Goal: Task Accomplishment & Management: Manage account settings

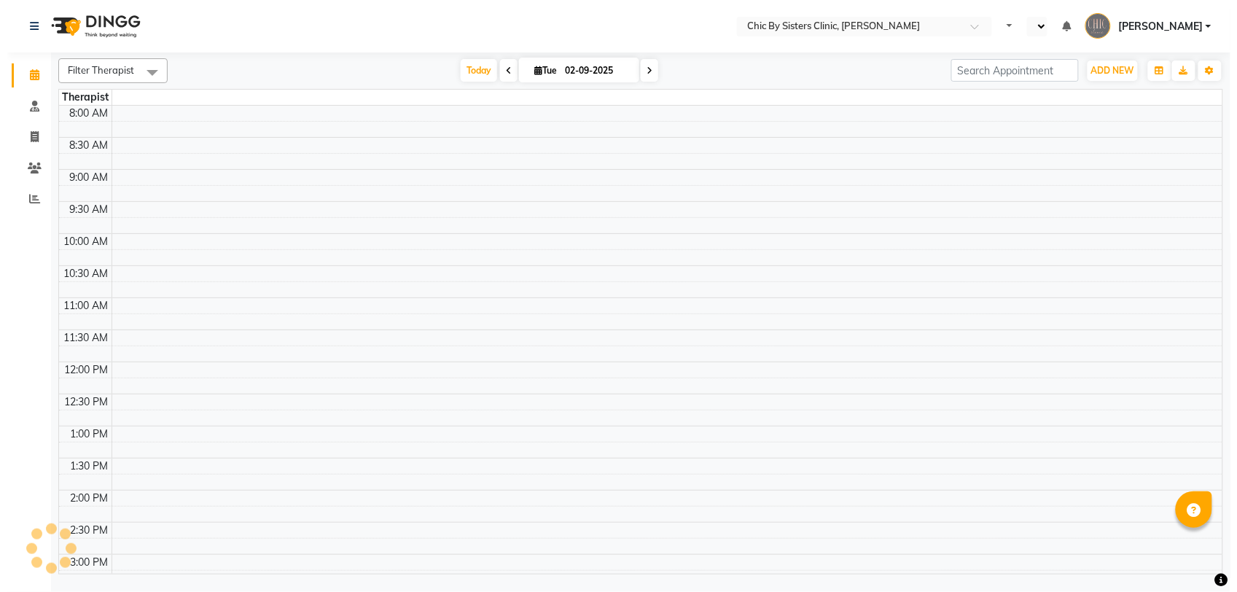
scroll to position [310, 0]
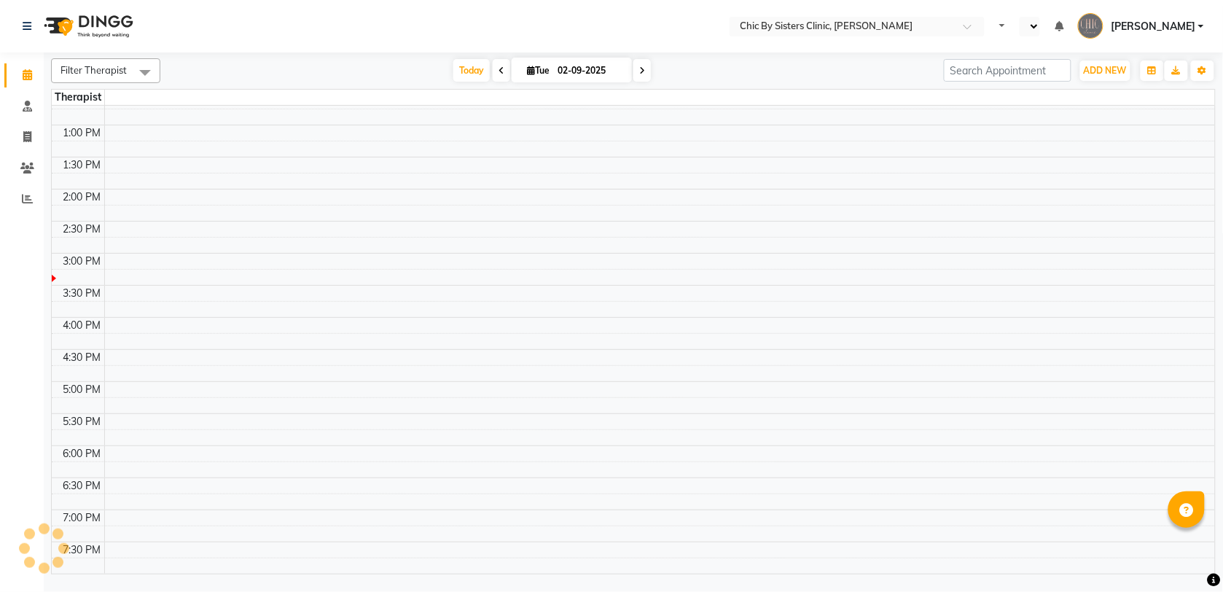
select select "en"
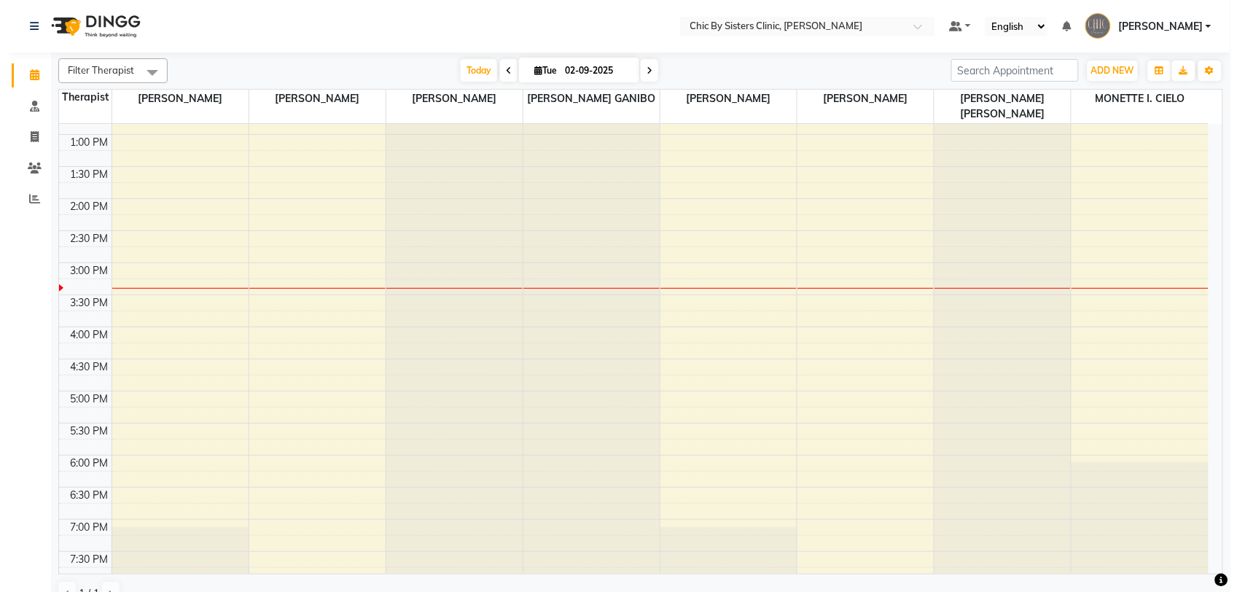
scroll to position [0, 0]
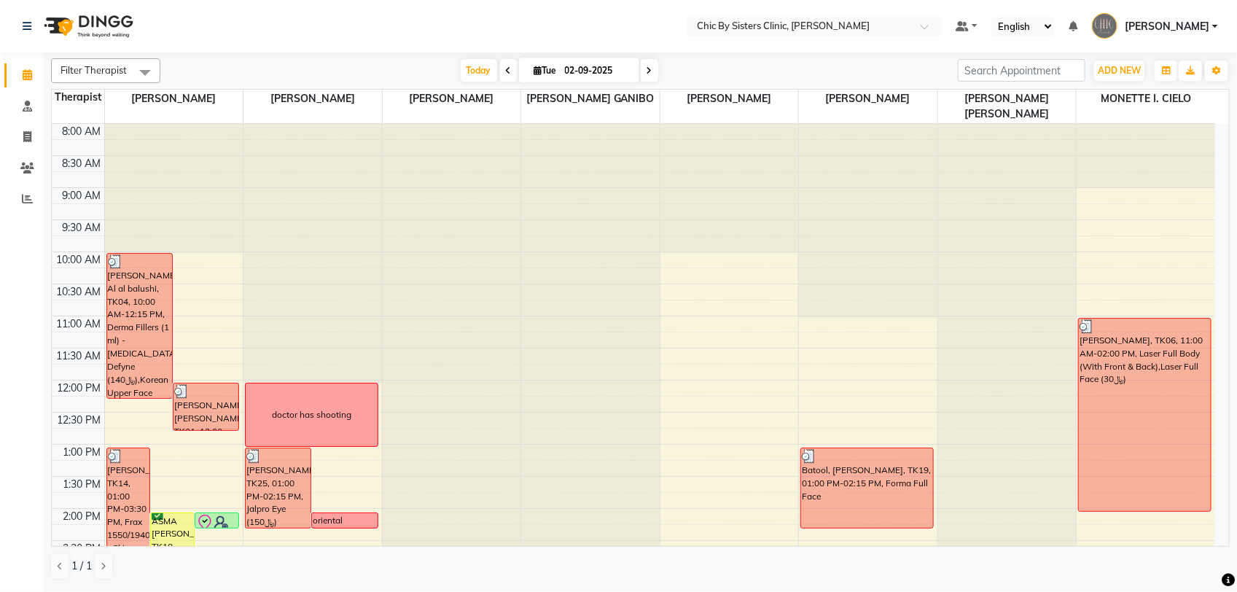
click at [592, 68] on input "02-09-2025" at bounding box center [596, 71] width 73 height 22
select select "9"
select select "2025"
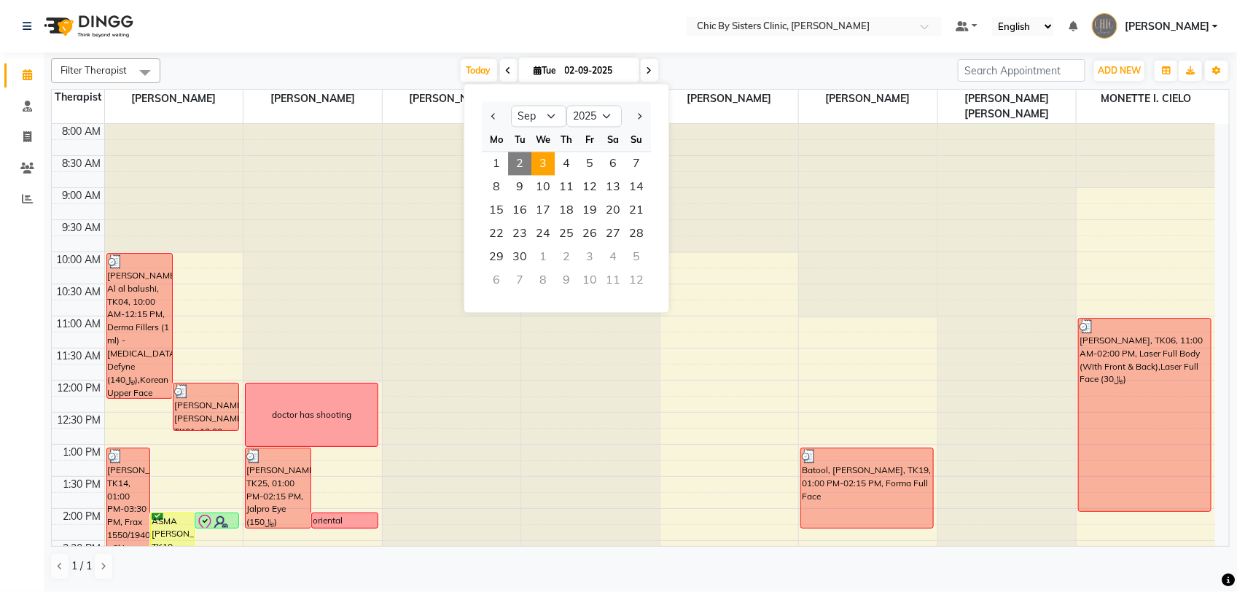
click at [540, 164] on span "3" at bounding box center [542, 163] width 23 height 23
type input "03-09-2025"
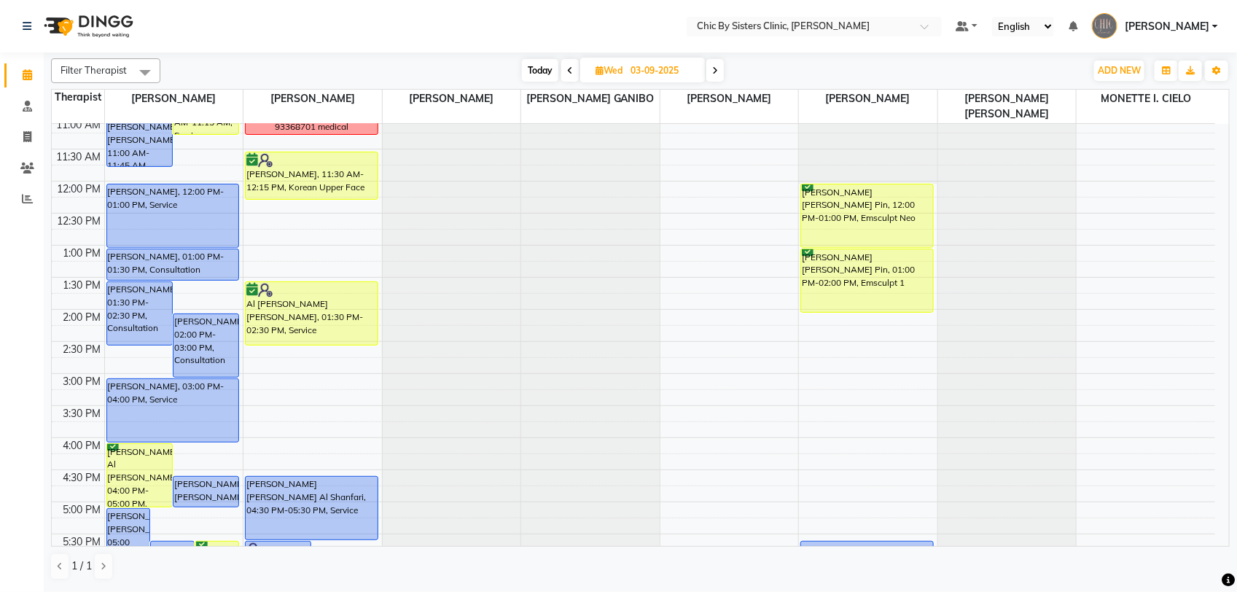
scroll to position [90, 0]
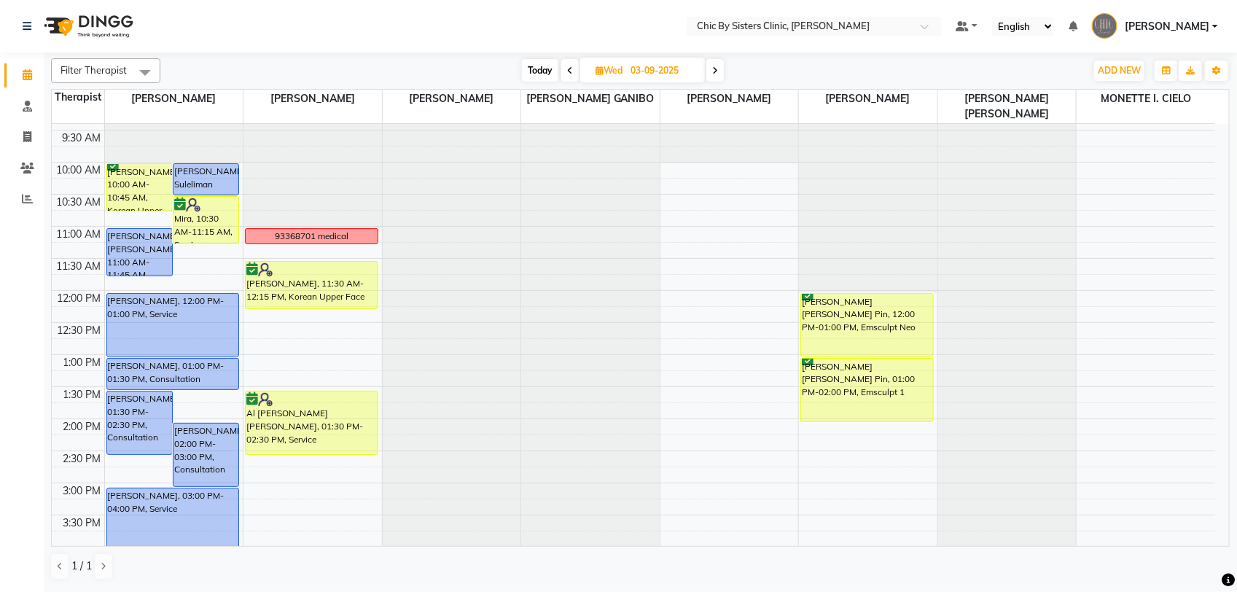
click at [634, 79] on input "03-09-2025" at bounding box center [662, 71] width 73 height 22
select select "9"
select select "2025"
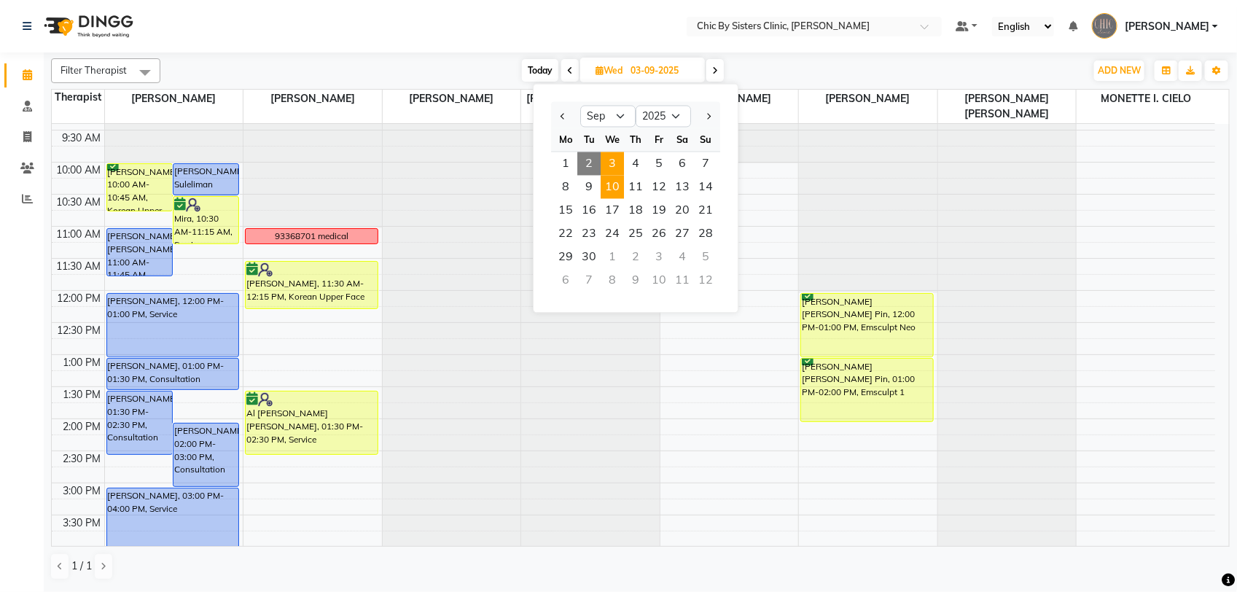
click at [618, 186] on span "10" at bounding box center [612, 187] width 23 height 23
type input "10-09-2025"
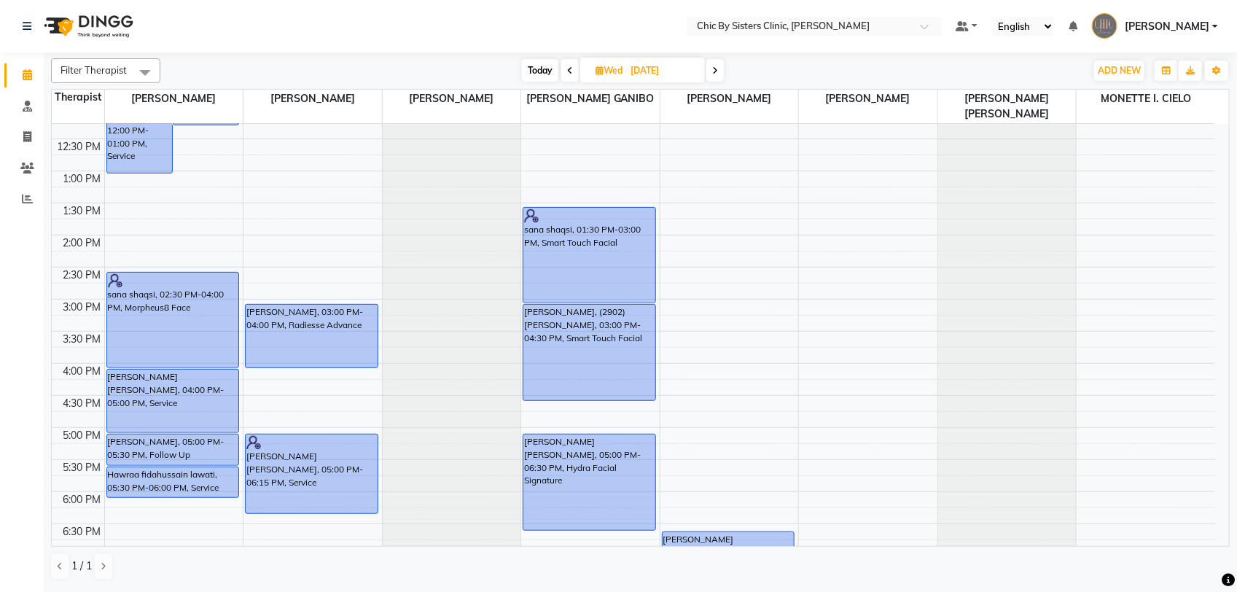
scroll to position [456, 0]
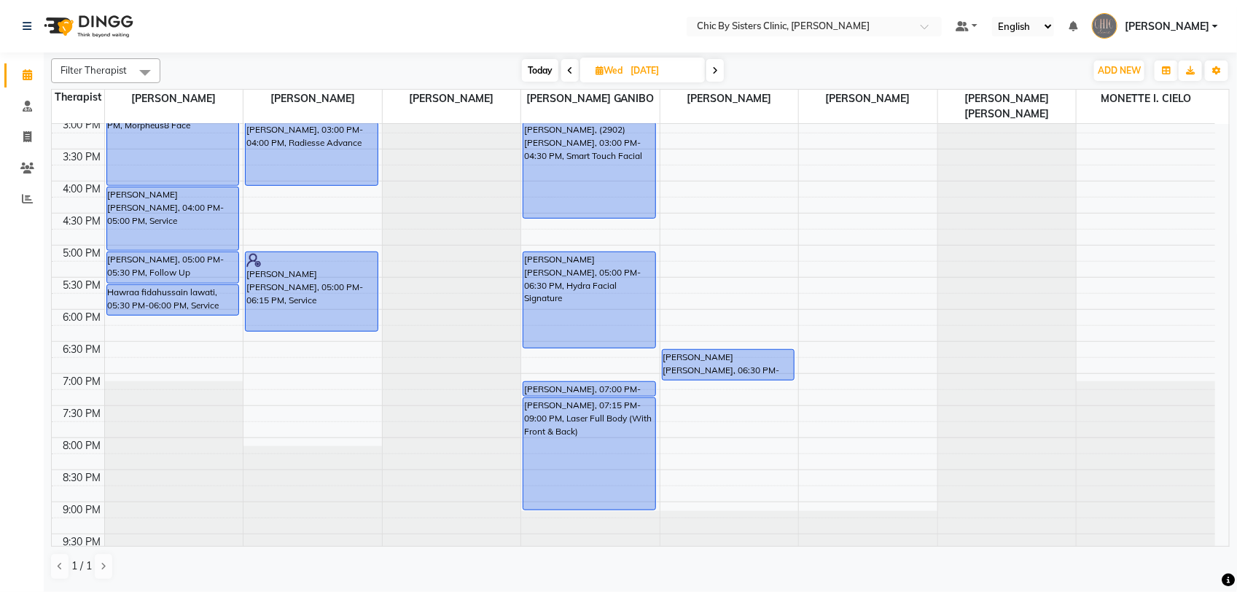
click at [651, 68] on input "10-09-2025" at bounding box center [662, 71] width 73 height 22
select select "9"
select select "2025"
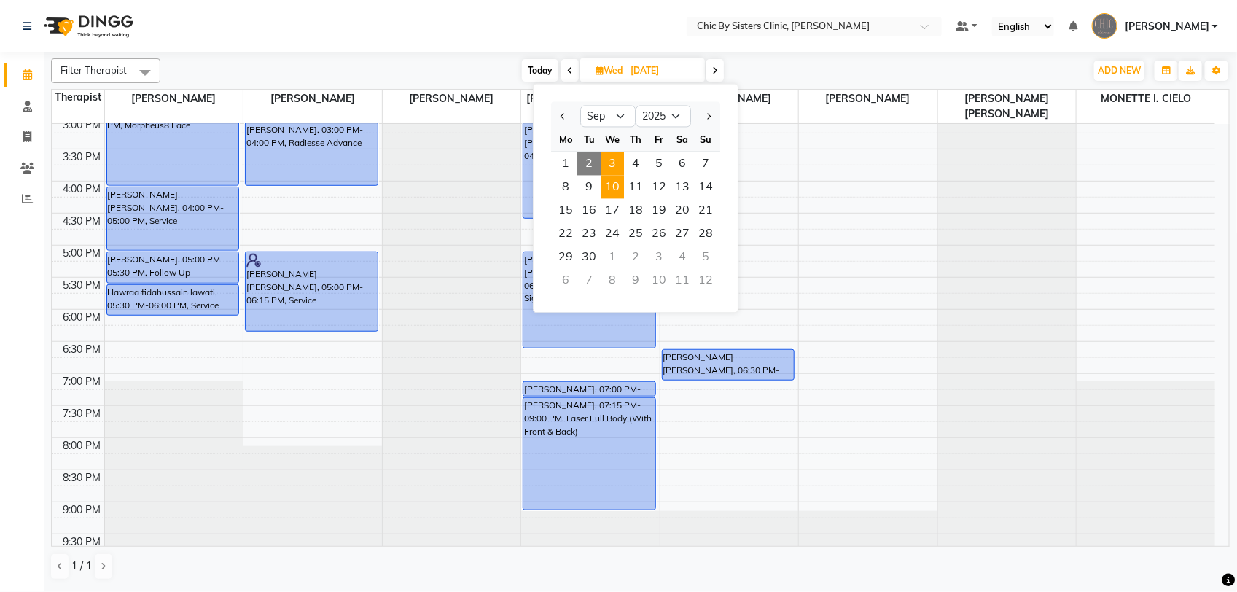
click at [617, 162] on span "3" at bounding box center [612, 163] width 23 height 23
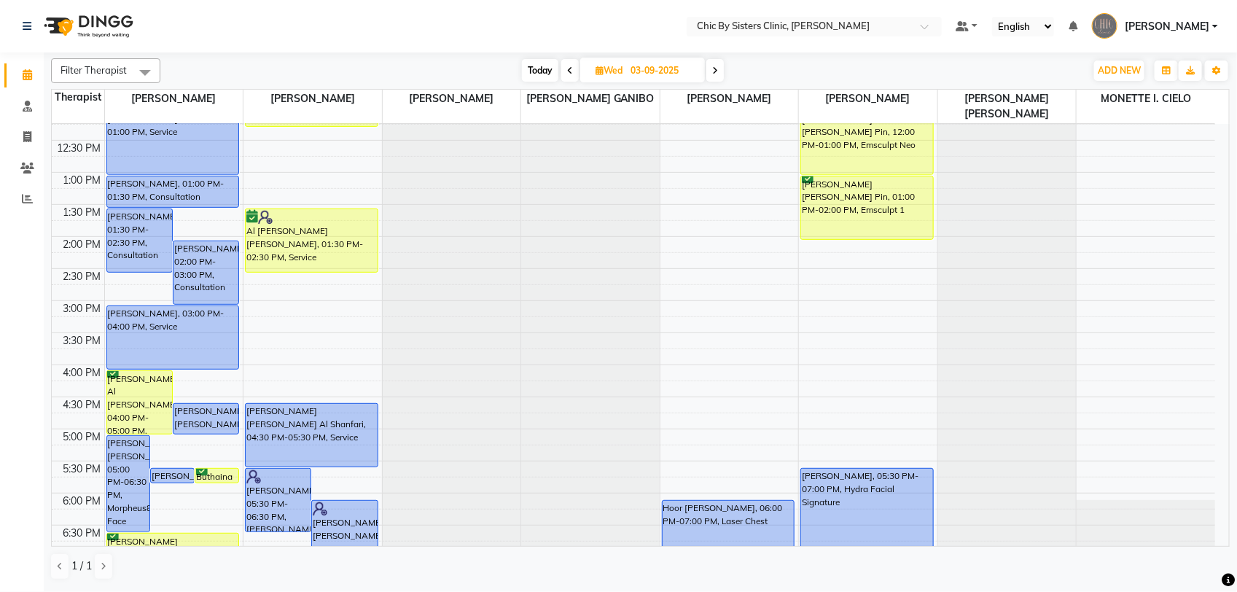
scroll to position [90, 0]
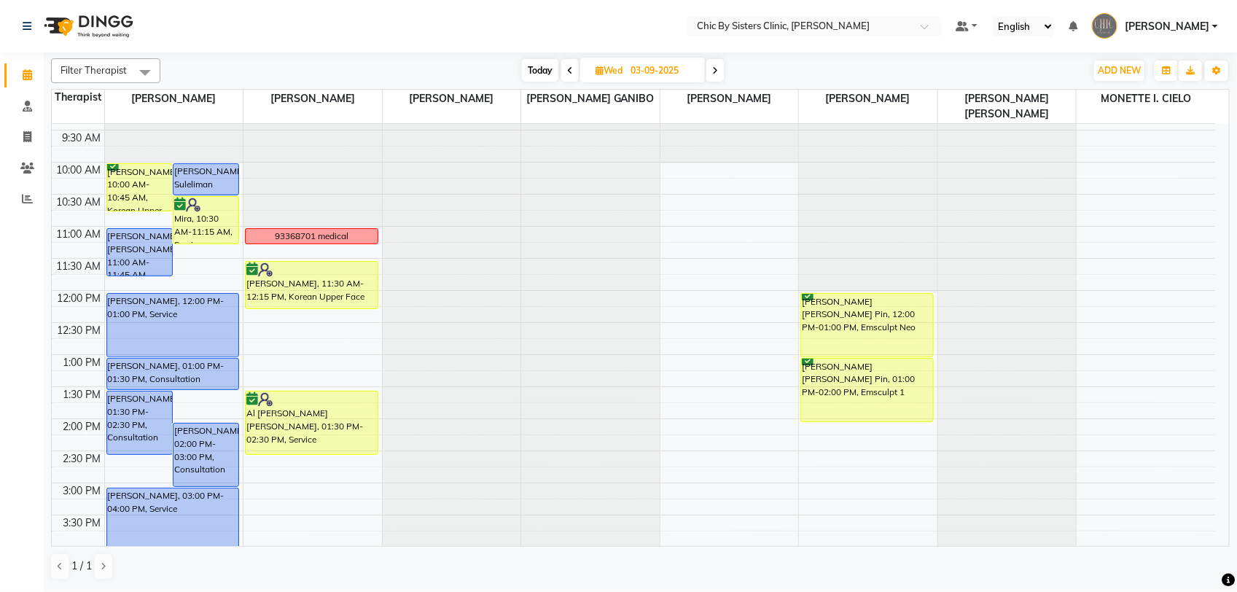
click at [720, 73] on span at bounding box center [714, 70] width 17 height 23
type input "04-09-2025"
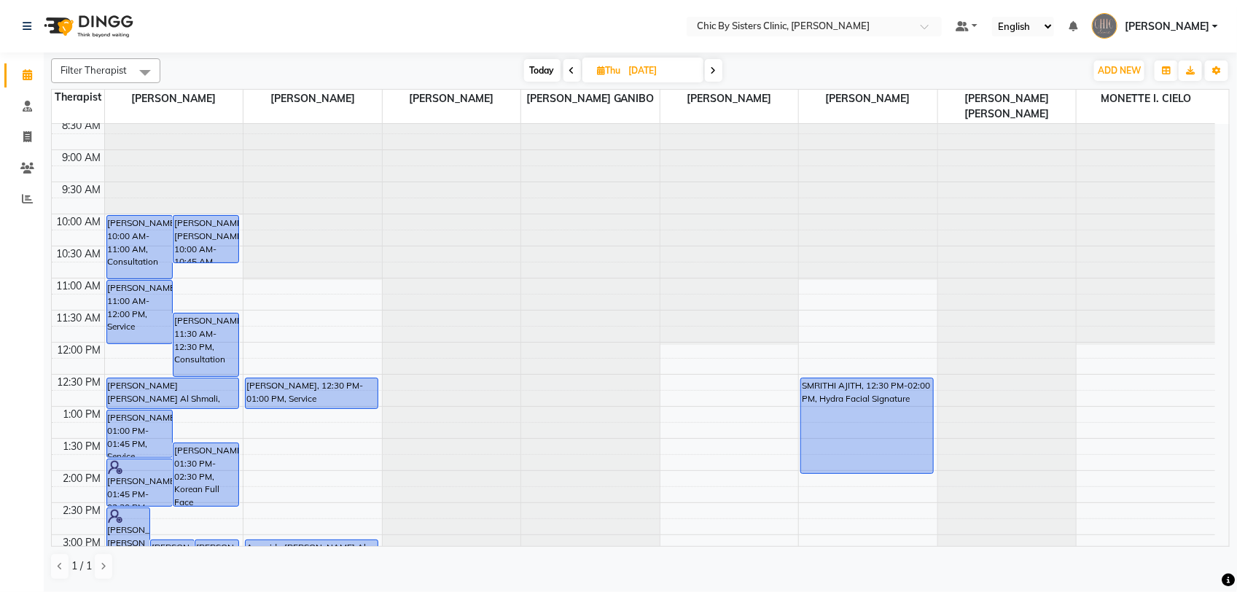
scroll to position [0, 0]
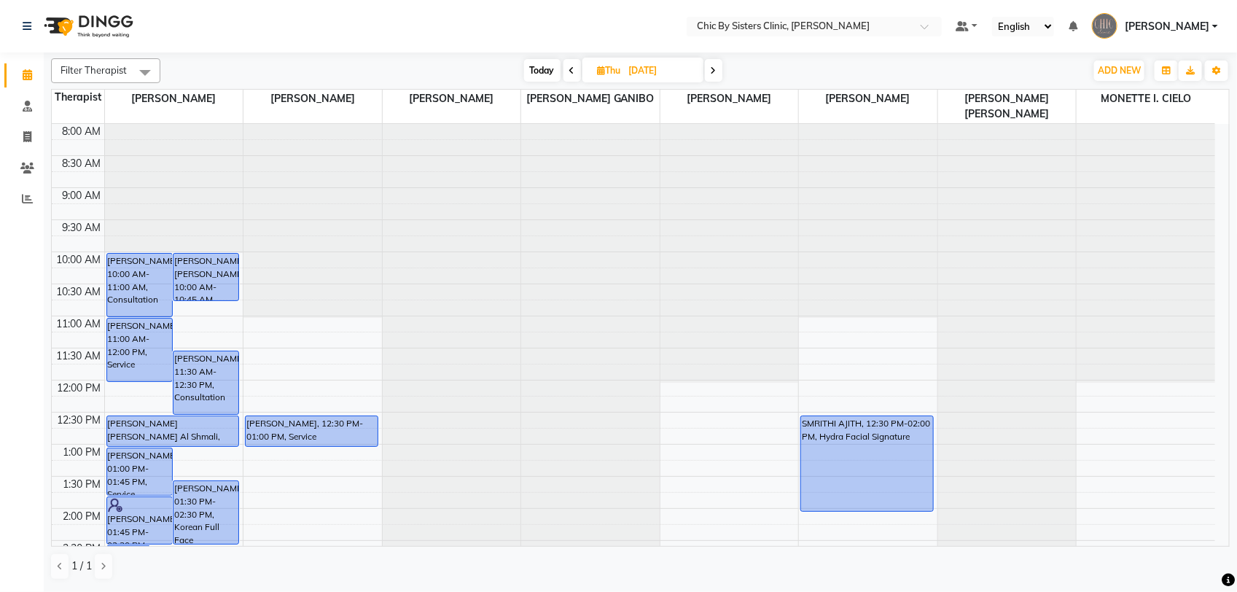
click at [652, 75] on input "04-09-2025" at bounding box center [661, 71] width 73 height 22
select select "9"
select select "2025"
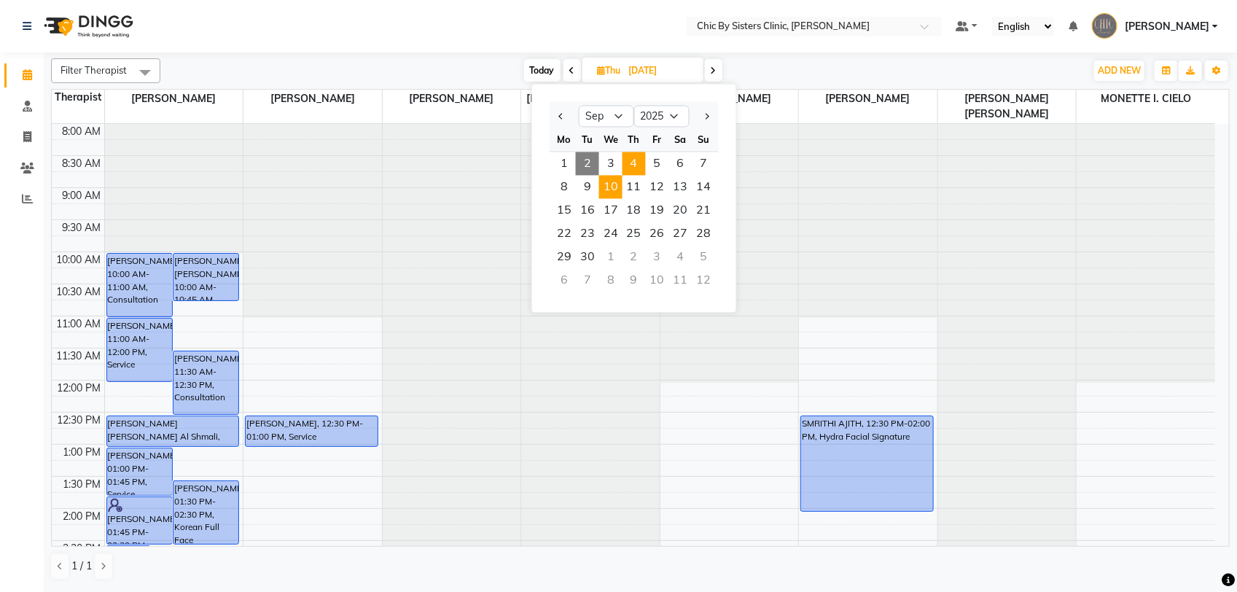
click at [611, 183] on span "10" at bounding box center [610, 187] width 23 height 23
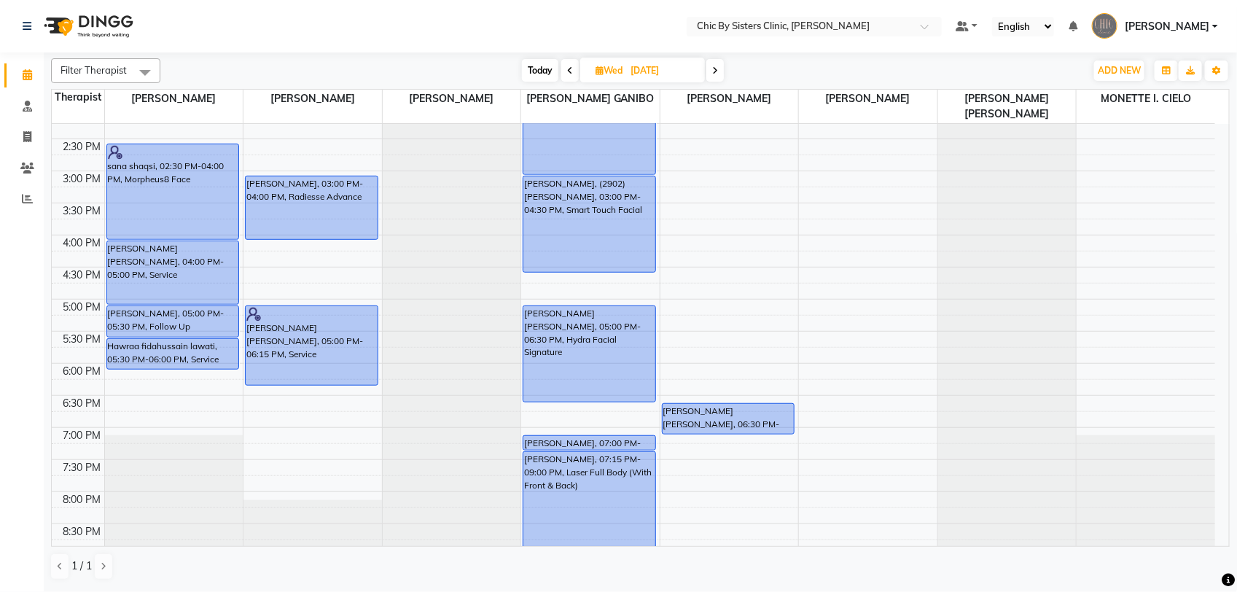
scroll to position [545, 0]
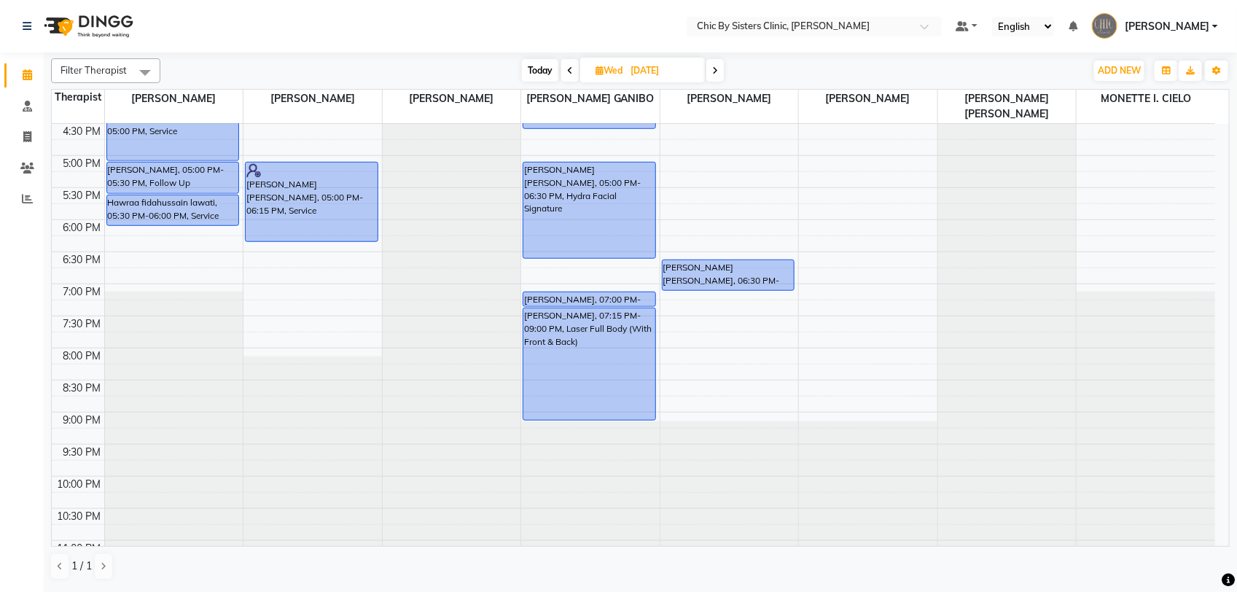
click at [544, 60] on span "Today" at bounding box center [540, 70] width 36 height 23
type input "02-09-2025"
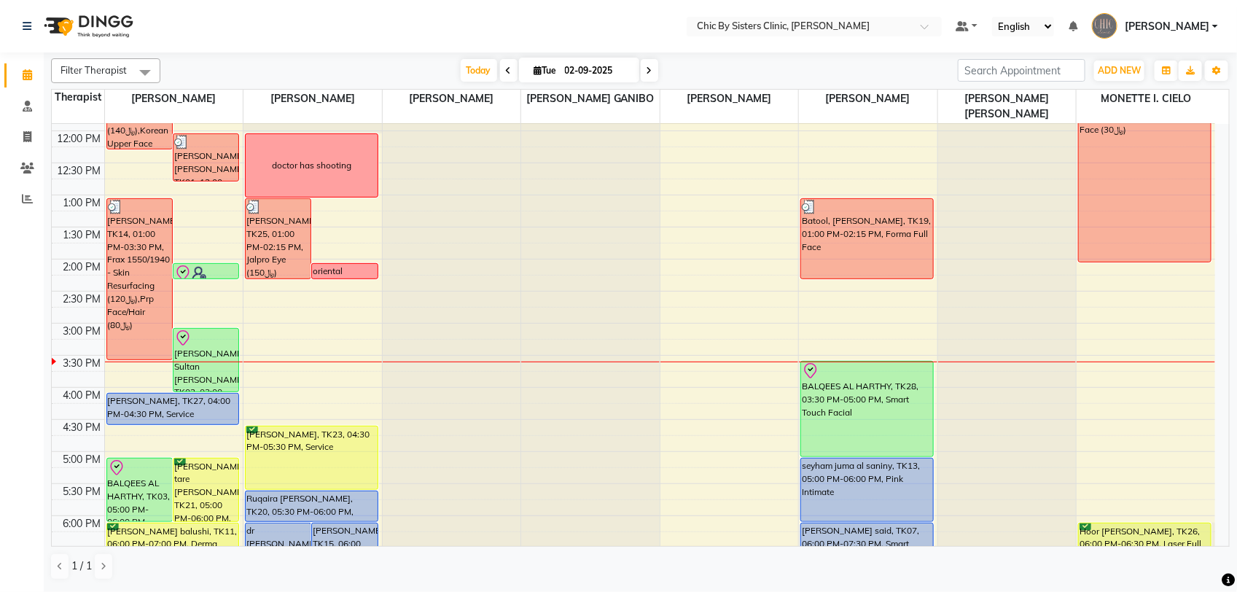
scroll to position [363, 0]
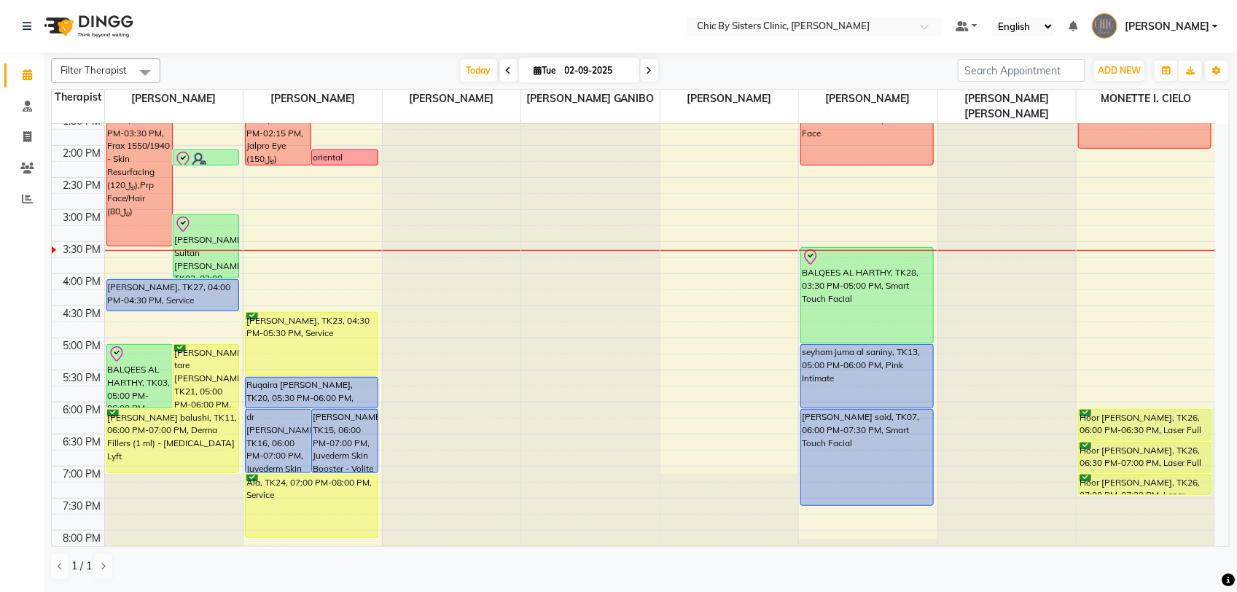
click at [596, 73] on input "02-09-2025" at bounding box center [596, 71] width 73 height 22
select select "9"
select select "2025"
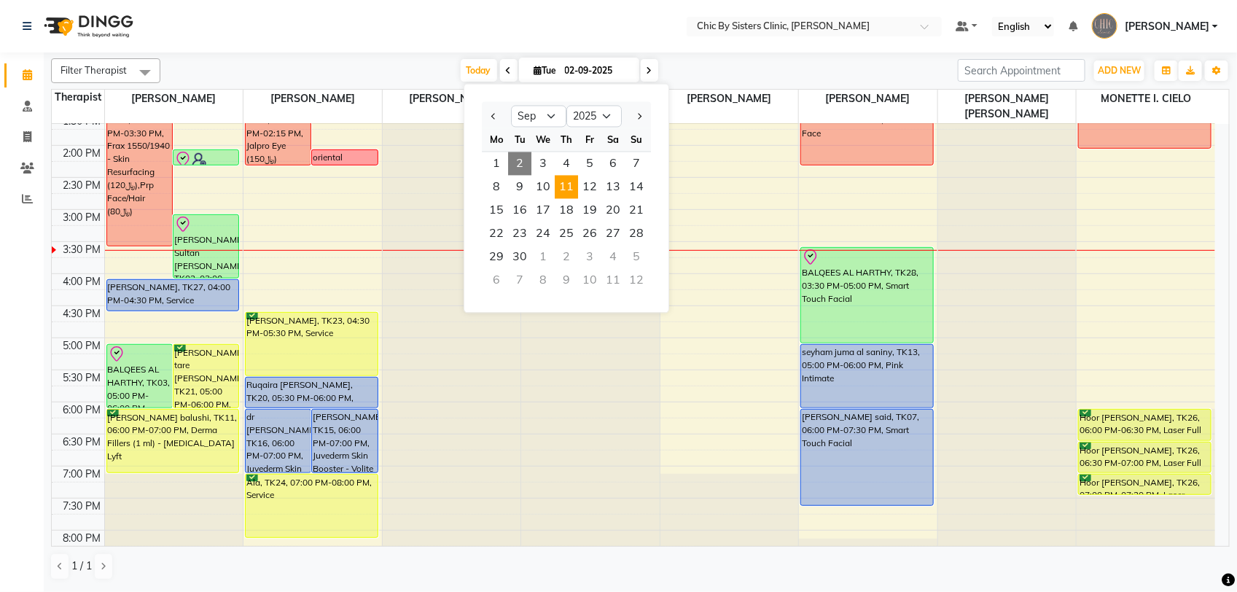
click at [561, 191] on span "11" at bounding box center [566, 187] width 23 height 23
type input "11-09-2025"
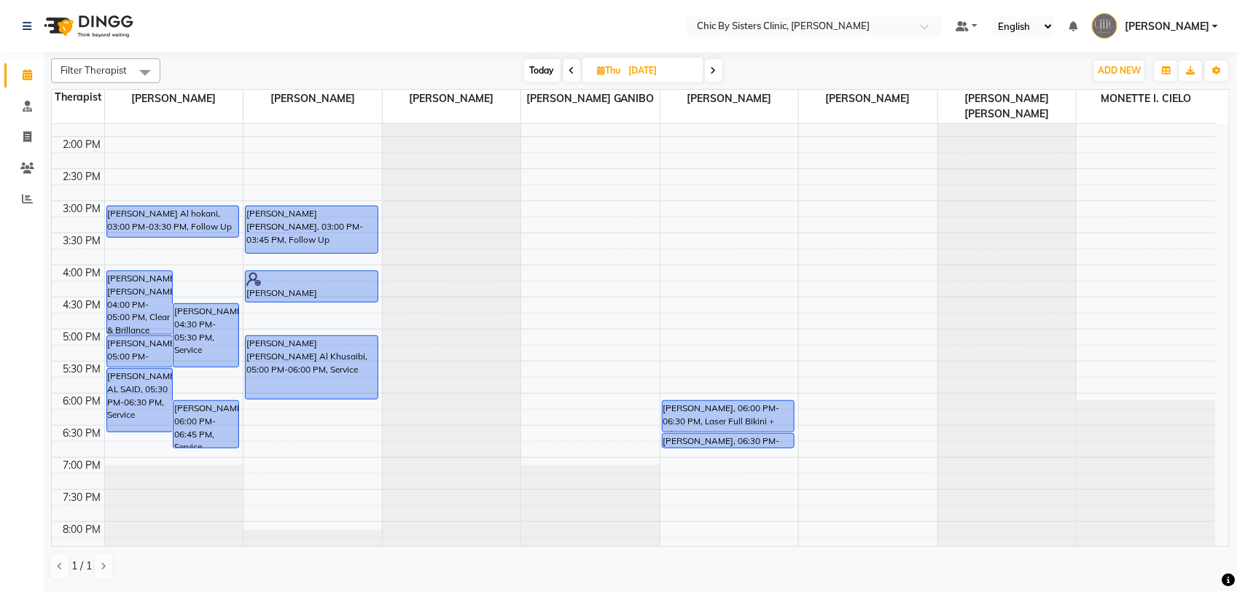
scroll to position [272, 0]
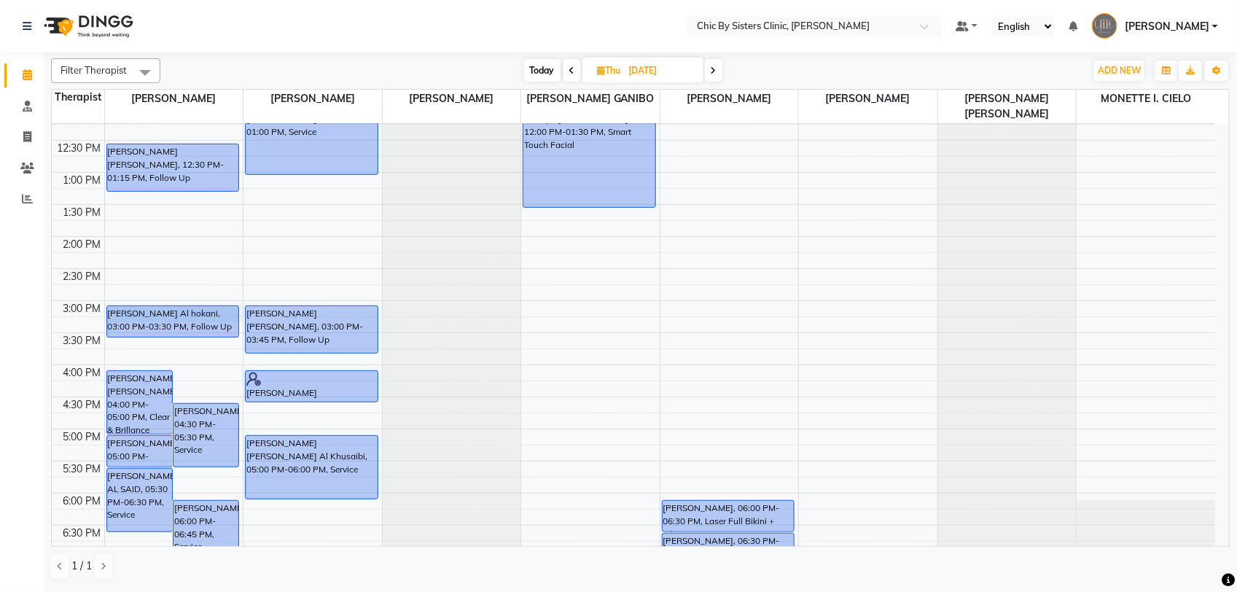
click at [241, 312] on div "8:00 AM 8:30 AM 9:00 AM 9:30 AM 10:00 AM 10:30 AM 11:00 AM 11:30 AM 12:00 PM 12…" at bounding box center [633, 364] width 1163 height 1025
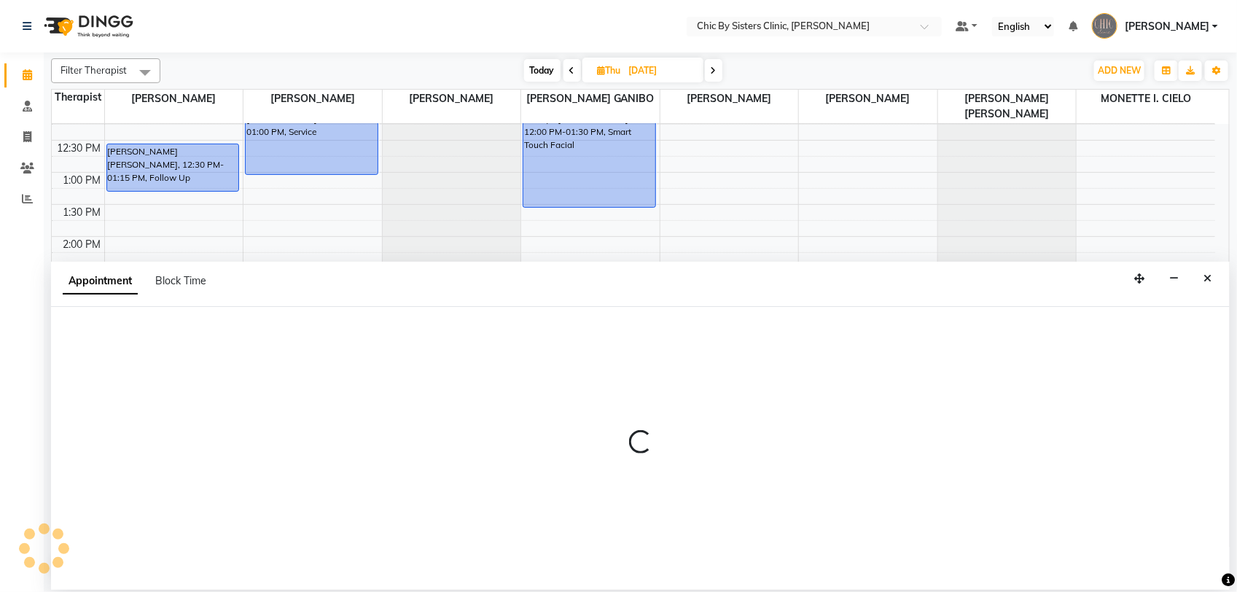
select select "49177"
select select "tentative"
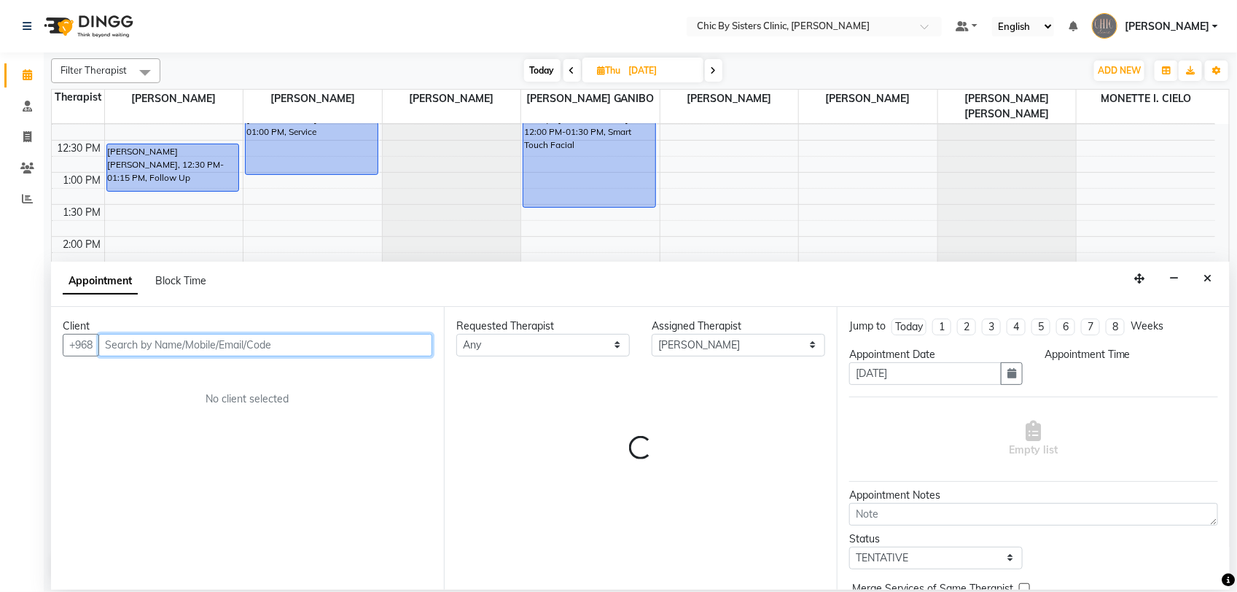
select select "900"
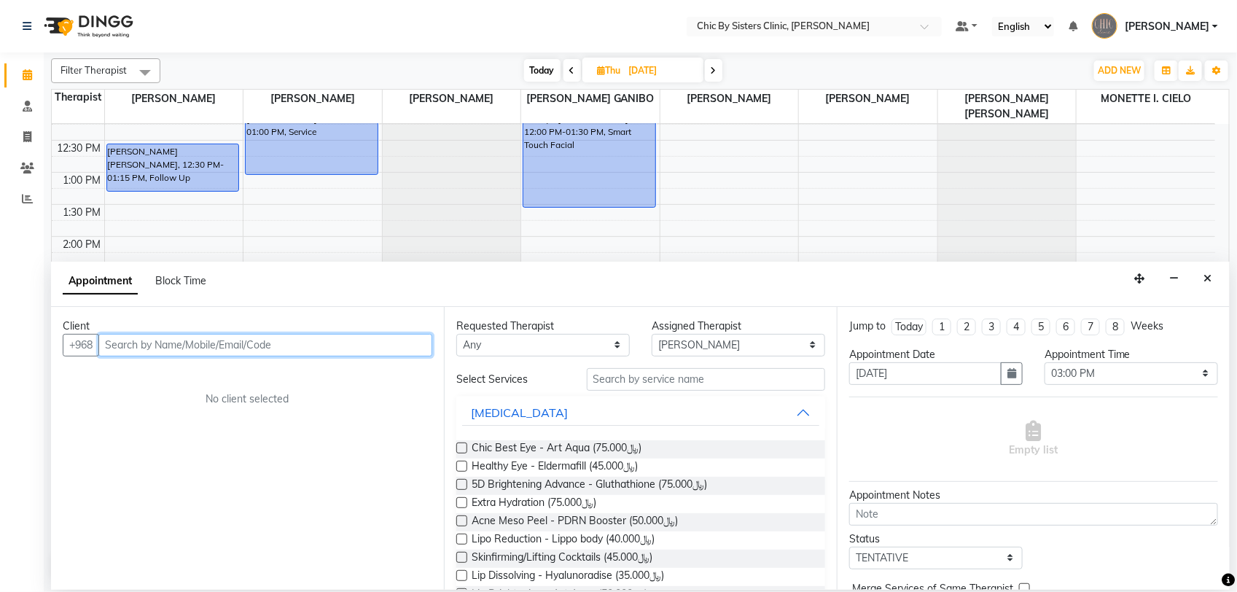
click at [168, 343] on input "text" at bounding box center [265, 345] width 334 height 23
paste input "96898078859"
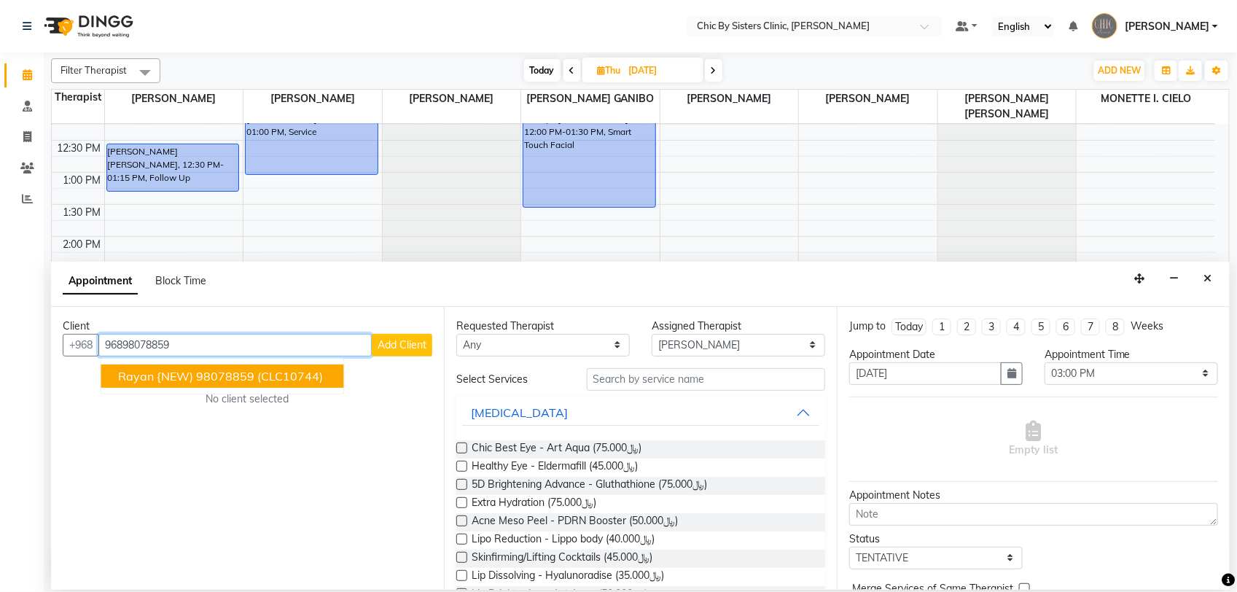
click at [212, 375] on ngb-highlight "98078859" at bounding box center [226, 376] width 58 height 15
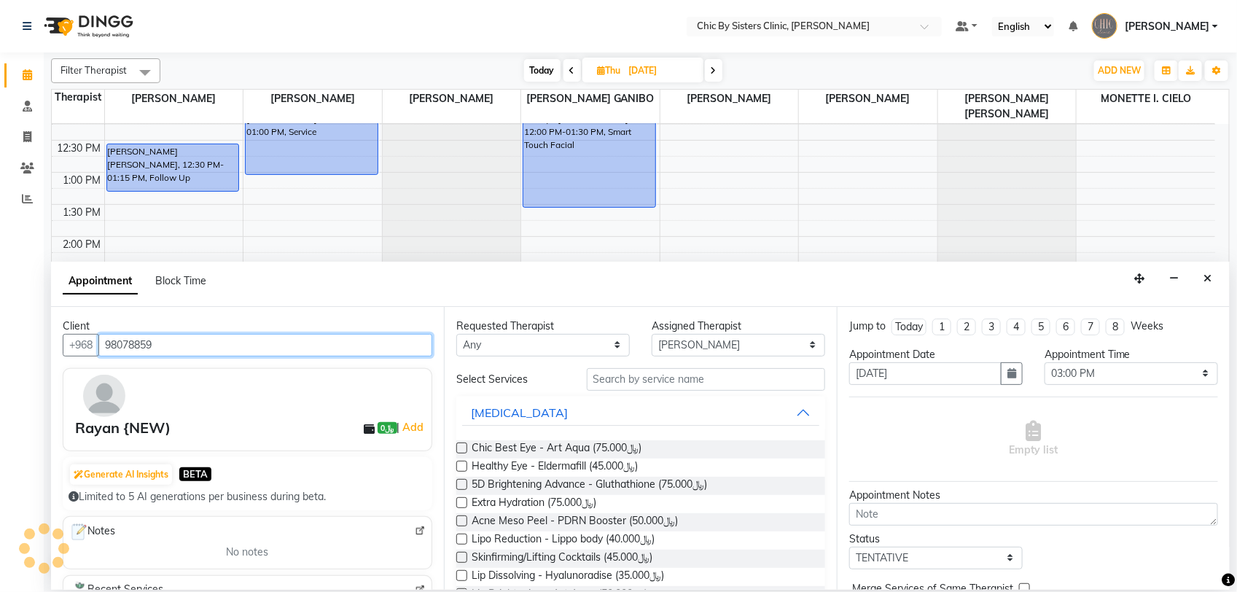
type input "98078859"
click at [415, 533] on img at bounding box center [420, 531] width 11 height 11
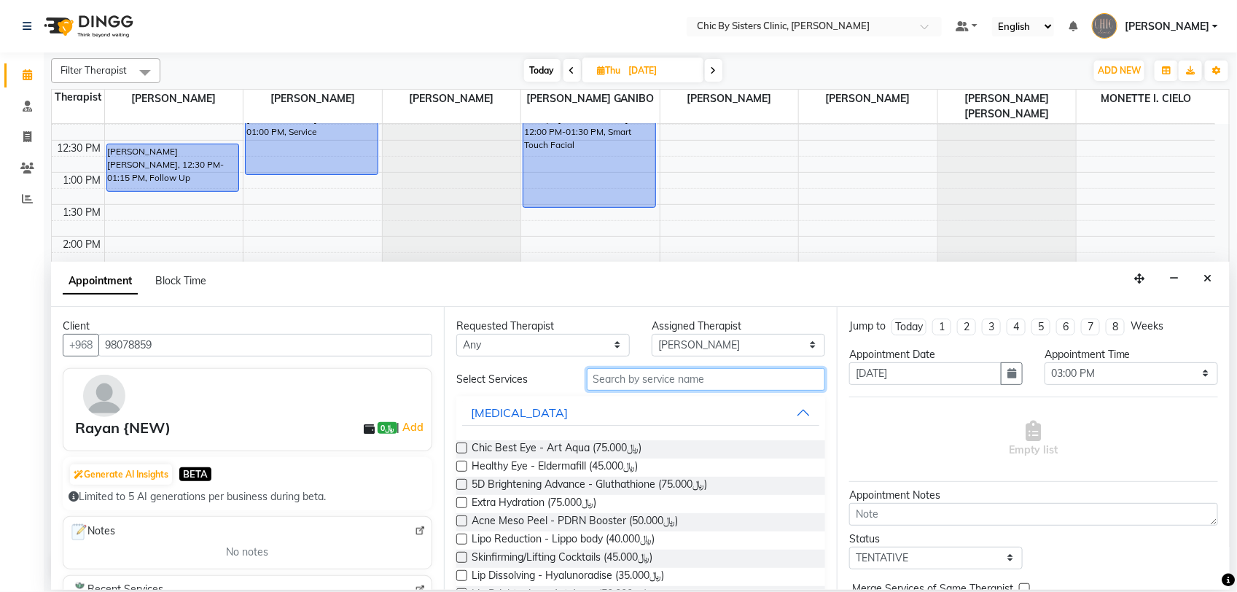
click at [627, 372] on input "text" at bounding box center [706, 379] width 238 height 23
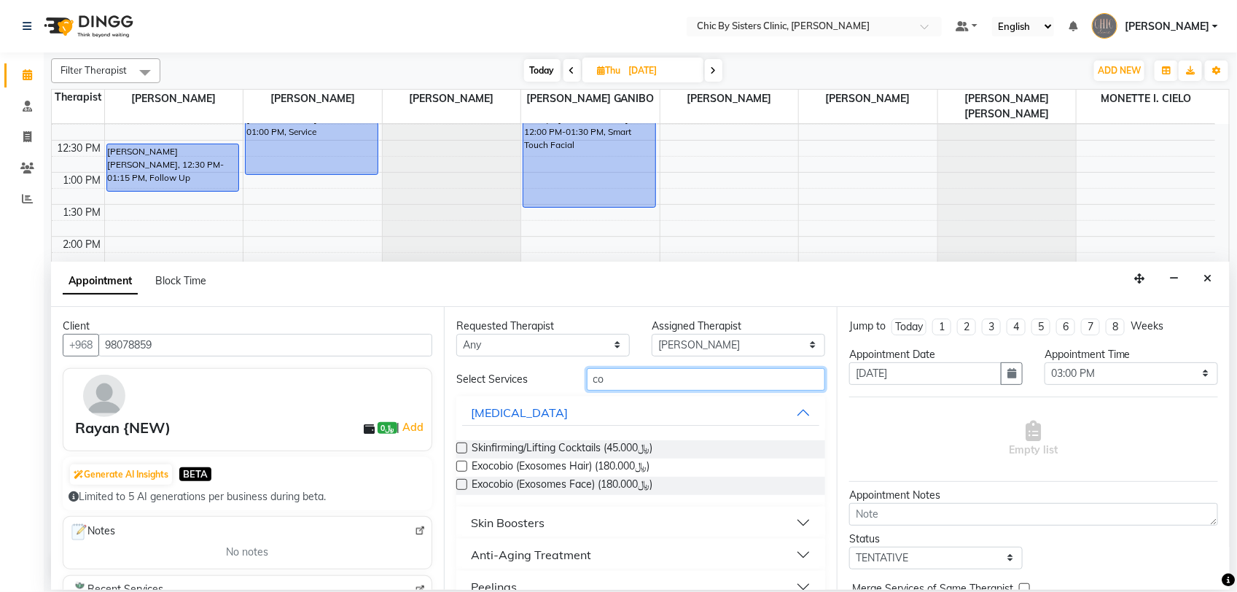
type input "c"
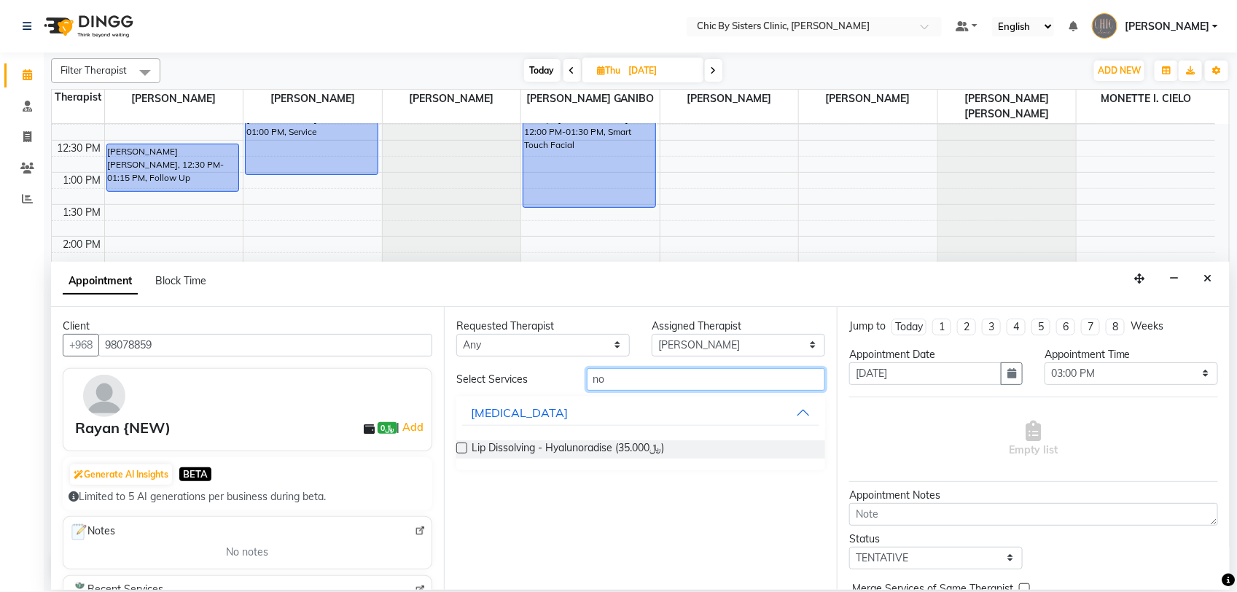
type input "n"
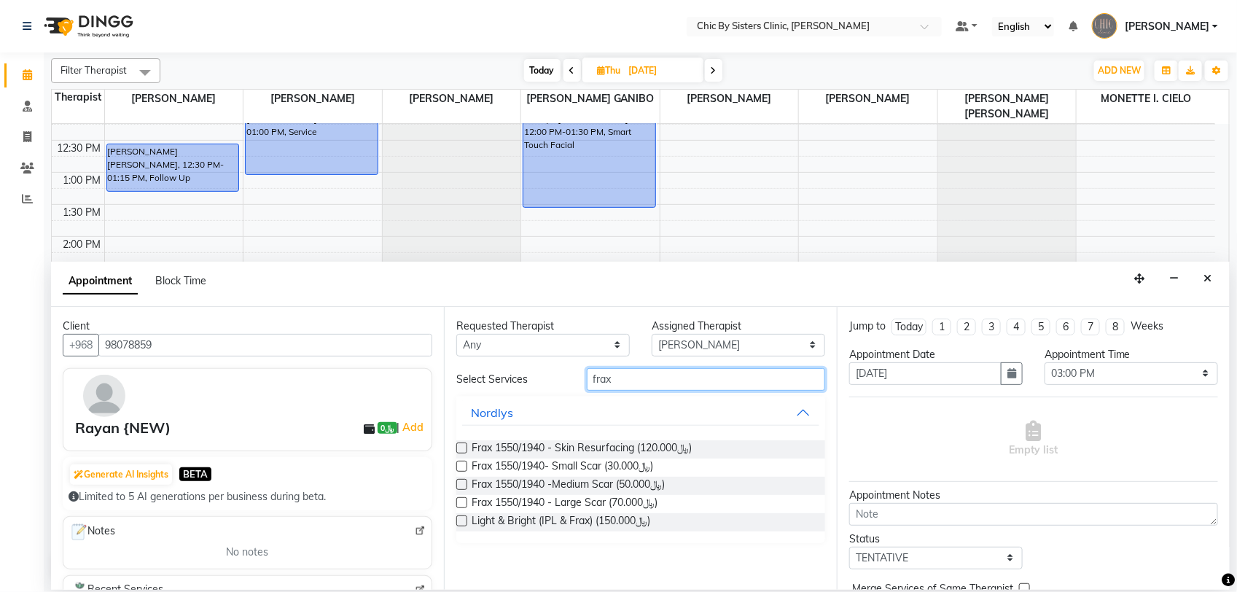
type input "frax"
click at [459, 446] on label at bounding box center [461, 447] width 11 height 11
click at [459, 446] on input "checkbox" at bounding box center [460, 449] width 9 height 9
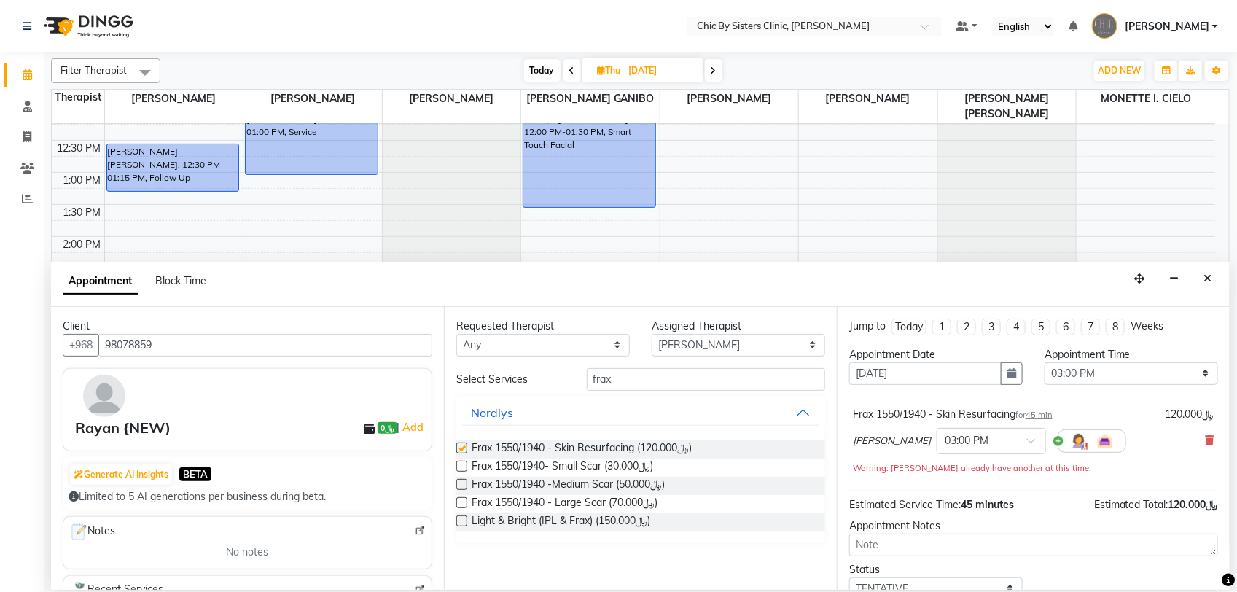
checkbox input "false"
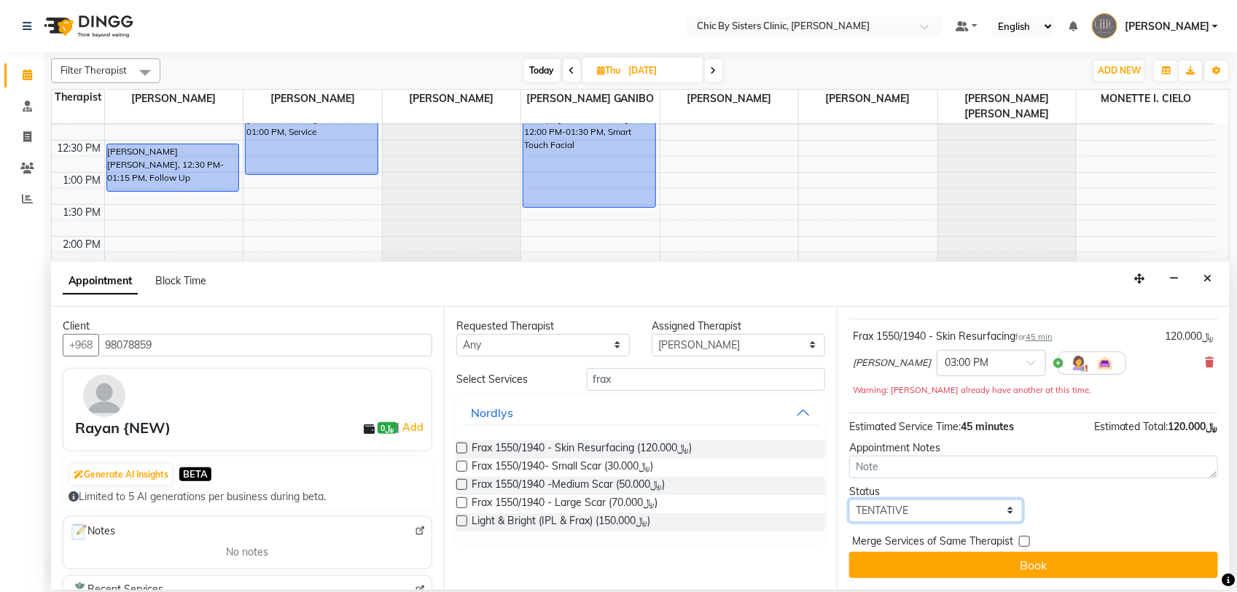
click at [948, 500] on select "Select TENTATIVE CONFIRM UPCOMING" at bounding box center [935, 510] width 173 height 23
click at [956, 512] on select "Select TENTATIVE CONFIRM UPCOMING" at bounding box center [935, 510] width 173 height 23
click at [990, 512] on select "Select TENTATIVE CONFIRM UPCOMING" at bounding box center [935, 510] width 173 height 23
select select "upcoming"
click at [849, 499] on select "Select TENTATIVE CONFIRM UPCOMING" at bounding box center [935, 510] width 173 height 23
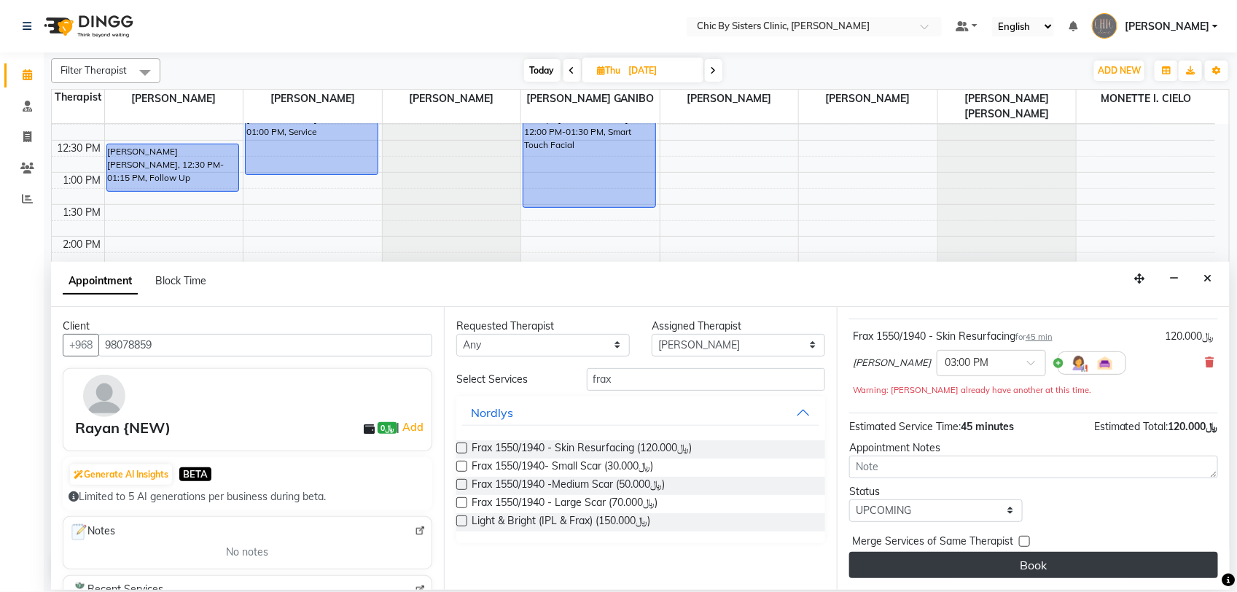
click at [992, 566] on button "Book" at bounding box center [1033, 565] width 369 height 26
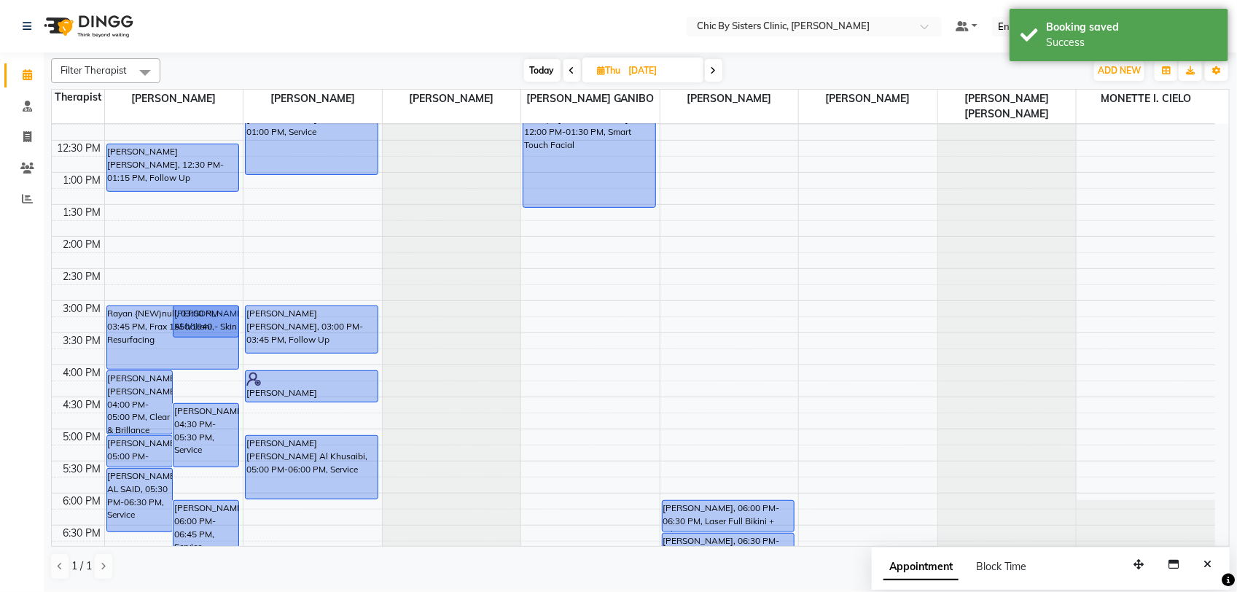
click at [147, 367] on div "Rayan {NEW)null, 03:00 PM-03:45 PM, Frax 1550/1940 - Skin Resurfacing Ibtisam A…" at bounding box center [174, 364] width 138 height 1025
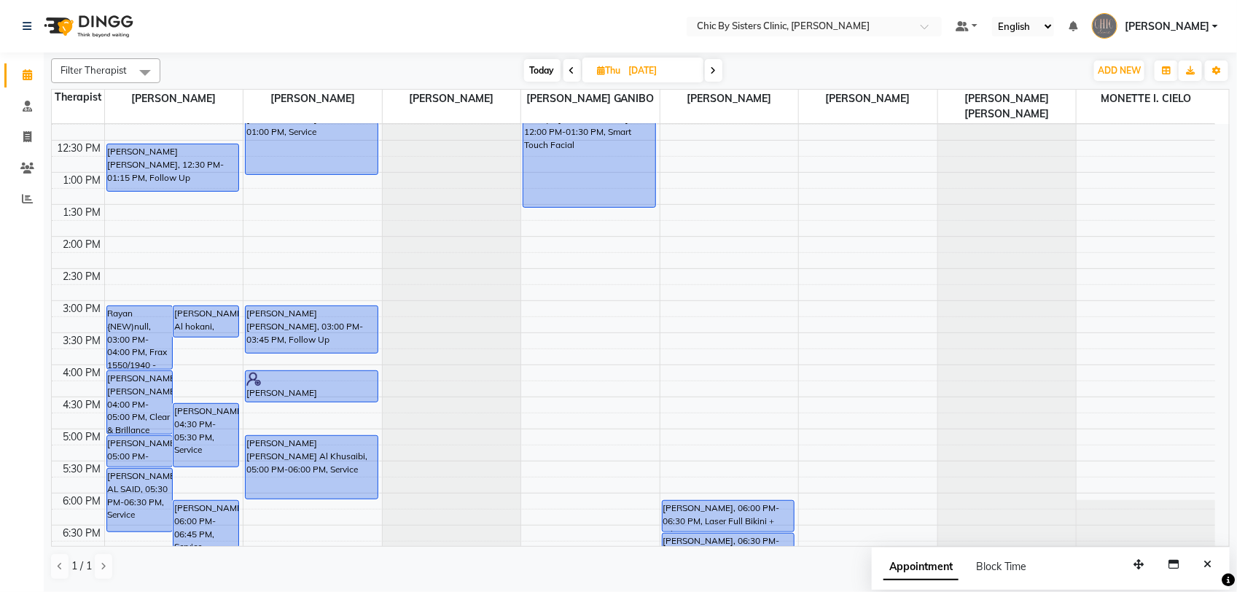
click at [536, 63] on span "Today" at bounding box center [542, 70] width 36 height 23
type input "02-09-2025"
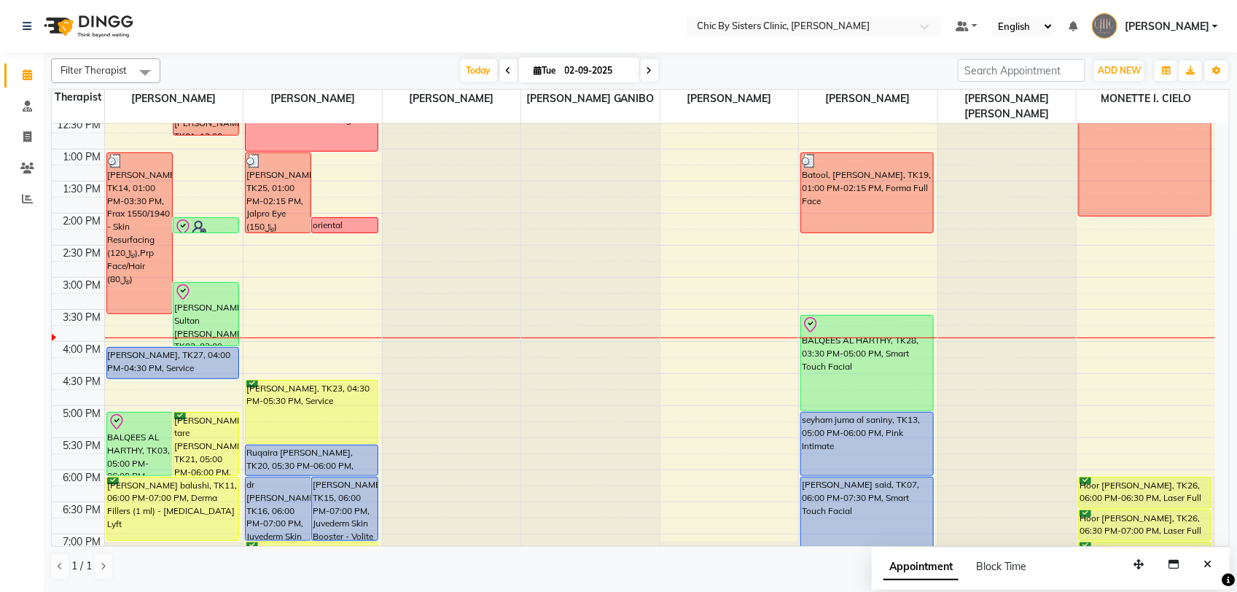
scroll to position [302, 0]
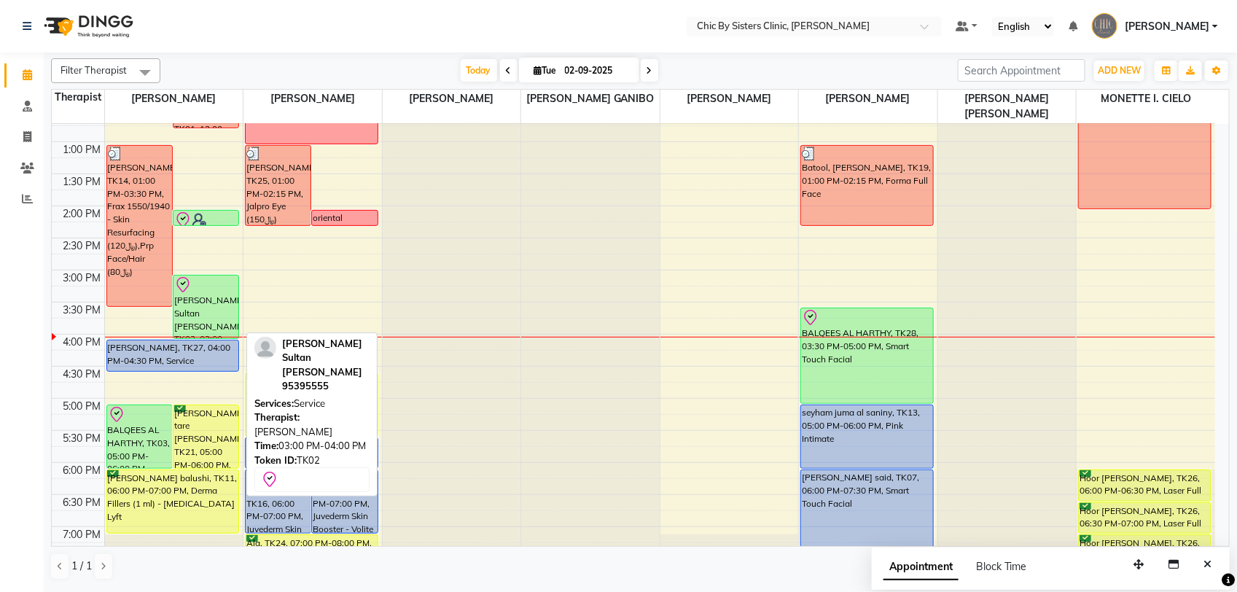
click at [204, 305] on div "Sharifa Moahmed Sultan Al busaidi, TK02, 03:00 PM-04:00 PM, Service" at bounding box center [205, 307] width 65 height 63
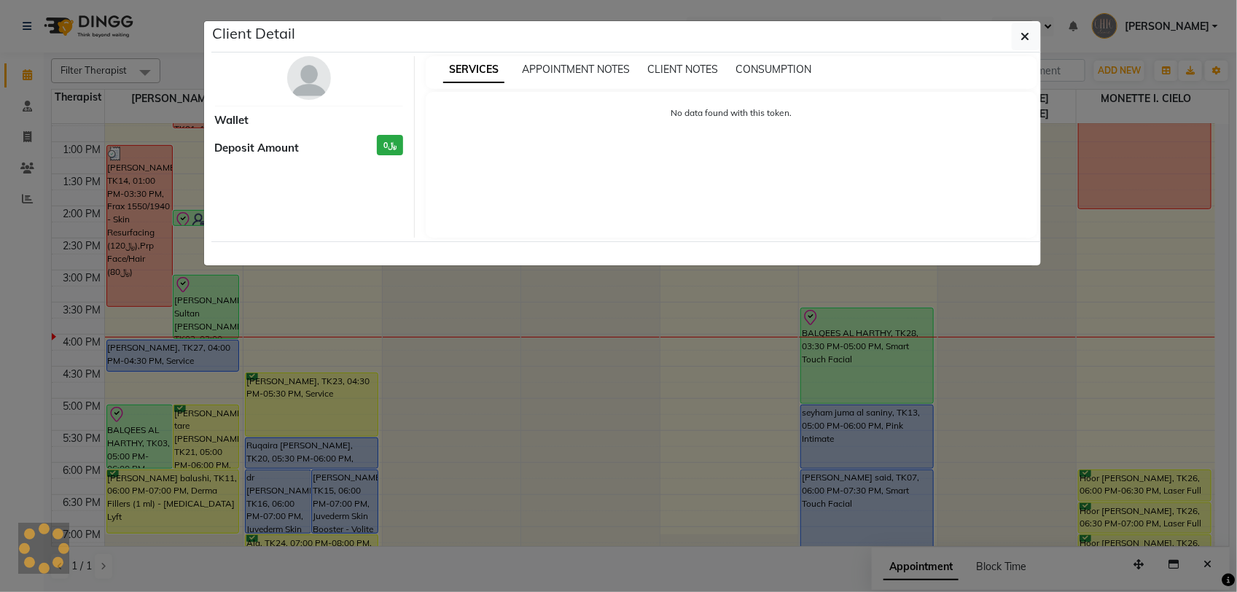
select select "8"
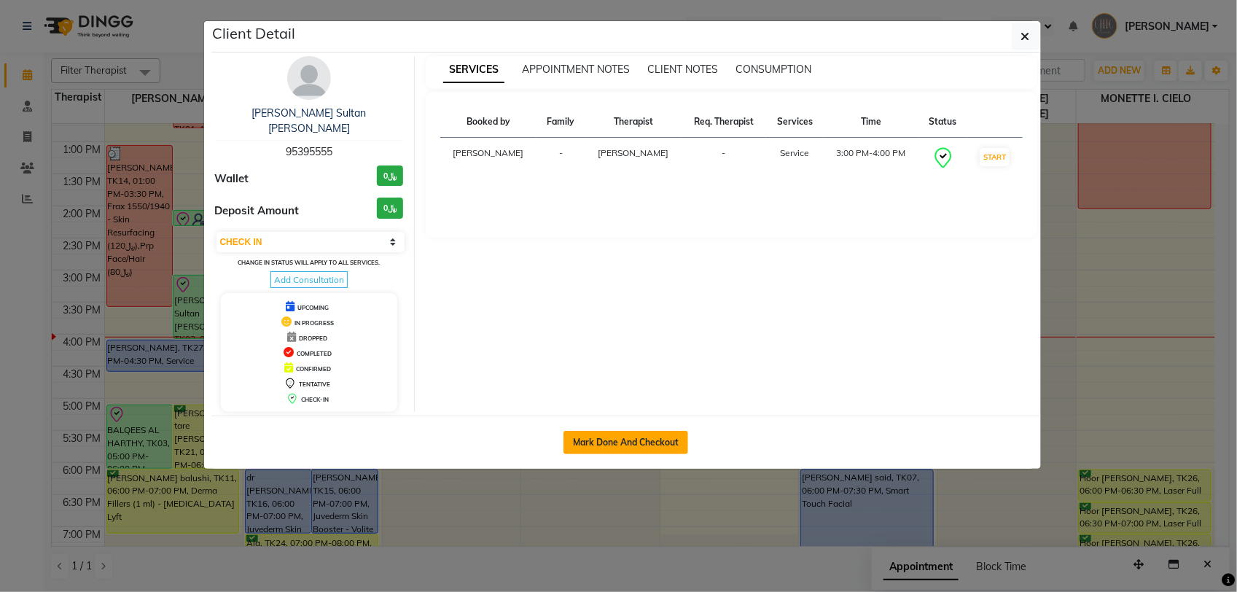
click at [649, 437] on button "Mark Done And Checkout" at bounding box center [625, 442] width 125 height 23
select select "service"
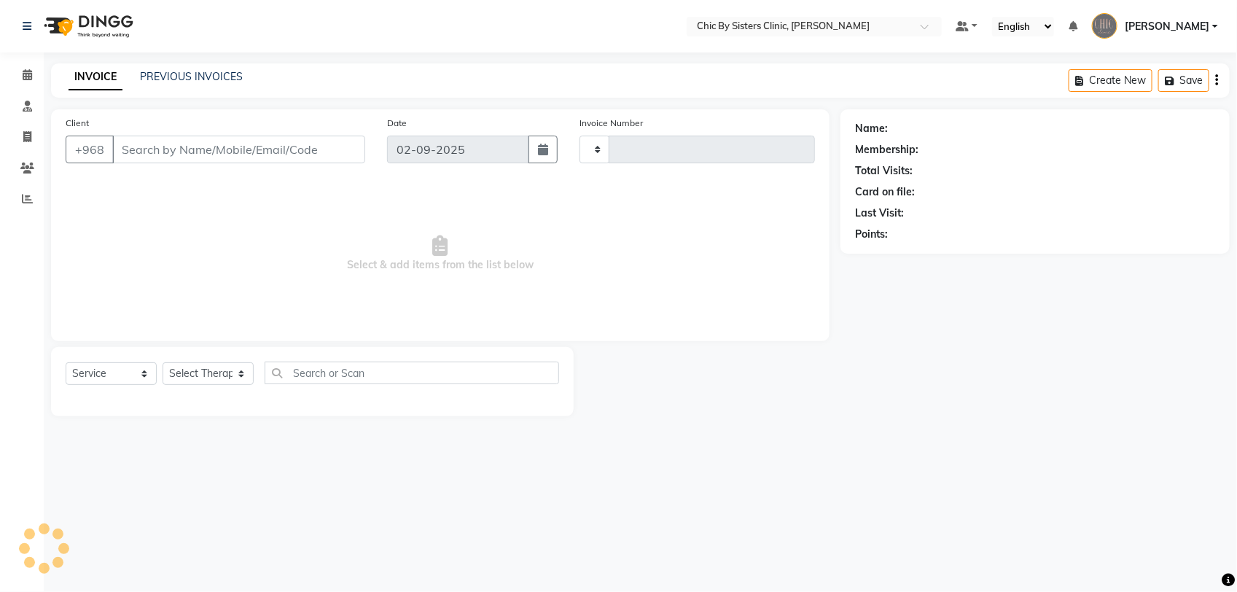
type input "2036"
select select "6348"
type input "95395555"
select select "49177"
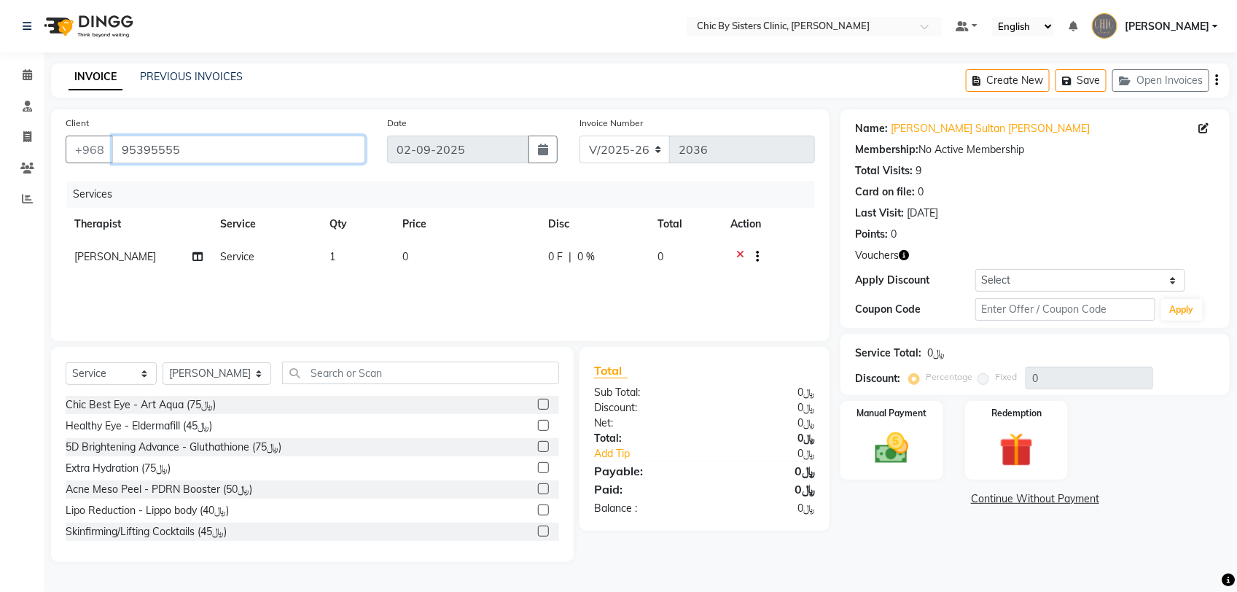
click at [148, 149] on input "95395555" at bounding box center [238, 150] width 253 height 28
click at [737, 255] on icon at bounding box center [740, 258] width 8 height 18
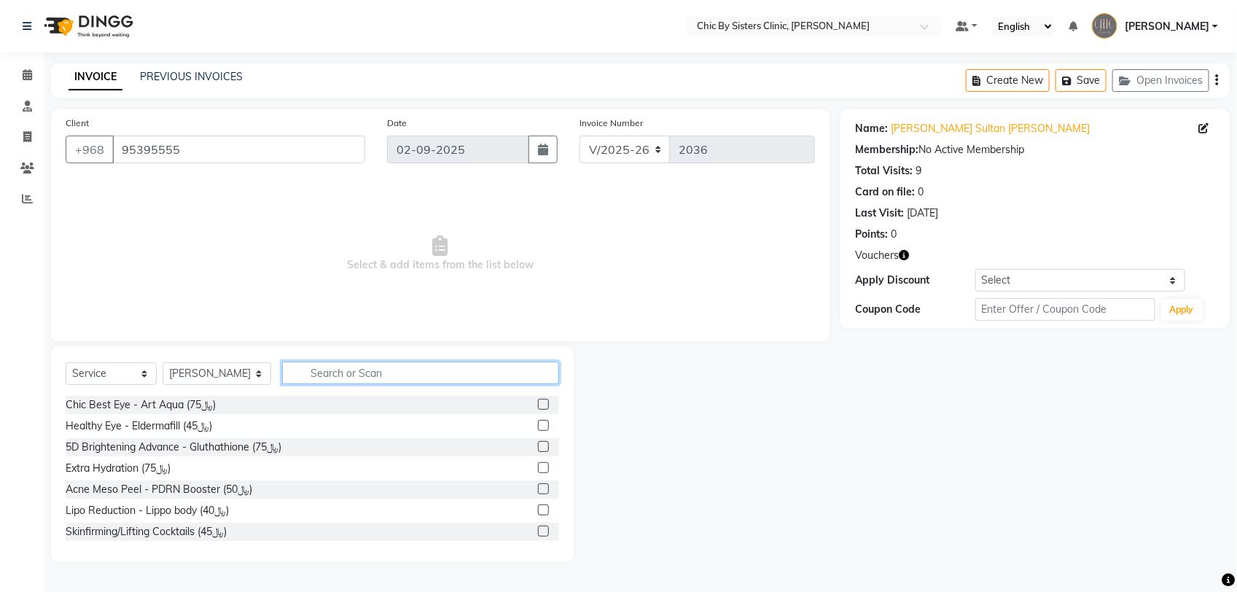
click at [446, 370] on input "text" at bounding box center [420, 373] width 277 height 23
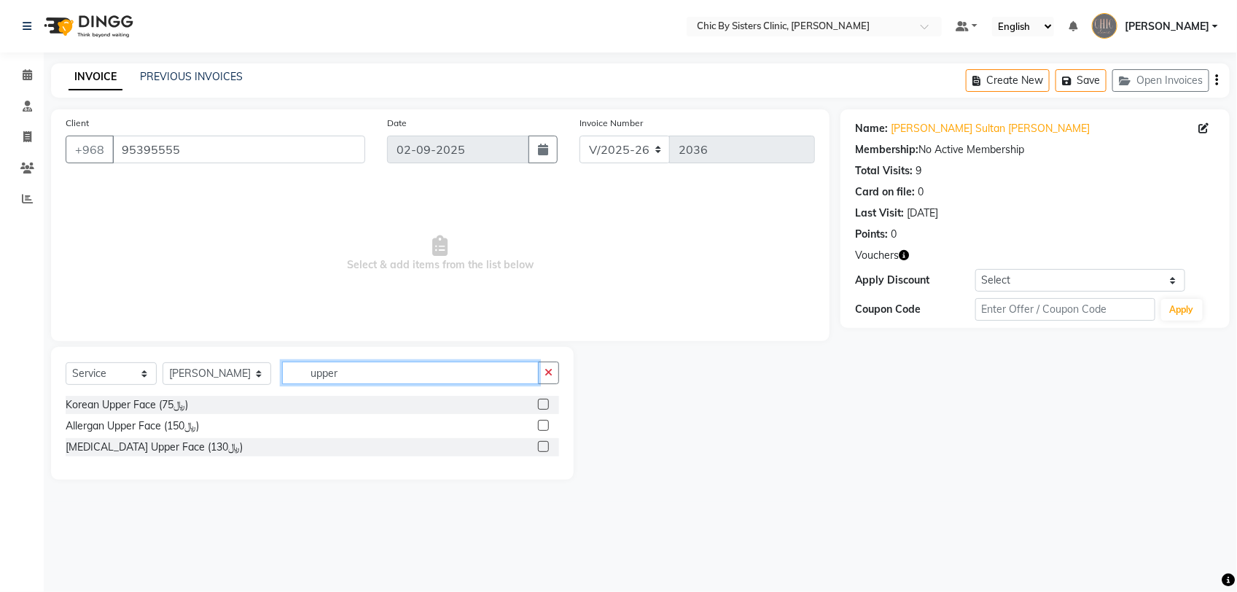
type input "upper"
click at [548, 407] on label at bounding box center [543, 404] width 11 height 11
click at [547, 407] on input "checkbox" at bounding box center [542, 404] width 9 height 9
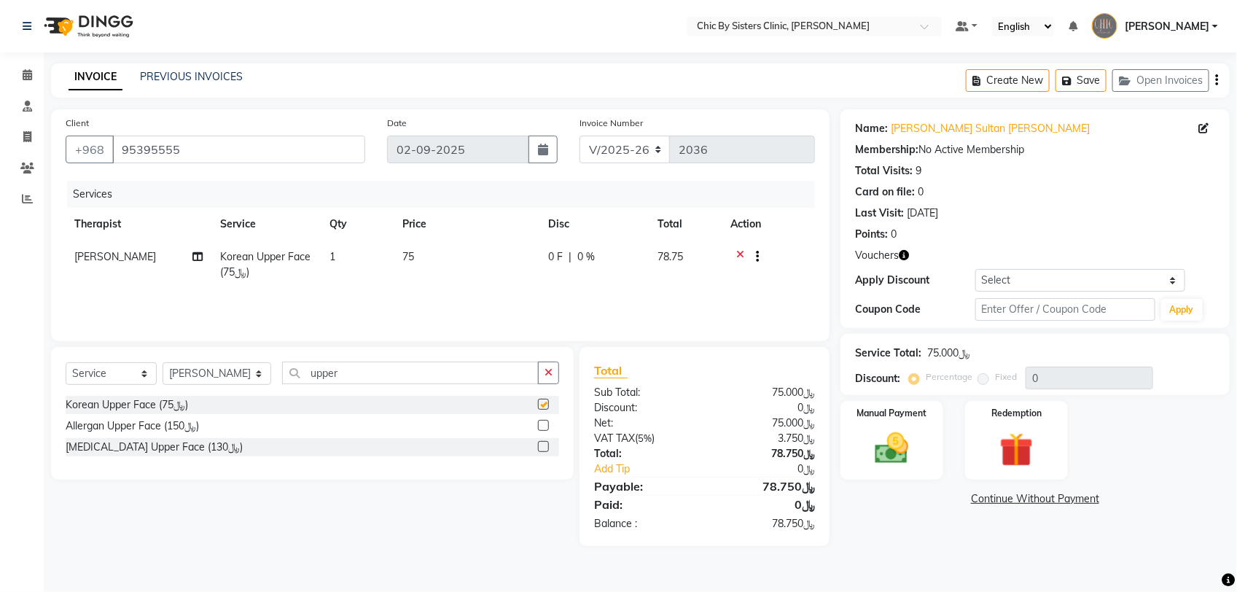
checkbox input "false"
click at [357, 380] on input "upper" at bounding box center [410, 373] width 257 height 23
type input "u"
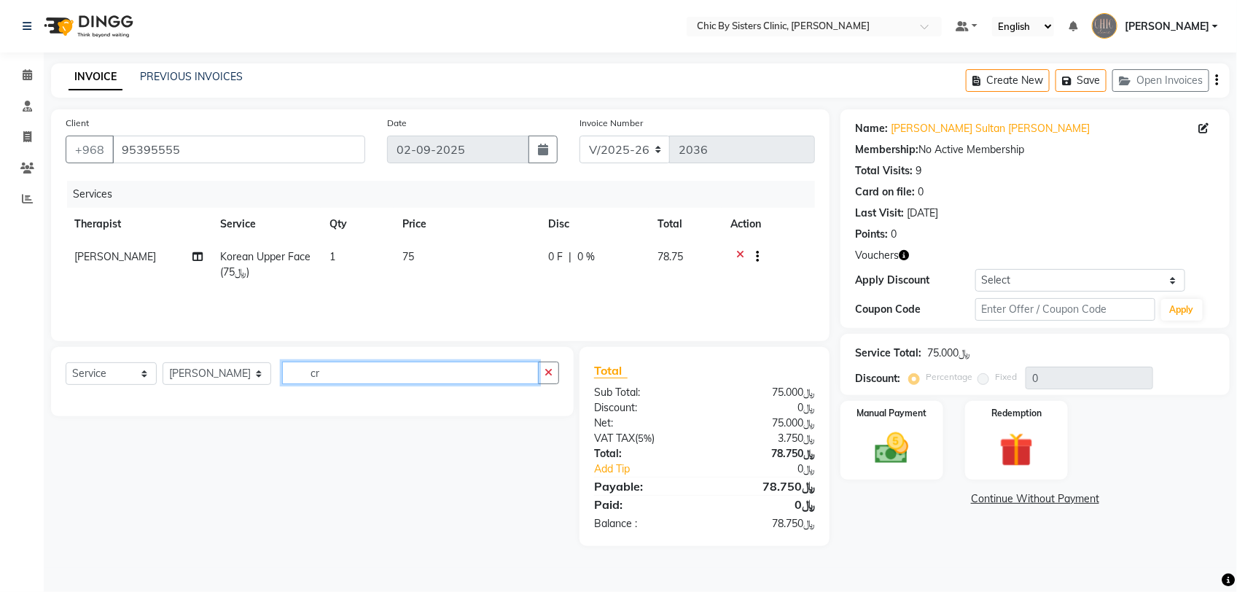
type input "c"
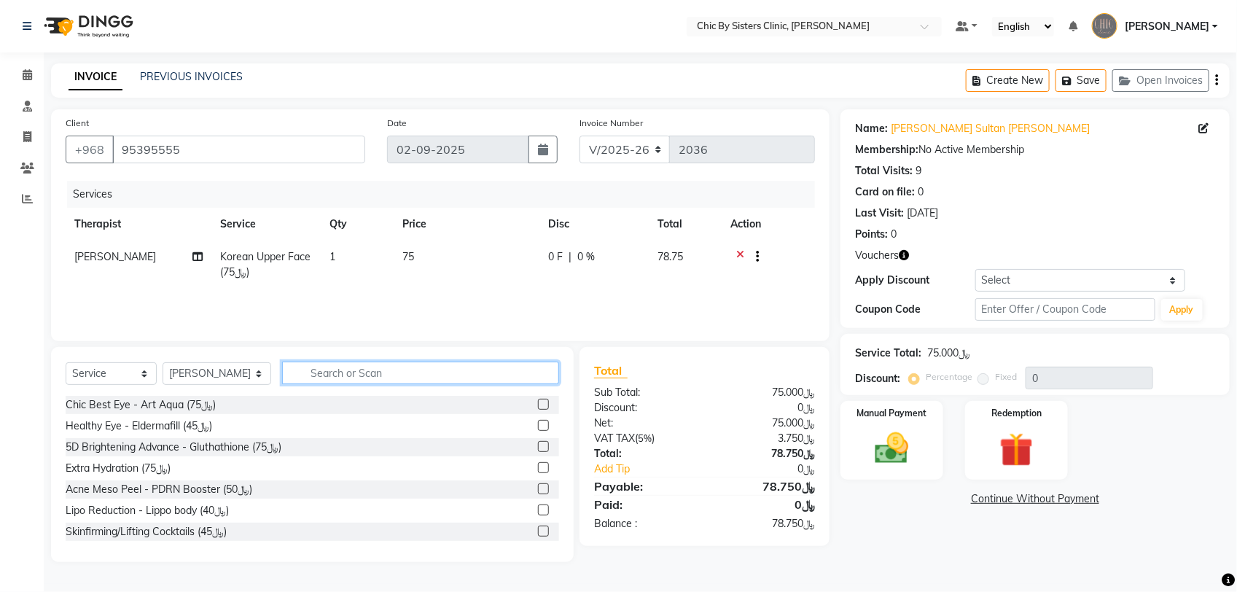
click at [299, 373] on input "text" at bounding box center [420, 373] width 277 height 23
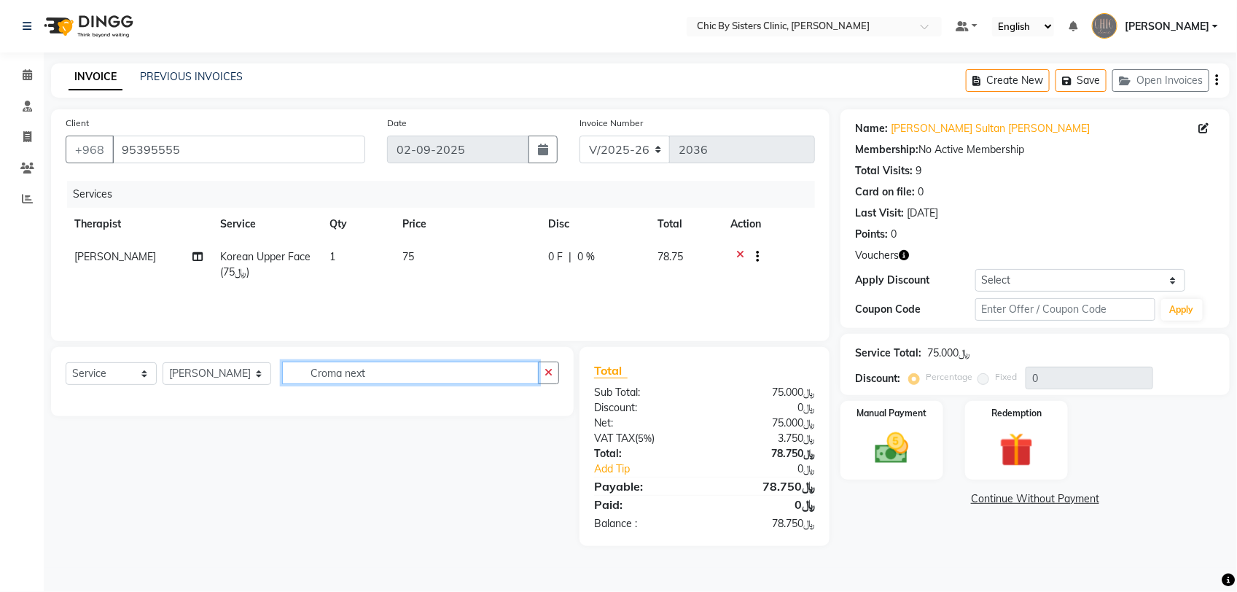
click at [464, 372] on input "Croma next" at bounding box center [410, 373] width 257 height 23
type input "C"
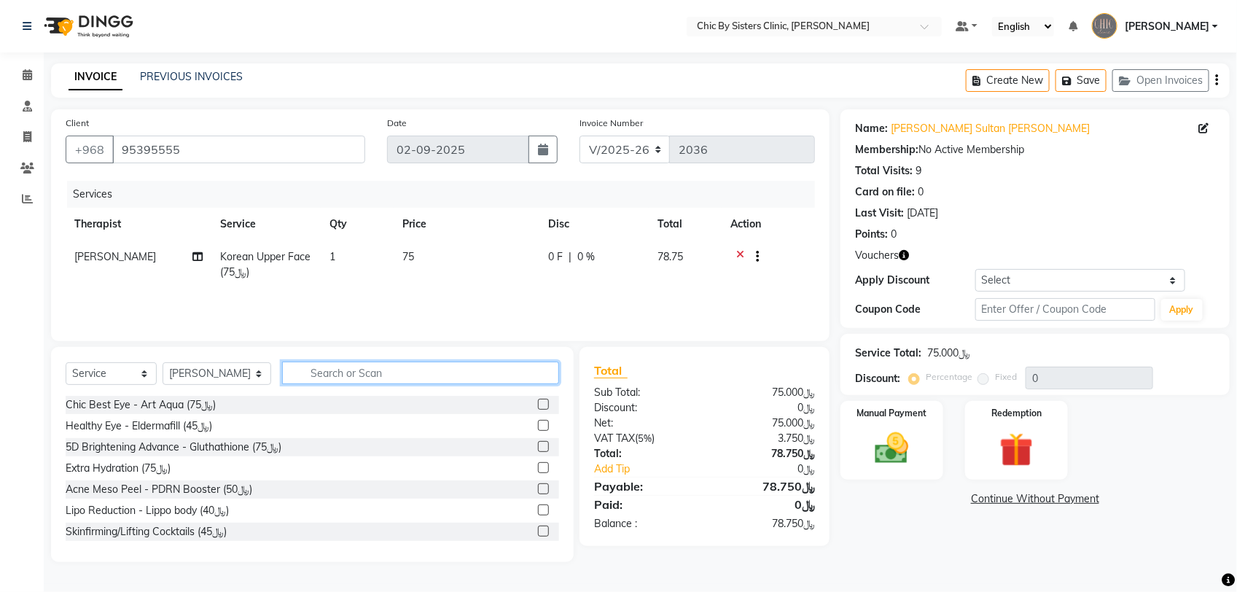
click at [406, 381] on input "text" at bounding box center [420, 373] width 277 height 23
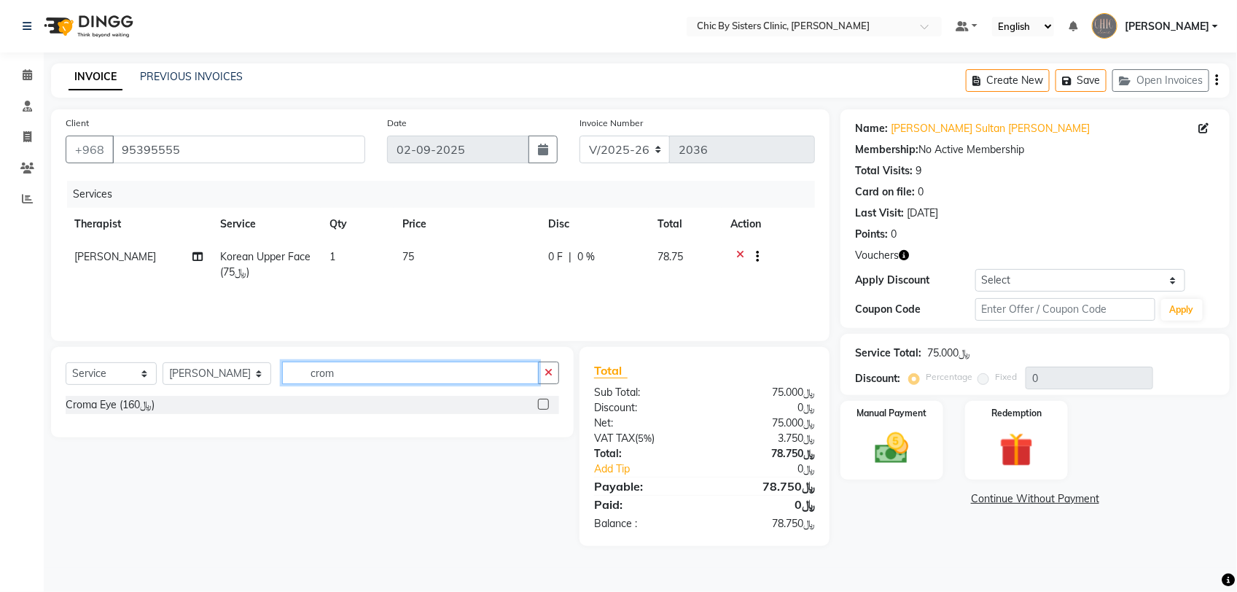
type input "croma"
click at [27, 71] on icon at bounding box center [27, 74] width 9 height 11
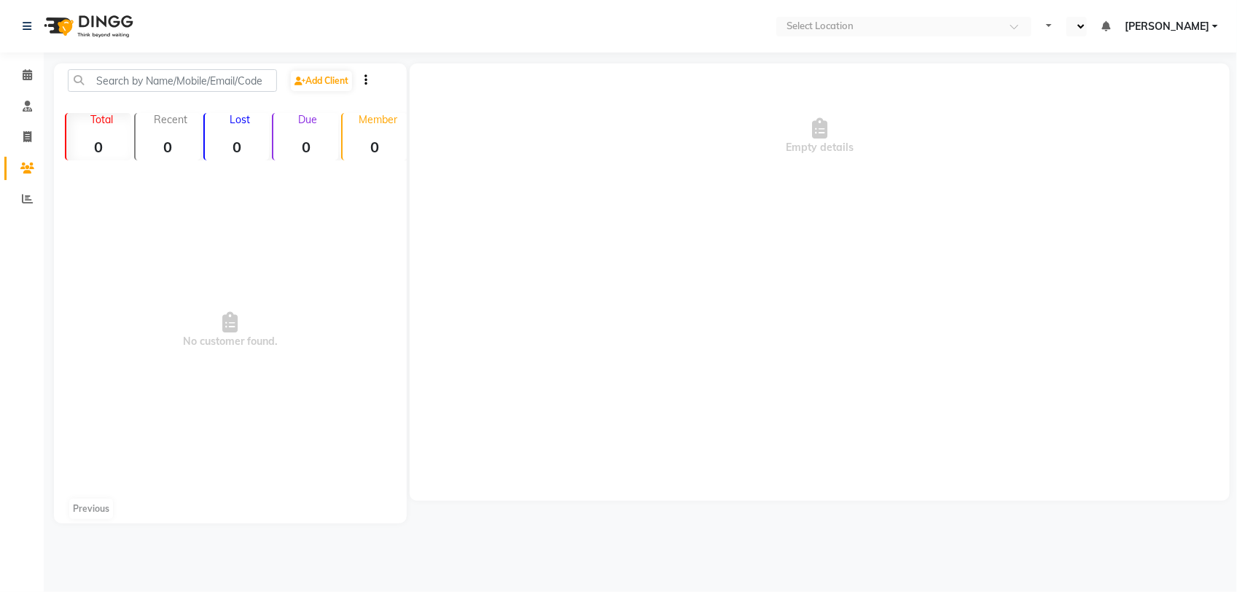
select select "en"
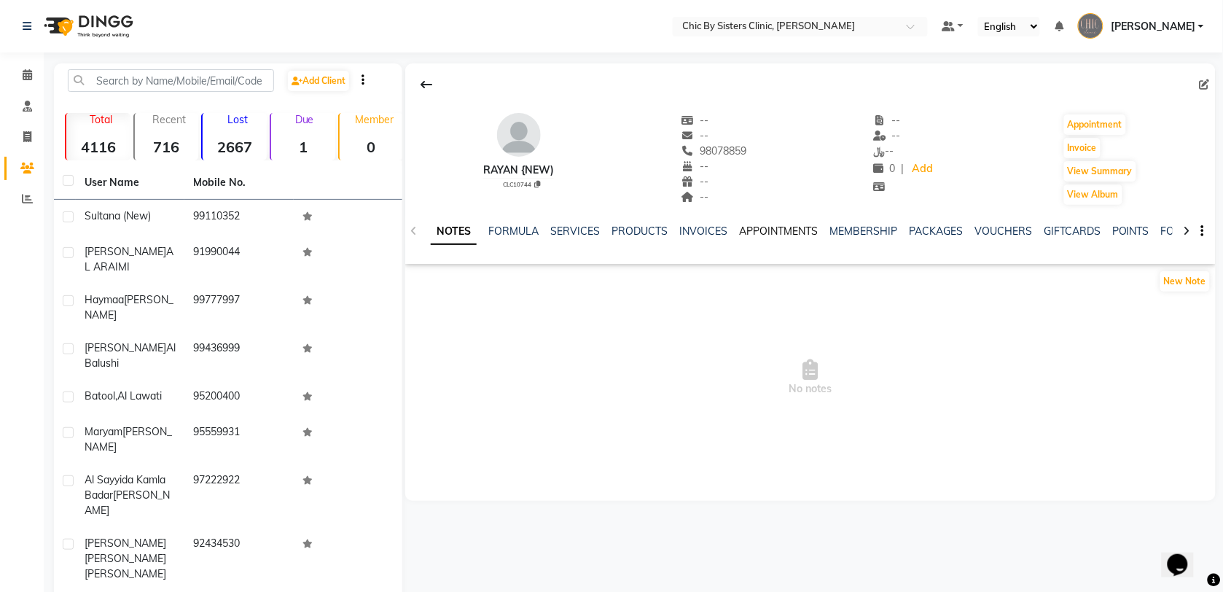
click at [745, 230] on link "APPOINTMENTS" at bounding box center [778, 230] width 79 height 13
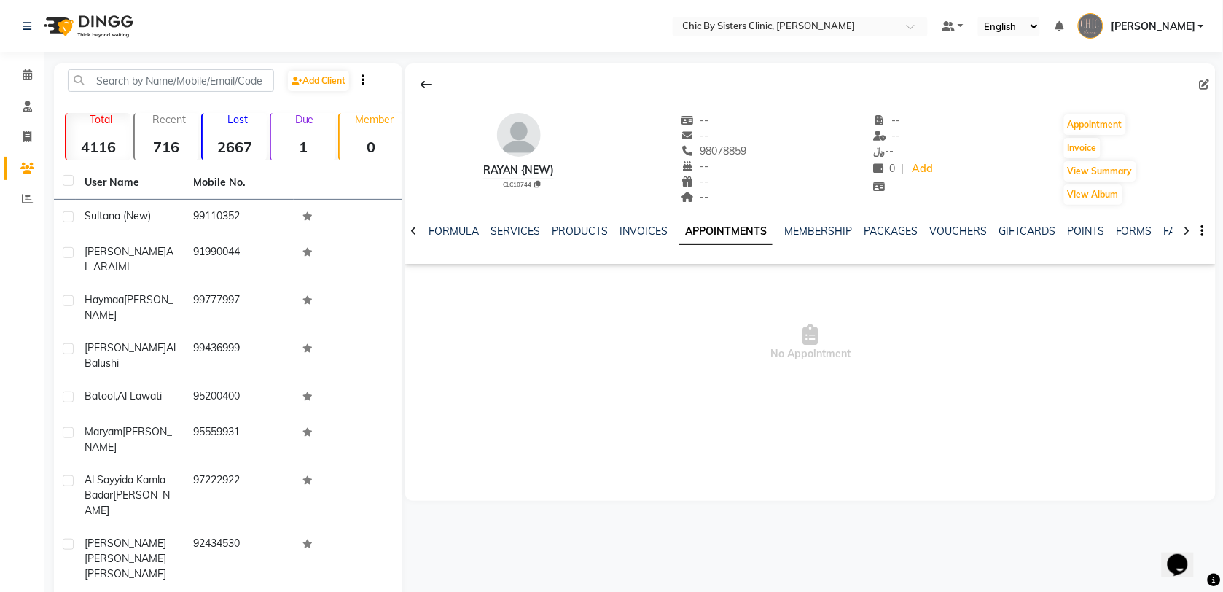
click at [745, 230] on link "APPOINTMENTS" at bounding box center [725, 232] width 93 height 26
drag, startPoint x: 17, startPoint y: 74, endPoint x: 34, endPoint y: 73, distance: 17.6
click at [17, 74] on span at bounding box center [28, 75] width 26 height 17
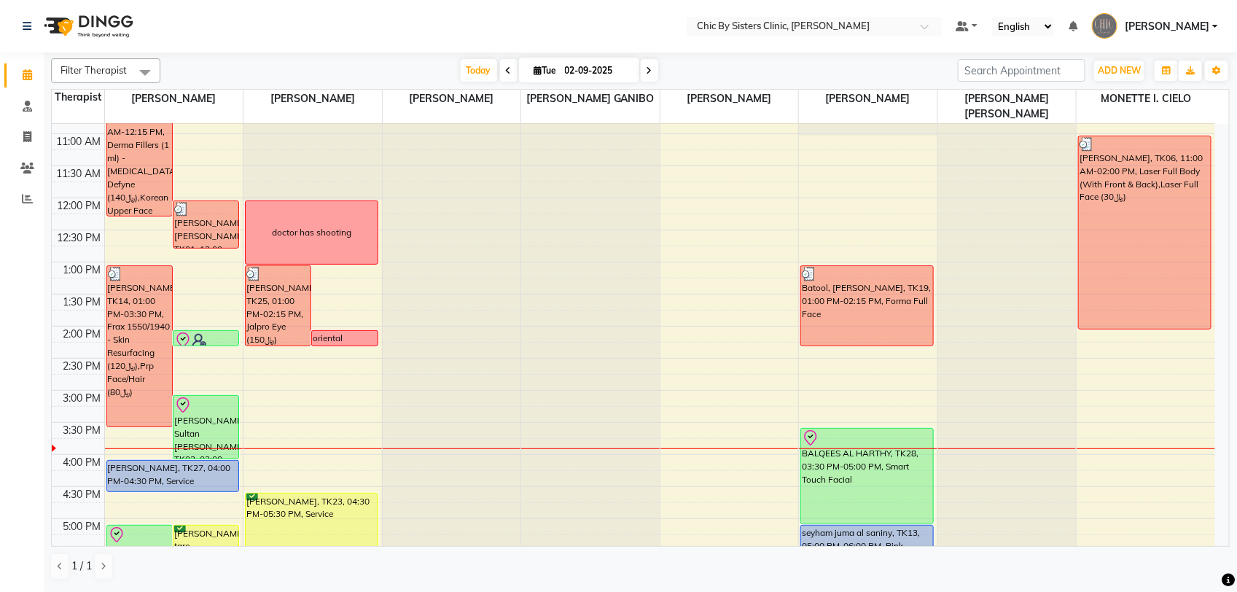
scroll to position [456, 0]
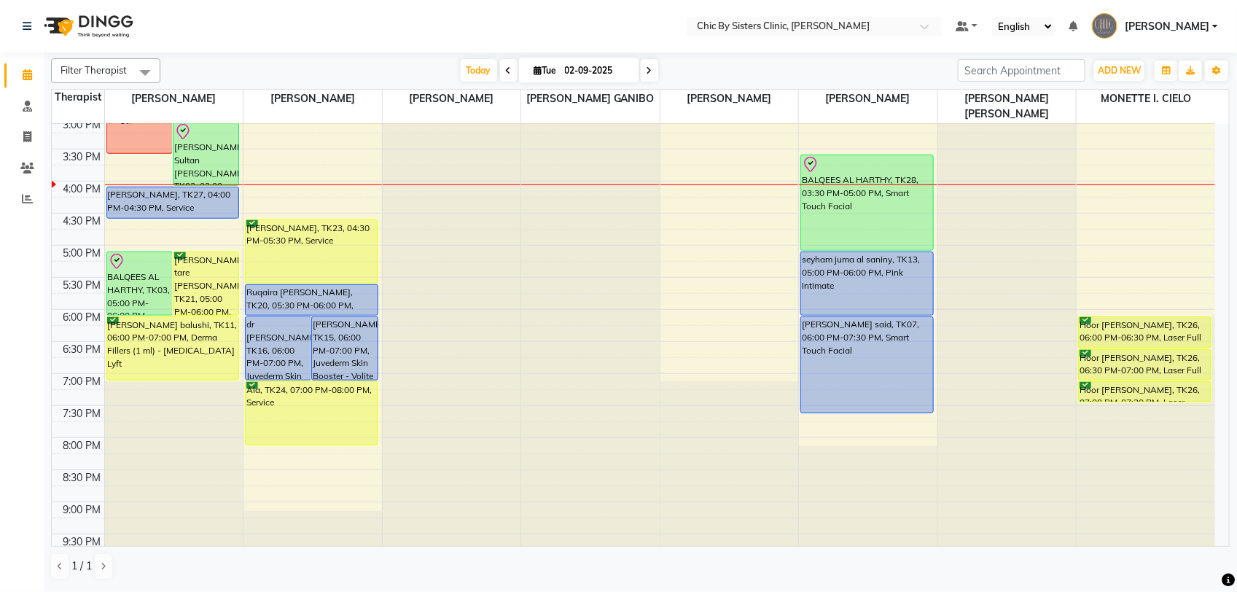
click at [590, 64] on input "02-09-2025" at bounding box center [596, 71] width 73 height 22
select select "9"
select select "2025"
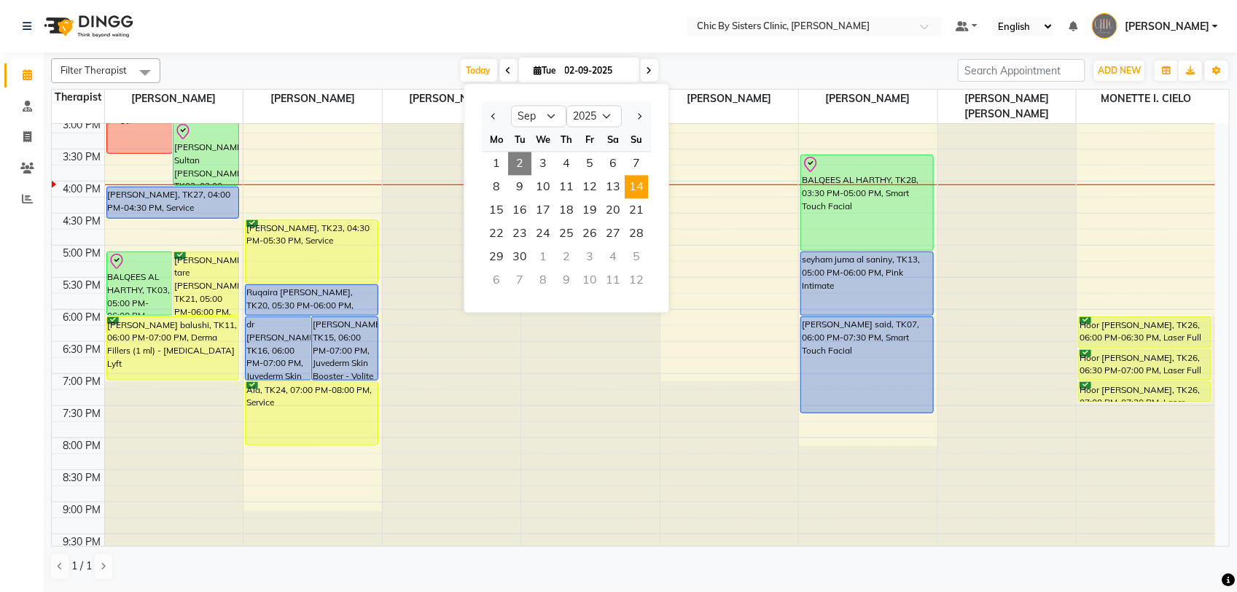
click at [639, 191] on span "14" at bounding box center [636, 187] width 23 height 23
type input "[DATE]"
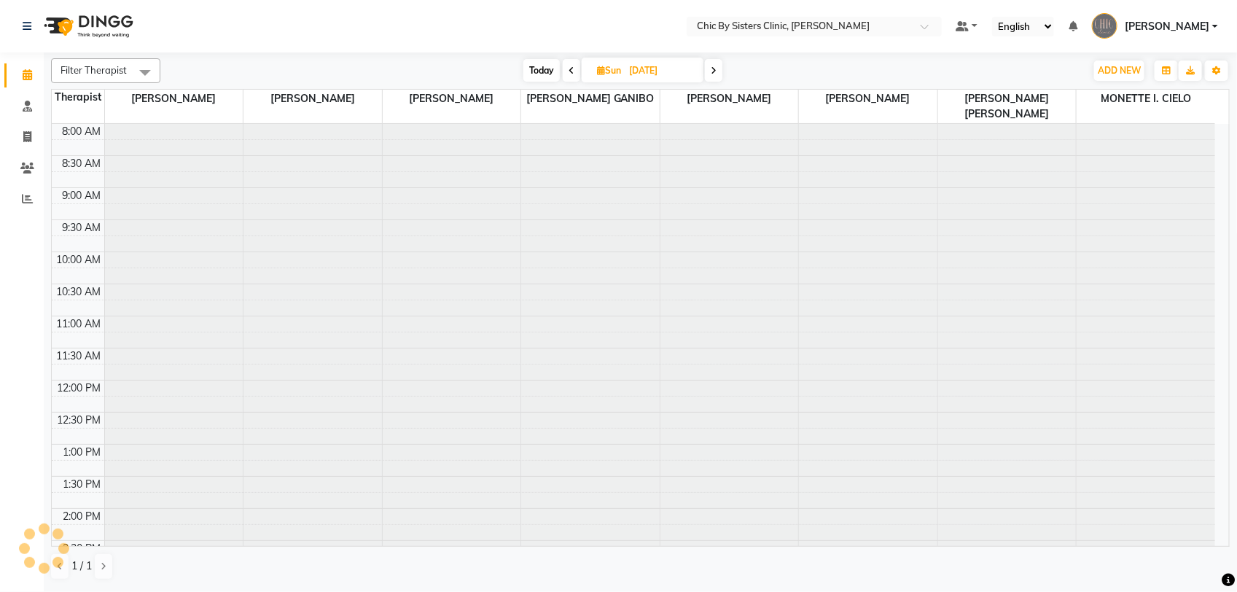
scroll to position [454, 0]
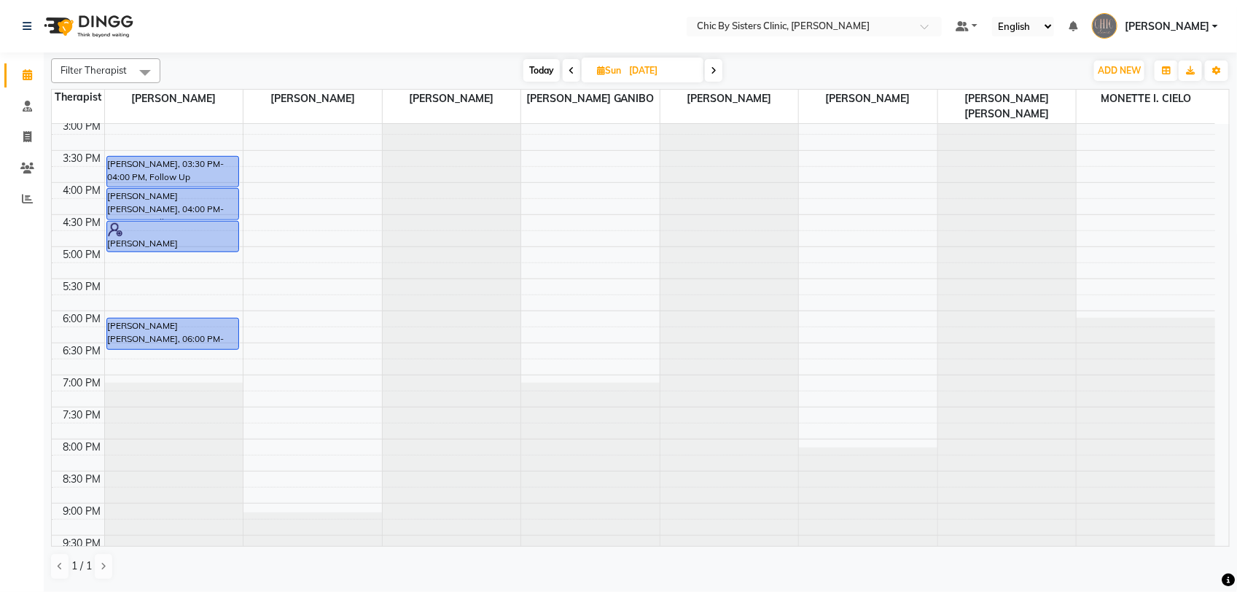
click at [649, 74] on input "[DATE]" at bounding box center [661, 71] width 73 height 22
select select "9"
select select "2025"
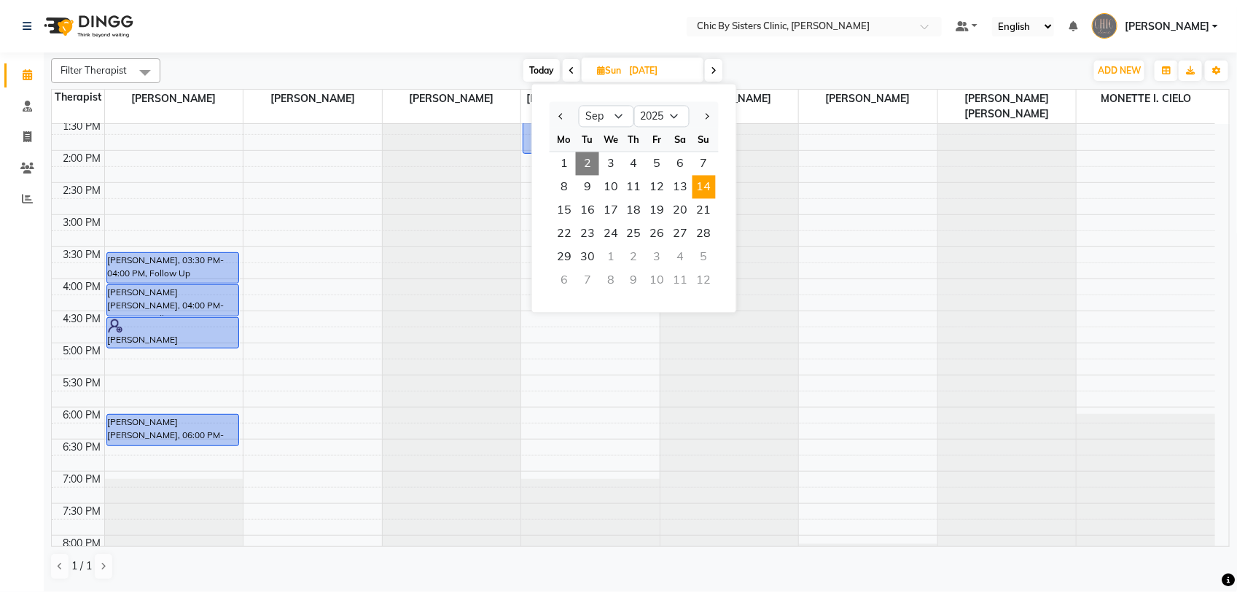
scroll to position [181, 0]
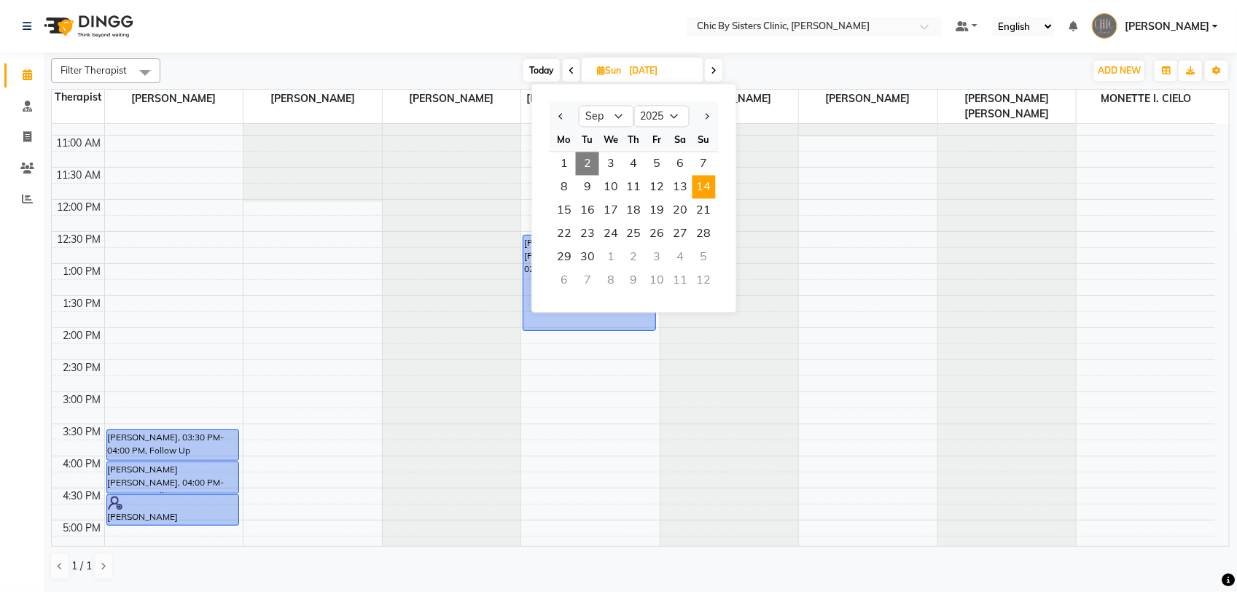
click at [202, 403] on div "8:00 AM 8:30 AM 9:00 AM 9:30 AM 10:00 AM 10:30 AM 11:00 AM 11:30 AM 12:00 PM 12…" at bounding box center [633, 455] width 1163 height 1025
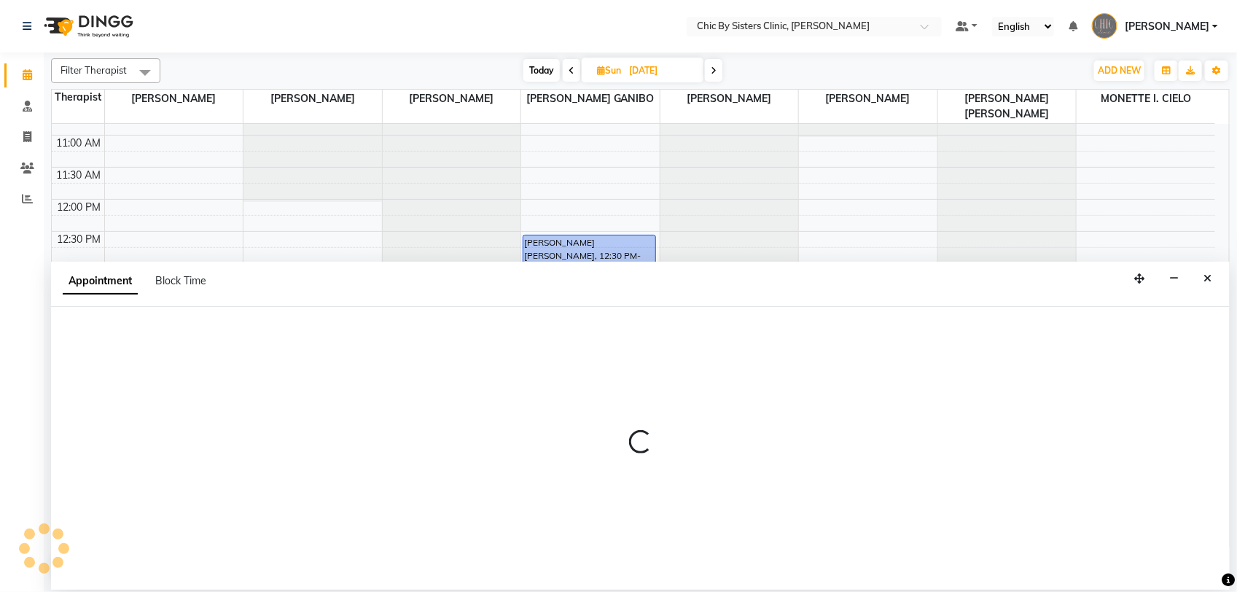
select select "49177"
select select "900"
select select "tentative"
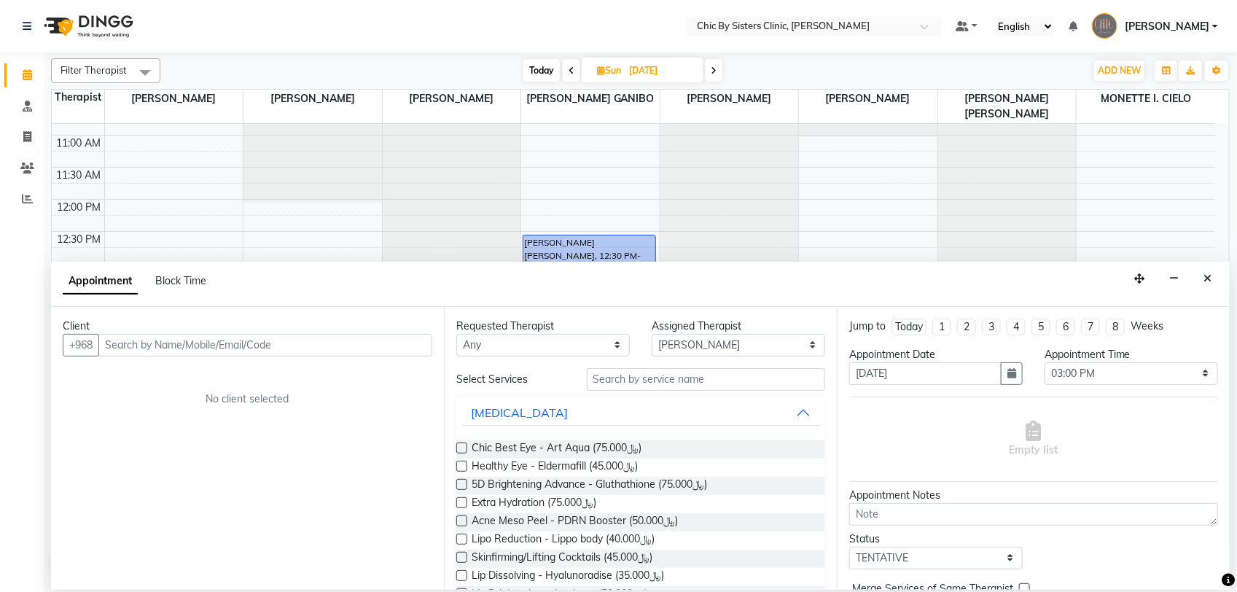
click at [205, 347] on input "text" at bounding box center [265, 345] width 334 height 23
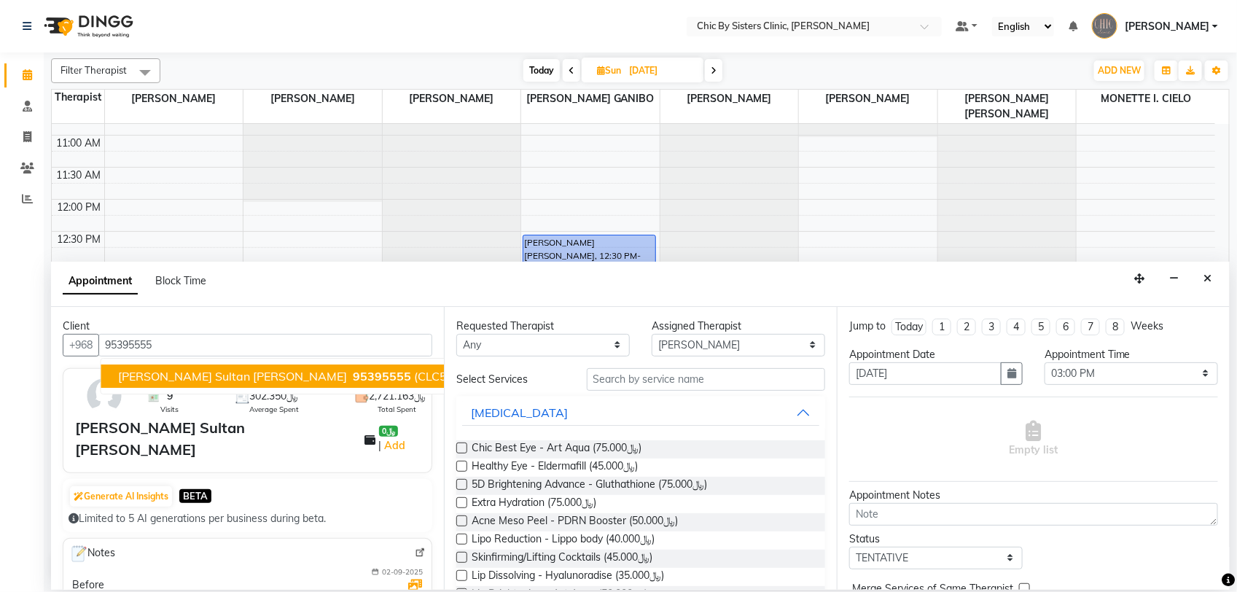
click at [202, 385] on button "Sharifa Moahmed Sultan Al busaidi 95395555 (CLC5833)" at bounding box center [297, 375] width 392 height 23
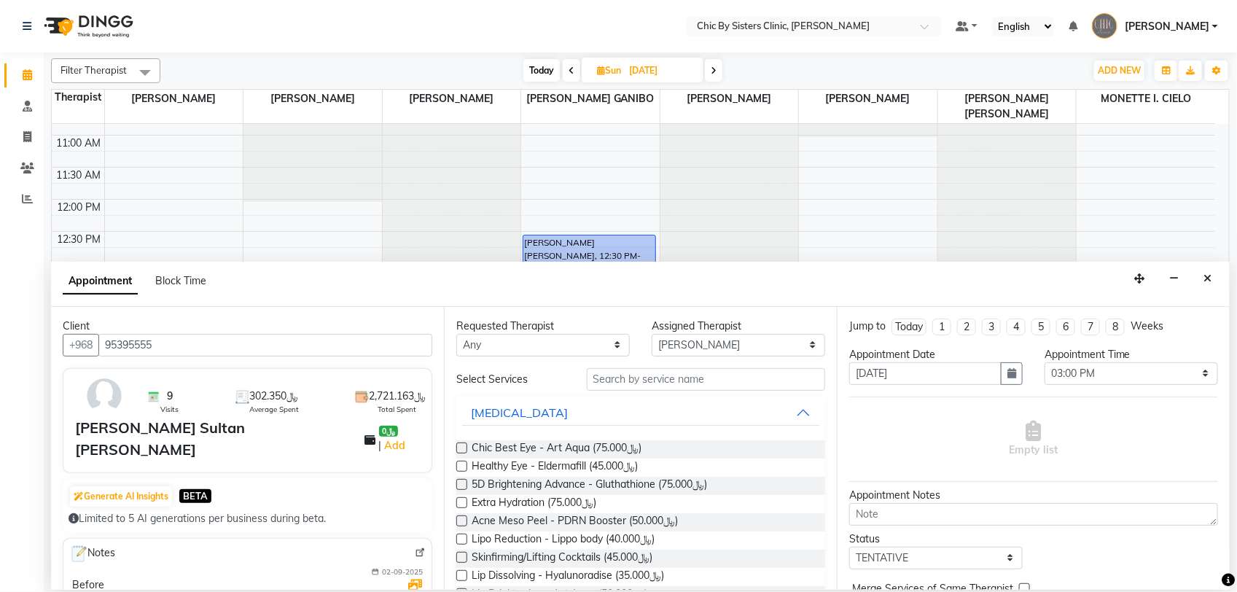
type input "95395555"
click at [660, 379] on input "text" at bounding box center [706, 379] width 238 height 23
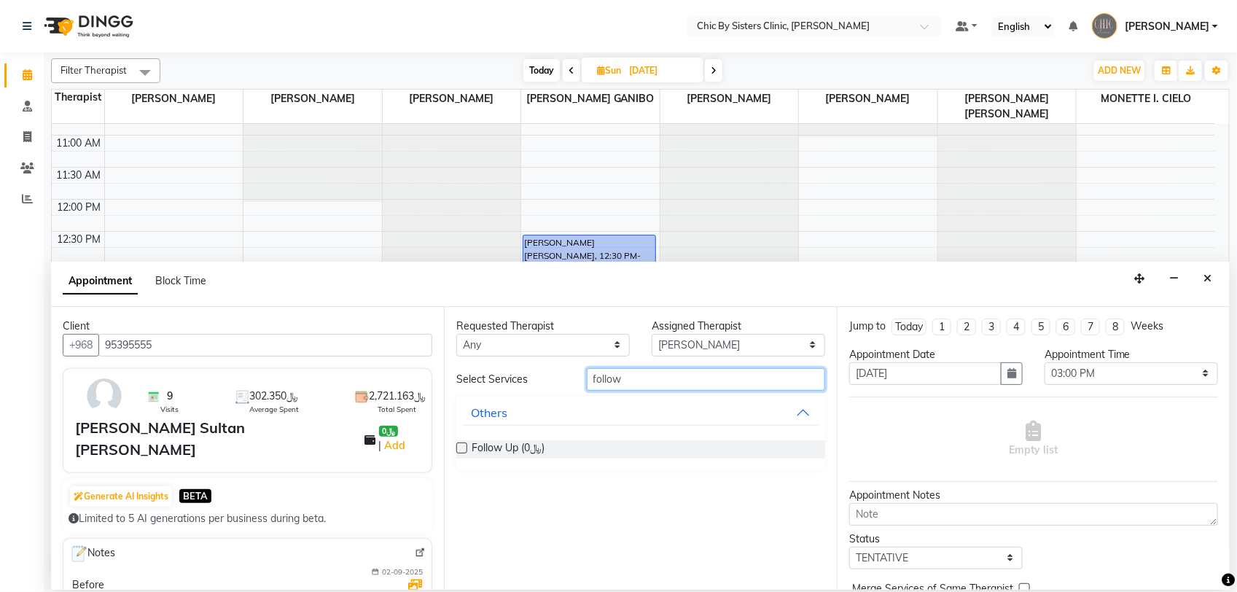
type input "follow"
click at [464, 448] on label at bounding box center [461, 447] width 11 height 11
click at [464, 448] on input "checkbox" at bounding box center [460, 449] width 9 height 9
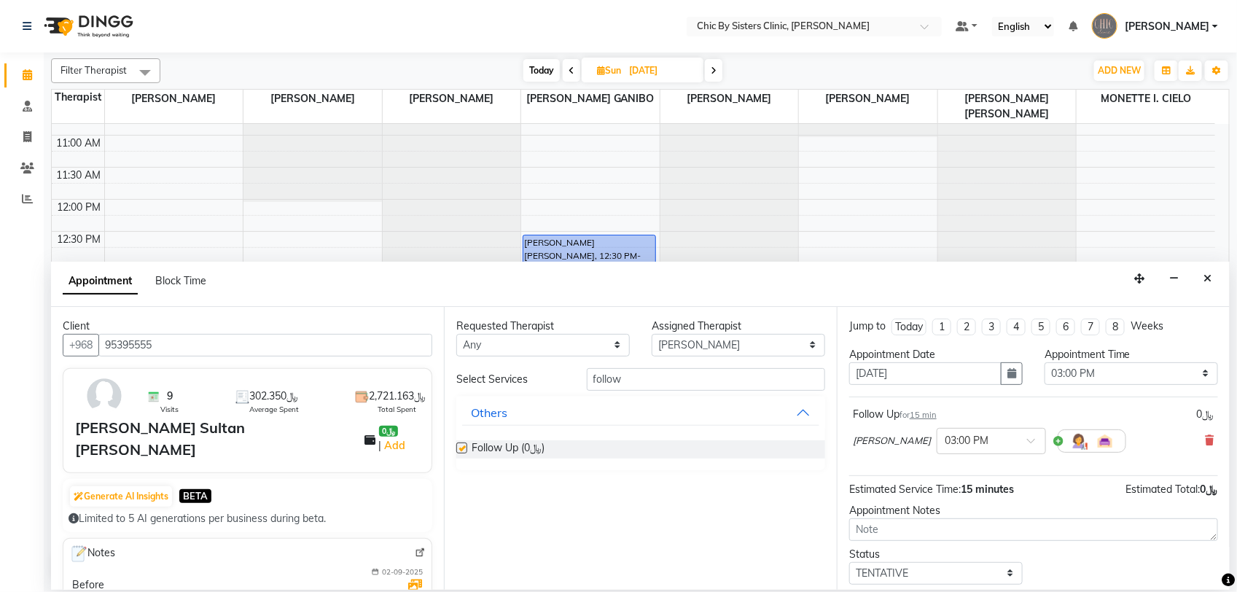
checkbox input "false"
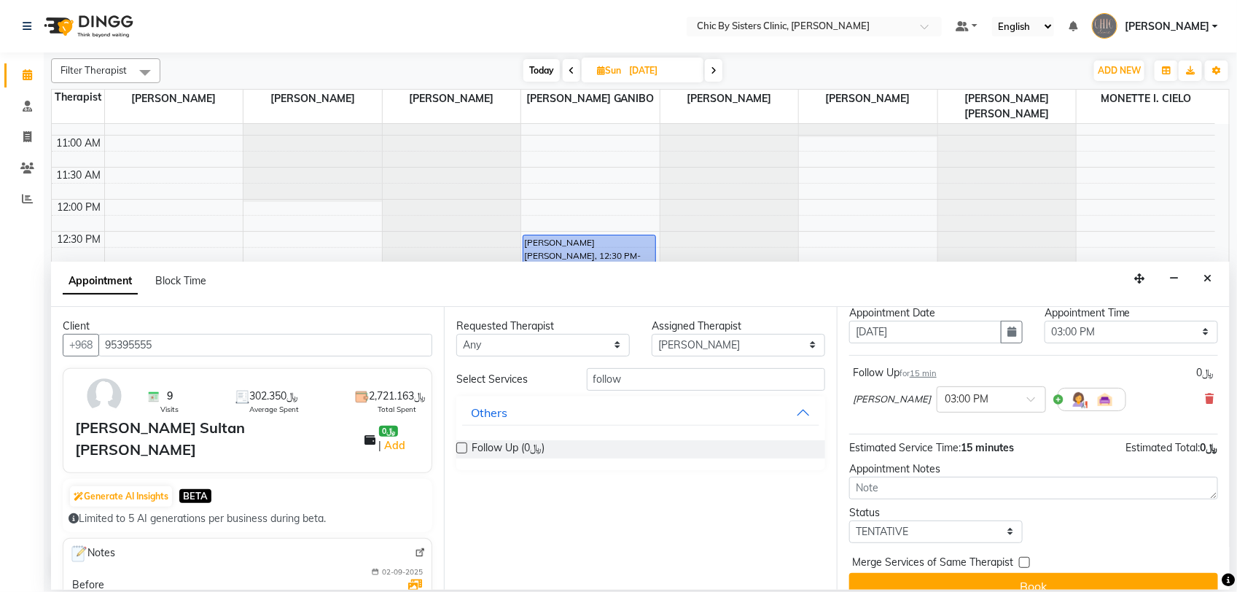
scroll to position [64, 0]
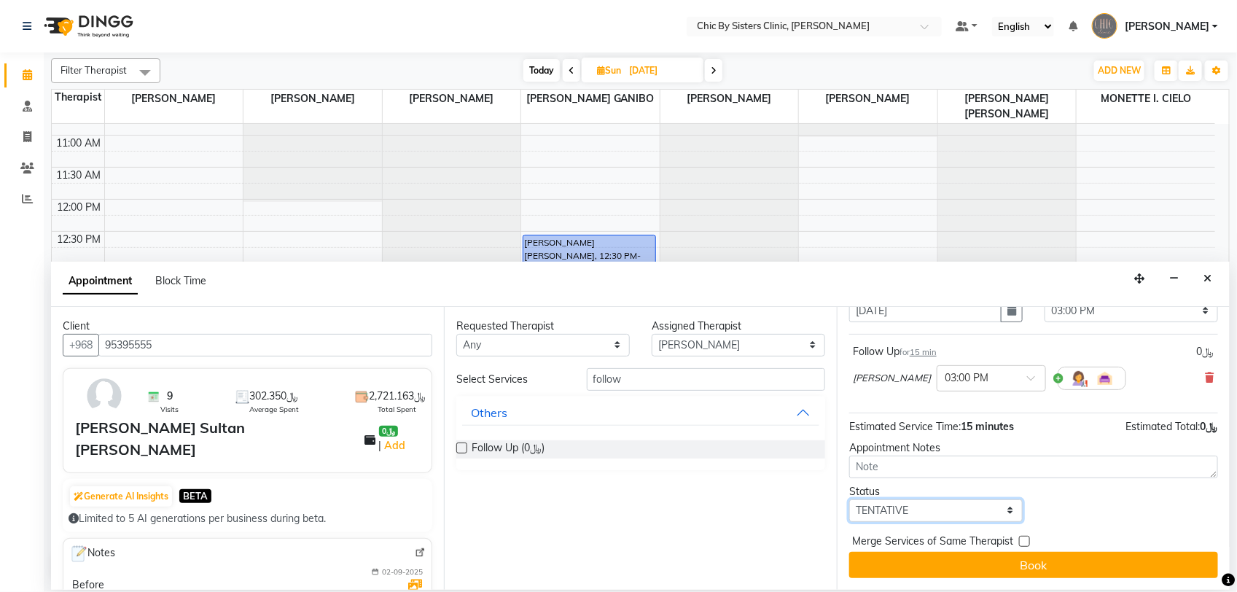
click at [982, 517] on select "Select TENTATIVE CONFIRM UPCOMING" at bounding box center [935, 510] width 173 height 23
select select "upcoming"
click at [849, 499] on select "Select TENTATIVE CONFIRM UPCOMING" at bounding box center [935, 510] width 173 height 23
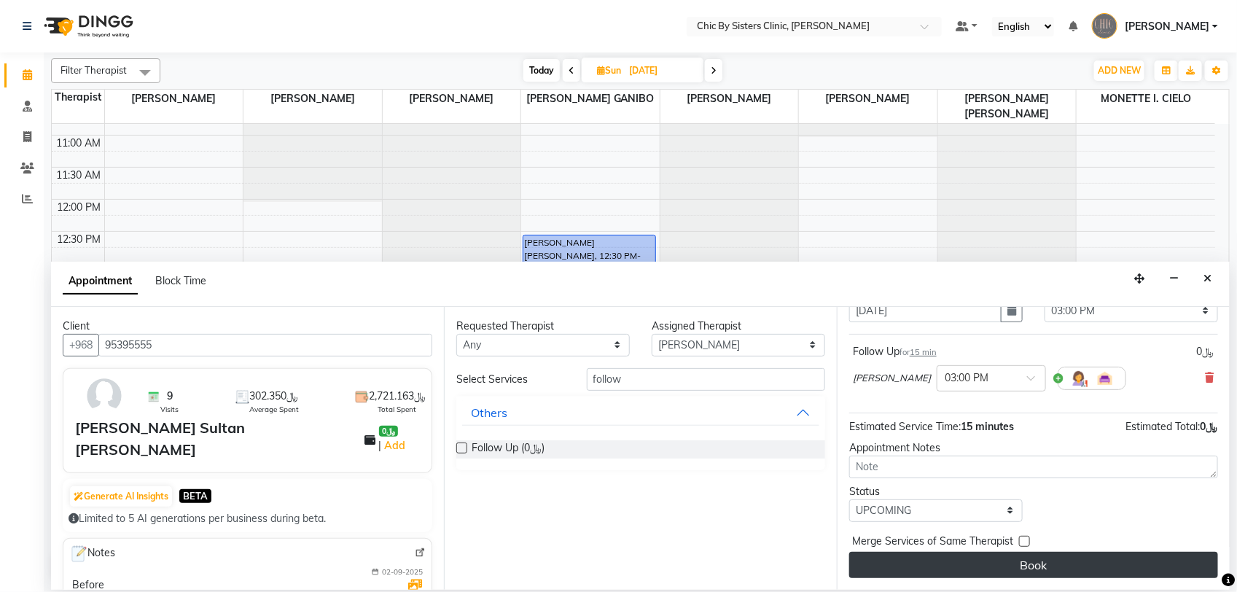
click at [1002, 569] on button "Book" at bounding box center [1033, 565] width 369 height 26
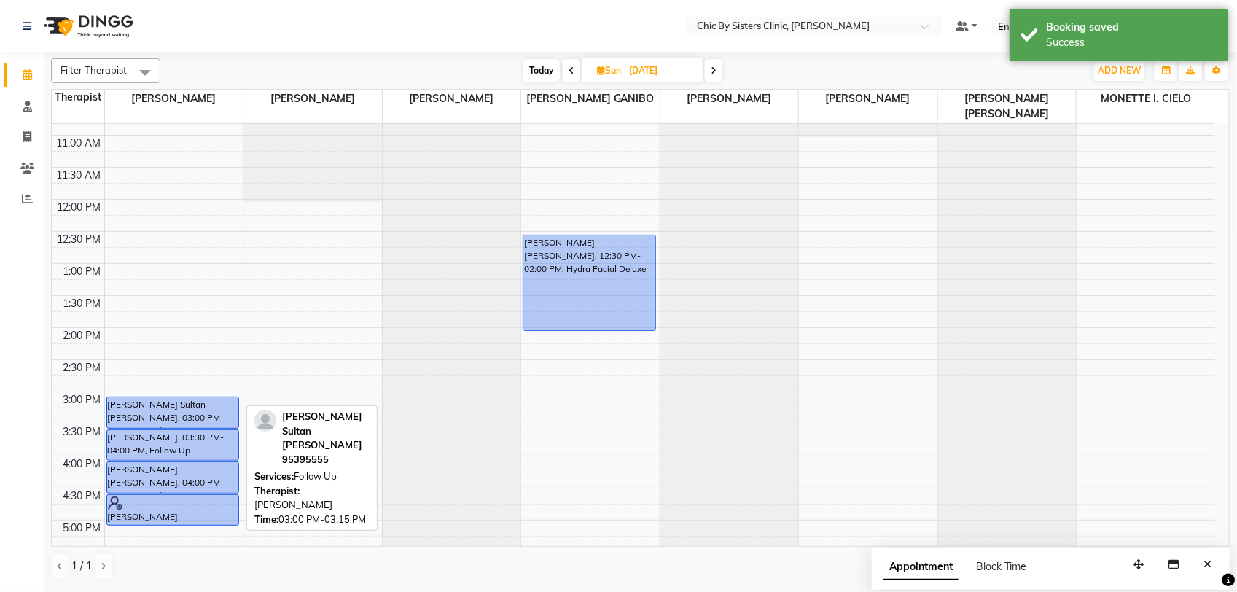
click at [210, 414] on div "Sheika khalfan Al shibli, 10:00 AM-10:30 AM, Service Sharifa Moahmed Sultan Al …" at bounding box center [174, 455] width 138 height 1025
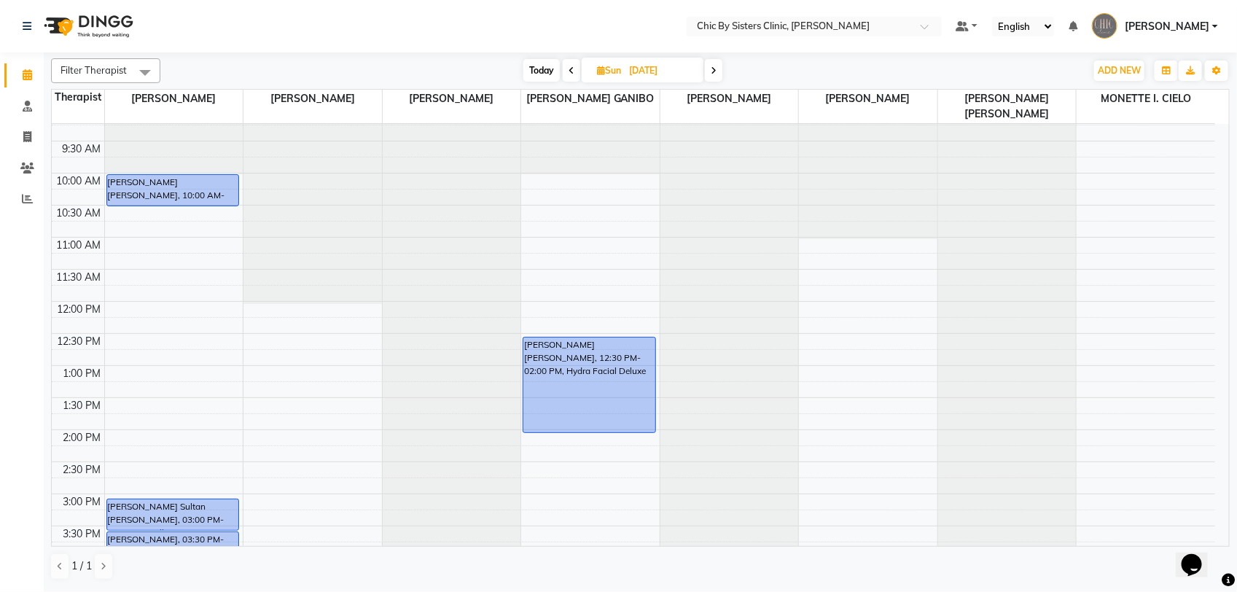
scroll to position [182, 0]
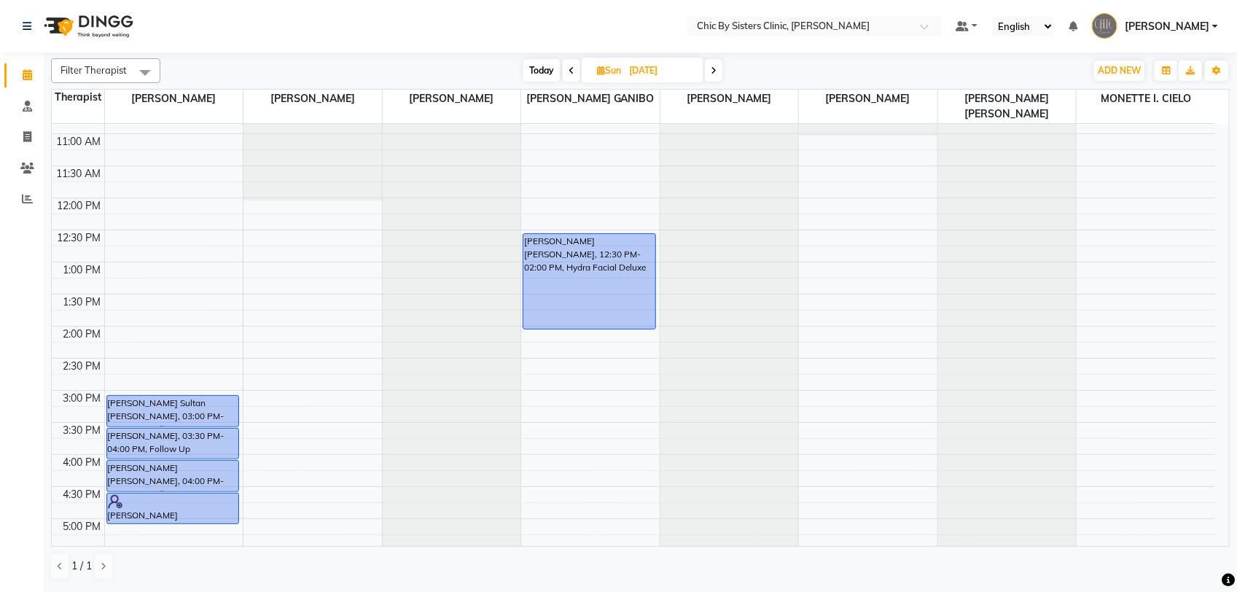
click at [545, 69] on span "Today" at bounding box center [541, 70] width 36 height 23
type input "02-09-2025"
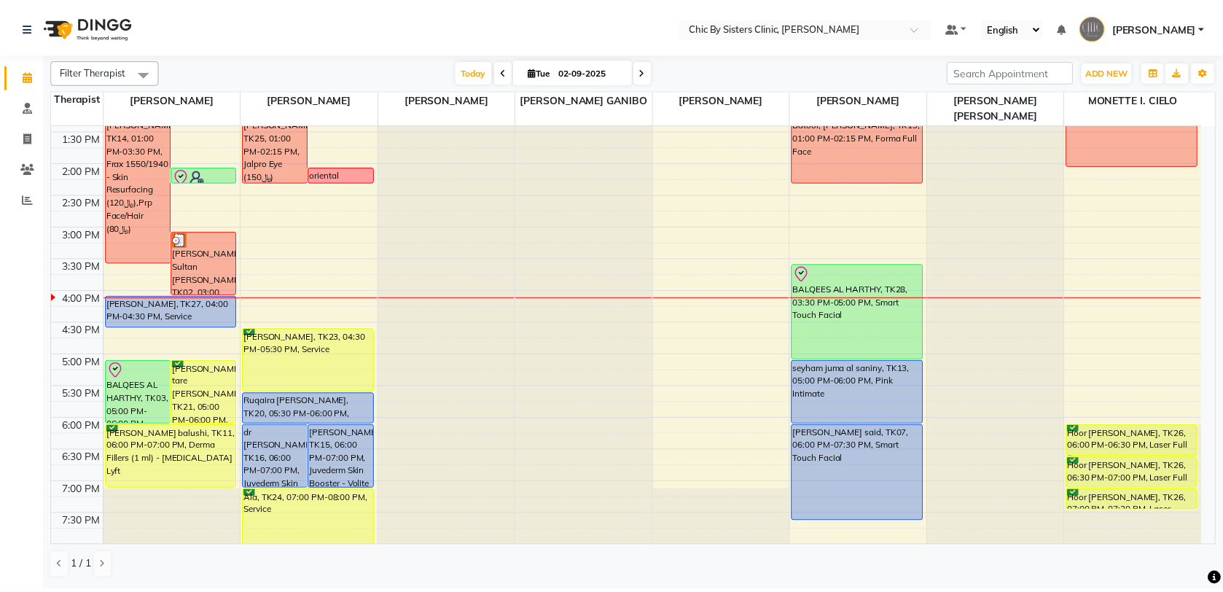
scroll to position [246, 0]
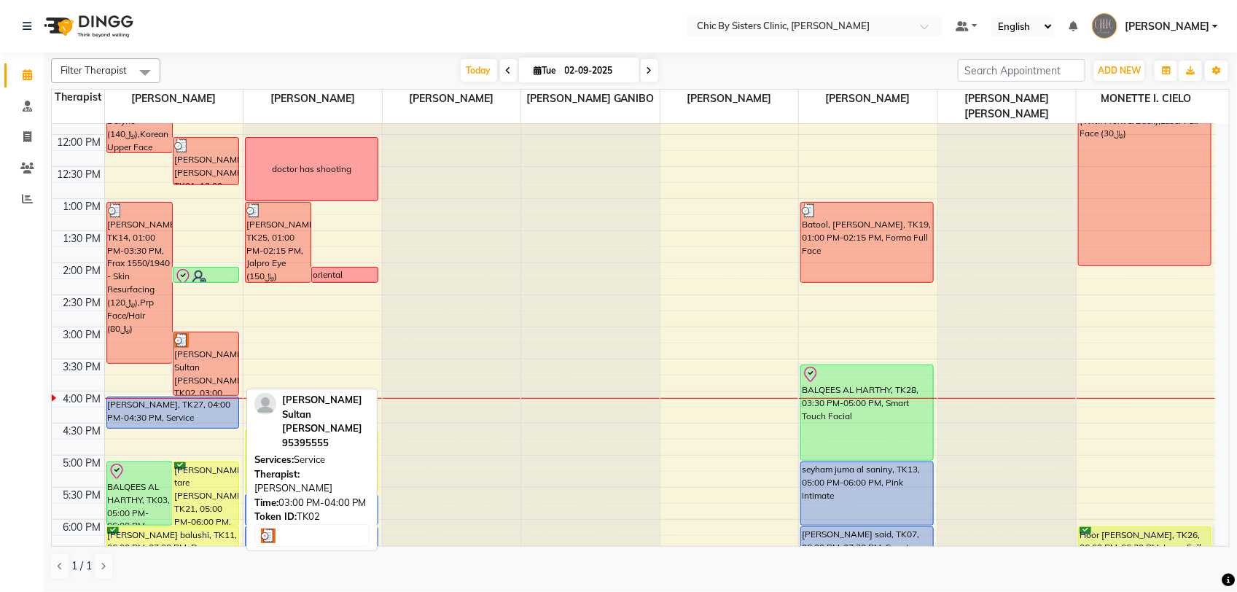
click at [203, 359] on div "[PERSON_NAME] Sultan [PERSON_NAME], TK02, 03:00 PM-04:00 PM, Service" at bounding box center [205, 363] width 65 height 63
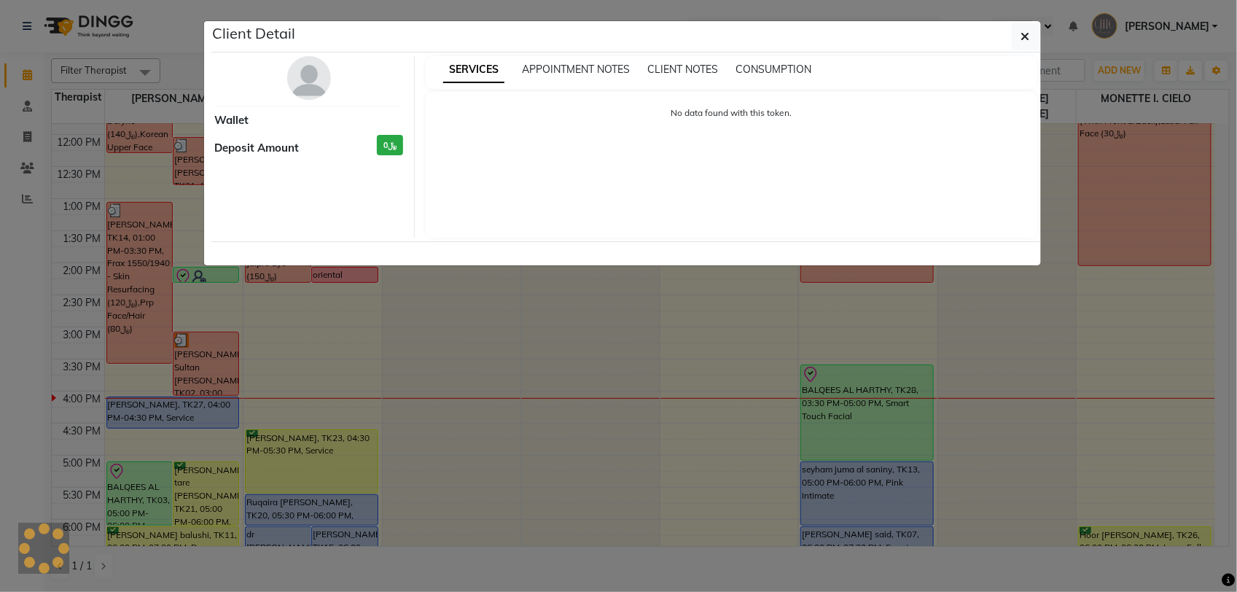
select select "3"
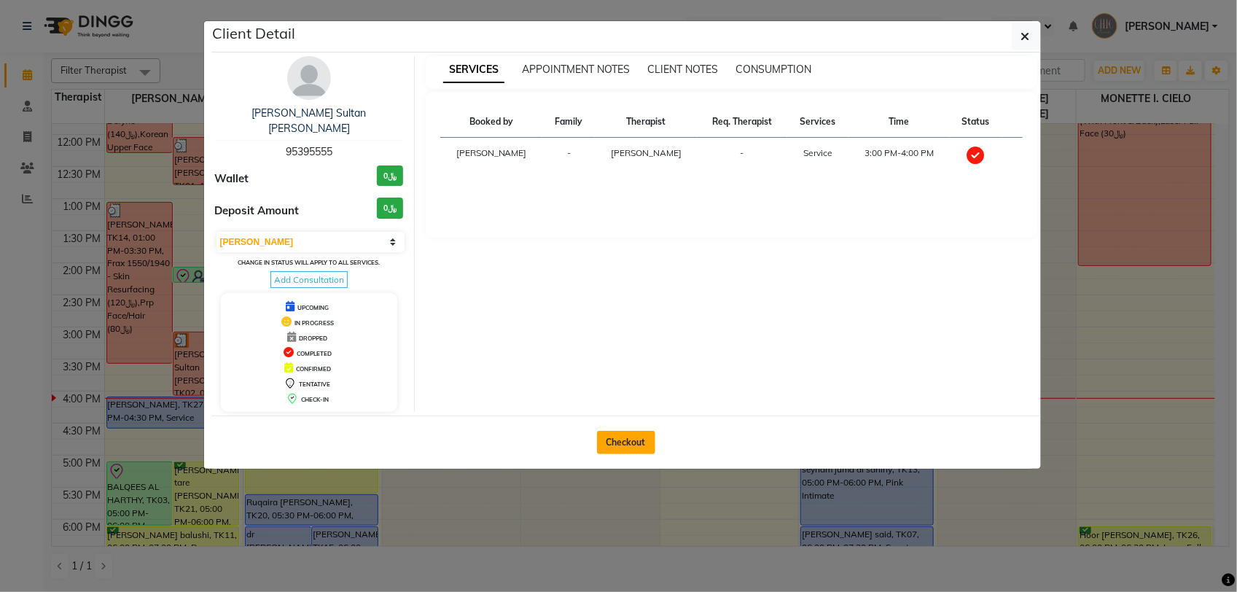
click at [628, 434] on button "Checkout" at bounding box center [626, 442] width 58 height 23
select select "service"
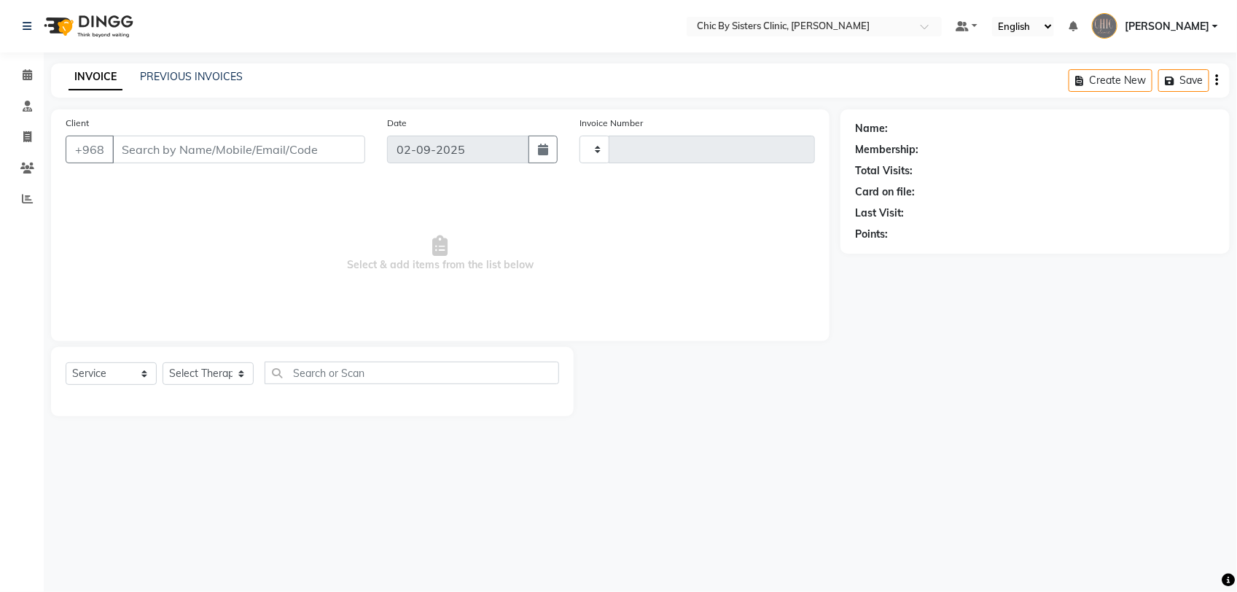
type input "2036"
select select "6348"
type input "95395555"
select select "49177"
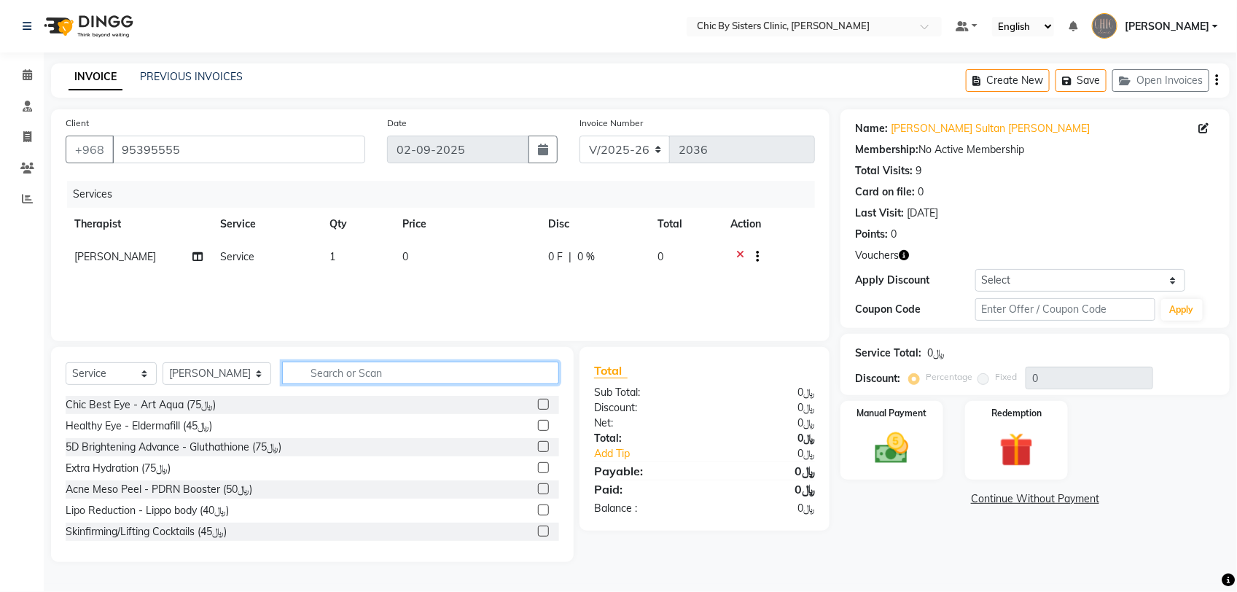
click at [418, 372] on input "text" at bounding box center [420, 373] width 277 height 23
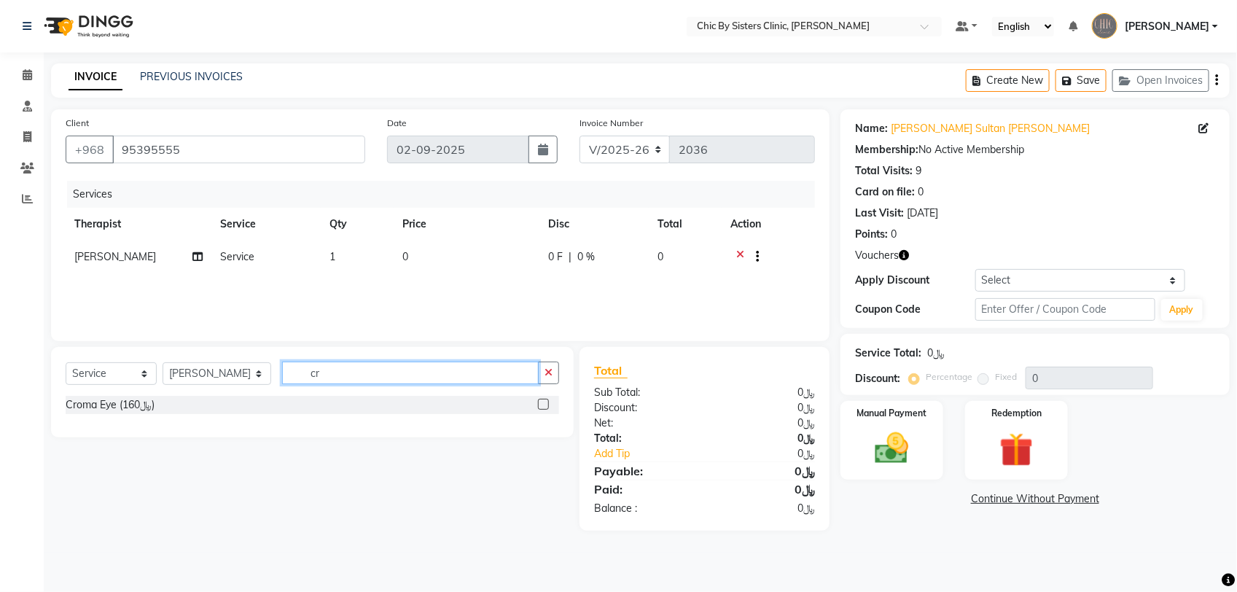
type input "c"
type input "n"
type input "c"
type input "croma"
click at [31, 71] on icon at bounding box center [27, 74] width 9 height 11
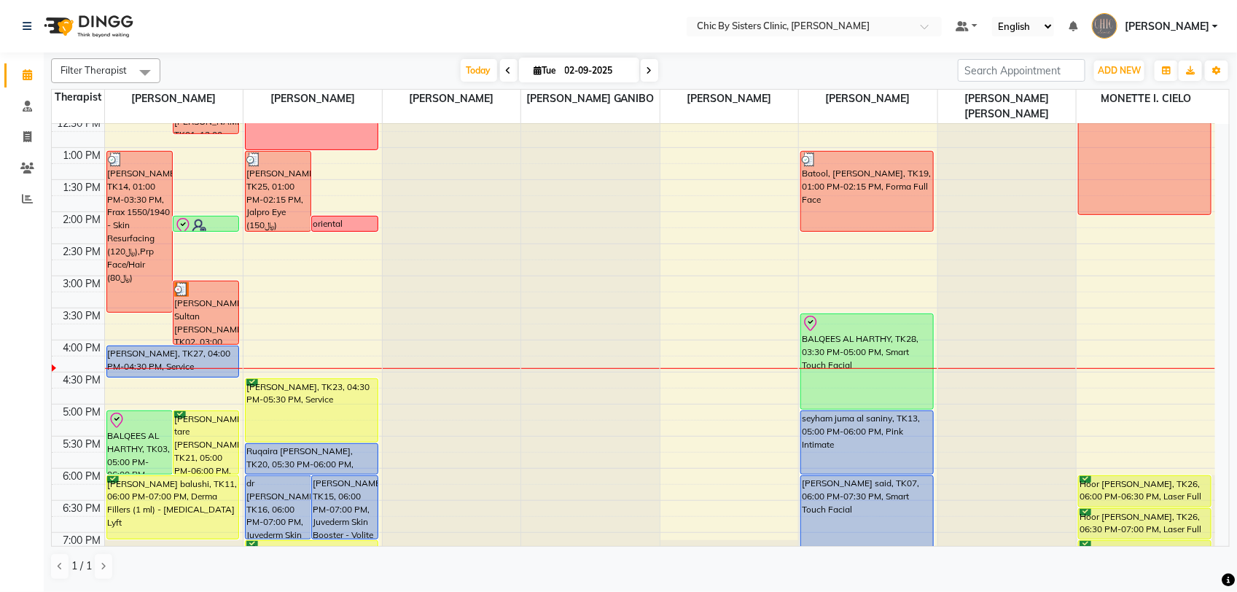
scroll to position [337, 0]
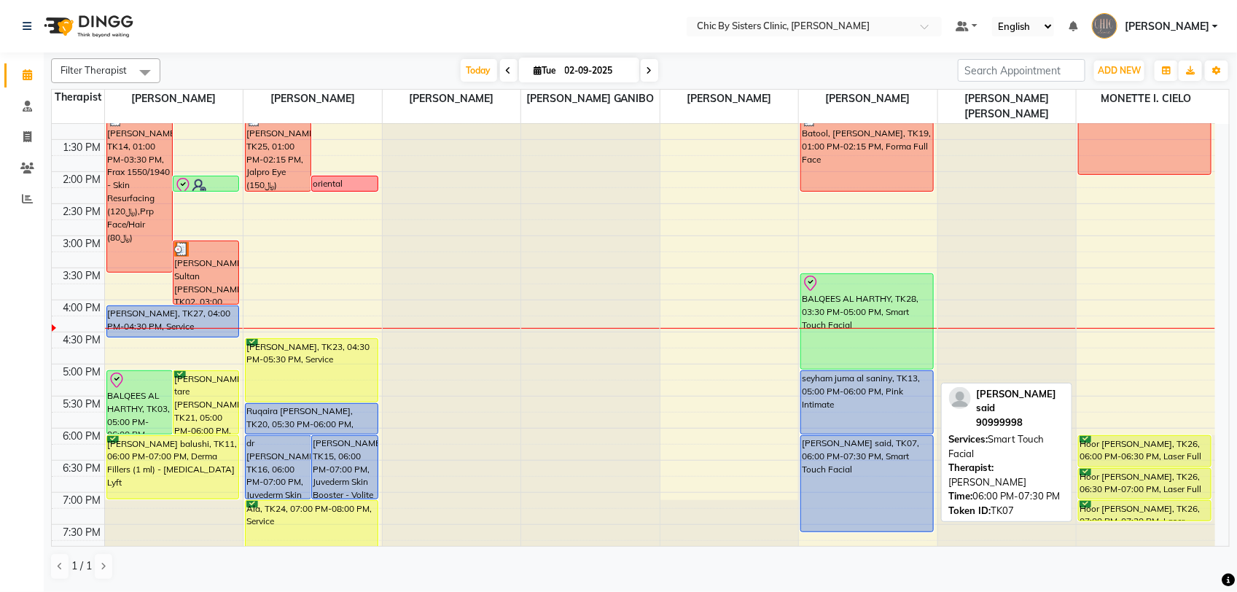
click at [859, 448] on div "[PERSON_NAME] said, TK07, 06:00 PM-07:30 PM, Smart Touch Facial" at bounding box center [867, 483] width 132 height 95
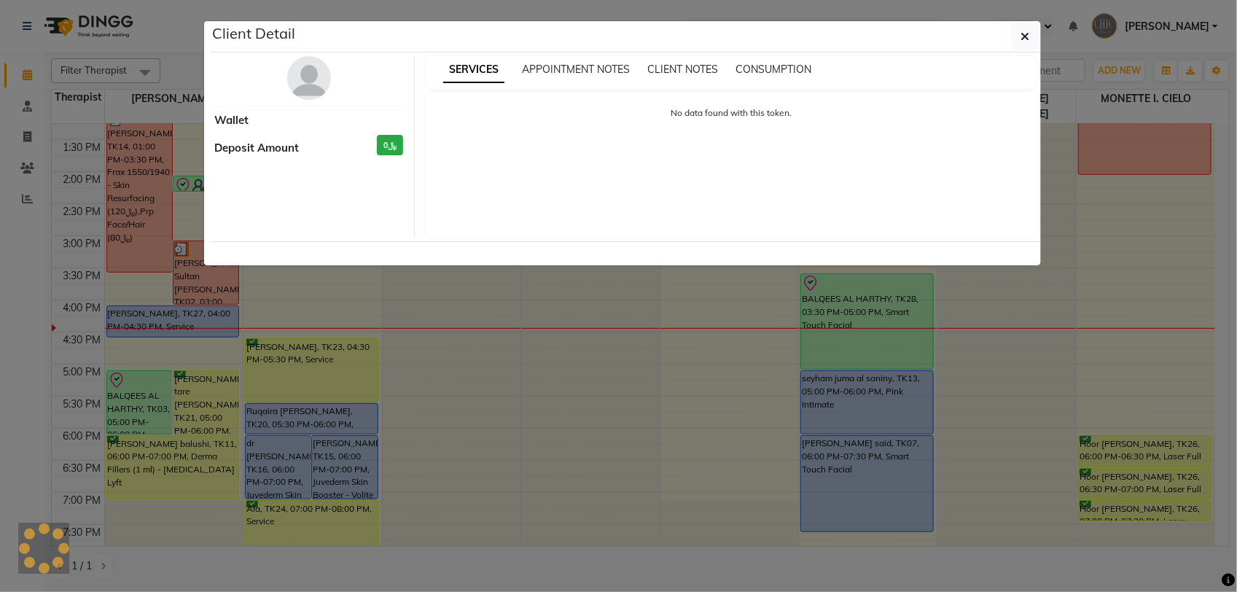
select select "5"
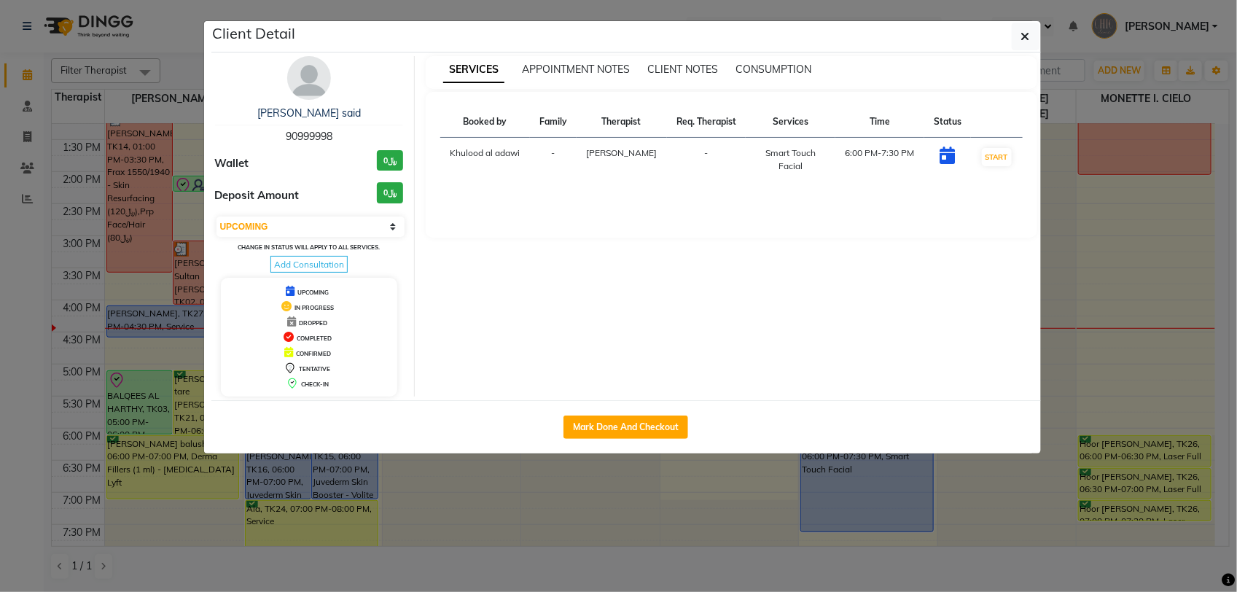
drag, startPoint x: 344, startPoint y: 138, endPoint x: 259, endPoint y: 128, distance: 85.3
click at [259, 128] on div "H.H Al sayyida Noora Mohamed Al said 90999998" at bounding box center [309, 125] width 189 height 39
copy span "90999998"
click at [1025, 41] on icon "button" at bounding box center [1025, 37] width 9 height 12
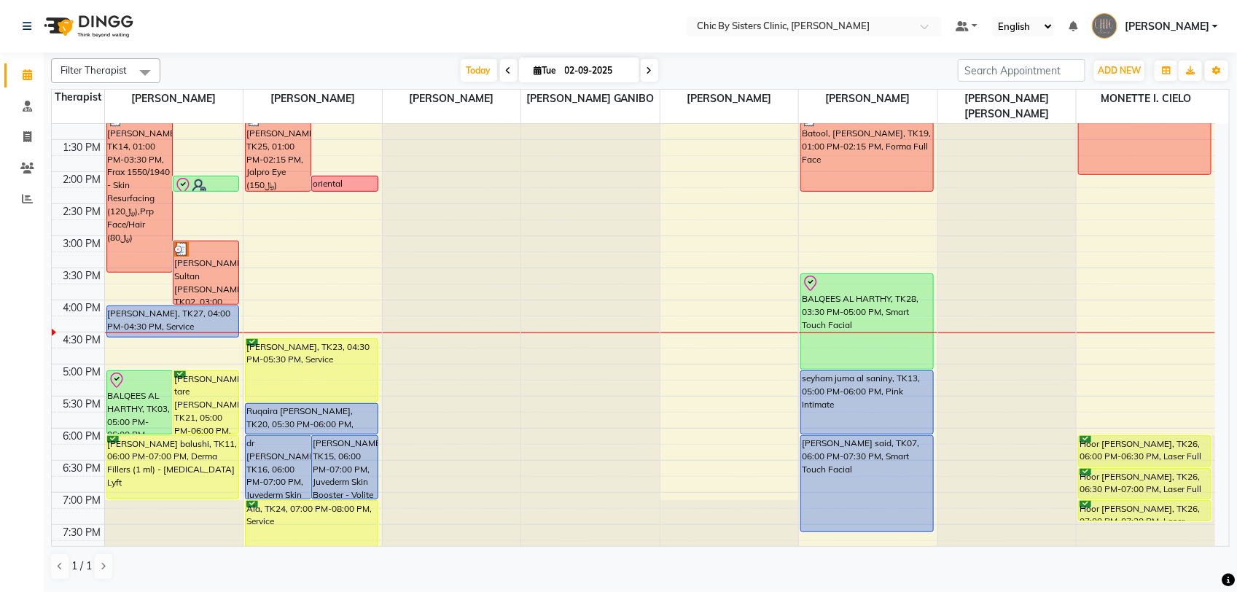
click at [646, 66] on icon at bounding box center [649, 70] width 6 height 9
type input "03-09-2025"
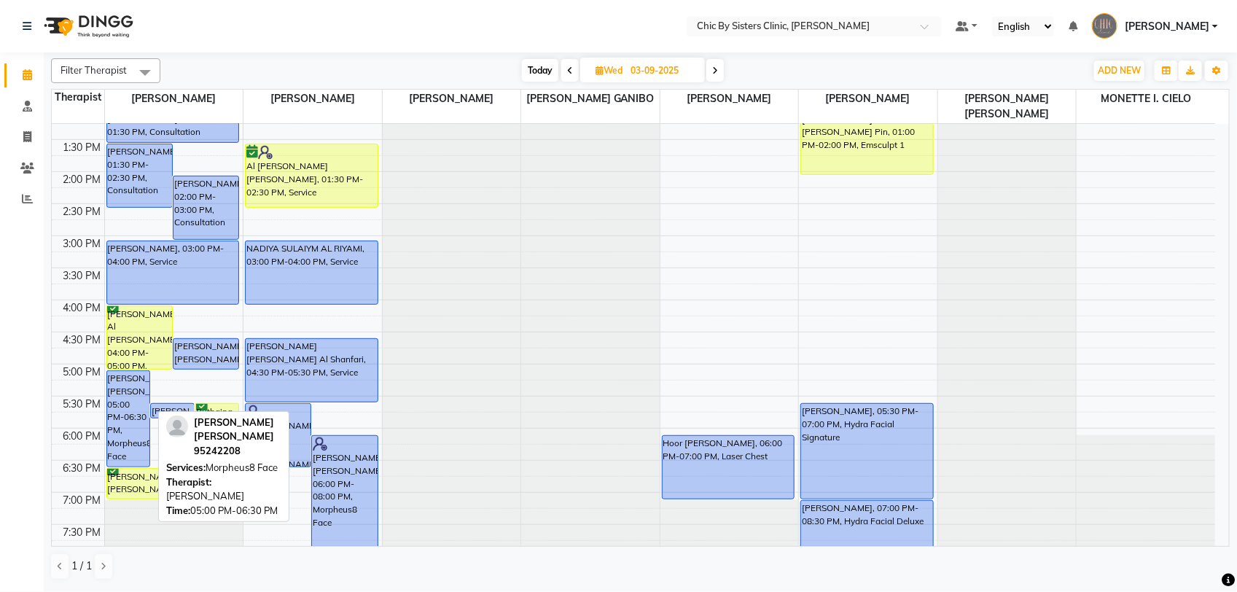
click at [117, 405] on div "[PERSON_NAME] [PERSON_NAME], 05:00 PM-06:30 PM, Morpheus8 Face" at bounding box center [128, 418] width 43 height 95
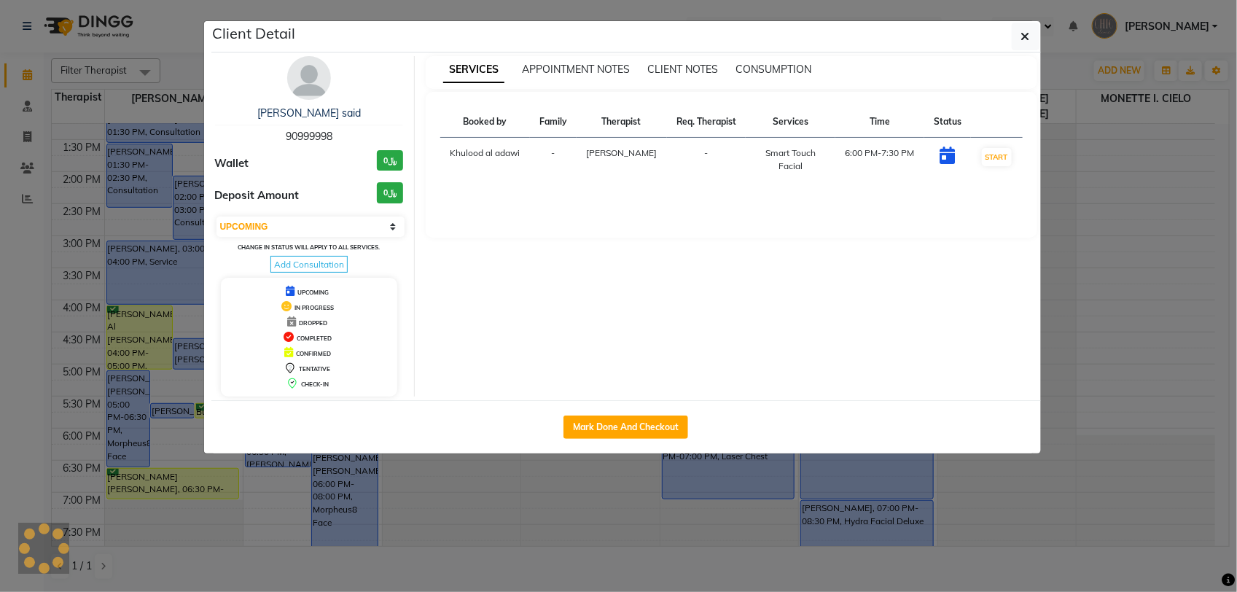
select select "select"
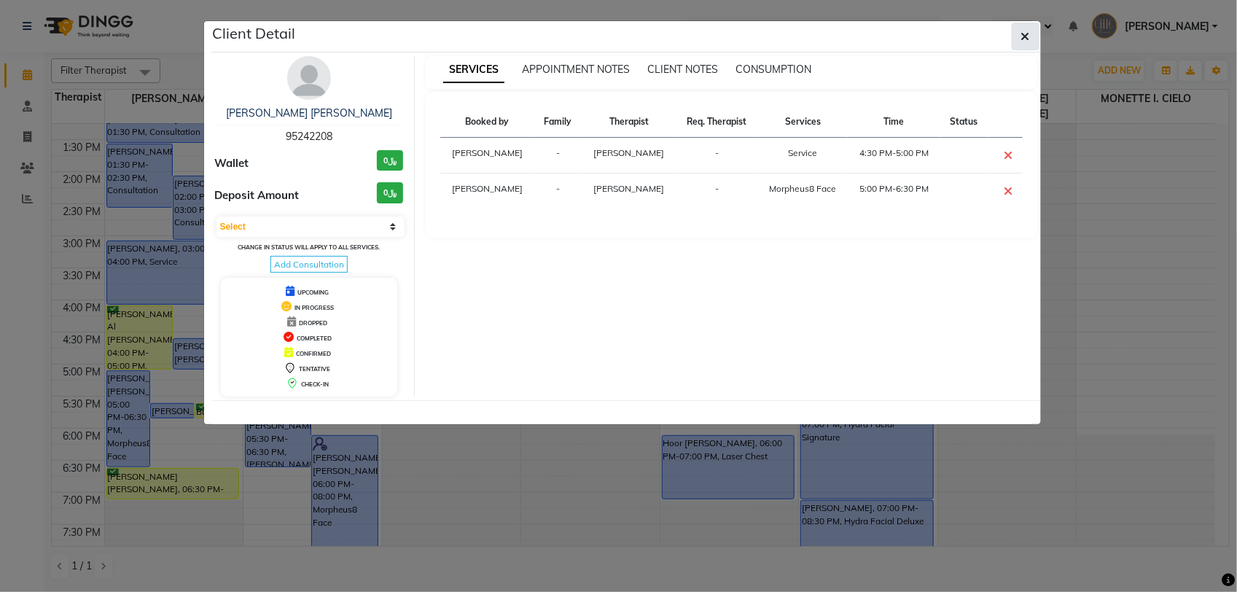
click at [1030, 34] on button "button" at bounding box center [1026, 37] width 28 height 28
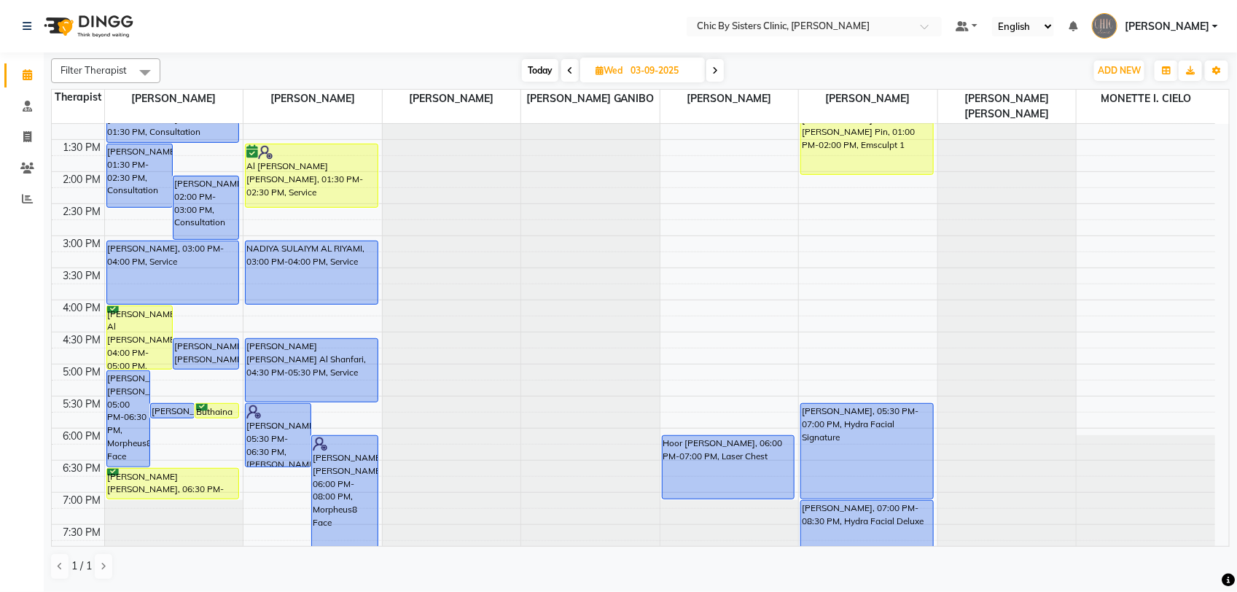
click at [216, 308] on div "8:00 AM 8:30 AM 9:00 AM 9:30 AM 10:00 AM 10:30 AM 11:00 AM 11:30 AM 12:00 PM 12…" at bounding box center [633, 299] width 1163 height 1025
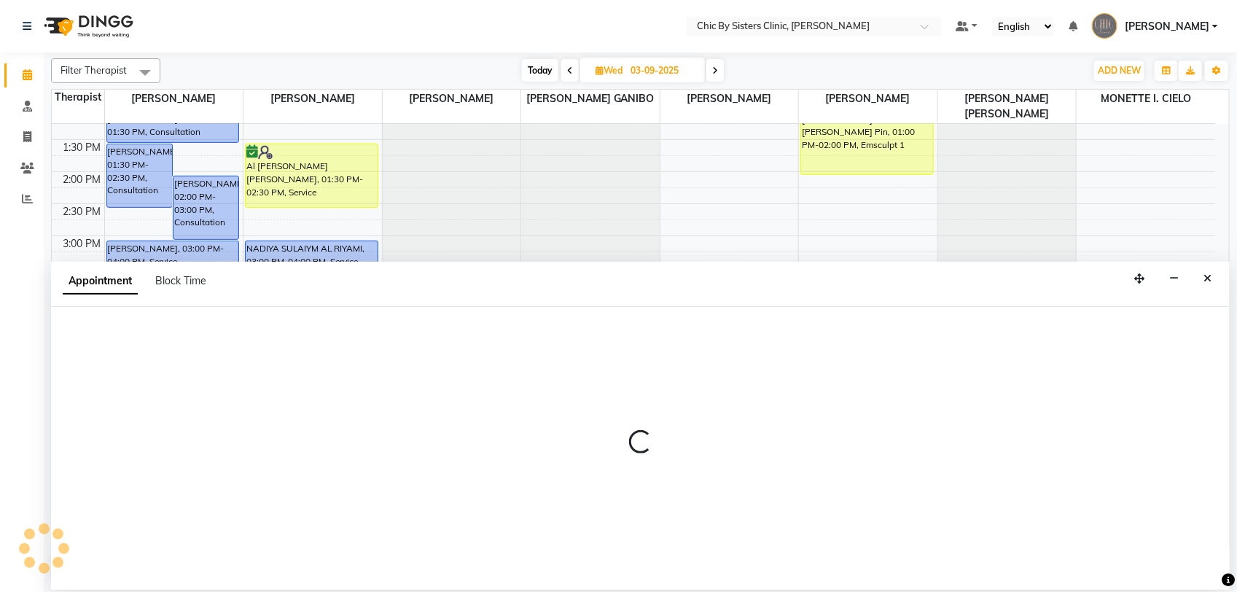
select select "49177"
select select "tentative"
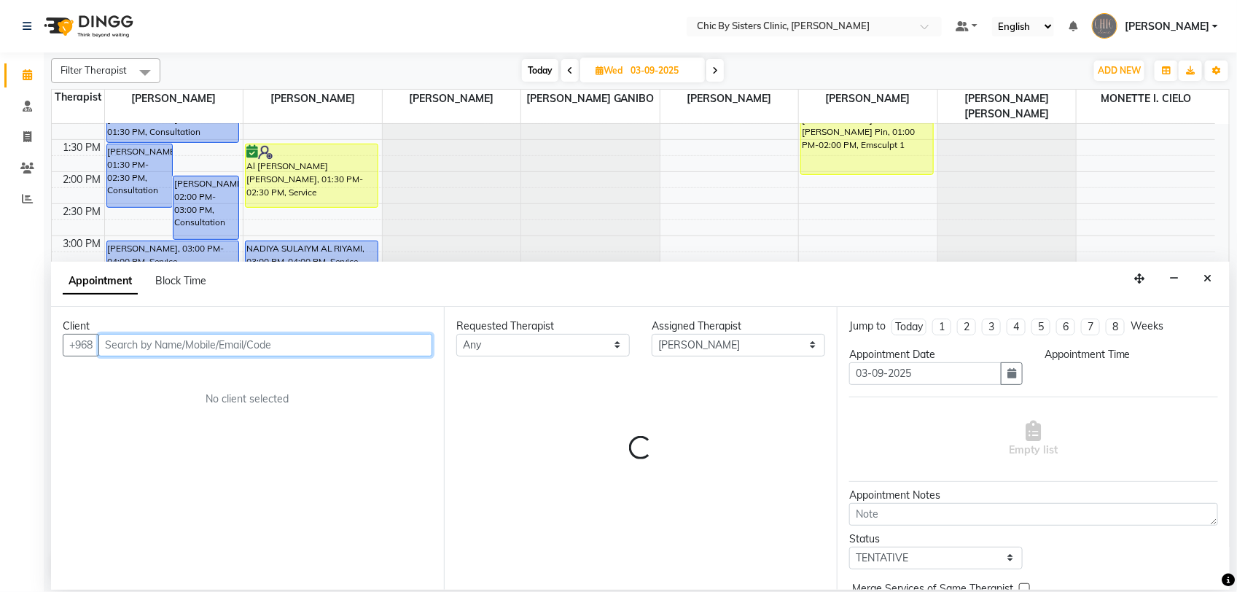
select select "960"
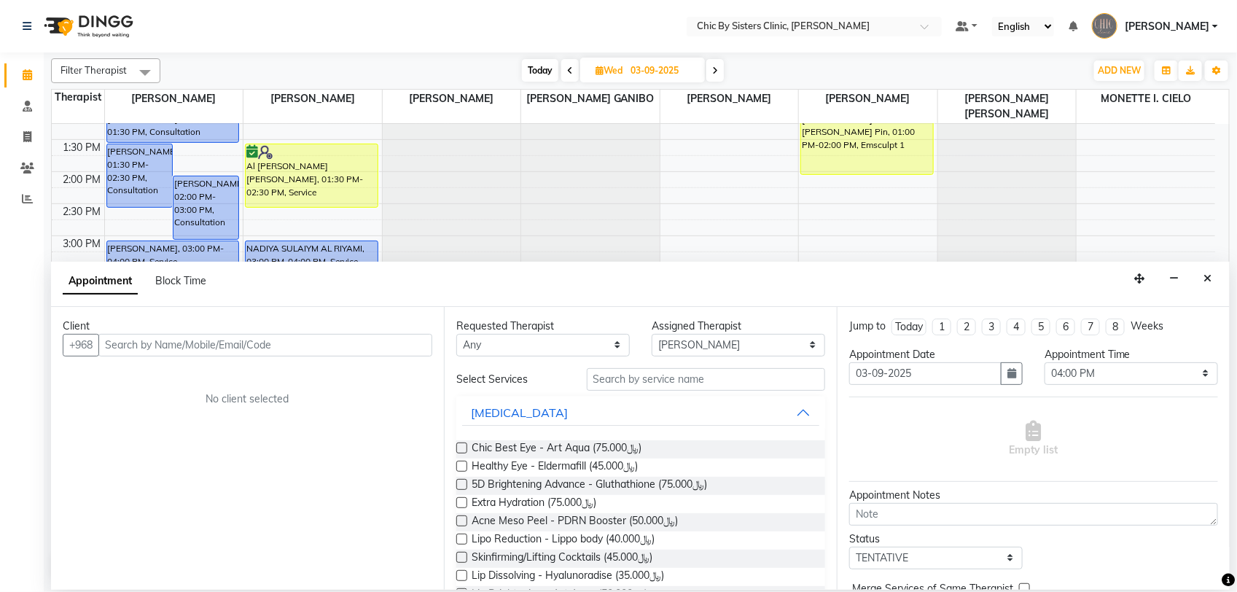
click at [1208, 292] on div "Appointment Block Time" at bounding box center [640, 284] width 1179 height 45
click at [1208, 282] on button "Close" at bounding box center [1207, 278] width 21 height 23
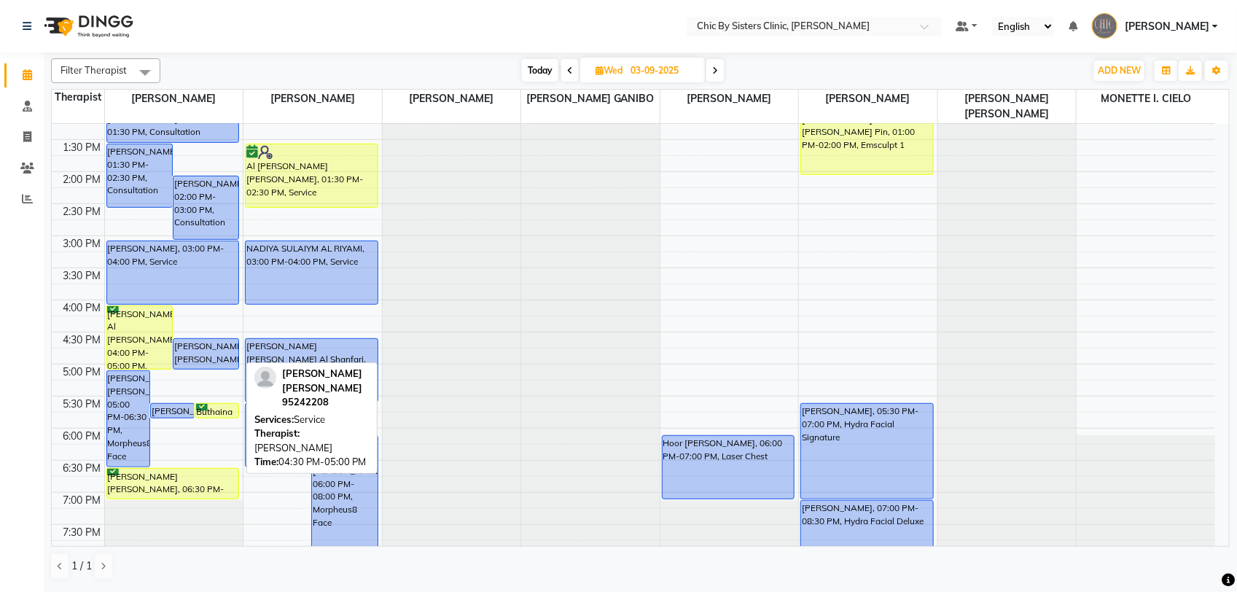
click at [216, 359] on div "[PERSON_NAME] [PERSON_NAME], 04:30 PM-05:00 PM, Service" at bounding box center [205, 354] width 65 height 30
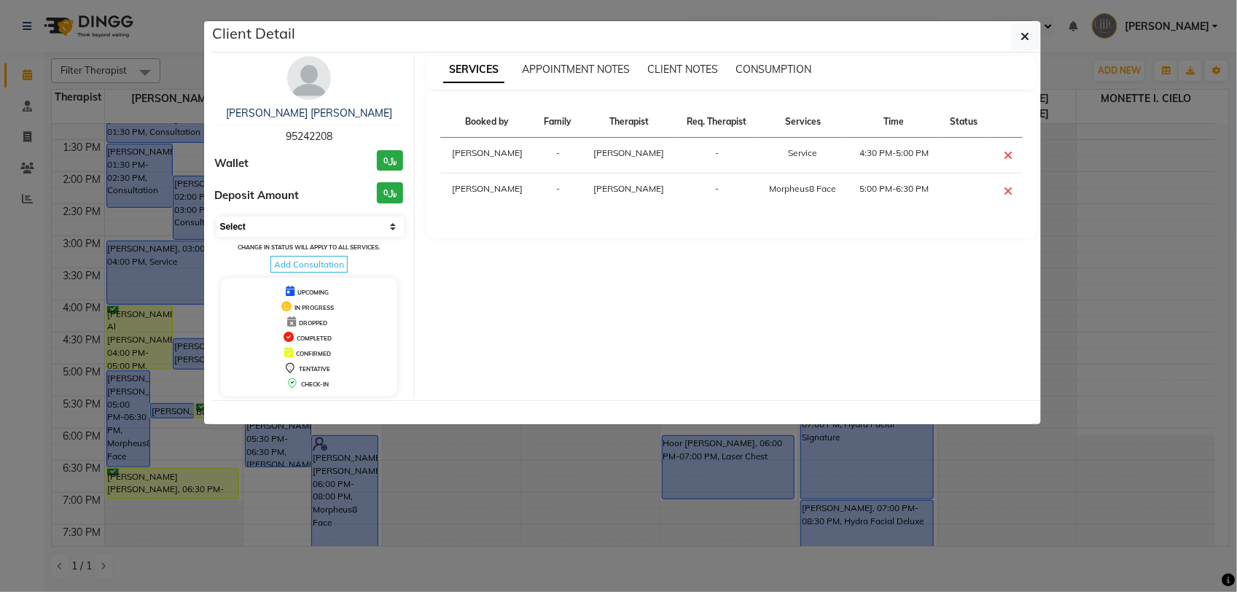
click at [292, 228] on select "Select CONFIRMED TENTATIVE" at bounding box center [310, 226] width 189 height 20
select select "6"
click at [216, 216] on select "Select CONFIRMED TENTATIVE" at bounding box center [310, 226] width 189 height 20
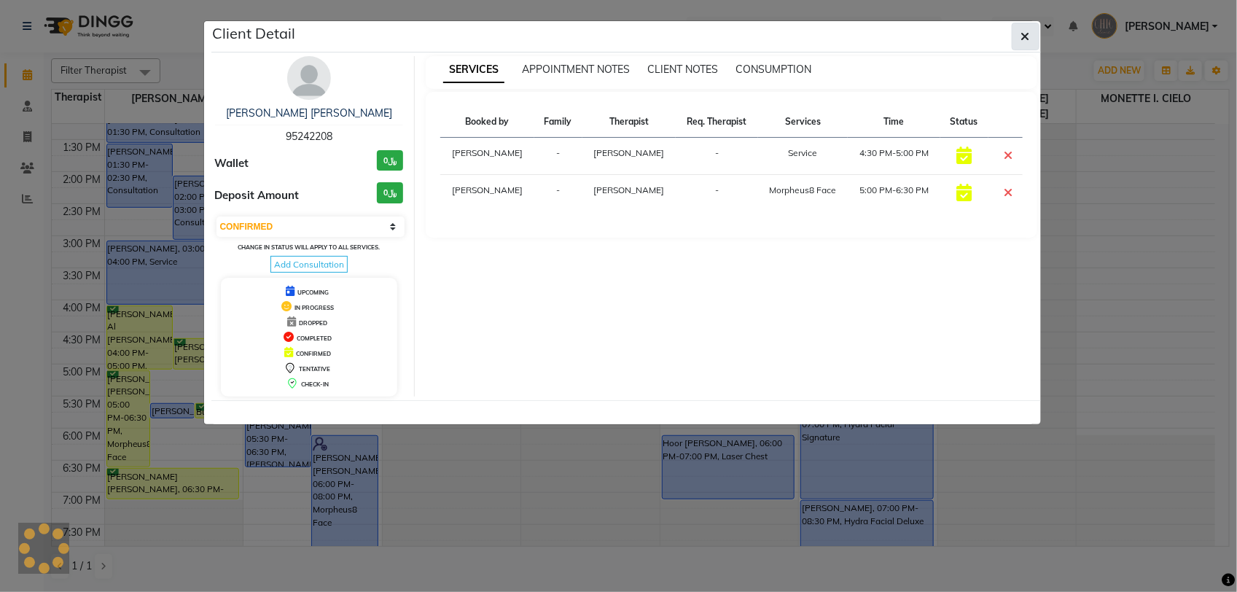
click at [1024, 34] on icon "button" at bounding box center [1025, 37] width 9 height 12
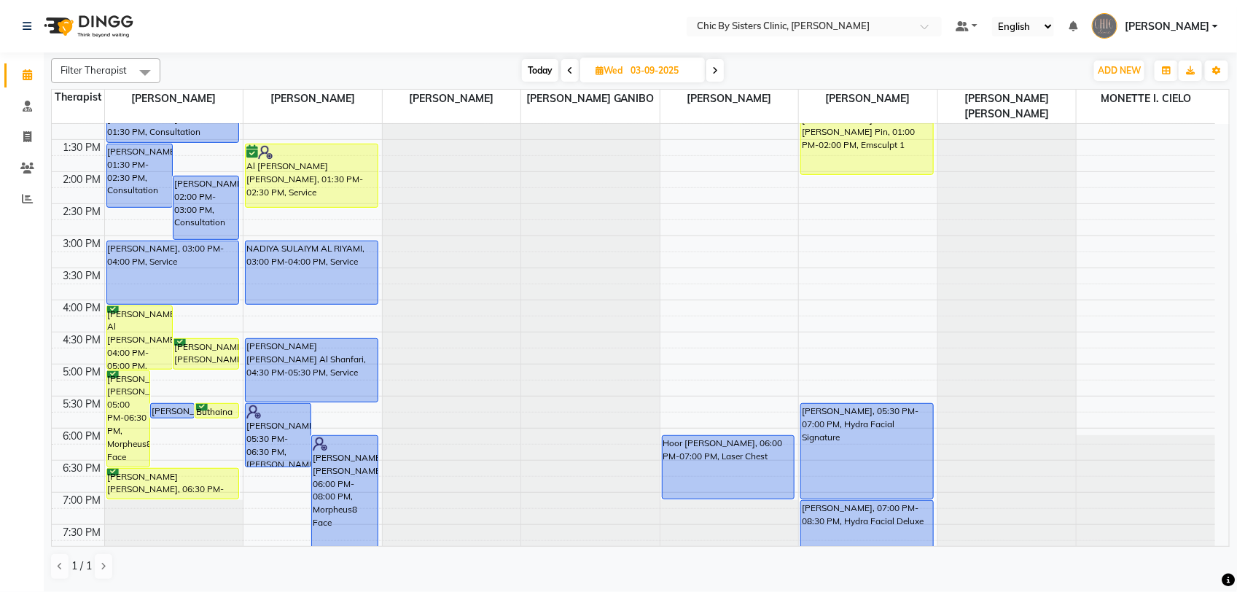
click at [718, 67] on icon at bounding box center [715, 70] width 6 height 9
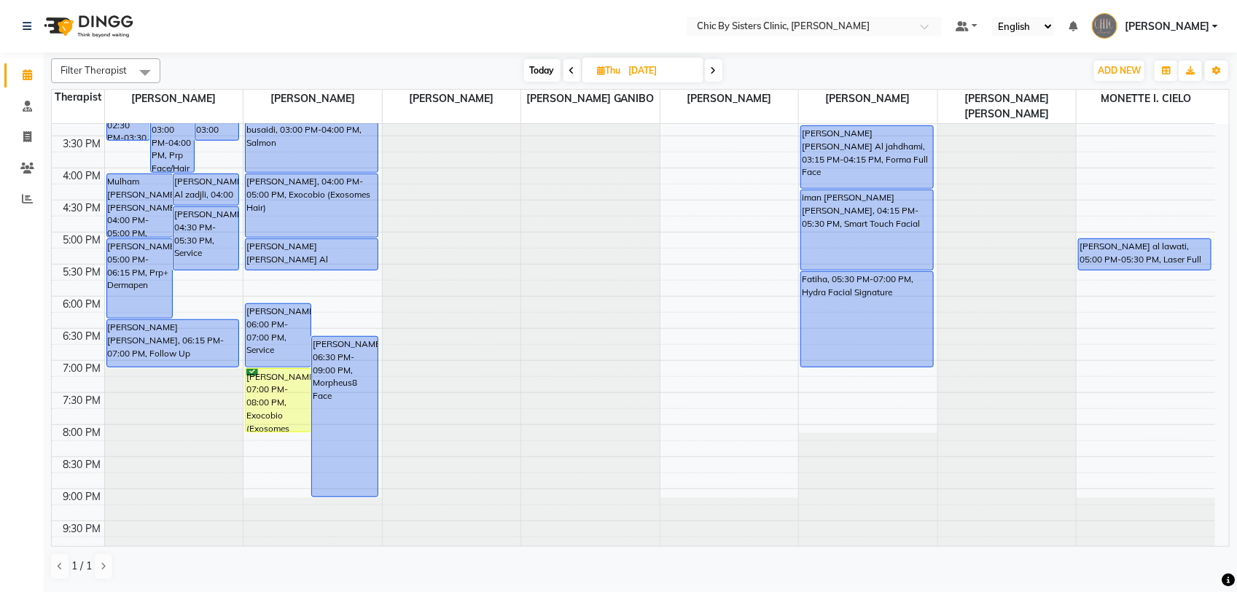
scroll to position [428, 0]
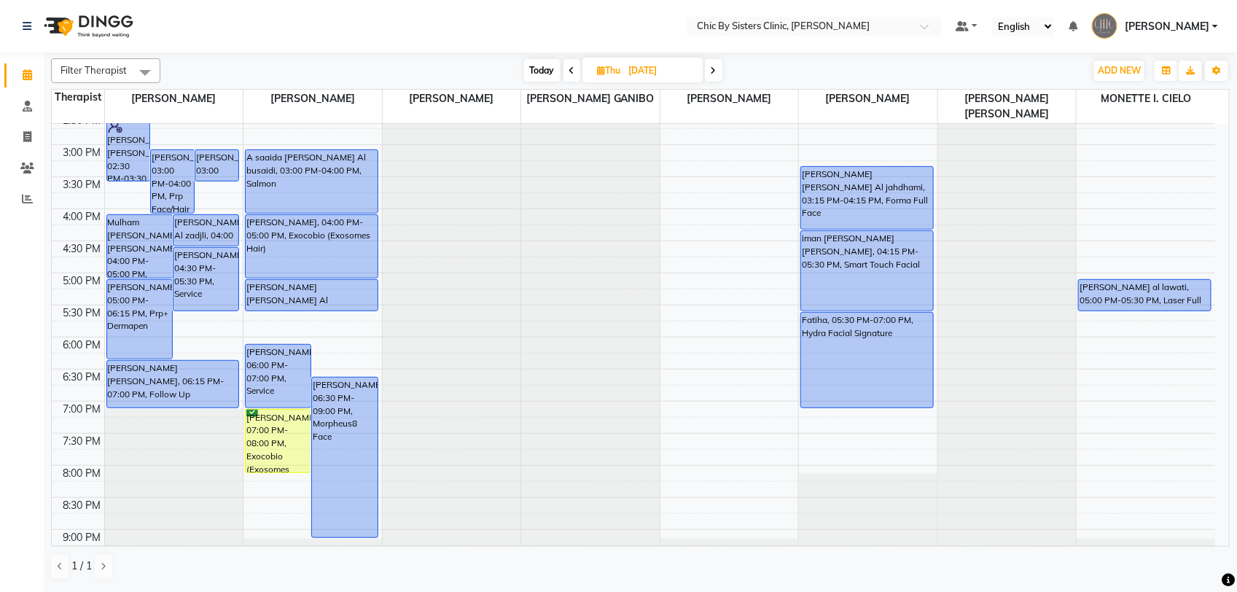
click at [571, 74] on icon at bounding box center [572, 70] width 6 height 9
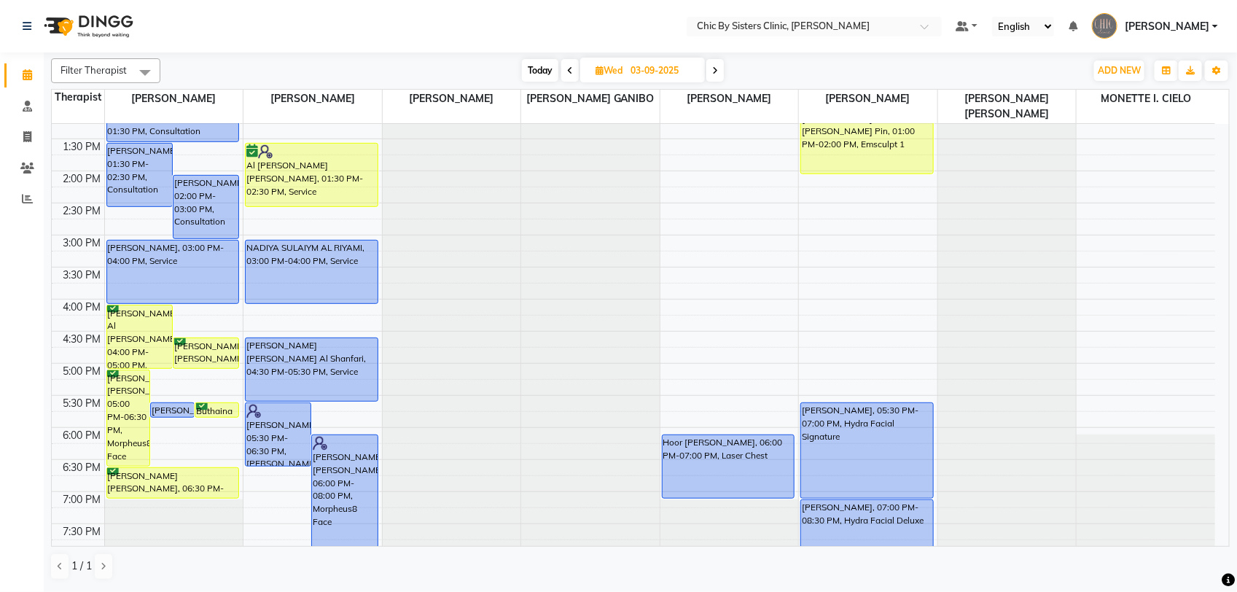
scroll to position [456, 0]
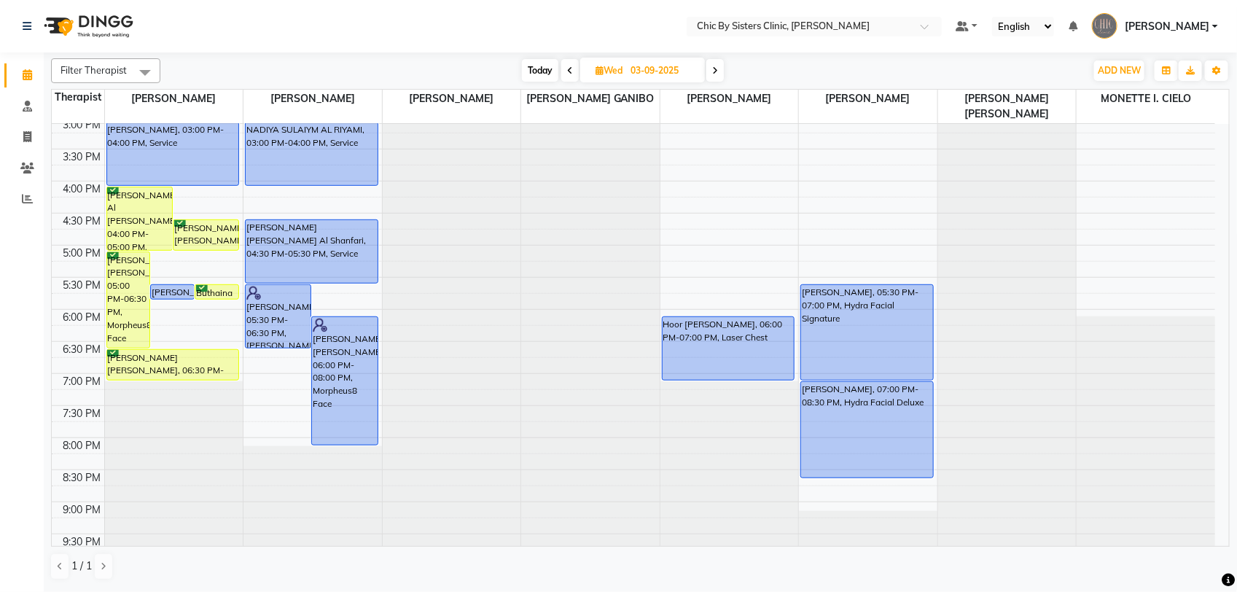
click at [712, 73] on span at bounding box center [714, 70] width 17 height 23
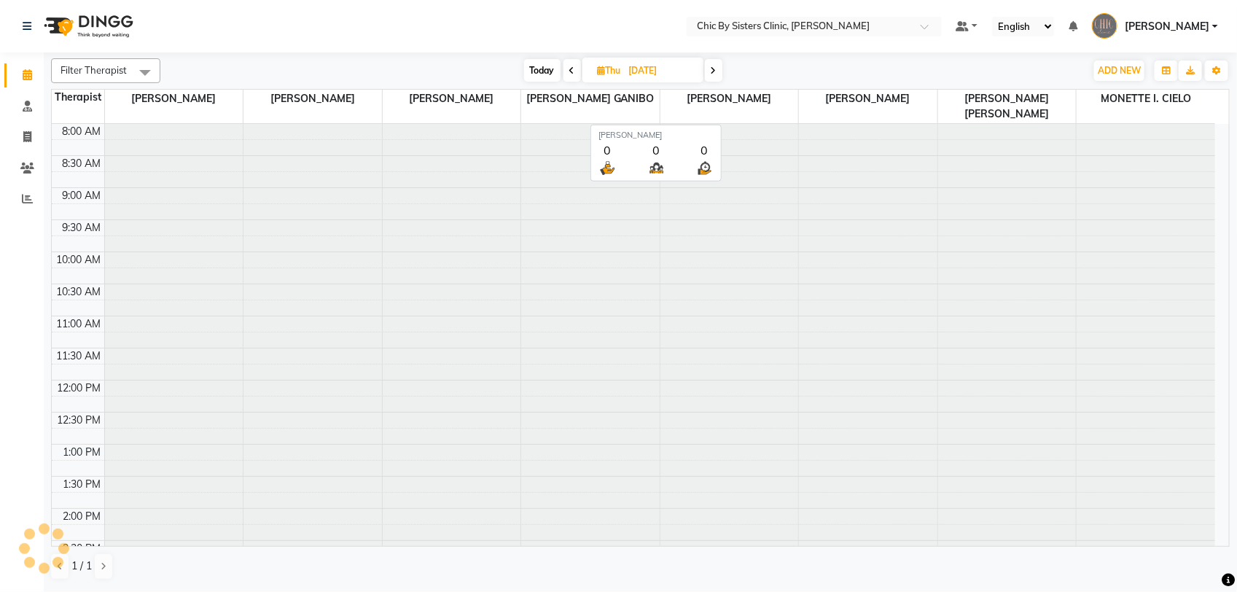
scroll to position [519, 0]
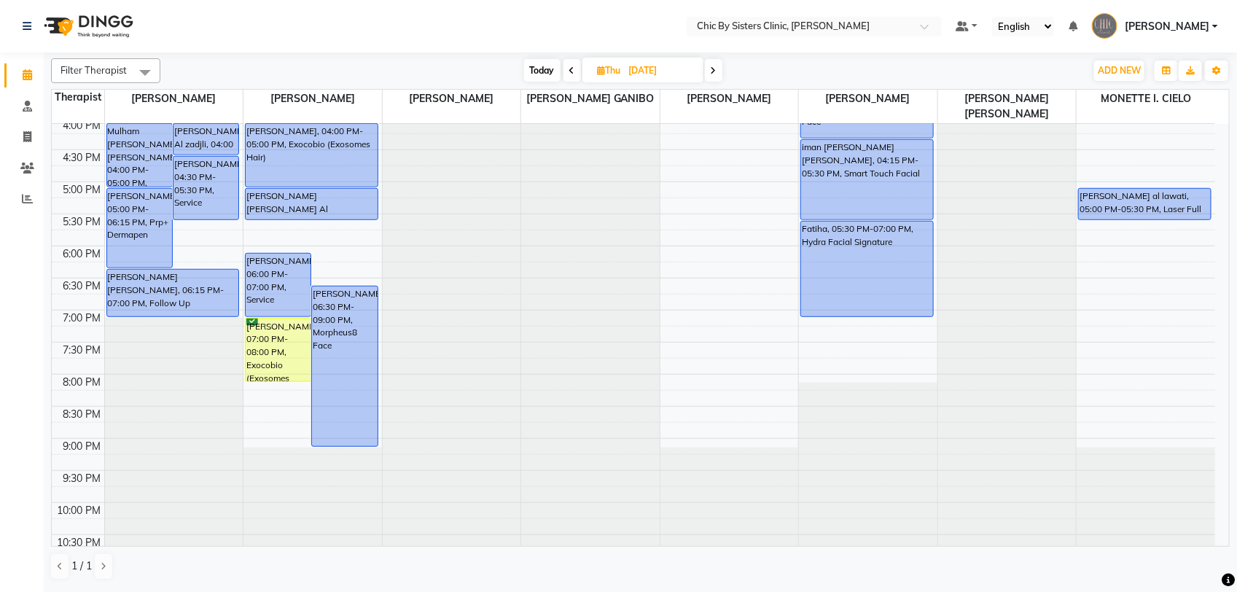
click at [536, 75] on span "Today" at bounding box center [542, 70] width 36 height 23
type input "02-09-2025"
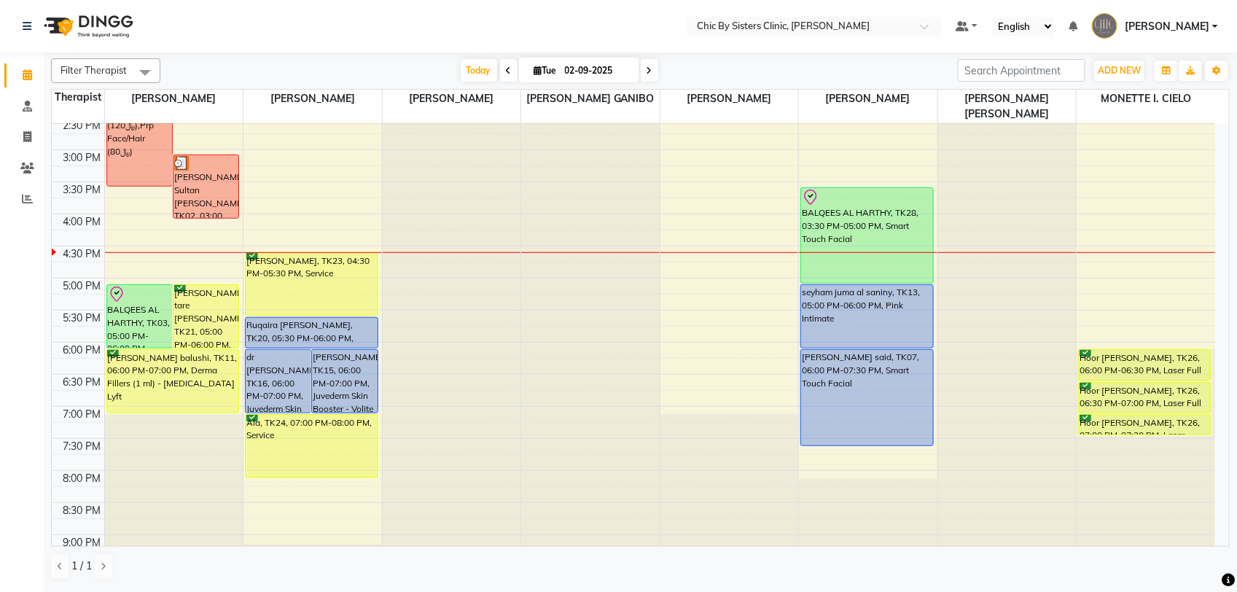
scroll to position [428, 0]
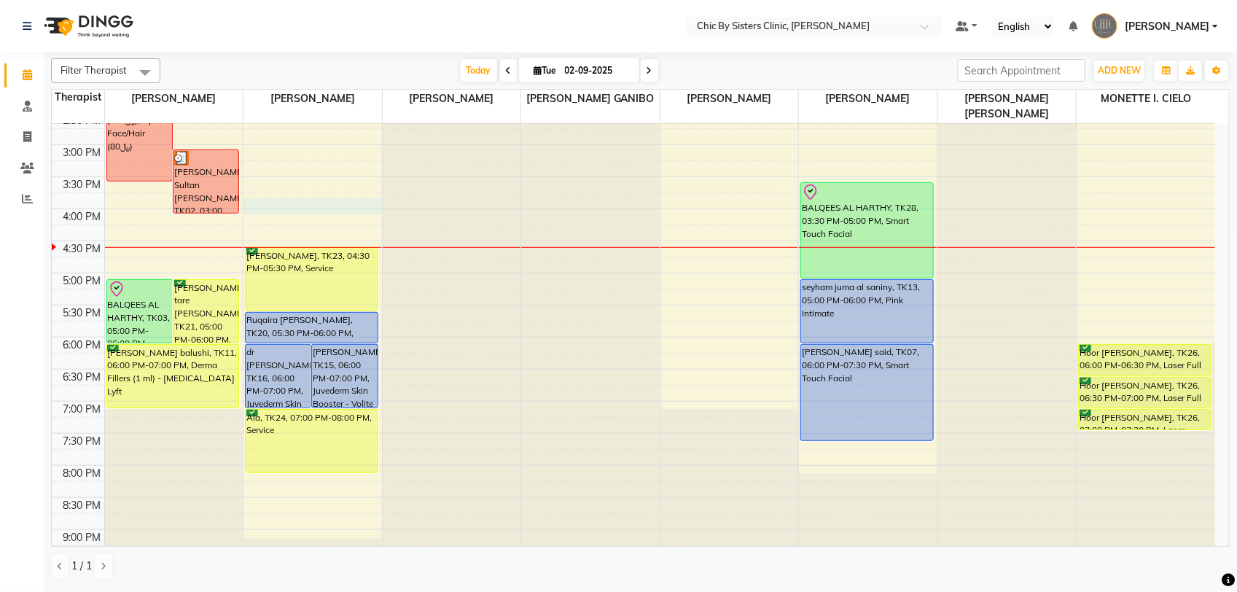
click at [304, 205] on div "8:00 AM 8:30 AM 9:00 AM 9:30 AM 10:00 AM 10:30 AM 11:00 AM 11:30 AM 12:00 PM 12…" at bounding box center [633, 208] width 1163 height 1025
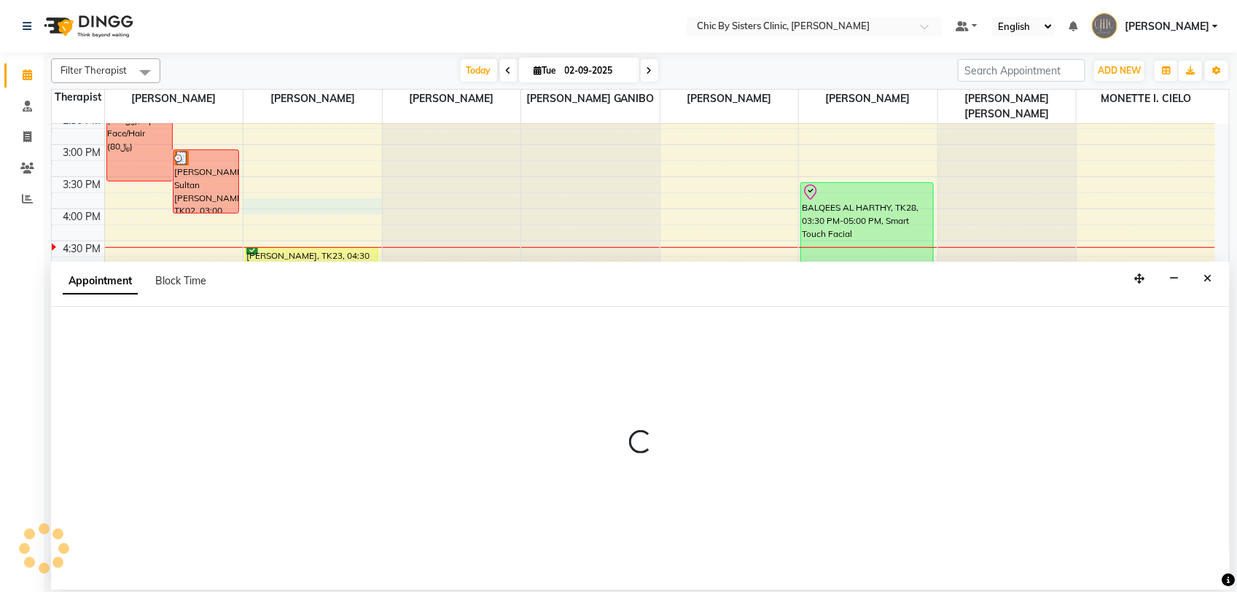
select select "49178"
select select "945"
select select "tentative"
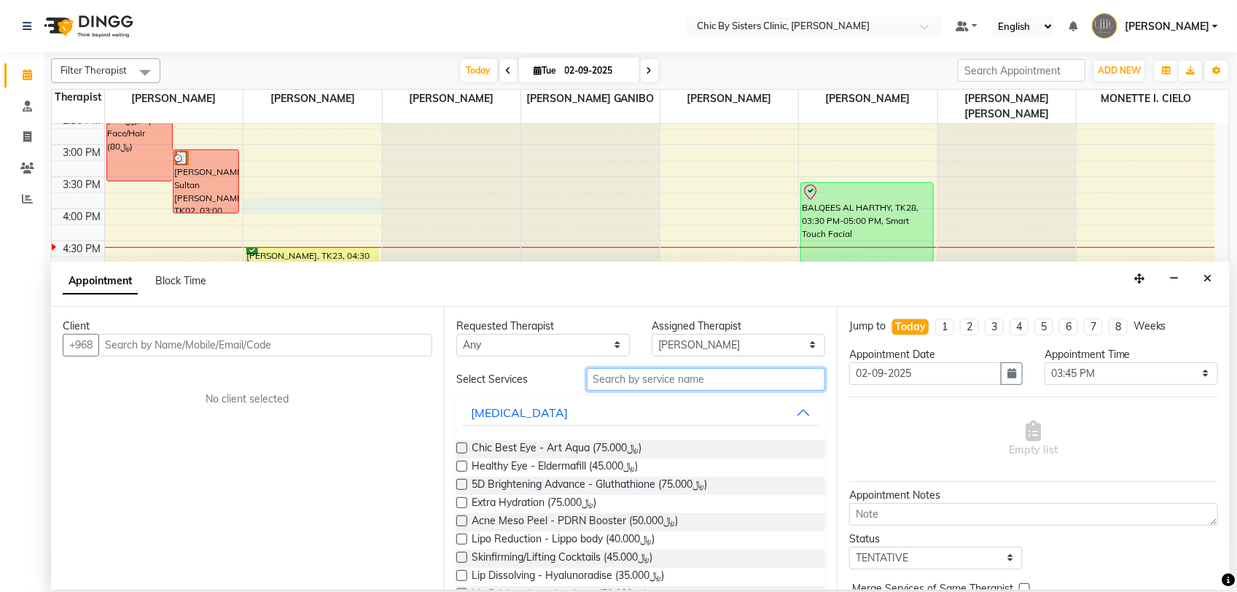
click at [722, 383] on input "text" at bounding box center [706, 379] width 238 height 23
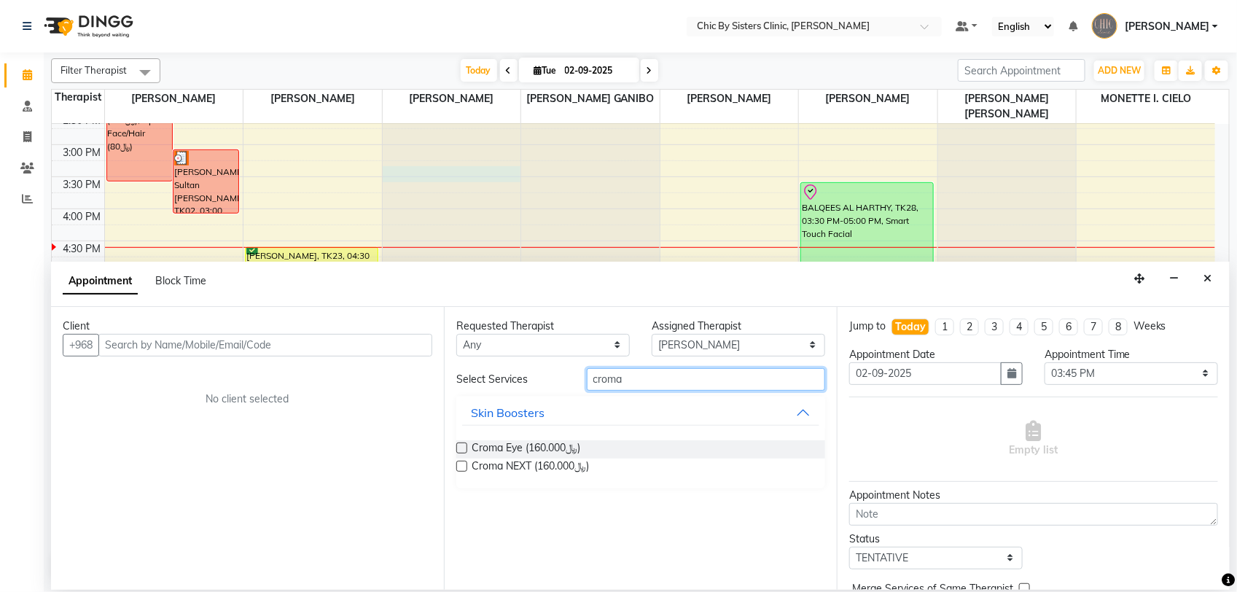
type input "croma"
click at [651, 64] on span at bounding box center [649, 70] width 17 height 23
type input "03-09-2025"
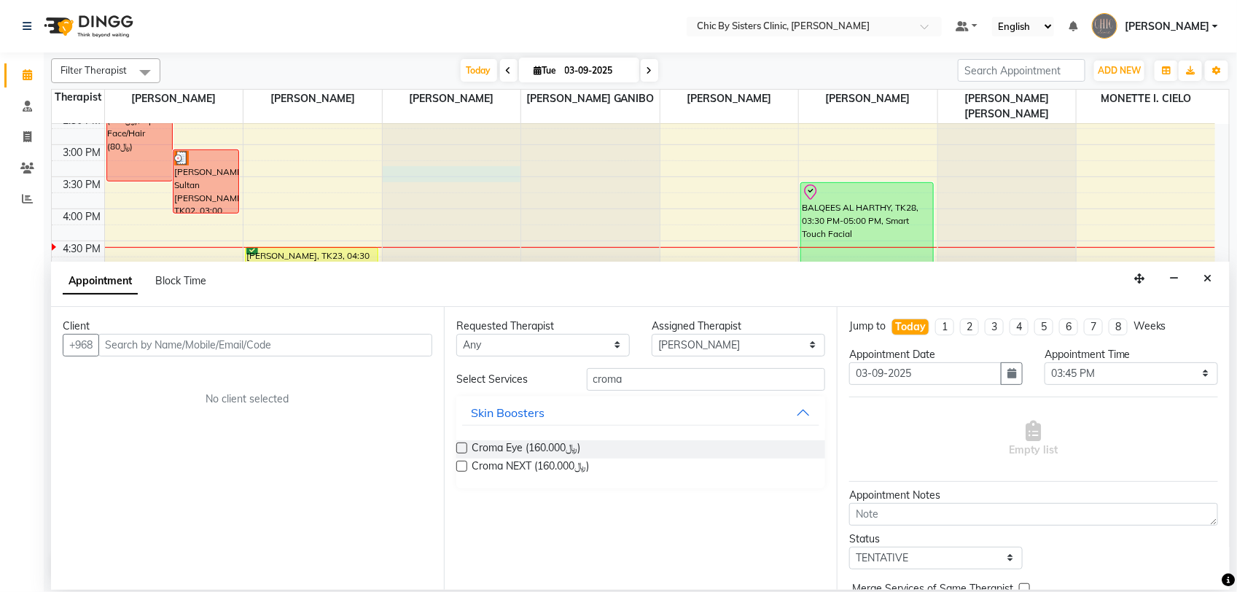
scroll to position [0, 0]
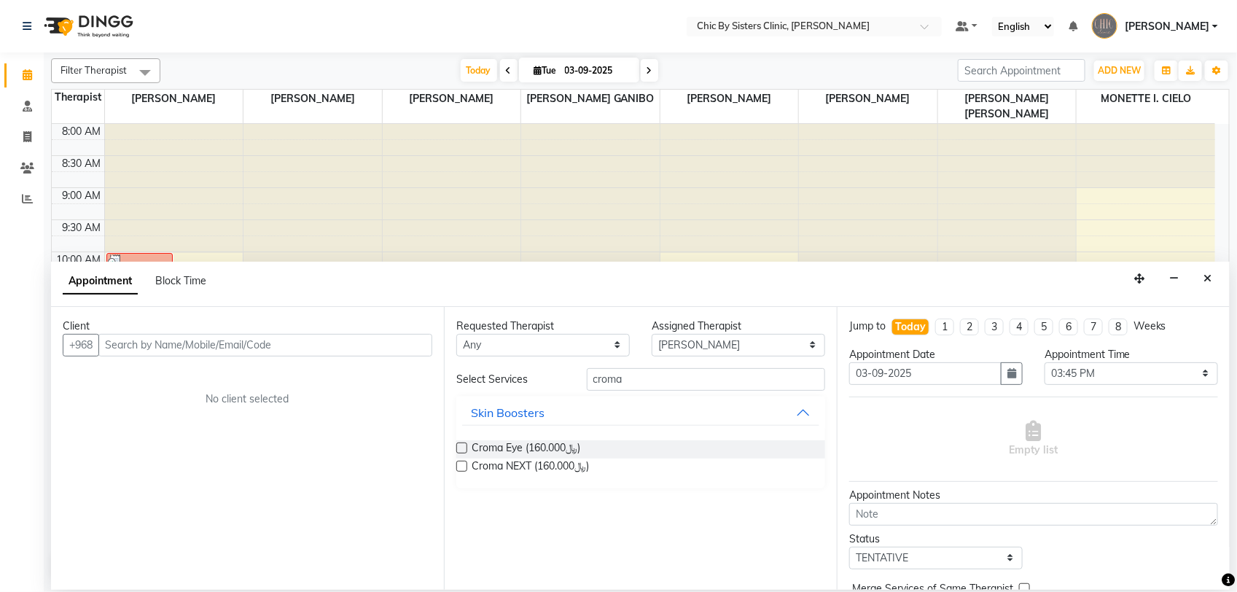
select select "945"
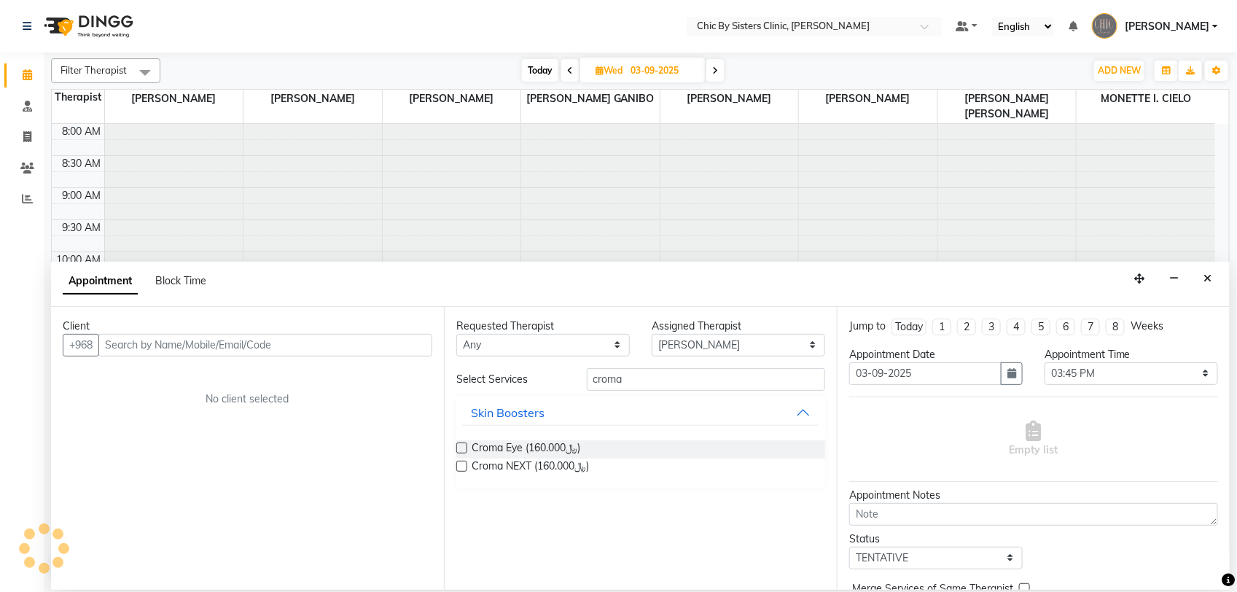
scroll to position [519, 0]
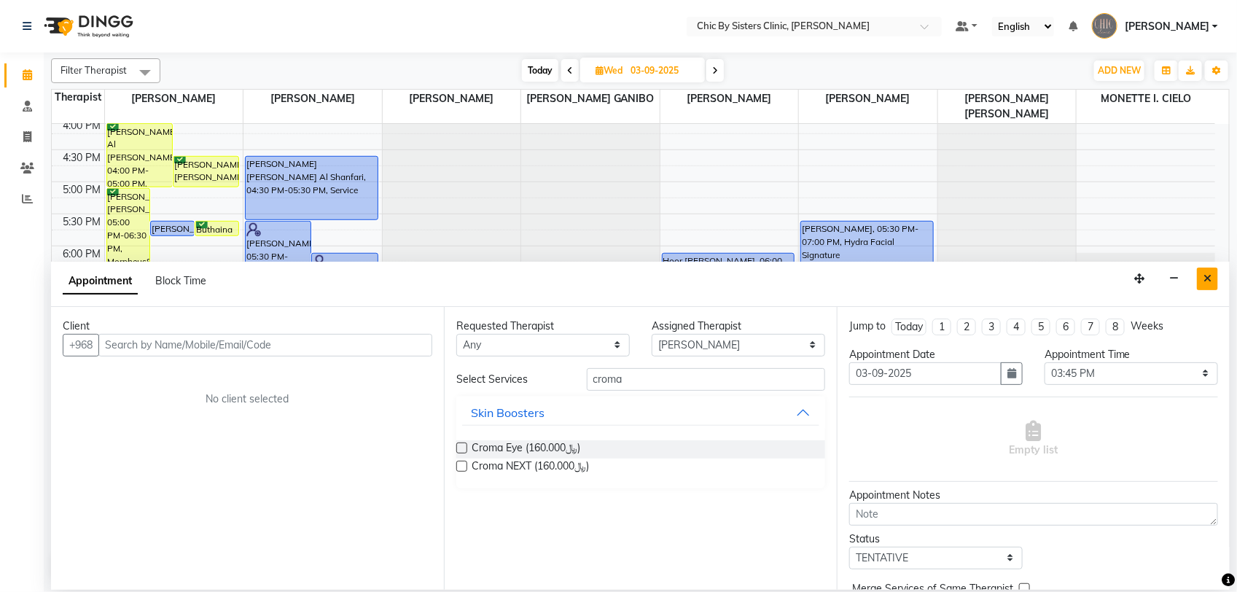
click at [1205, 279] on icon "Close" at bounding box center [1207, 278] width 8 height 10
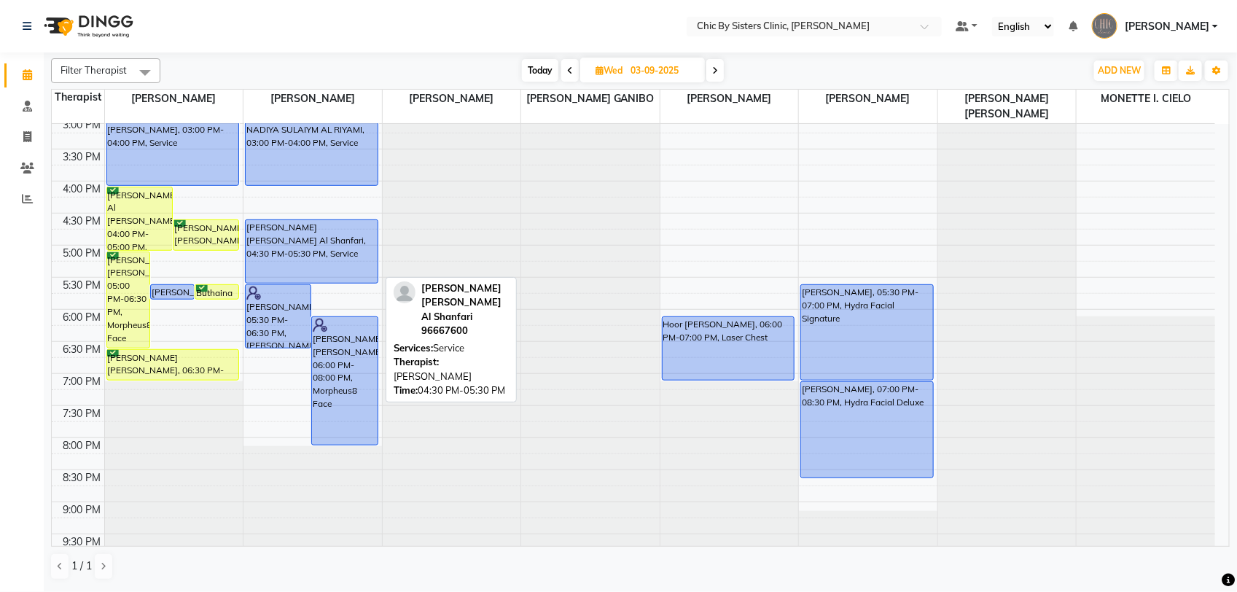
scroll to position [273, 0]
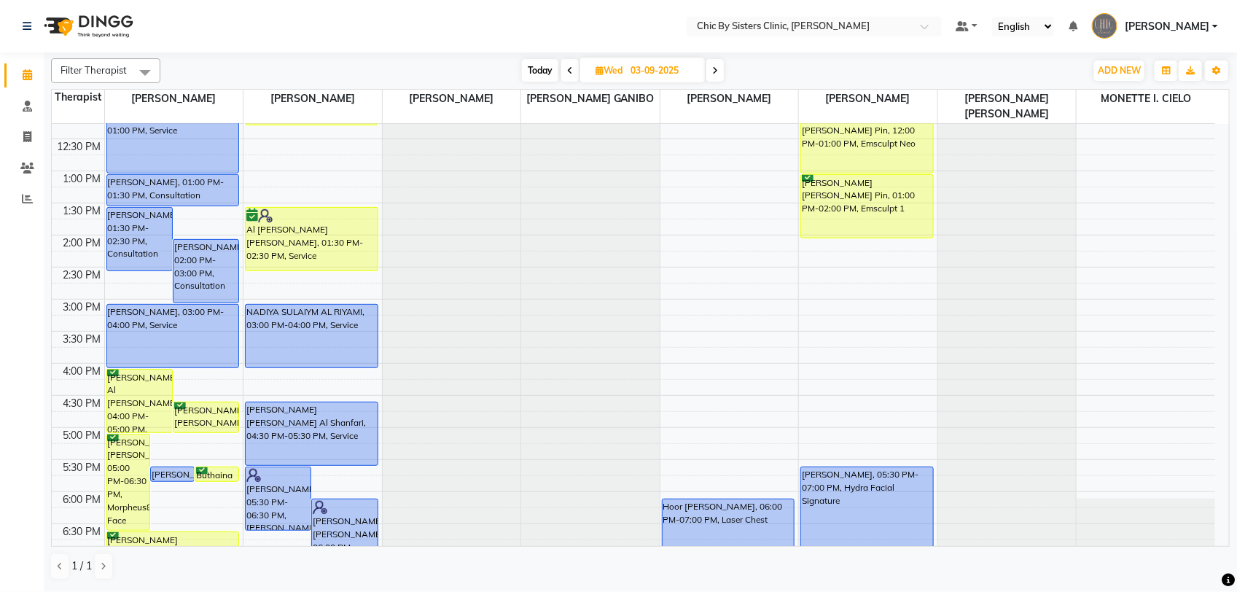
click at [715, 70] on icon at bounding box center [715, 70] width 6 height 9
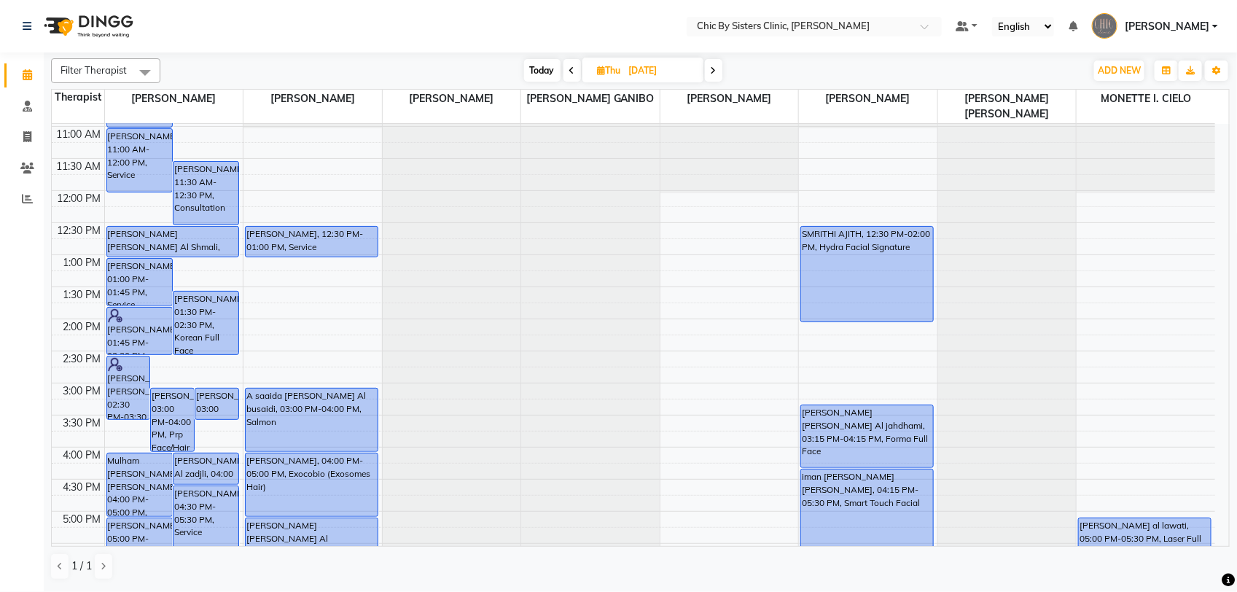
scroll to position [0, 0]
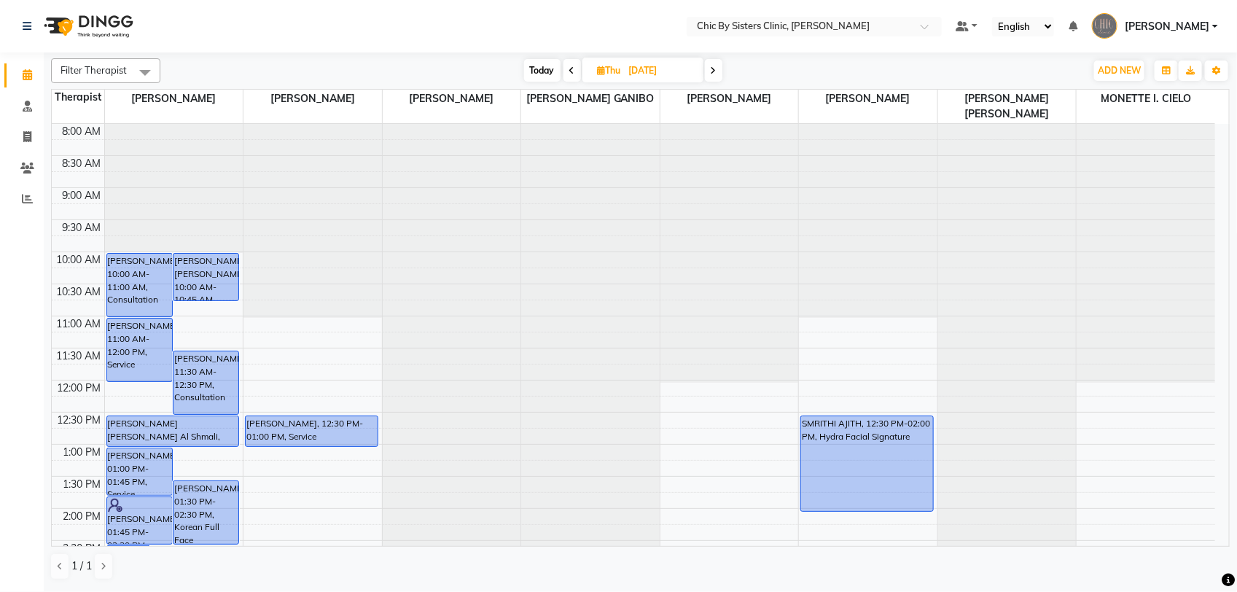
click at [540, 73] on span "Today" at bounding box center [542, 70] width 36 height 23
type input "02-09-2025"
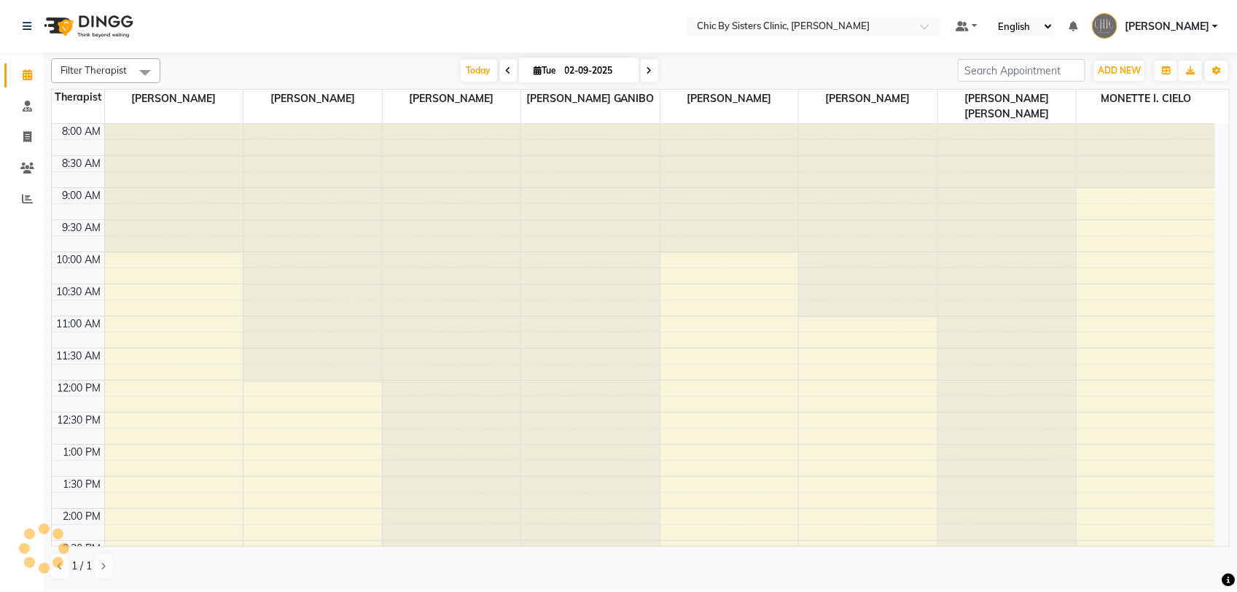
scroll to position [519, 0]
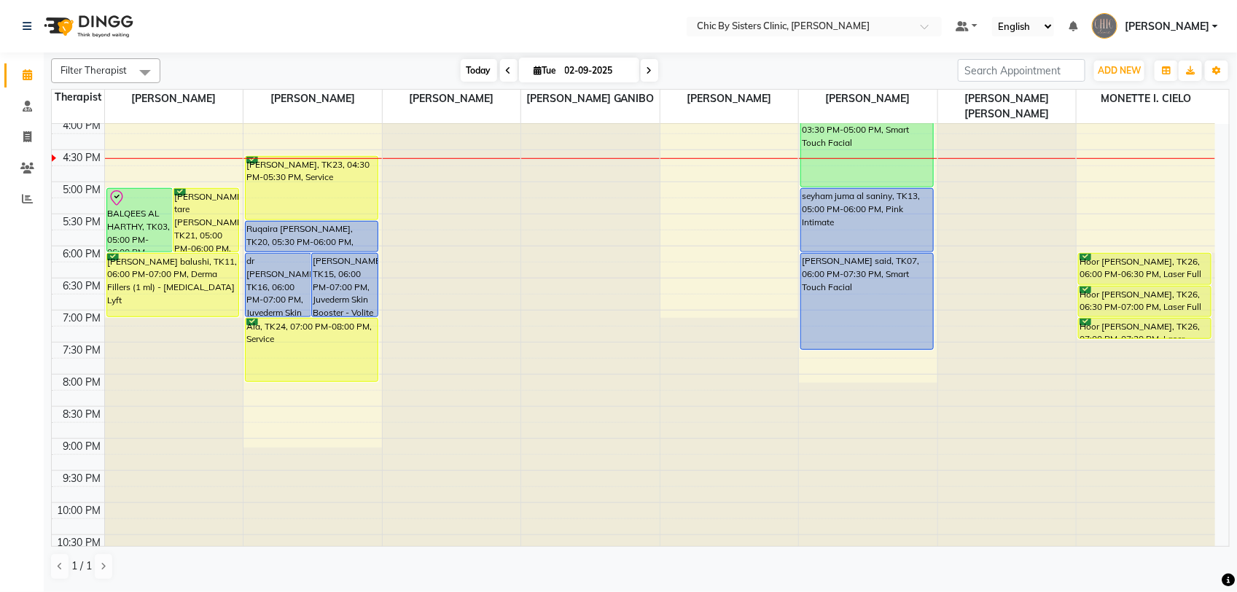
click at [461, 75] on span "Today" at bounding box center [479, 70] width 36 height 23
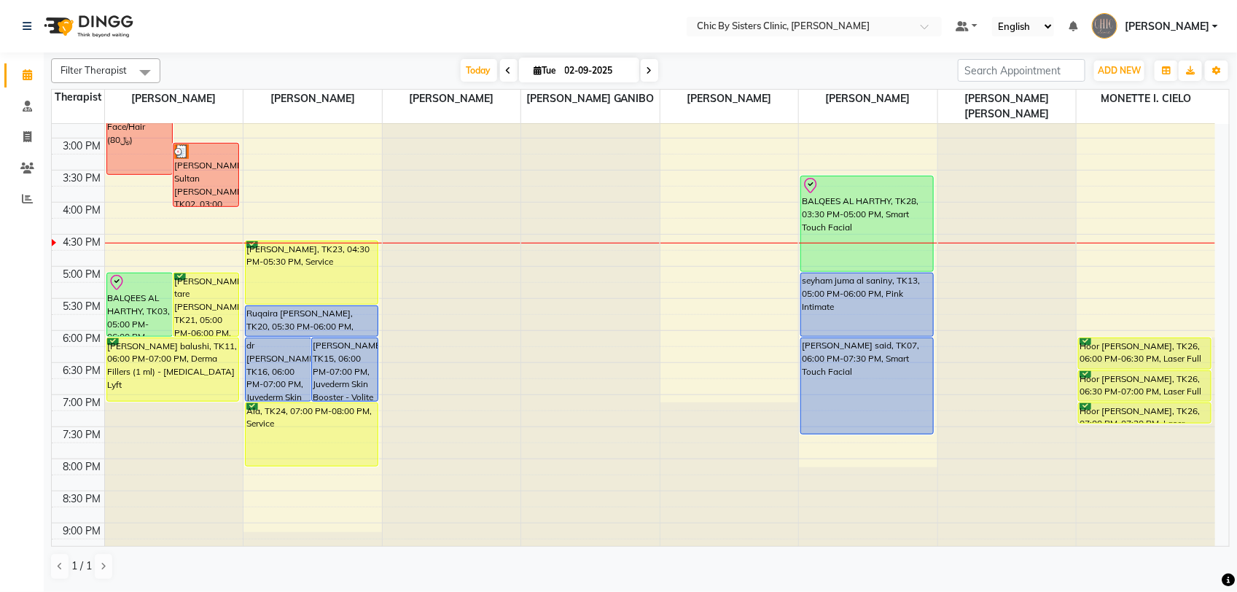
scroll to position [251, 0]
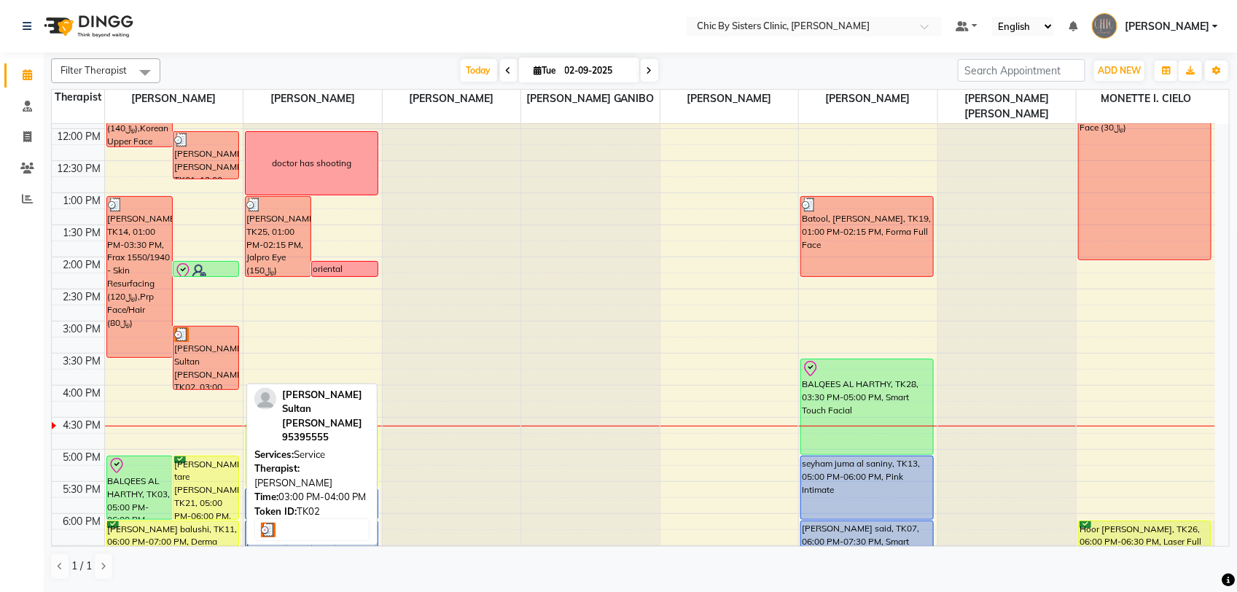
click at [212, 367] on div "[PERSON_NAME] Sultan [PERSON_NAME], TK02, 03:00 PM-04:00 PM, Service" at bounding box center [205, 358] width 65 height 63
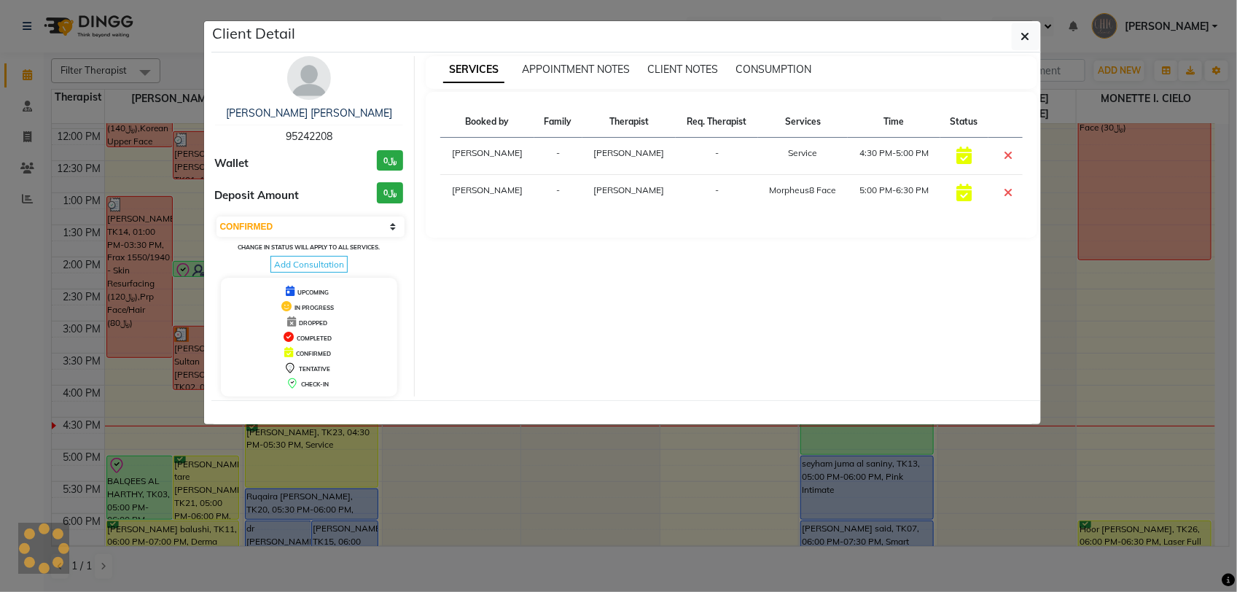
select select "3"
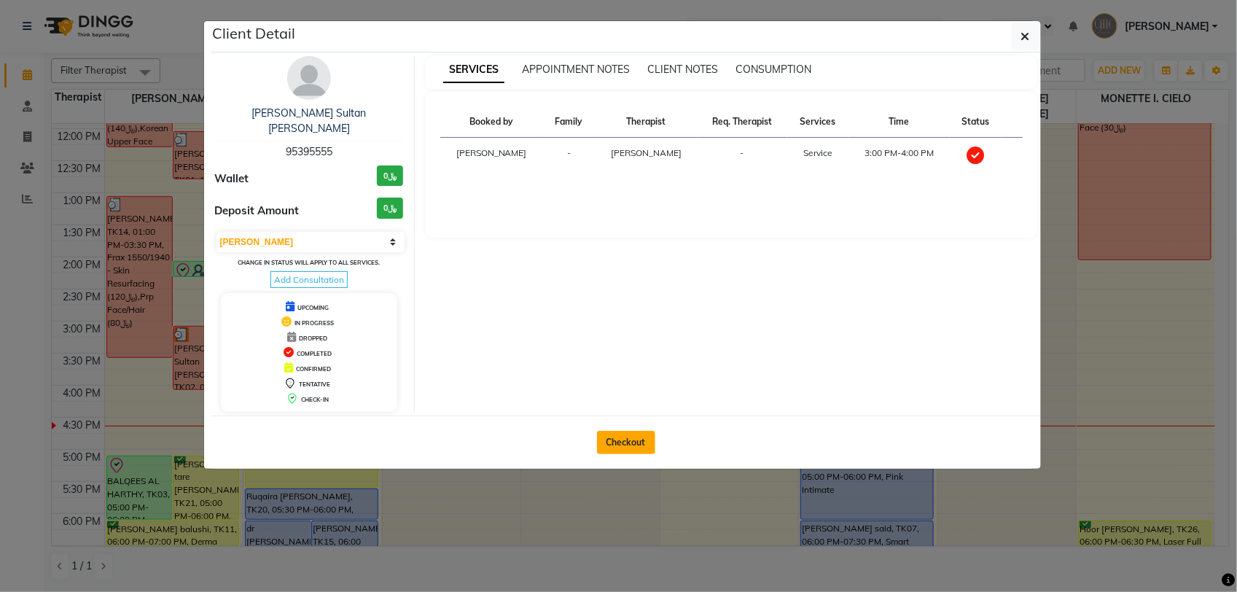
click at [610, 431] on button "Checkout" at bounding box center [626, 442] width 58 height 23
select select "service"
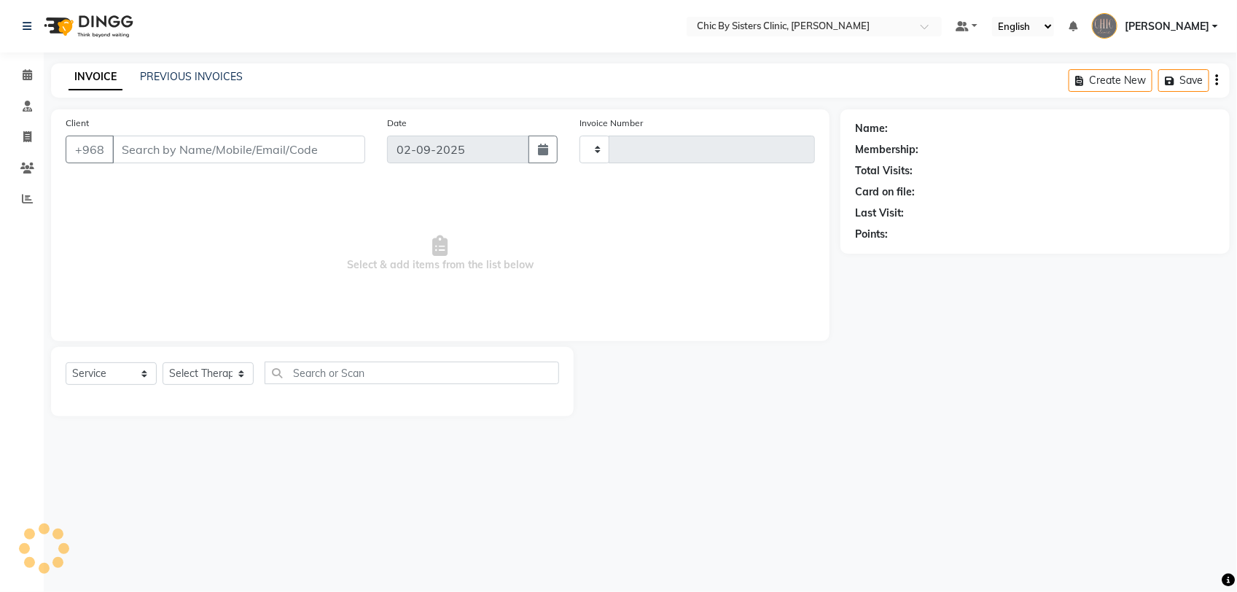
type input "2036"
select select "6348"
type input "95395555"
select select "49177"
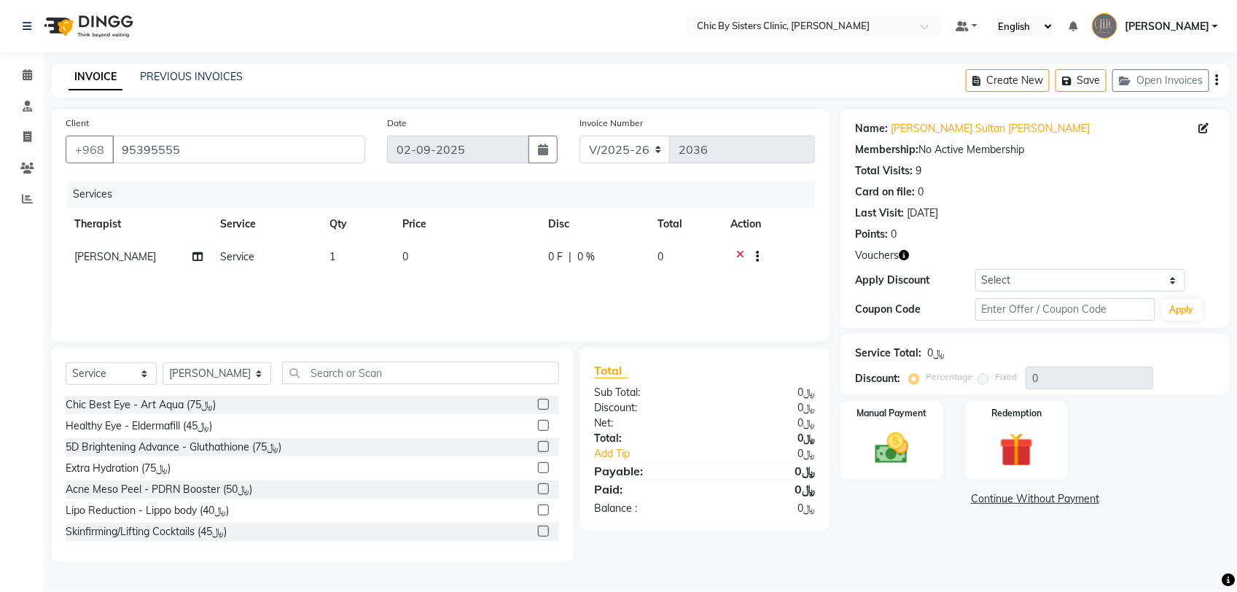
click at [741, 252] on icon at bounding box center [740, 258] width 8 height 18
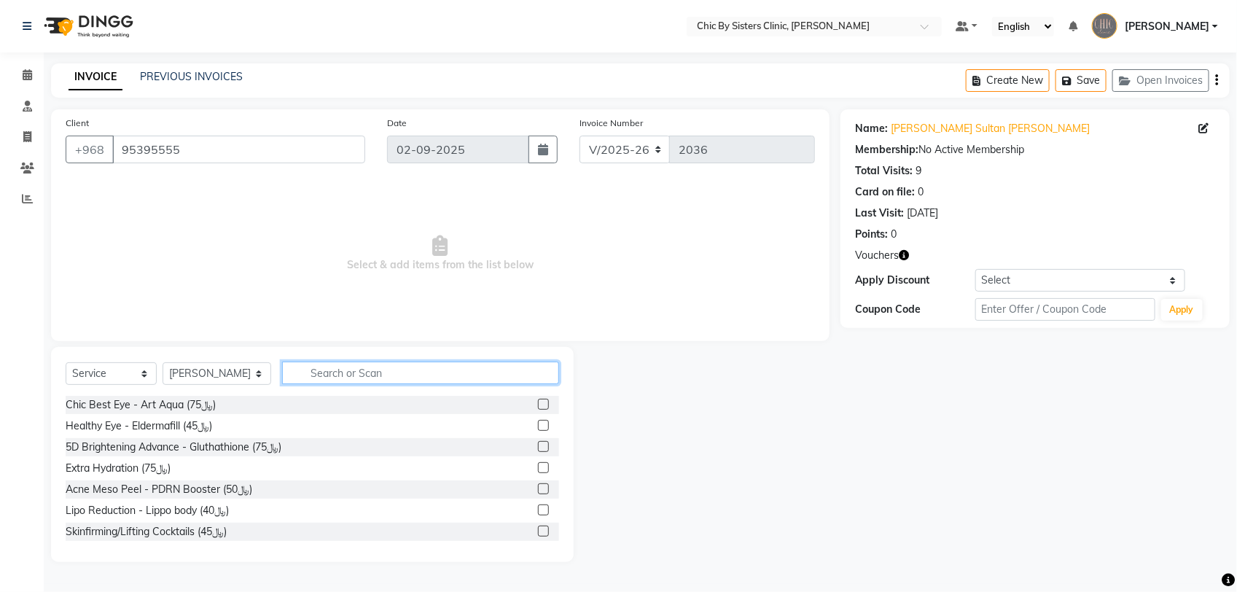
click at [421, 369] on input "text" at bounding box center [420, 373] width 277 height 23
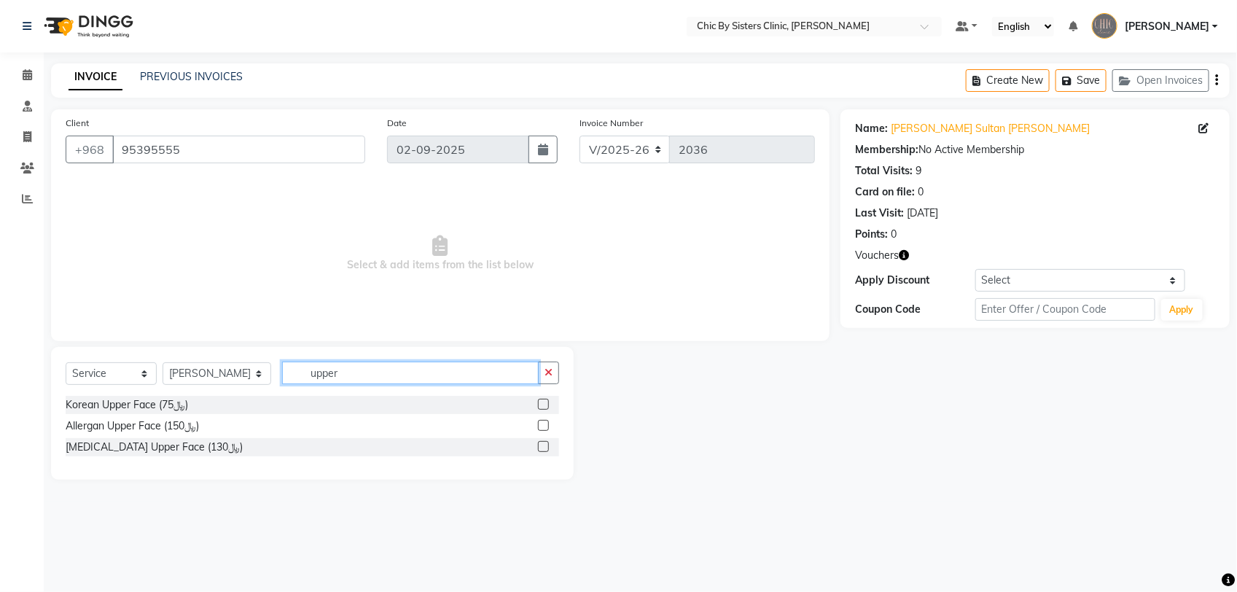
type input "upper"
click at [547, 405] on label at bounding box center [543, 404] width 11 height 11
click at [547, 405] on input "checkbox" at bounding box center [542, 404] width 9 height 9
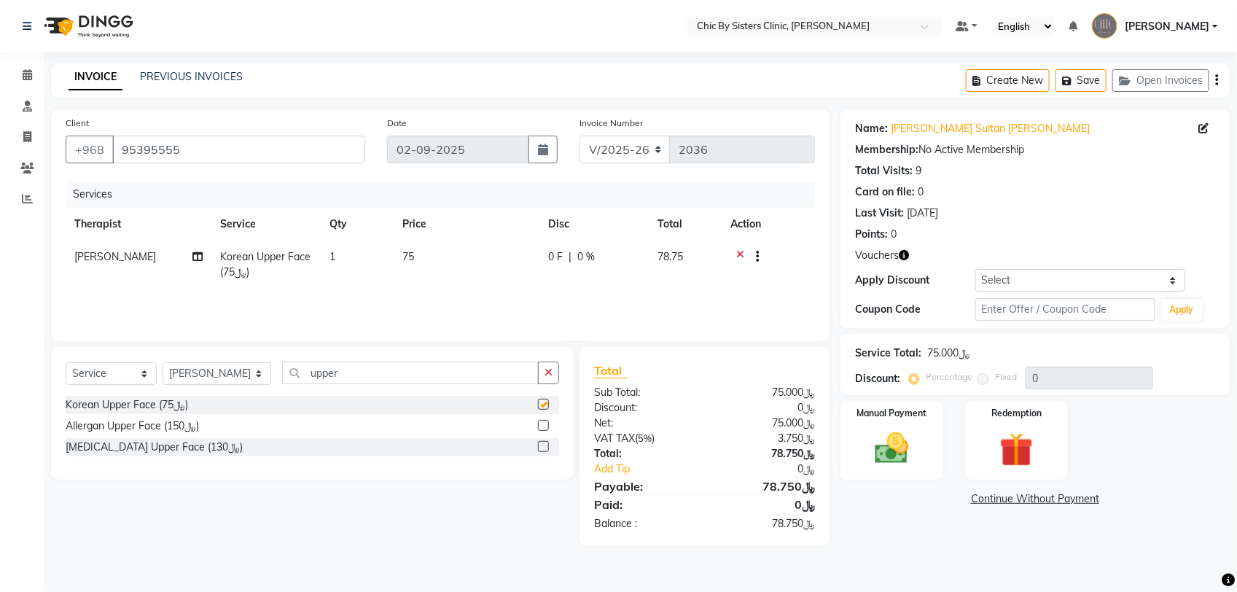
checkbox input "false"
click at [494, 374] on input "upper" at bounding box center [410, 373] width 257 height 23
type input "u"
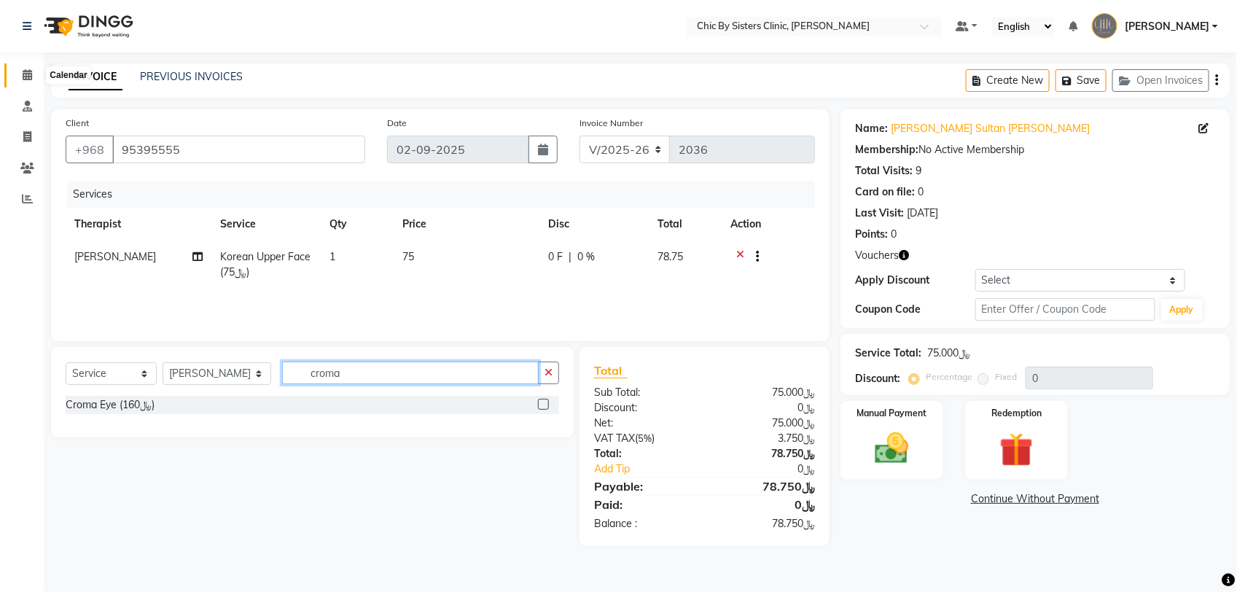
type input "croma"
click at [23, 74] on icon at bounding box center [27, 74] width 9 height 11
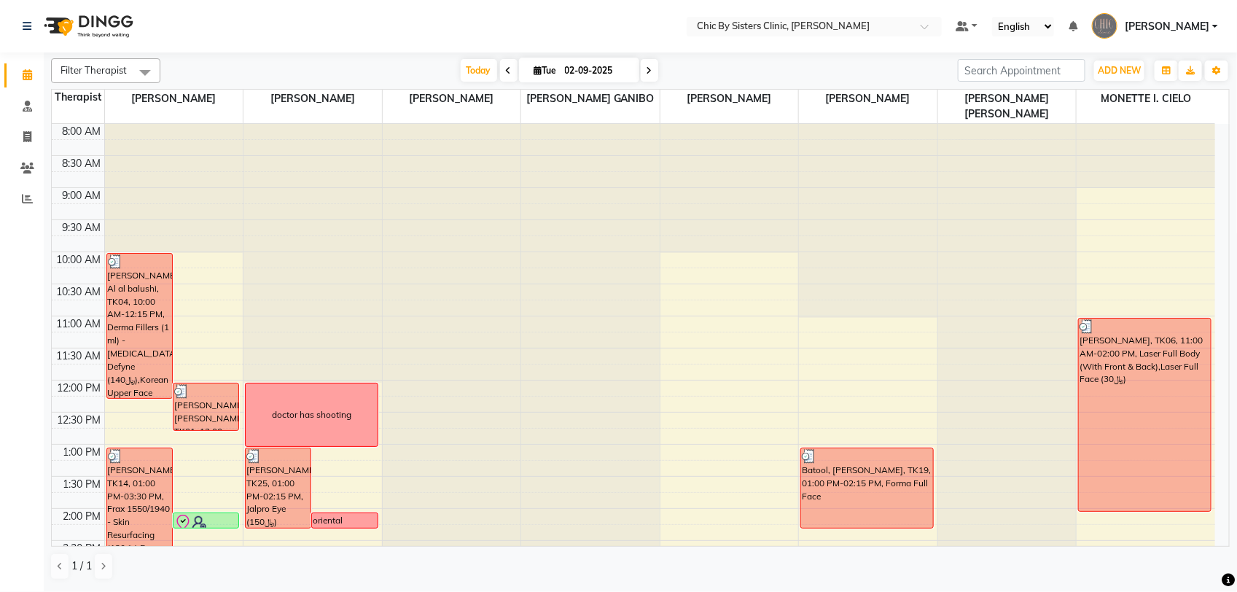
scroll to position [273, 0]
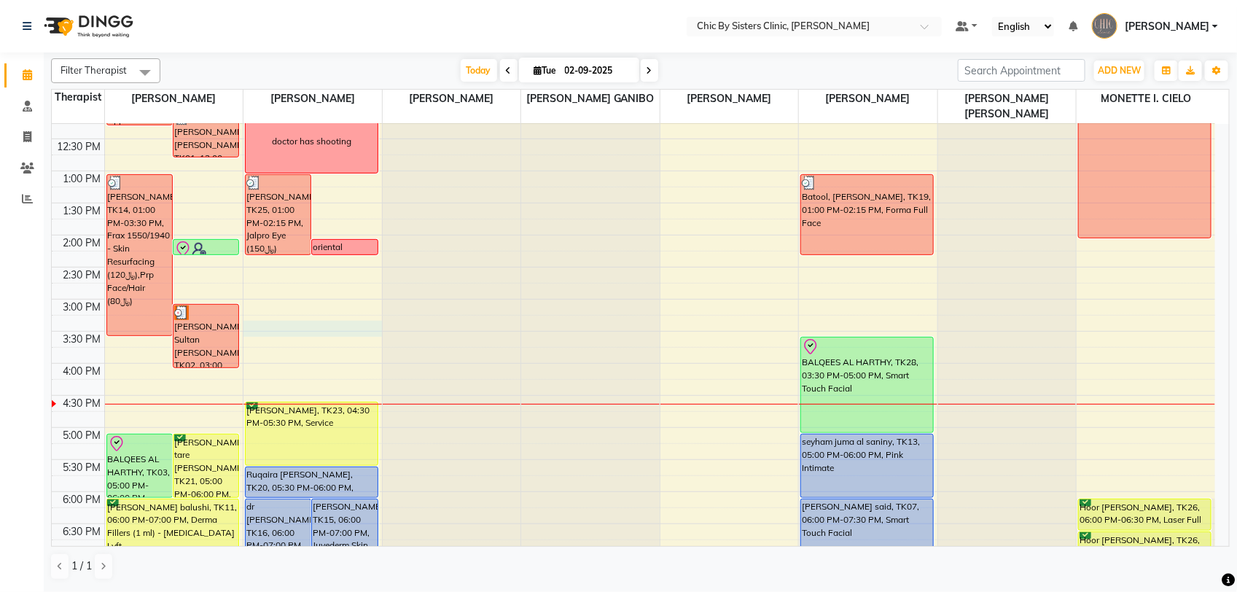
click at [344, 334] on div "8:00 AM 8:30 AM 9:00 AM 9:30 AM 10:00 AM 10:30 AM 11:00 AM 11:30 AM 12:00 PM 12…" at bounding box center [633, 363] width 1163 height 1025
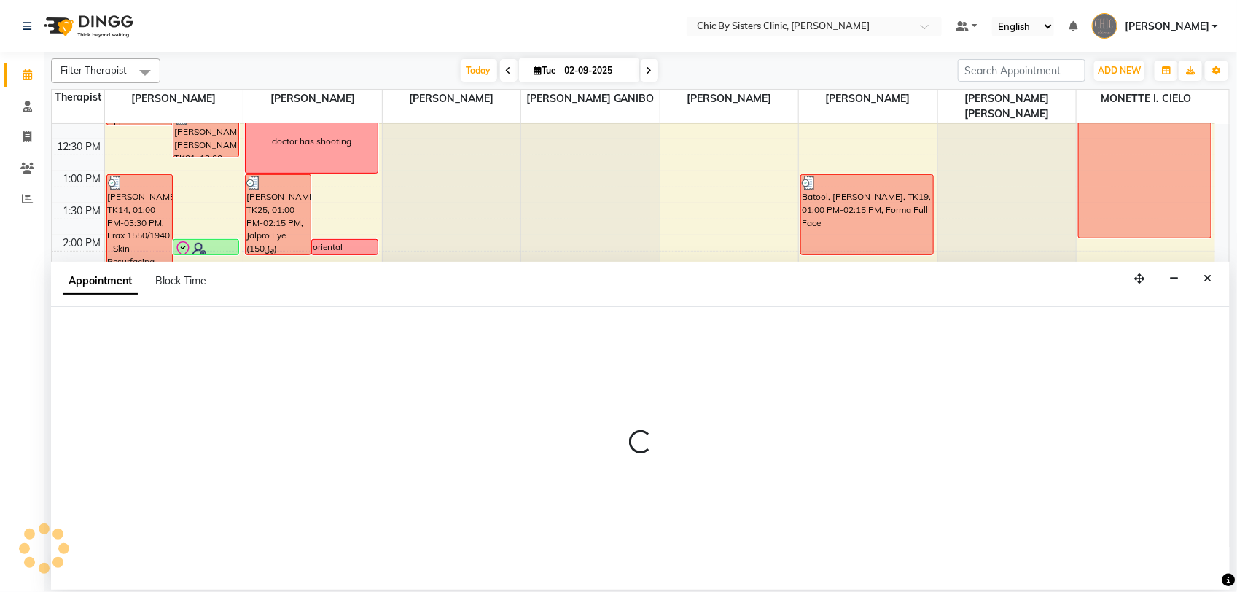
select select "49178"
select select "915"
select select "tentative"
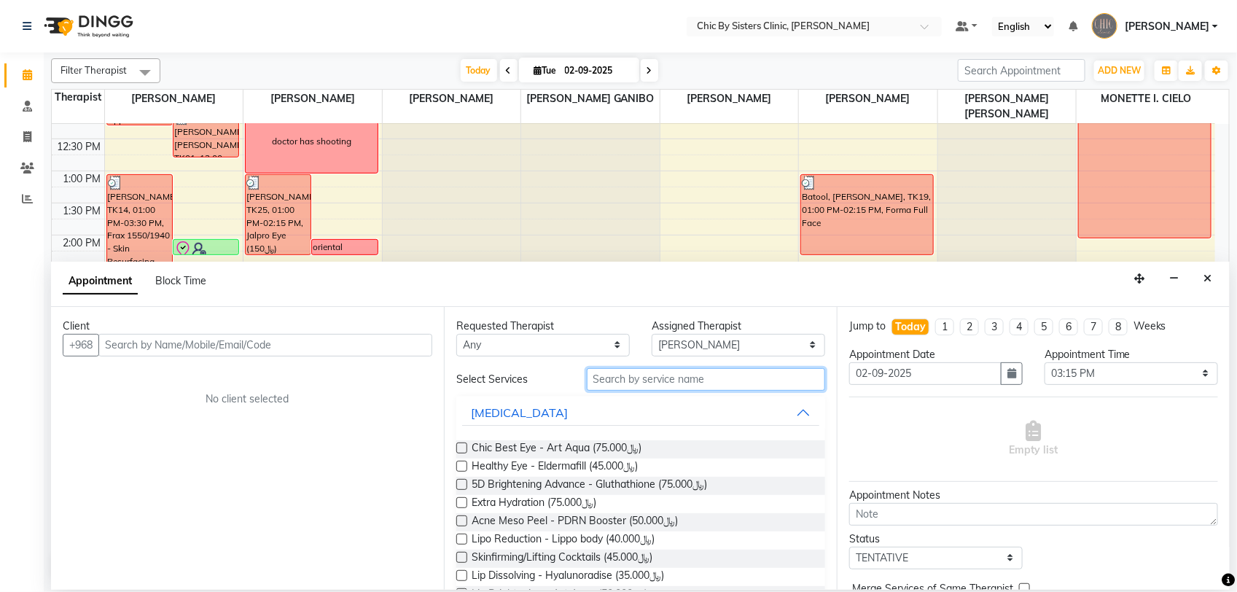
click at [638, 375] on input "text" at bounding box center [706, 379] width 238 height 23
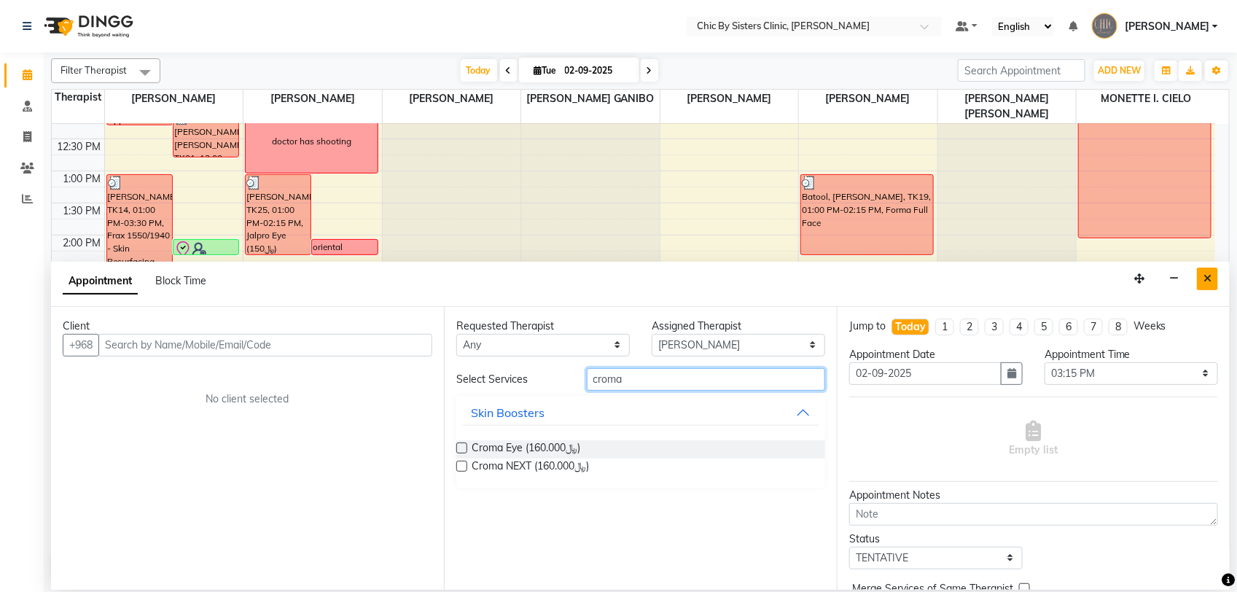
type input "croma"
click at [1204, 275] on icon "Close" at bounding box center [1207, 278] width 8 height 10
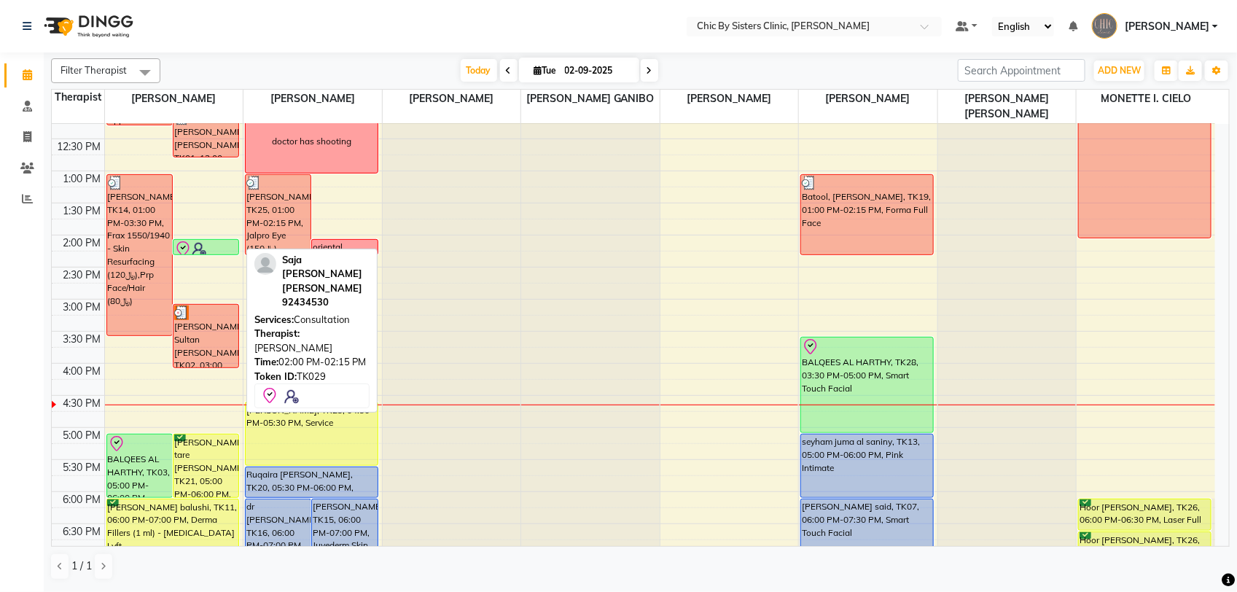
click at [206, 241] on div at bounding box center [205, 249] width 63 height 17
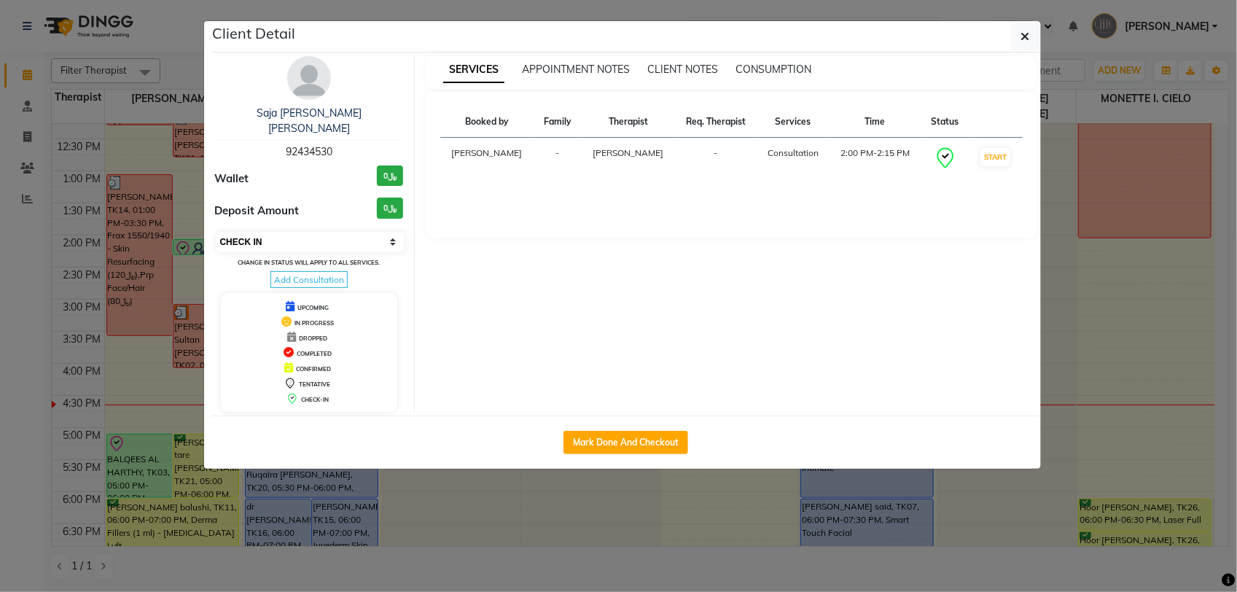
click at [257, 244] on select "Select IN SERVICE CONFIRMED TENTATIVE CHECK IN MARK DONE DROPPED UPCOMING" at bounding box center [310, 242] width 189 height 20
select select "3"
click at [216, 232] on select "Select IN SERVICE CONFIRMED TENTATIVE CHECK IN MARK DONE DROPPED UPCOMING" at bounding box center [310, 242] width 189 height 20
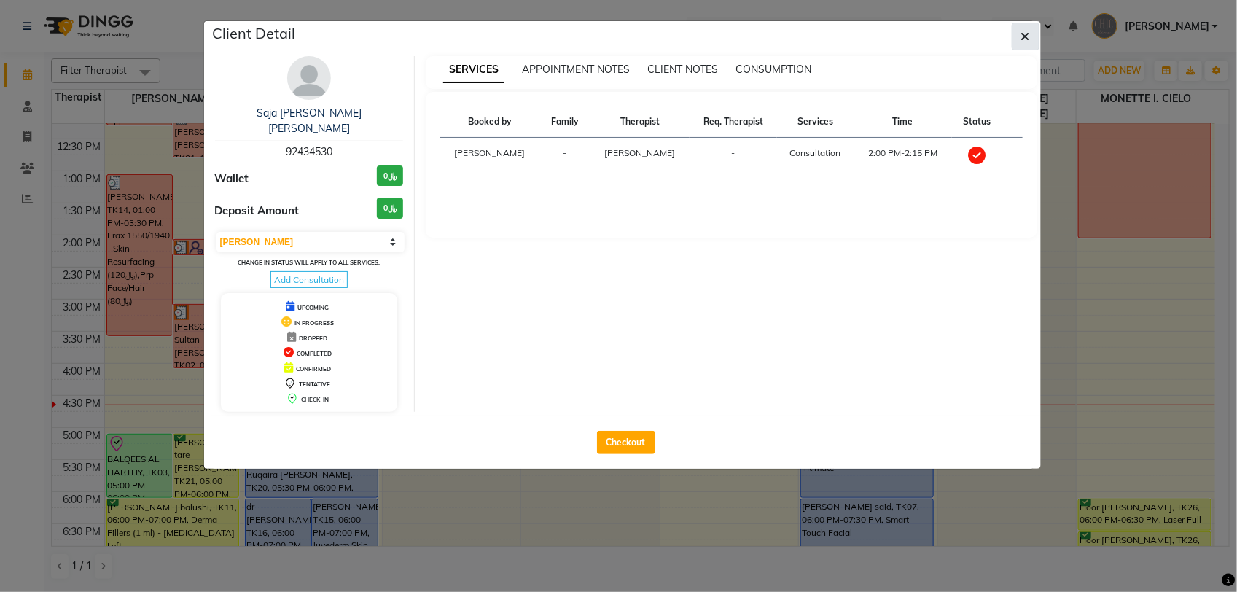
click at [1030, 40] on button "button" at bounding box center [1026, 37] width 28 height 28
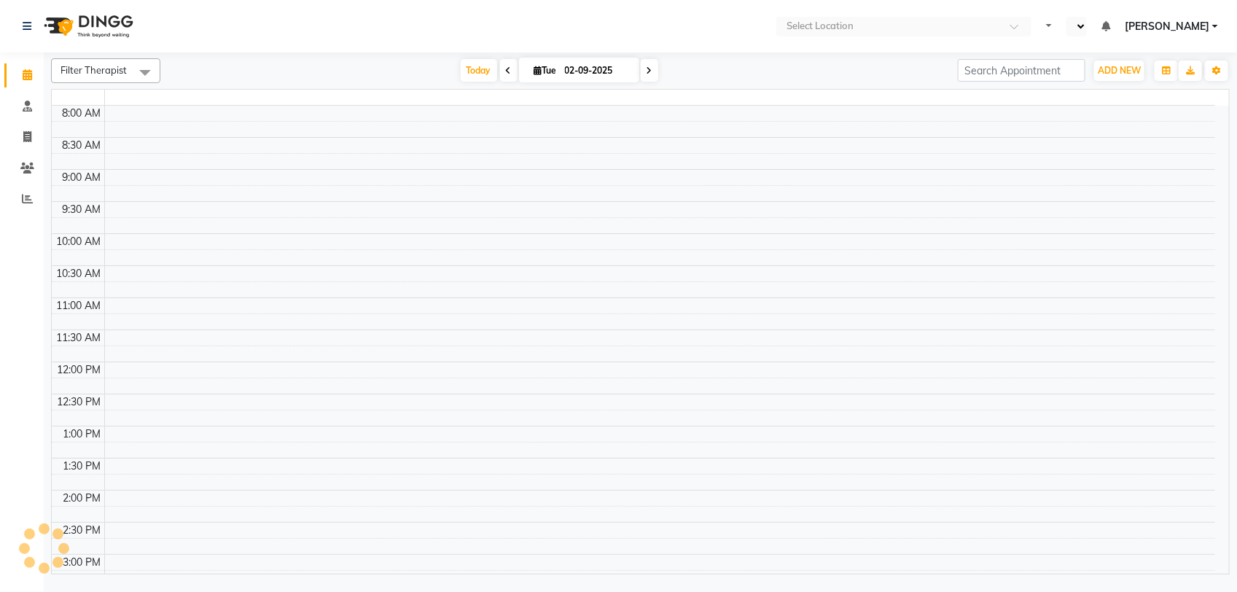
select select "en"
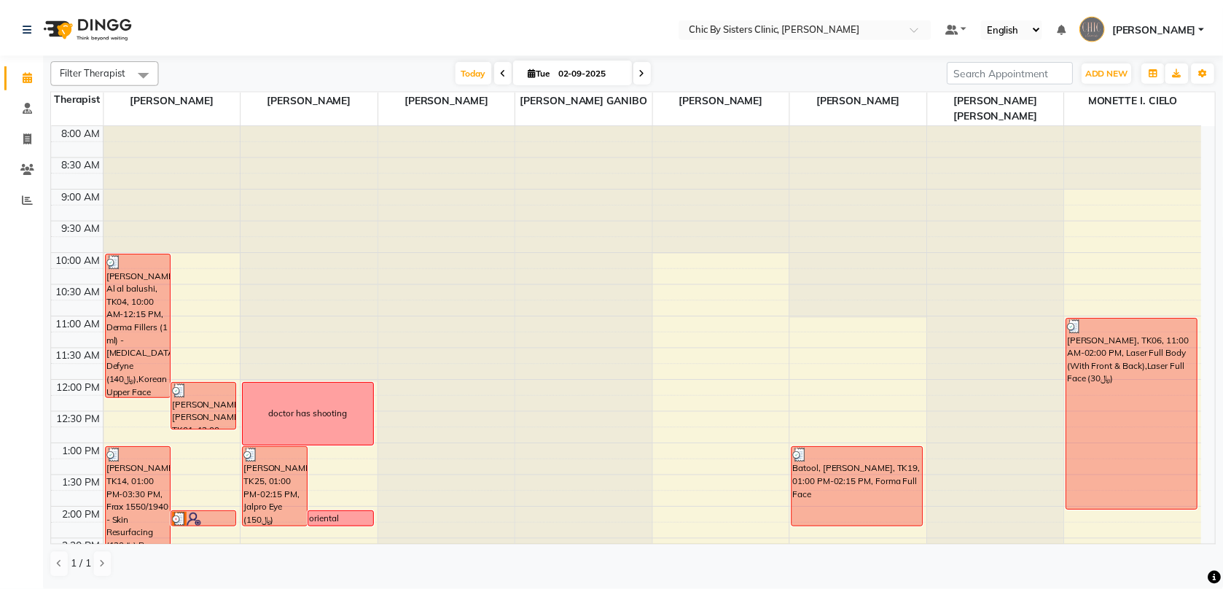
scroll to position [273, 0]
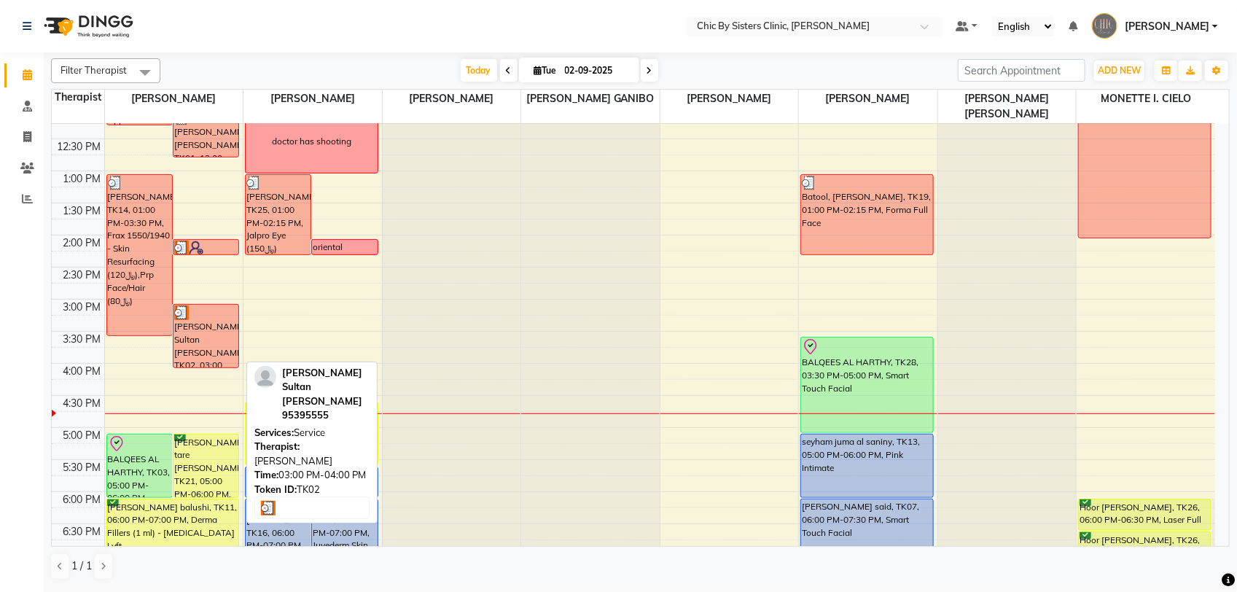
click at [208, 321] on div "[PERSON_NAME] Sultan [PERSON_NAME], TK02, 03:00 PM-04:00 PM, Service" at bounding box center [205, 336] width 65 height 63
select select "3"
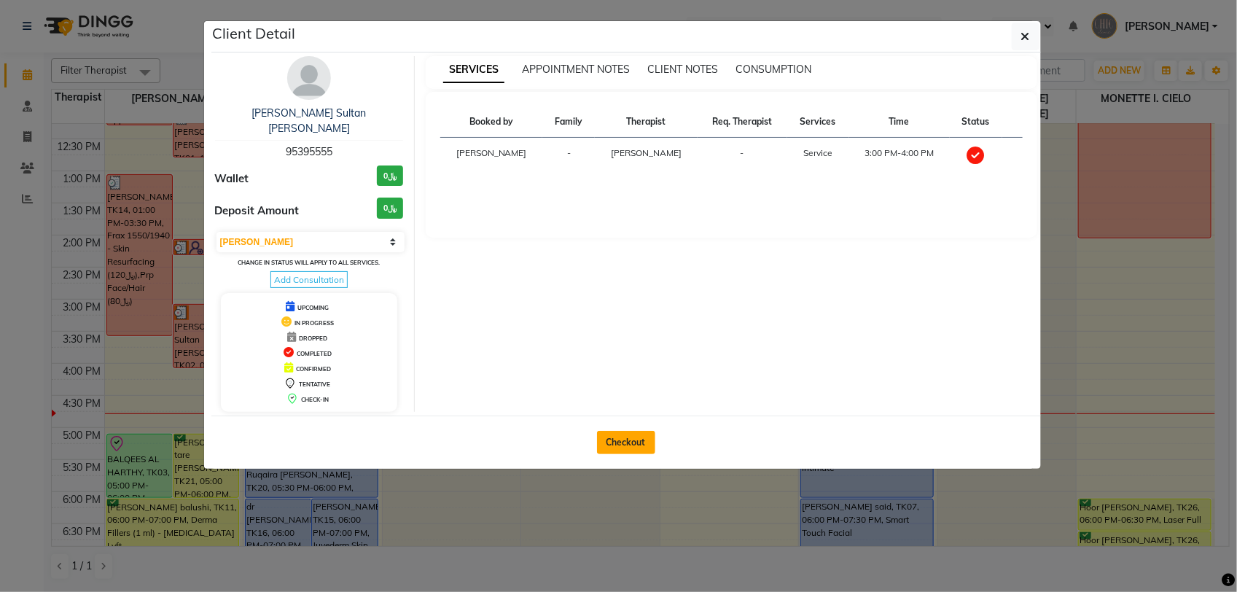
click at [628, 436] on button "Checkout" at bounding box center [626, 442] width 58 height 23
select select "6348"
select select "service"
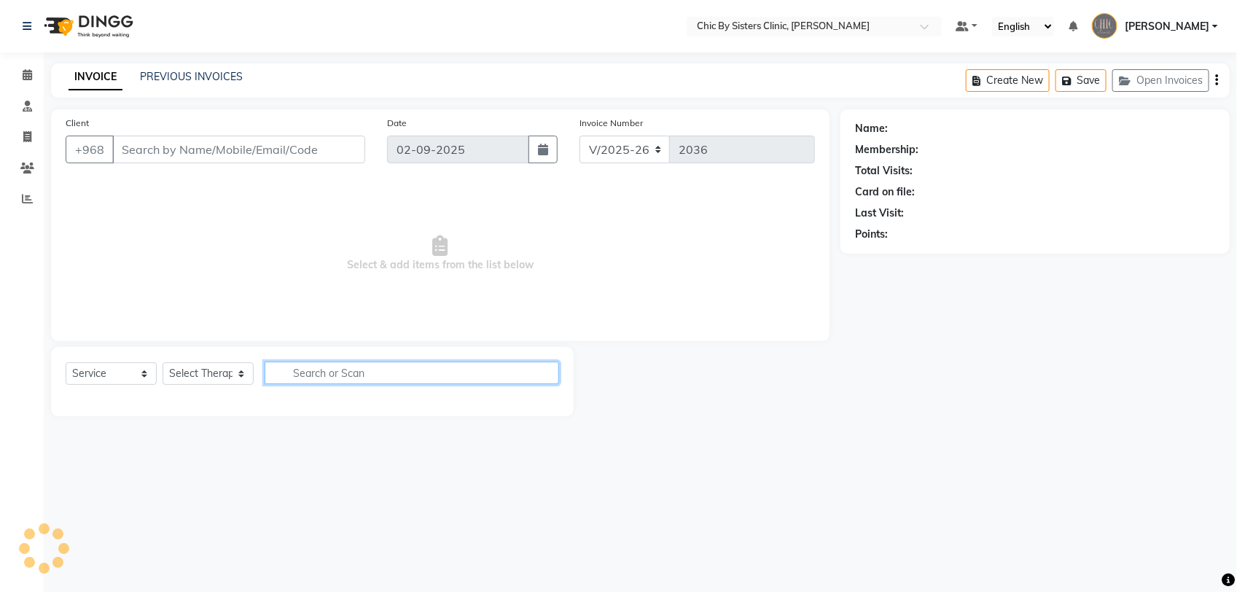
click at [388, 374] on input "text" at bounding box center [412, 373] width 294 height 23
type input "croma"
type input "95395555"
select select "49177"
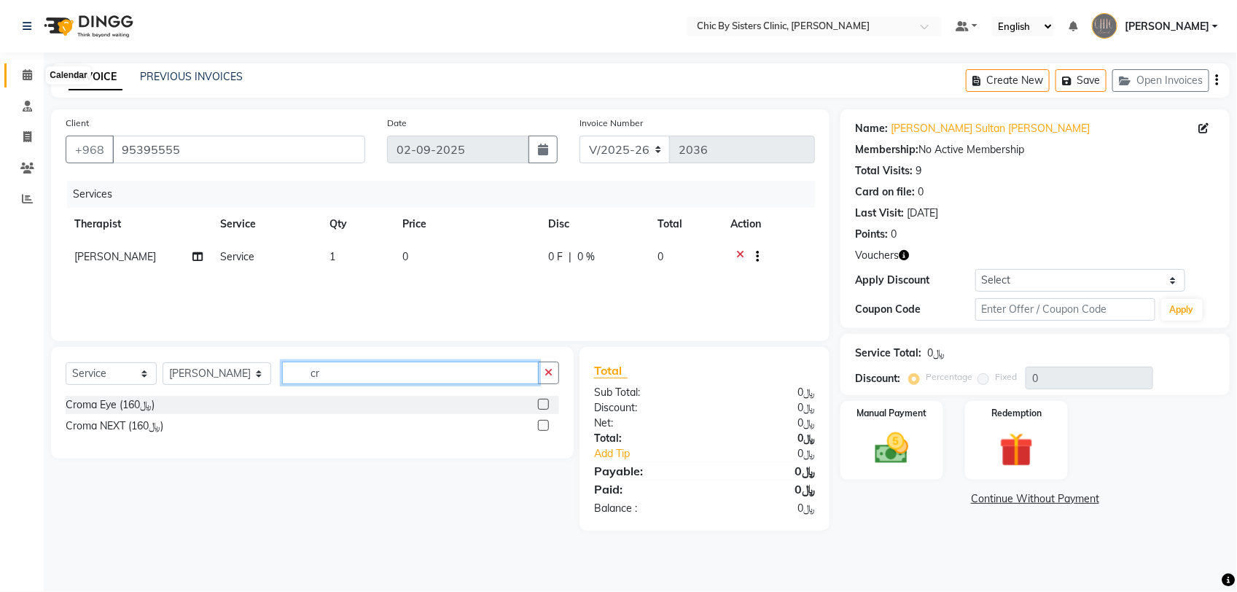
type input "cr"
click at [33, 74] on span at bounding box center [28, 75] width 26 height 17
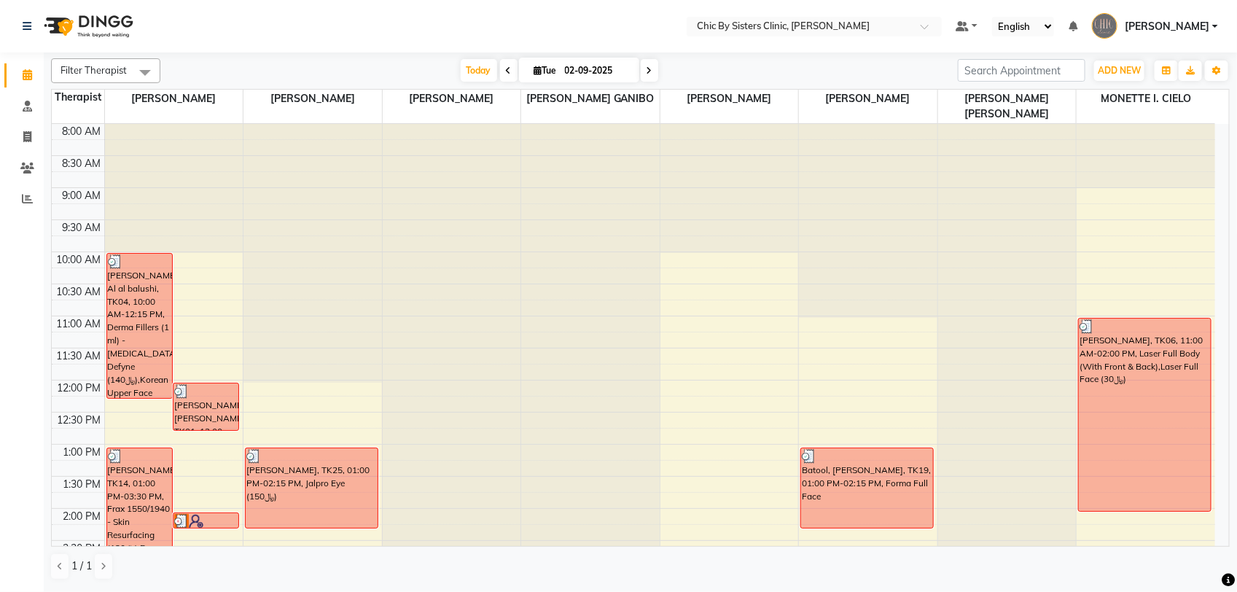
click at [649, 71] on icon at bounding box center [649, 70] width 6 height 9
type input "03-09-2025"
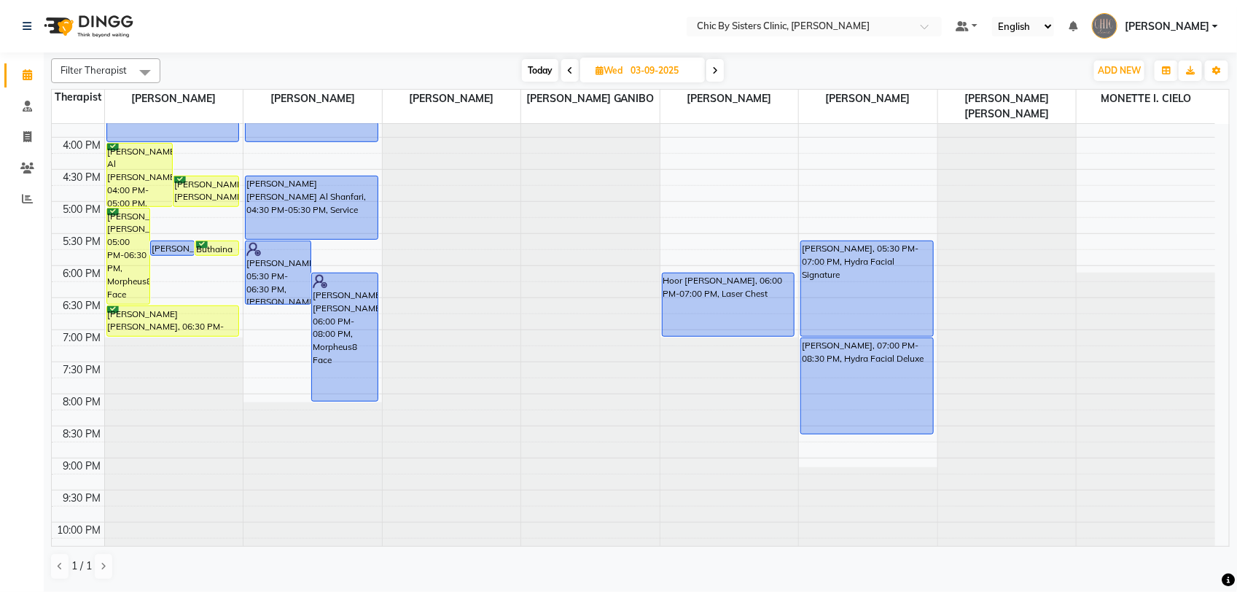
scroll to position [554, 0]
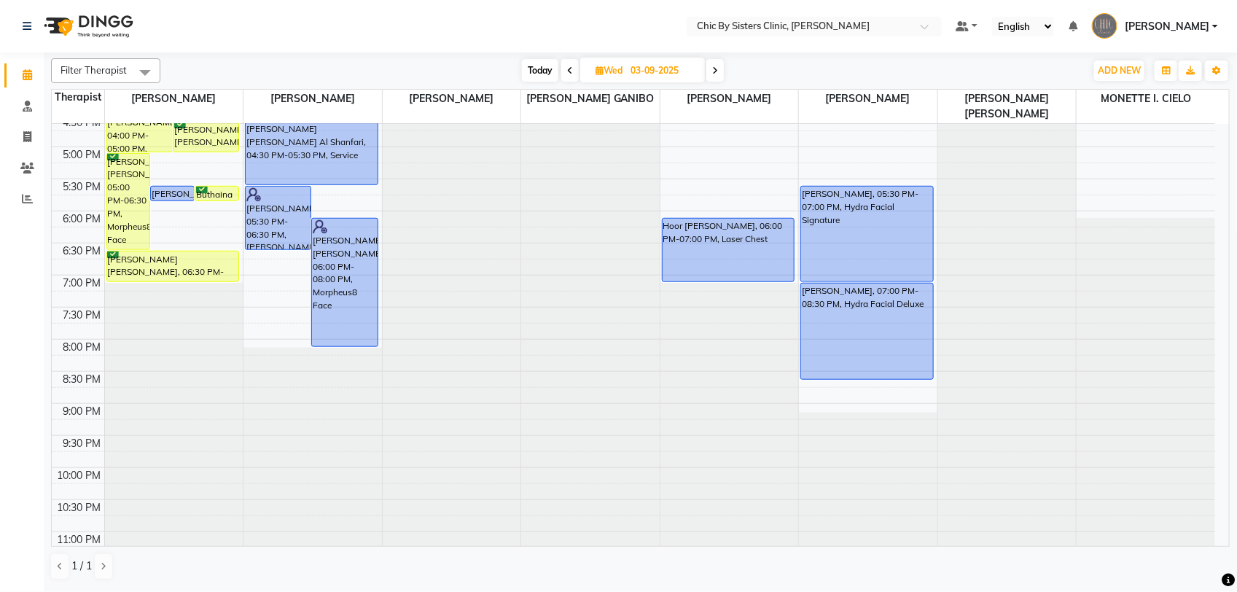
click at [663, 71] on input "03-09-2025" at bounding box center [662, 71] width 73 height 22
select select "9"
select select "2025"
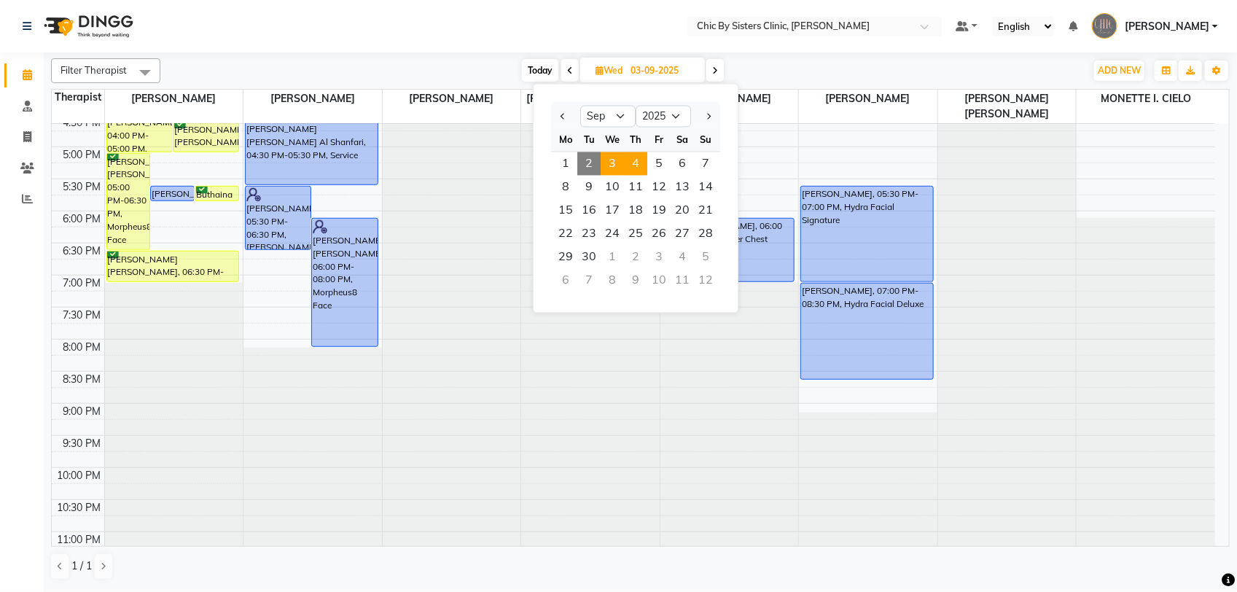
click at [639, 161] on span "4" at bounding box center [635, 163] width 23 height 23
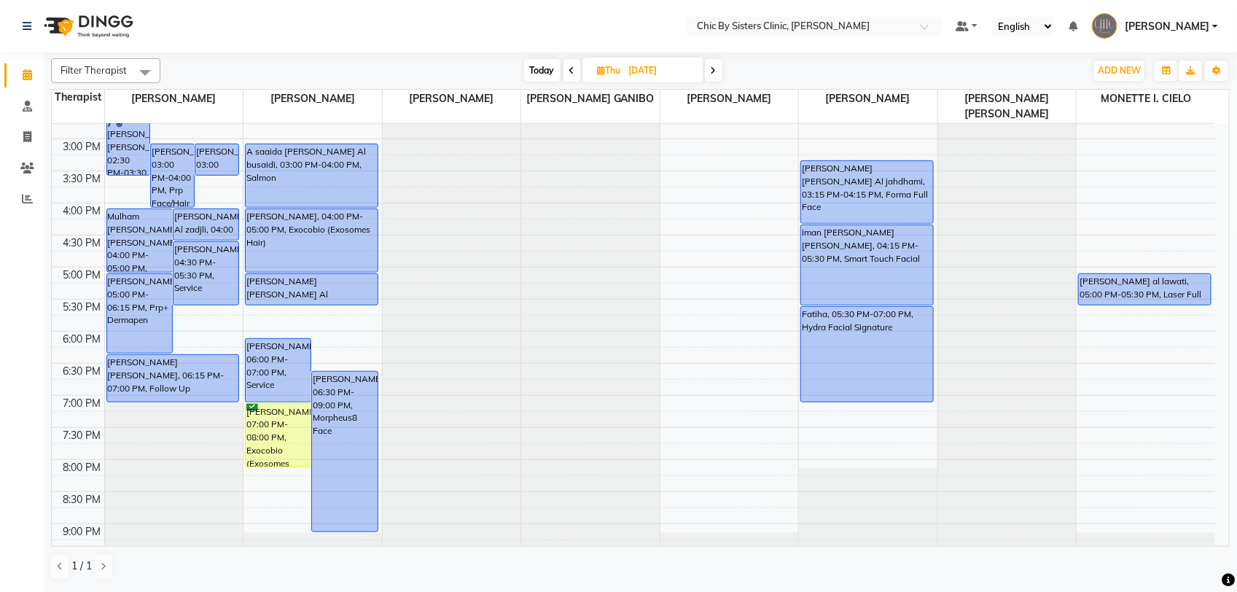
scroll to position [448, 0]
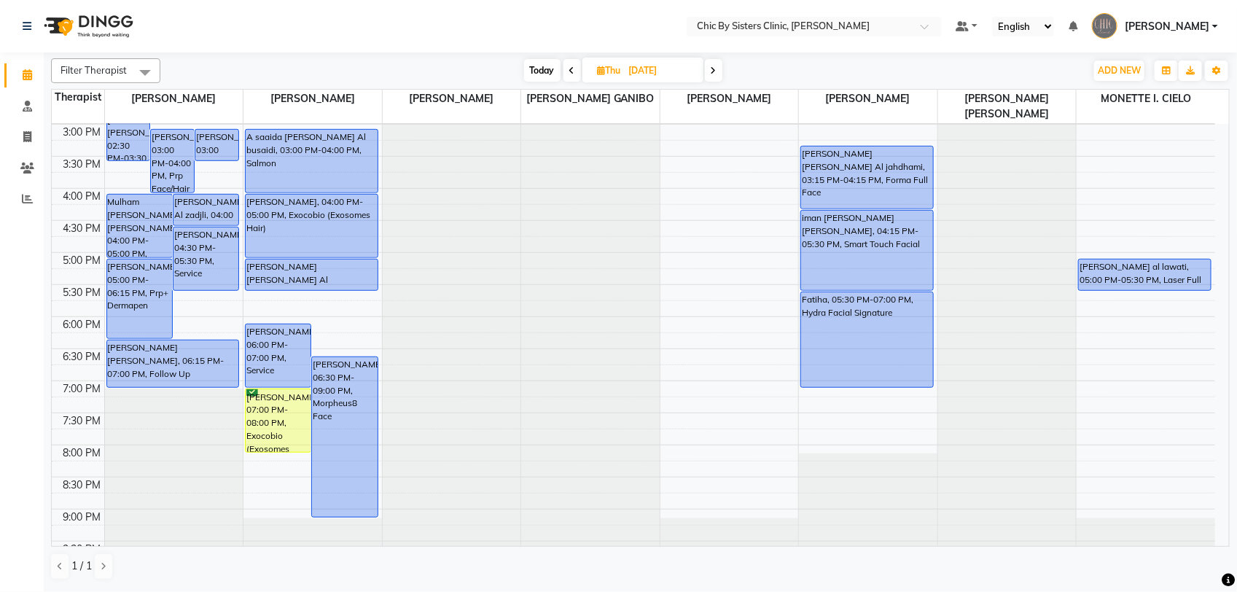
click at [552, 71] on span "Today" at bounding box center [542, 70] width 36 height 23
type input "02-09-2025"
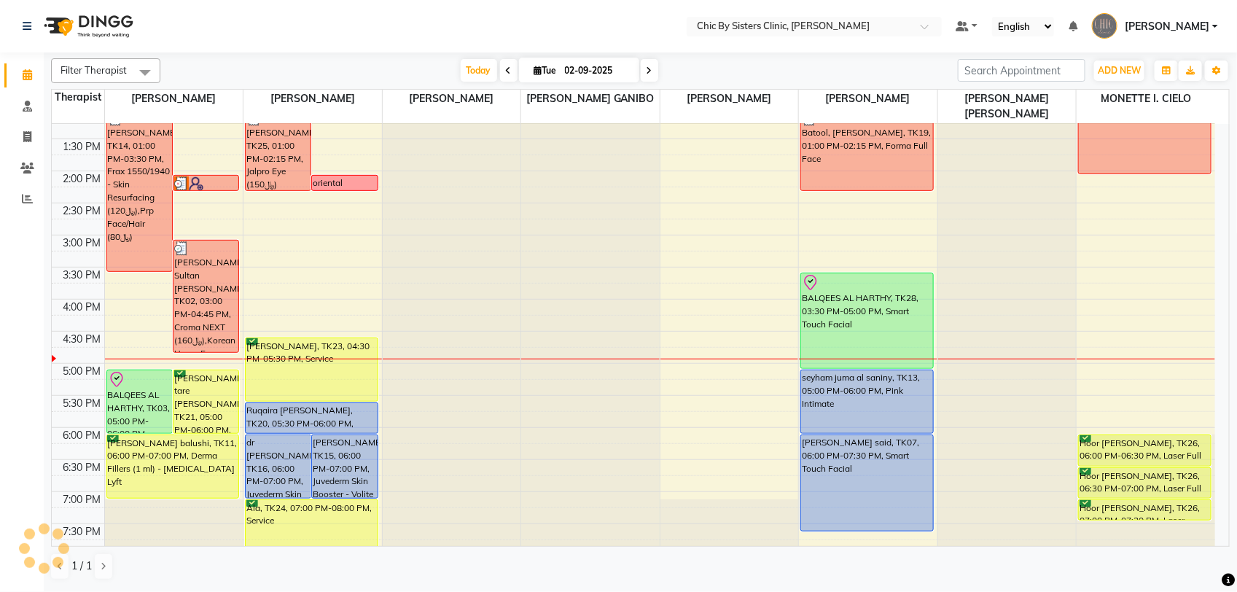
scroll to position [378, 0]
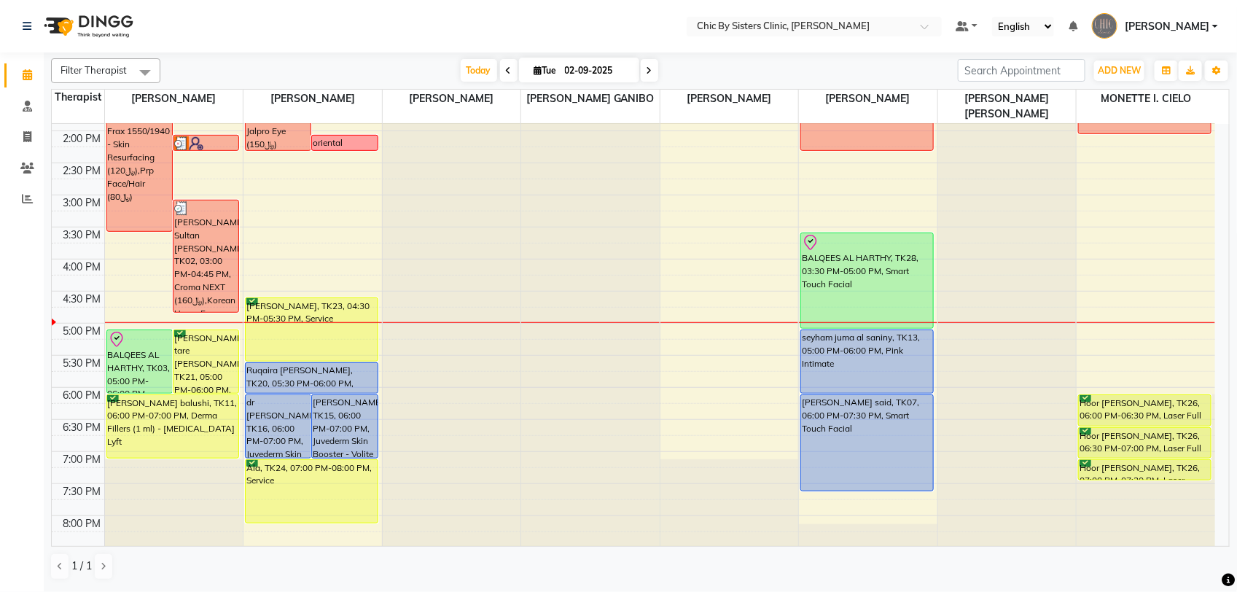
click at [587, 77] on input "02-09-2025" at bounding box center [596, 71] width 73 height 22
select select "9"
select select "2025"
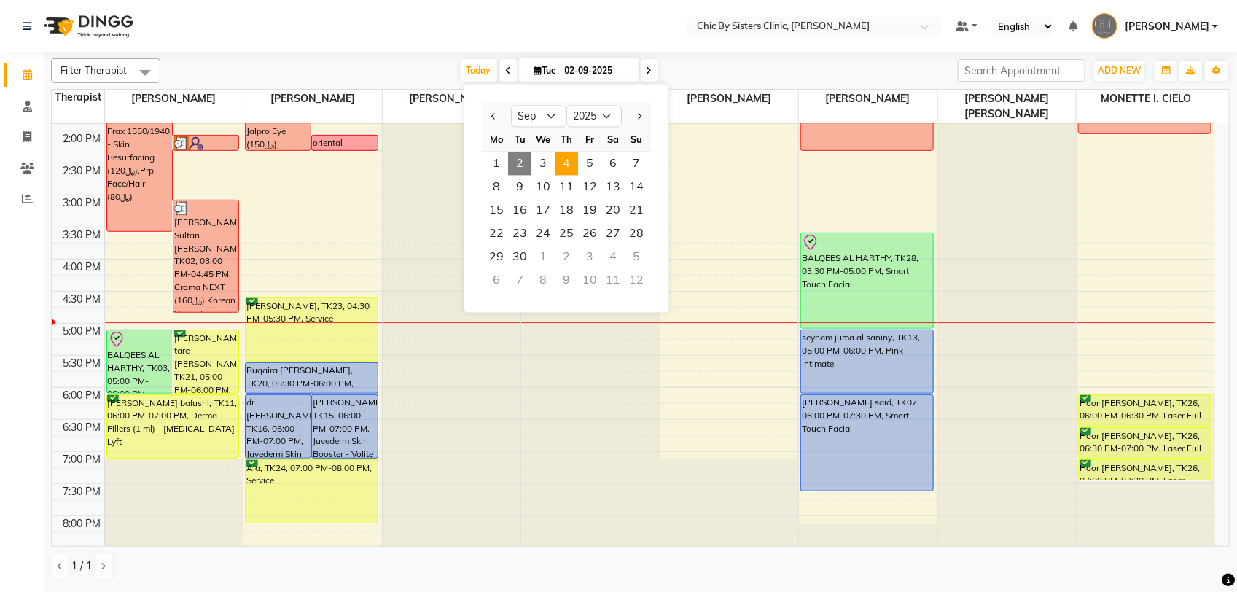
click at [571, 166] on span "4" at bounding box center [566, 163] width 23 height 23
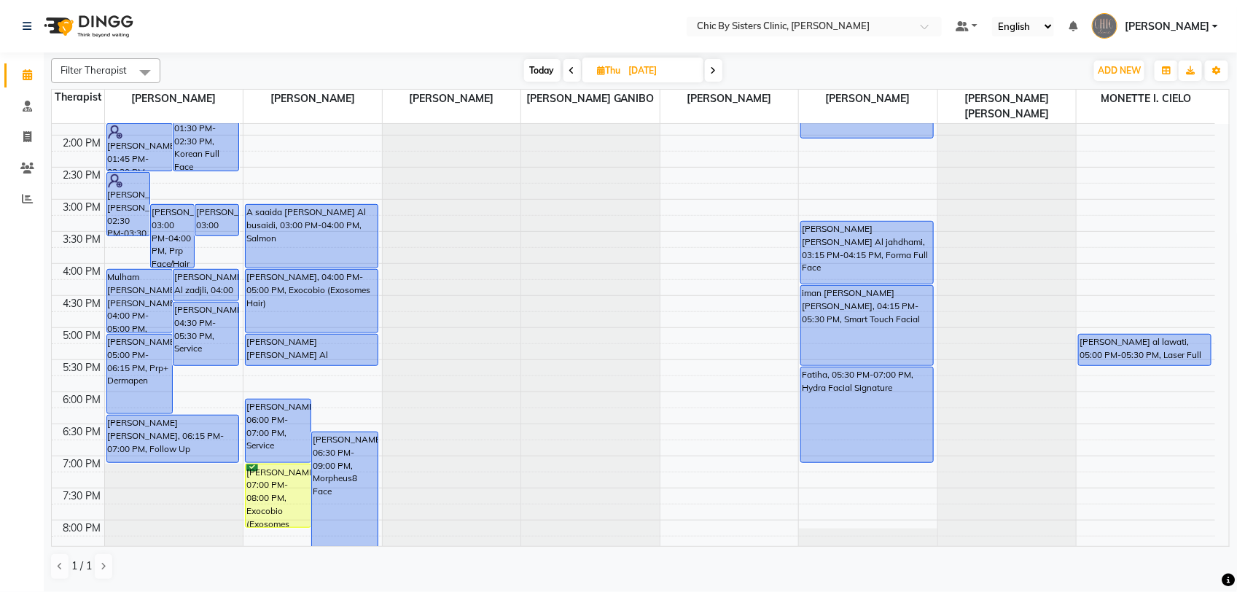
scroll to position [616, 0]
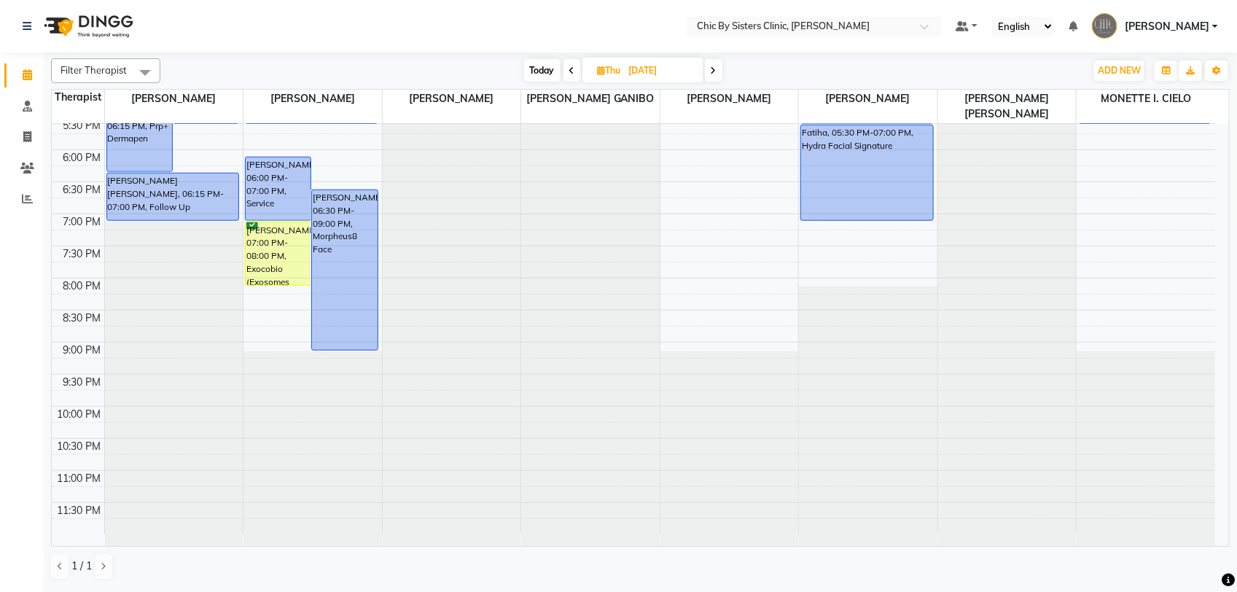
click at [555, 67] on span "Today" at bounding box center [542, 70] width 36 height 23
type input "02-09-2025"
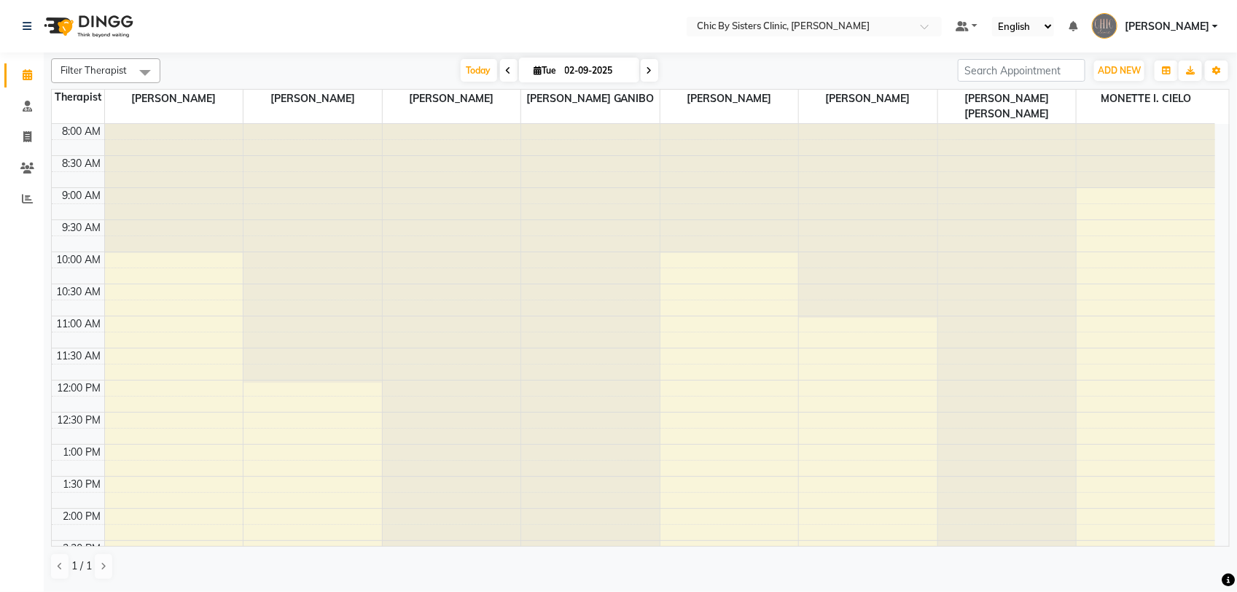
scroll to position [519, 0]
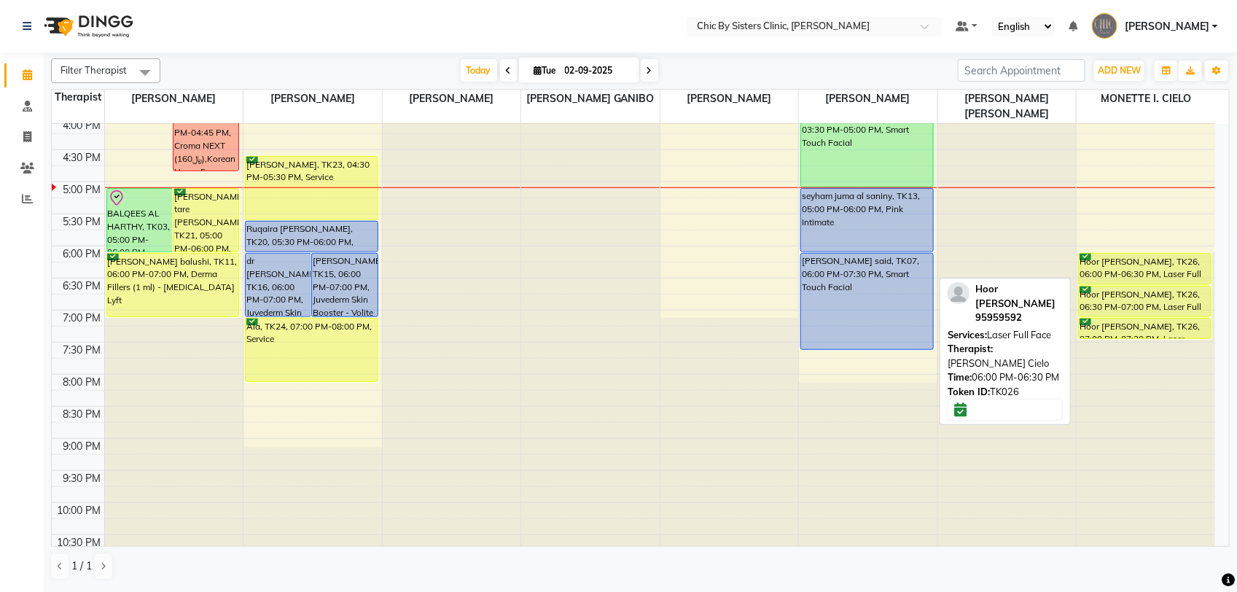
click at [1125, 265] on div "Hoor Issa Al Zadjali, TK26, 06:00 PM-06:30 PM, Laser Full Face" at bounding box center [1145, 269] width 132 height 31
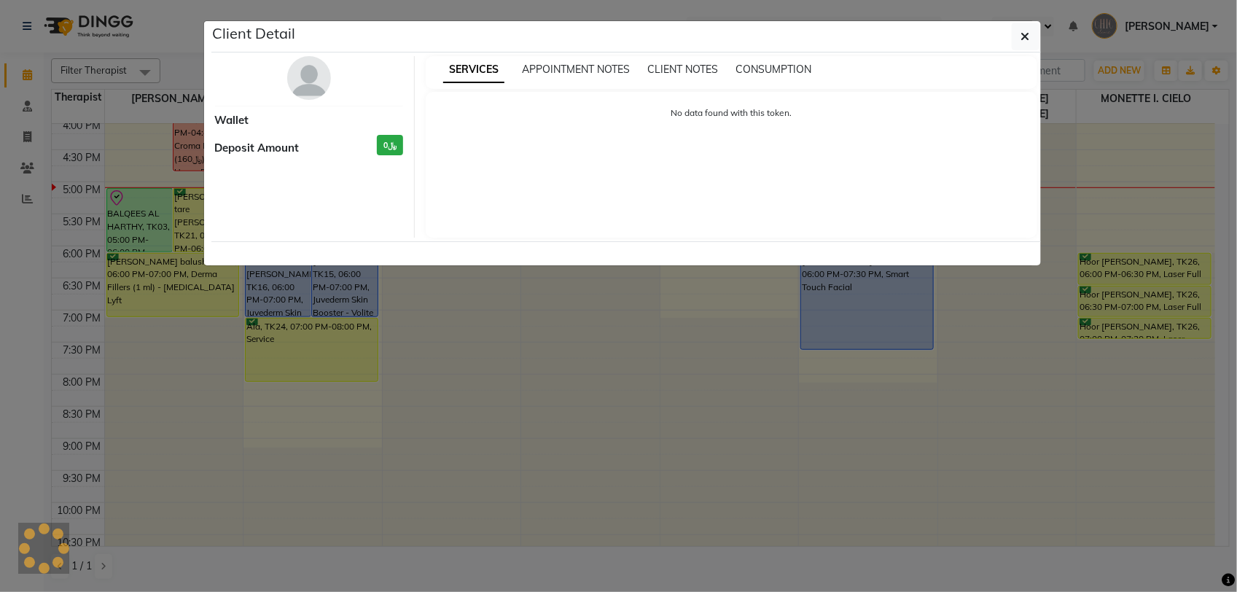
select select "6"
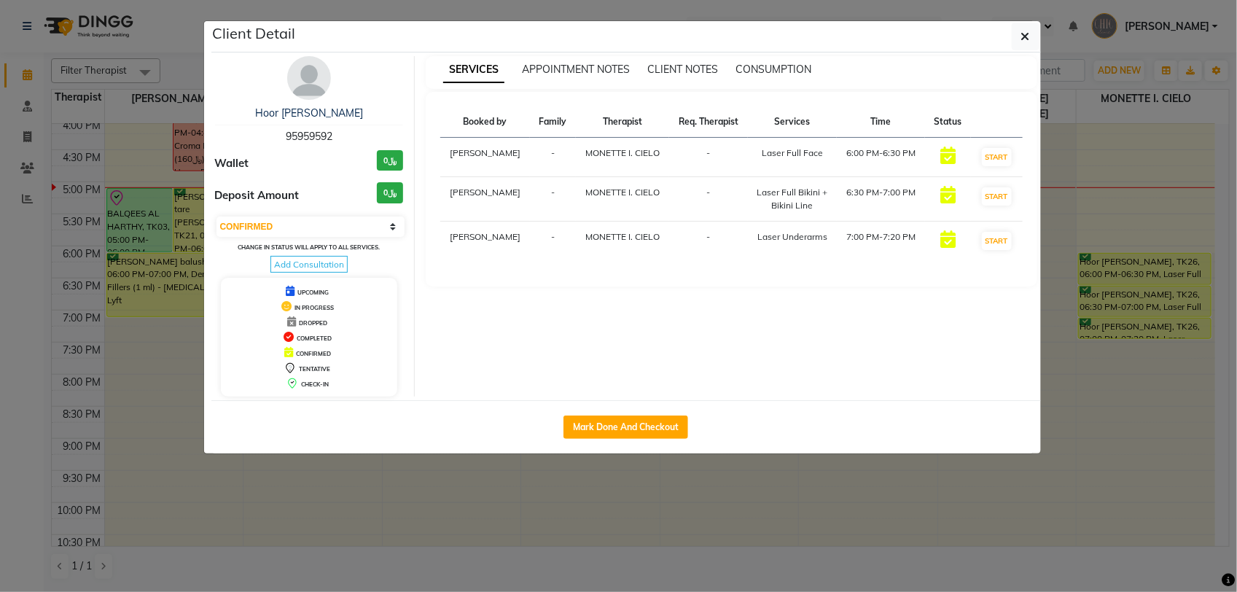
click at [300, 82] on img at bounding box center [309, 78] width 44 height 44
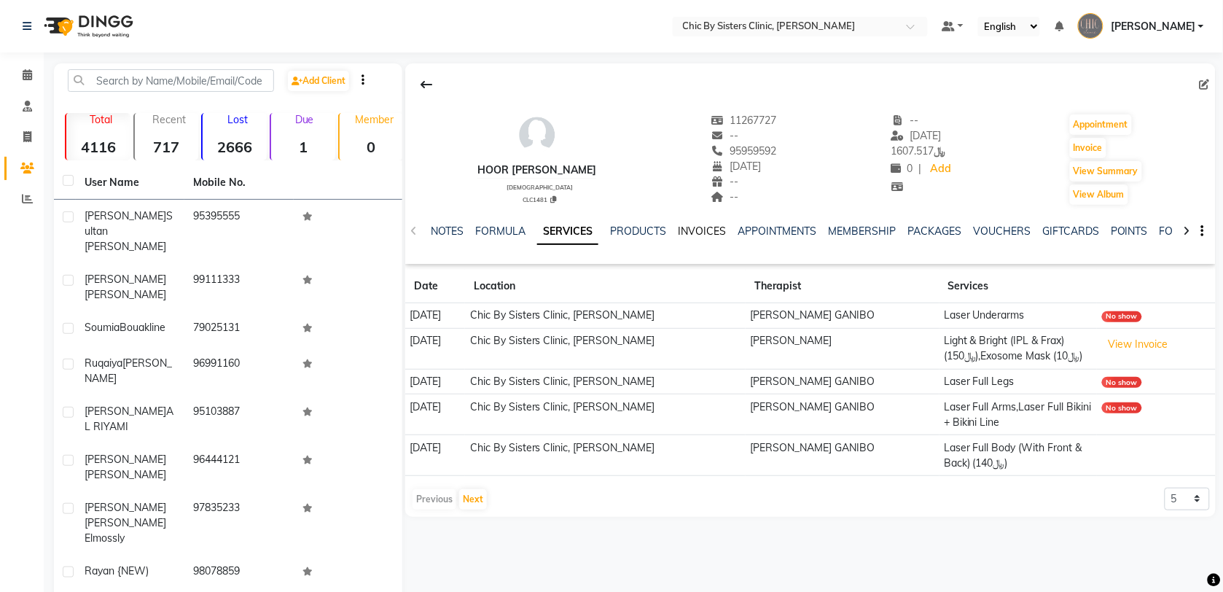
click at [706, 227] on link "INVOICES" at bounding box center [702, 230] width 48 height 13
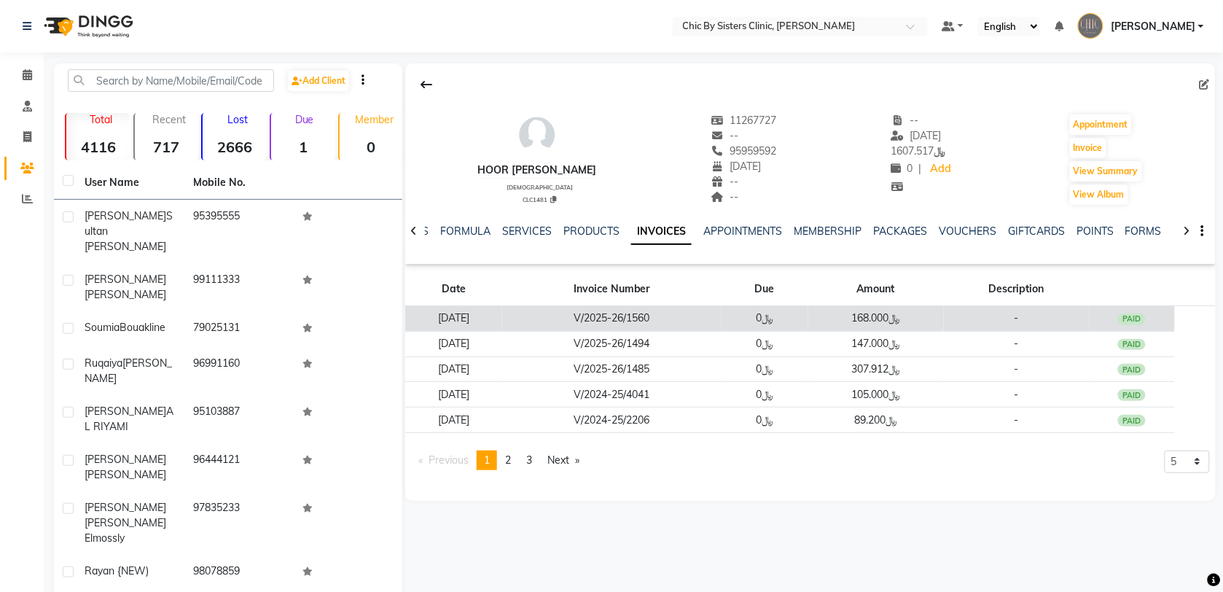
click at [636, 317] on td "V/2025-26/1560" at bounding box center [611, 319] width 219 height 26
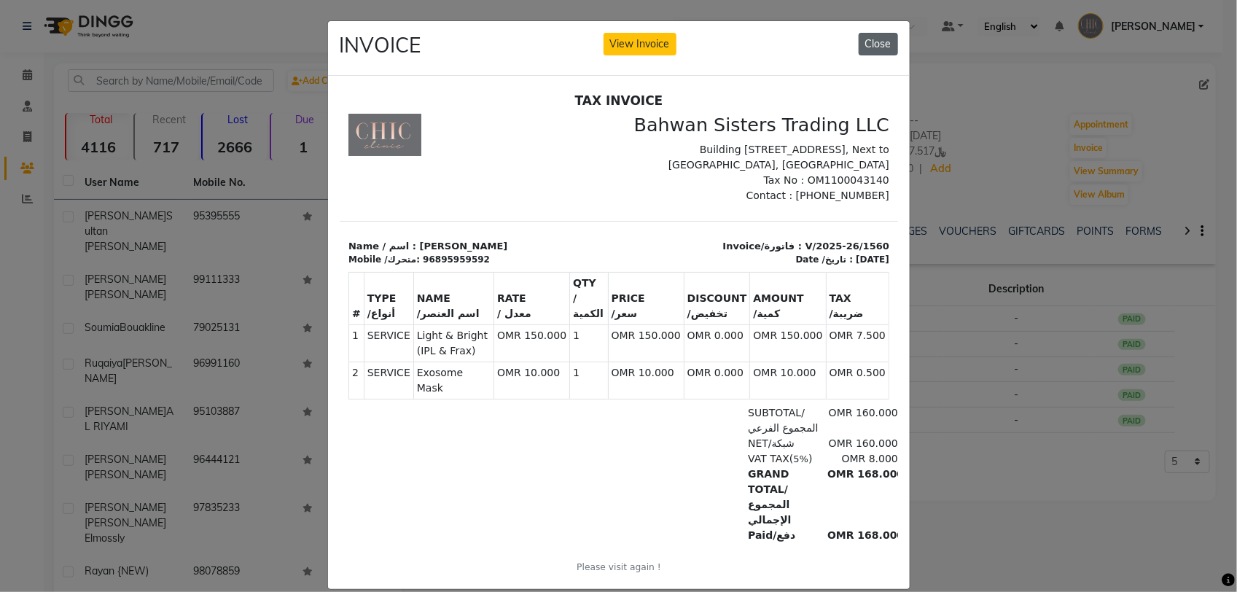
click at [868, 35] on button "Close" at bounding box center [878, 44] width 39 height 23
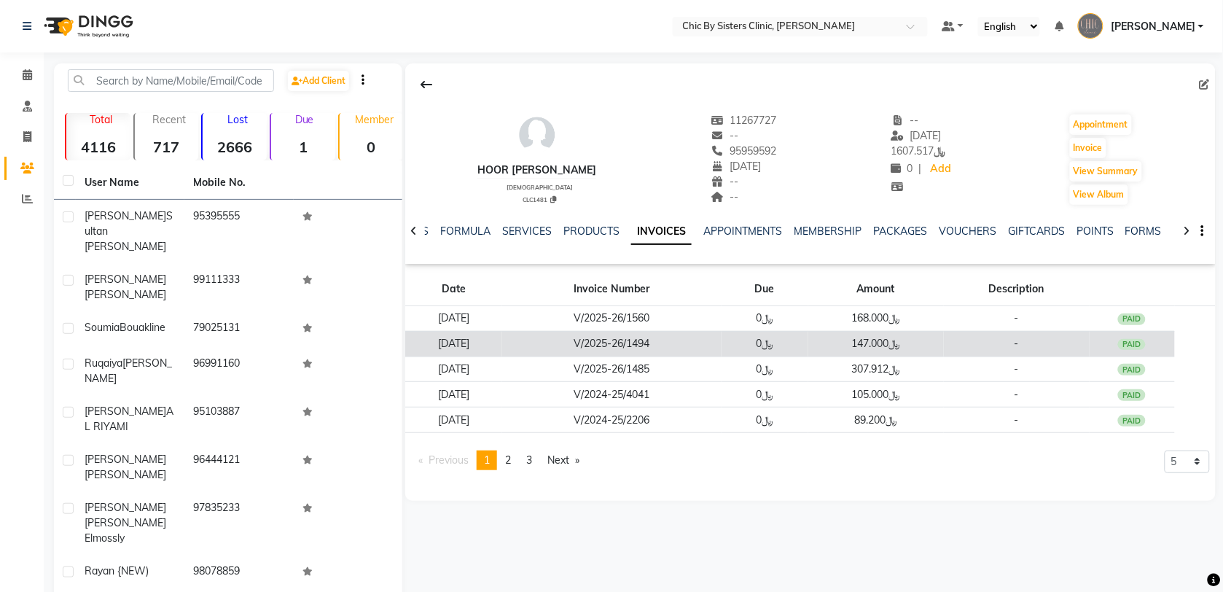
click at [691, 353] on td "V/2025-26/1494" at bounding box center [611, 344] width 219 height 26
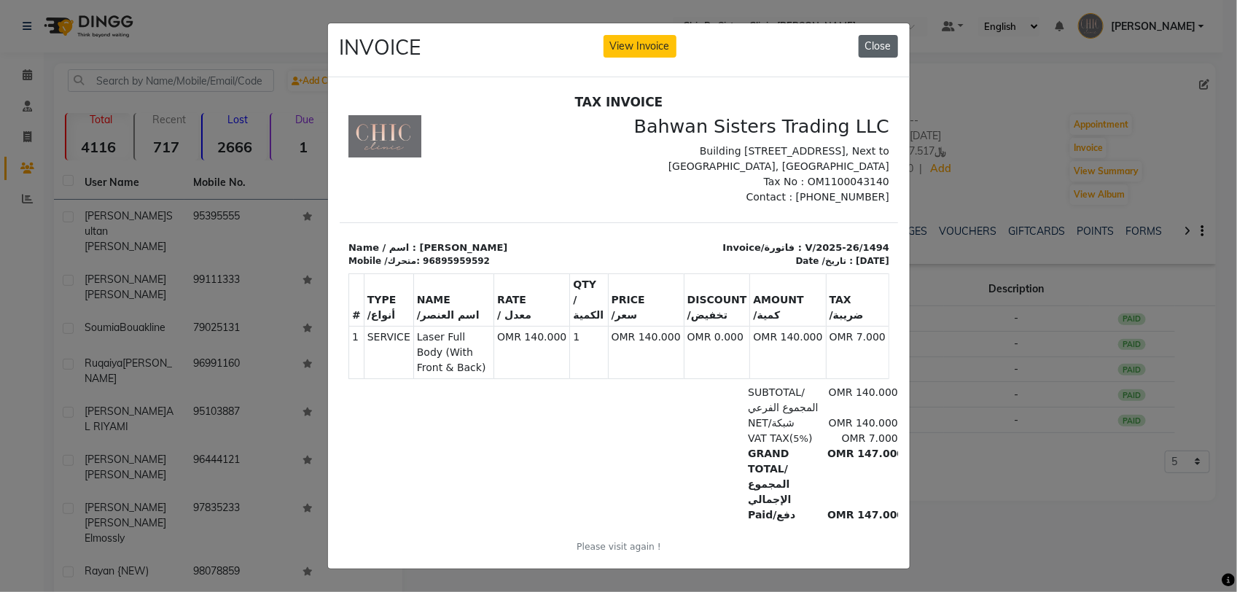
click at [864, 47] on button "Close" at bounding box center [878, 46] width 39 height 23
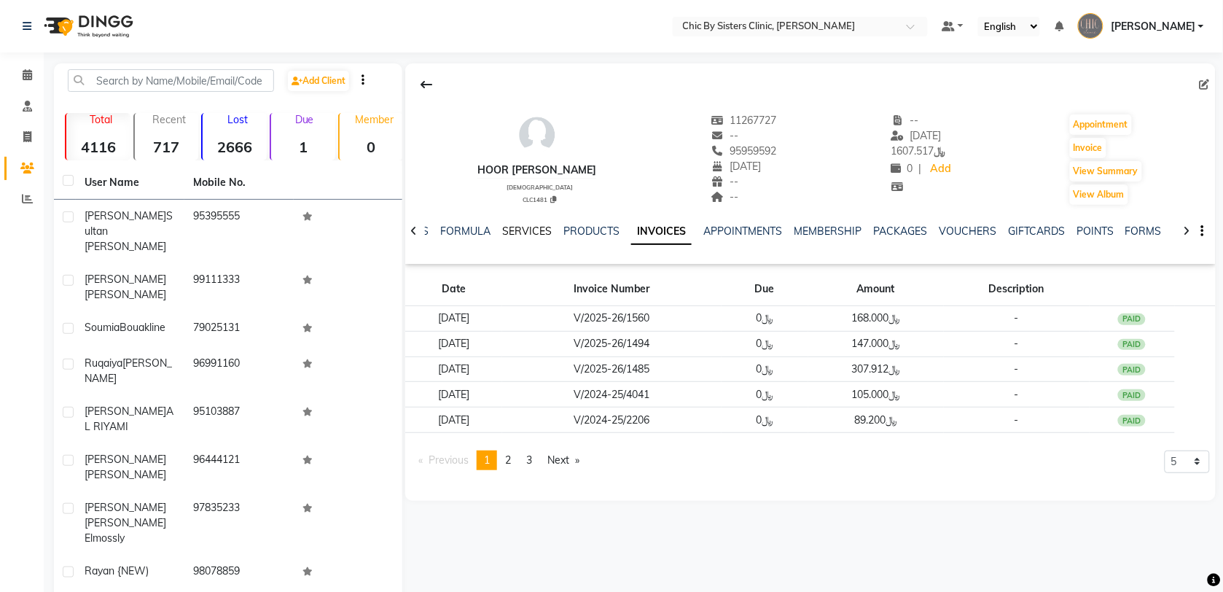
click at [531, 231] on link "SERVICES" at bounding box center [527, 230] width 50 height 13
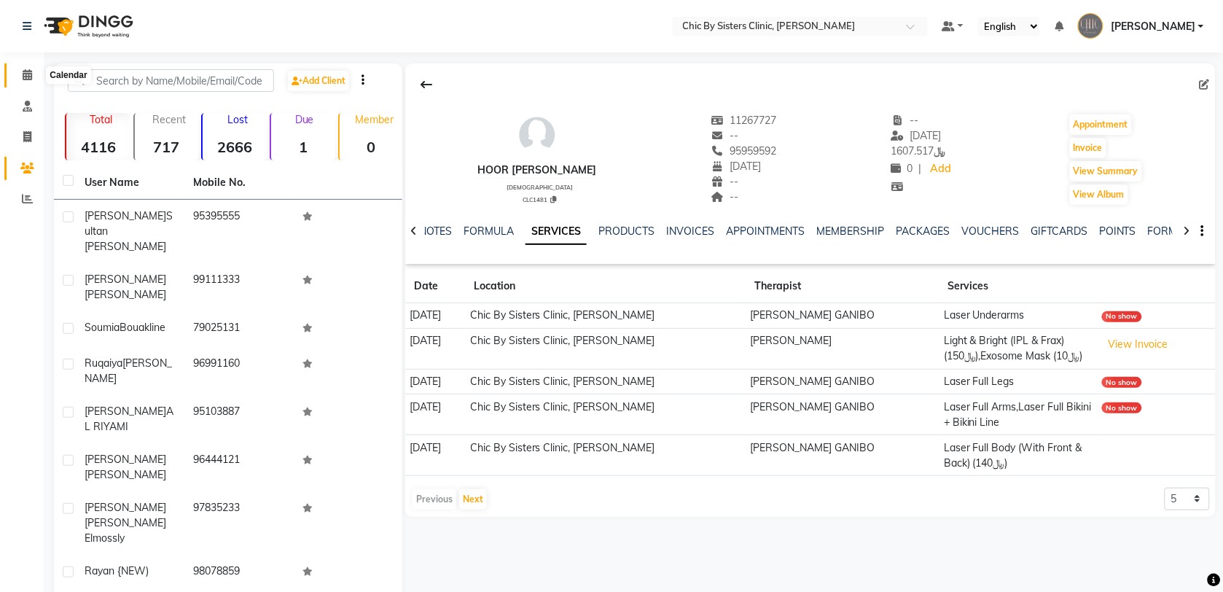
click at [27, 77] on icon at bounding box center [27, 74] width 9 height 11
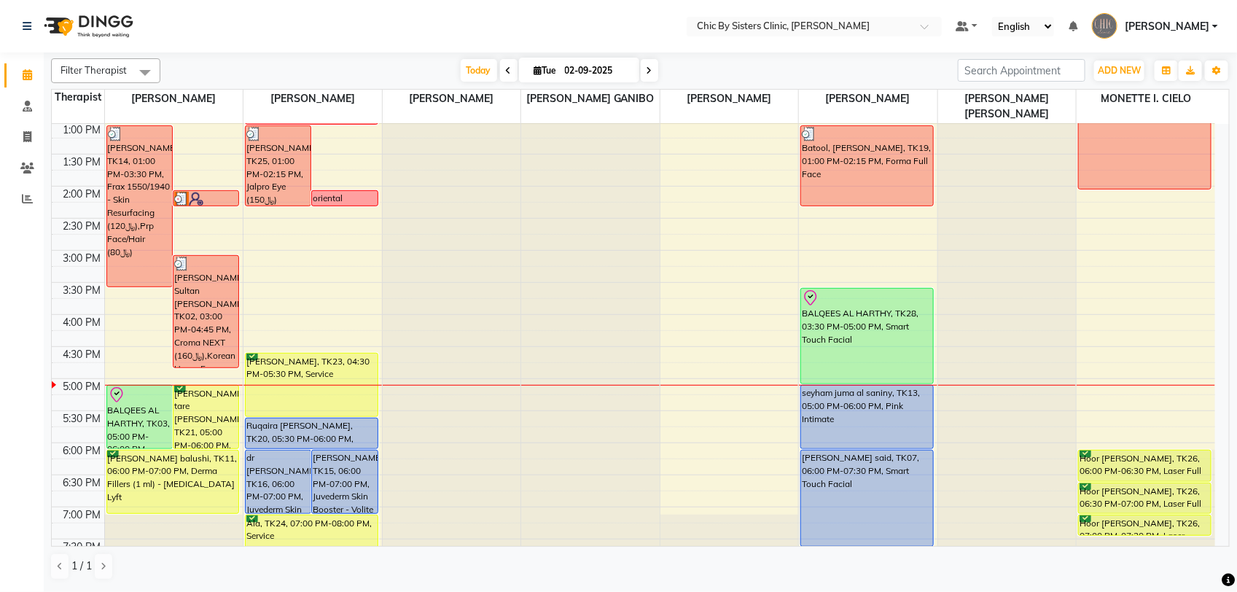
scroll to position [364, 0]
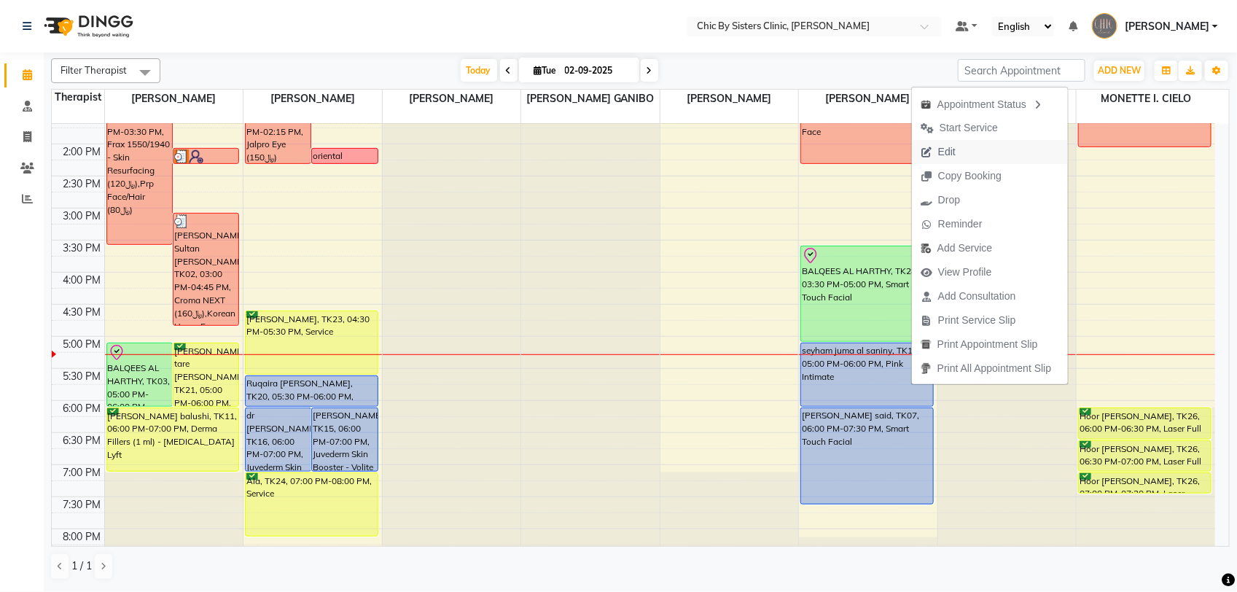
click at [941, 155] on span "Edit" at bounding box center [946, 151] width 17 height 15
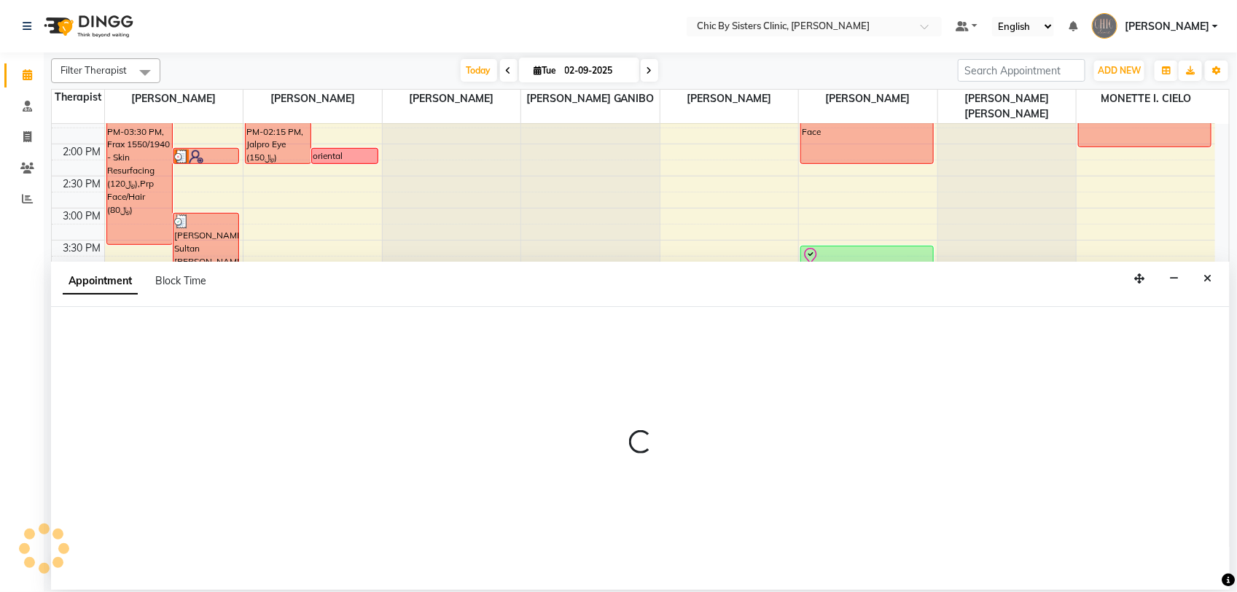
select select "tentative"
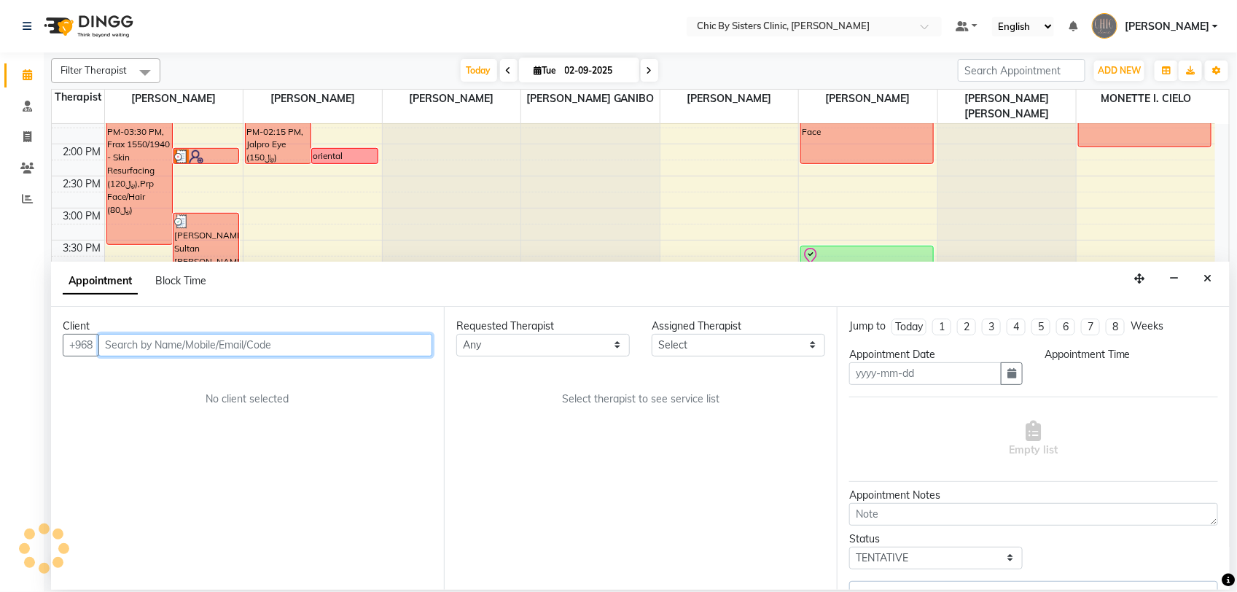
type input "02-09-2025"
select select "upcoming"
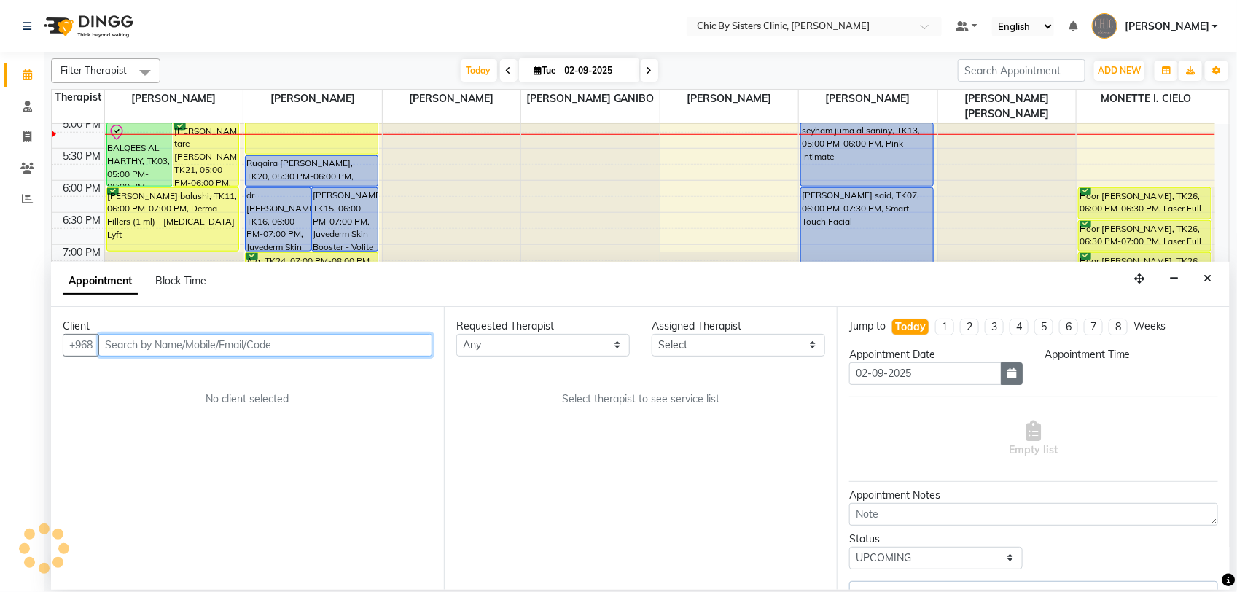
select select "49183"
select select "1020"
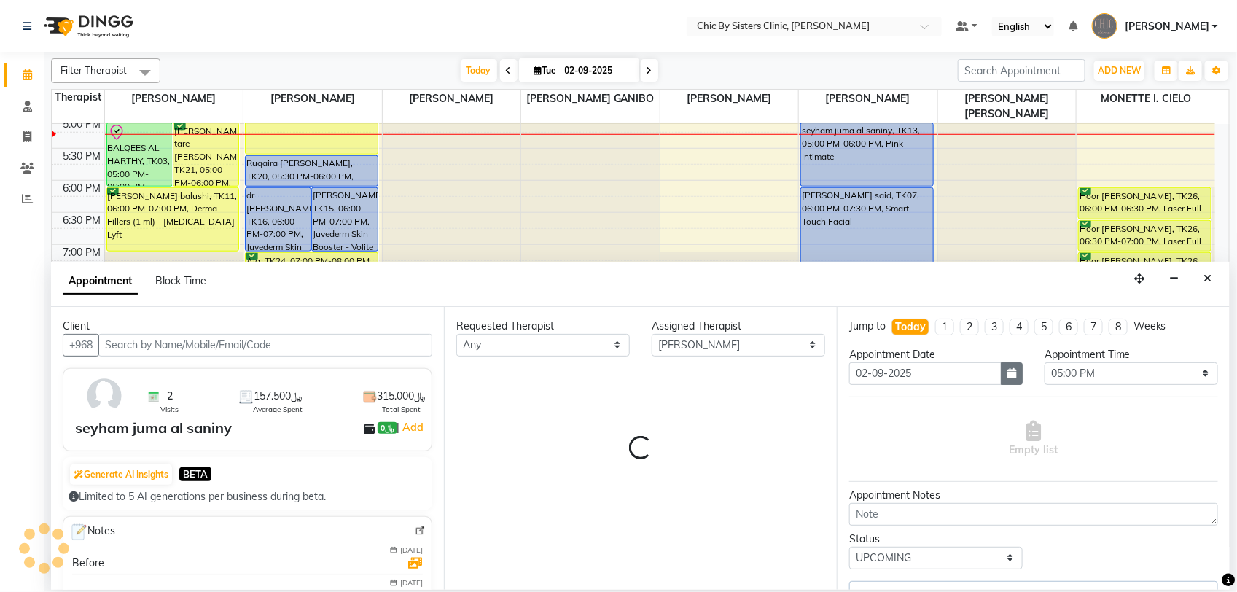
select select "3125"
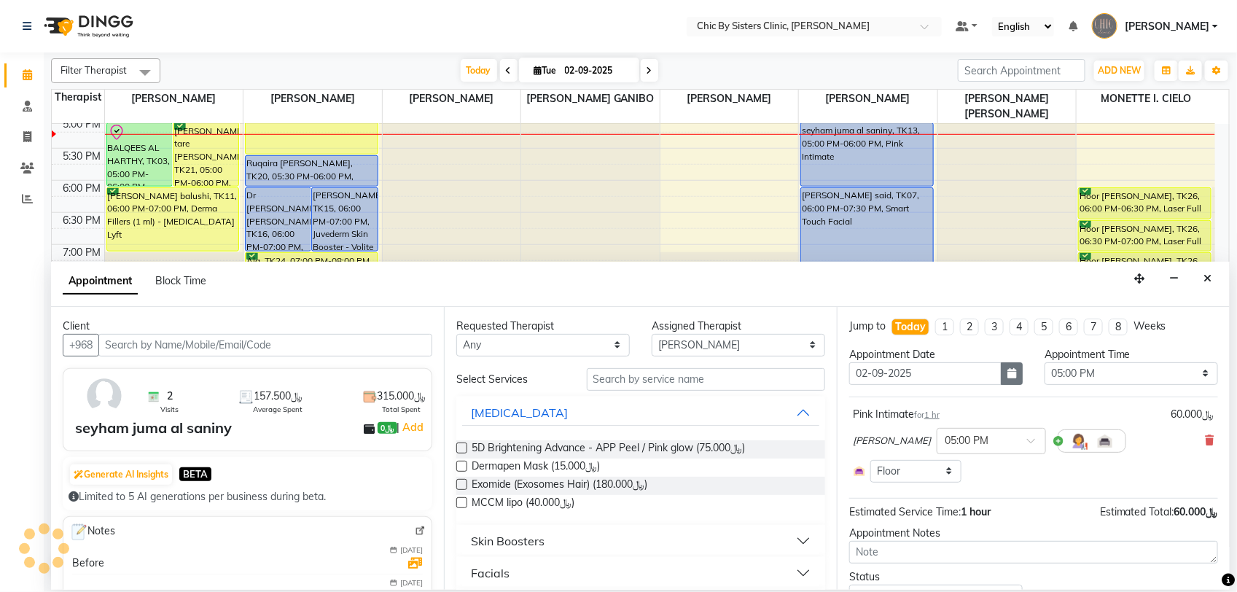
click at [1007, 375] on icon "button" at bounding box center [1011, 373] width 9 height 10
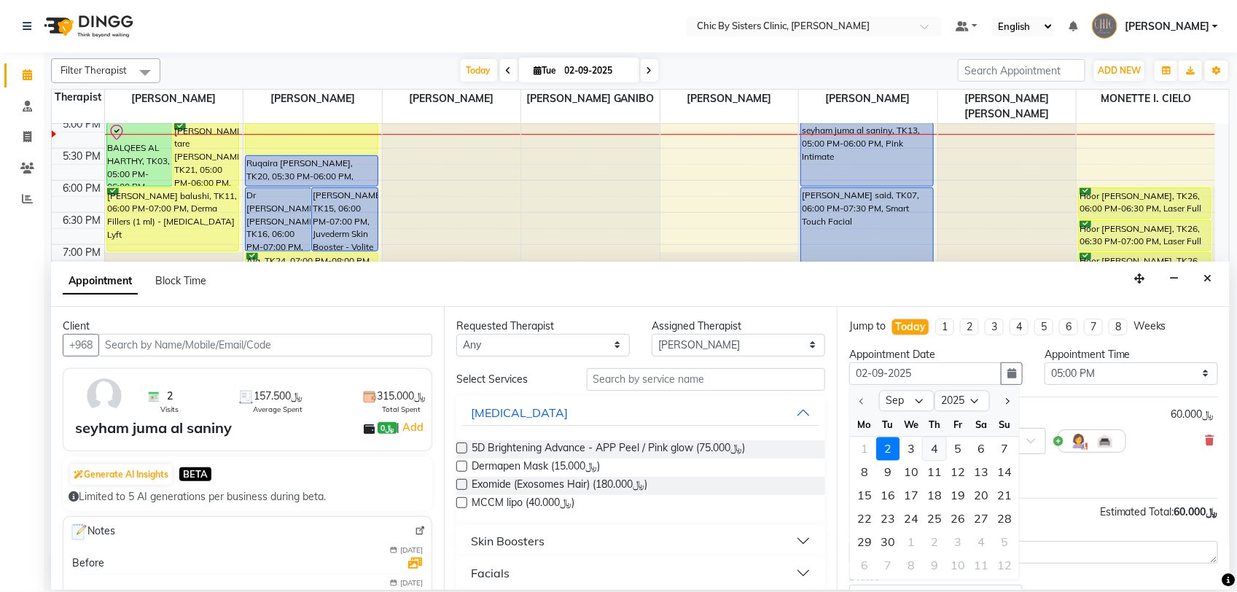
click at [938, 448] on div "4" at bounding box center [934, 448] width 23 height 23
type input "04-09-2025"
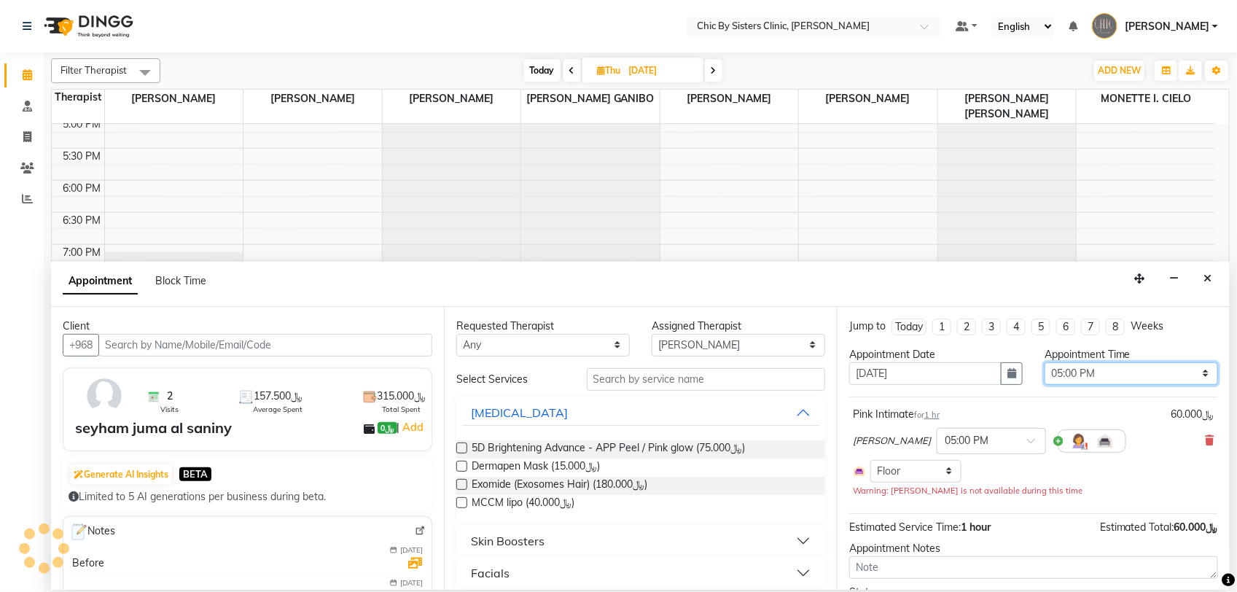
click at [1171, 370] on select "Select 09:00 AM 09:15 AM 09:30 AM 09:45 AM 10:00 AM 10:15 AM 10:30 AM 10:45 AM …" at bounding box center [1130, 373] width 173 height 23
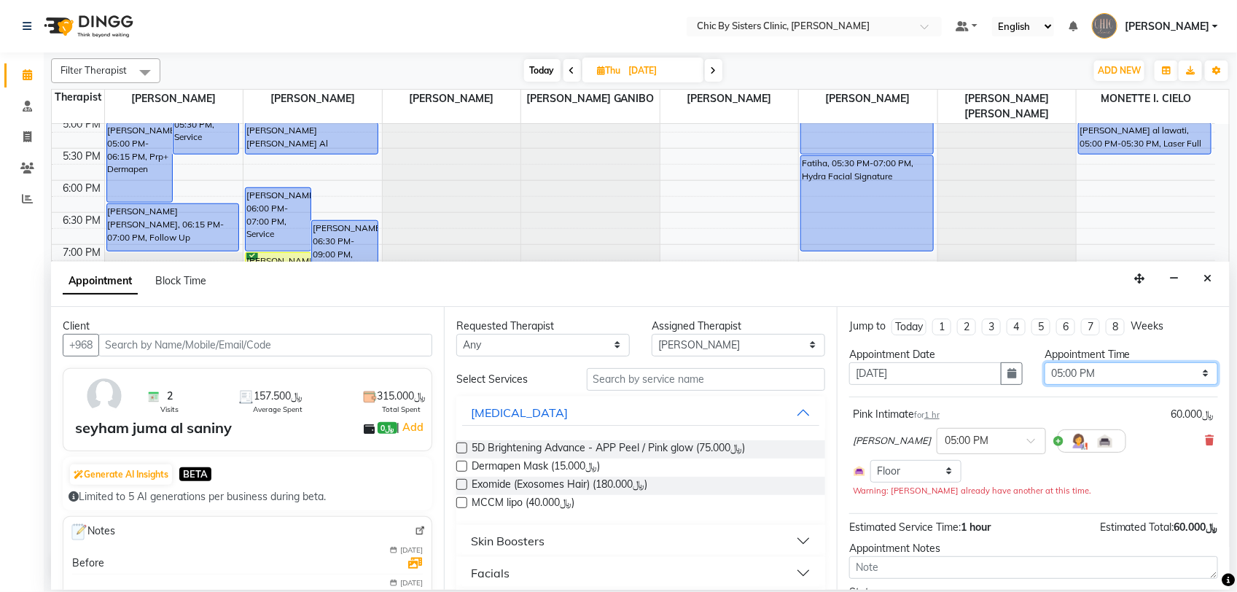
select select "1140"
click at [1044, 362] on select "Select 09:00 AM 09:15 AM 09:30 AM 09:45 AM 10:00 AM 10:15 AM 10:30 AM 10:45 AM …" at bounding box center [1130, 373] width 173 height 23
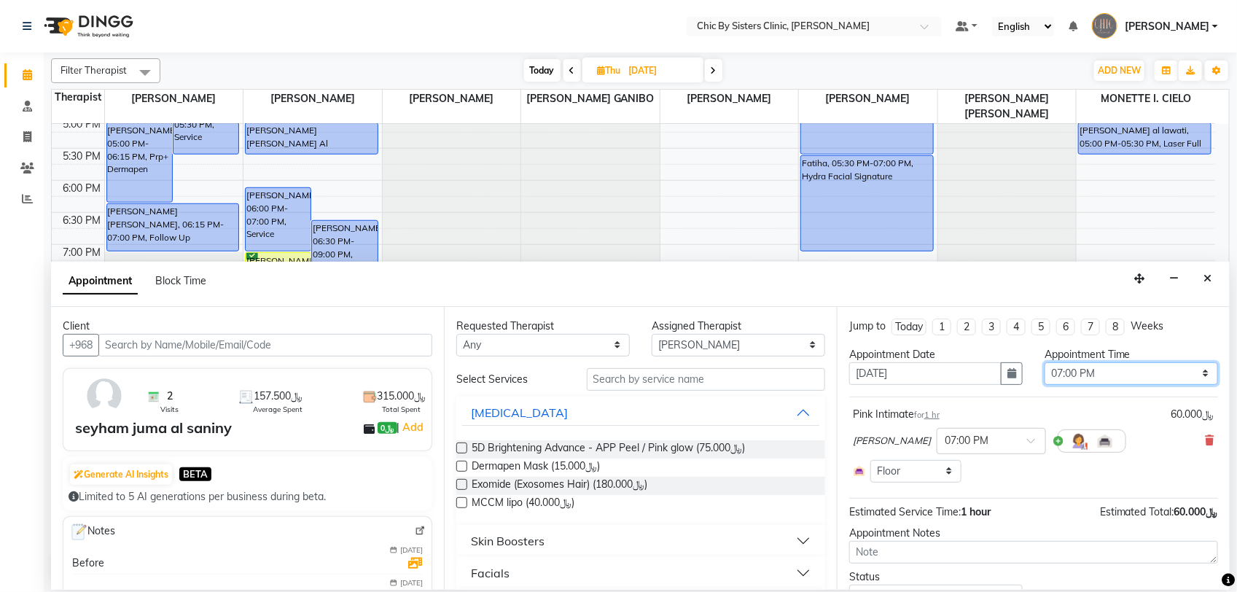
scroll to position [68, 0]
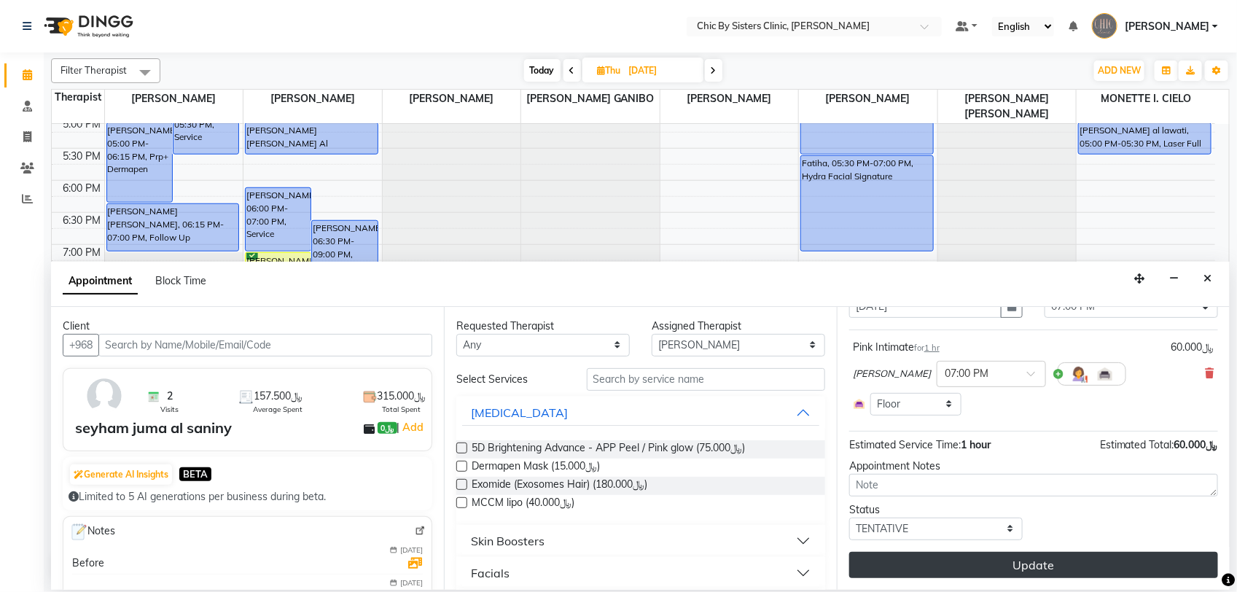
click at [975, 567] on button "Update" at bounding box center [1033, 565] width 369 height 26
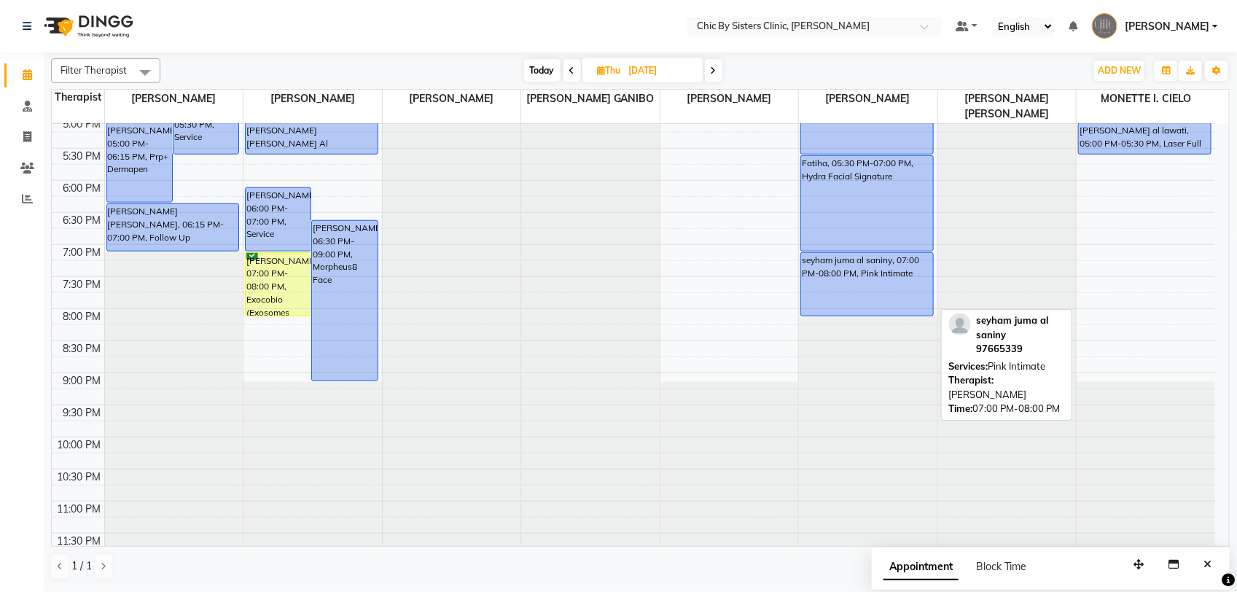
click at [862, 282] on div "seyham juma al saniny, 07:00 PM-08:00 PM, Pink Intimate" at bounding box center [867, 284] width 132 height 63
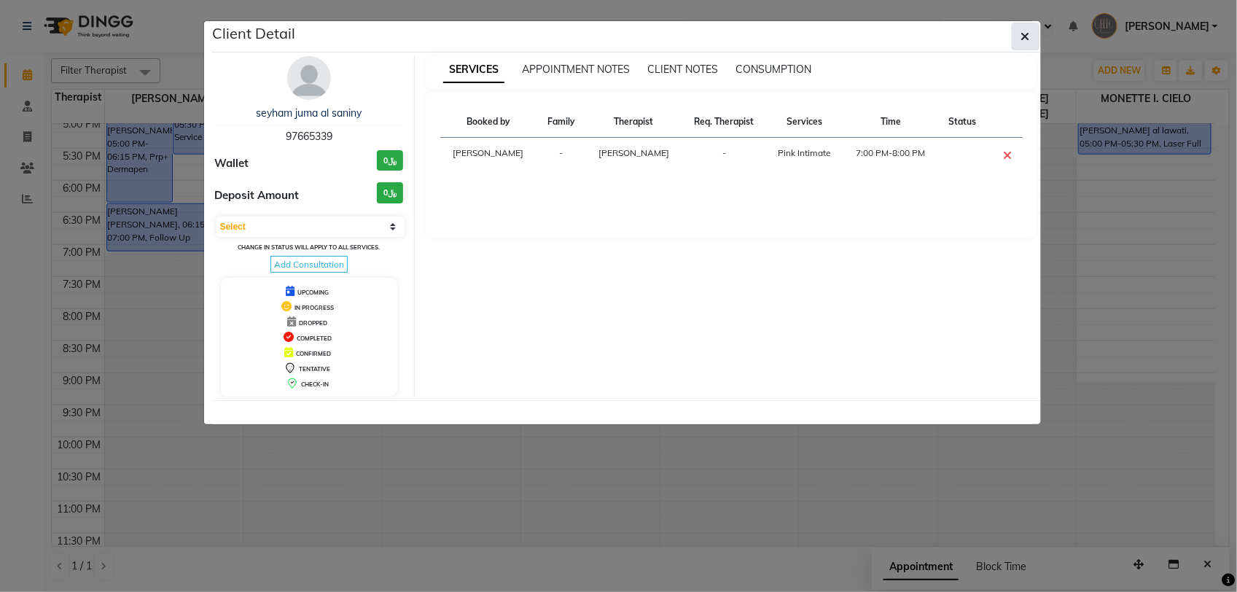
click at [1033, 34] on button "button" at bounding box center [1026, 37] width 28 height 28
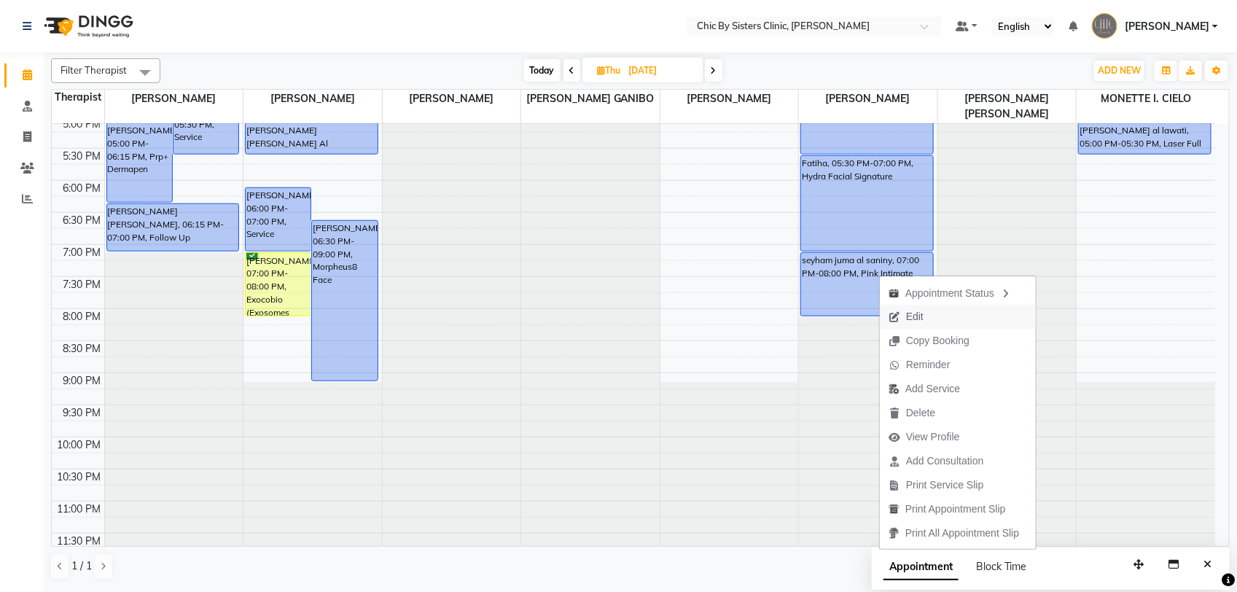
click at [906, 310] on span "Edit" at bounding box center [914, 316] width 17 height 15
select select "tentative"
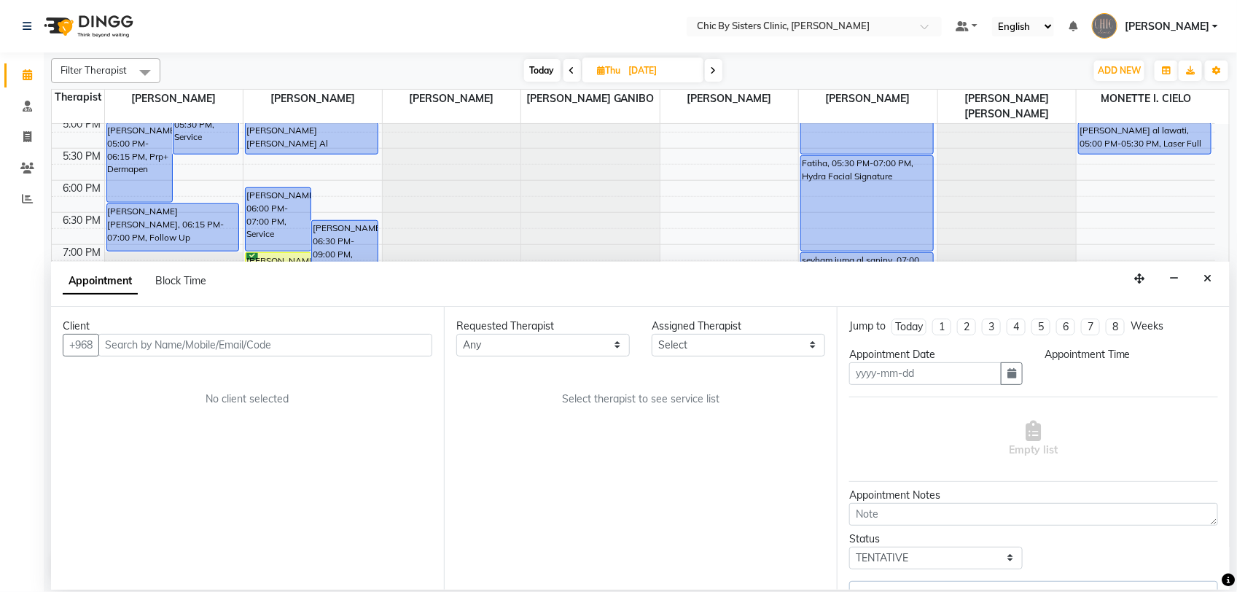
type input "04-09-2025"
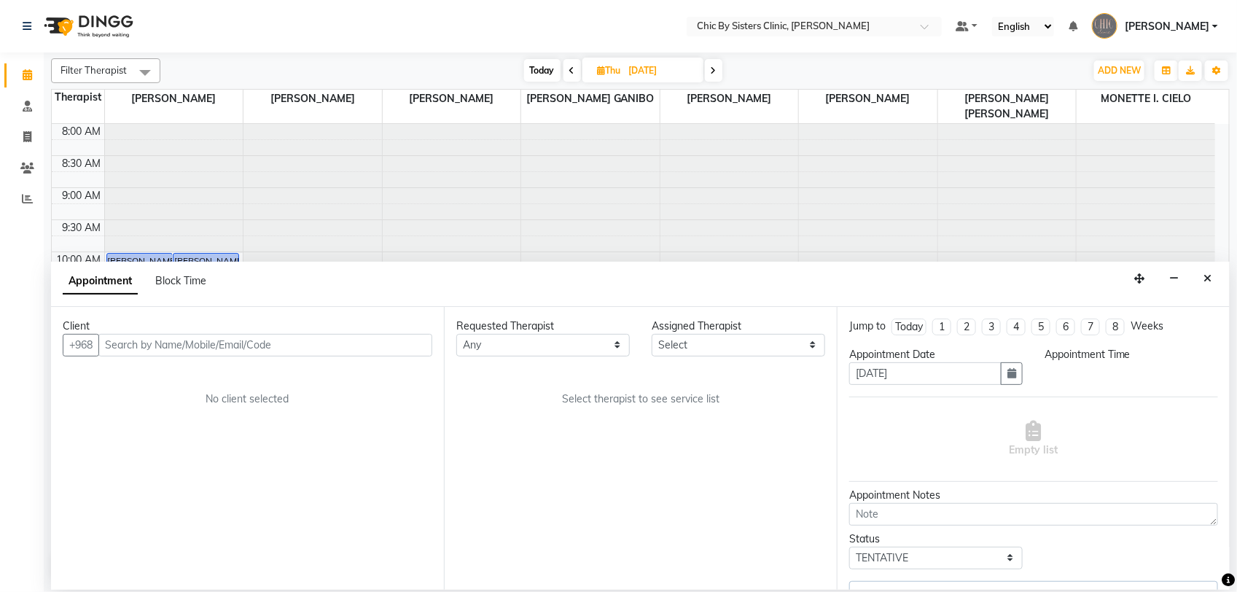
select select "upcoming"
select select "1140"
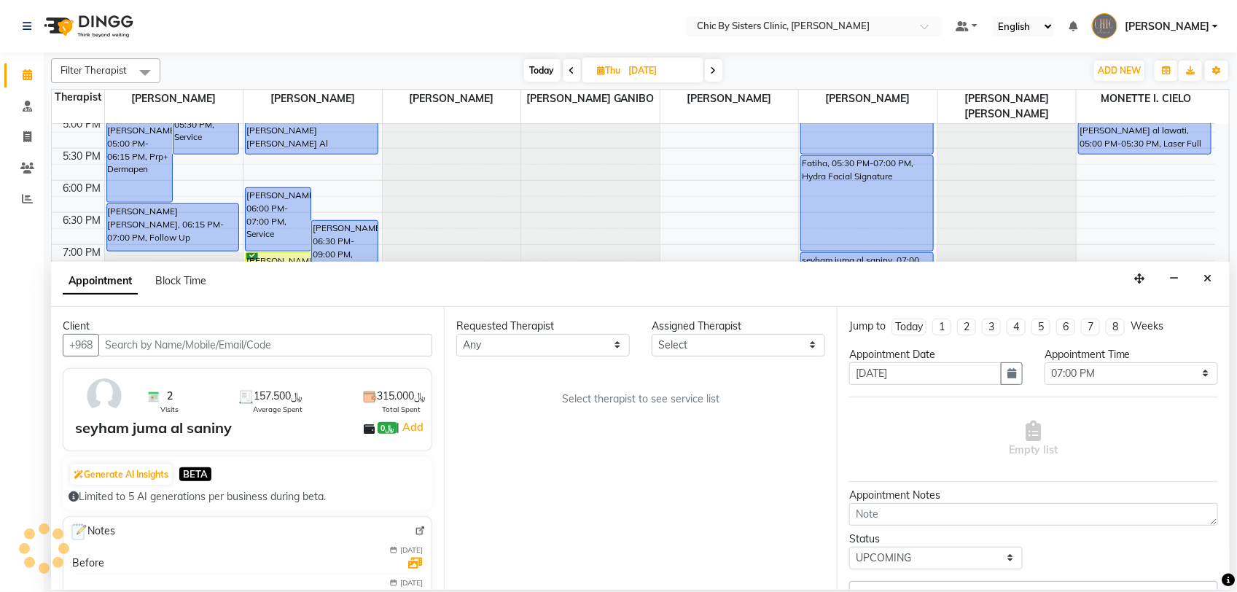
select select "49183"
select select "3125"
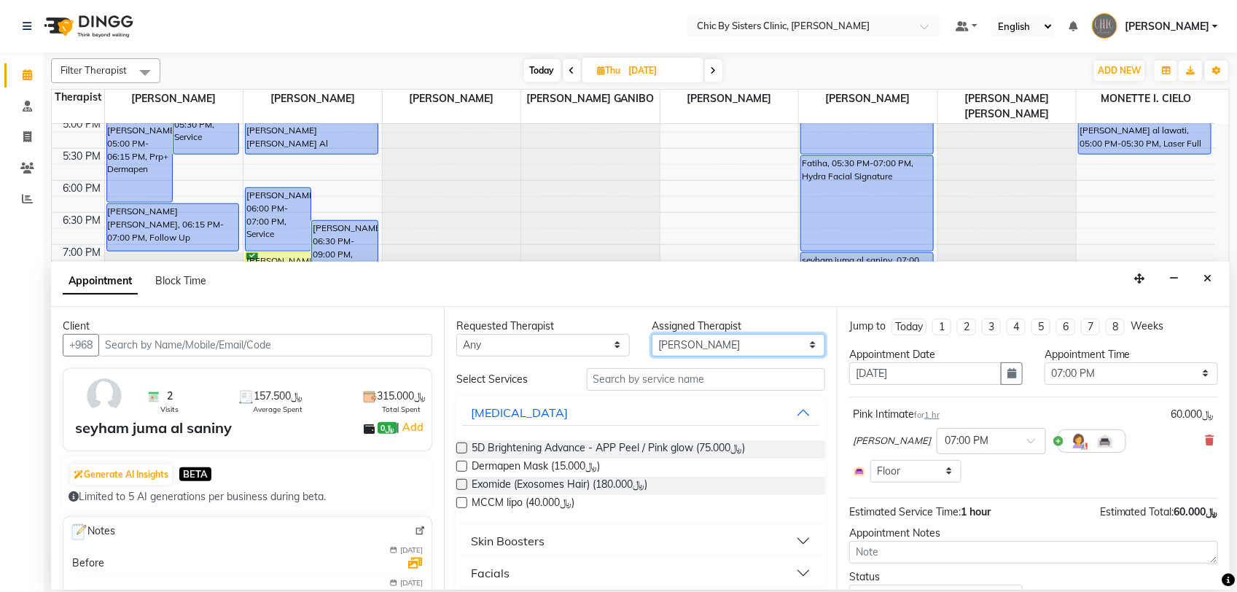
click at [727, 348] on select "Select DR. ASSEL SATVALDINOVA DR. AYMAN ELSAQA GERALDINE ENRIQUEZ MAGO JOANNA R…" at bounding box center [738, 345] width 173 height 23
select select "49177"
click at [652, 334] on select "Select DR. ASSEL SATVALDINOVA DR. AYMAN ELSAQA GERALDINE ENRIQUEZ MAGO JOANNA R…" at bounding box center [738, 345] width 173 height 23
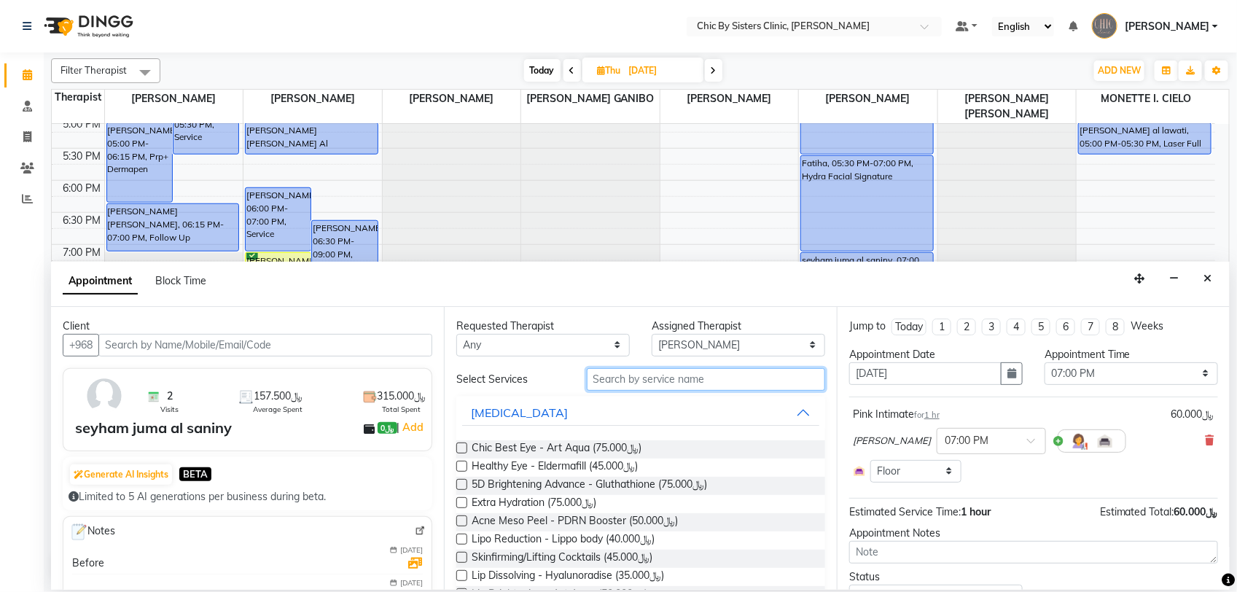
click at [599, 384] on input "text" at bounding box center [706, 379] width 238 height 23
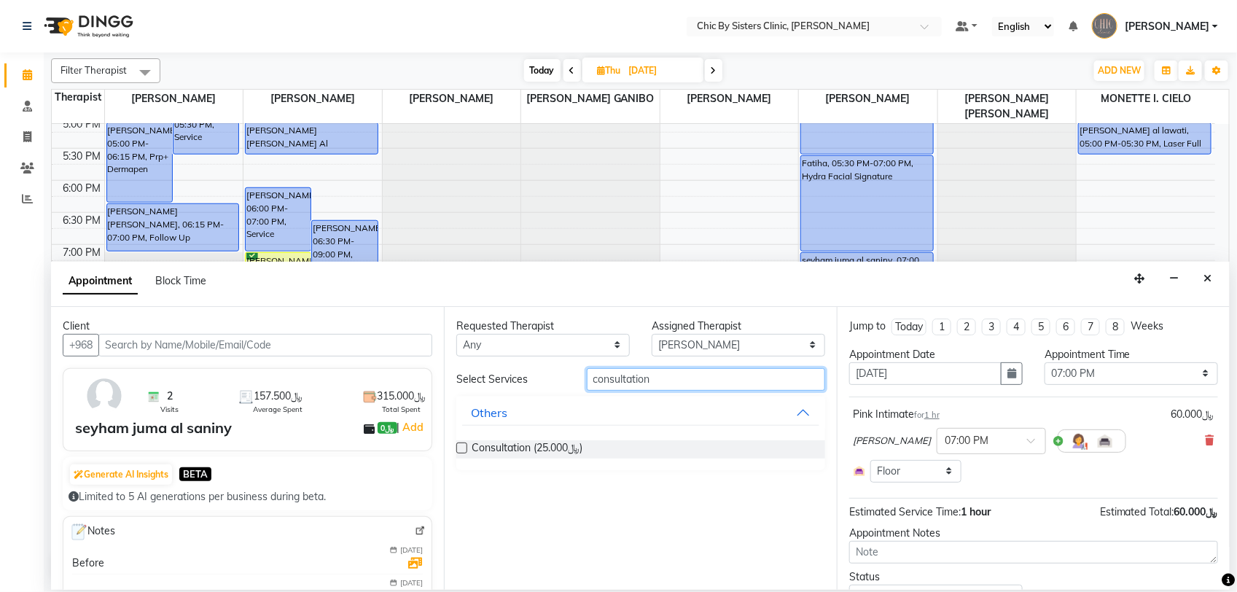
type input "consultation"
click at [464, 449] on label at bounding box center [461, 447] width 11 height 11
click at [464, 449] on input "checkbox" at bounding box center [460, 449] width 9 height 9
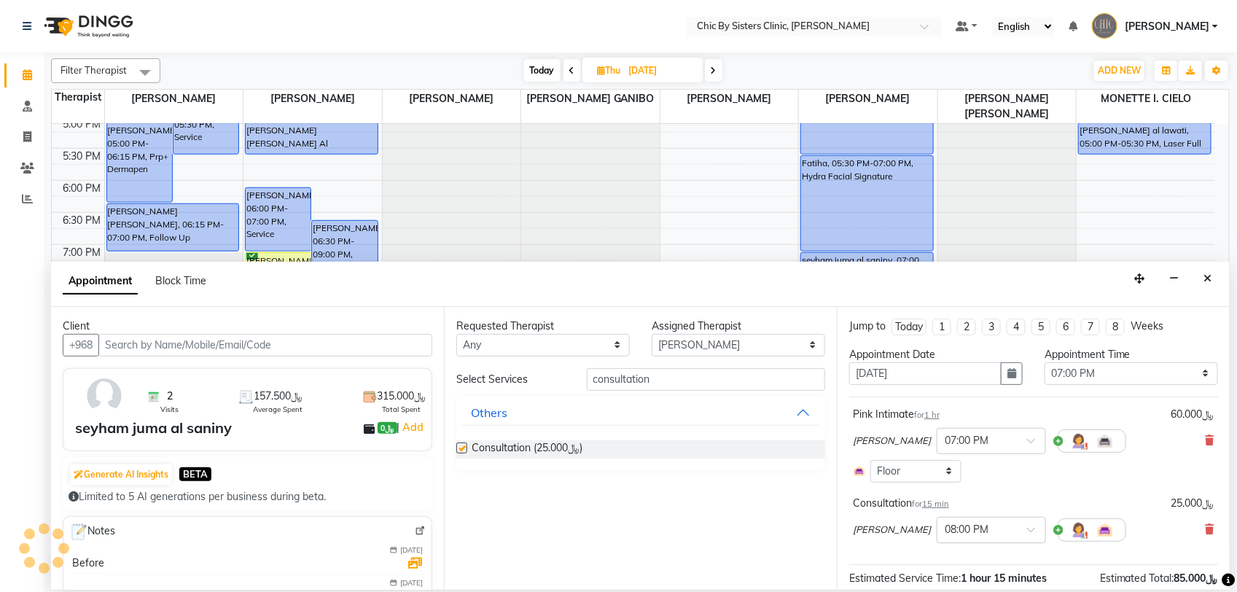
checkbox input "false"
click at [1045, 530] on span at bounding box center [1036, 533] width 18 height 15
click at [1033, 558] on div "06:30 PM (Booked)" at bounding box center [991, 553] width 108 height 28
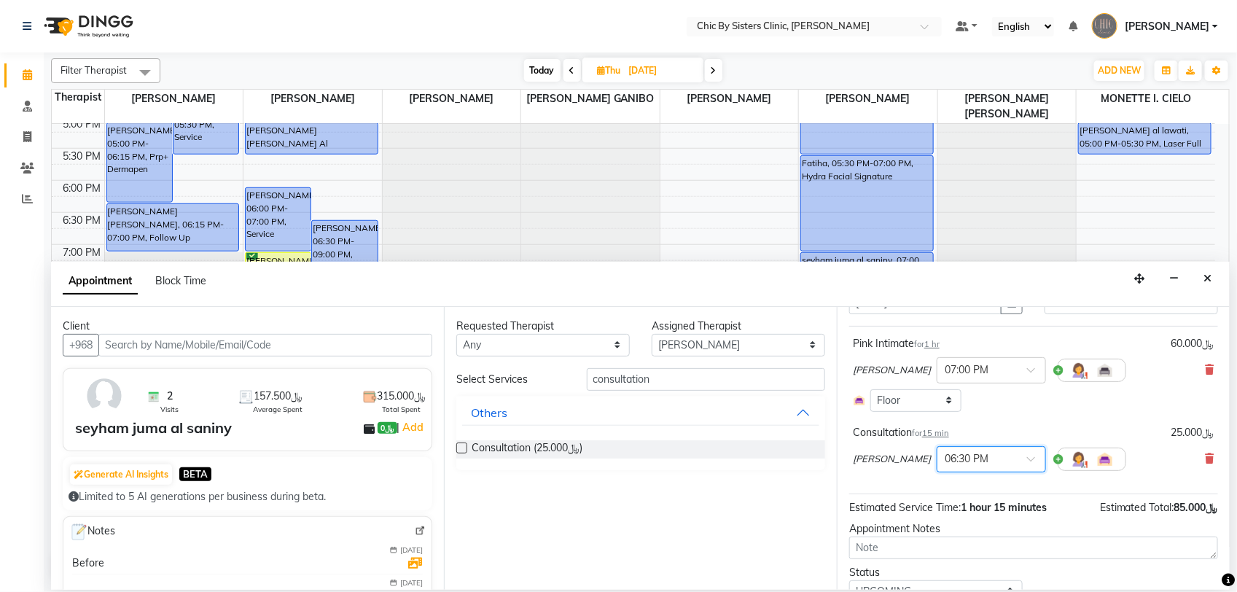
scroll to position [135, 0]
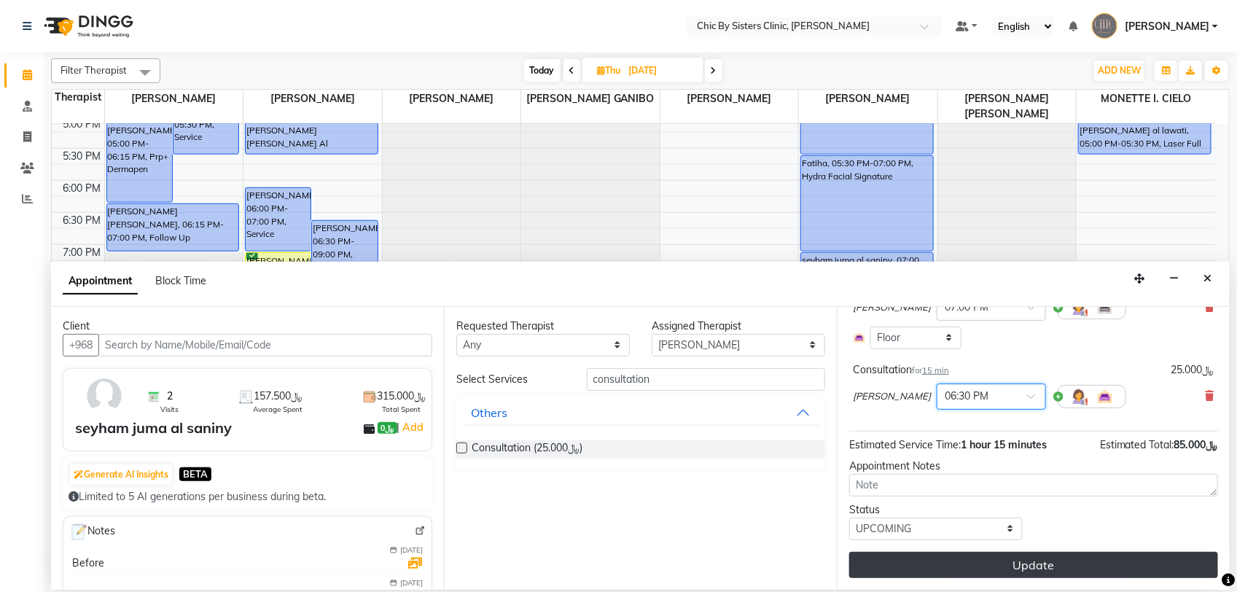
click at [926, 566] on button "Update" at bounding box center [1033, 565] width 369 height 26
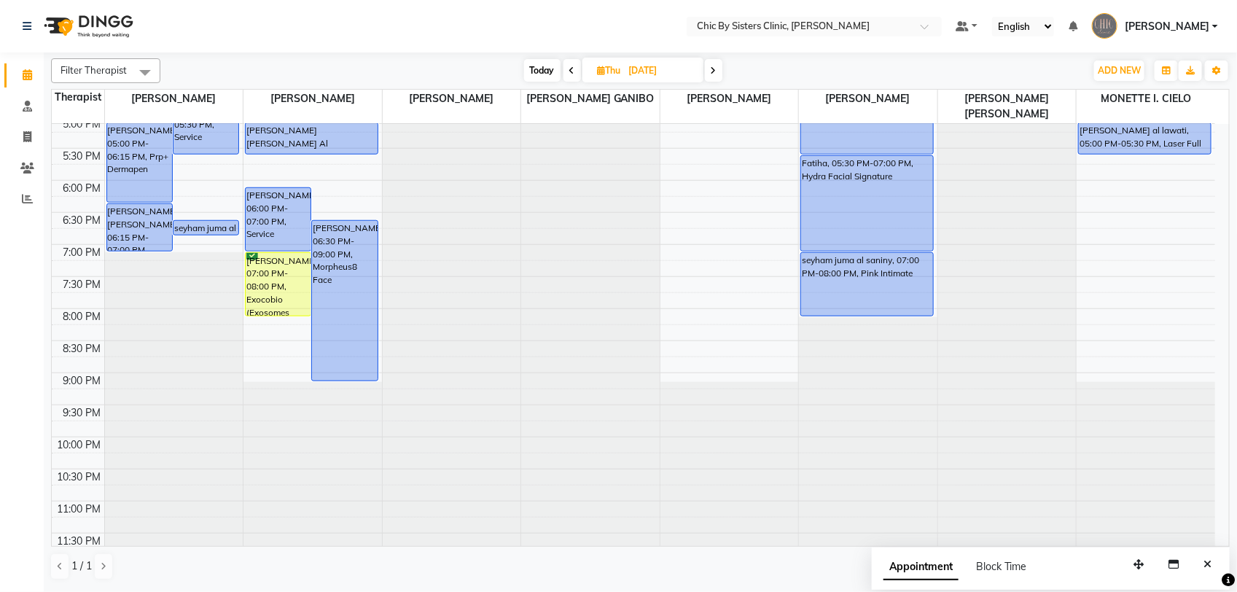
click at [528, 64] on span "Today" at bounding box center [542, 70] width 36 height 23
type input "02-09-2025"
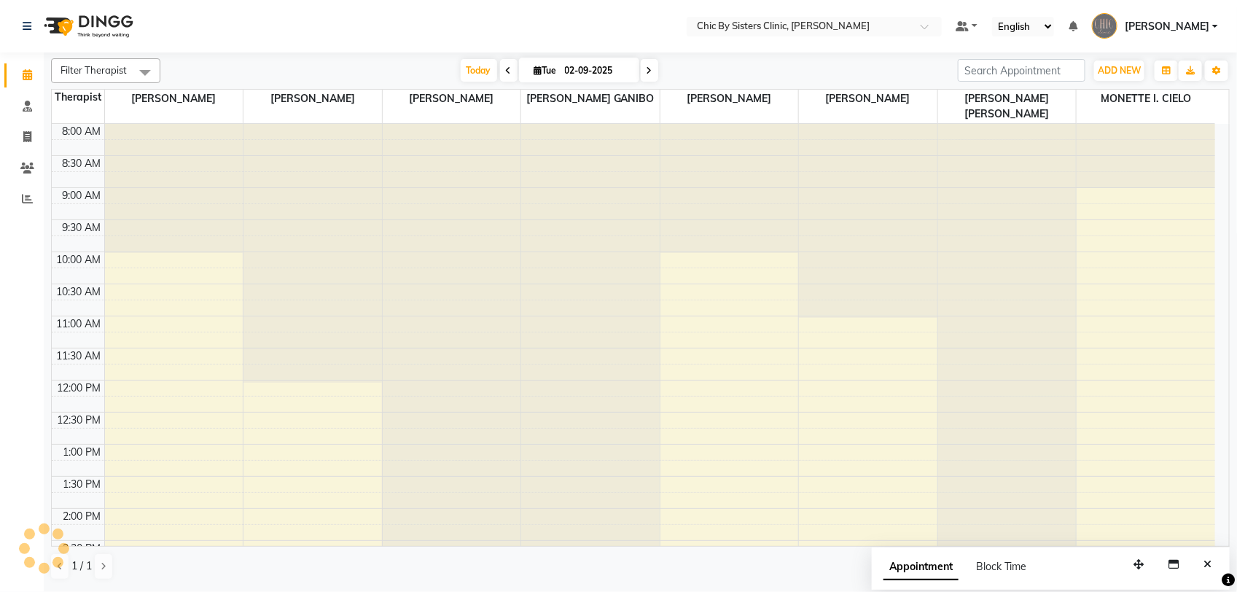
scroll to position [585, 0]
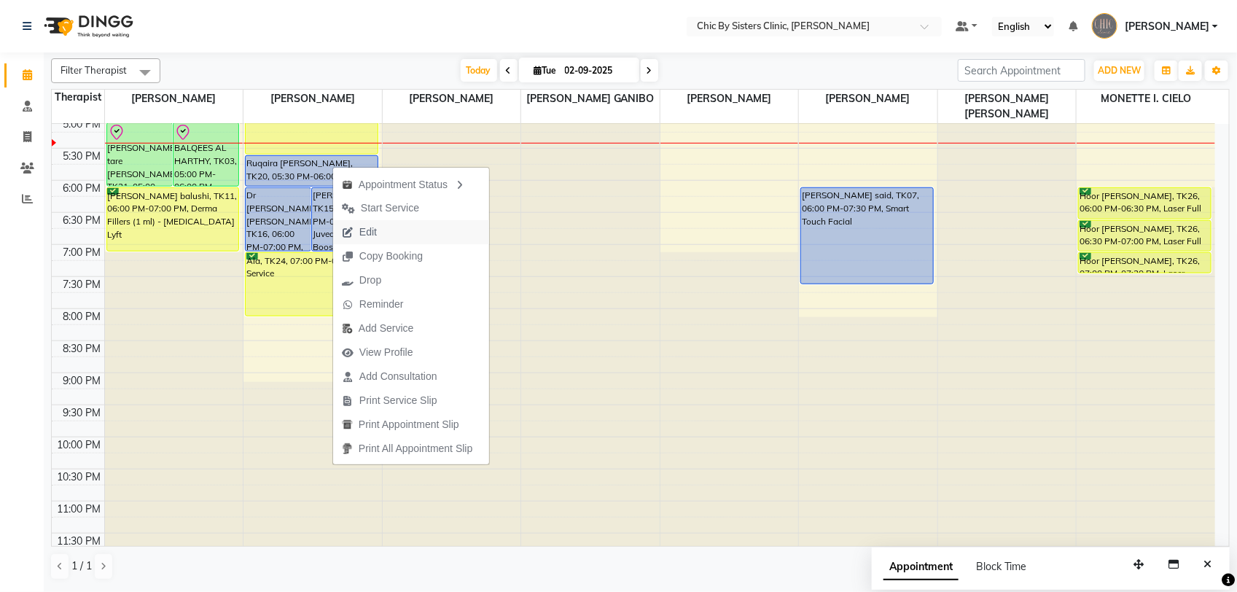
click at [392, 227] on button "Edit" at bounding box center [411, 232] width 156 height 24
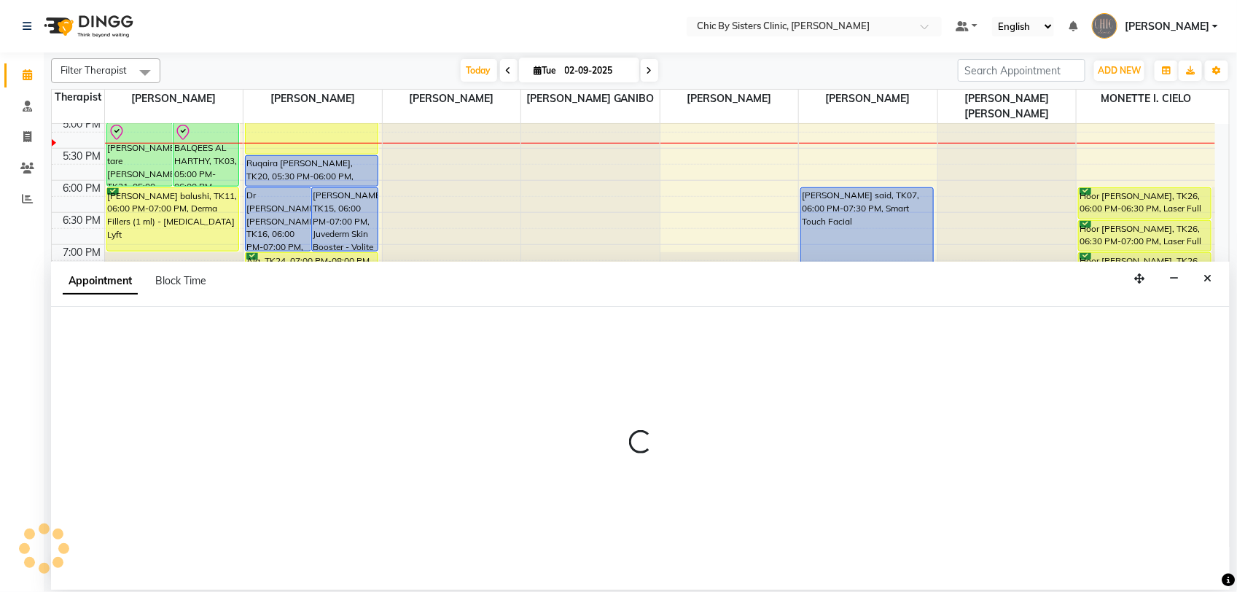
select select "tentative"
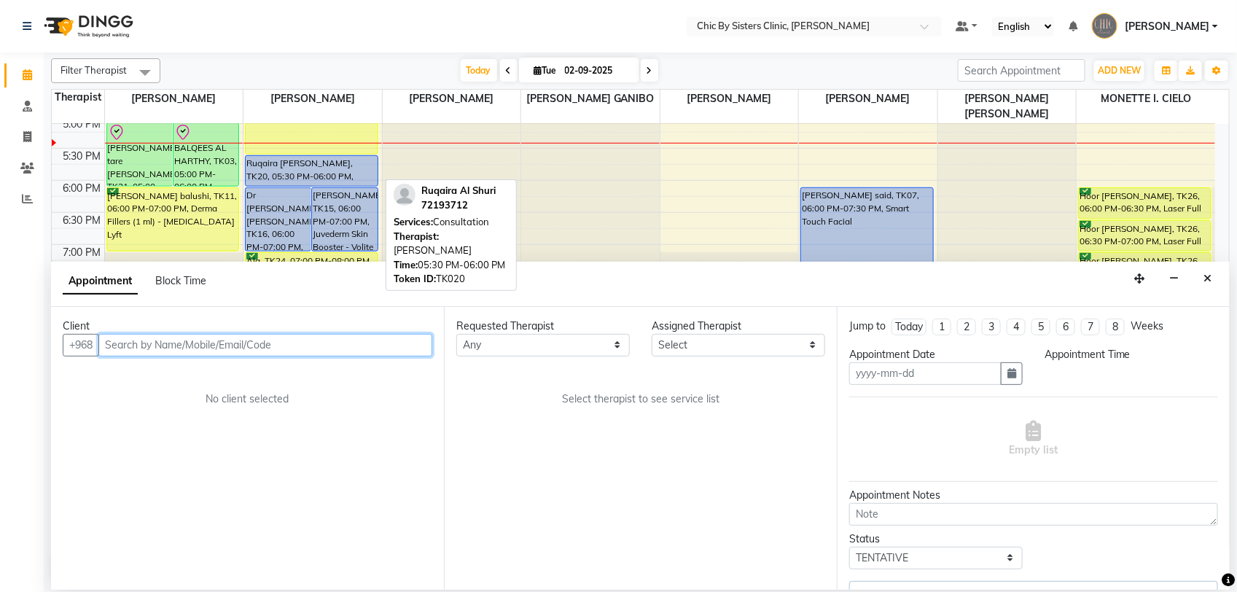
click at [359, 170] on div "Ruqaira Al Shuri, TK20, 05:30 PM-06:00 PM, Consultation" at bounding box center [312, 171] width 132 height 30
select select "5"
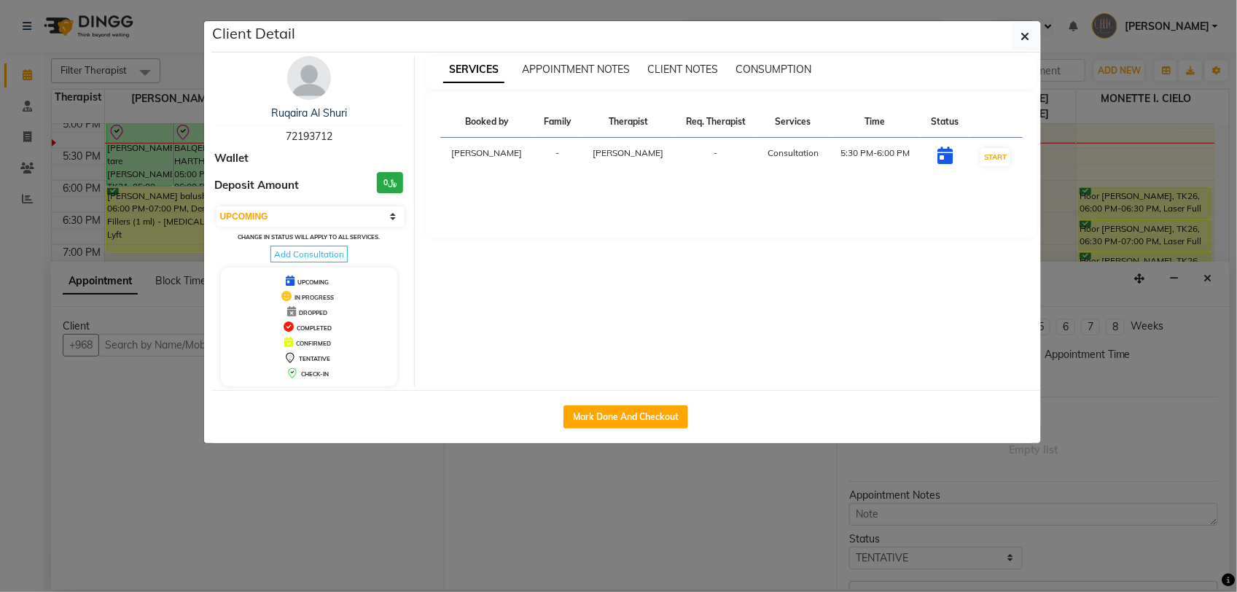
click at [300, 85] on img at bounding box center [309, 78] width 44 height 44
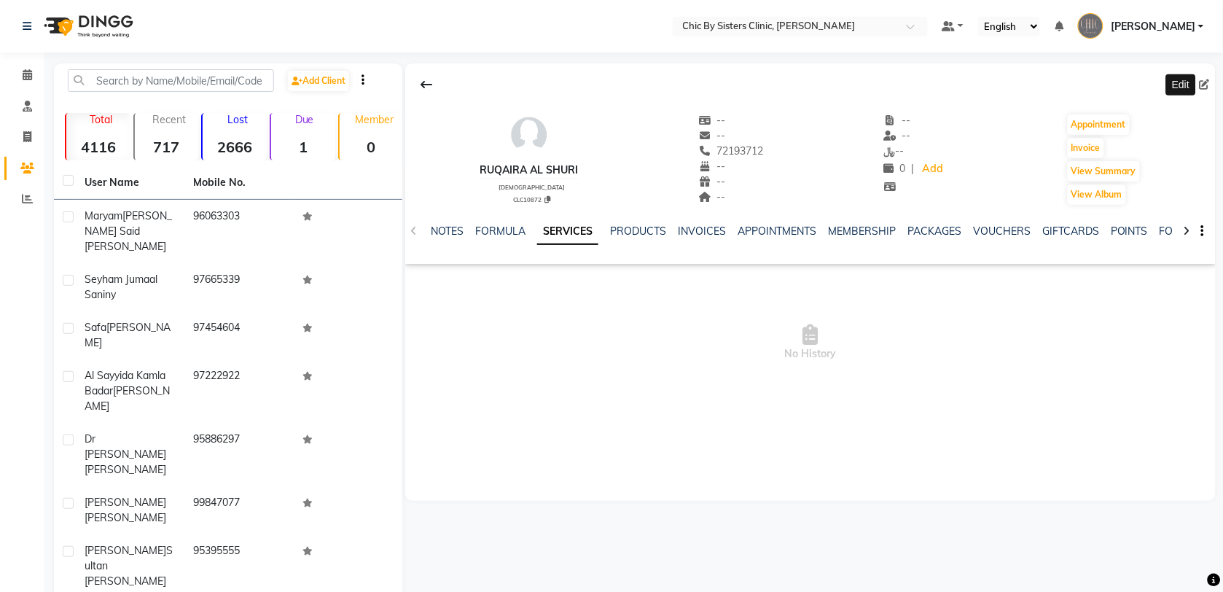
click at [1205, 85] on icon at bounding box center [1205, 84] width 10 height 10
select select "[DEMOGRAPHIC_DATA]"
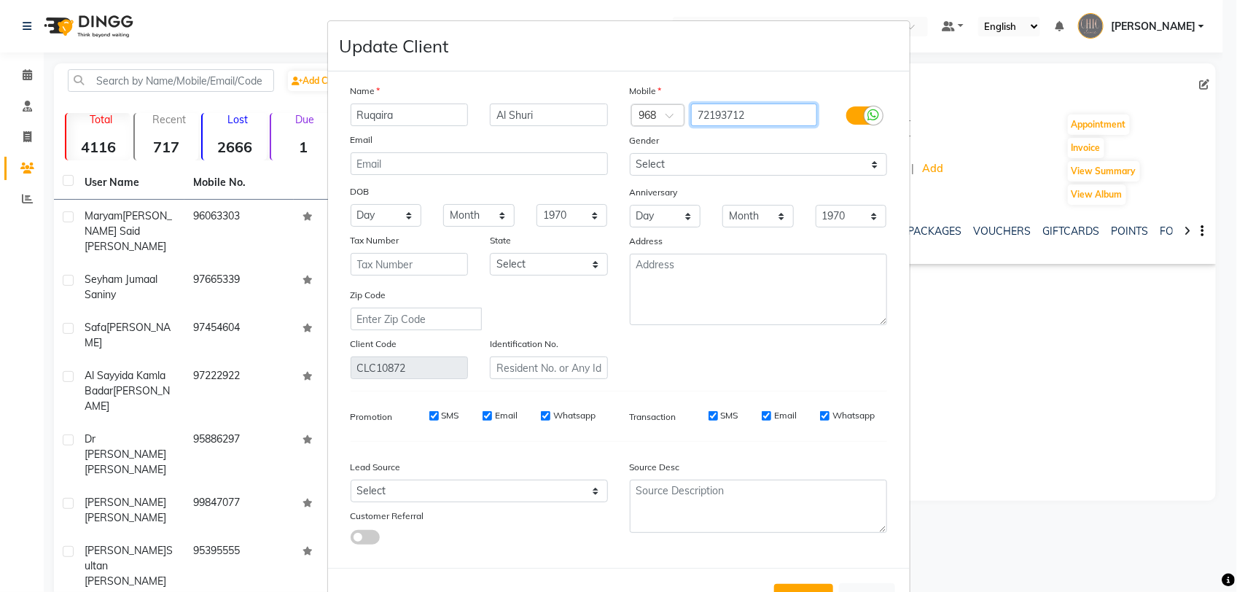
click at [754, 117] on input "72193712" at bounding box center [754, 114] width 126 height 23
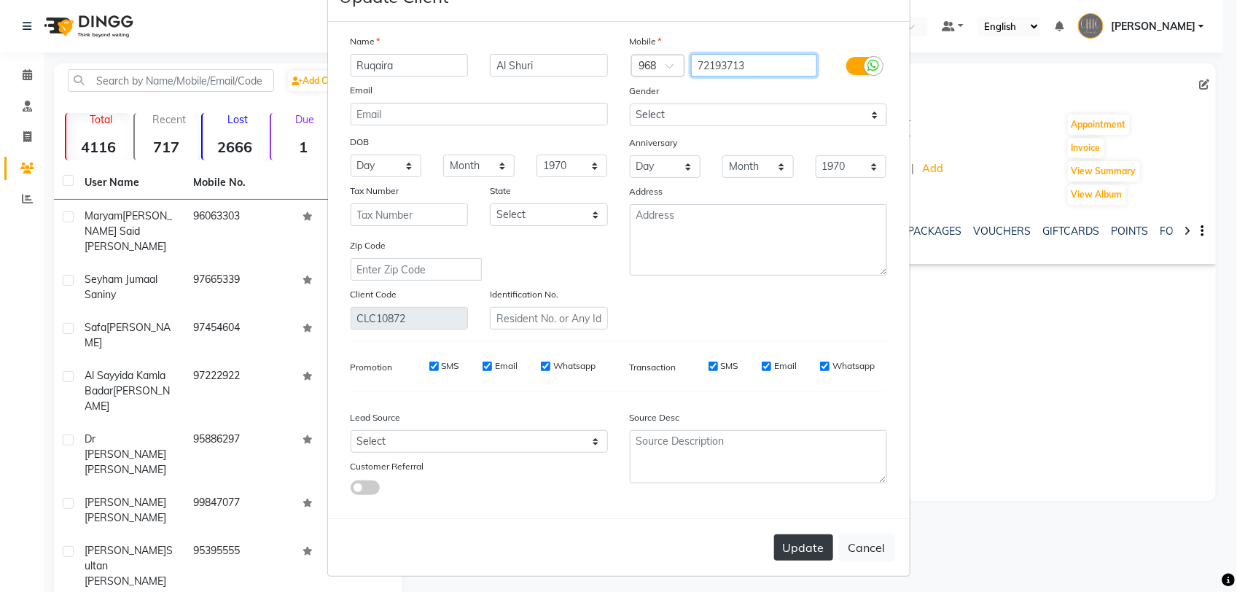
type input "72193713"
click at [787, 550] on button "Update" at bounding box center [803, 547] width 59 height 26
drag, startPoint x: 685, startPoint y: 63, endPoint x: 777, endPoint y: 78, distance: 93.0
click at [777, 78] on div "Mobile Country Code × 968 72193713 Add as a family member of Rukiya Al Shuqiri …" at bounding box center [758, 182] width 279 height 296
click at [797, 542] on button "Update" at bounding box center [803, 547] width 59 height 26
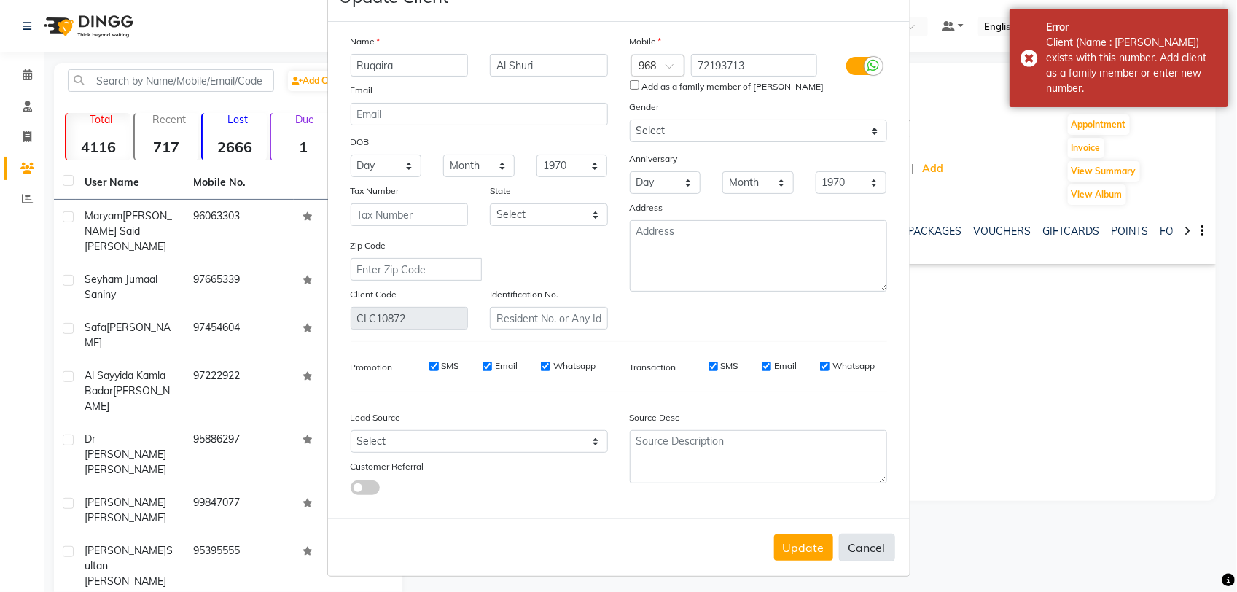
click at [854, 543] on button "Cancel" at bounding box center [867, 548] width 56 height 28
select select
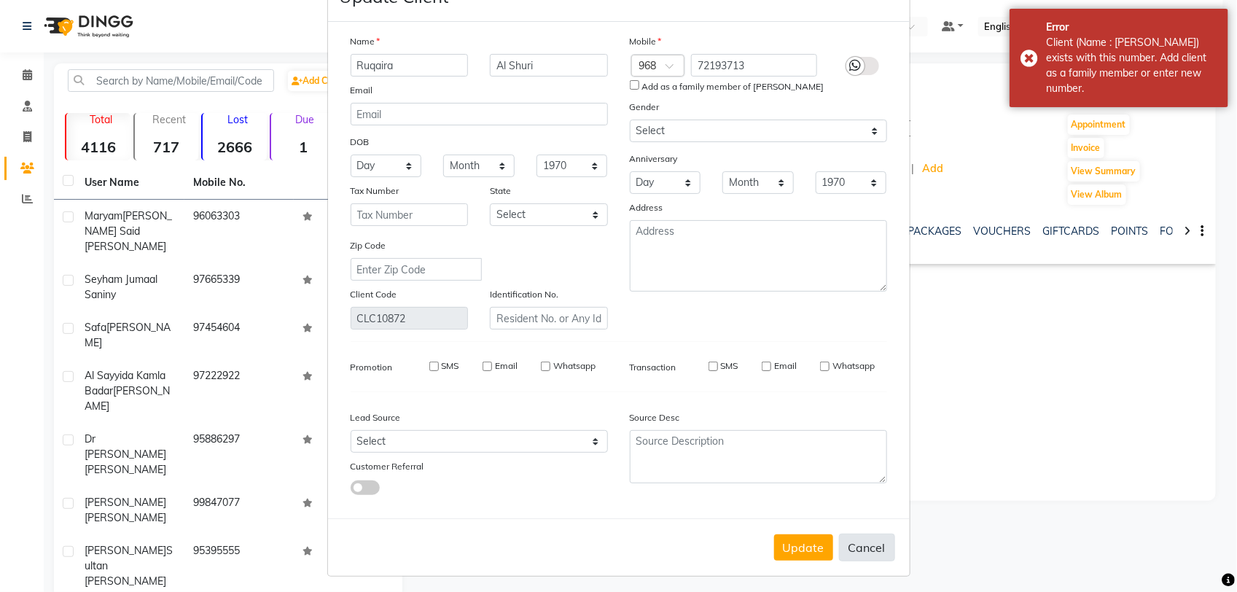
select select
checkbox input "false"
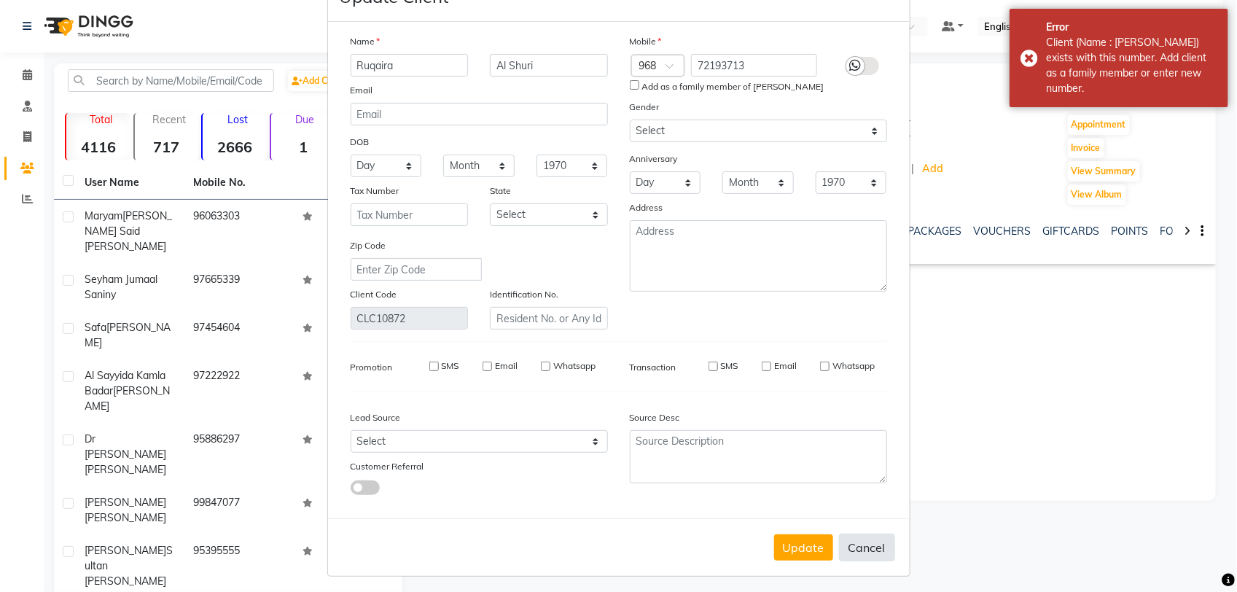
checkbox input "false"
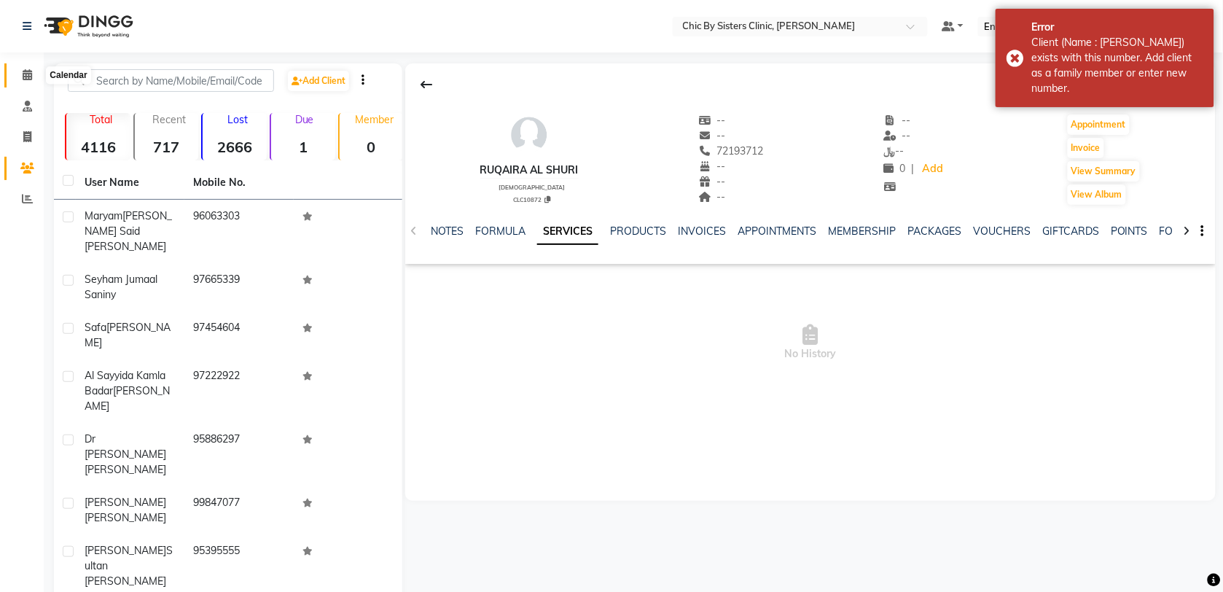
click at [23, 78] on icon at bounding box center [27, 74] width 9 height 11
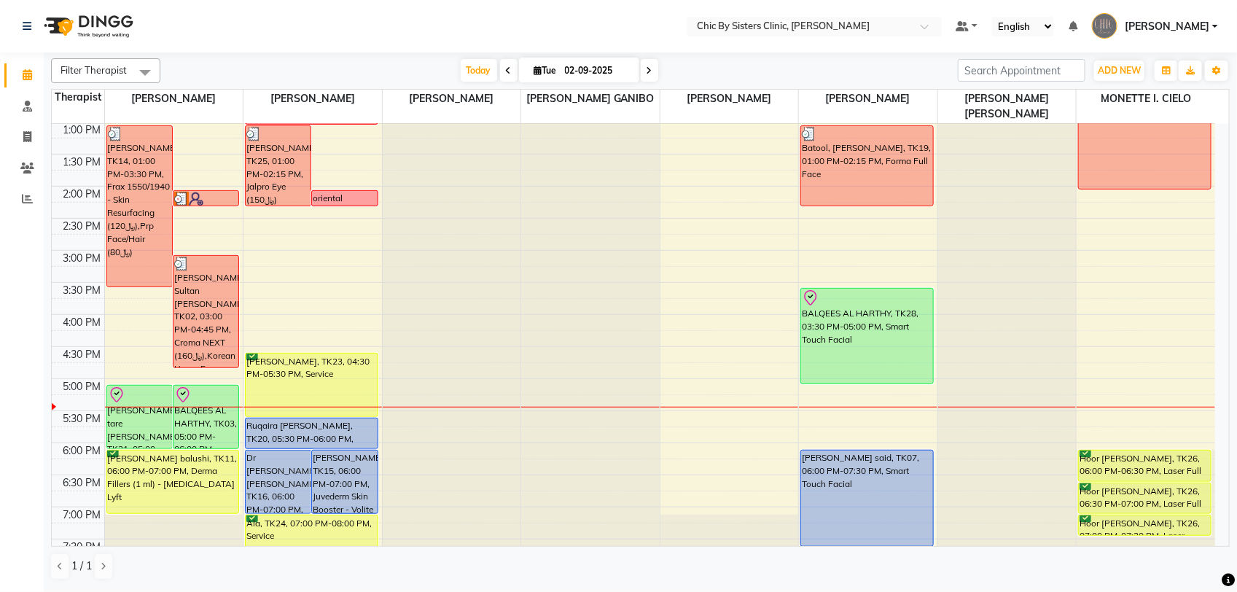
scroll to position [364, 0]
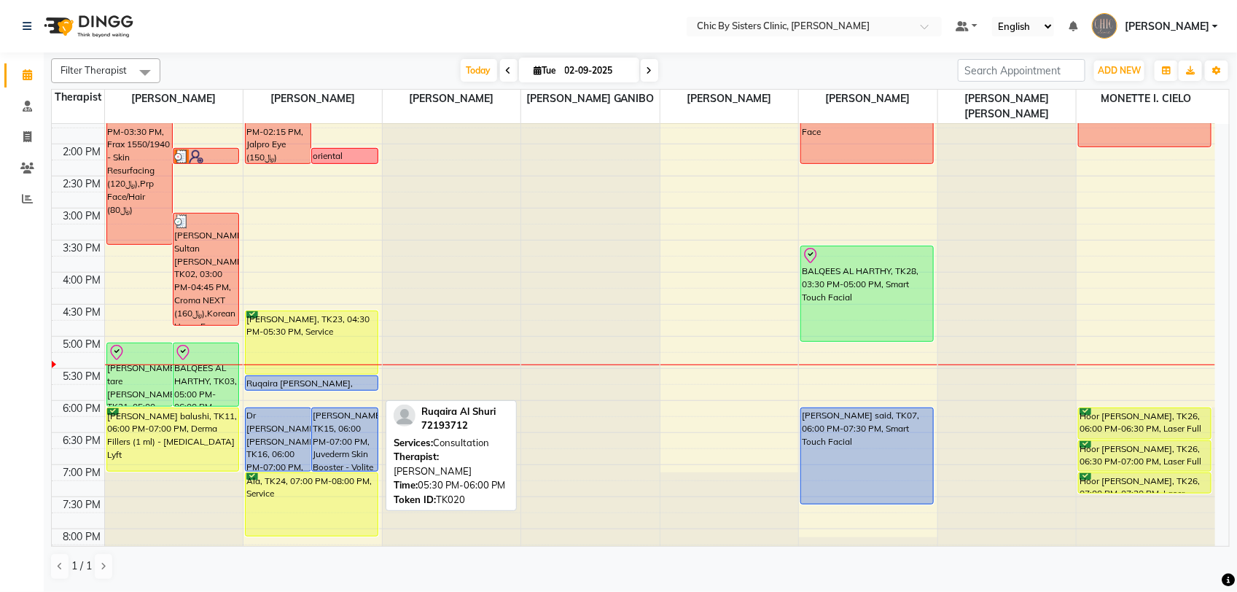
drag, startPoint x: 345, startPoint y: 402, endPoint x: 354, endPoint y: 375, distance: 28.6
click at [354, 375] on div "Maryam Ahmed, TK25, 01:00 PM-02:15 PM, Jalpro Eye (﷼150) 77225152 oriental phar…" at bounding box center [312, 271] width 138 height 1025
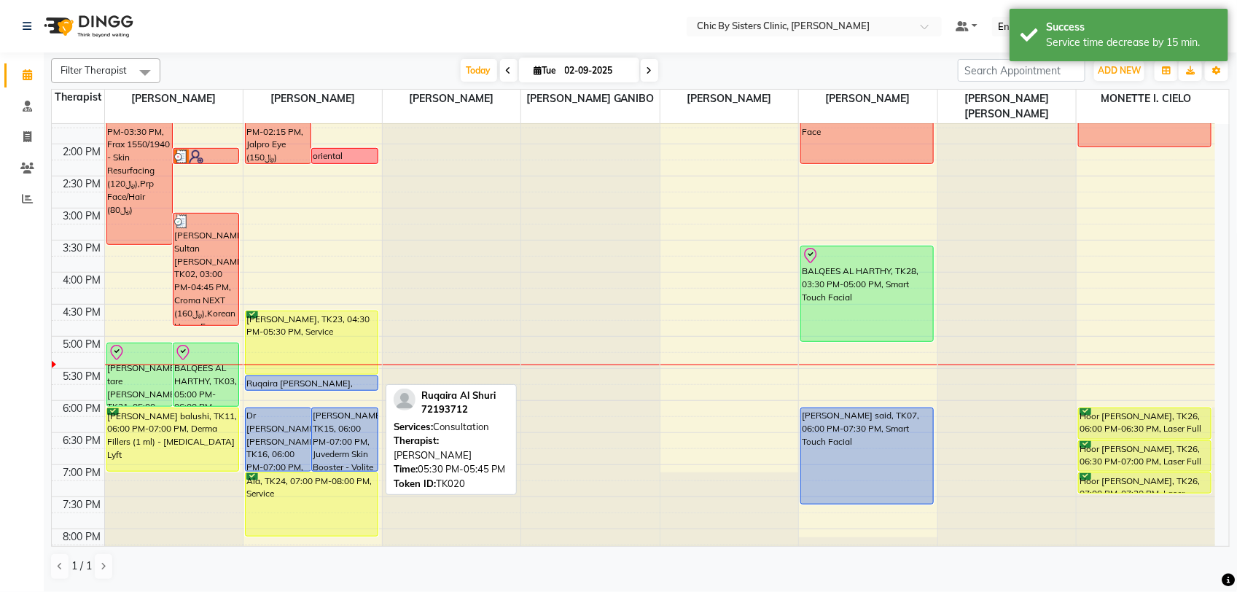
click at [378, 385] on link "Ruqaira Al Shuri, TK20, 05:30 PM-05:45 PM, Consultation" at bounding box center [311, 382] width 133 height 15
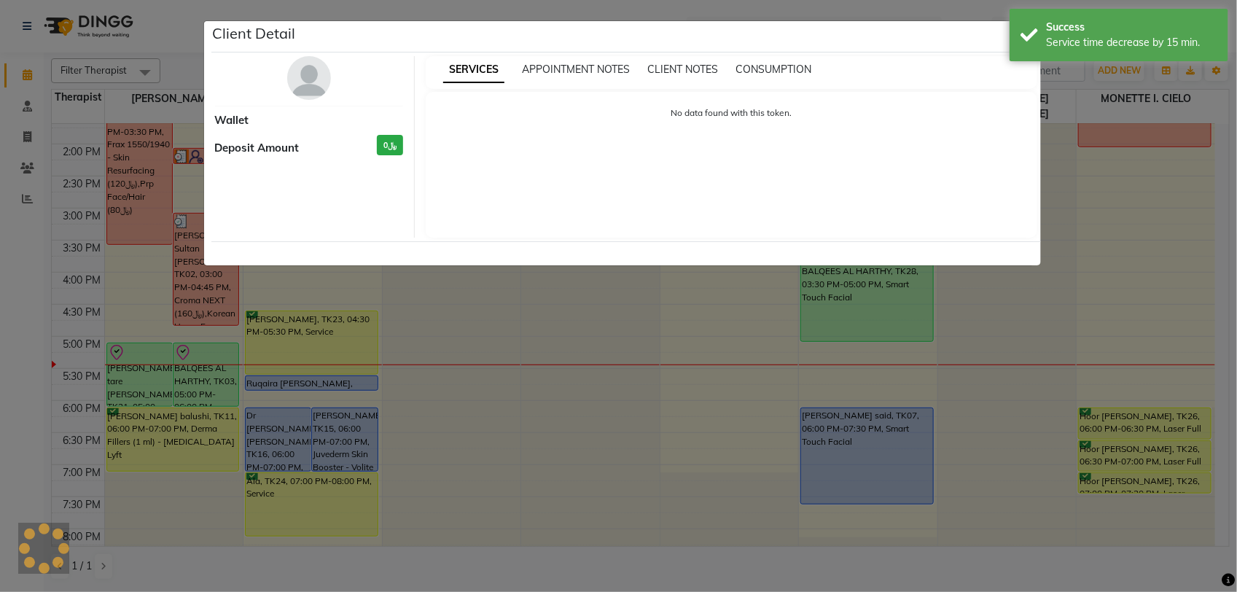
select select "5"
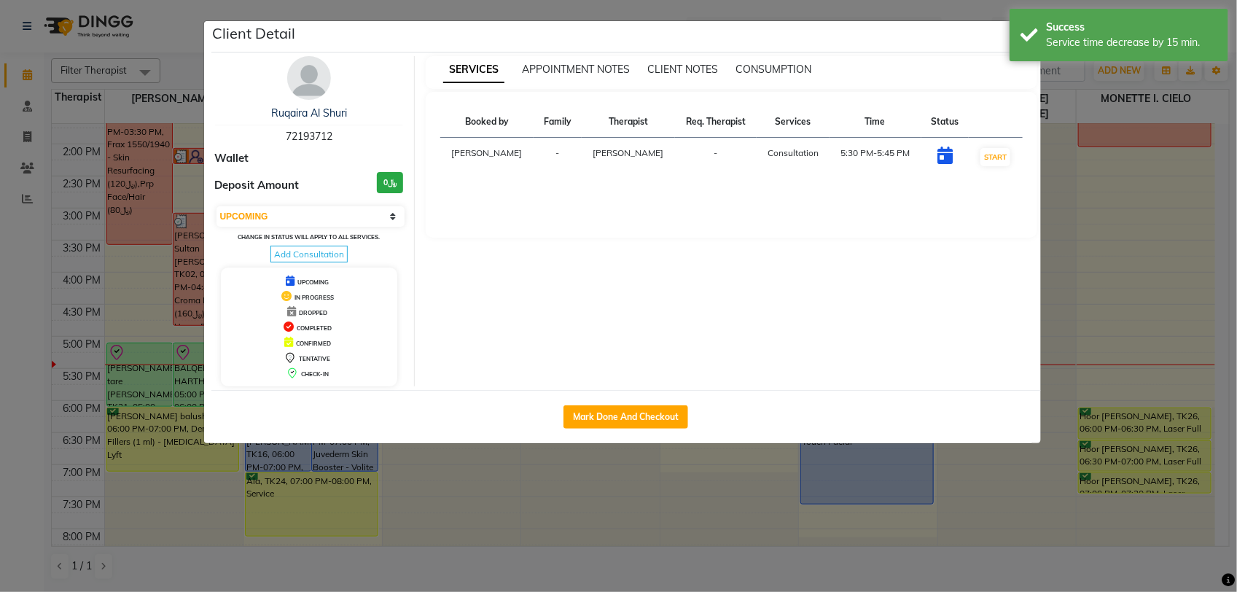
click at [958, 42] on div "Client Detail" at bounding box center [625, 36] width 829 height 31
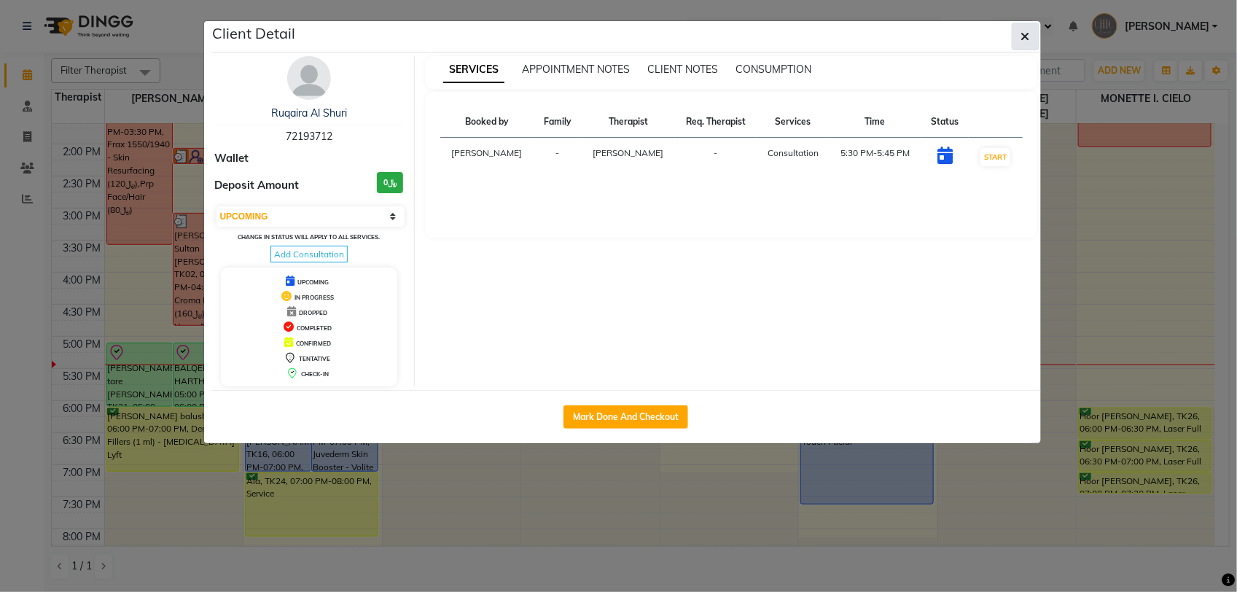
click at [1034, 37] on button "button" at bounding box center [1026, 37] width 28 height 28
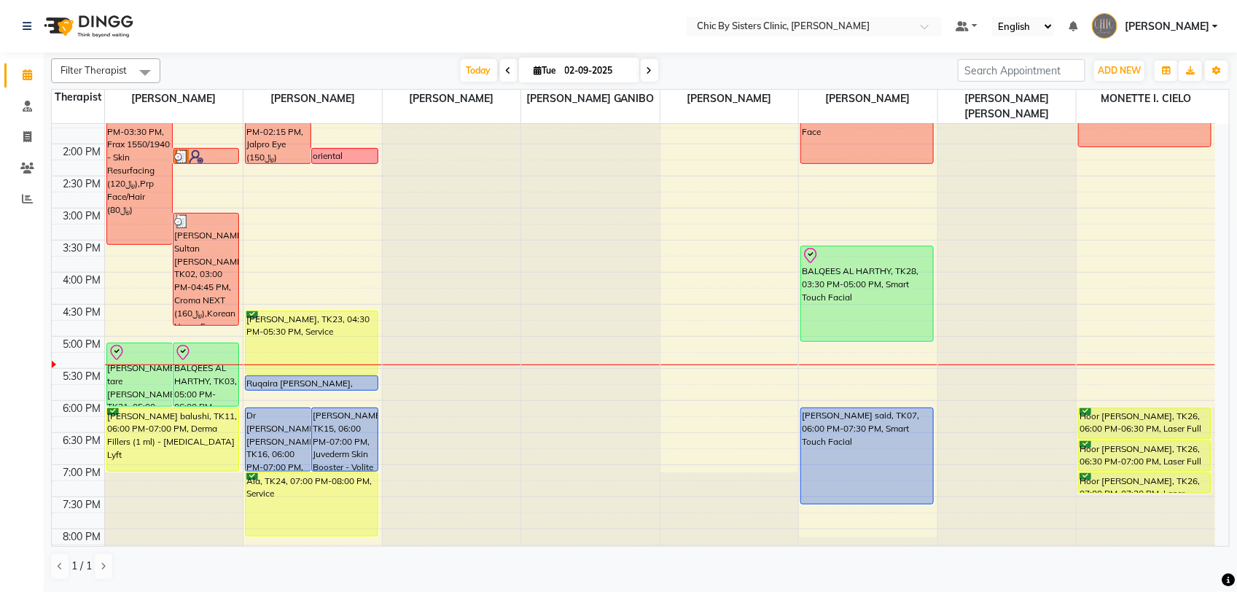
click at [359, 399] on div "8:00 AM 8:30 AM 9:00 AM 9:30 AM 10:00 AM 10:30 AM 11:00 AM 11:30 AM 12:00 PM 12…" at bounding box center [633, 271] width 1163 height 1025
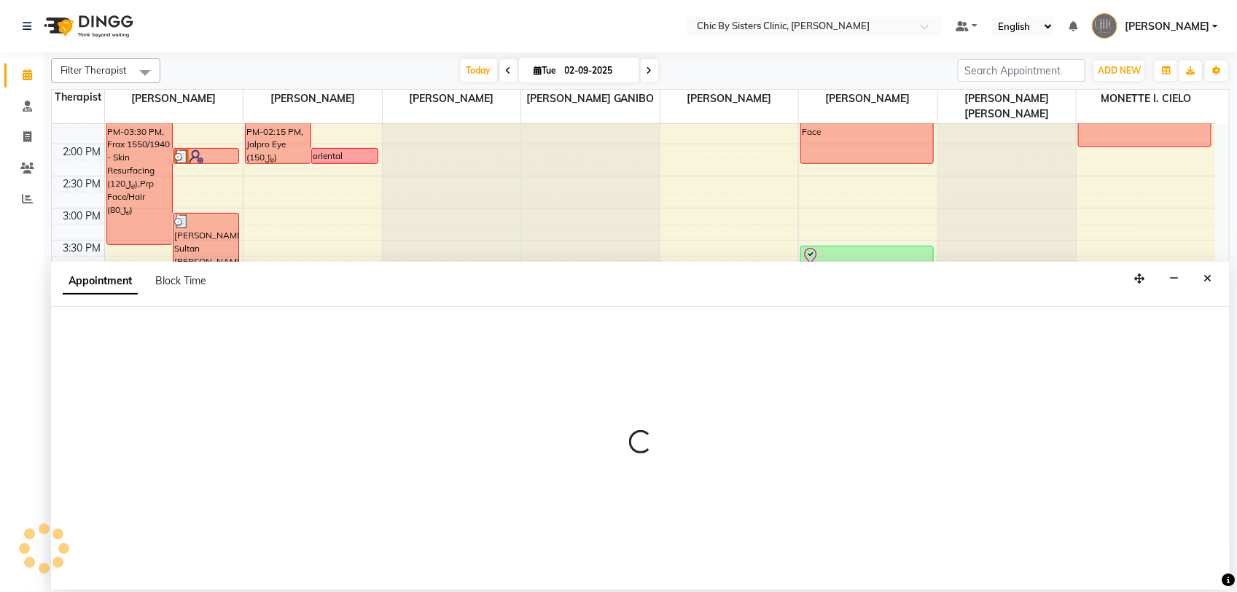
select select "49178"
select select "1065"
select select "tentative"
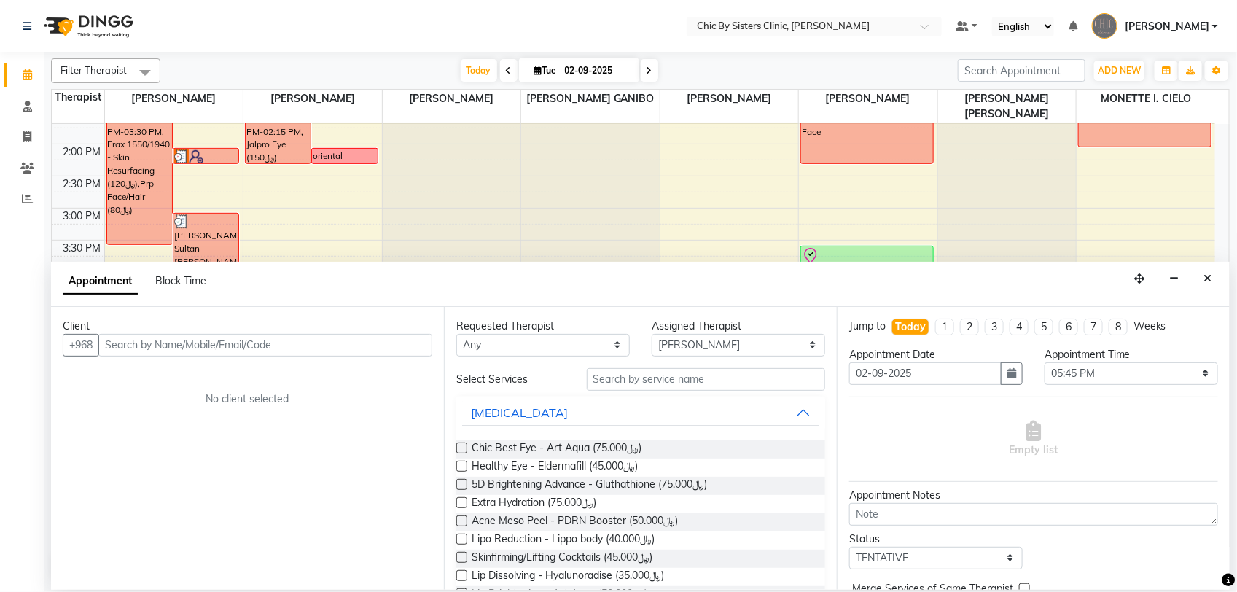
click at [254, 345] on input "text" at bounding box center [265, 345] width 334 height 23
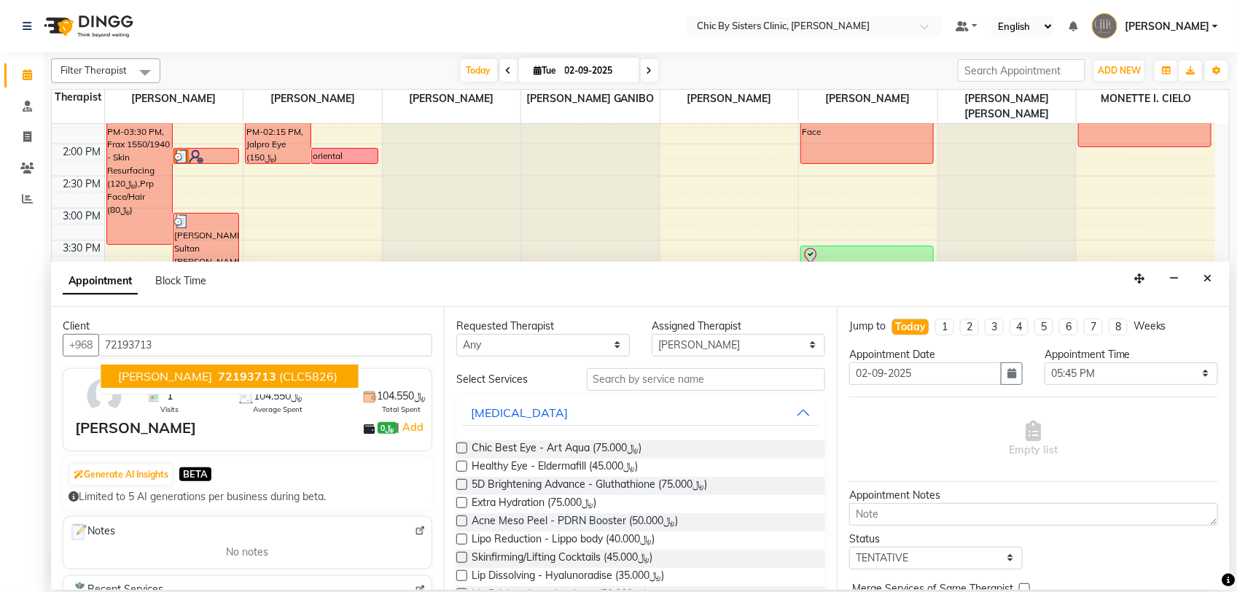
click at [322, 381] on span "(CLC5826)" at bounding box center [309, 376] width 58 height 15
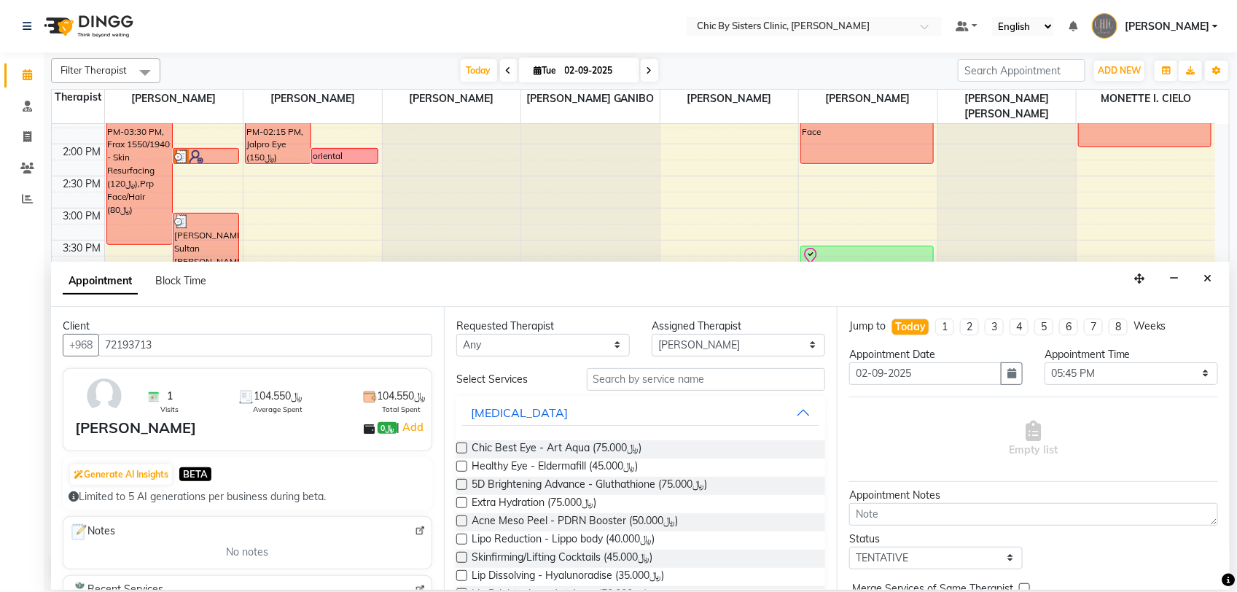
type input "72193713"
click at [682, 370] on input "text" at bounding box center [706, 379] width 238 height 23
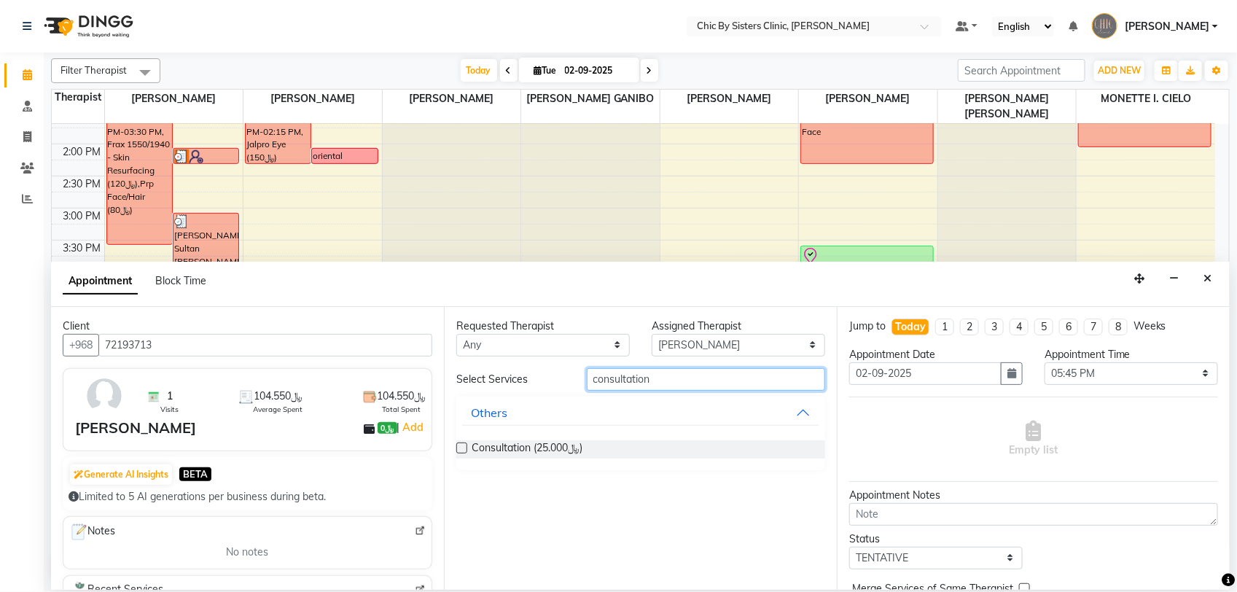
type input "consultation"
click at [461, 450] on label at bounding box center [461, 447] width 11 height 11
click at [461, 450] on input "checkbox" at bounding box center [460, 449] width 9 height 9
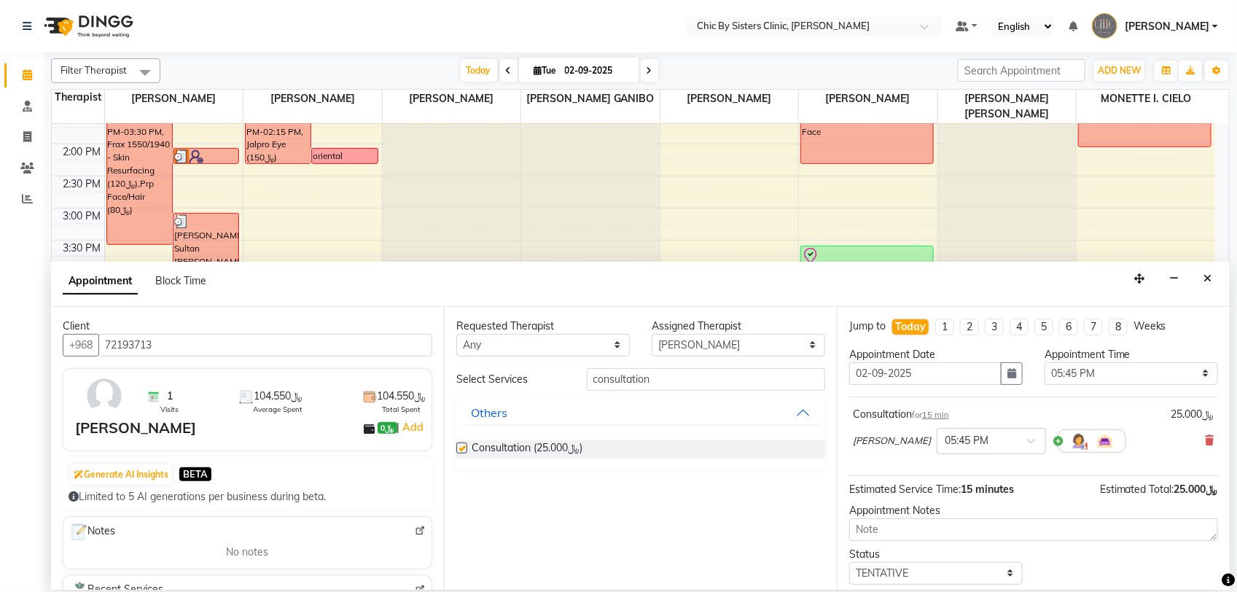
checkbox input "false"
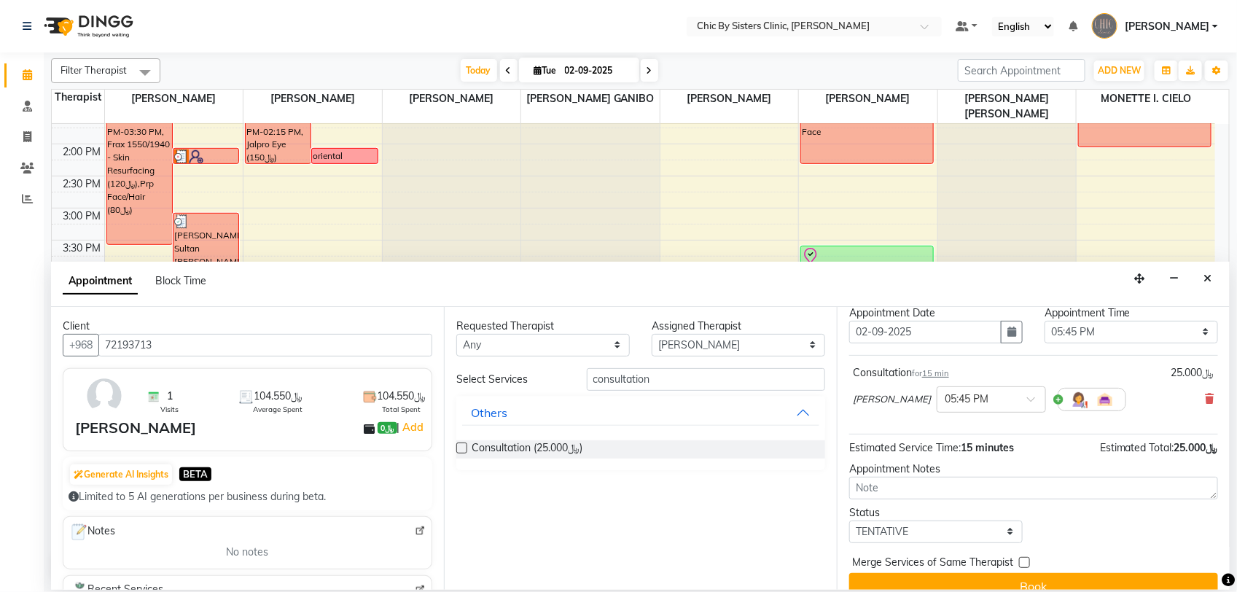
scroll to position [64, 0]
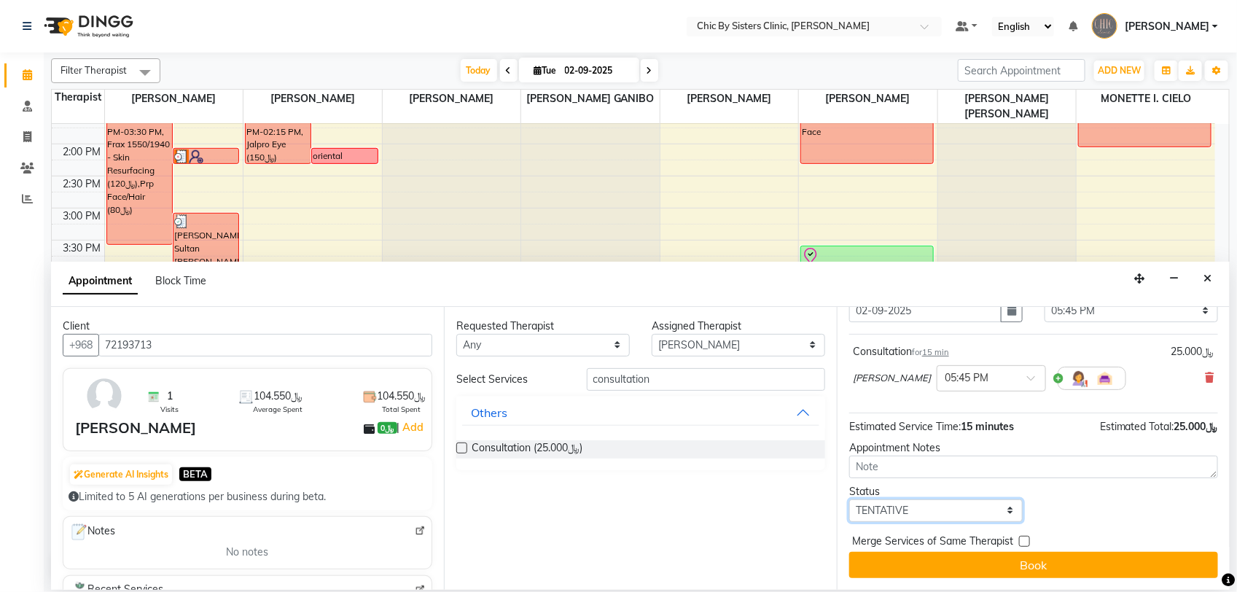
click at [972, 512] on select "Select TENTATIVE CONFIRM CHECK-IN UPCOMING" at bounding box center [935, 510] width 173 height 23
select select "confirm booking"
click at [849, 499] on select "Select TENTATIVE CONFIRM CHECK-IN UPCOMING" at bounding box center [935, 510] width 173 height 23
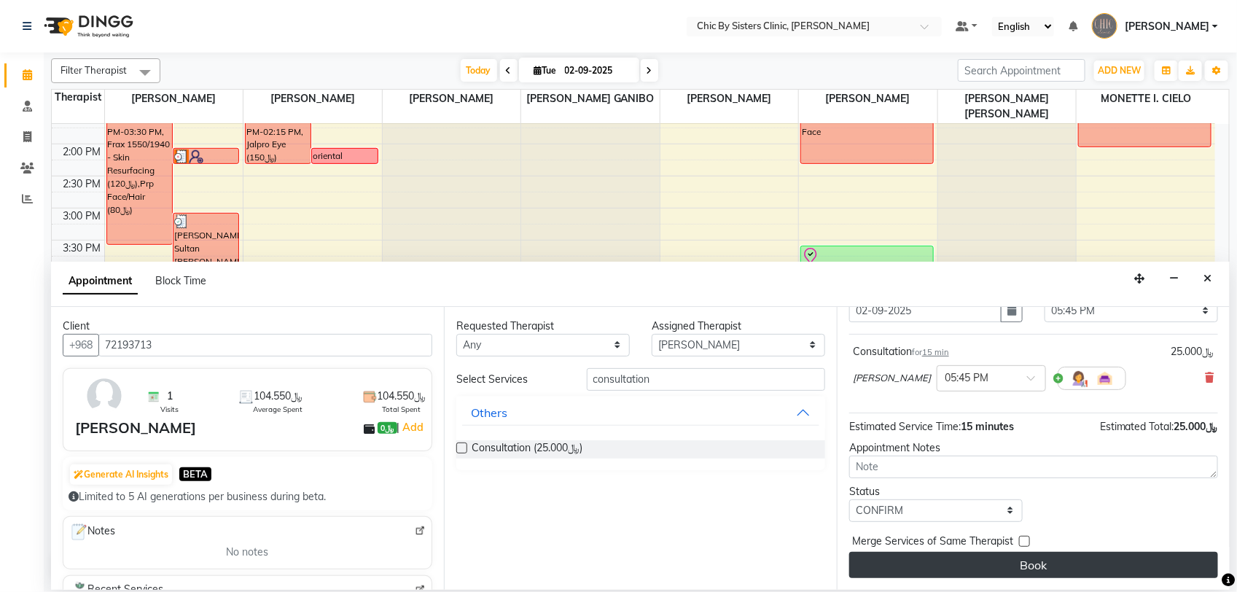
click at [1036, 559] on button "Book" at bounding box center [1033, 565] width 369 height 26
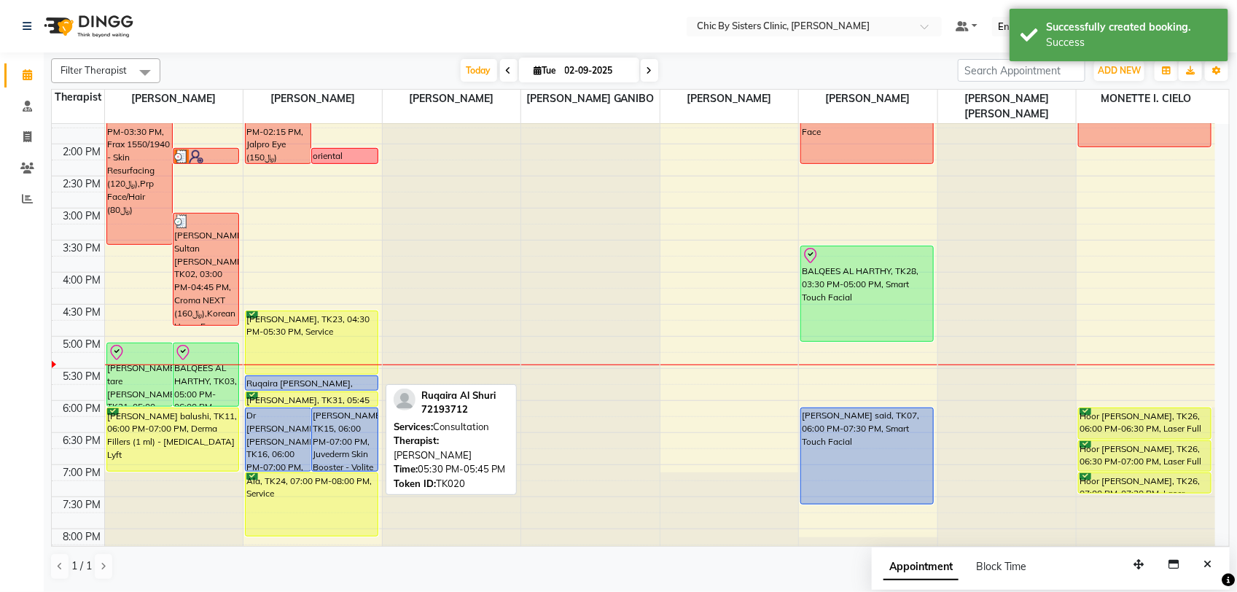
click at [363, 383] on div "Ruqaira Al Shuri, TK20, 05:30 PM-05:45 PM, Consultation" at bounding box center [312, 383] width 132 height 14
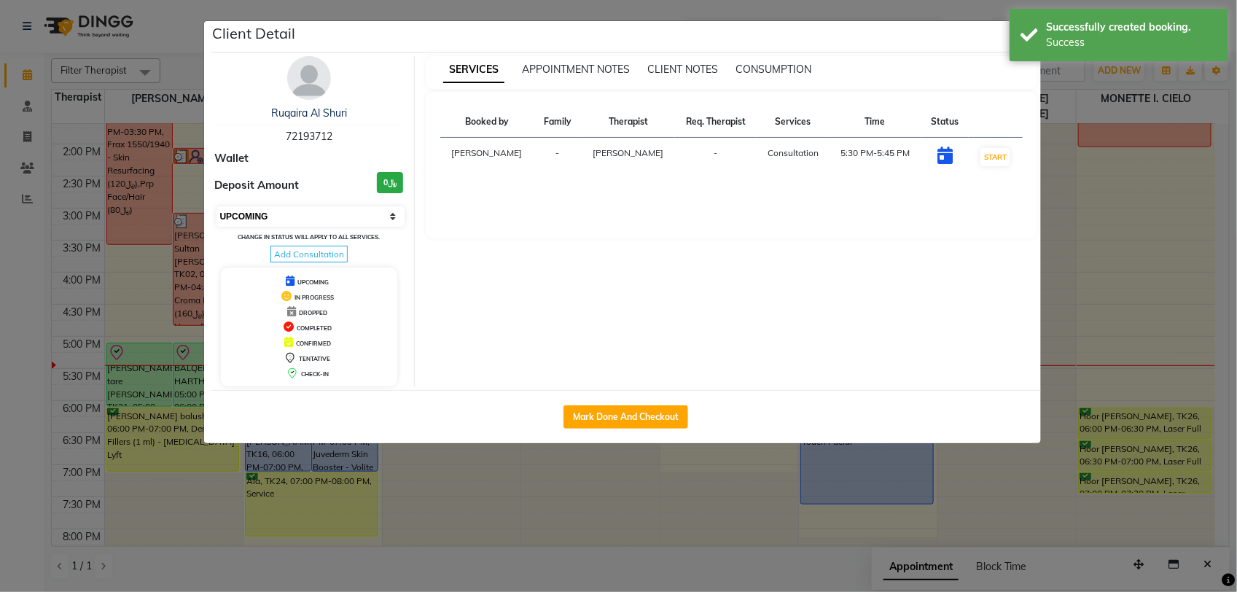
click at [365, 220] on select "Select IN SERVICE CONFIRMED TENTATIVE CHECK IN MARK DONE DROPPED UPCOMING" at bounding box center [310, 216] width 189 height 20
select select "2"
click at [216, 206] on select "Select IN SERVICE CONFIRMED TENTATIVE CHECK IN MARK DONE DROPPED UPCOMING" at bounding box center [310, 216] width 189 height 20
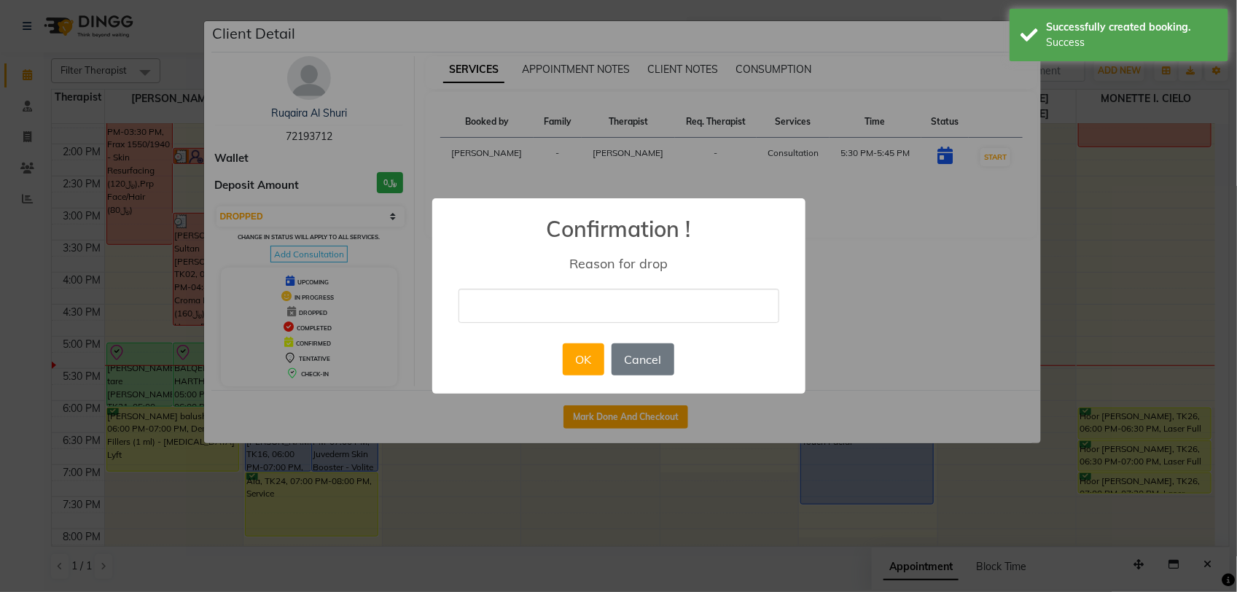
click at [628, 304] on input "text" at bounding box center [618, 306] width 321 height 34
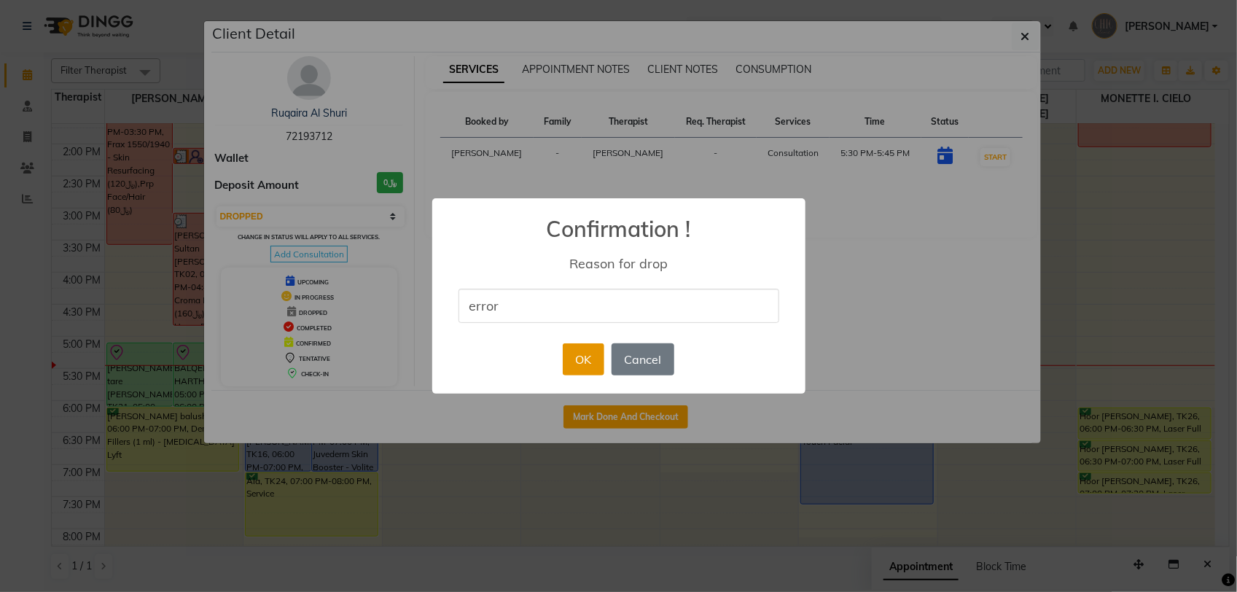
type input "error"
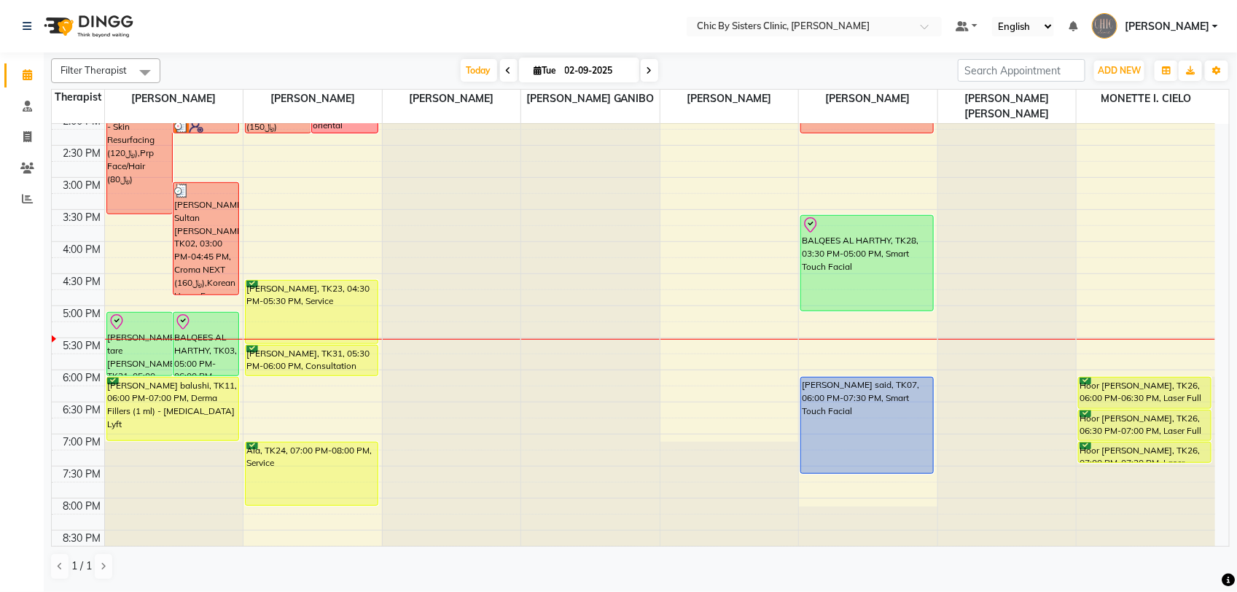
scroll to position [547, 0]
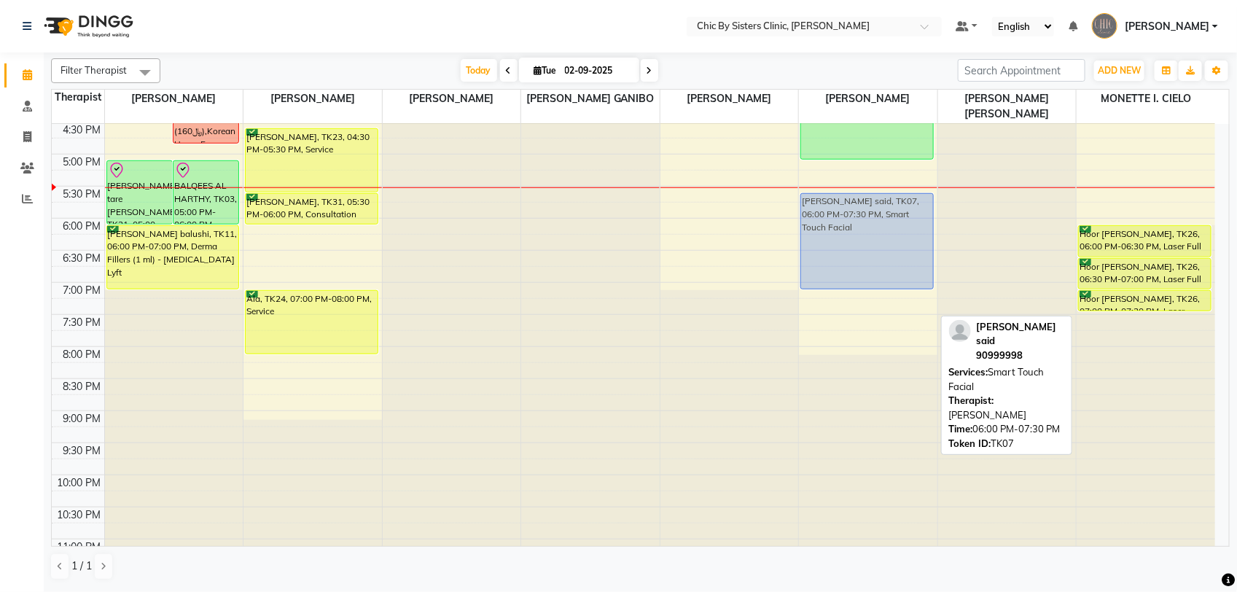
drag, startPoint x: 864, startPoint y: 282, endPoint x: 871, endPoint y: 253, distance: 30.1
click at [871, 253] on div "Batool, Al Lawati, TK19, 01:00 PM-02:15 PM, Forma Full Face BALQEES AL HARTHY, …" at bounding box center [868, 89] width 138 height 1025
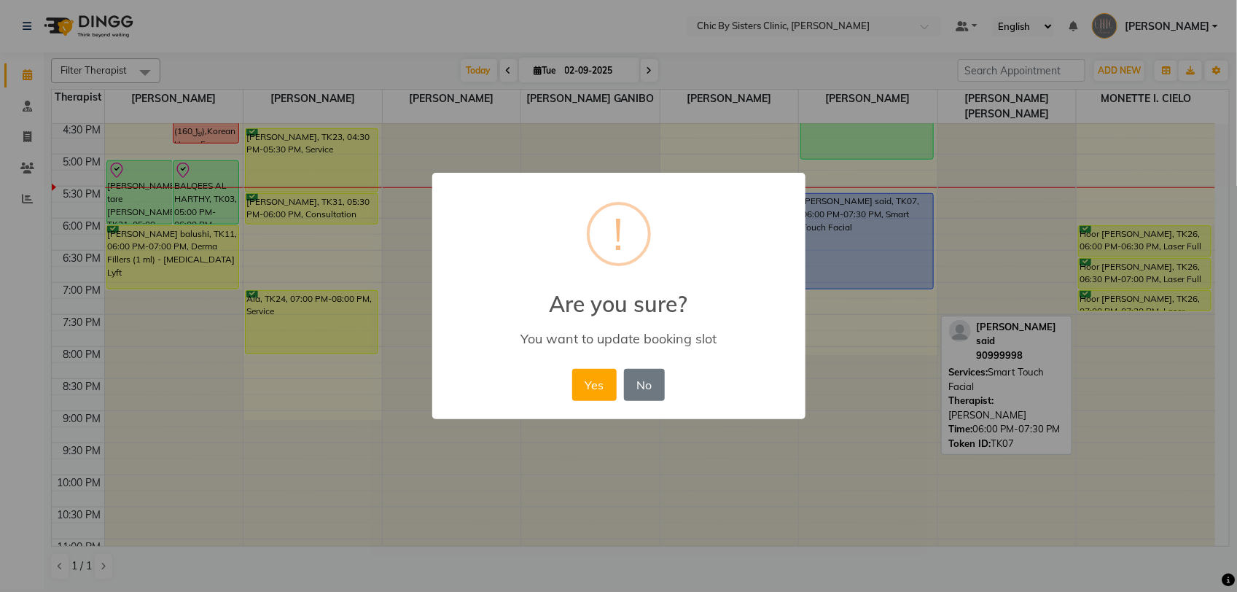
click at [566, 385] on div "× ! Are you sure? You want to update booking slot Yes No No" at bounding box center [618, 296] width 373 height 246
click at [598, 384] on button "Yes" at bounding box center [594, 385] width 44 height 32
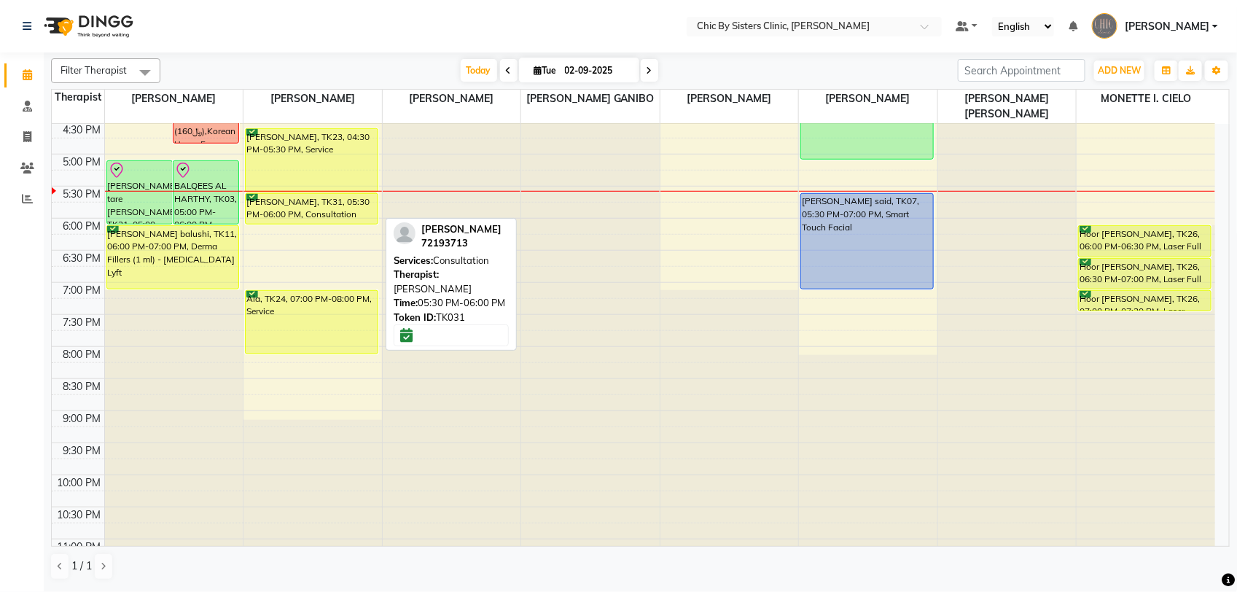
click at [300, 219] on div "Rukiya Al Shuqiri, TK31, 05:30 PM-06:00 PM, Consultation" at bounding box center [312, 209] width 132 height 30
click at [348, 210] on div "Rukiya Al Shuqiri, TK31, 05:30 PM-06:00 PM, Consultation" at bounding box center [312, 209] width 132 height 30
select select "6"
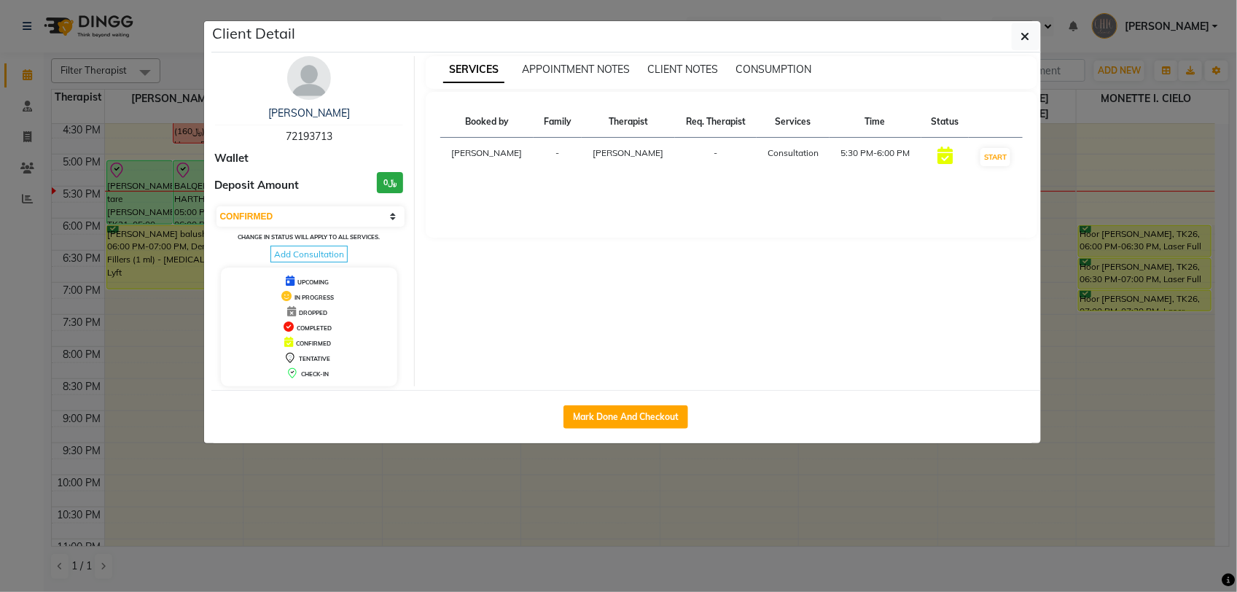
click at [311, 77] on img at bounding box center [309, 78] width 44 height 44
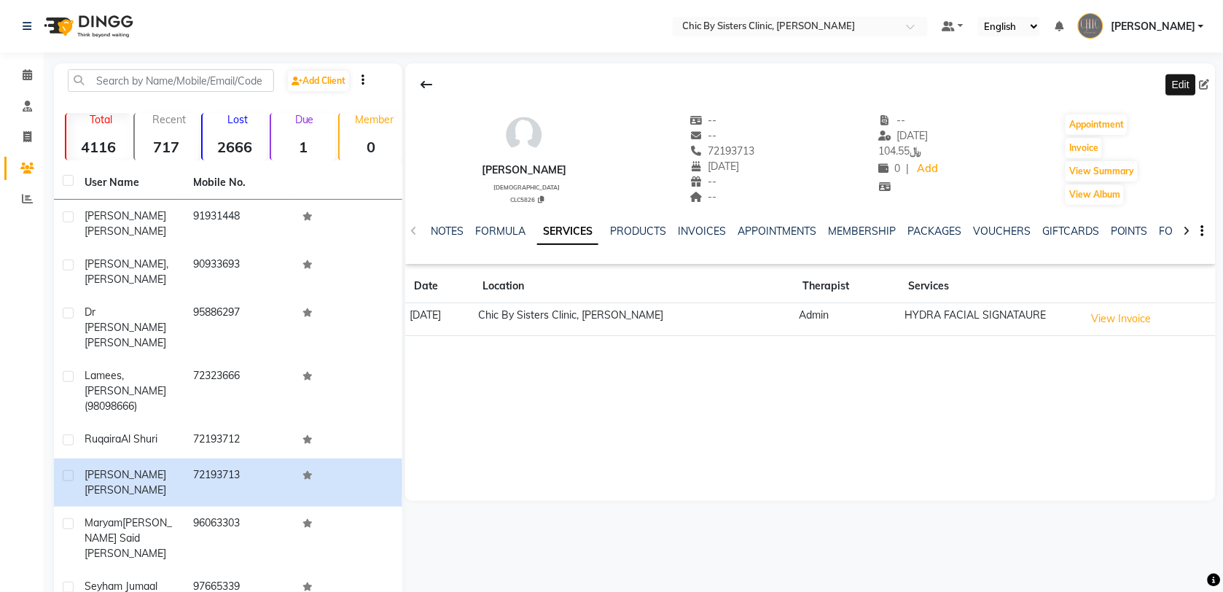
click at [1203, 89] on icon at bounding box center [1205, 84] width 10 height 10
select select "29"
select select "04"
select select "1999"
select select "[DEMOGRAPHIC_DATA]"
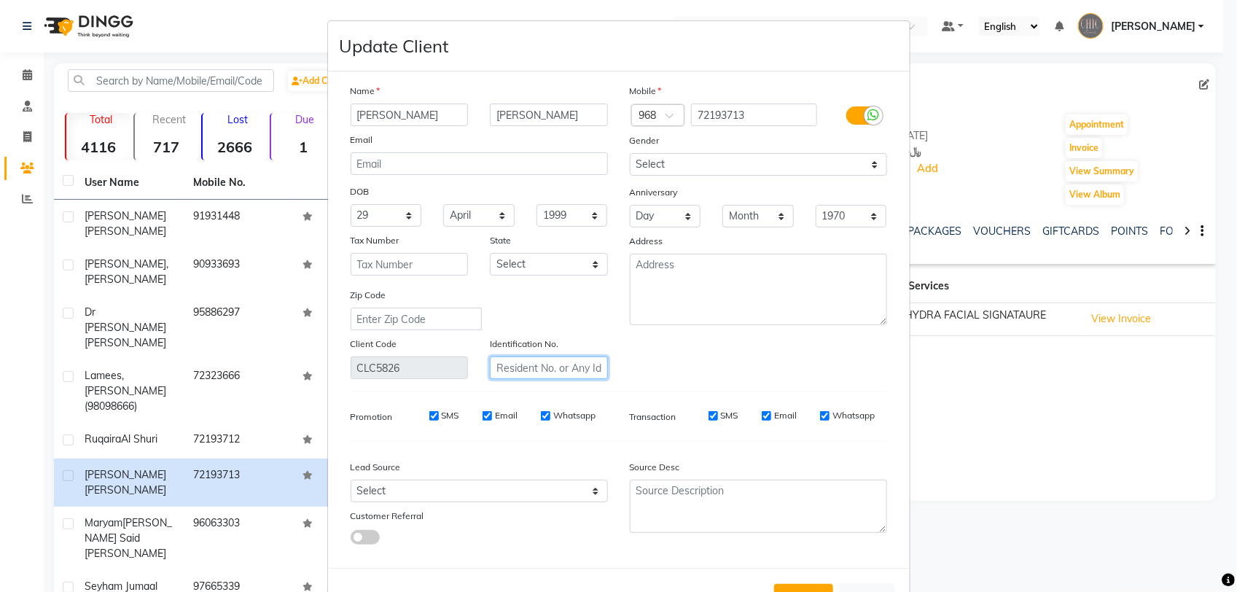
click at [538, 358] on input "text" at bounding box center [549, 367] width 118 height 23
type input "13343984"
click at [385, 117] on input "Rukiya" at bounding box center [410, 114] width 118 height 23
type input "[PERSON_NAME]"
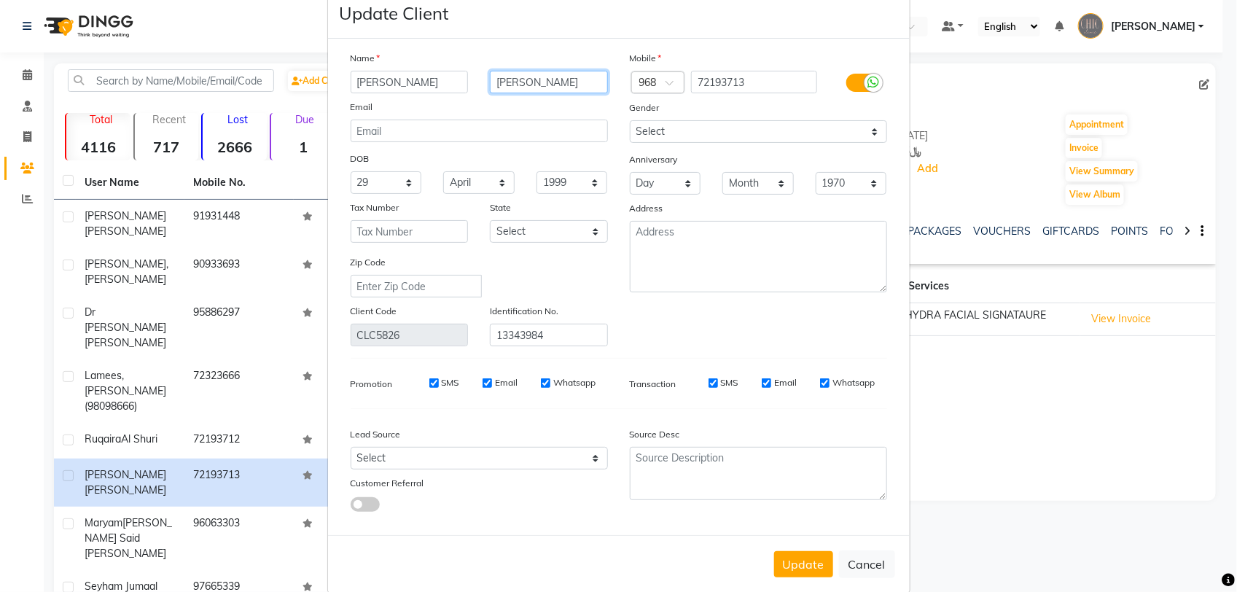
scroll to position [50, 0]
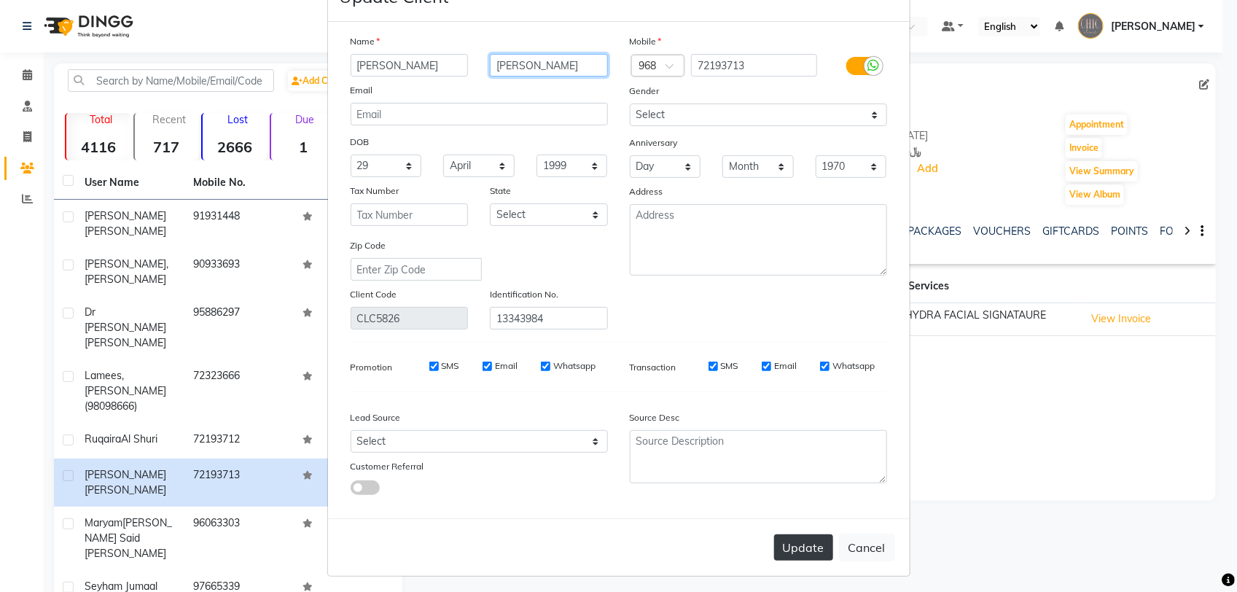
type input "[PERSON_NAME]"
click at [789, 534] on button "Update" at bounding box center [803, 547] width 59 height 26
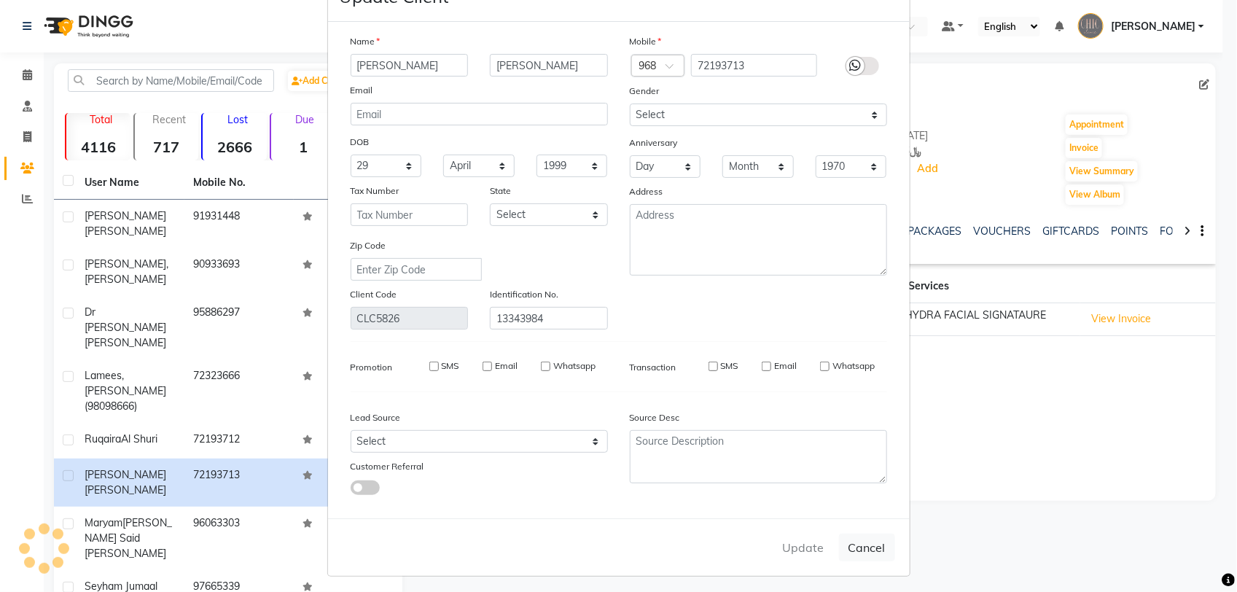
select select
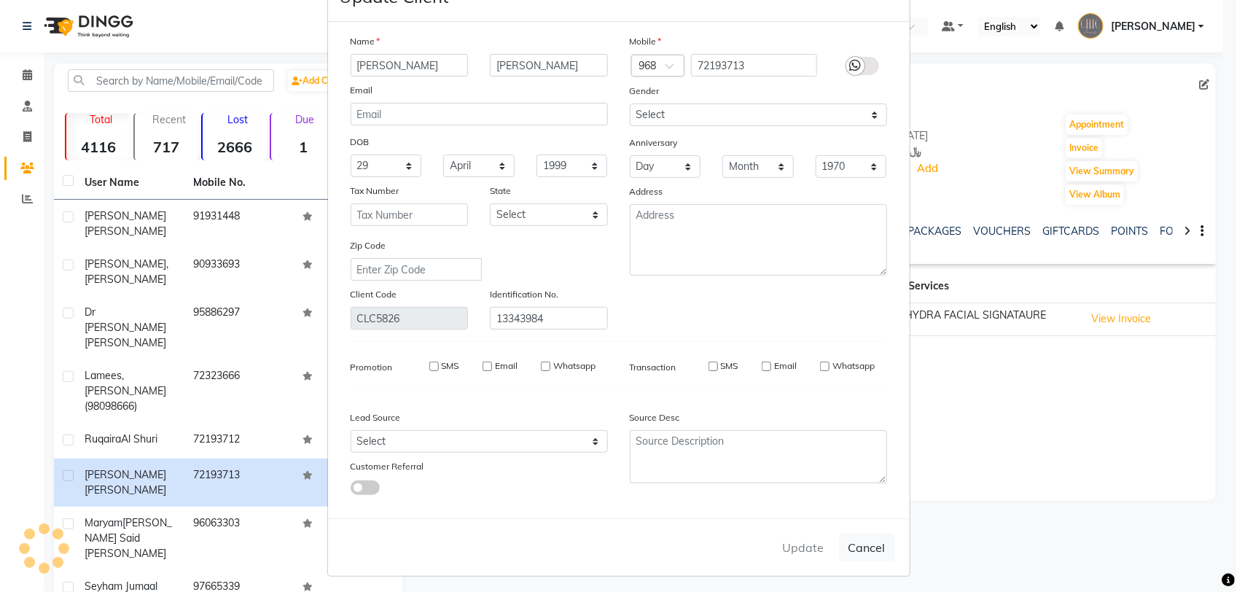
select select
checkbox input "false"
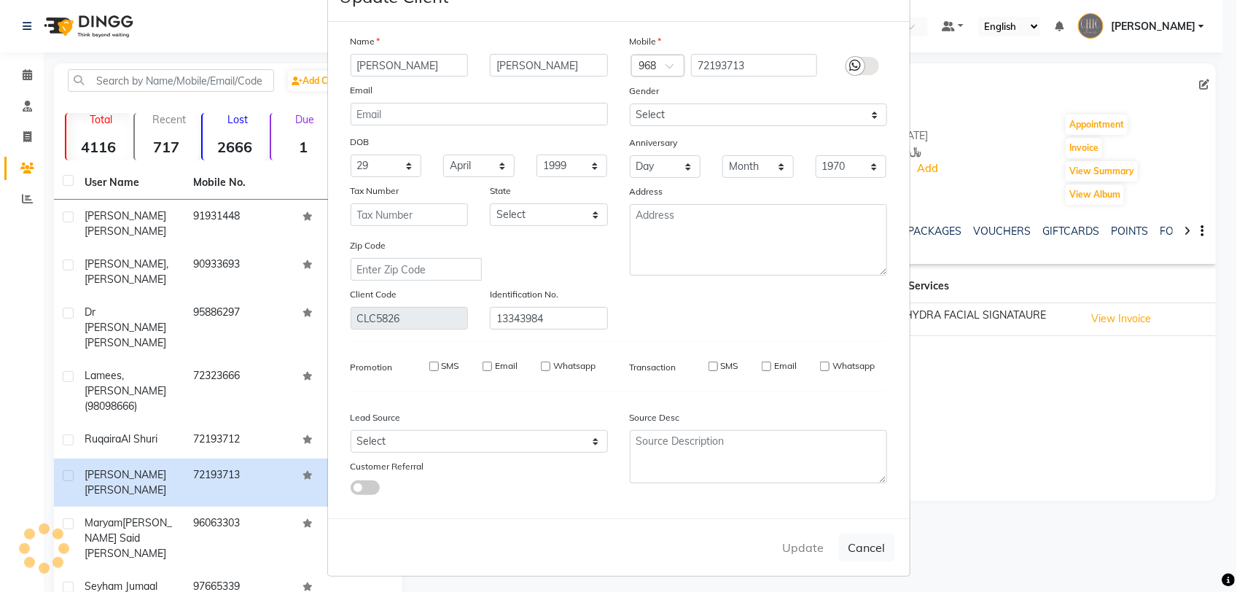
checkbox input "false"
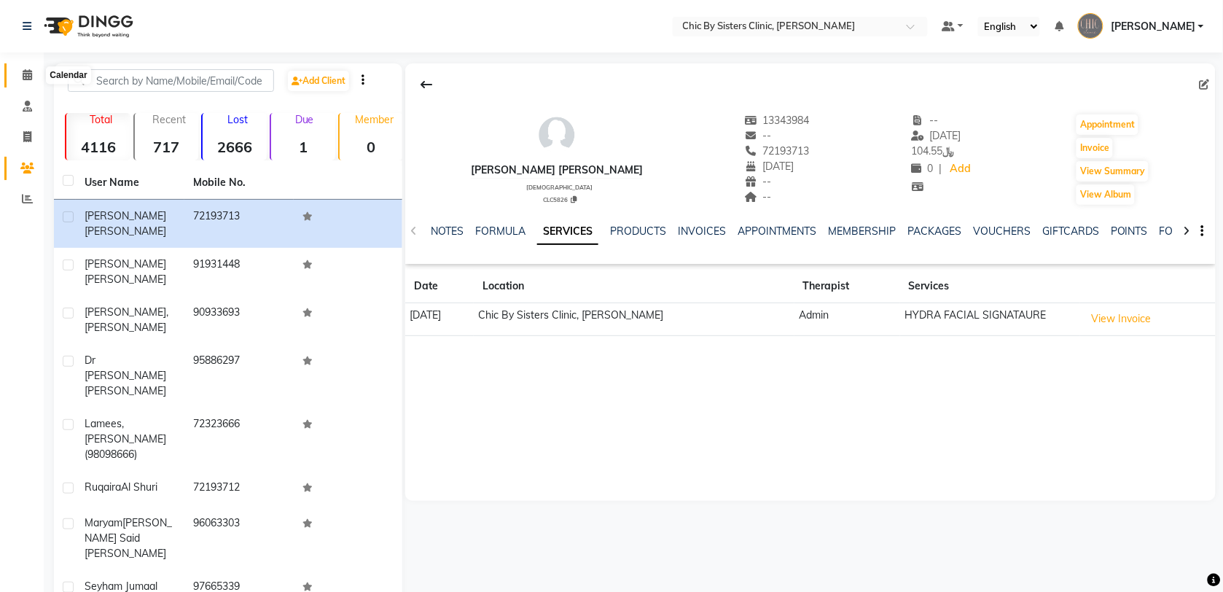
click at [23, 78] on icon at bounding box center [27, 74] width 9 height 11
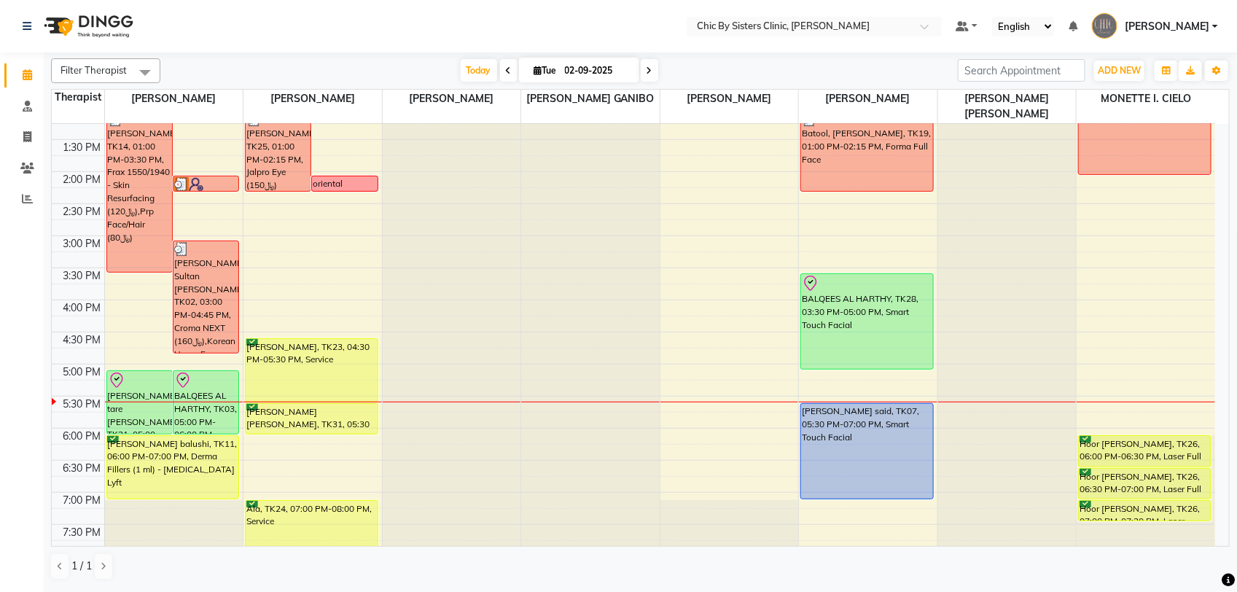
scroll to position [456, 0]
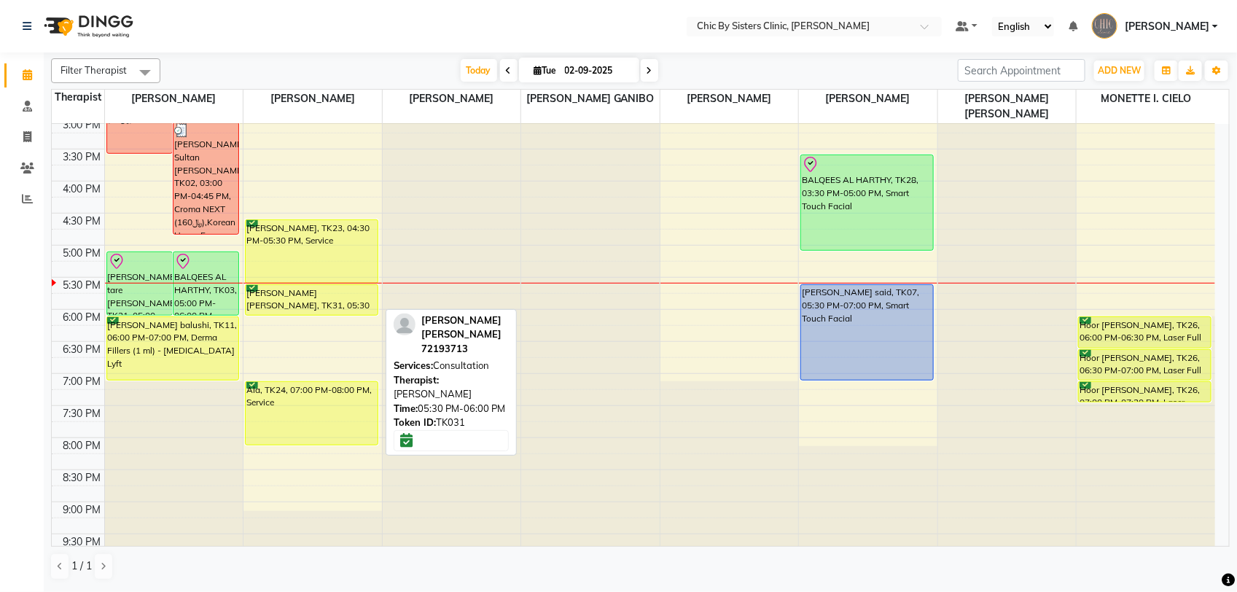
click at [274, 299] on div "[PERSON_NAME] [PERSON_NAME], TK31, 05:30 PM-06:00 PM, Consultation" at bounding box center [312, 300] width 132 height 30
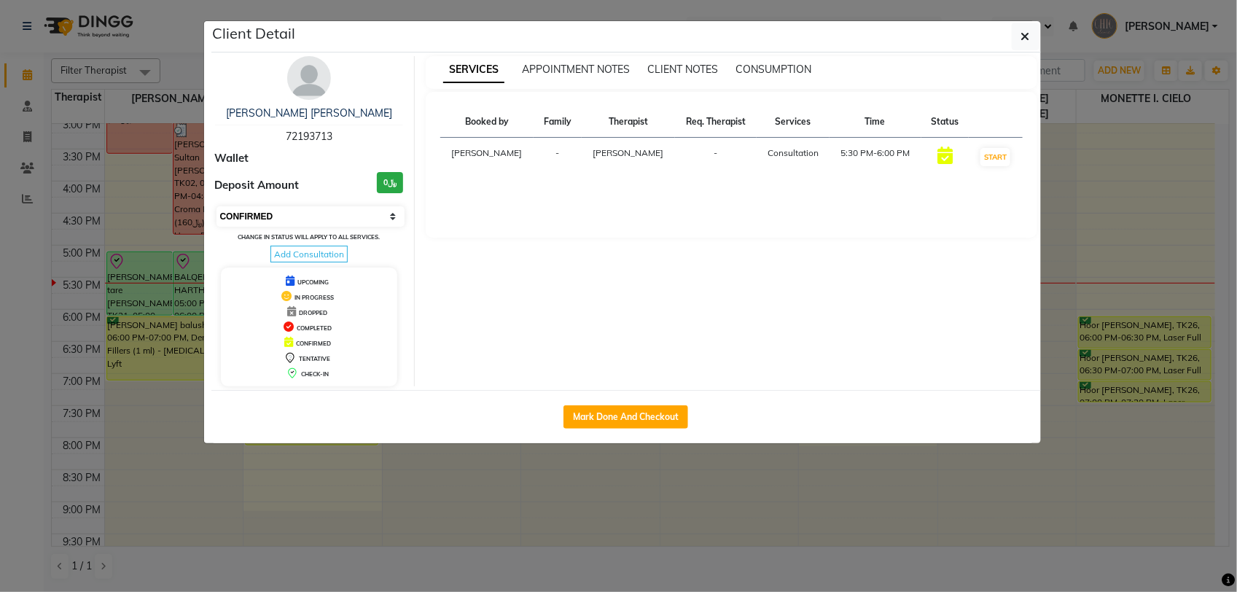
click at [316, 211] on select "Select IN SERVICE CONFIRMED TENTATIVE CHECK IN MARK DONE DROPPED UPCOMING" at bounding box center [310, 216] width 189 height 20
select select "8"
click at [216, 206] on select "Select IN SERVICE CONFIRMED TENTATIVE CHECK IN MARK DONE DROPPED UPCOMING" at bounding box center [310, 216] width 189 height 20
click at [1021, 42] on icon "button" at bounding box center [1025, 37] width 9 height 12
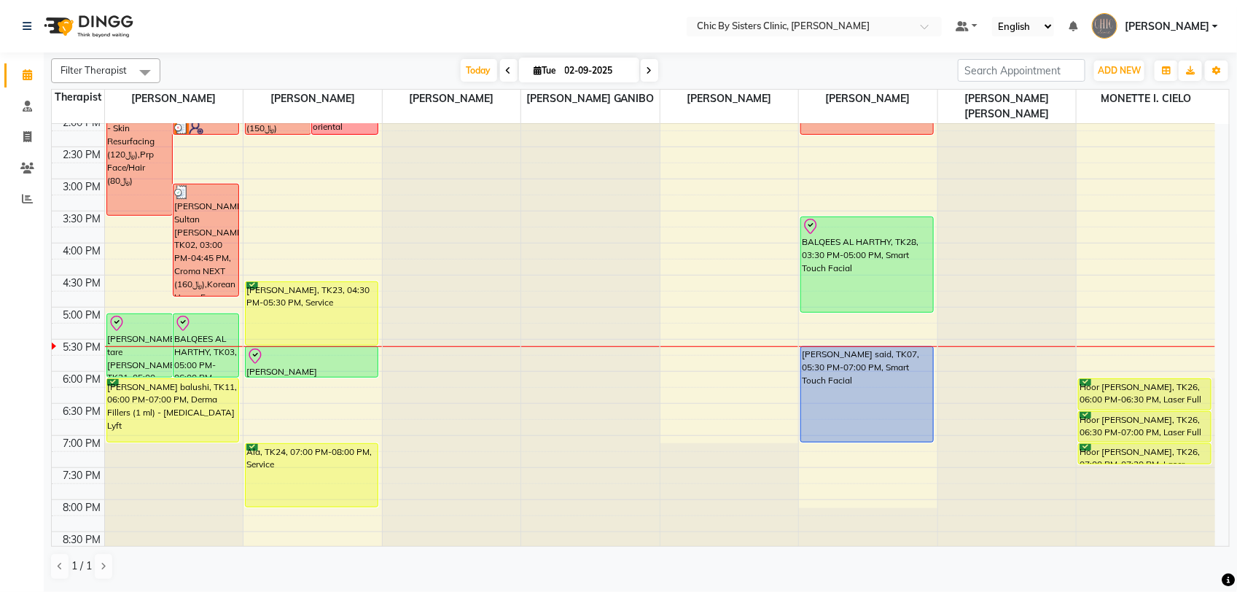
scroll to position [413, 0]
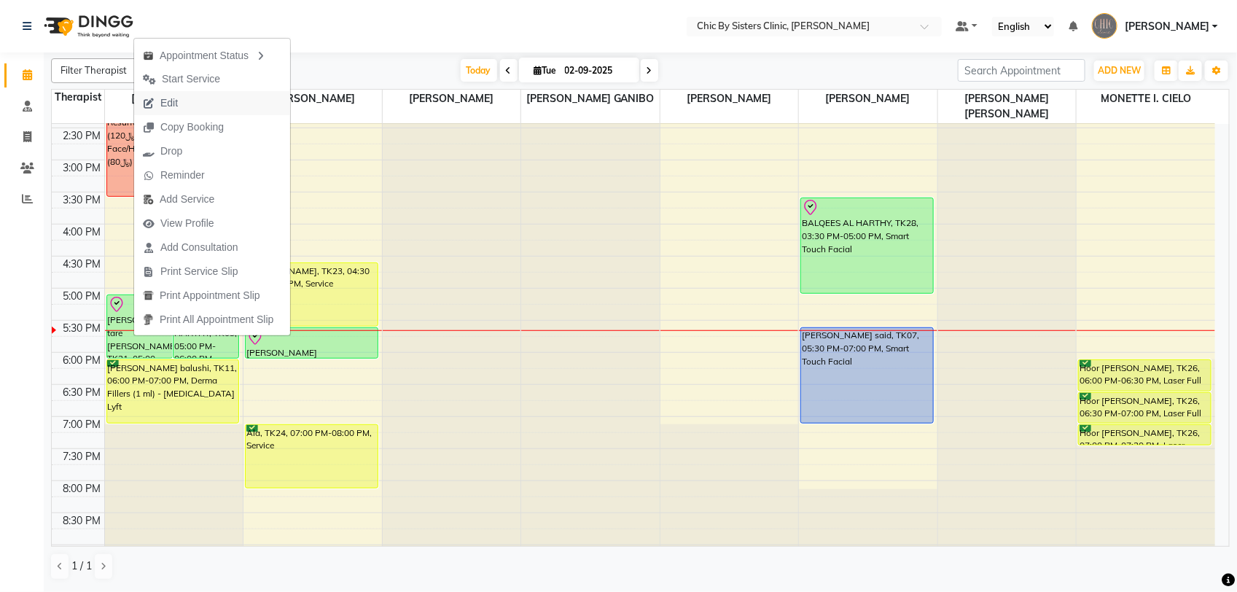
click at [183, 106] on span "Edit" at bounding box center [160, 103] width 52 height 24
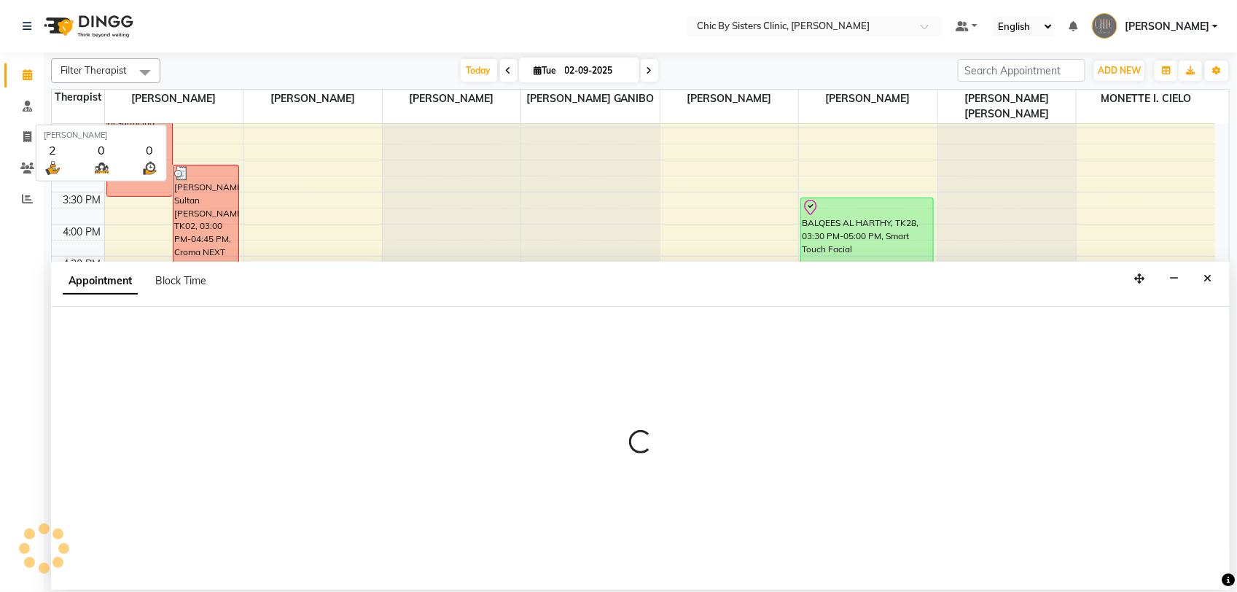
select select "tentative"
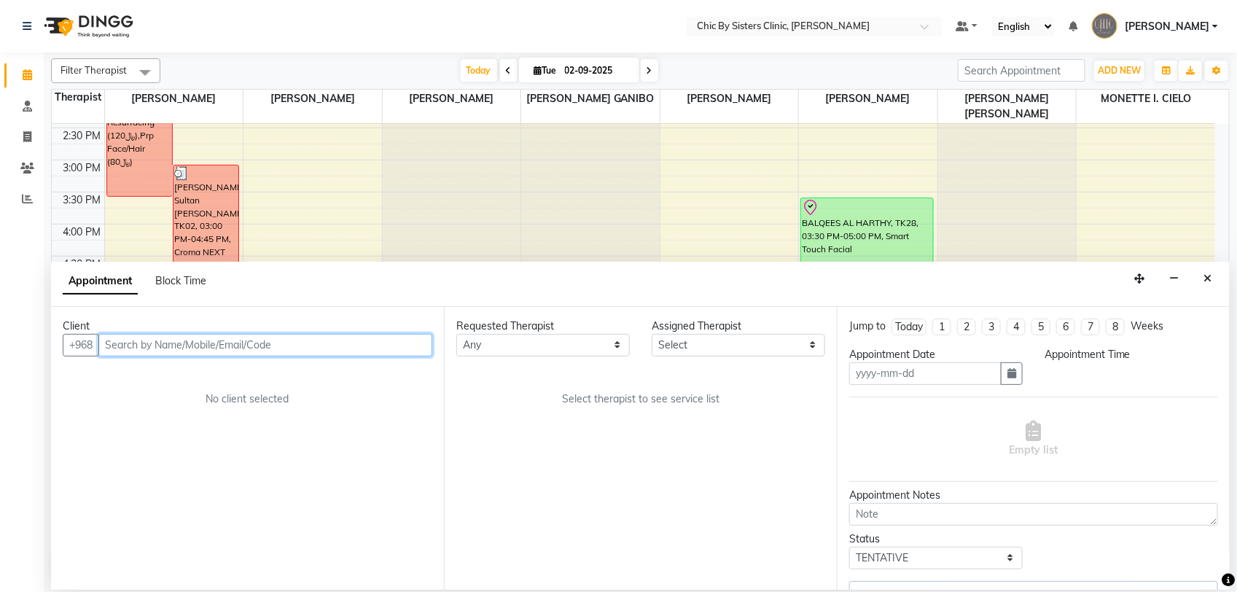
type input "02-09-2025"
select select "check-in"
select select "1020"
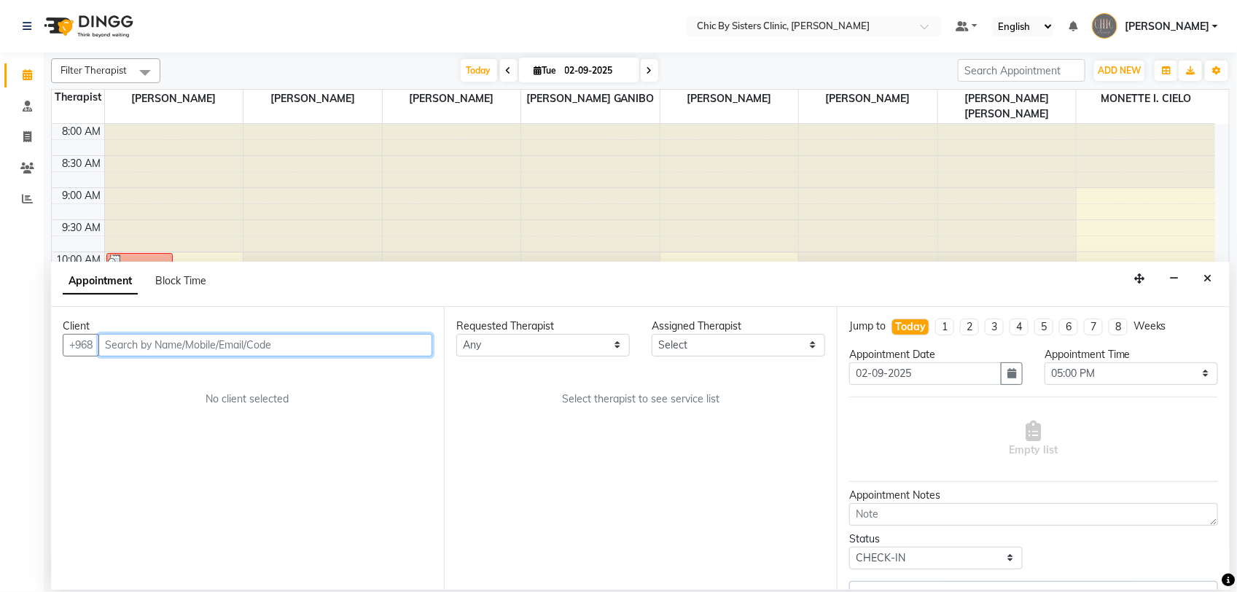
select select "49177"
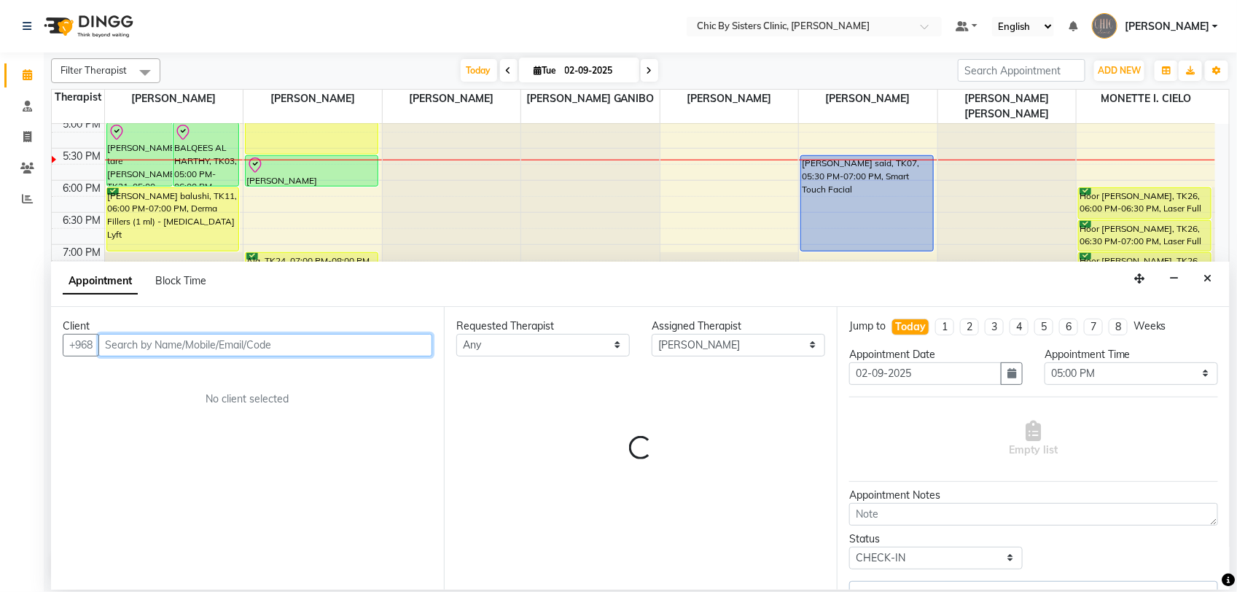
select select "3125"
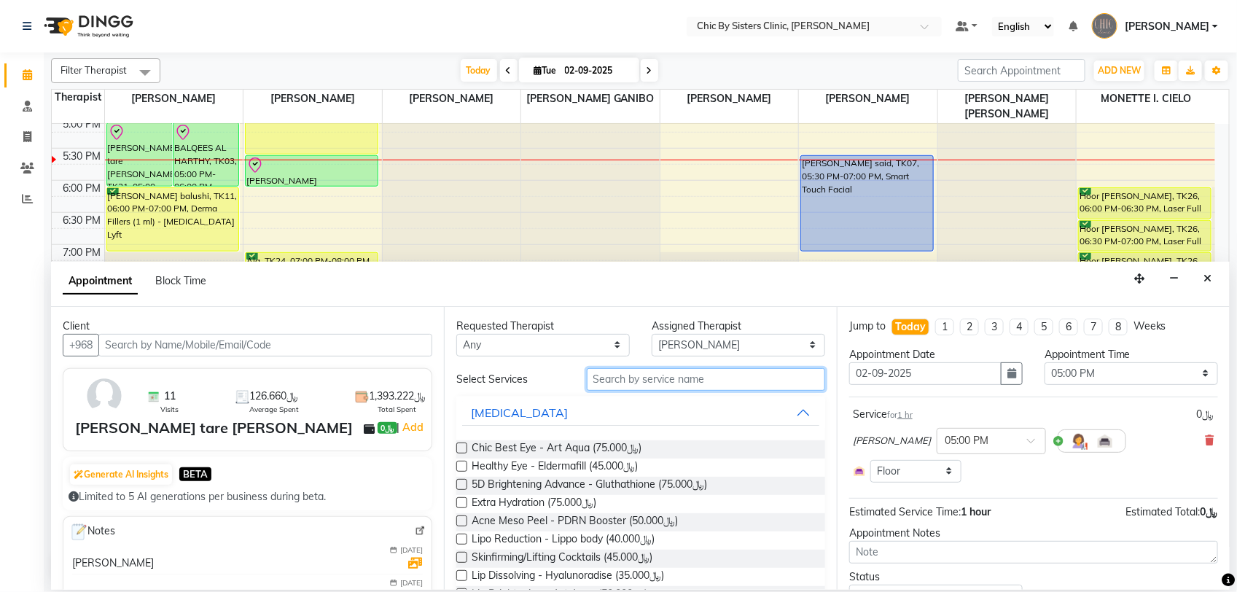
click at [692, 386] on input "text" at bounding box center [706, 379] width 238 height 23
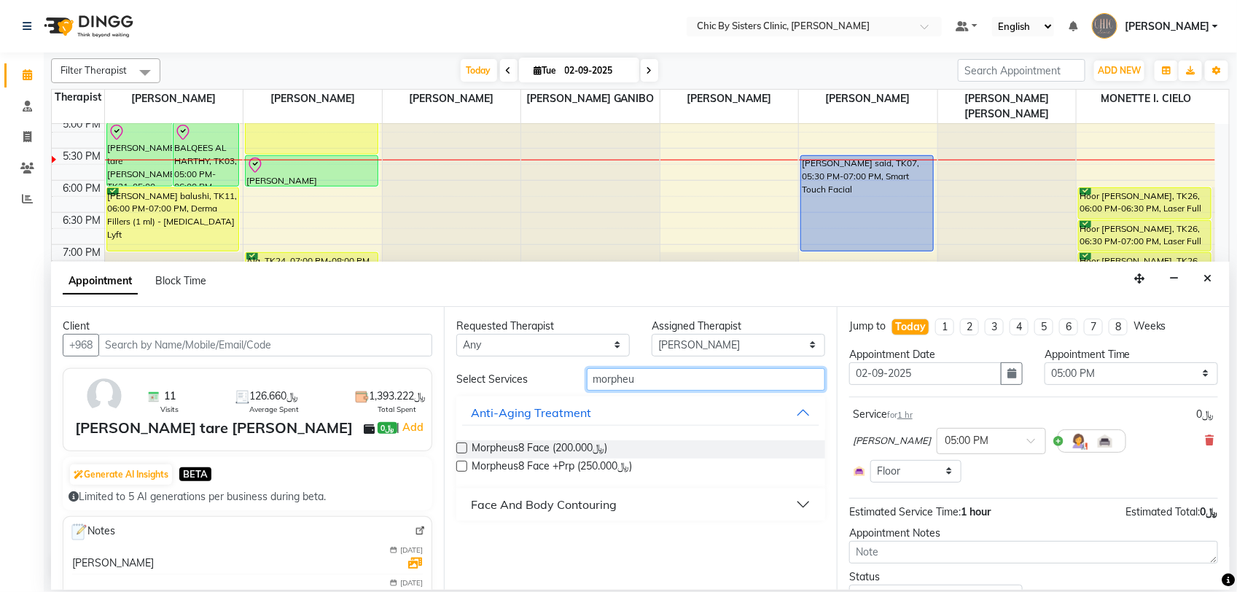
type input "morpheu"
click at [459, 448] on label at bounding box center [461, 447] width 11 height 11
click at [459, 448] on input "checkbox" at bounding box center [460, 449] width 9 height 9
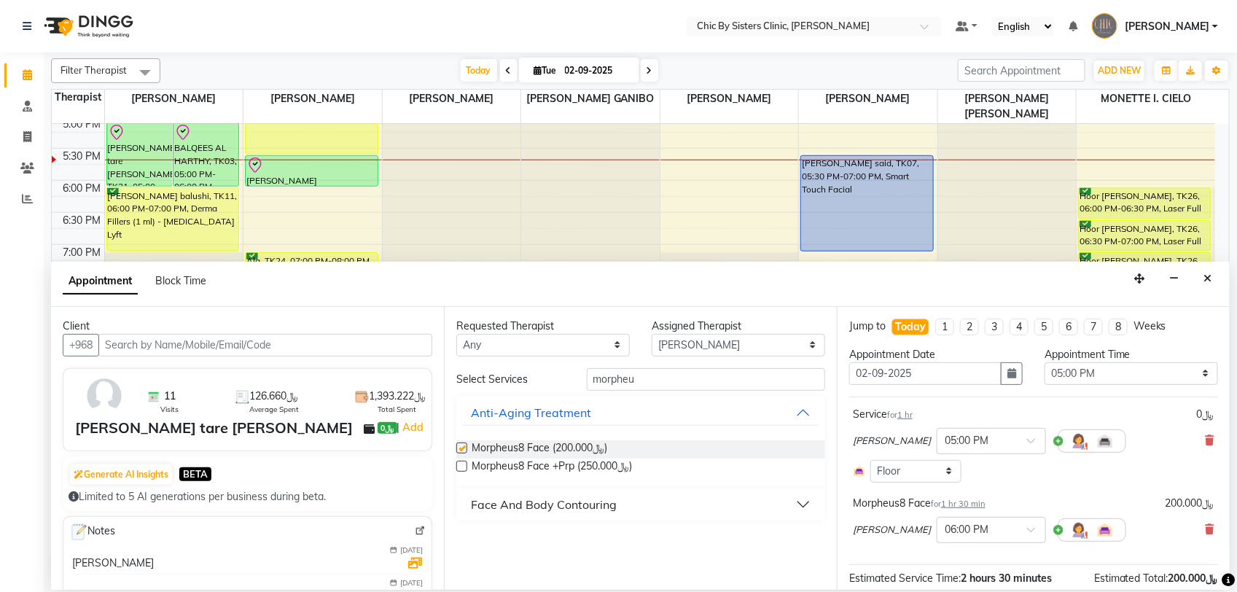
checkbox input "false"
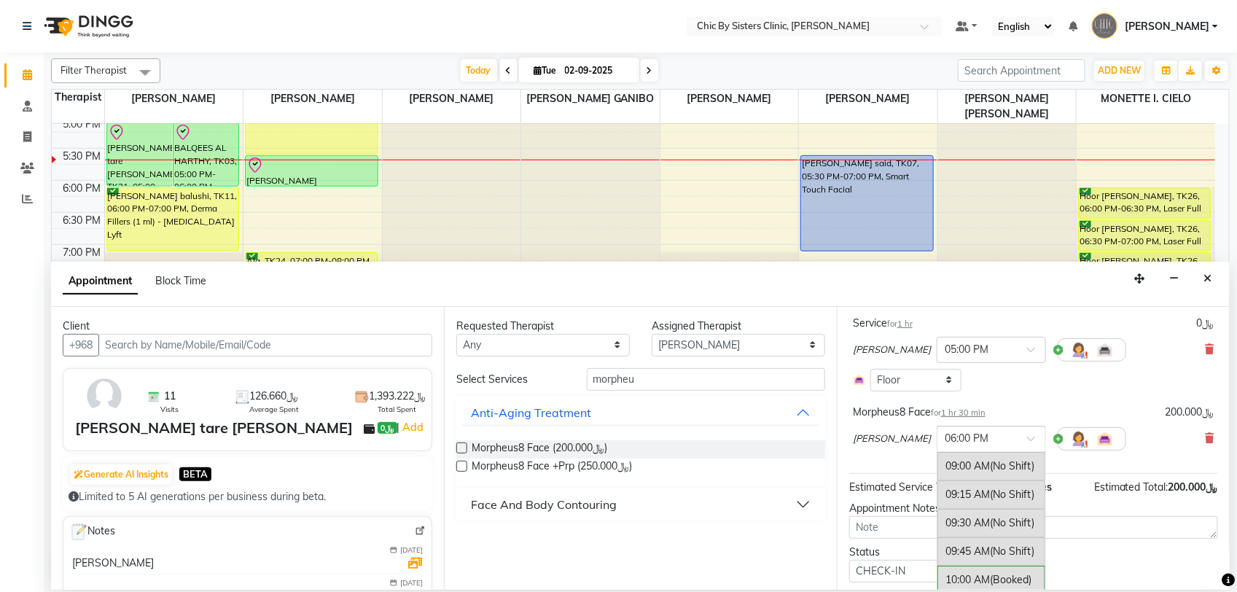
click at [1045, 442] on div at bounding box center [991, 437] width 108 height 15
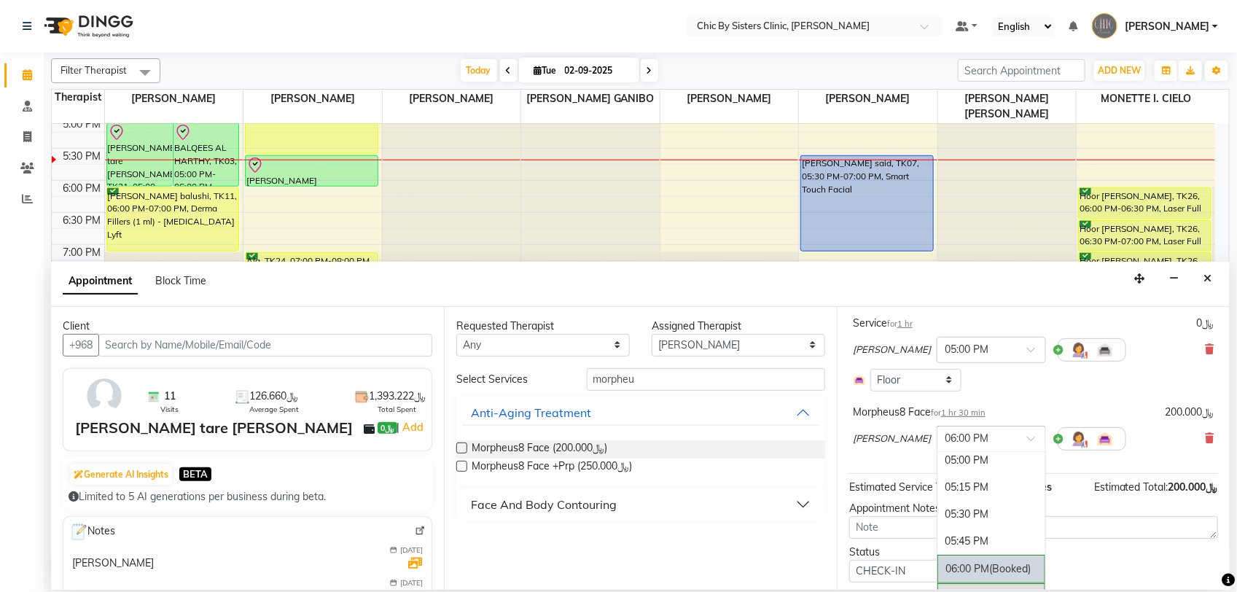
scroll to position [843, 0]
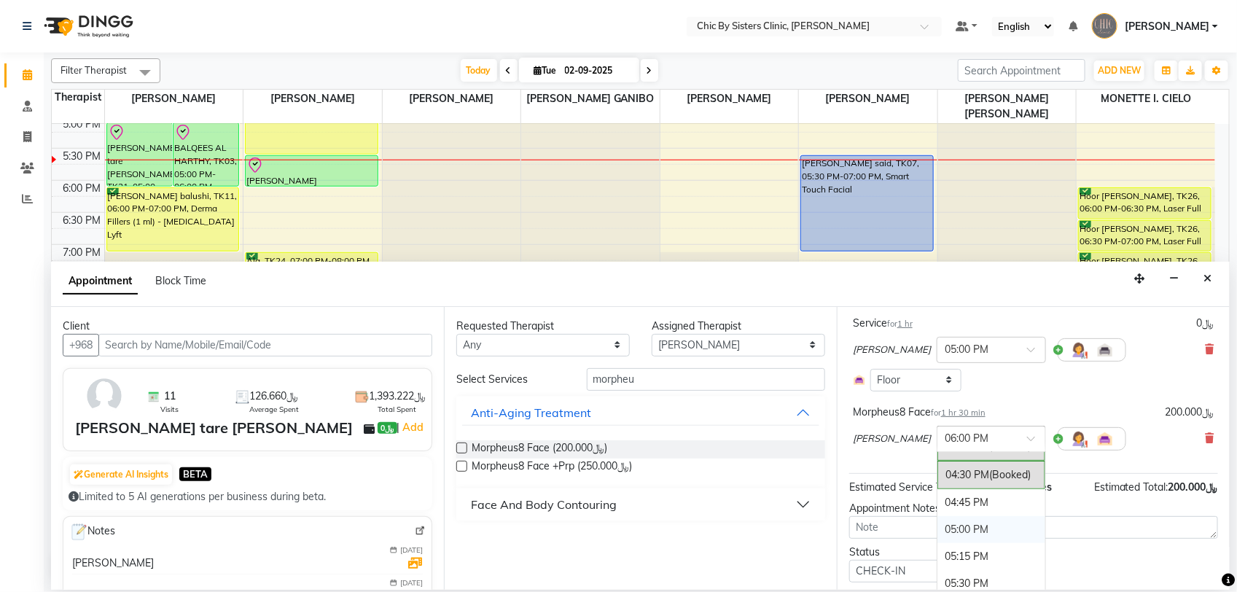
click at [1025, 540] on div "05:00 PM" at bounding box center [991, 529] width 108 height 27
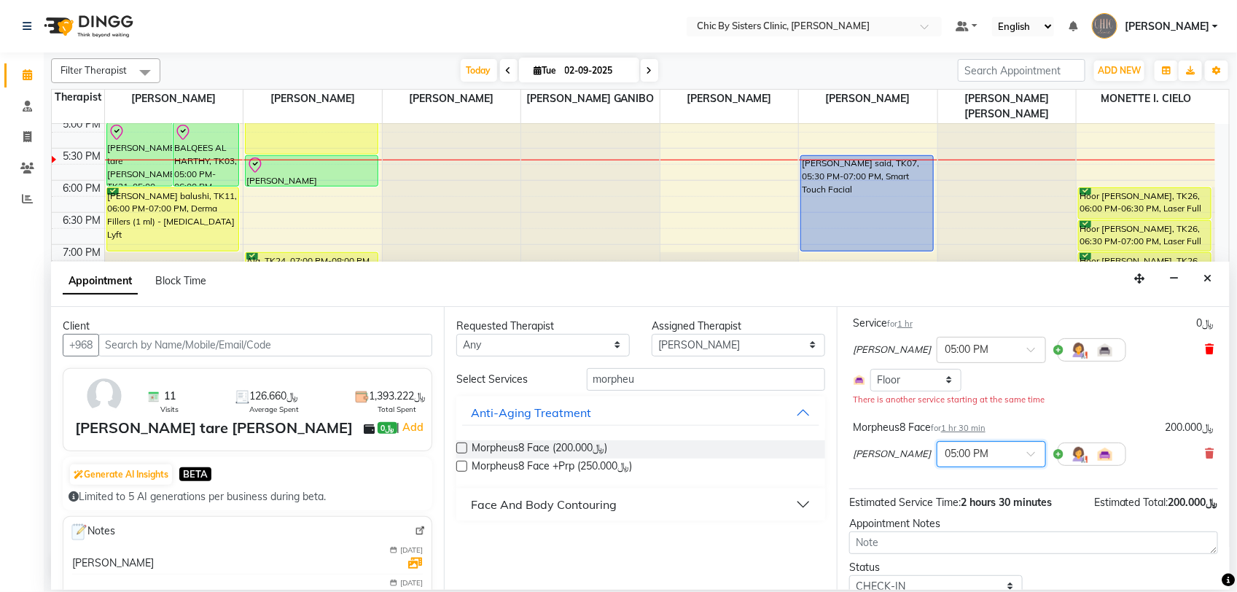
click at [1206, 351] on icon at bounding box center [1210, 349] width 9 height 10
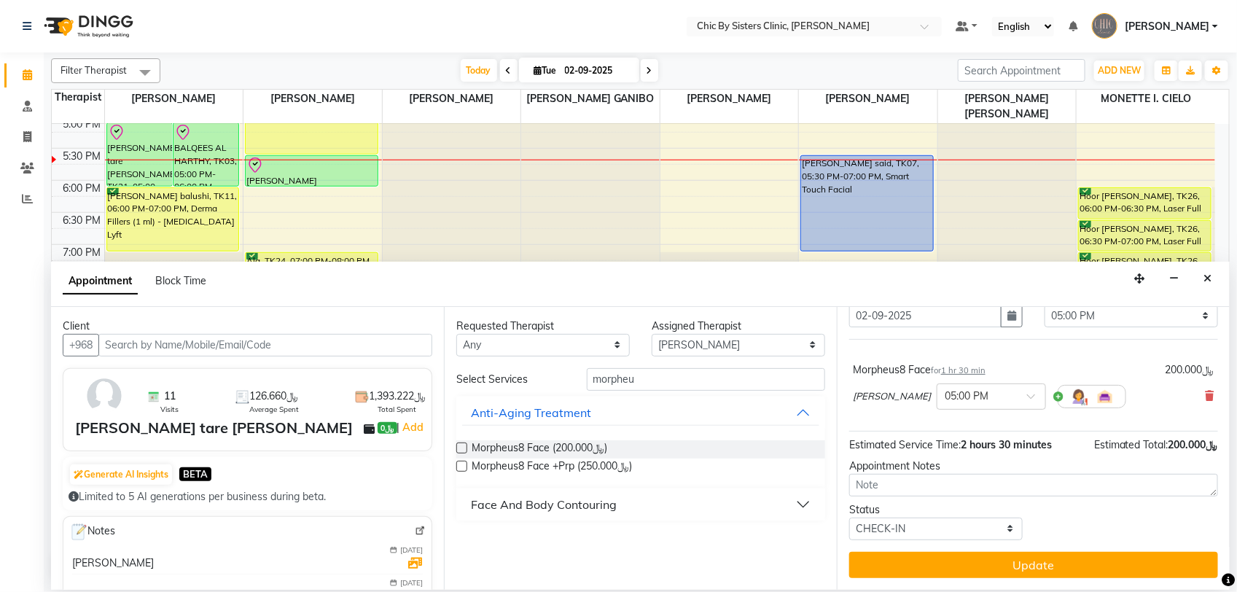
scroll to position [59, 0]
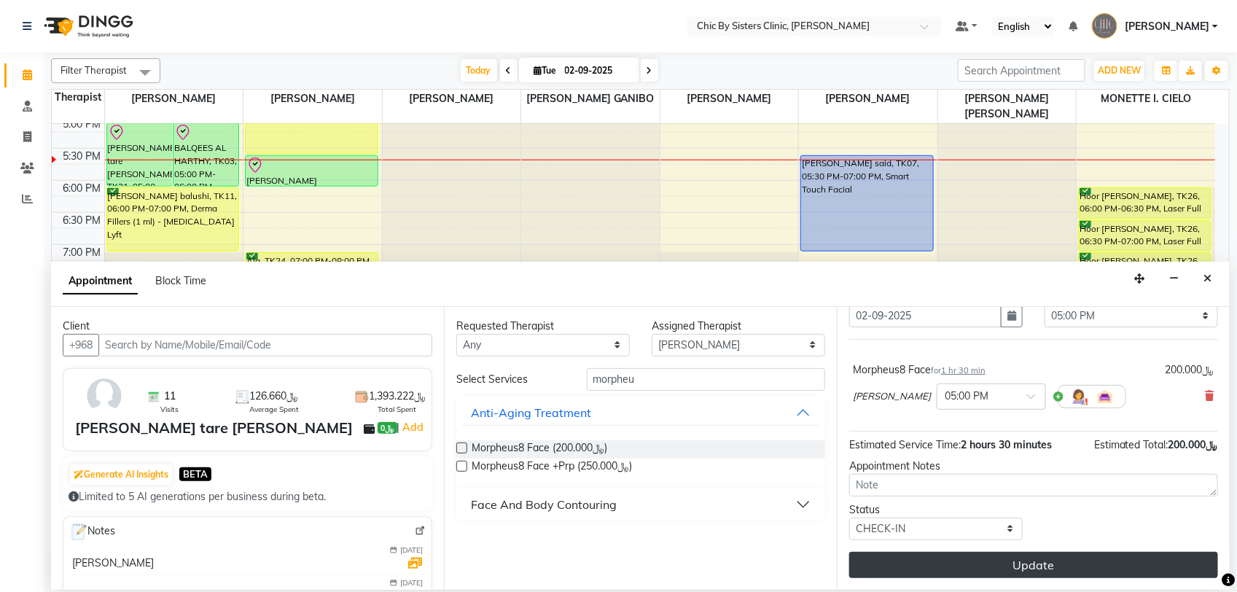
click at [1015, 560] on button "Update" at bounding box center [1033, 565] width 369 height 26
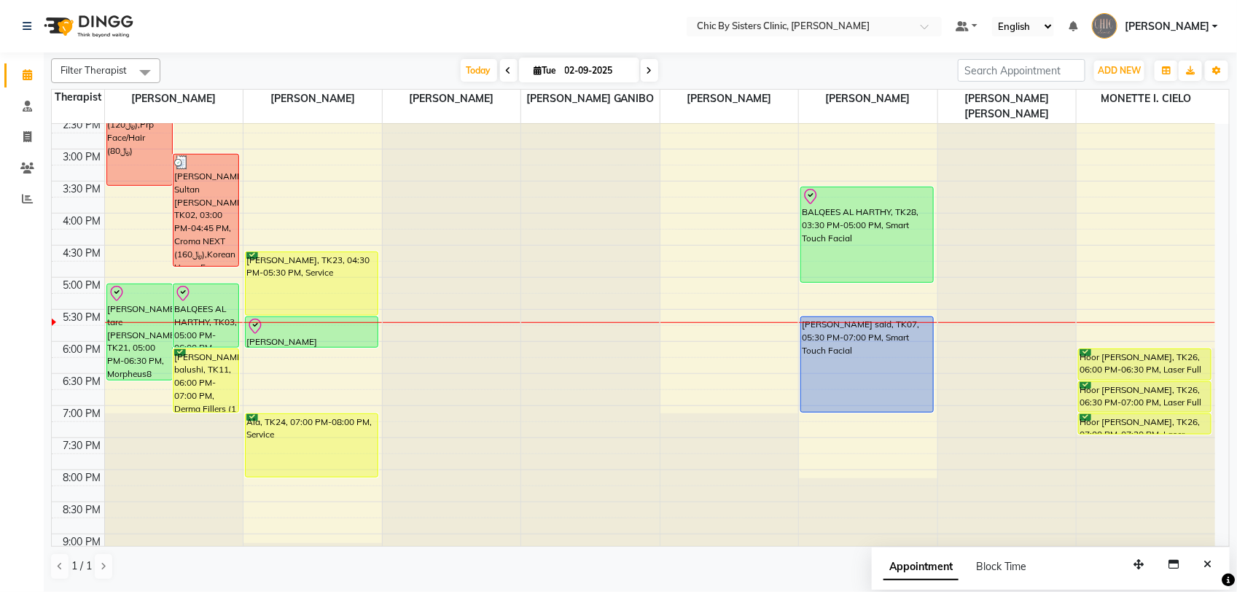
scroll to position [380, 0]
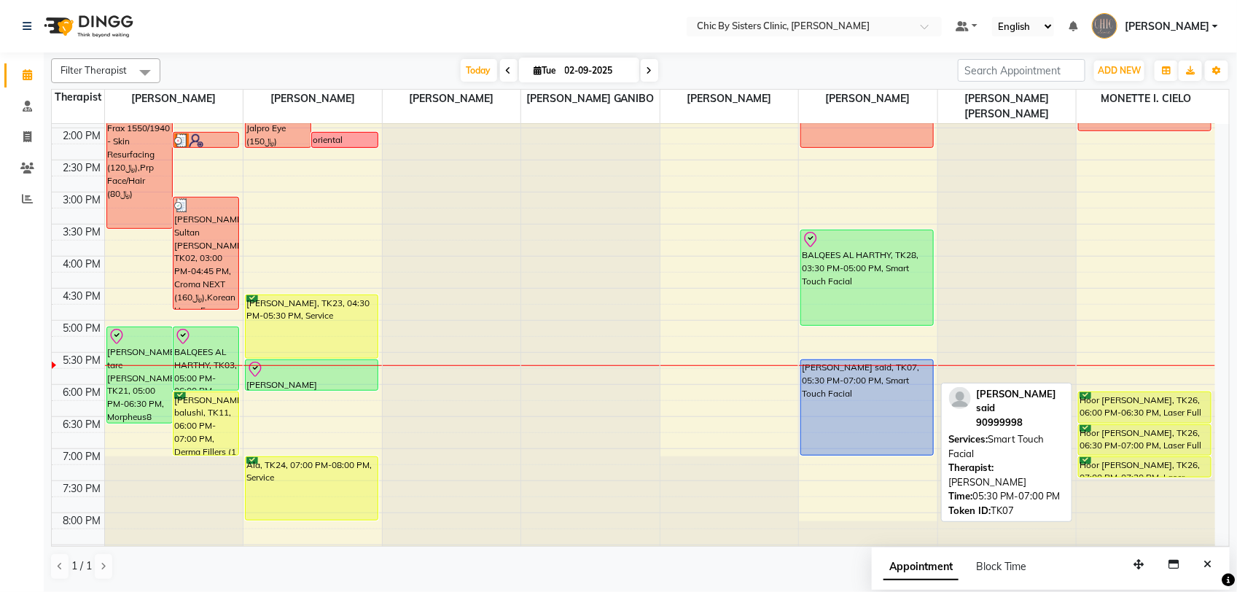
click at [905, 428] on div "H.H Al sayyida Noora Mohamed Al said, TK07, 05:30 PM-07:00 PM, Smart Touch Faci…" at bounding box center [867, 407] width 132 height 95
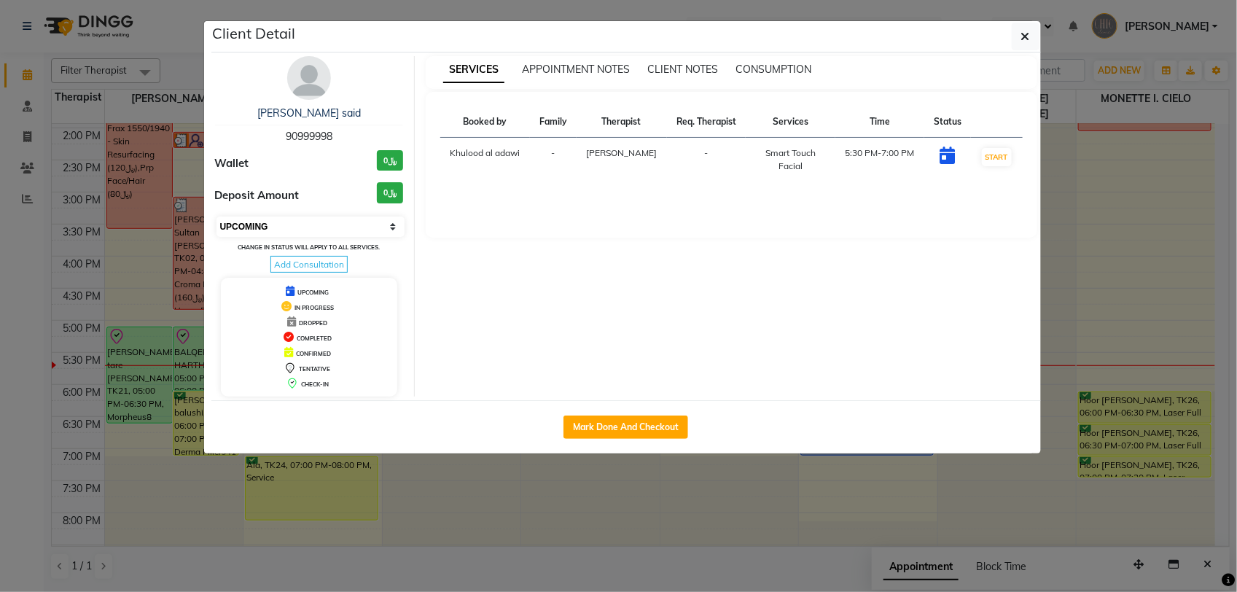
click at [362, 227] on select "Select IN SERVICE CONFIRMED TENTATIVE CHECK IN MARK DONE DROPPED UPCOMING" at bounding box center [310, 226] width 189 height 20
select select "6"
click at [216, 216] on select "Select IN SERVICE CONFIRMED TENTATIVE CHECK IN MARK DONE DROPPED UPCOMING" at bounding box center [310, 226] width 189 height 20
click at [1032, 42] on button "button" at bounding box center [1026, 37] width 28 height 28
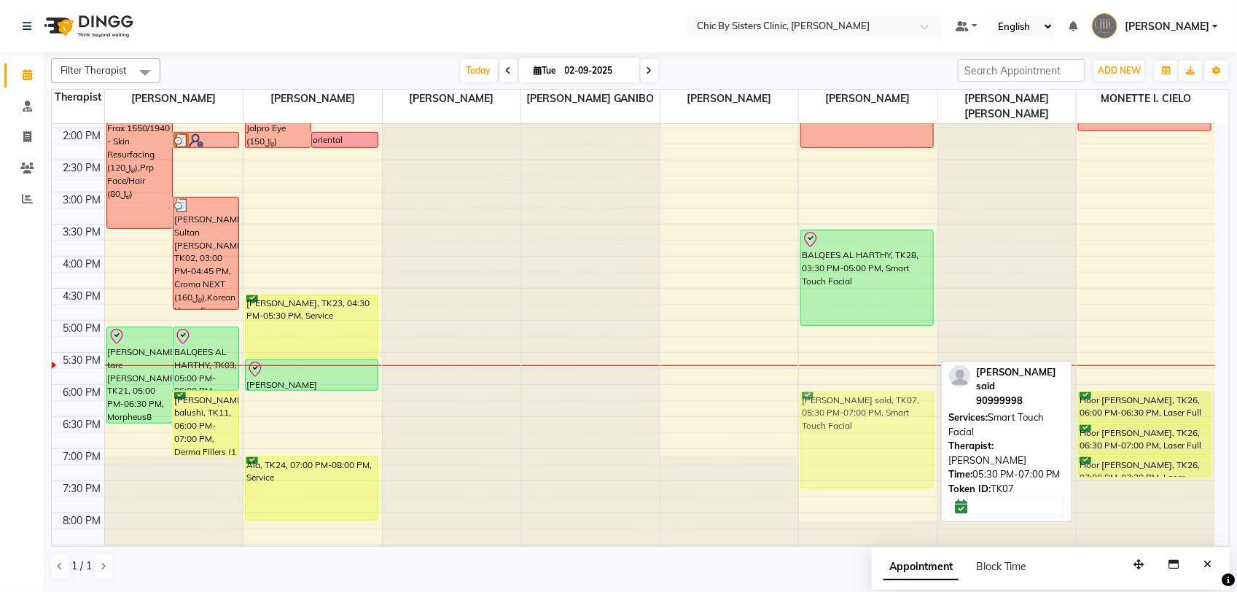
drag, startPoint x: 864, startPoint y: 405, endPoint x: 865, endPoint y: 431, distance: 26.3
click at [864, 431] on div "Batool, Al Lawati, TK19, 01:00 PM-02:15 PM, Forma Full Face BALQEES AL HARTHY, …" at bounding box center [868, 255] width 138 height 1025
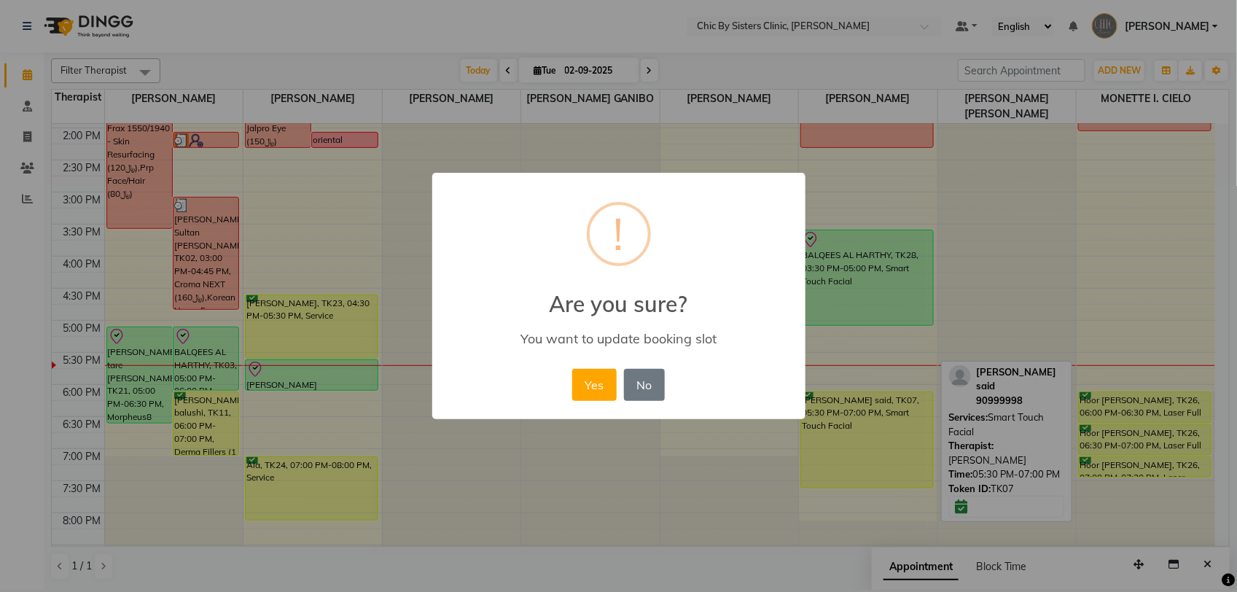
click at [865, 431] on div "× ! Are you sure? You want to update booking slot Yes No No" at bounding box center [618, 296] width 1237 height 592
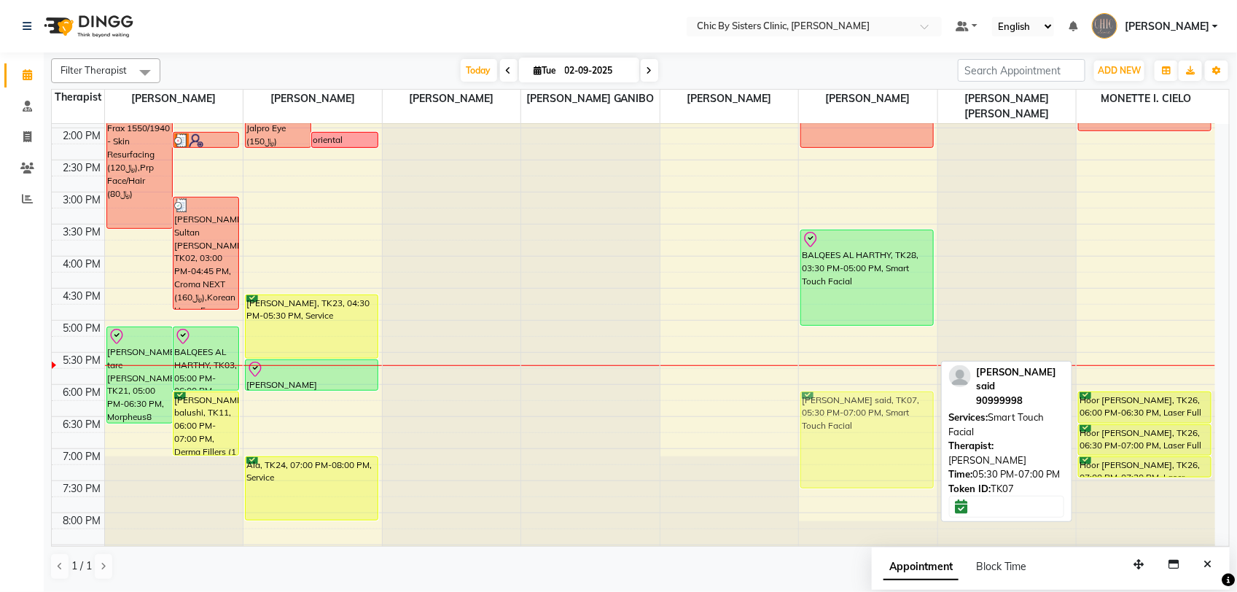
drag, startPoint x: 853, startPoint y: 425, endPoint x: 858, endPoint y: 456, distance: 30.9
click at [858, 456] on div "Batool, Al Lawati, TK19, 01:00 PM-02:15 PM, Forma Full Face BALQEES AL HARTHY, …" at bounding box center [868, 255] width 138 height 1025
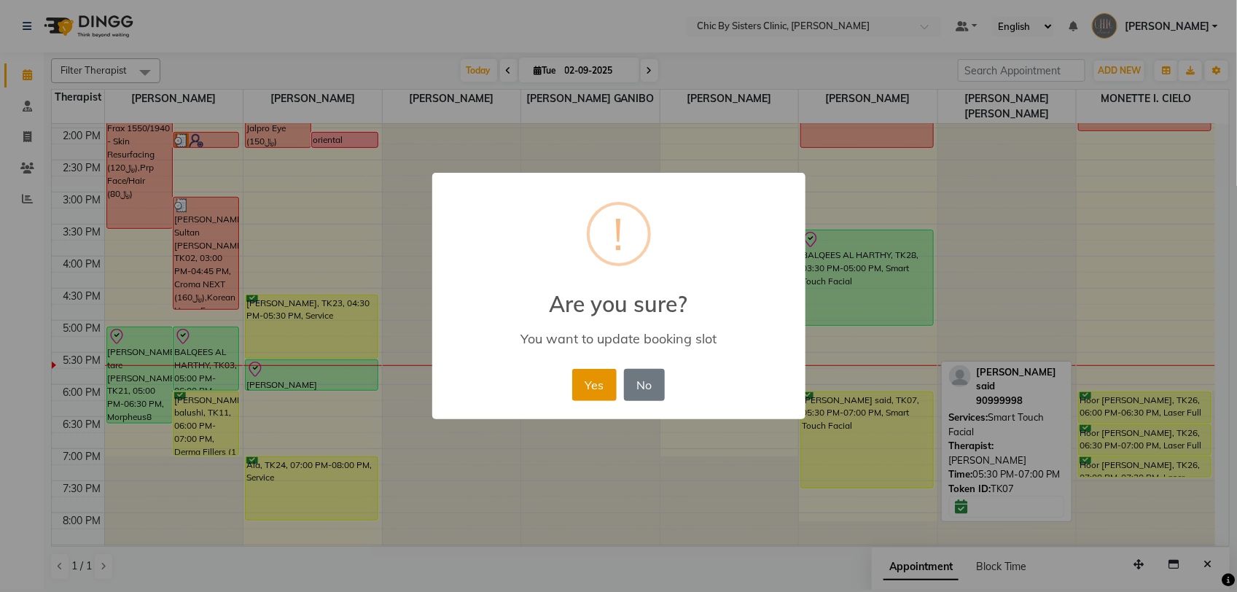
click at [590, 380] on button "Yes" at bounding box center [594, 385] width 44 height 32
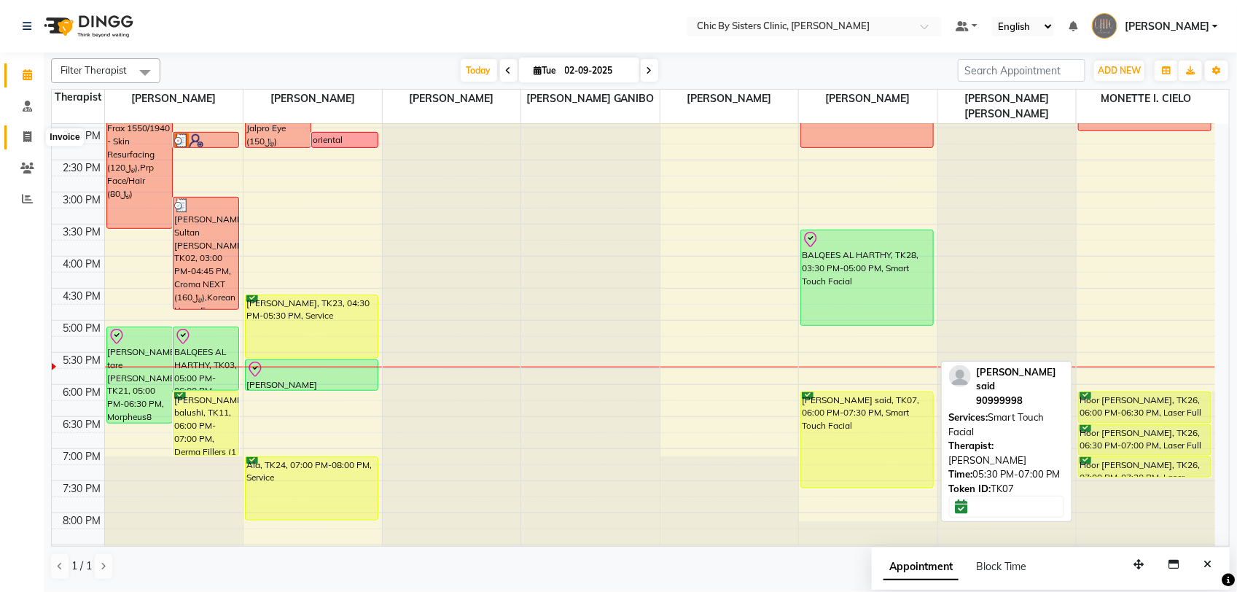
click at [29, 136] on icon at bounding box center [27, 136] width 8 height 11
select select "service"
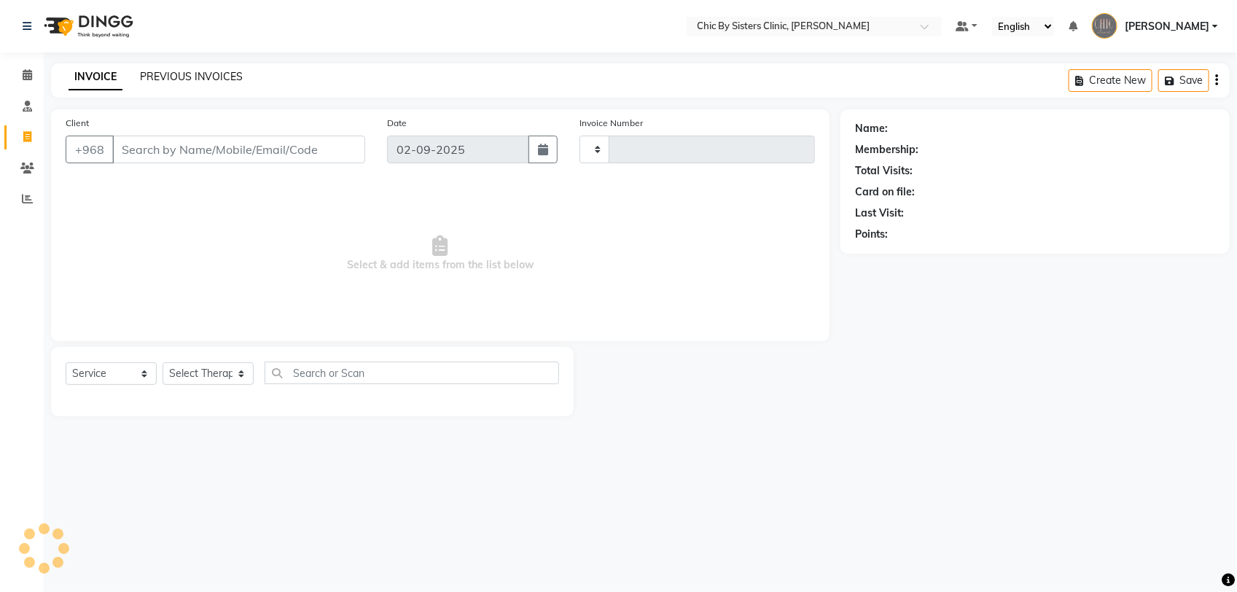
type input "2037"
select select "6348"
click at [181, 77] on link "PREVIOUS INVOICES" at bounding box center [191, 76] width 103 height 13
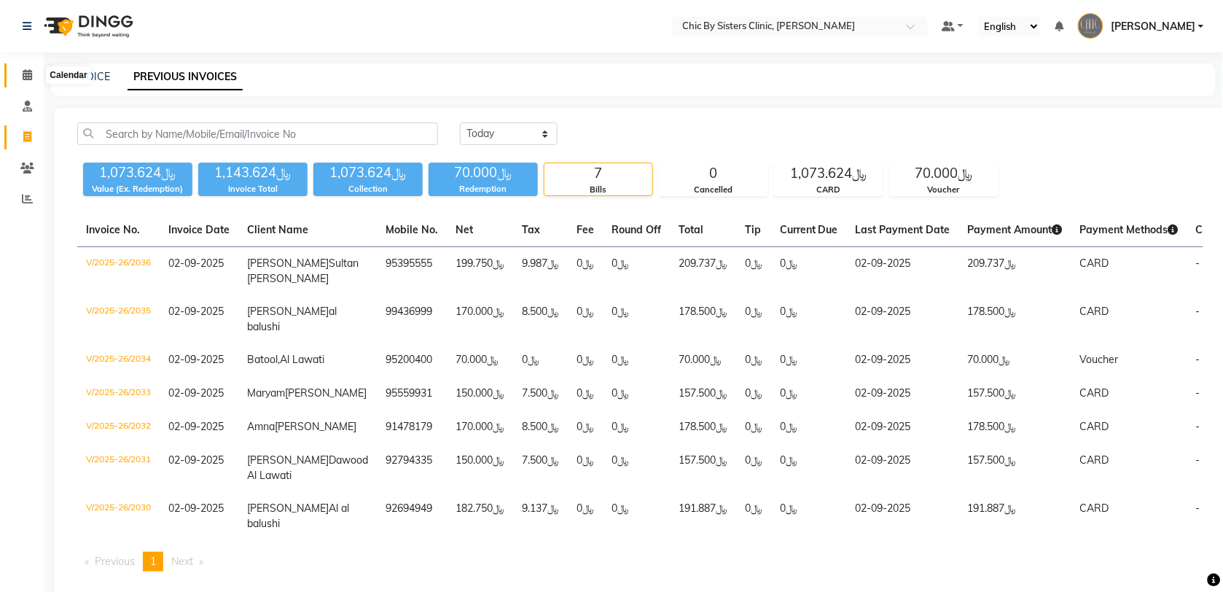
click at [26, 78] on icon at bounding box center [27, 74] width 9 height 11
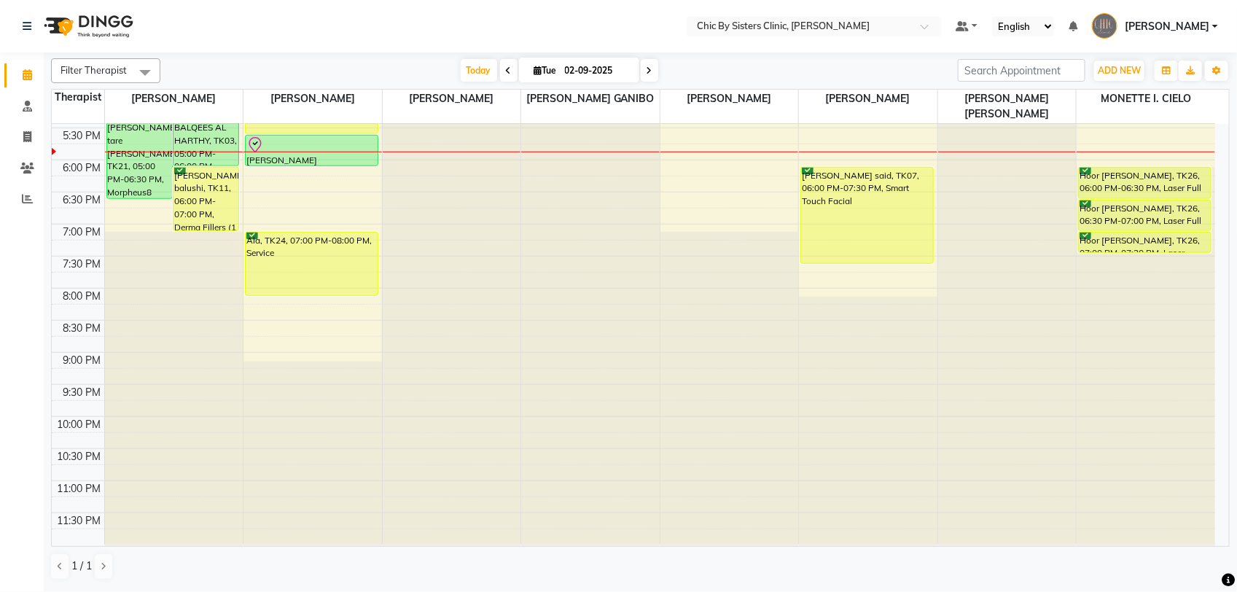
scroll to position [614, 0]
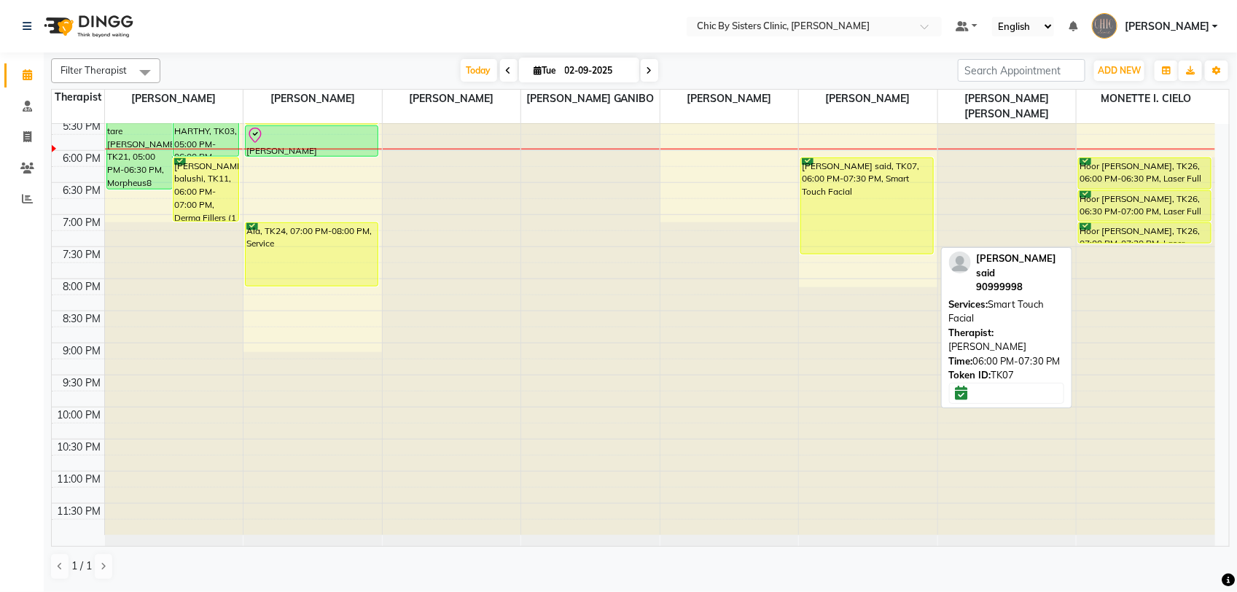
click at [839, 212] on div "[PERSON_NAME] said, TK07, 06:00 PM-07:30 PM, Smart Touch Facial" at bounding box center [867, 205] width 132 height 95
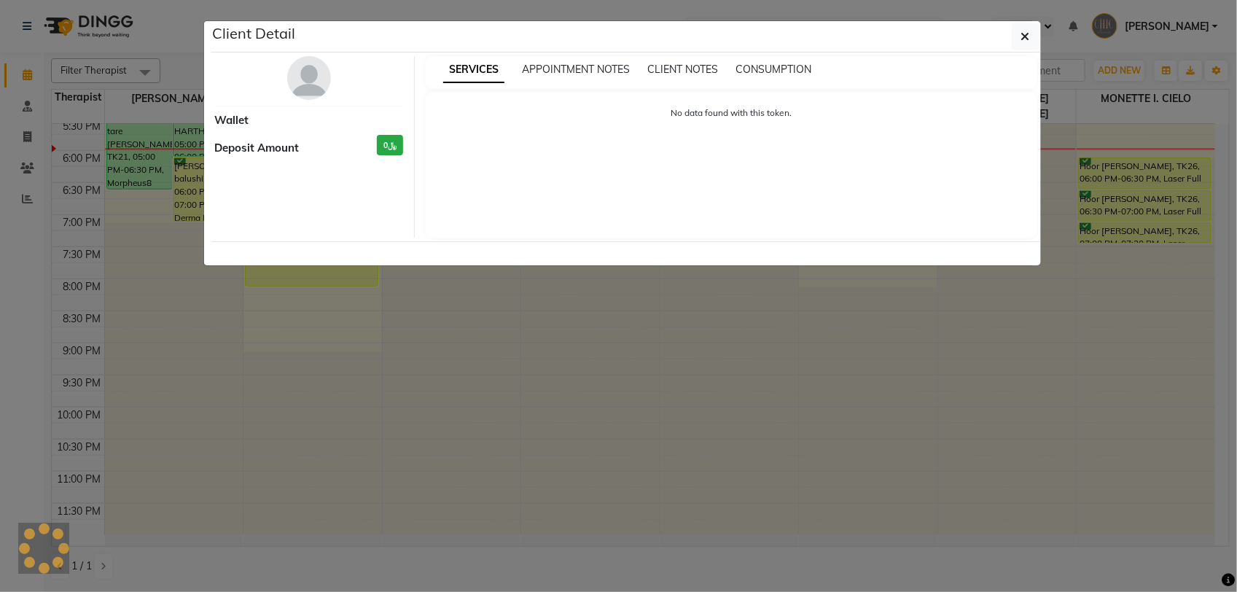
select select "6"
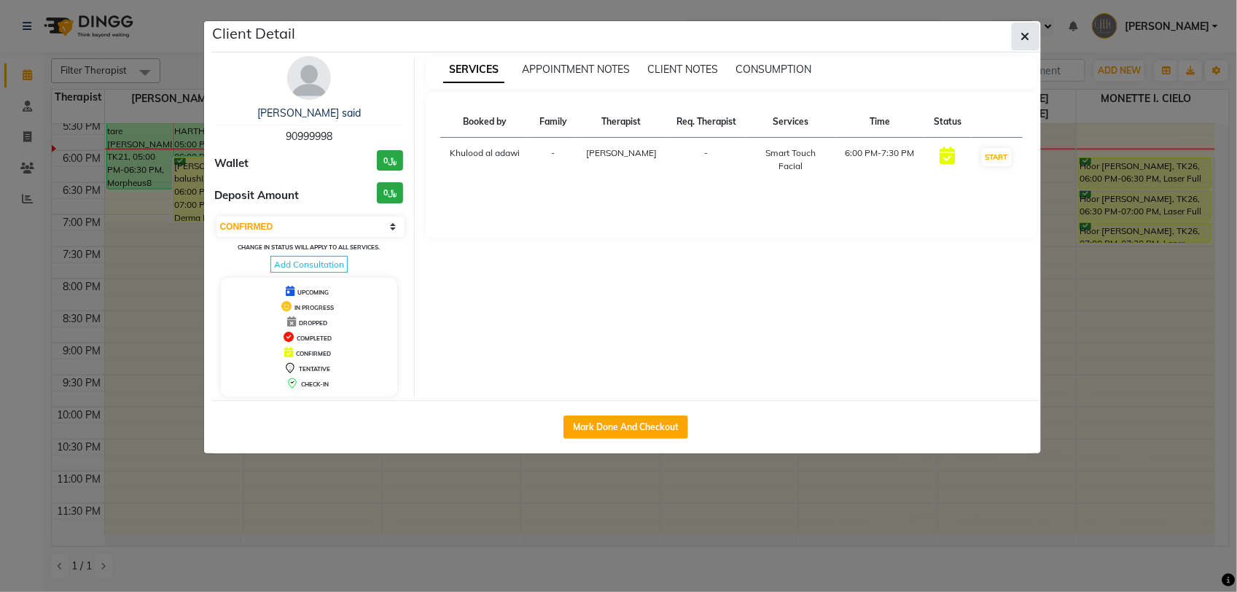
click at [1019, 38] on button "button" at bounding box center [1026, 37] width 28 height 28
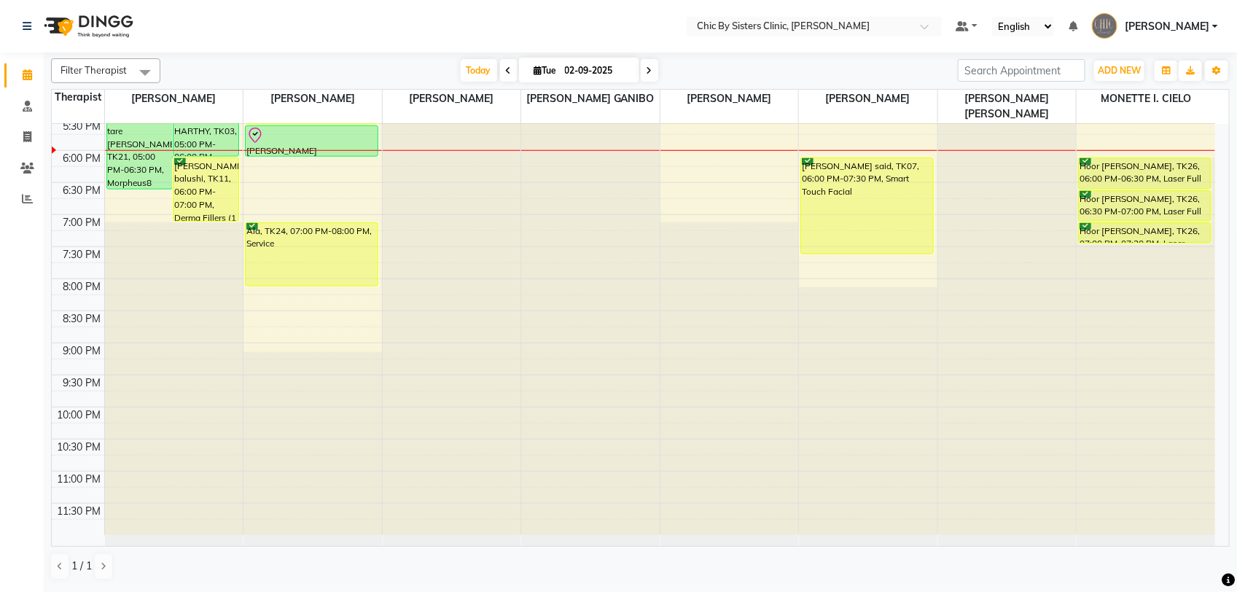
scroll to position [493, 0]
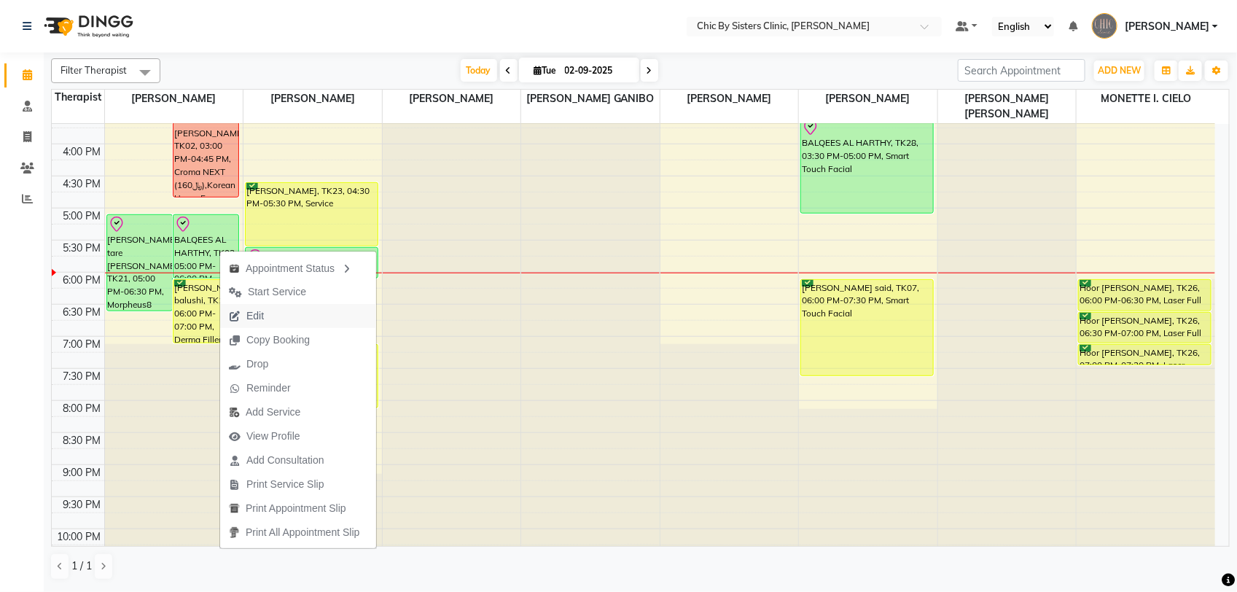
click at [278, 316] on button "Edit" at bounding box center [298, 316] width 156 height 24
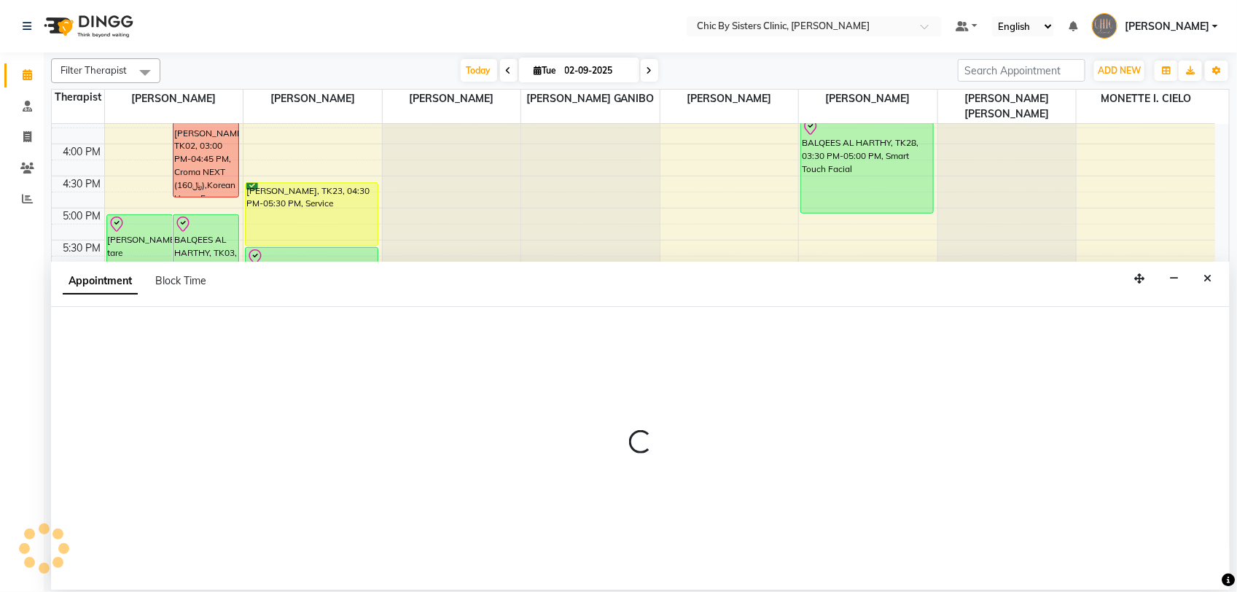
select select "tentative"
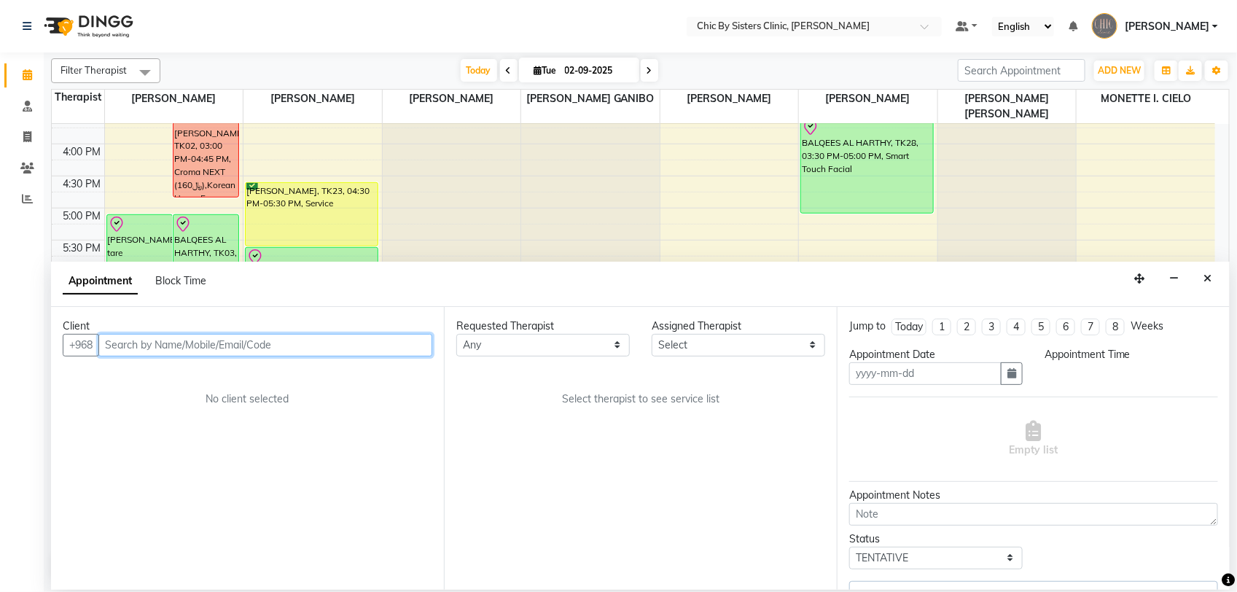
type input "02-09-2025"
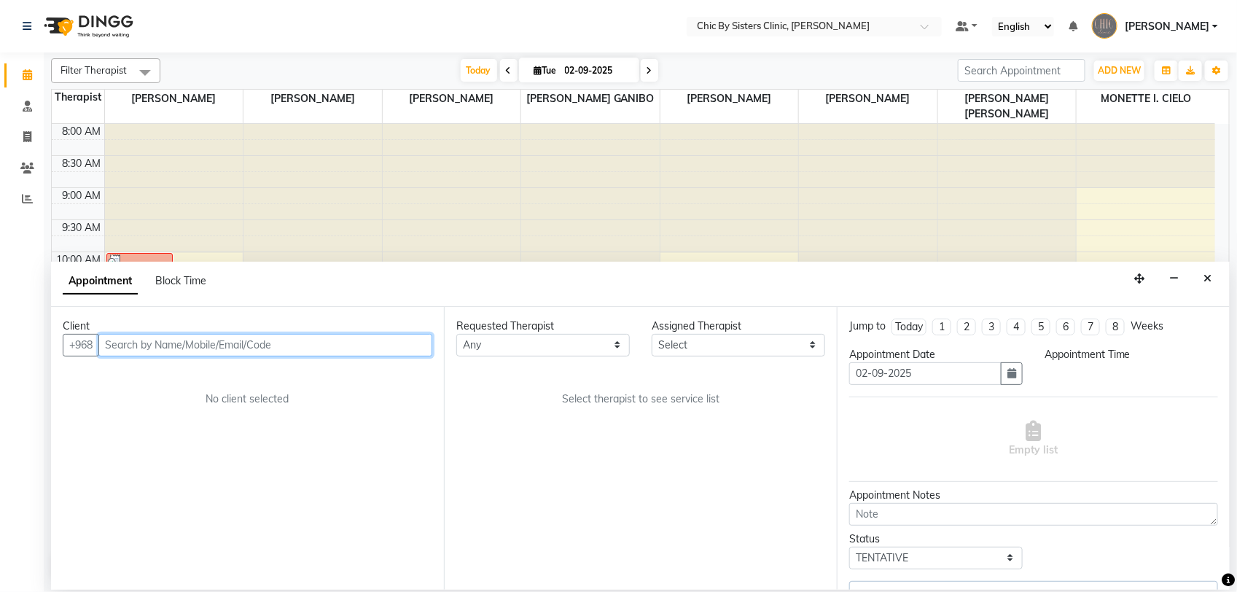
select select "check-in"
select select "1020"
select select "49177"
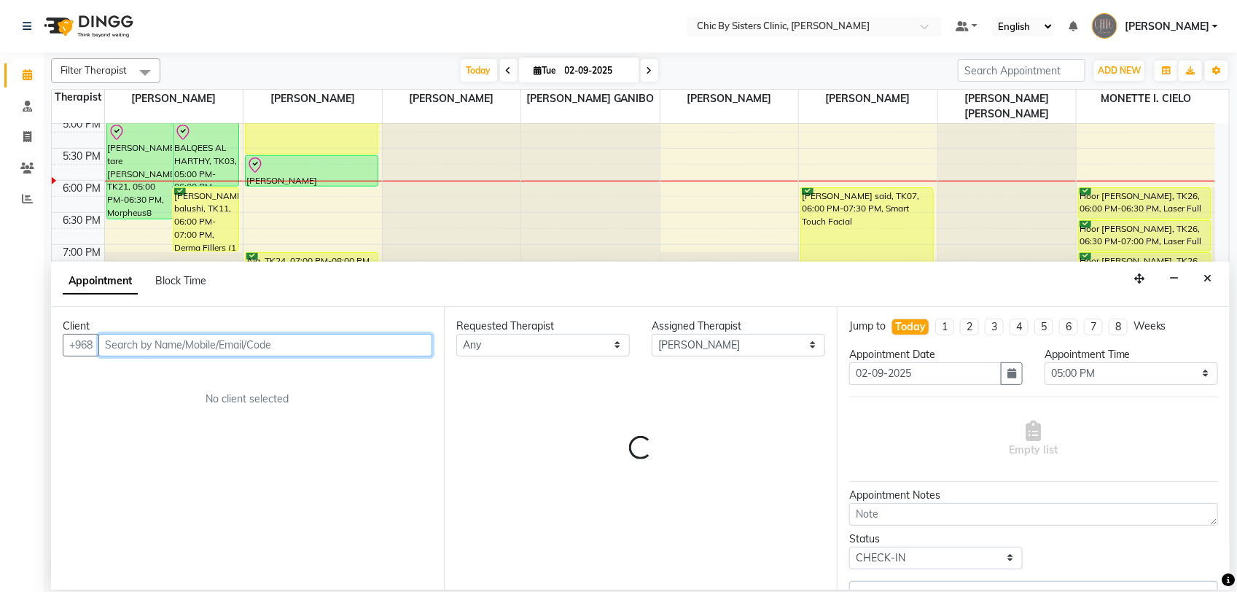
select select "3125"
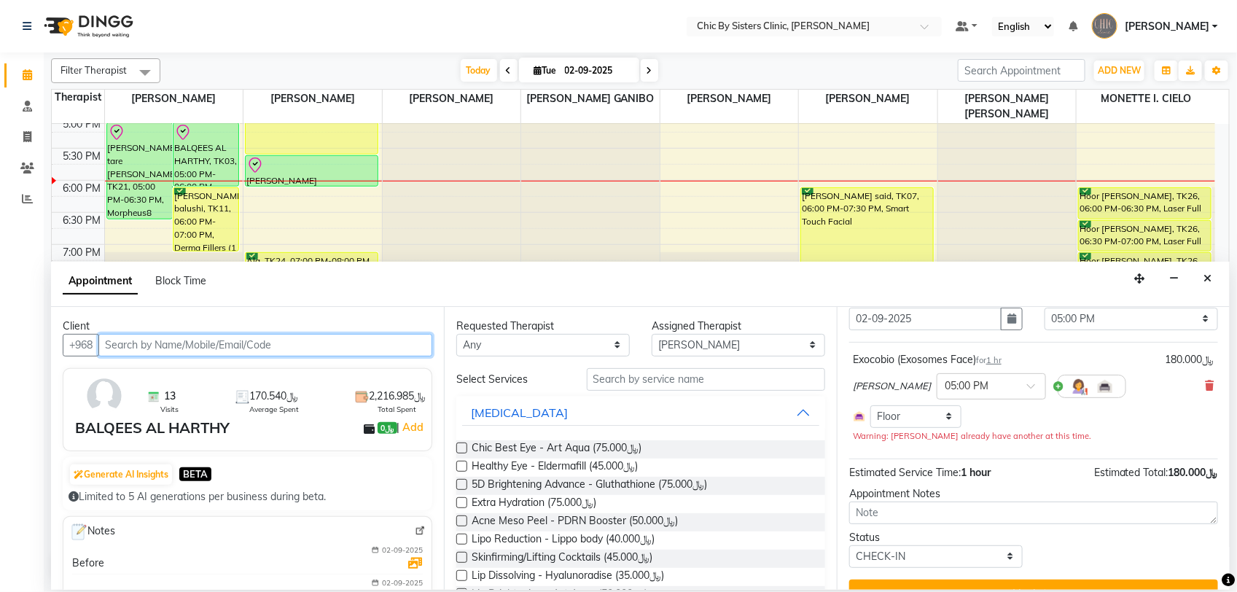
scroll to position [84, 0]
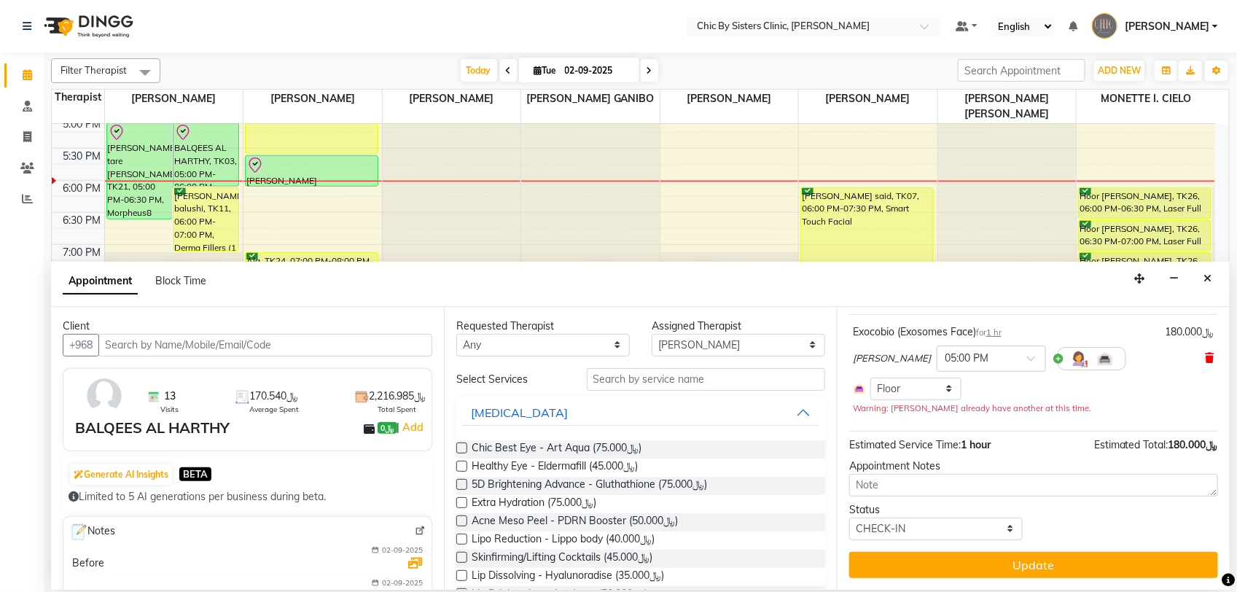
click at [1206, 359] on icon at bounding box center [1210, 358] width 9 height 10
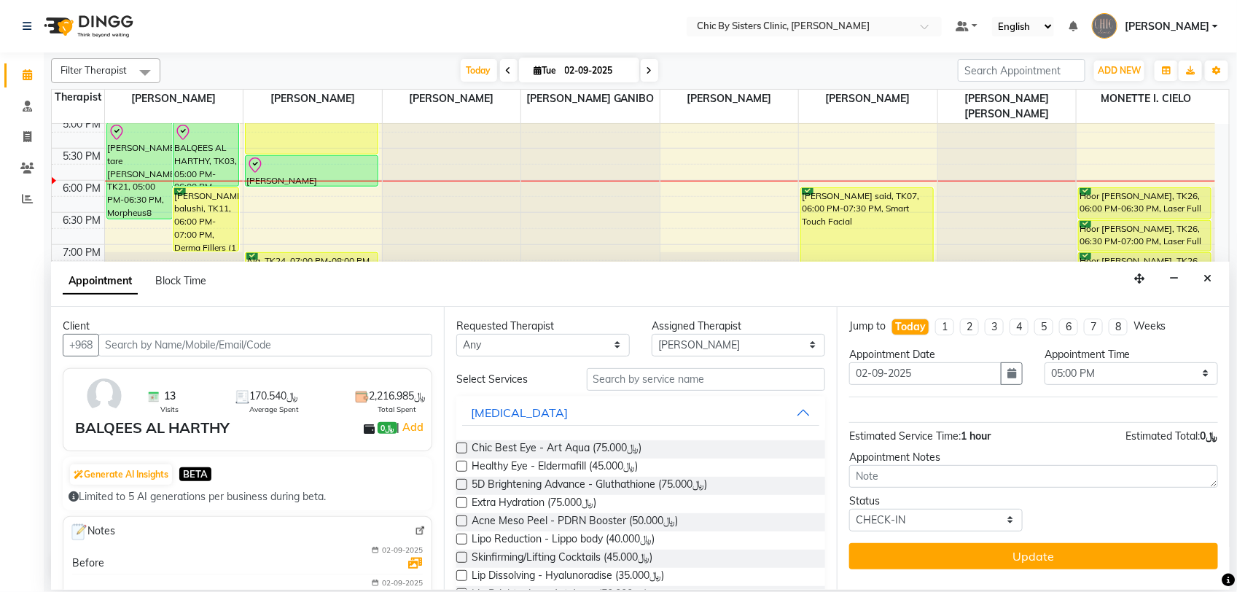
scroll to position [0, 0]
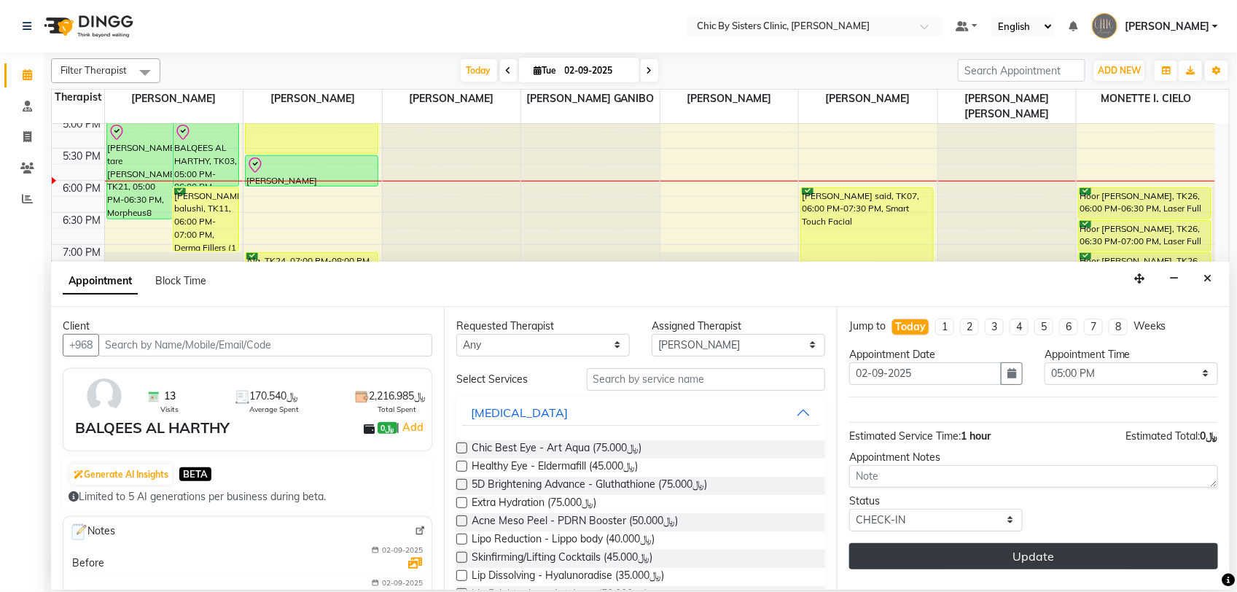
click at [1069, 563] on button "Update" at bounding box center [1033, 556] width 369 height 26
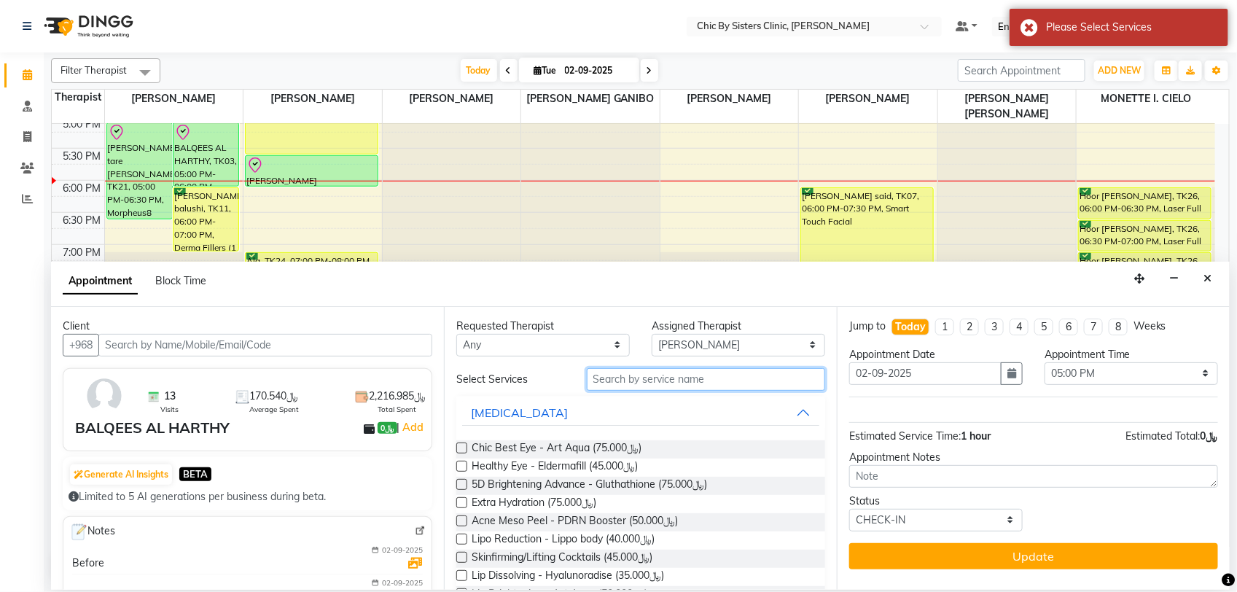
click at [642, 374] on input "text" at bounding box center [706, 379] width 238 height 23
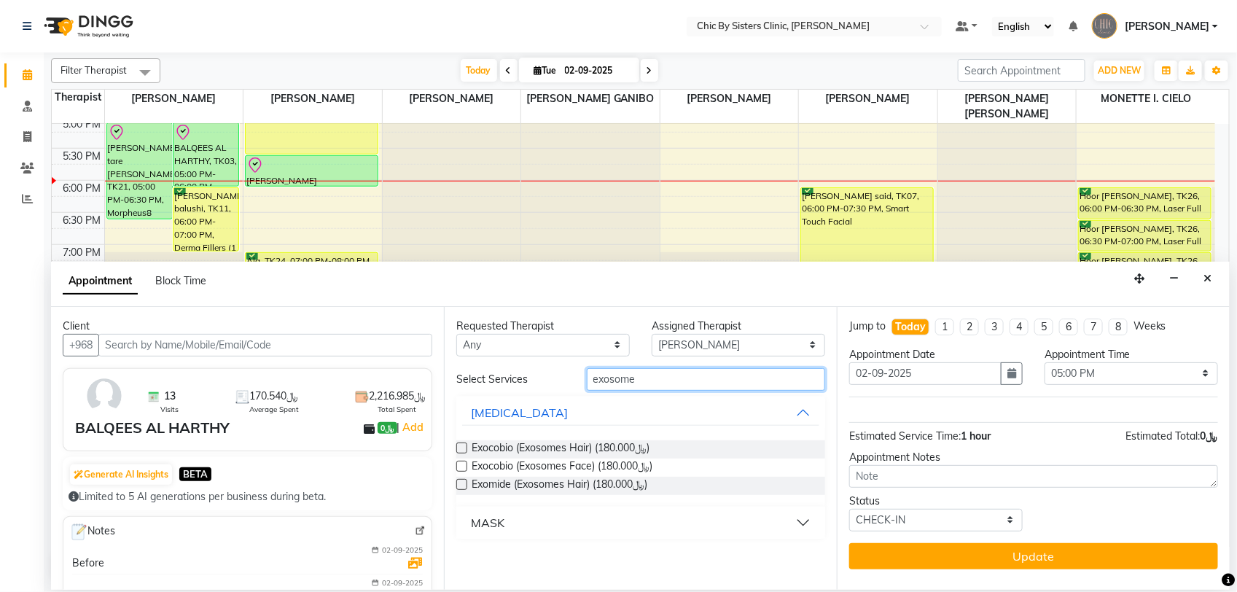
type input "exosome"
click at [461, 464] on label at bounding box center [461, 466] width 11 height 11
click at [461, 464] on input "checkbox" at bounding box center [460, 467] width 9 height 9
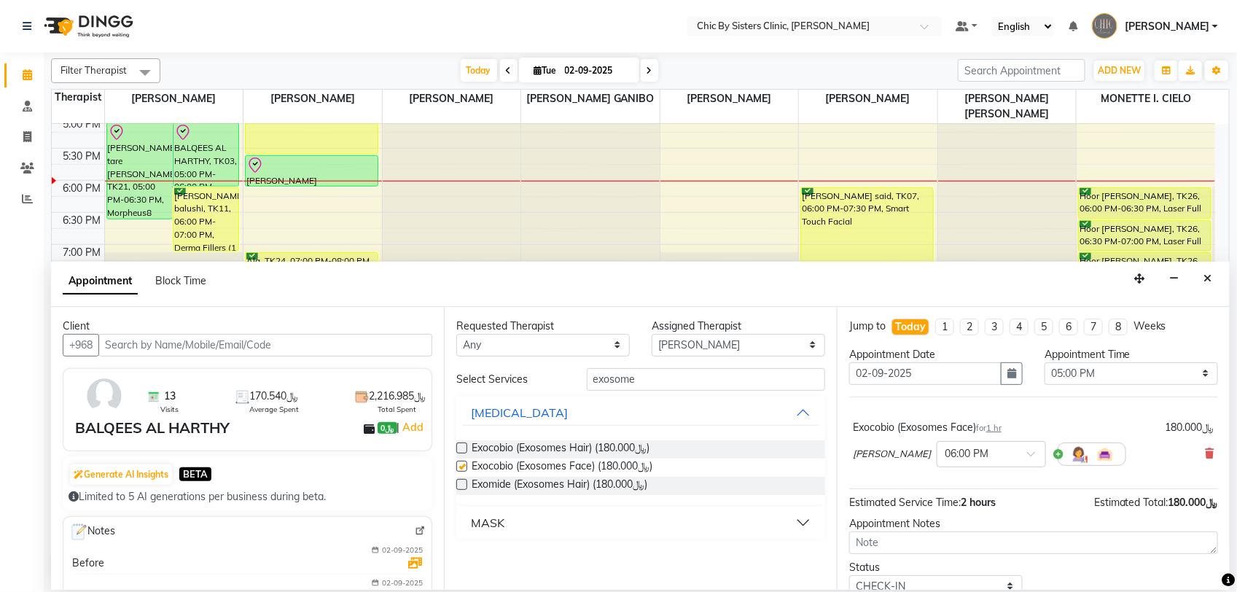
checkbox input "false"
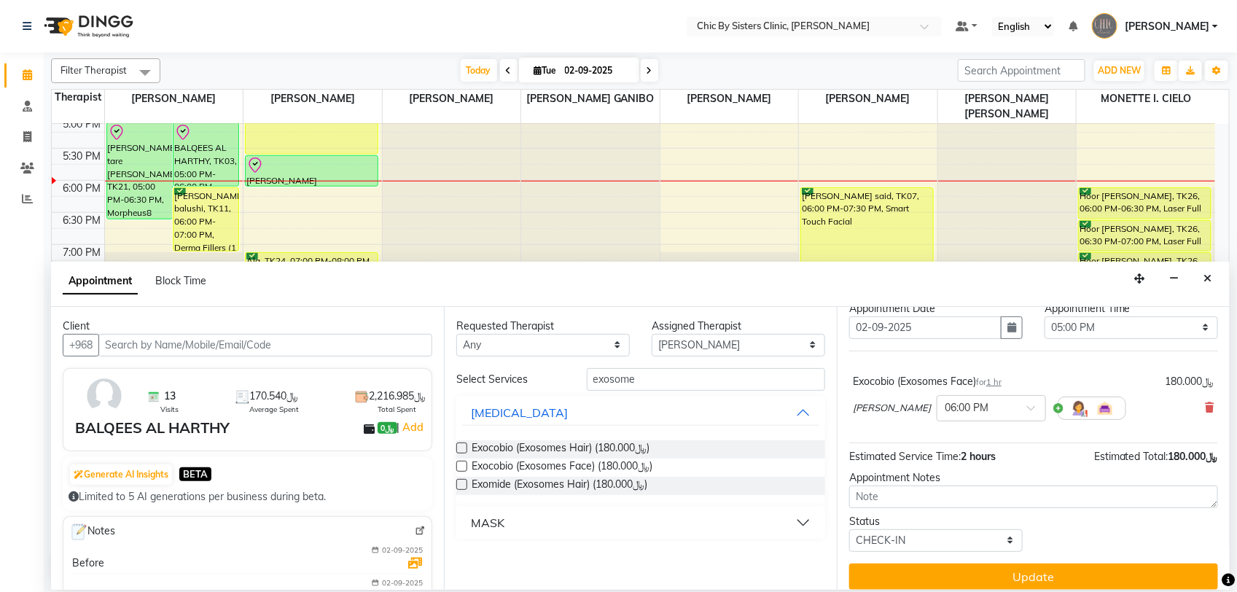
scroll to position [59, 0]
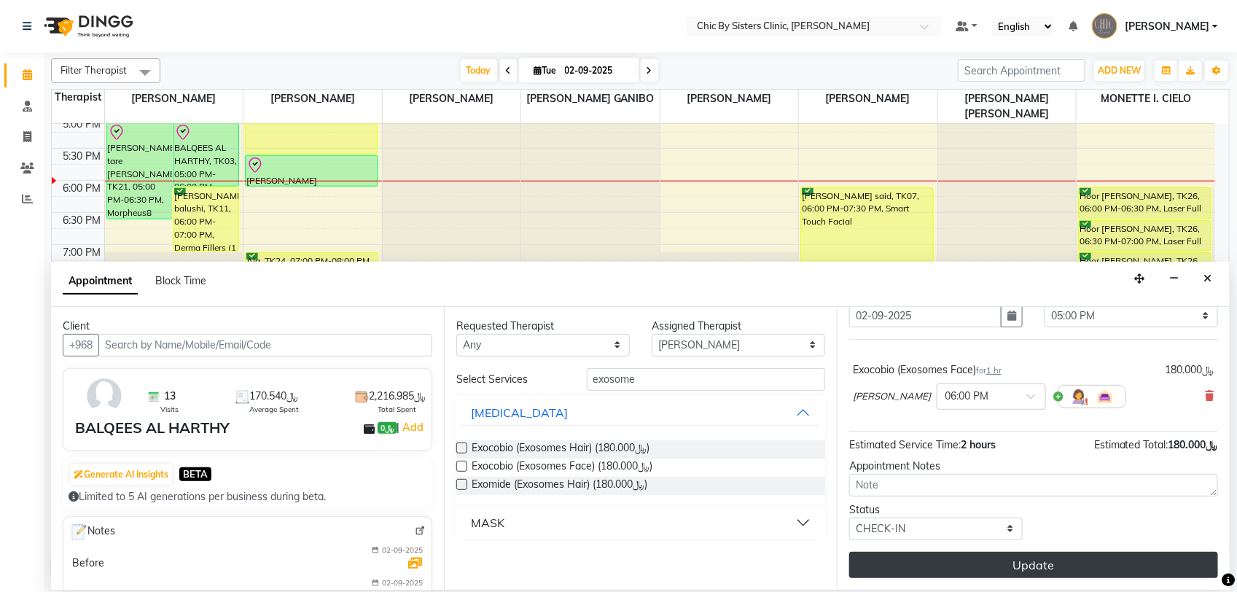
click at [975, 566] on button "Update" at bounding box center [1033, 565] width 369 height 26
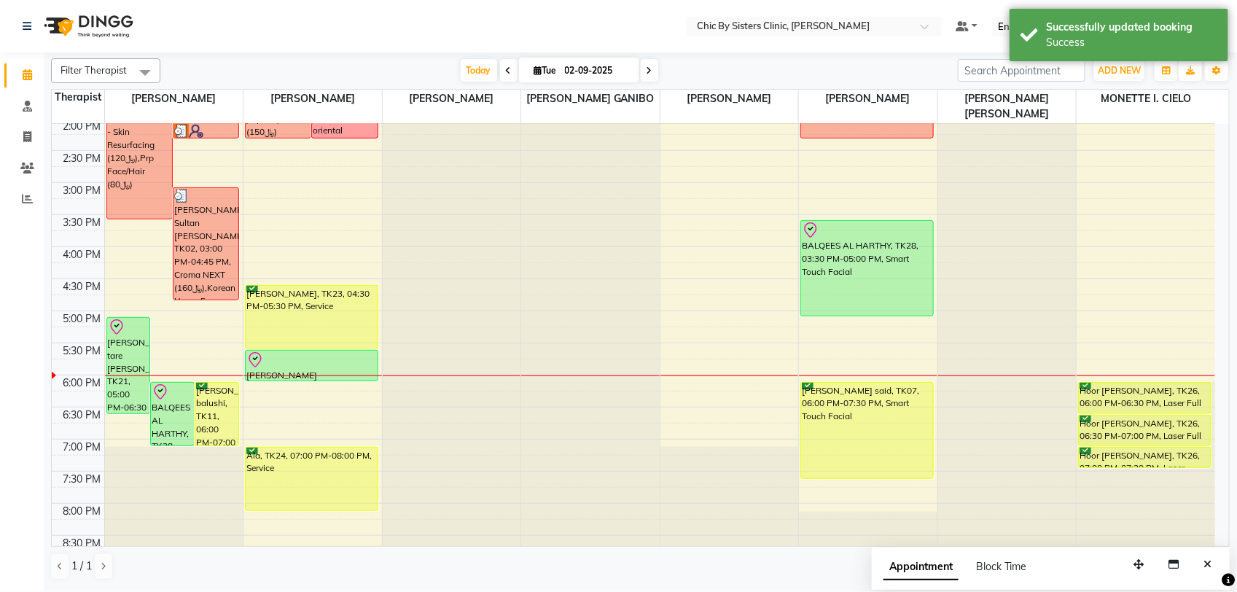
scroll to position [380, 0]
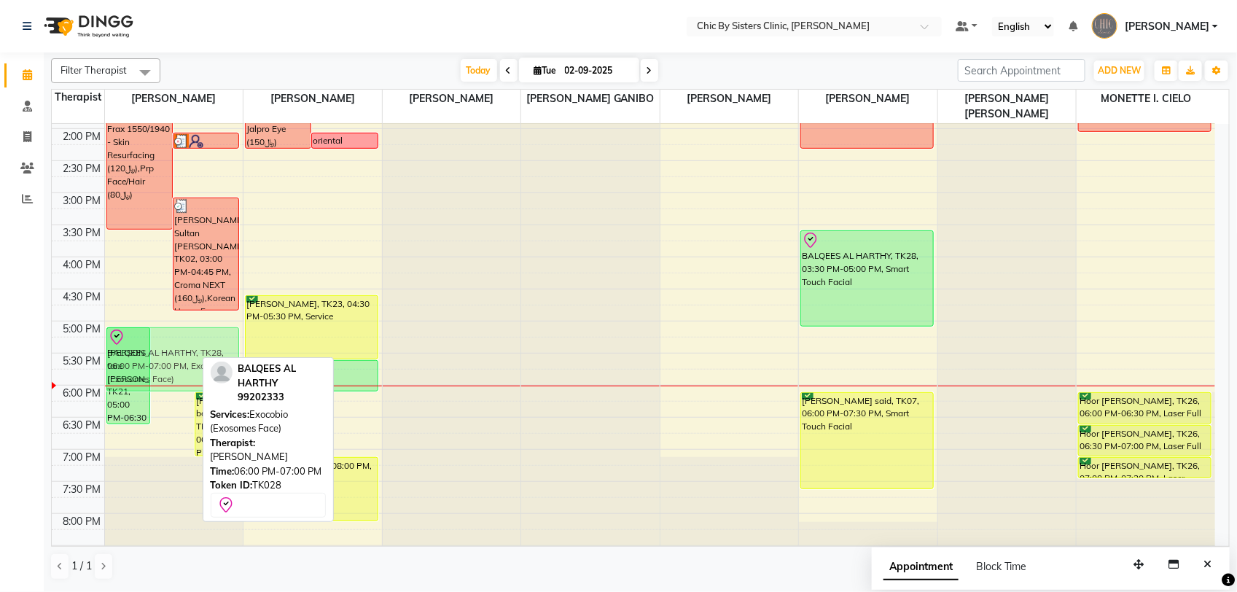
drag, startPoint x: 166, startPoint y: 406, endPoint x: 183, endPoint y: 348, distance: 60.0
click at [183, 348] on div "Ankita tare Habibulla, TK21, 05:00 PM-06:30 PM, Morpheus8 Face BALQEES AL HARTH…" at bounding box center [174, 256] width 138 height 1025
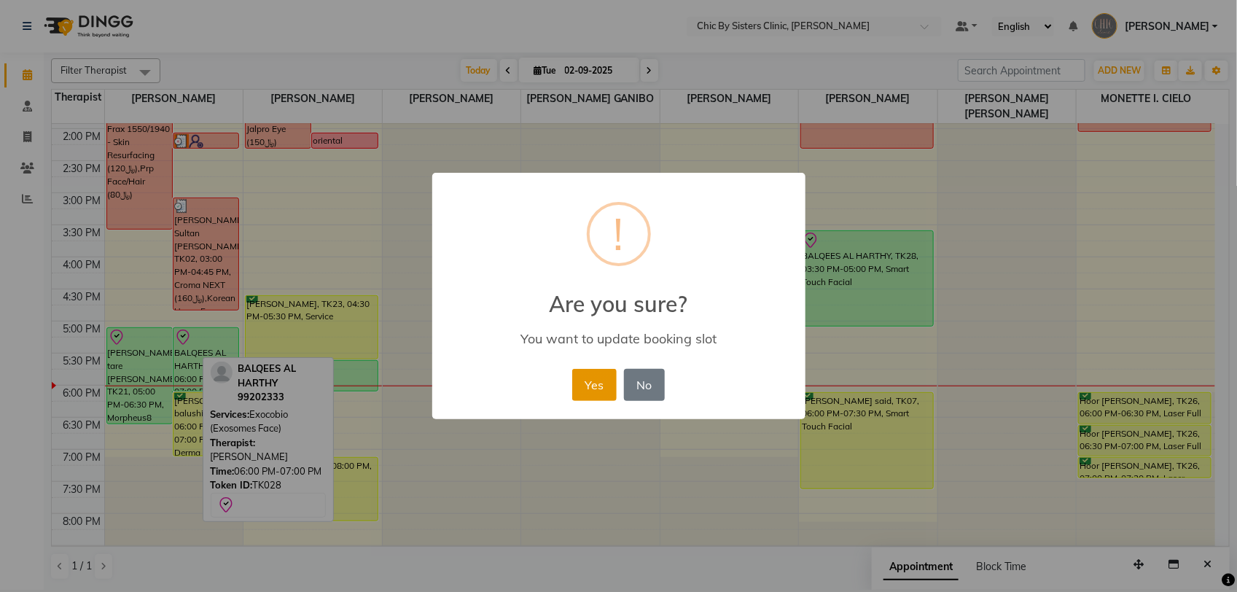
click at [577, 381] on button "Yes" at bounding box center [594, 385] width 44 height 32
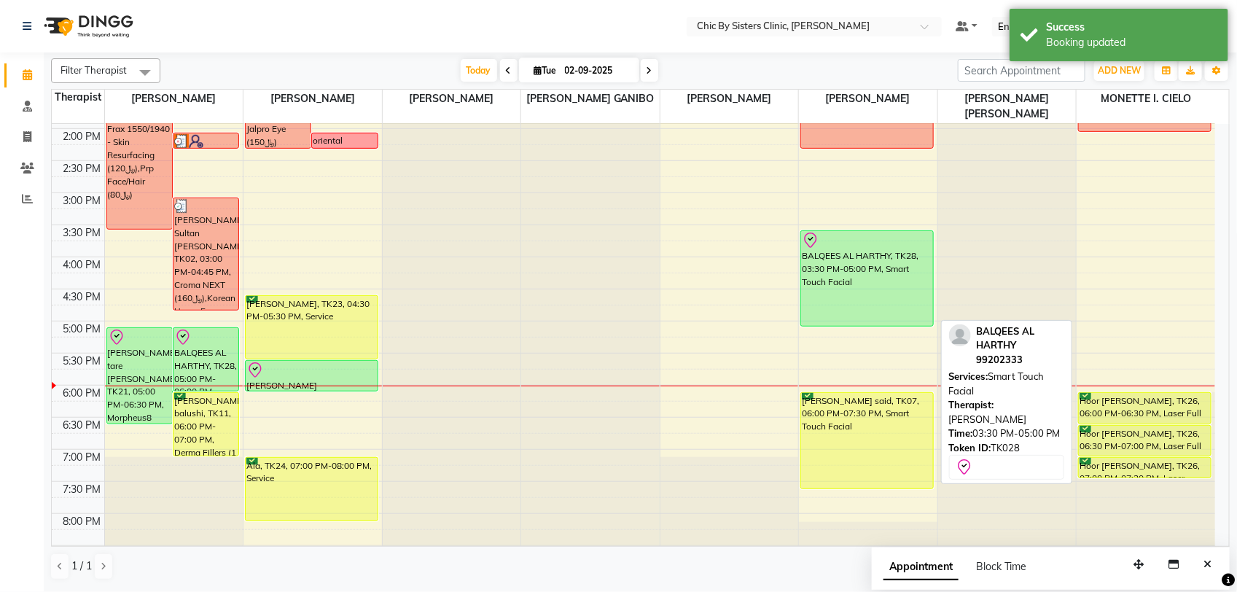
click at [911, 294] on div "BALQEES AL HARTHY, TK28, 03:30 PM-05:00 PM, Smart Touch Facial" at bounding box center [867, 278] width 132 height 95
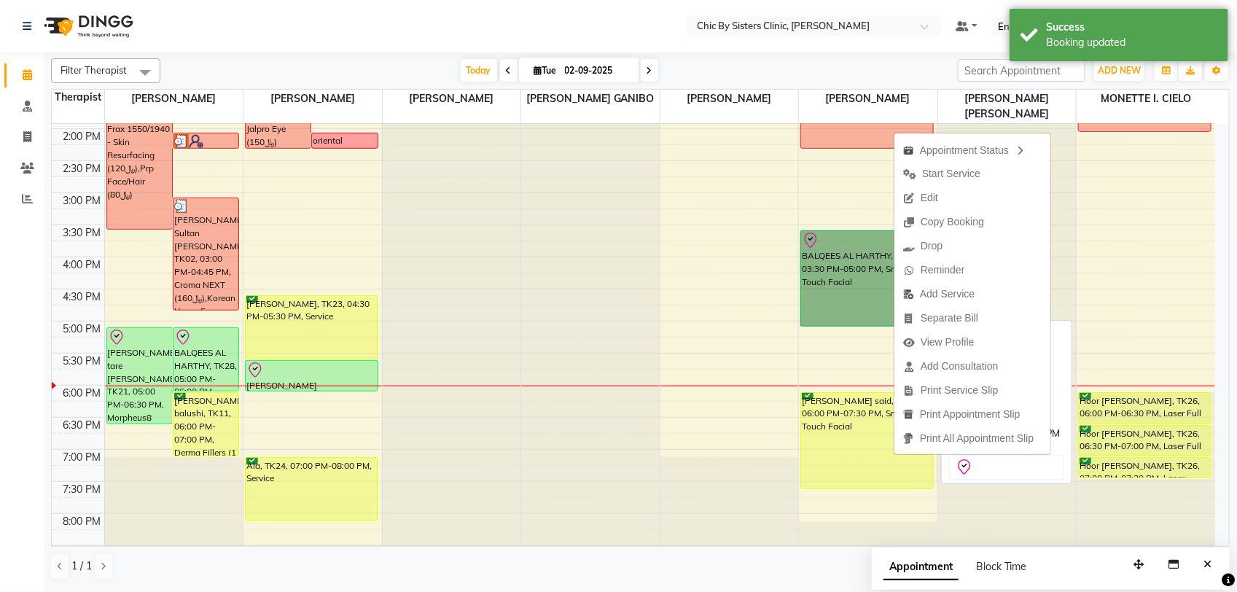
click at [824, 295] on link "BALQEES AL HARTHY, TK28, 03:30 PM-05:00 PM, Smart Touch Facial" at bounding box center [866, 278] width 133 height 96
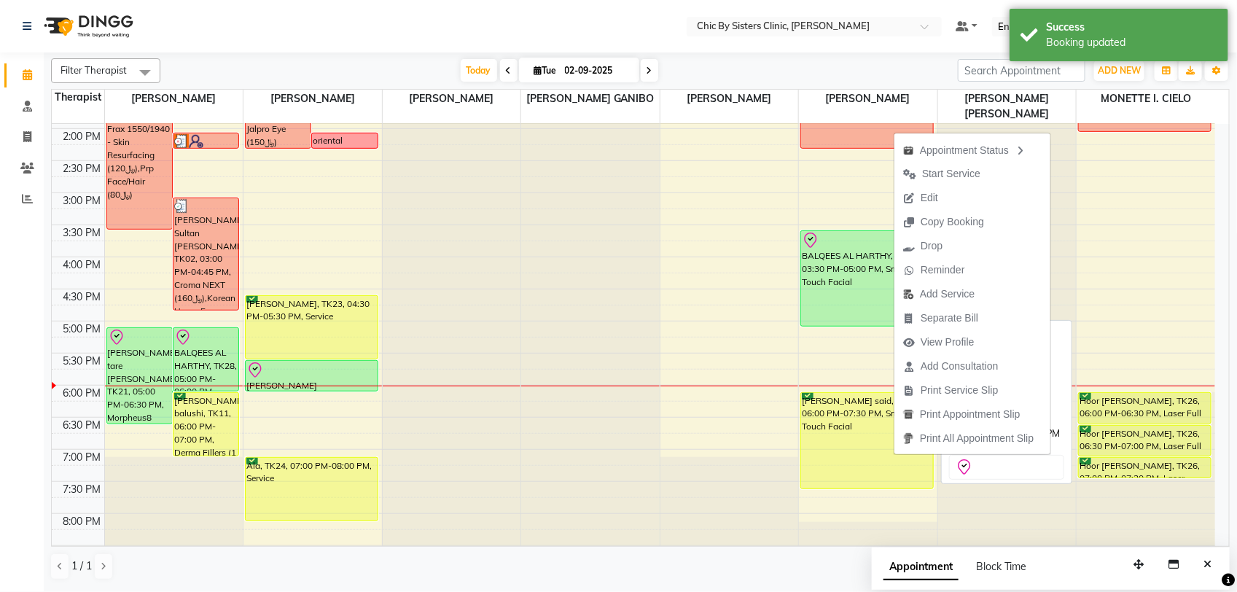
select select "8"
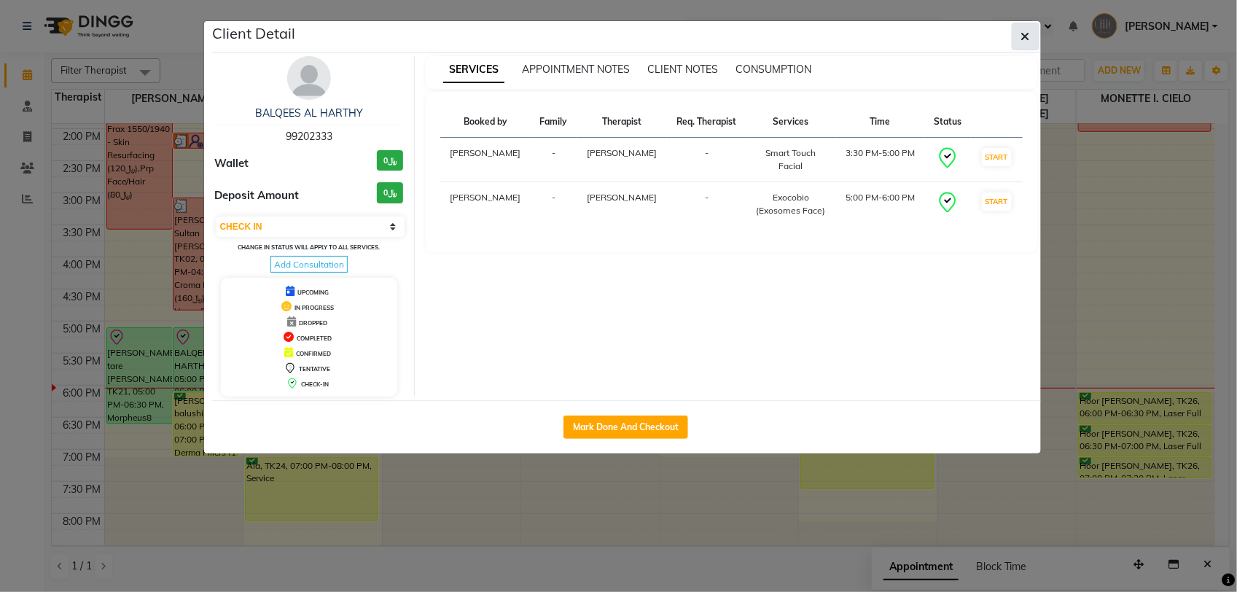
click at [1021, 36] on icon "button" at bounding box center [1025, 37] width 9 height 12
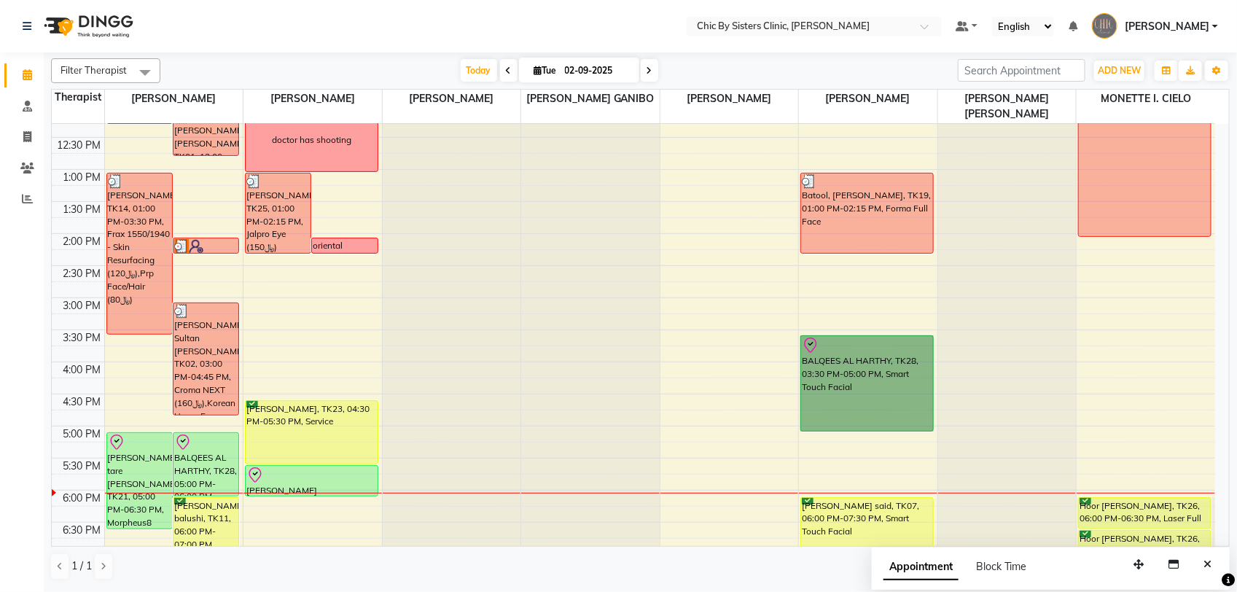
scroll to position [243, 0]
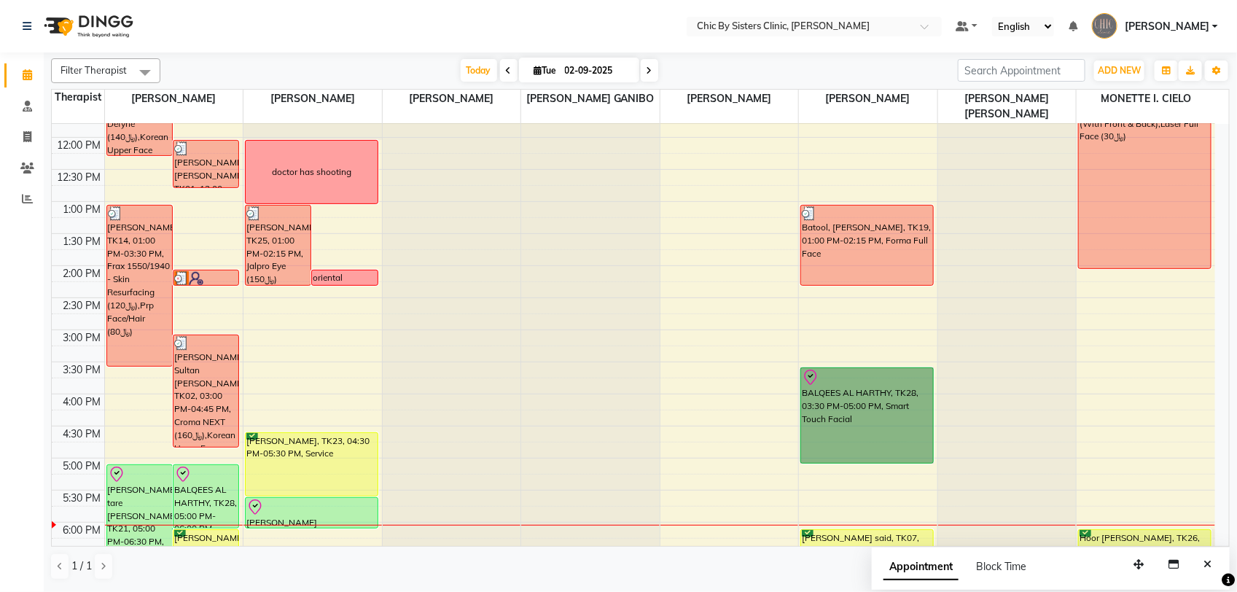
click at [1137, 383] on div "8:00 AM 8:30 AM 9:00 AM 9:30 AM 10:00 AM 10:30 AM 11:00 AM 11:30 AM 12:00 PM 12…" at bounding box center [633, 393] width 1163 height 1025
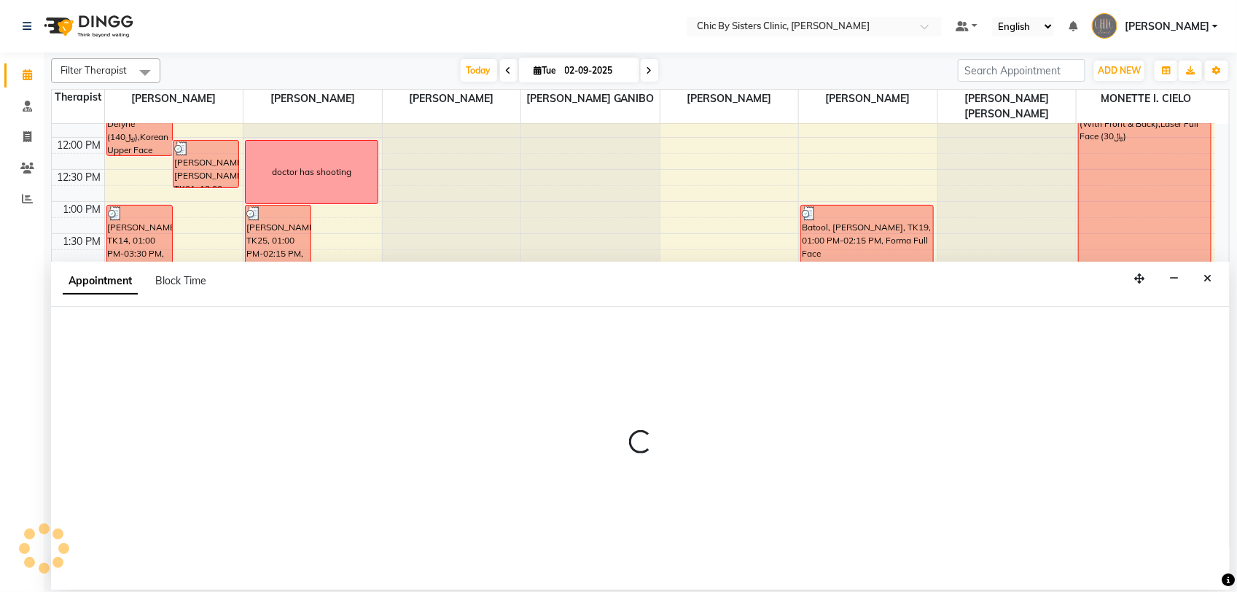
select select "89287"
select select "tentative"
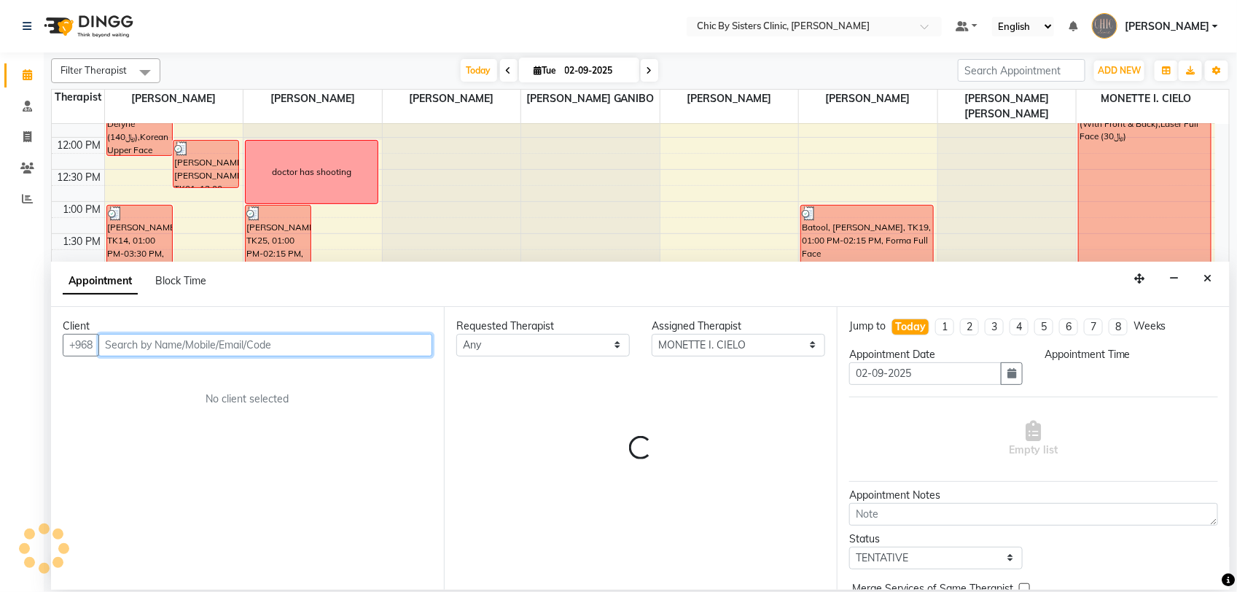
select select "930"
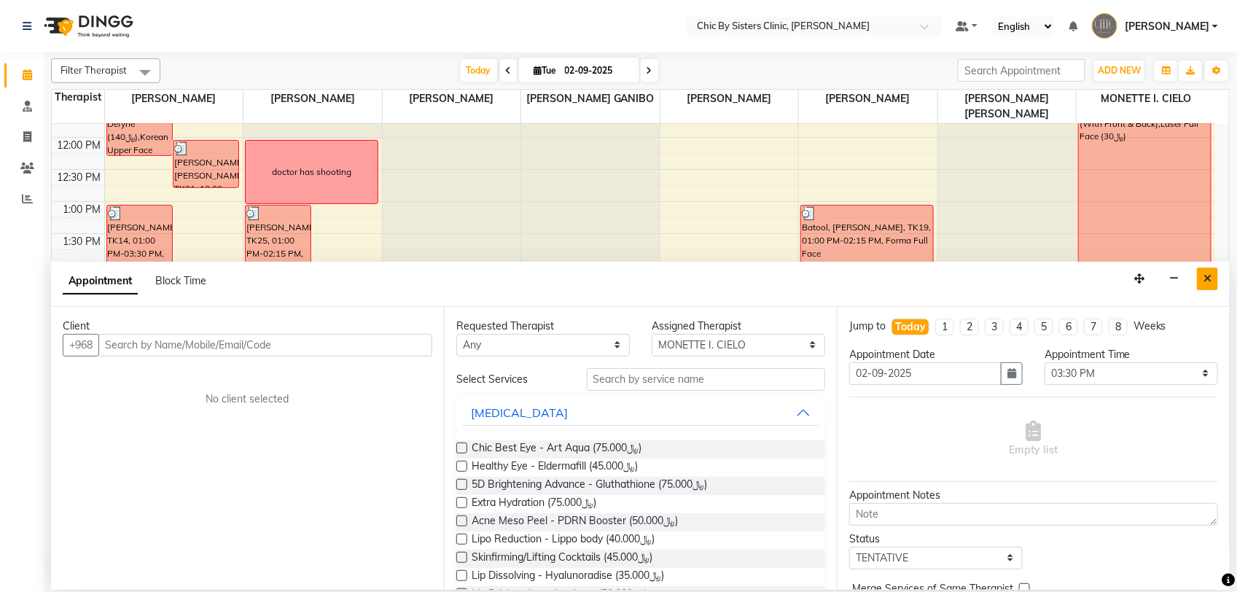
click at [1197, 284] on button "Close" at bounding box center [1207, 278] width 21 height 23
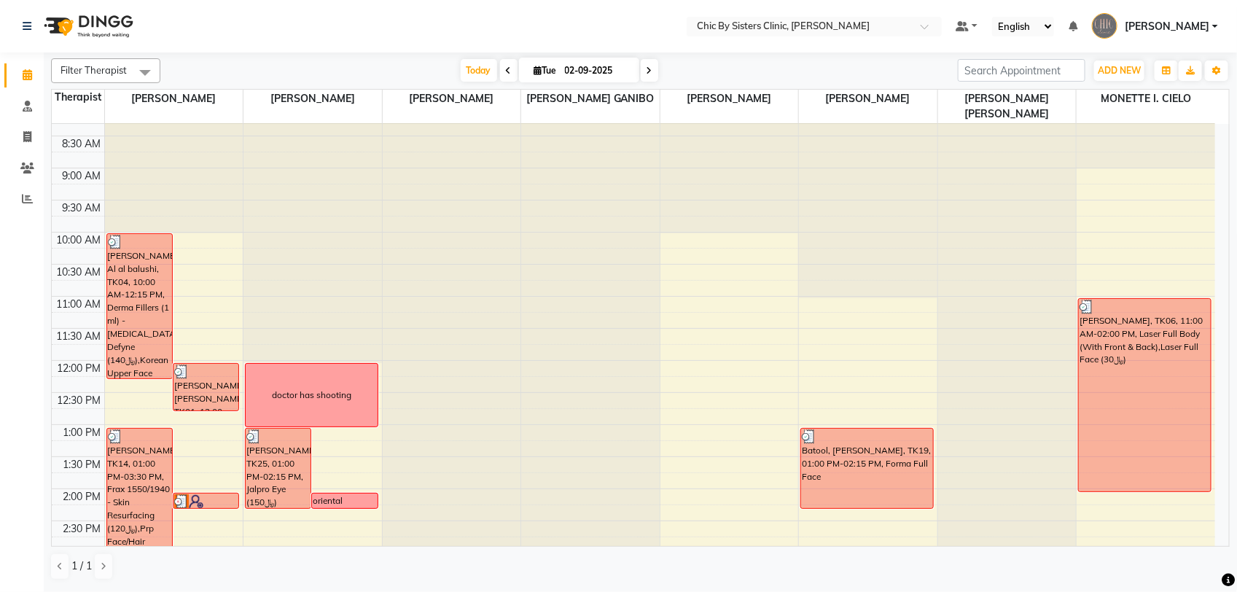
scroll to position [5, 0]
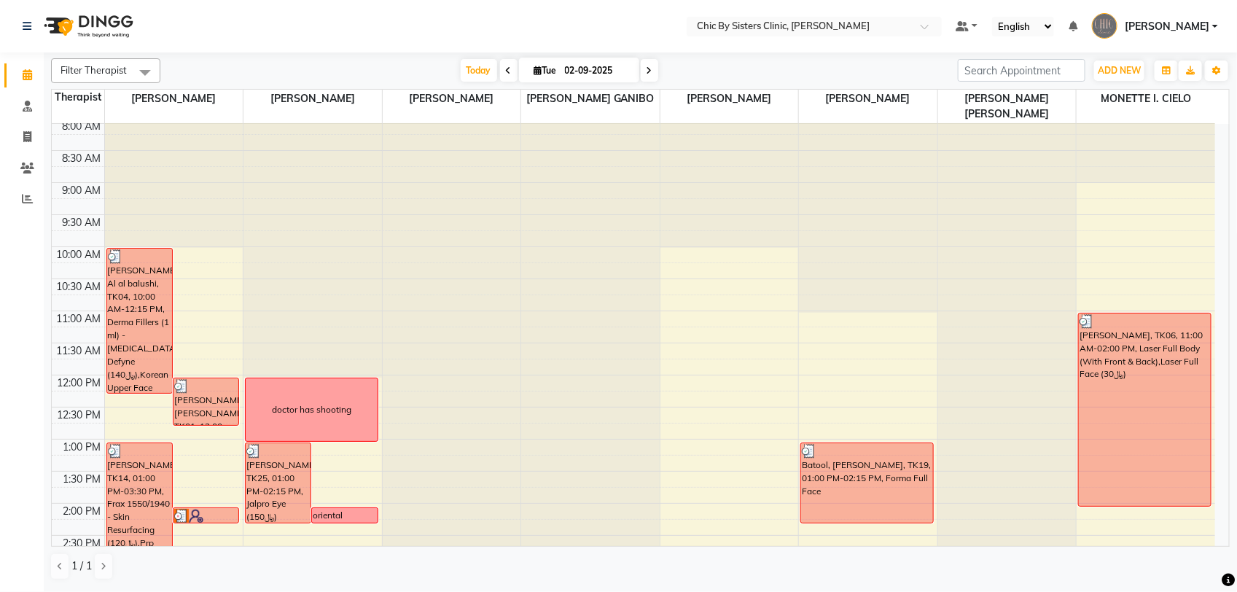
click at [576, 75] on input "02-09-2025" at bounding box center [596, 71] width 73 height 22
select select "9"
select select "2025"
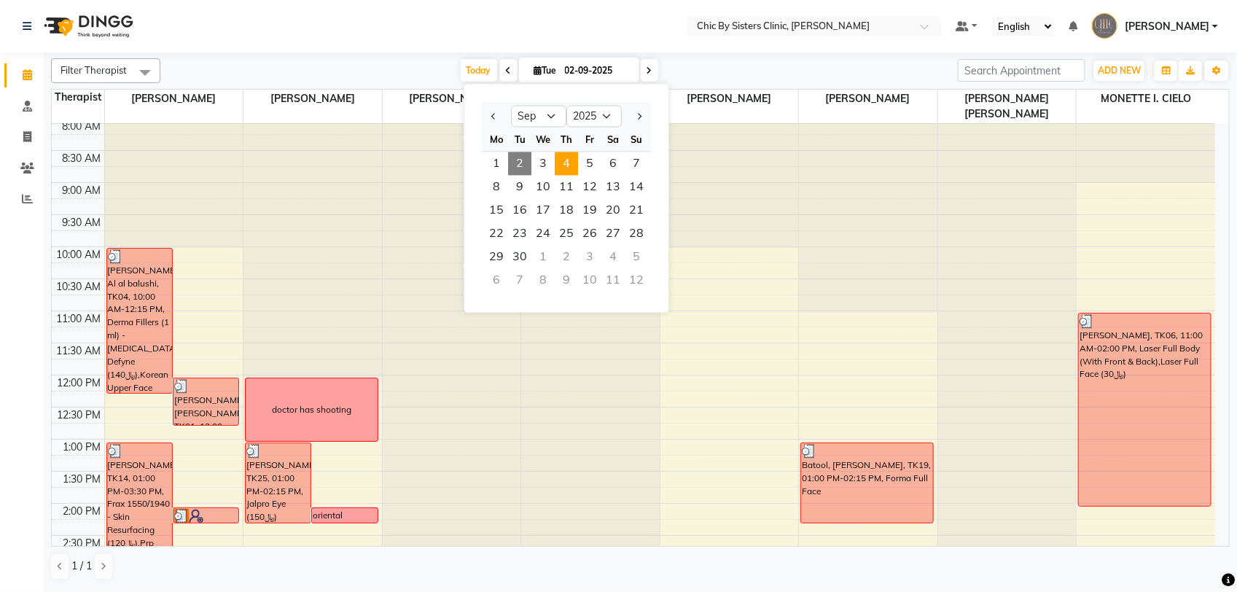
click at [561, 168] on span "4" at bounding box center [566, 163] width 23 height 23
type input "[DATE]"
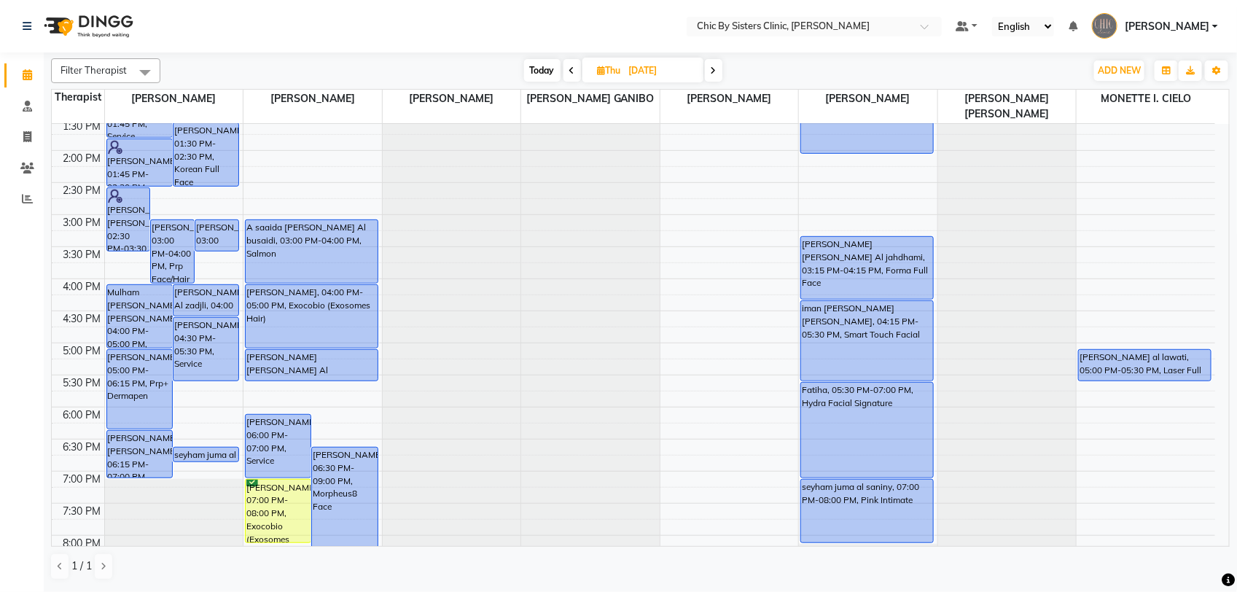
scroll to position [493, 0]
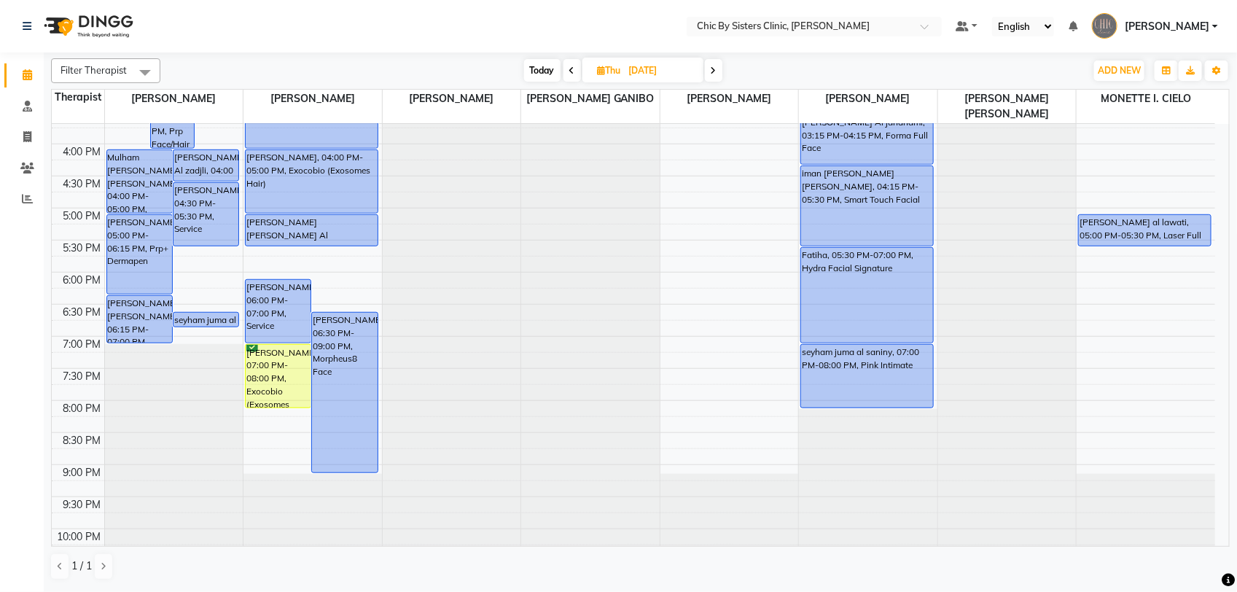
click at [352, 257] on div "8:00 AM 8:30 AM 9:00 AM 9:30 AM 10:00 AM 10:30 AM 11:00 AM 11:30 AM 12:00 PM 12…" at bounding box center [633, 143] width 1163 height 1025
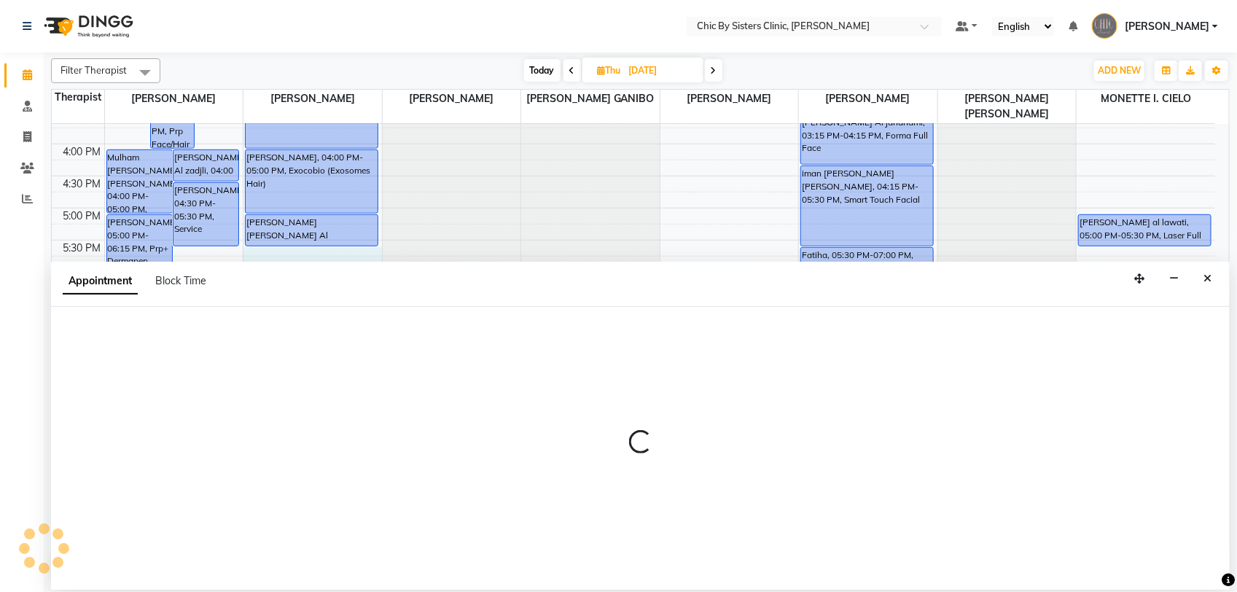
select select "49178"
select select "tentative"
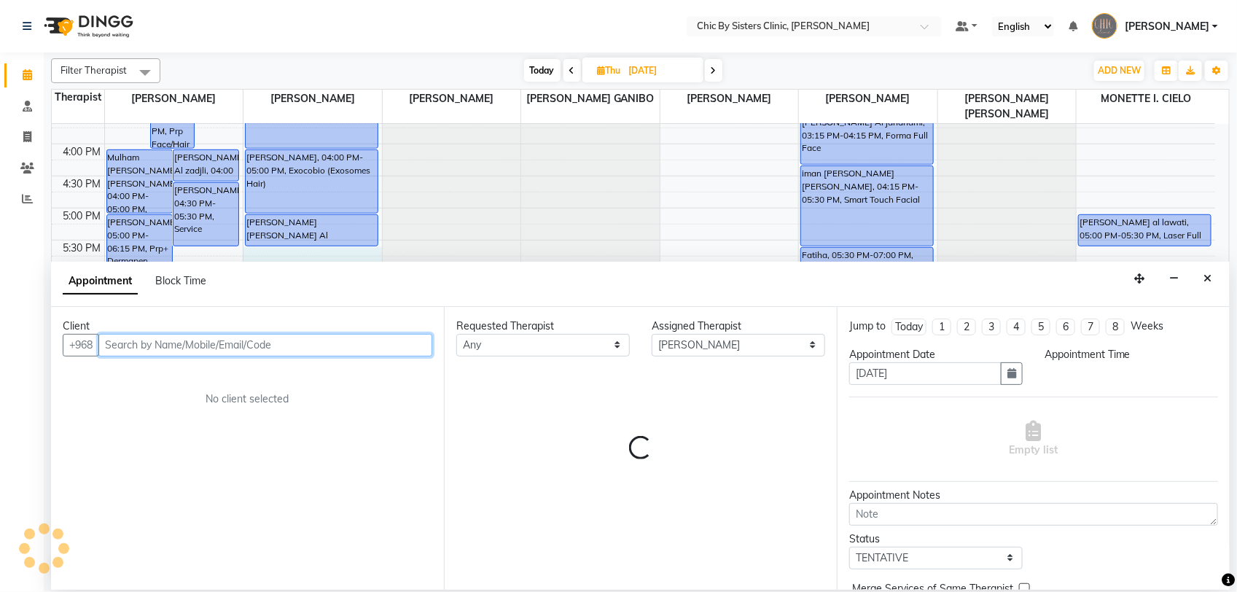
select select "1050"
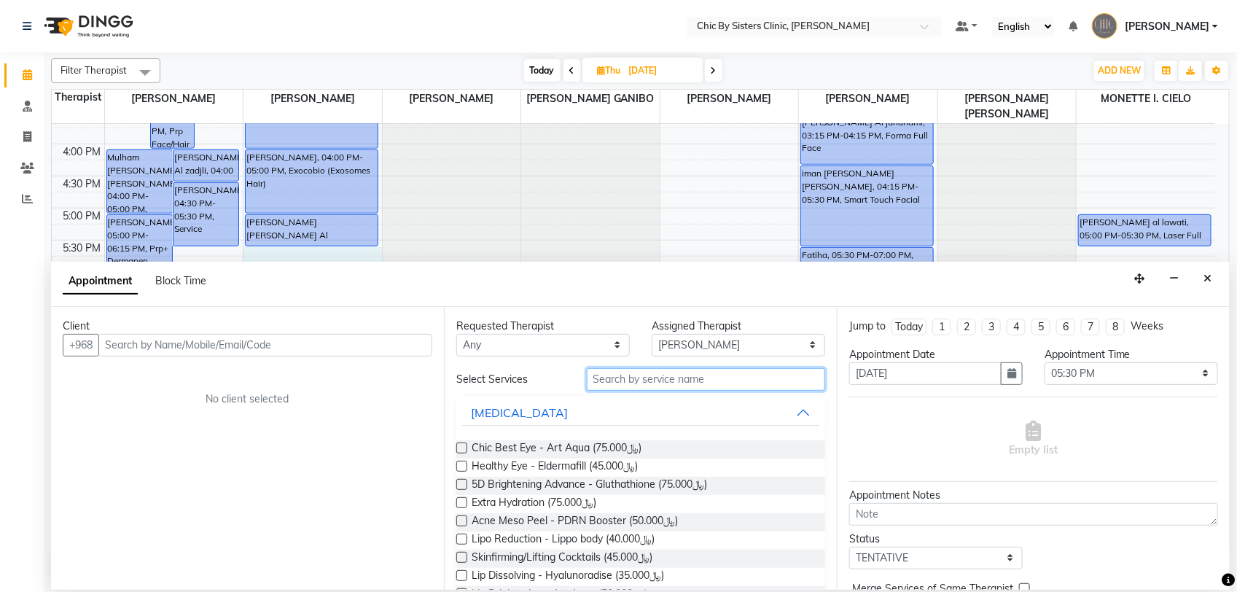
click at [638, 386] on input "text" at bounding box center [706, 379] width 238 height 23
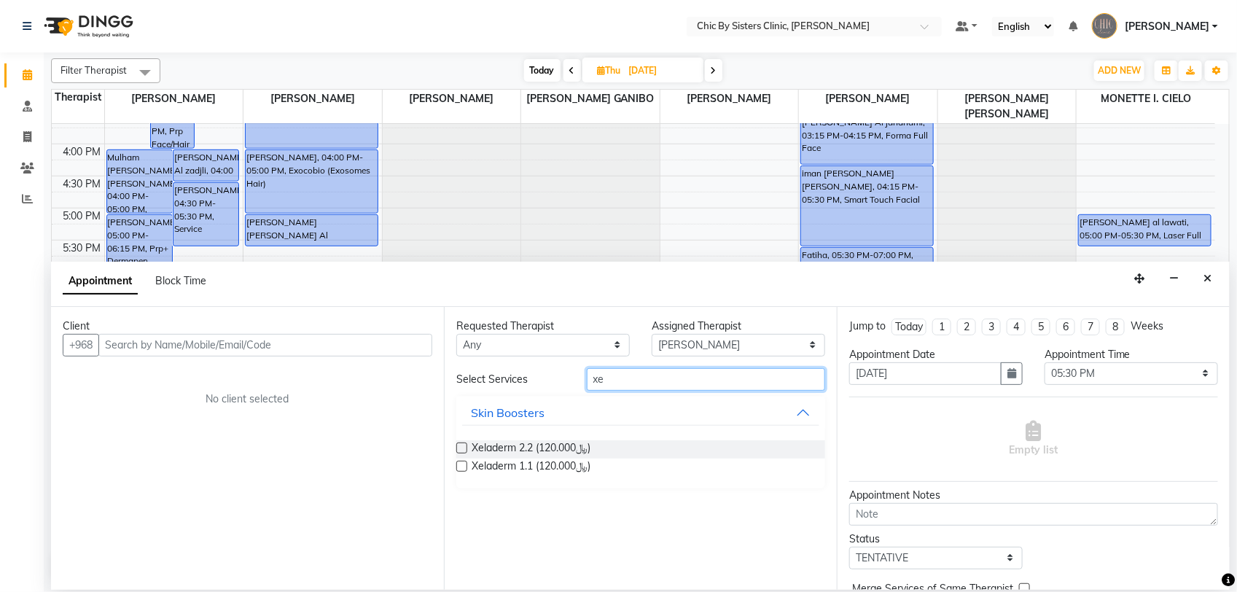
type input "x"
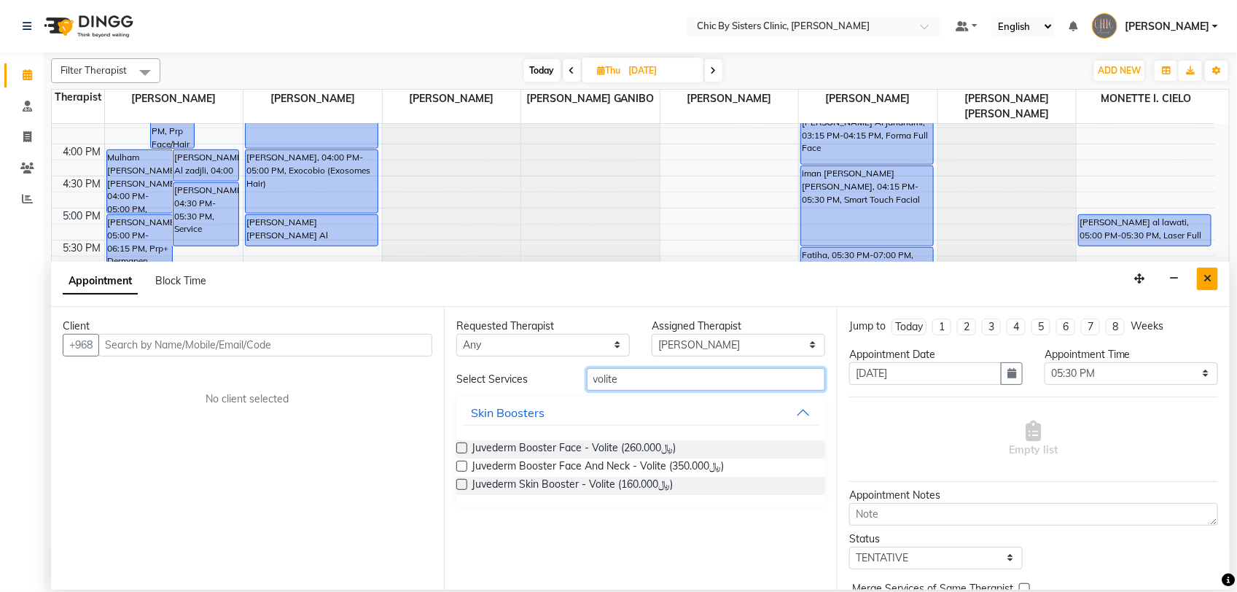
type input "volite"
click at [1205, 282] on icon "Close" at bounding box center [1207, 278] width 8 height 10
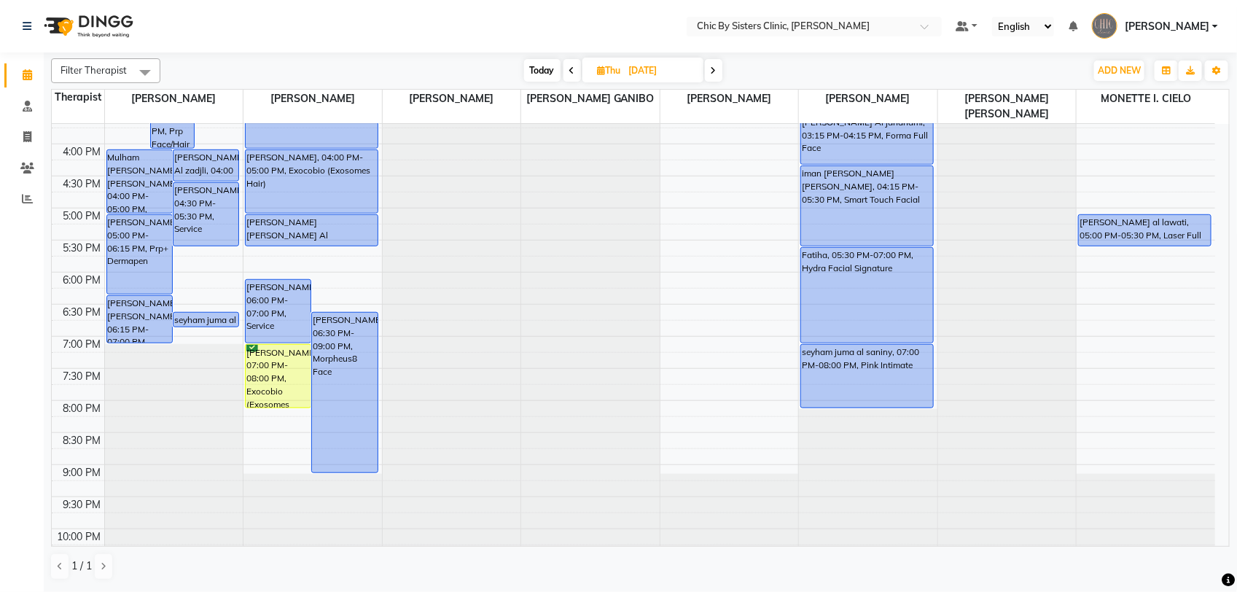
click at [554, 77] on span "Today" at bounding box center [542, 70] width 36 height 23
type input "02-09-2025"
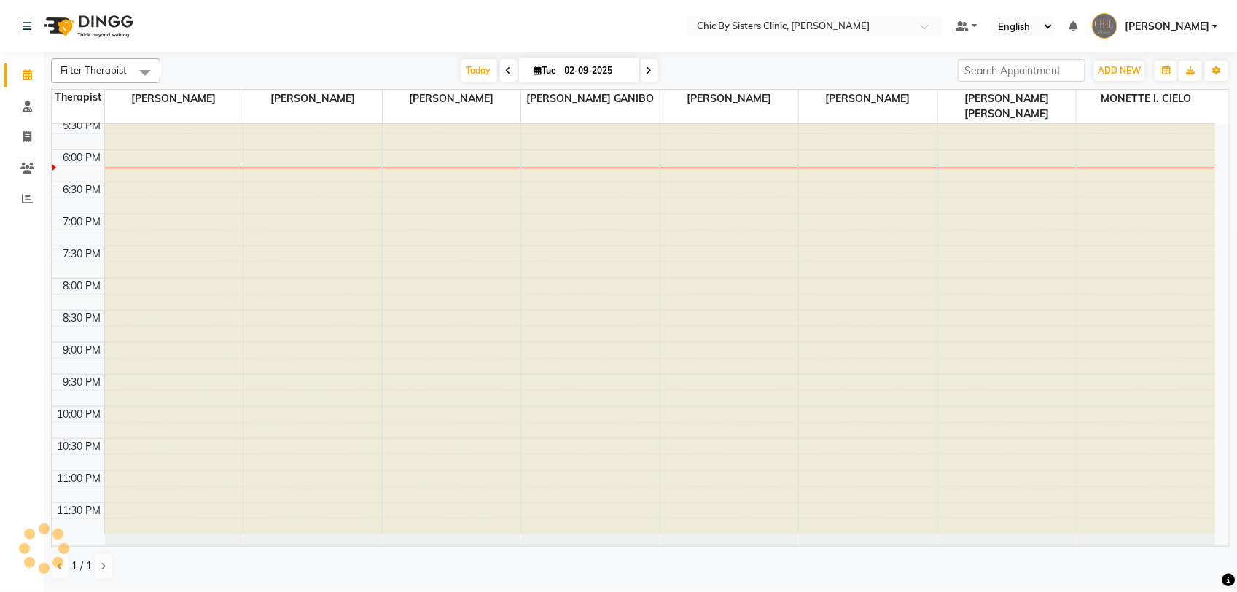
scroll to position [616, 0]
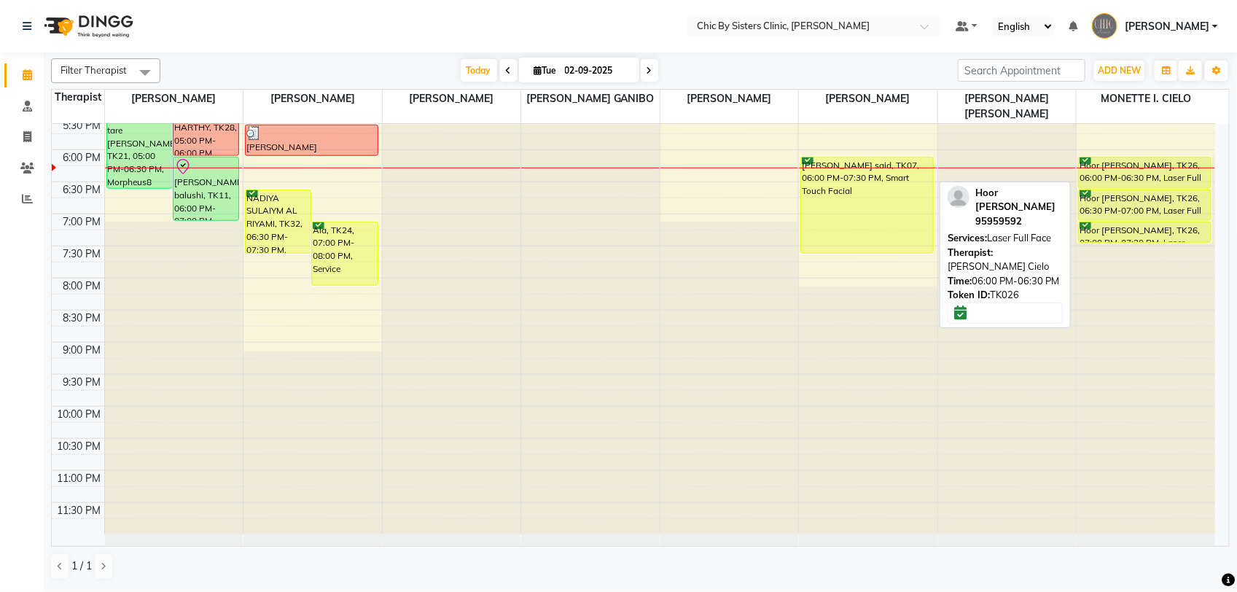
click at [1173, 179] on div "Hoor [PERSON_NAME], TK26, 06:00 PM-06:30 PM, Laser Full Face" at bounding box center [1145, 172] width 132 height 31
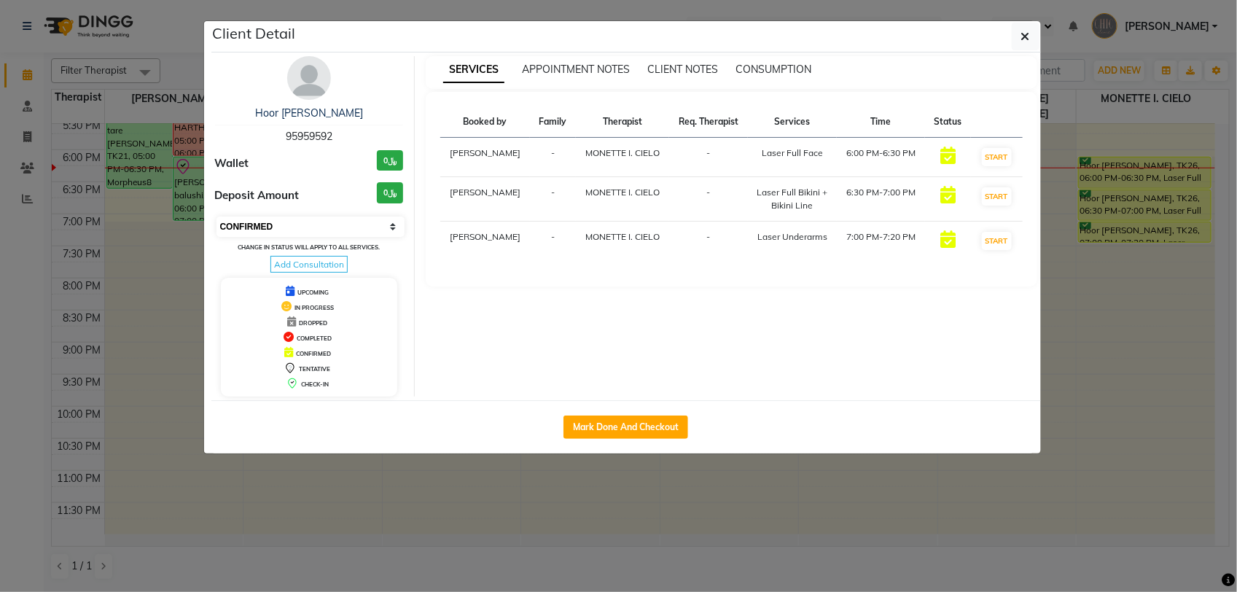
click at [340, 226] on select "Select IN SERVICE CONFIRMED TENTATIVE CHECK IN MARK DONE DROPPED UPCOMING" at bounding box center [310, 226] width 189 height 20
select select "8"
click at [216, 216] on select "Select IN SERVICE CONFIRMED TENTATIVE CHECK IN MARK DONE DROPPED UPCOMING" at bounding box center [310, 226] width 189 height 20
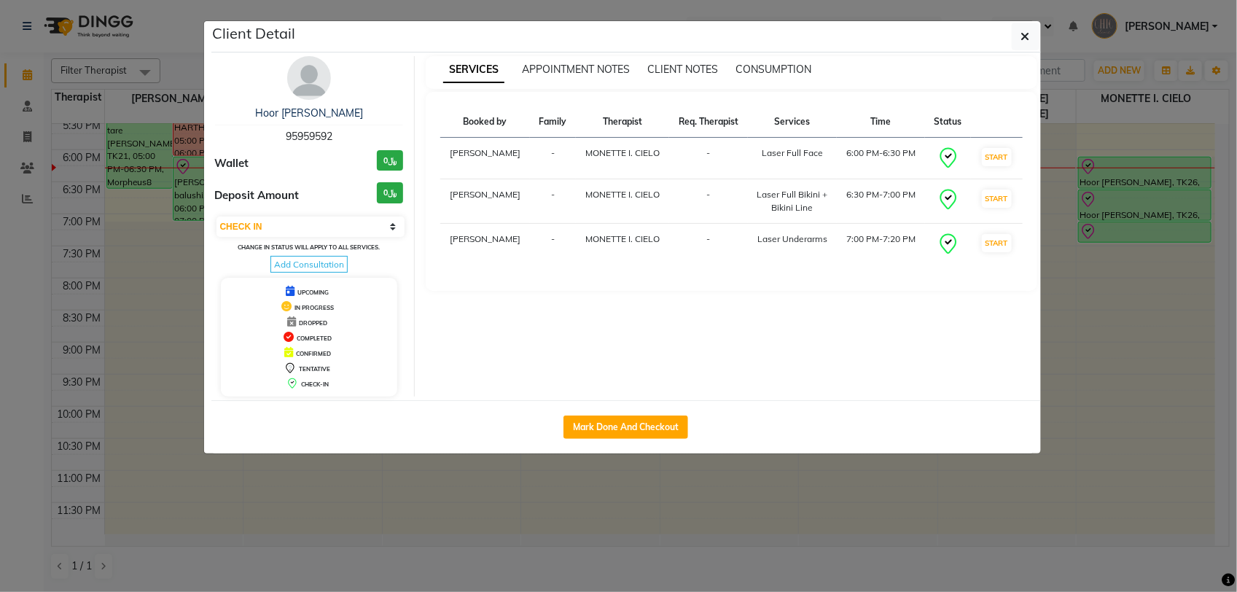
click at [1024, 42] on icon "button" at bounding box center [1025, 37] width 9 height 12
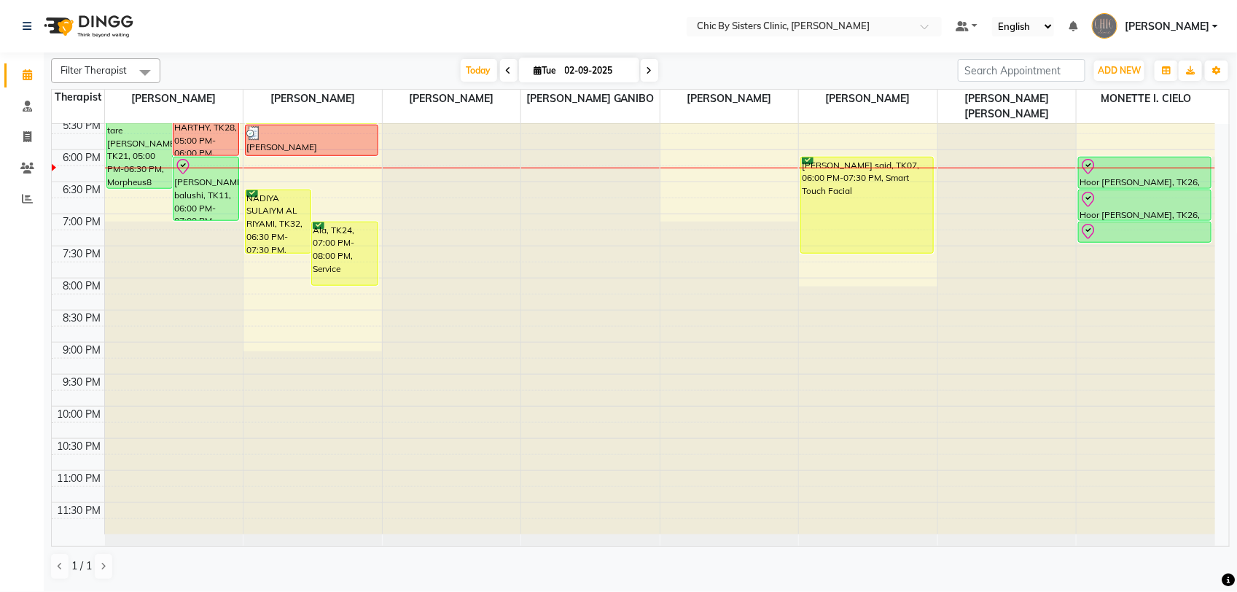
click at [643, 74] on span at bounding box center [649, 70] width 17 height 23
type input "03-09-2025"
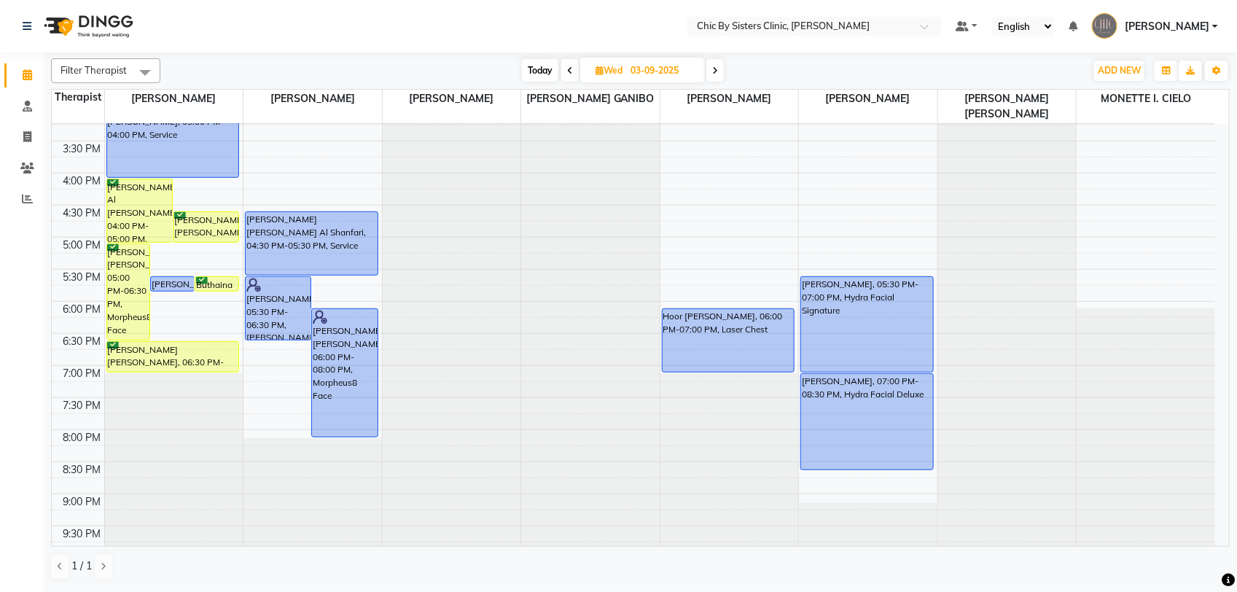
scroll to position [456, 0]
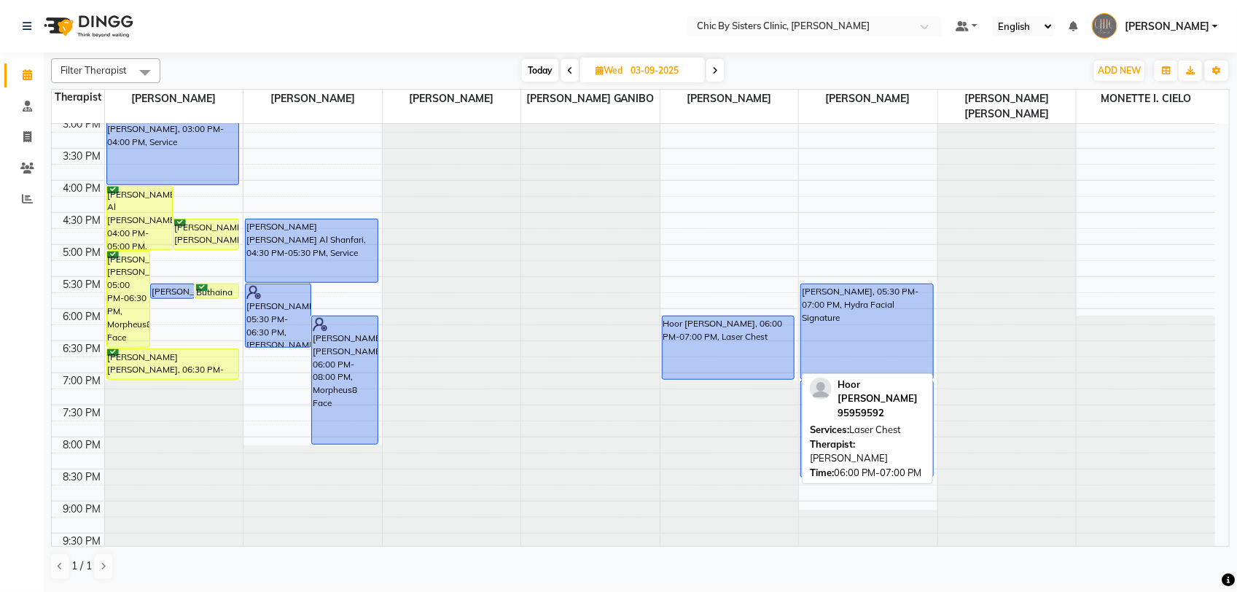
click at [759, 317] on div "Hoor [PERSON_NAME], 06:00 PM-07:00 PM, Laser Chest" at bounding box center [729, 347] width 132 height 63
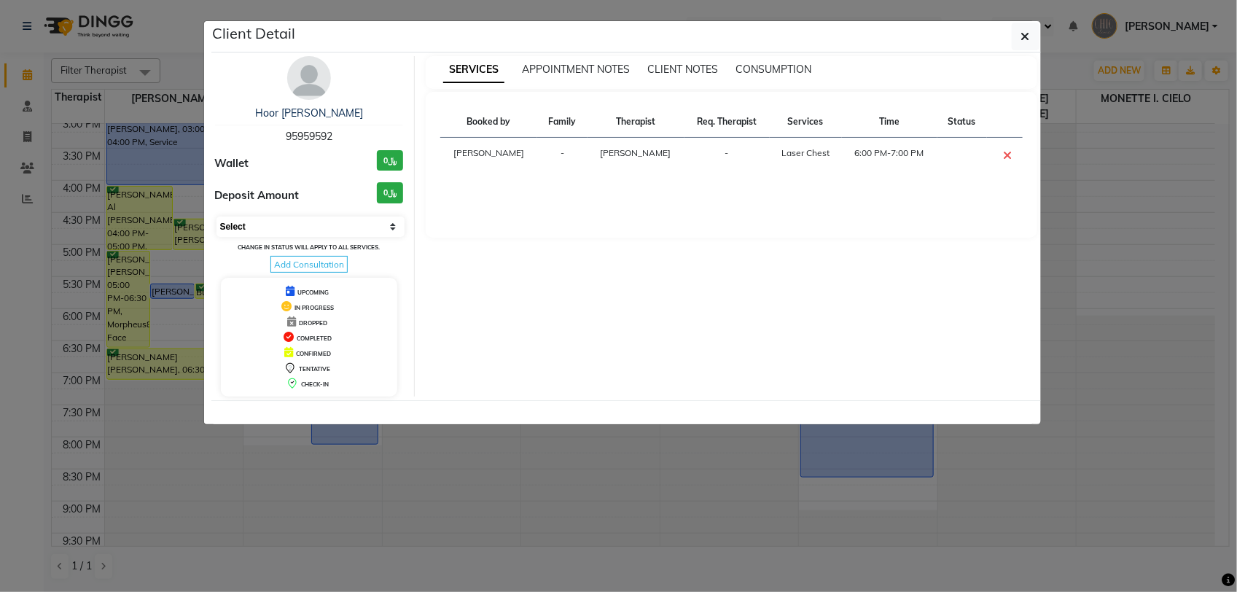
click at [288, 224] on select "Select CONFIRMED TENTATIVE" at bounding box center [310, 226] width 189 height 20
select select "6"
click at [216, 216] on select "Select CONFIRMED TENTATIVE" at bounding box center [310, 226] width 189 height 20
click at [1022, 38] on icon "button" at bounding box center [1025, 37] width 9 height 12
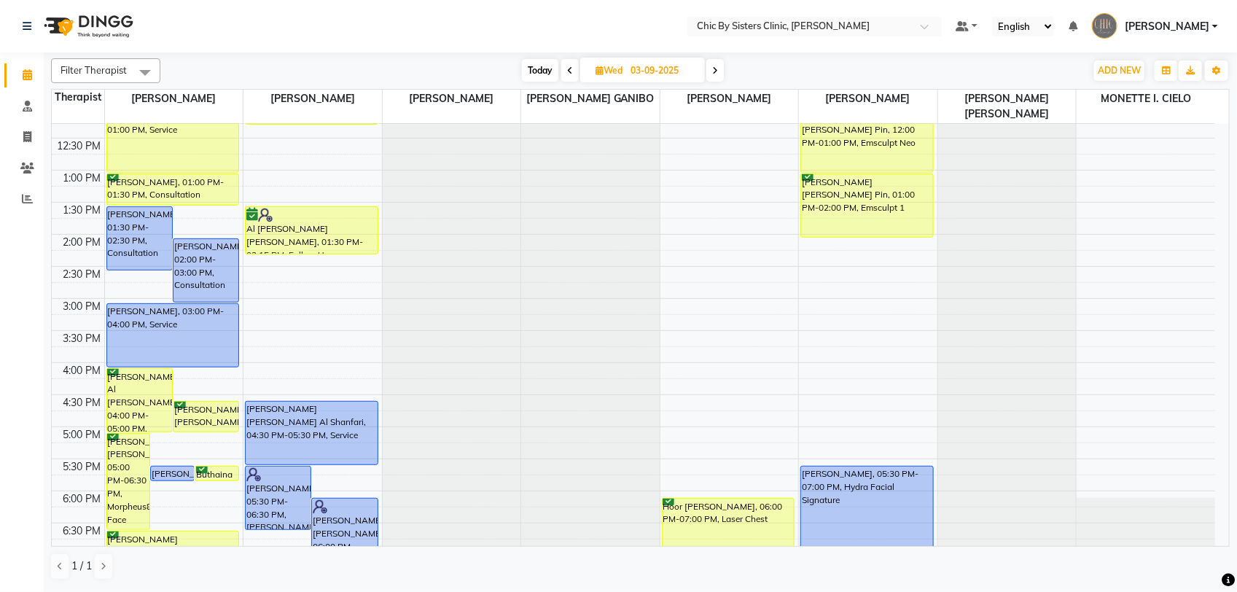
scroll to position [117, 0]
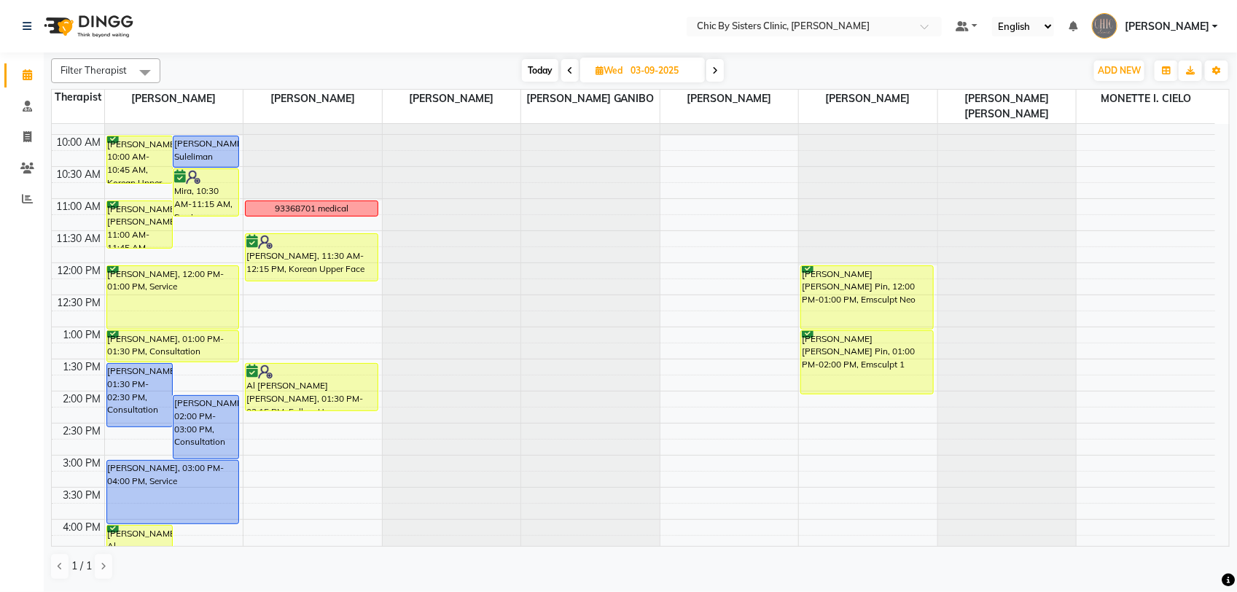
click at [639, 64] on input "03-09-2025" at bounding box center [662, 71] width 73 height 22
select select "9"
select select "2025"
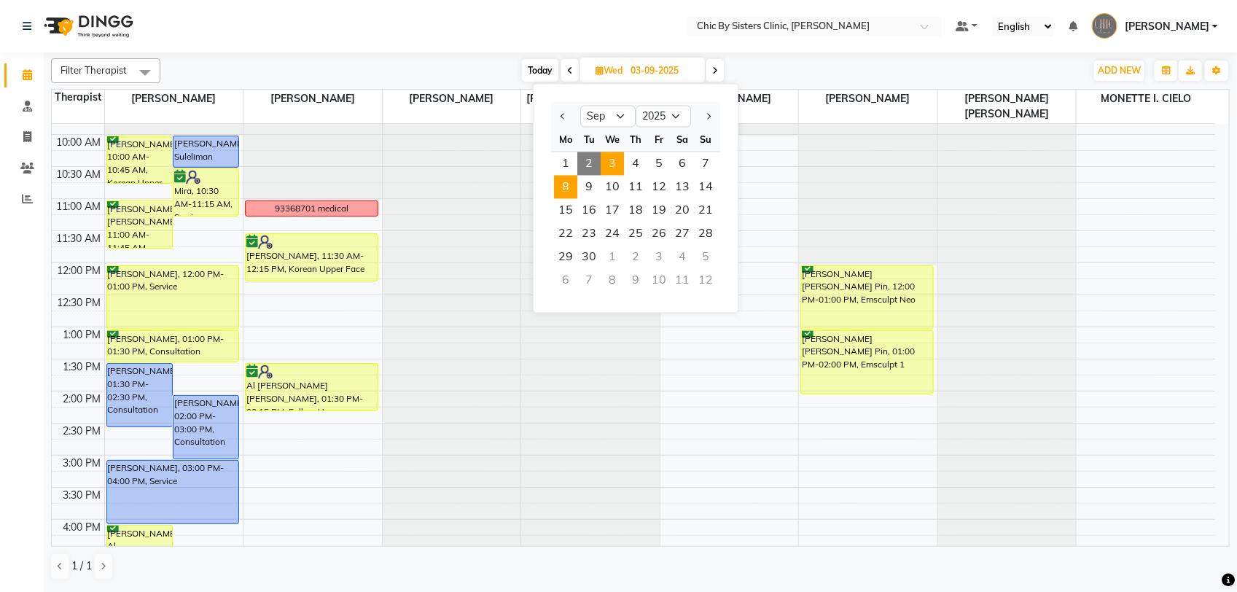
click at [565, 193] on span "8" at bounding box center [565, 187] width 23 height 23
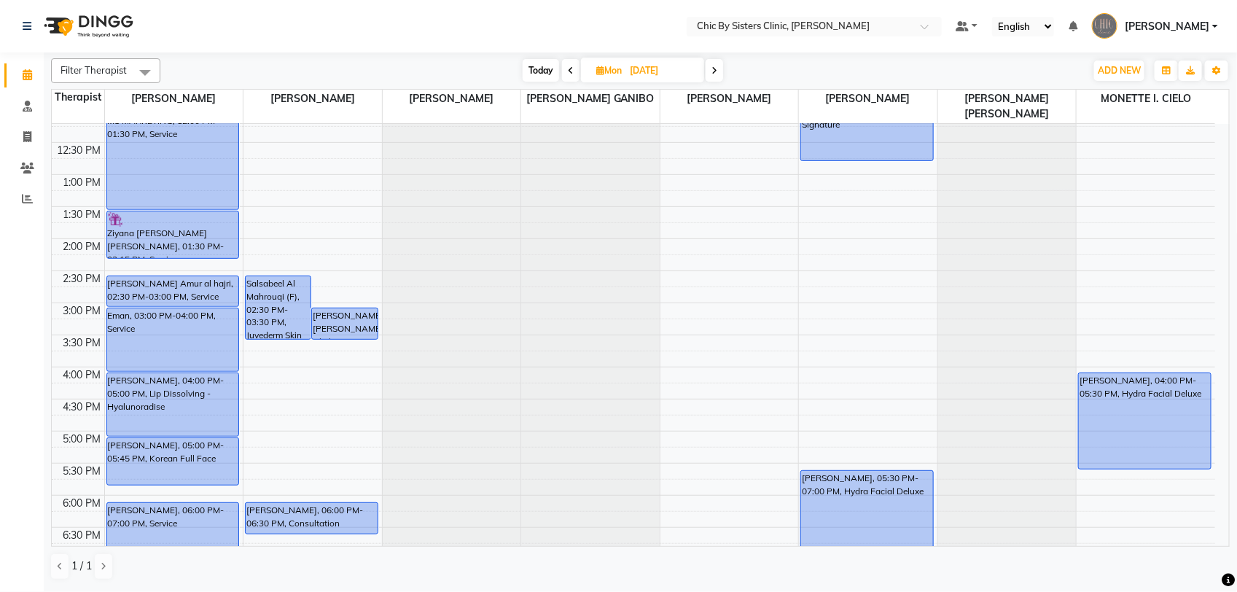
scroll to position [160, 0]
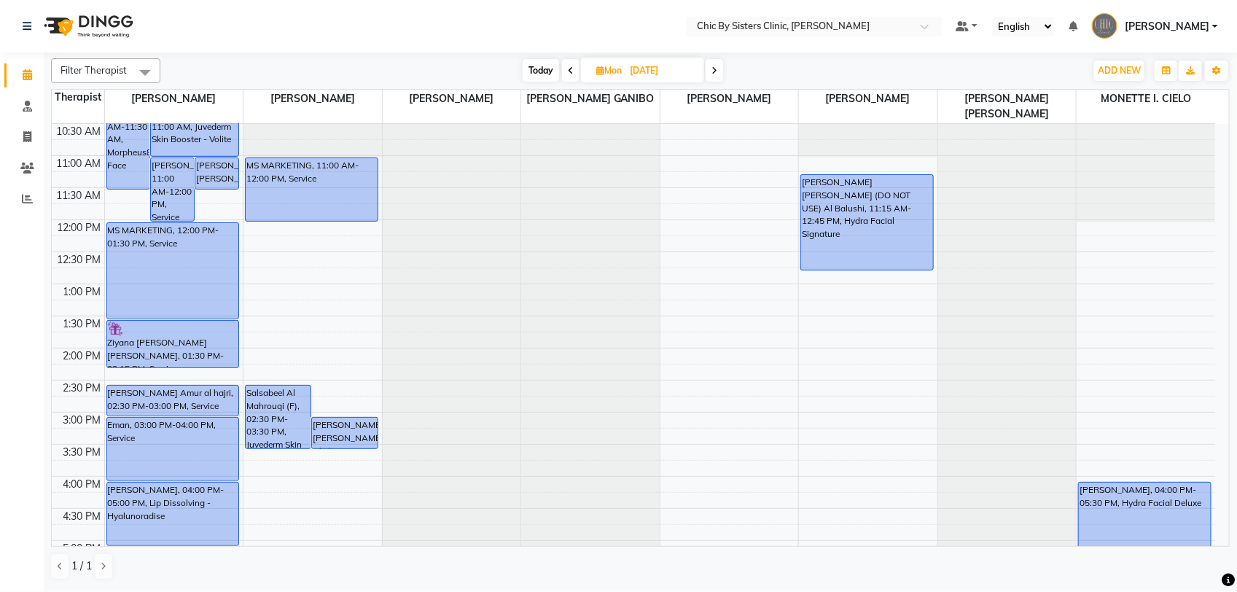
click at [529, 69] on span "Today" at bounding box center [541, 70] width 36 height 23
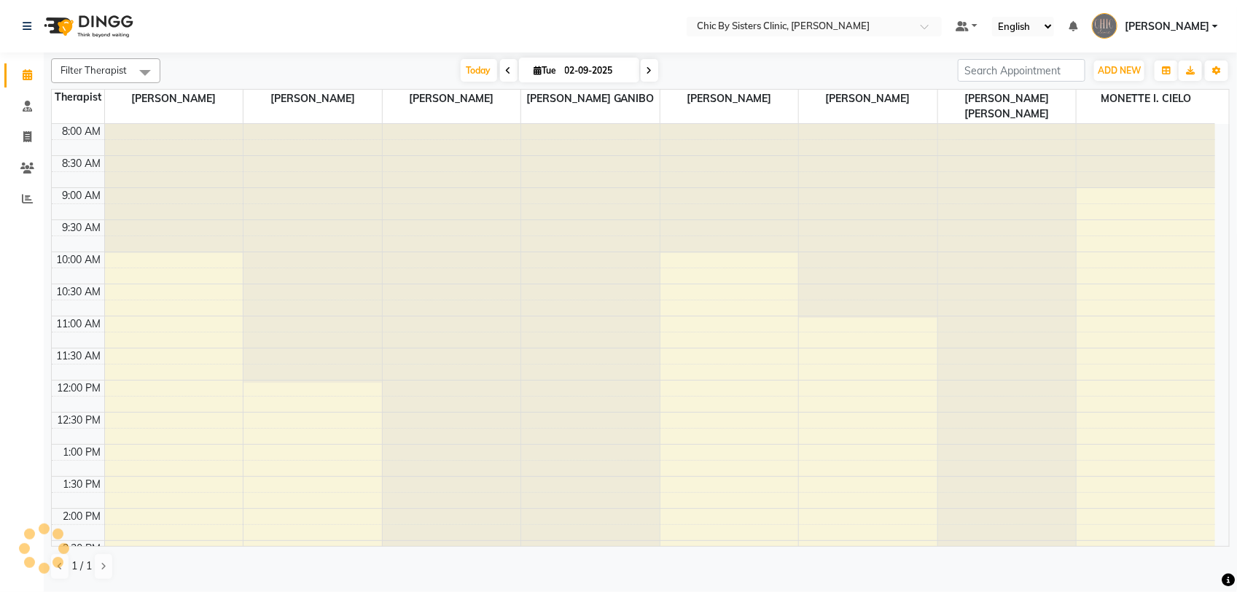
scroll to position [616, 0]
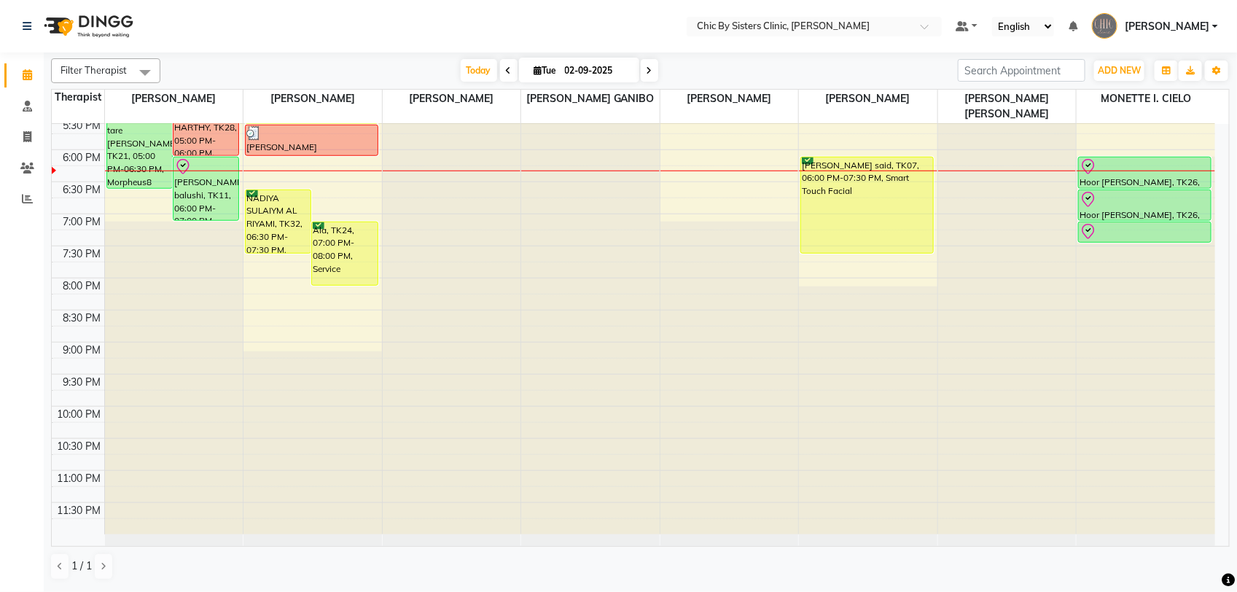
click at [652, 71] on span at bounding box center [649, 70] width 17 height 23
type input "03-09-2025"
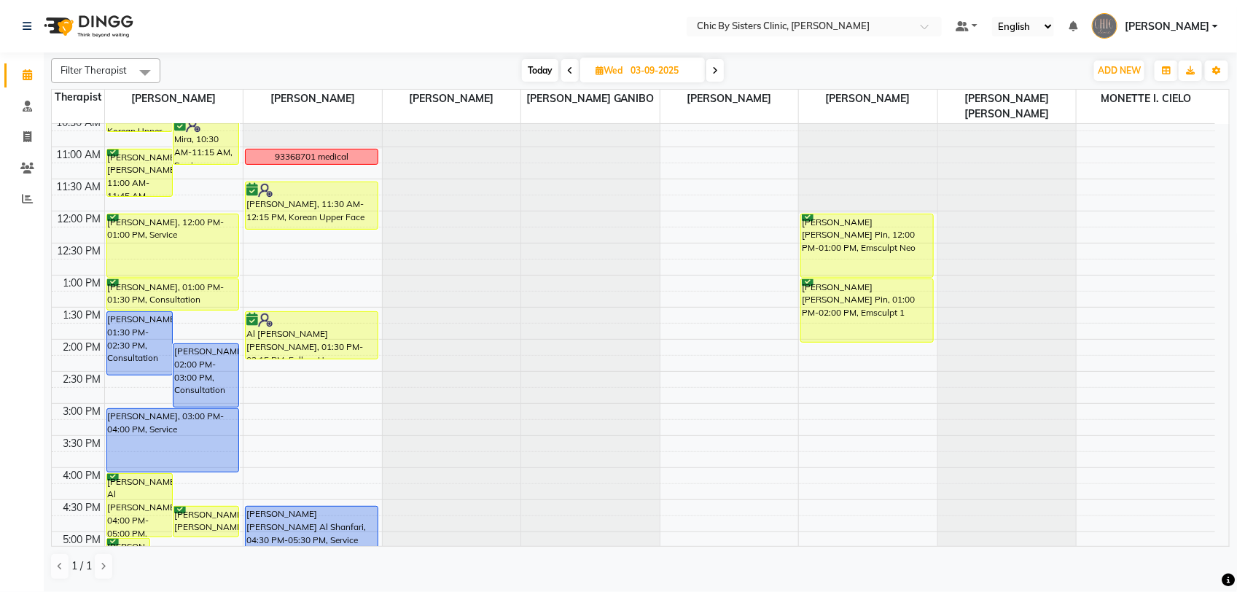
scroll to position [64, 0]
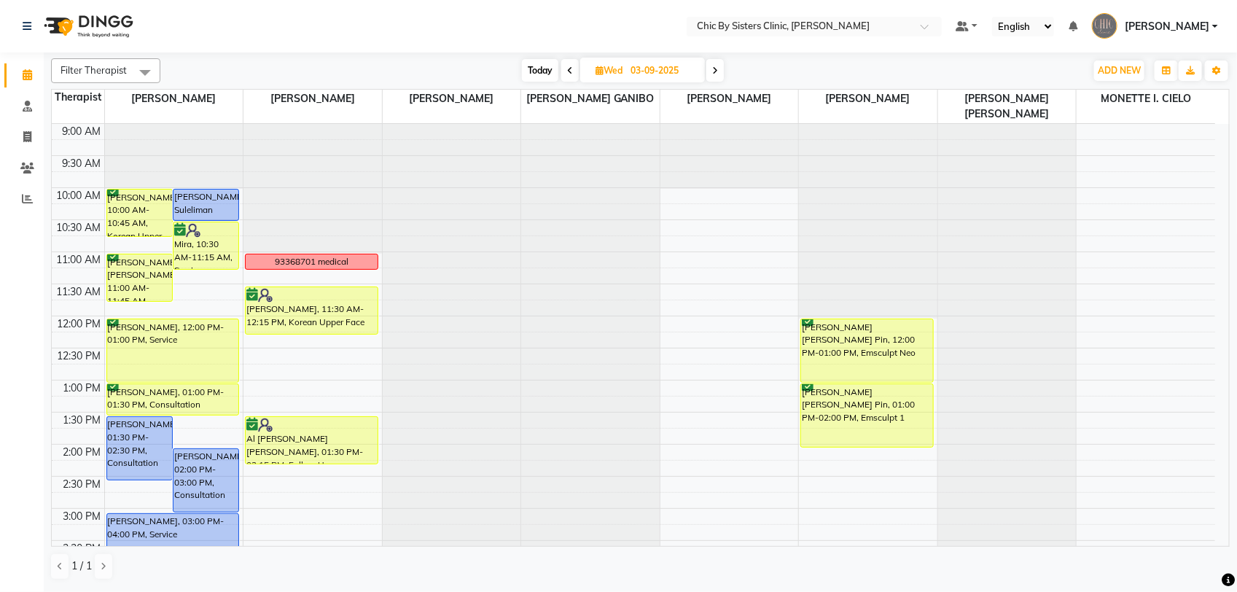
click at [628, 63] on input "03-09-2025" at bounding box center [662, 71] width 73 height 22
select select "9"
select select "2025"
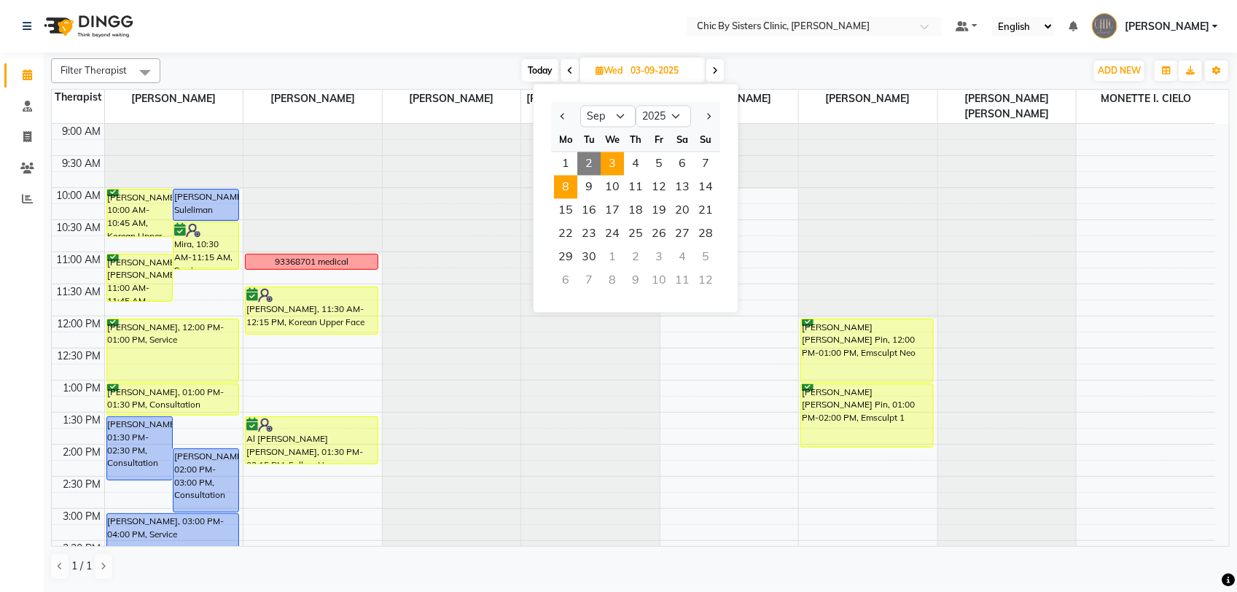
click at [561, 183] on span "8" at bounding box center [565, 187] width 23 height 23
type input "[DATE]"
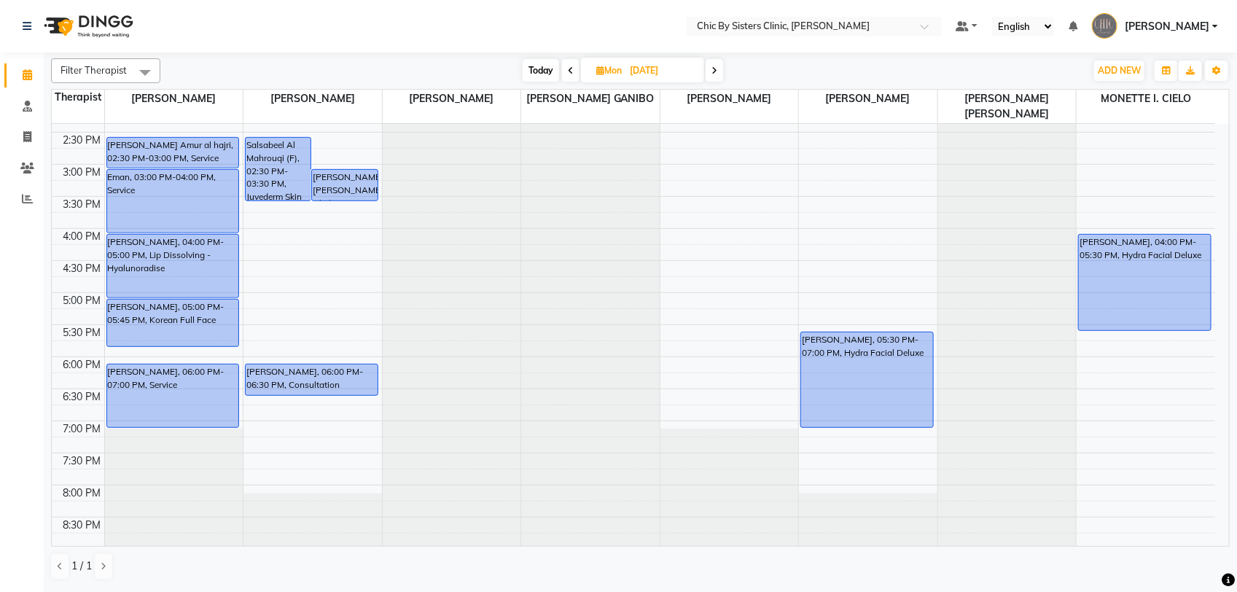
scroll to position [388, 0]
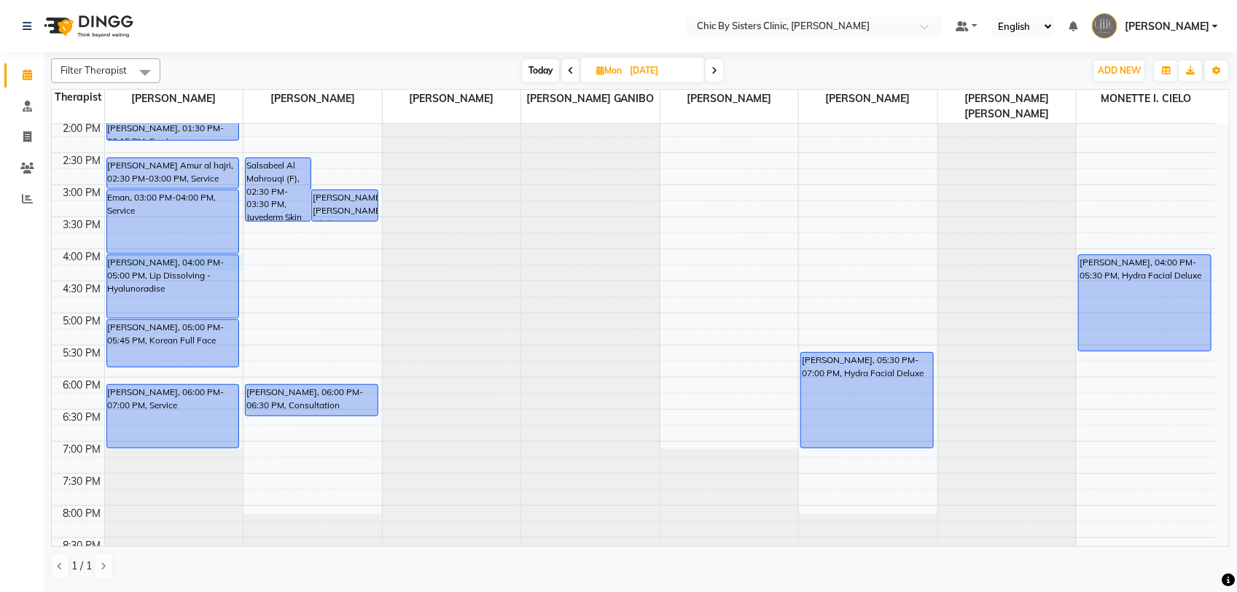
click at [241, 262] on div "8:00 AM 8:30 AM 9:00 AM 9:30 AM 10:00 AM 10:30 AM 11:00 AM 11:30 AM 12:00 PM 12…" at bounding box center [633, 248] width 1163 height 1025
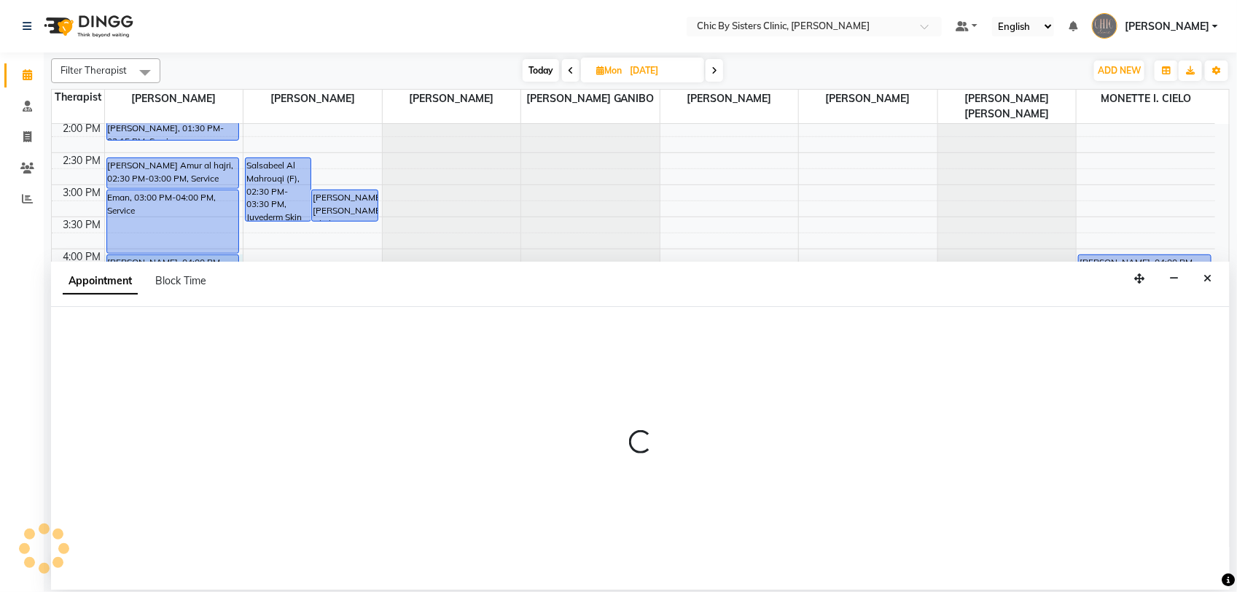
select select "49177"
select select "tentative"
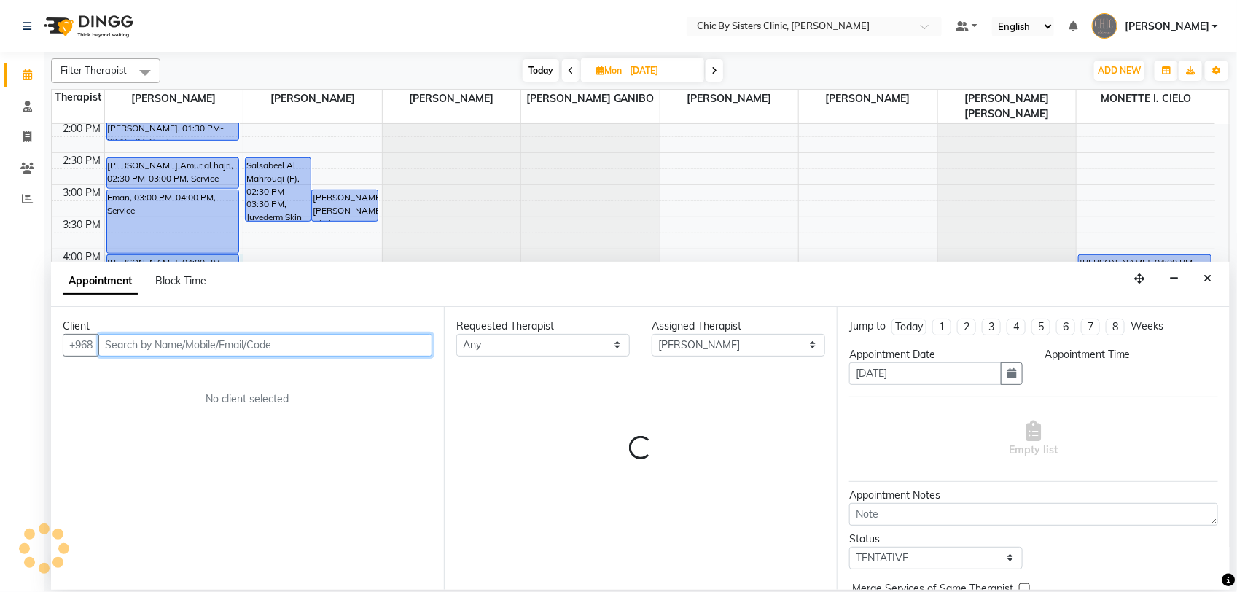
select select "960"
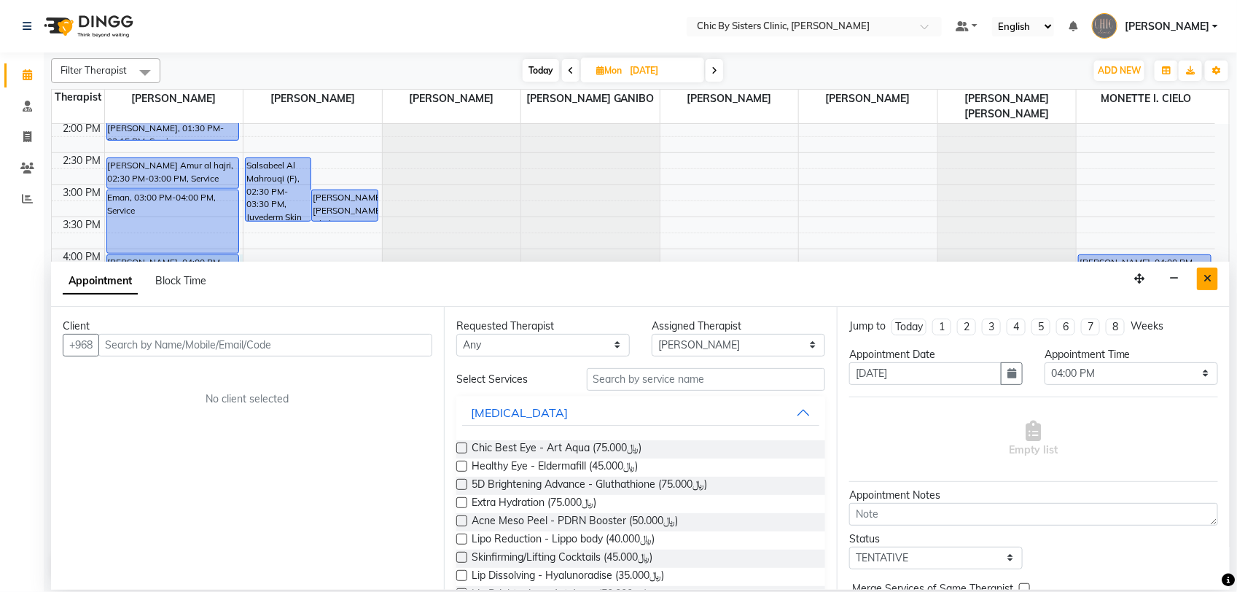
click at [1214, 279] on button "Close" at bounding box center [1207, 278] width 21 height 23
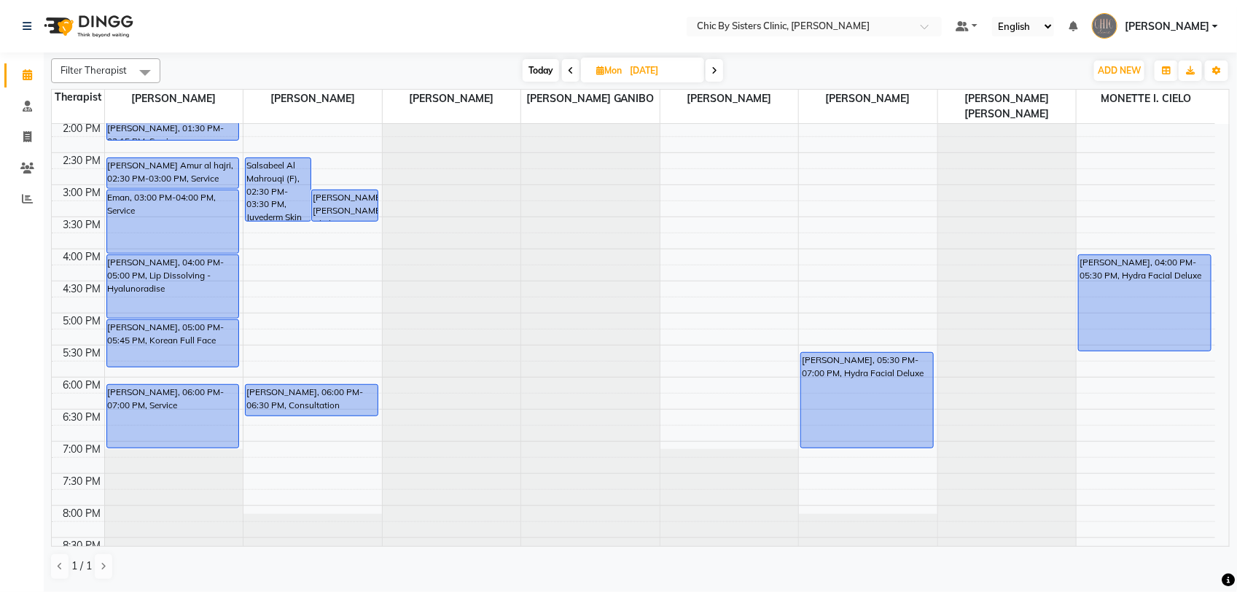
click at [511, 70] on div "[DATE] [DATE]" at bounding box center [623, 71] width 910 height 22
click at [527, 71] on span "Today" at bounding box center [541, 70] width 36 height 23
type input "02-09-2025"
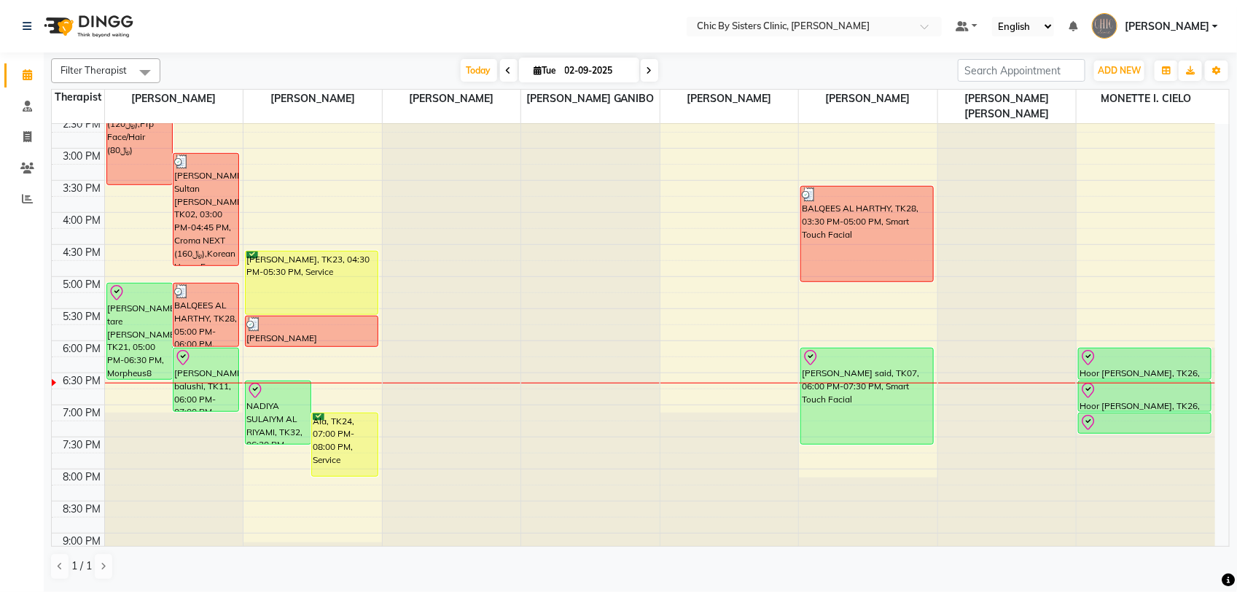
scroll to position [343, 0]
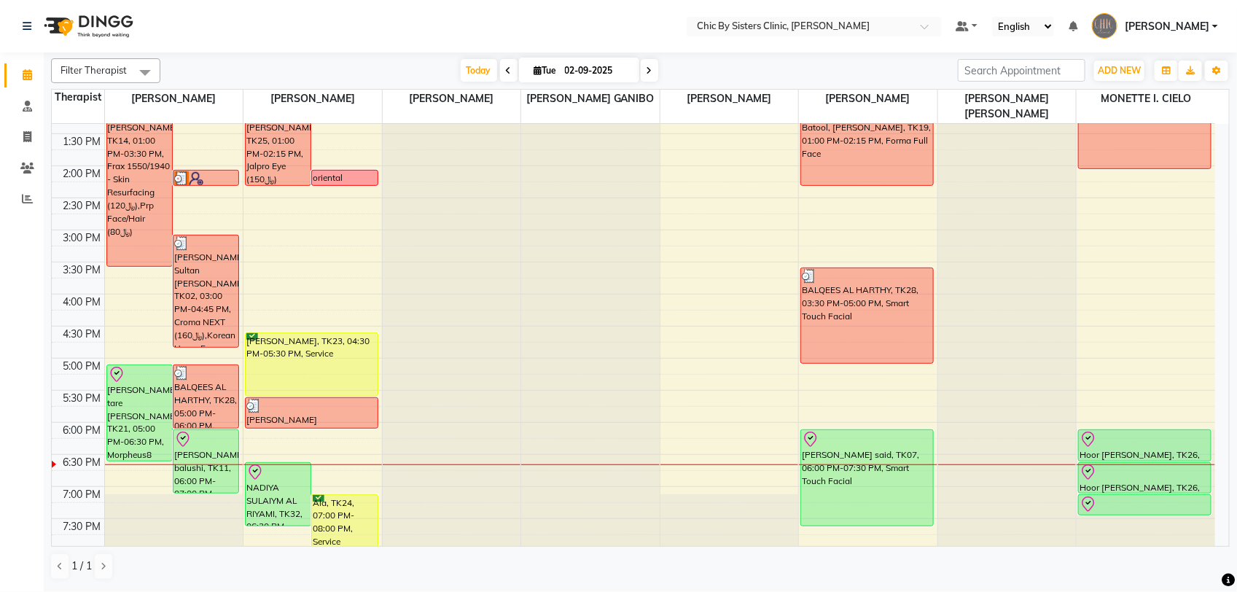
click at [574, 67] on input "02-09-2025" at bounding box center [596, 71] width 73 height 22
select select "9"
select select "2025"
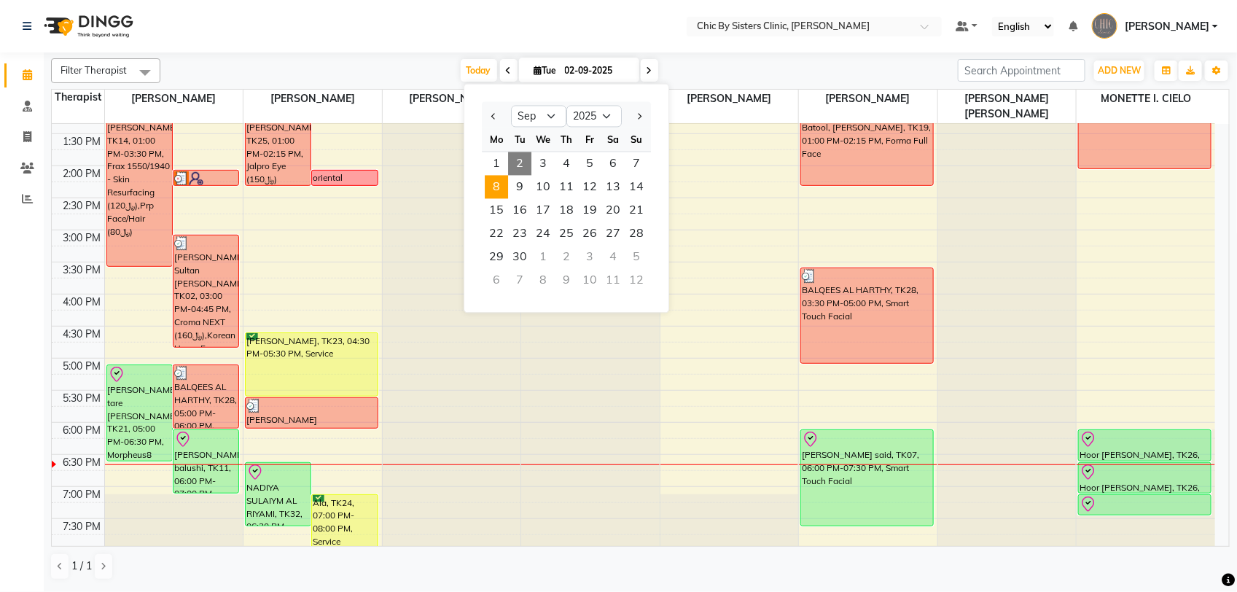
click at [497, 176] on span "8" at bounding box center [496, 187] width 23 height 23
type input "[DATE]"
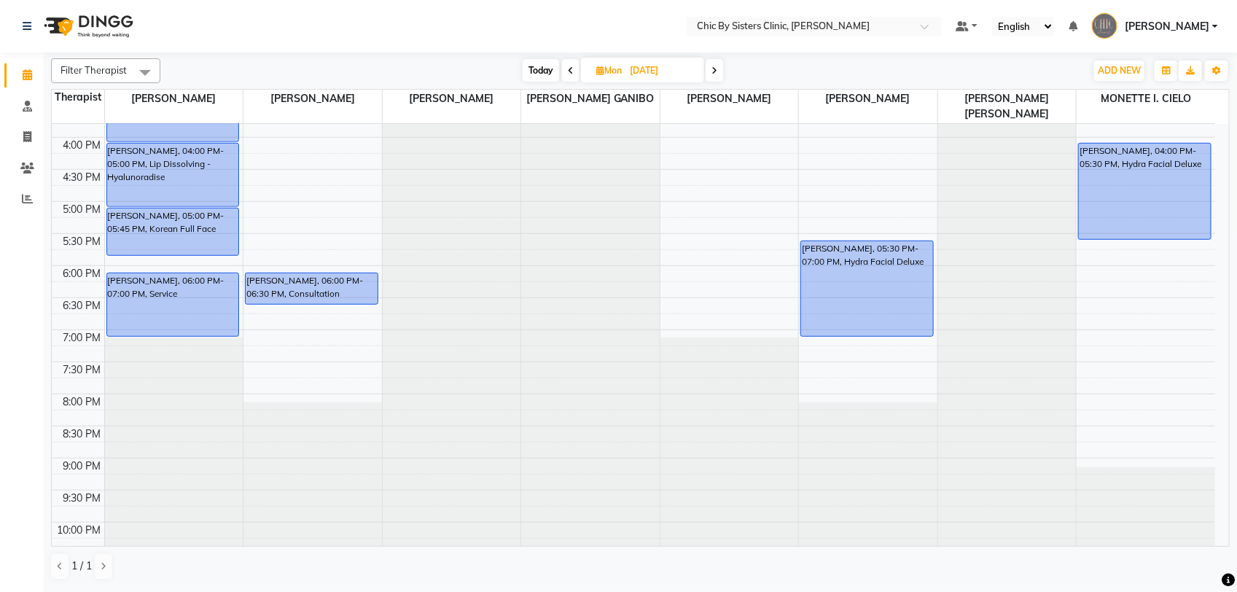
scroll to position [434, 0]
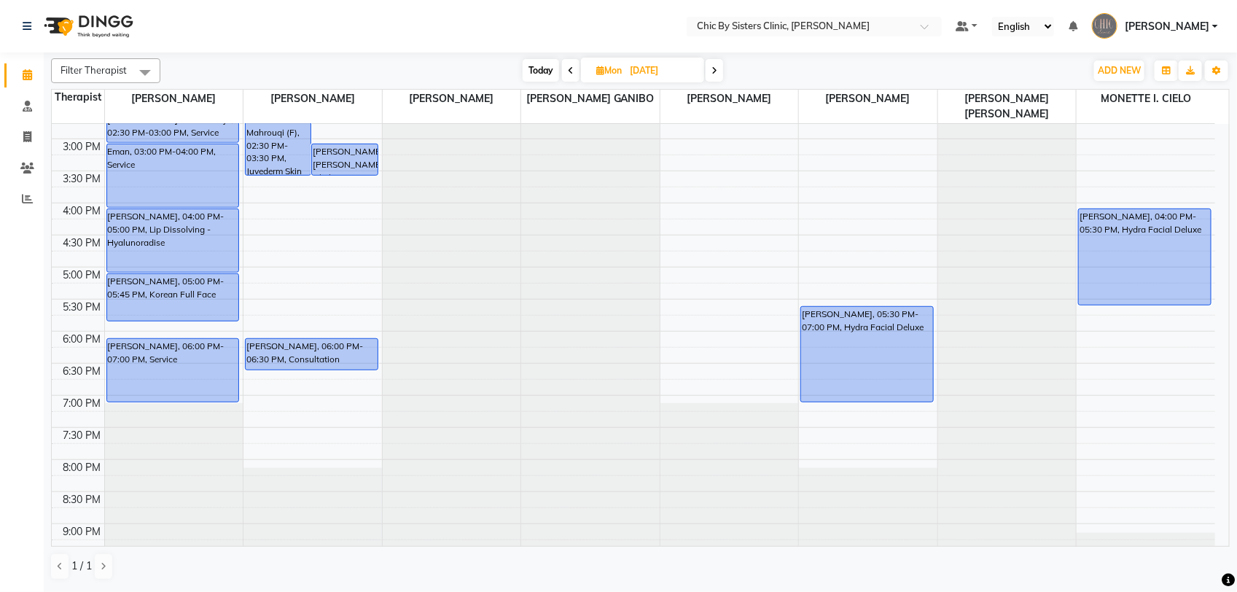
click at [858, 228] on div "8:00 AM 8:30 AM 9:00 AM 9:30 AM 10:00 AM 10:30 AM 11:00 AM 11:30 AM 12:00 PM 12…" at bounding box center [633, 202] width 1163 height 1025
select select "49183"
select select "tentative"
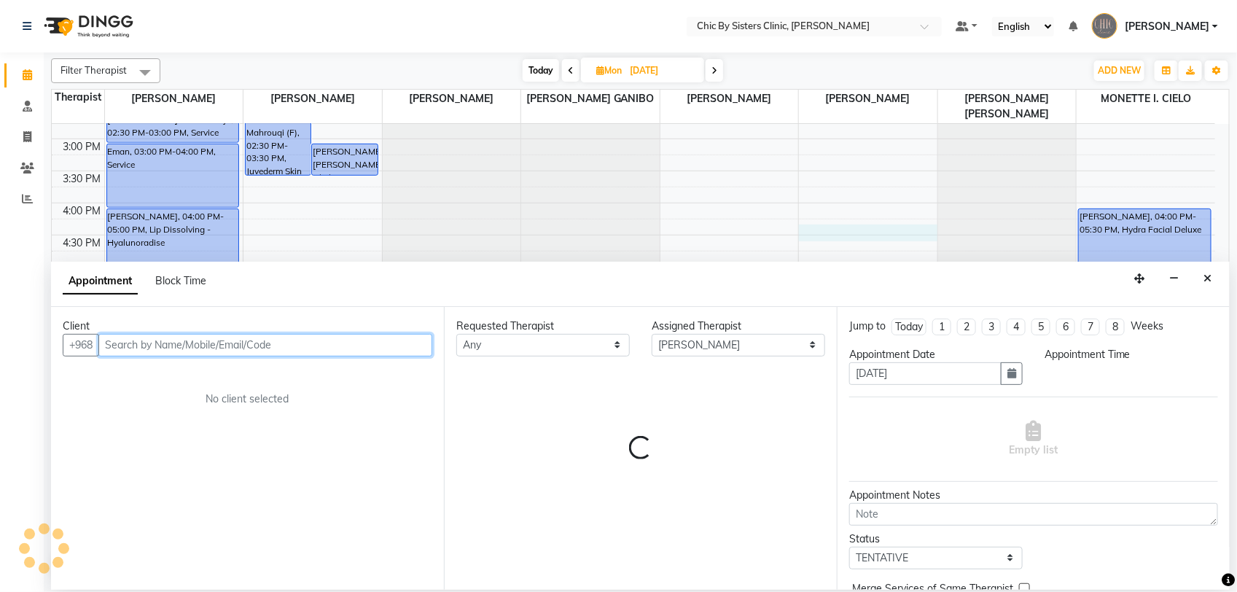
select select "975"
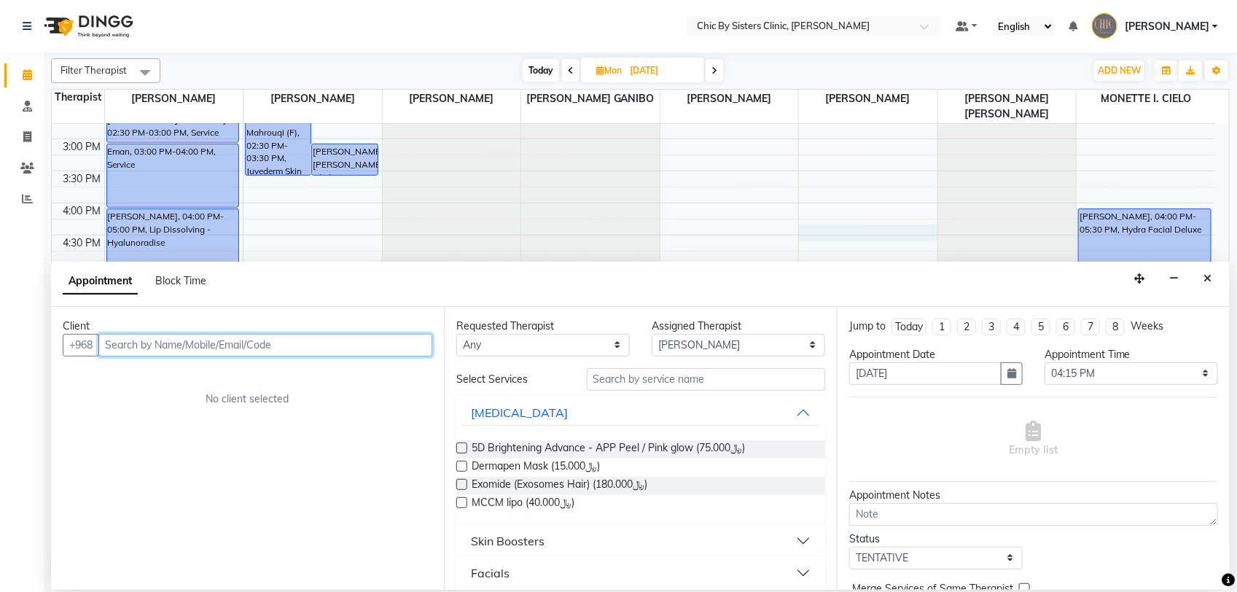
click at [275, 335] on input "text" at bounding box center [265, 345] width 334 height 23
paste input "96897665339"
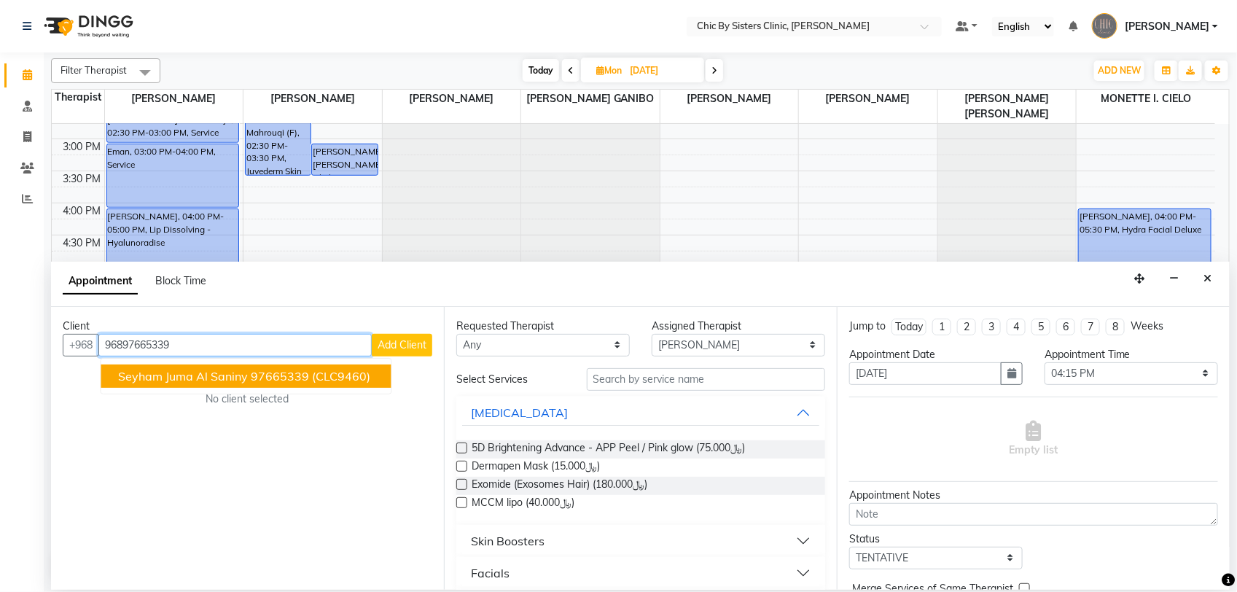
click at [215, 378] on span "seyham juma al saniny" at bounding box center [184, 376] width 130 height 15
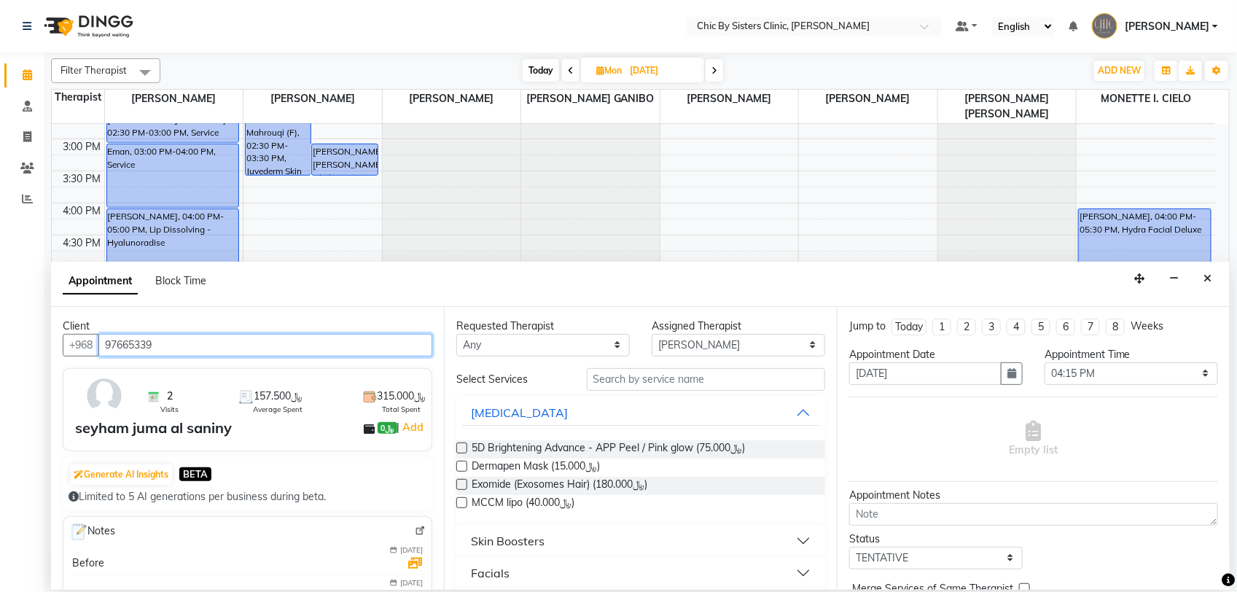
type input "97665339"
click at [415, 527] on img at bounding box center [420, 531] width 11 height 11
drag, startPoint x: 1203, startPoint y: 276, endPoint x: 1178, endPoint y: 86, distance: 191.2
click at [1203, 276] on icon "Close" at bounding box center [1207, 278] width 8 height 10
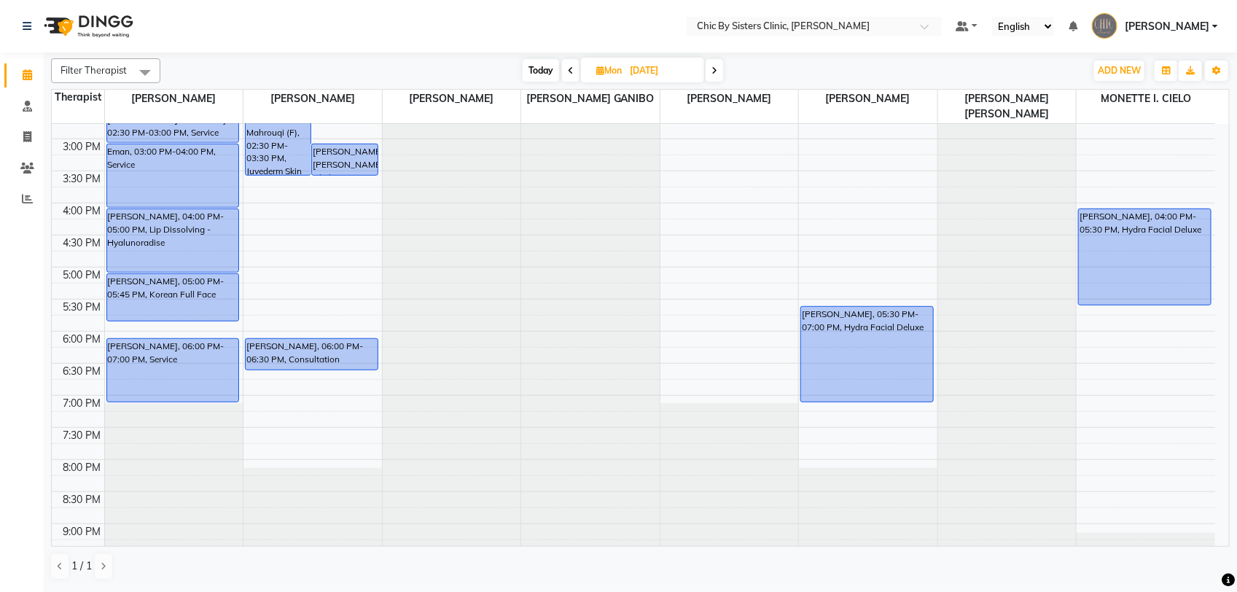
click at [631, 60] on input "[DATE]" at bounding box center [661, 71] width 73 height 22
select select "9"
select select "2025"
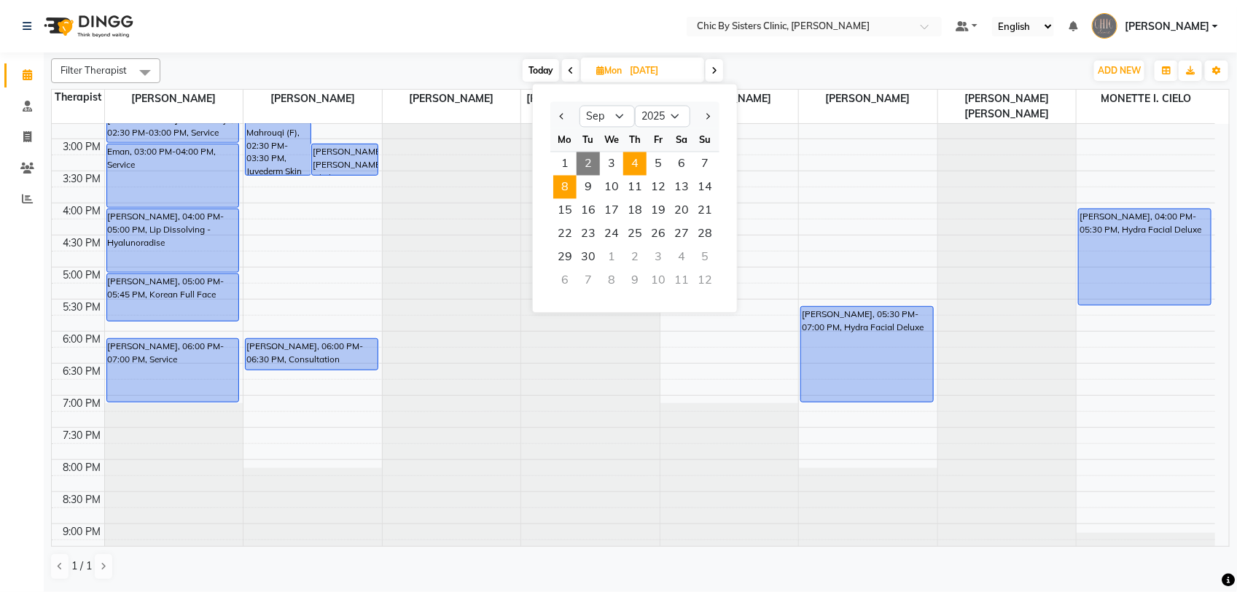
click at [628, 165] on span "4" at bounding box center [634, 163] width 23 height 23
type input "[DATE]"
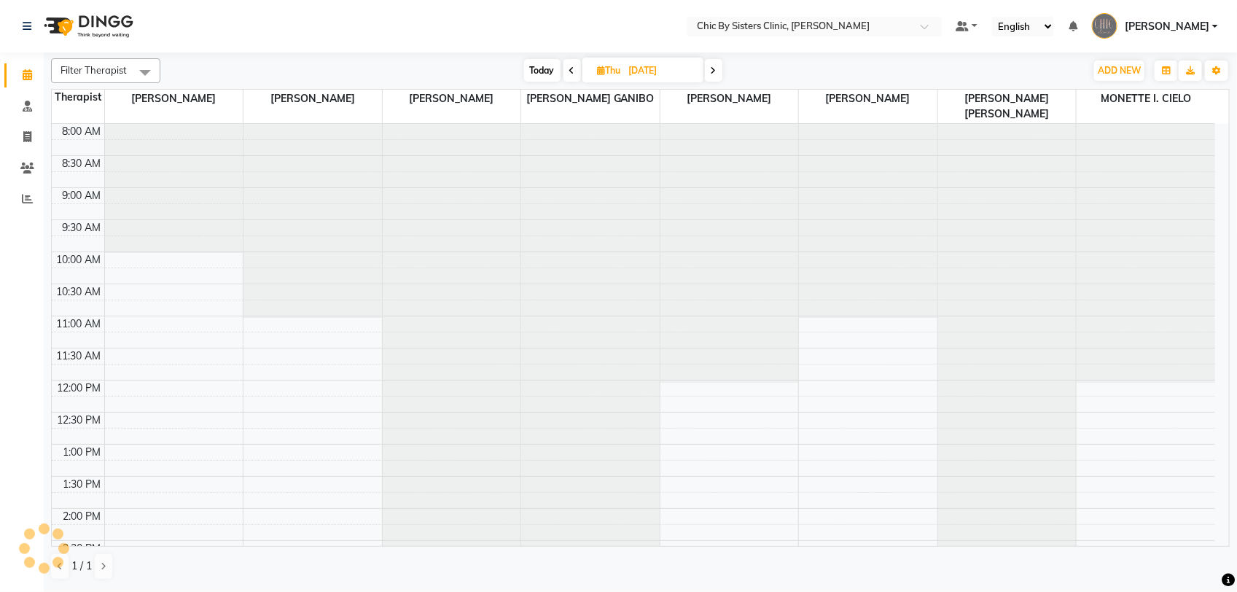
scroll to position [616, 0]
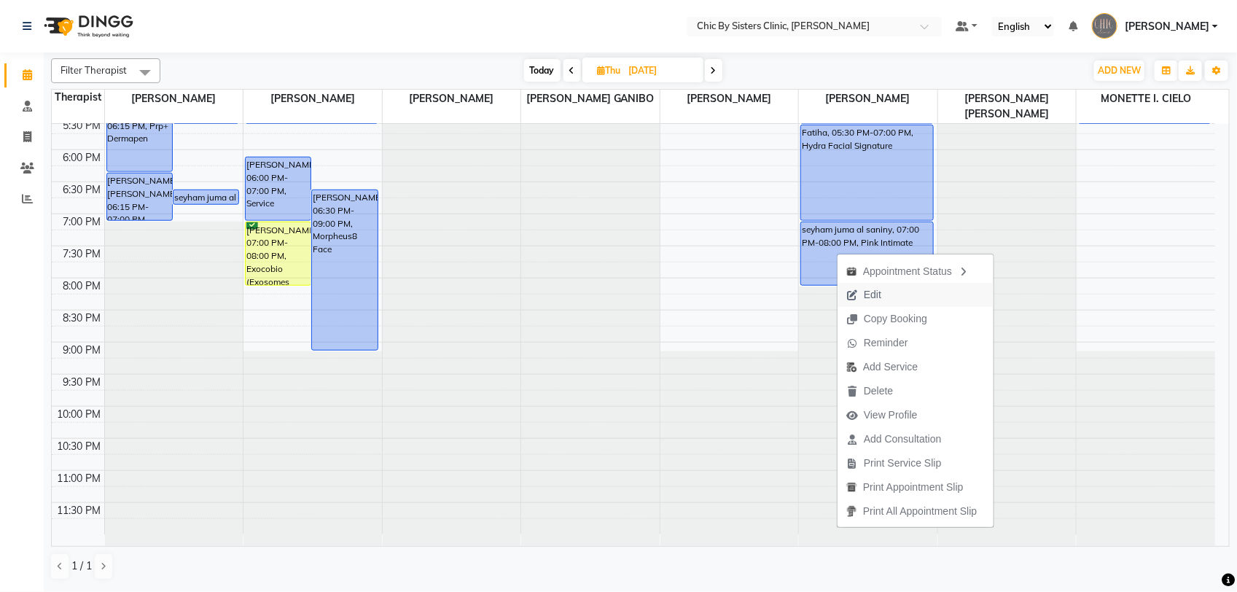
click at [870, 299] on span "Edit" at bounding box center [872, 294] width 17 height 15
select select "tentative"
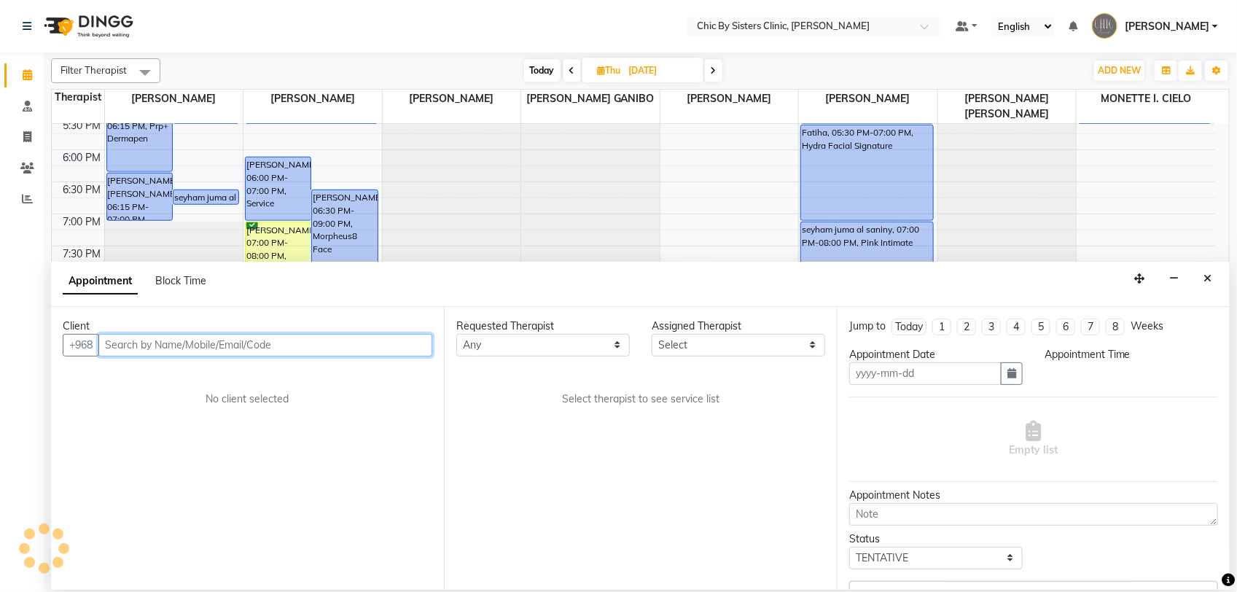
type input "[DATE]"
select select "upcoming"
select select "1110"
select select "49183"
select select "3125"
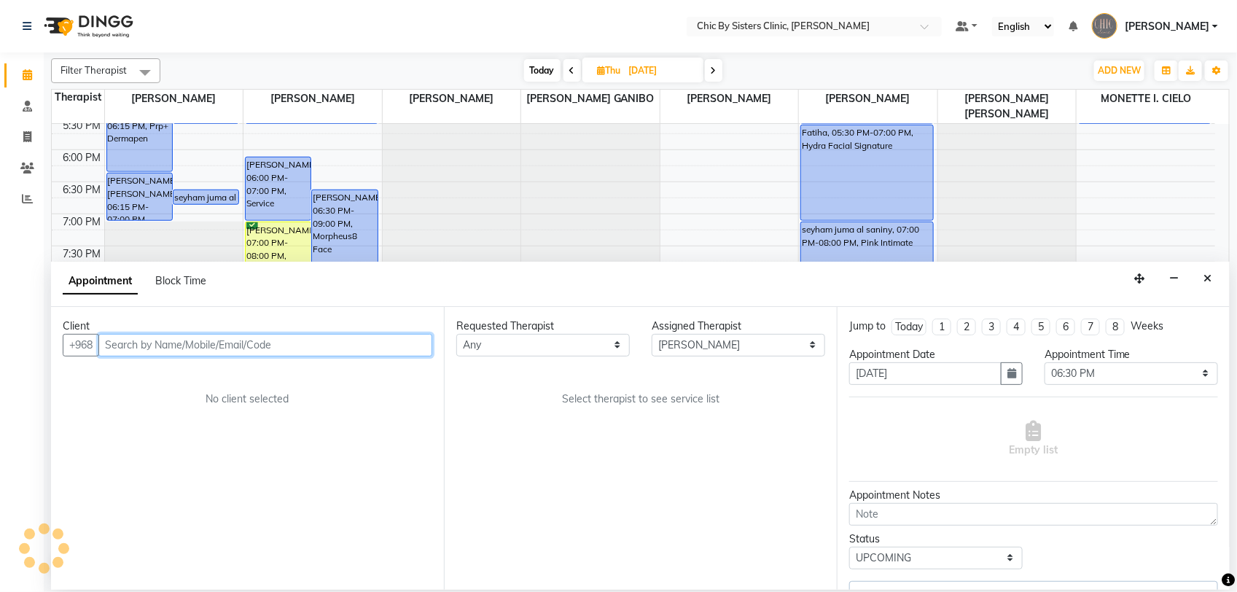
select select "3125"
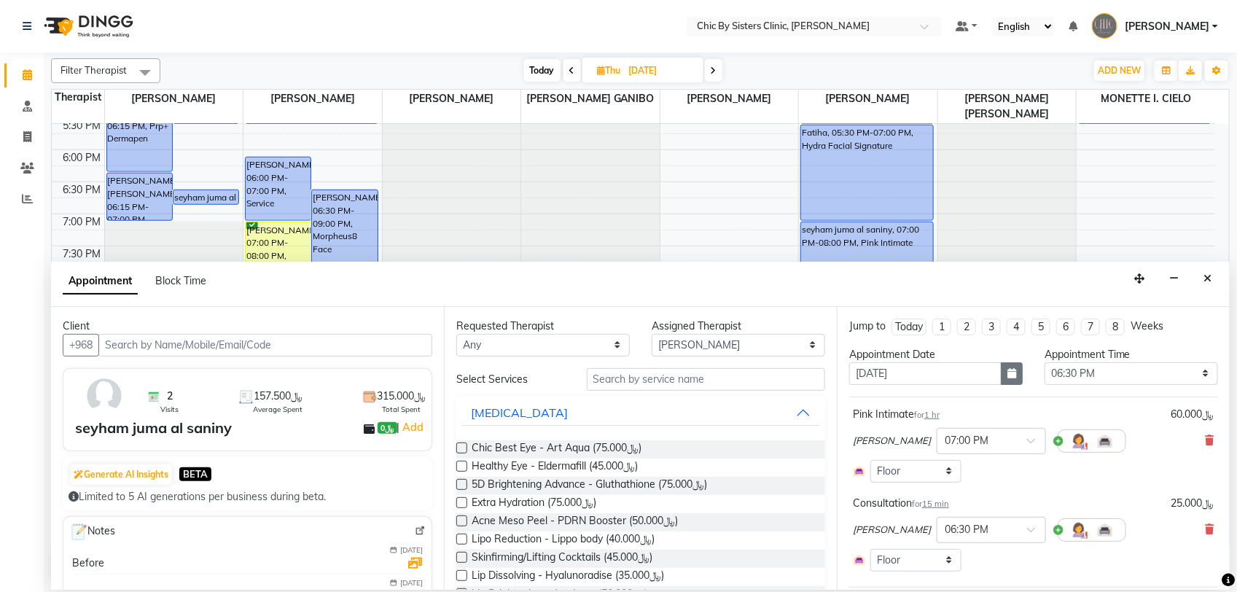
click at [1007, 370] on icon "button" at bounding box center [1011, 373] width 9 height 10
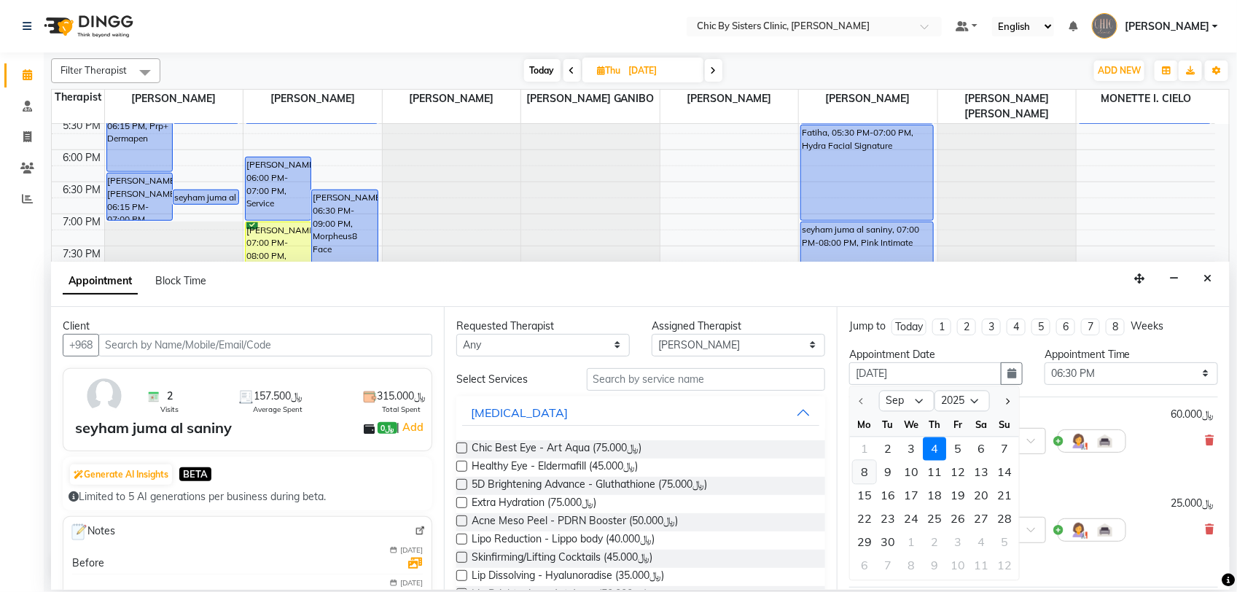
click at [865, 471] on div "8" at bounding box center [864, 471] width 23 height 23
type input "[DATE]"
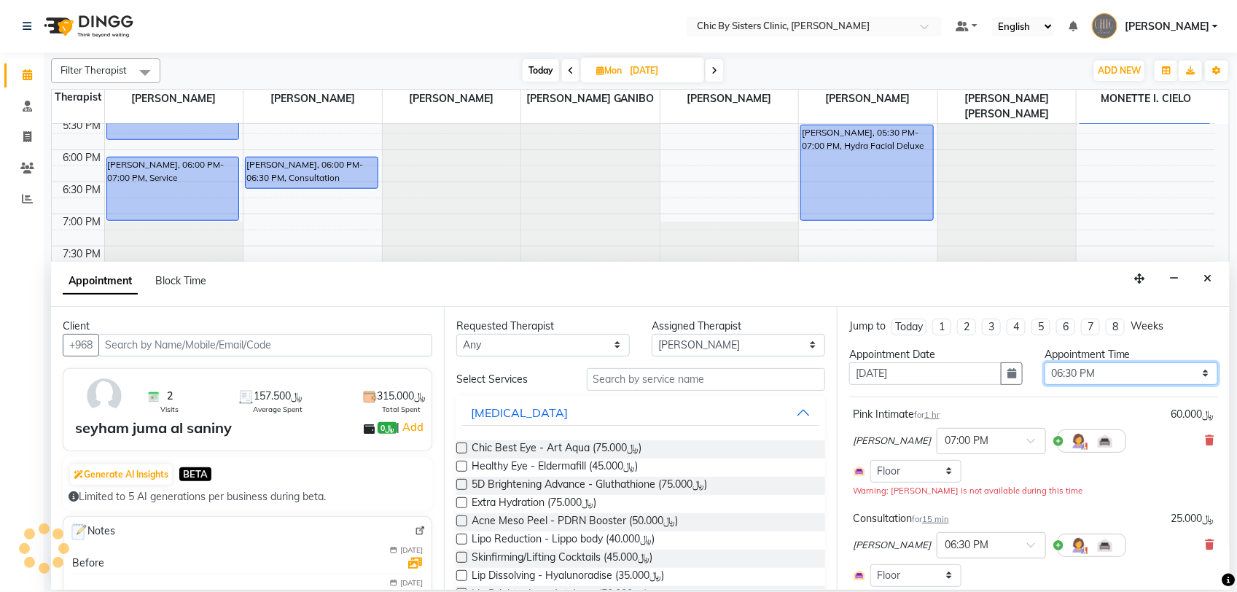
click at [1190, 375] on select "Select 09:00 AM 09:15 AM 09:30 AM 09:45 AM 10:00 AM 10:15 AM 10:30 AM 10:45 AM …" at bounding box center [1130, 373] width 173 height 23
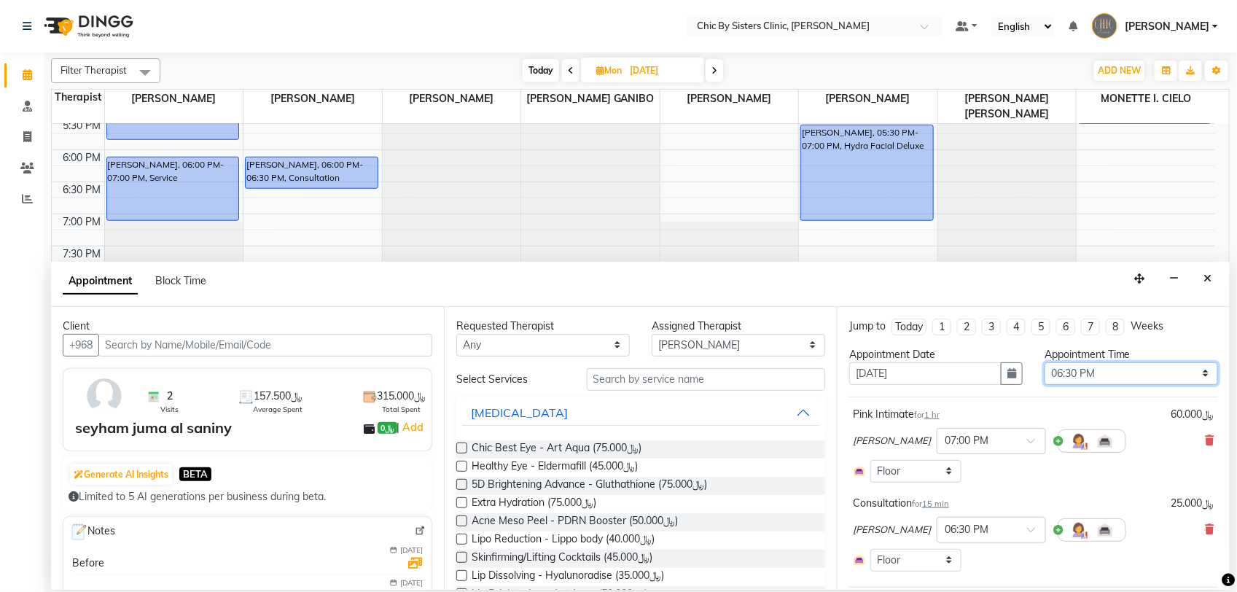
select select "960"
click at [1044, 362] on select "Select 09:00 AM 09:15 AM 09:30 AM 09:45 AM 10:00 AM 10:15 AM 10:30 AM 10:45 AM …" at bounding box center [1130, 373] width 173 height 23
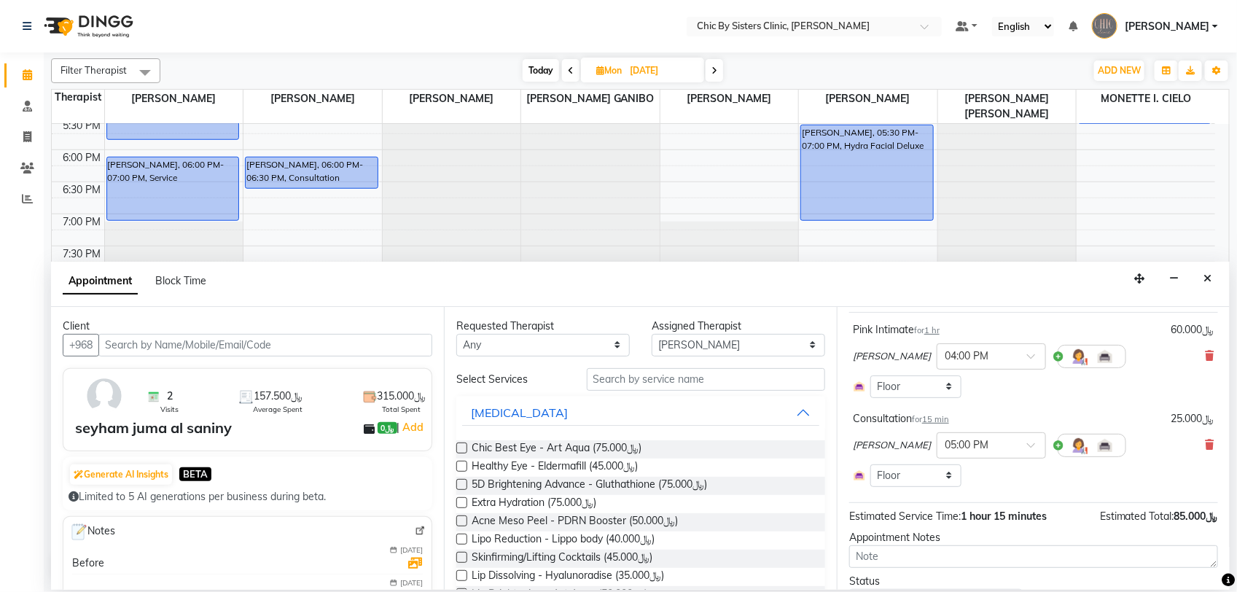
scroll to position [157, 0]
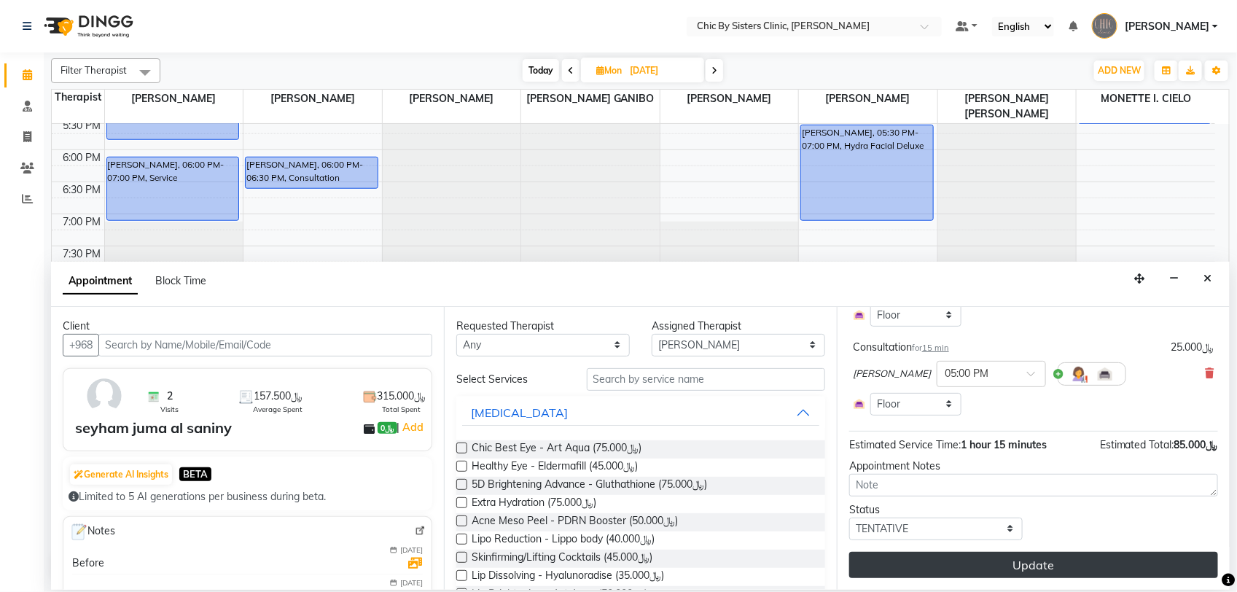
click at [969, 566] on button "Update" at bounding box center [1033, 565] width 369 height 26
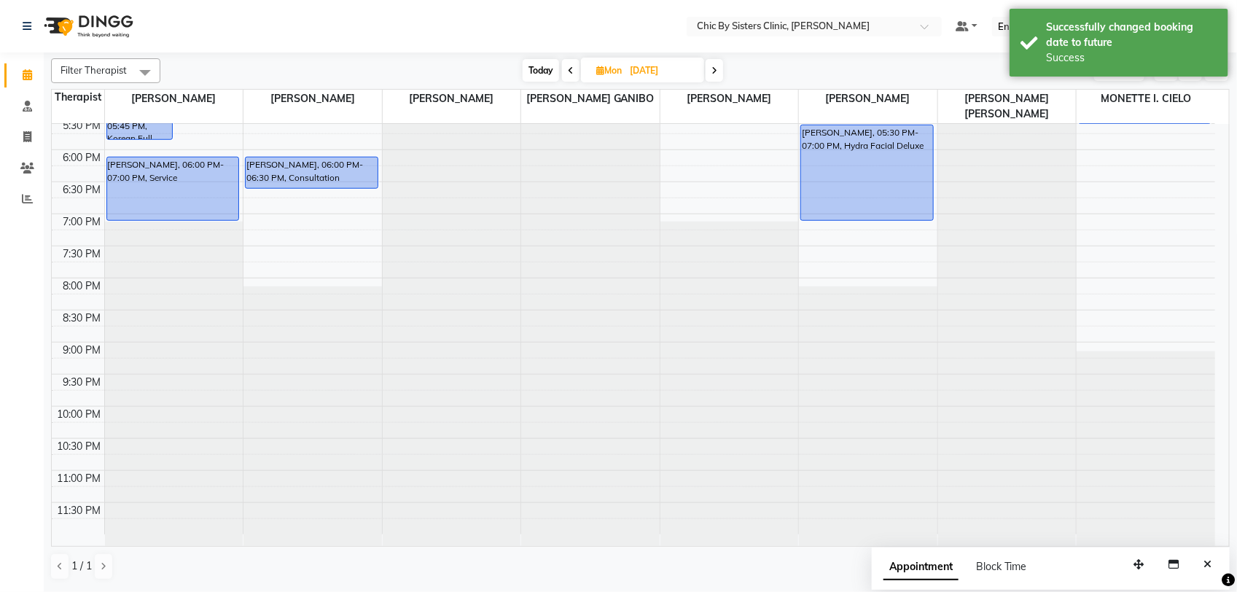
scroll to position [251, 0]
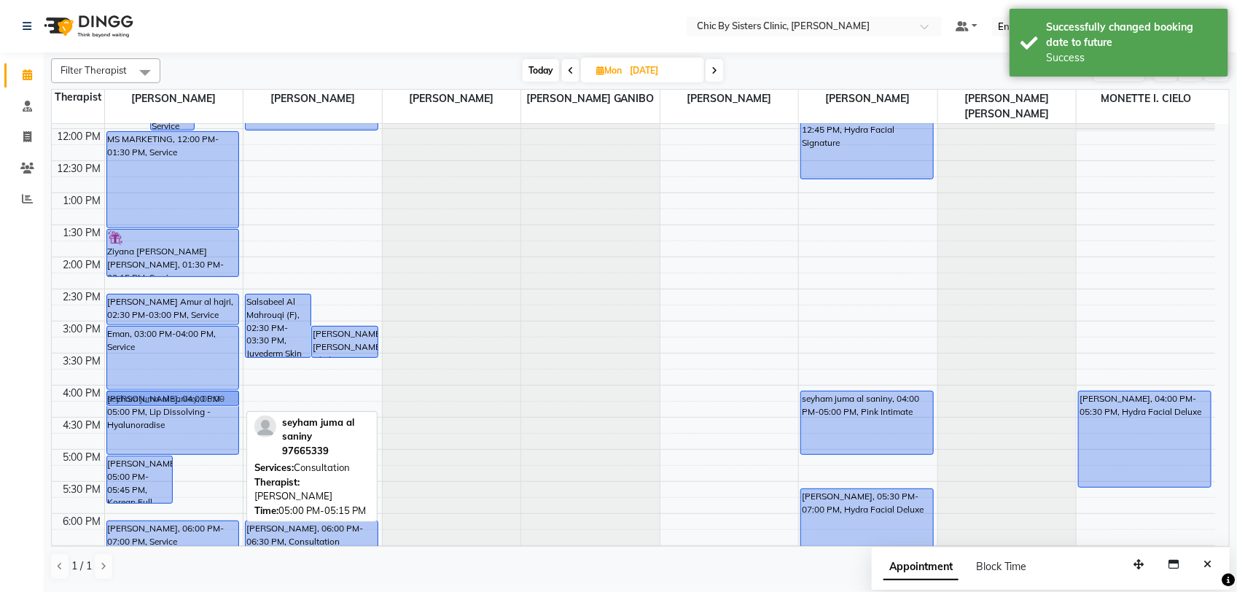
drag, startPoint x: 211, startPoint y: 466, endPoint x: 216, endPoint y: 398, distance: 68.7
click at [216, 398] on div "[PERSON_NAME], 10:00 AM-11:30 AM, Morpheus8 Face [PERSON_NAME], 11:00 AM-12:00 …" at bounding box center [174, 384] width 138 height 1025
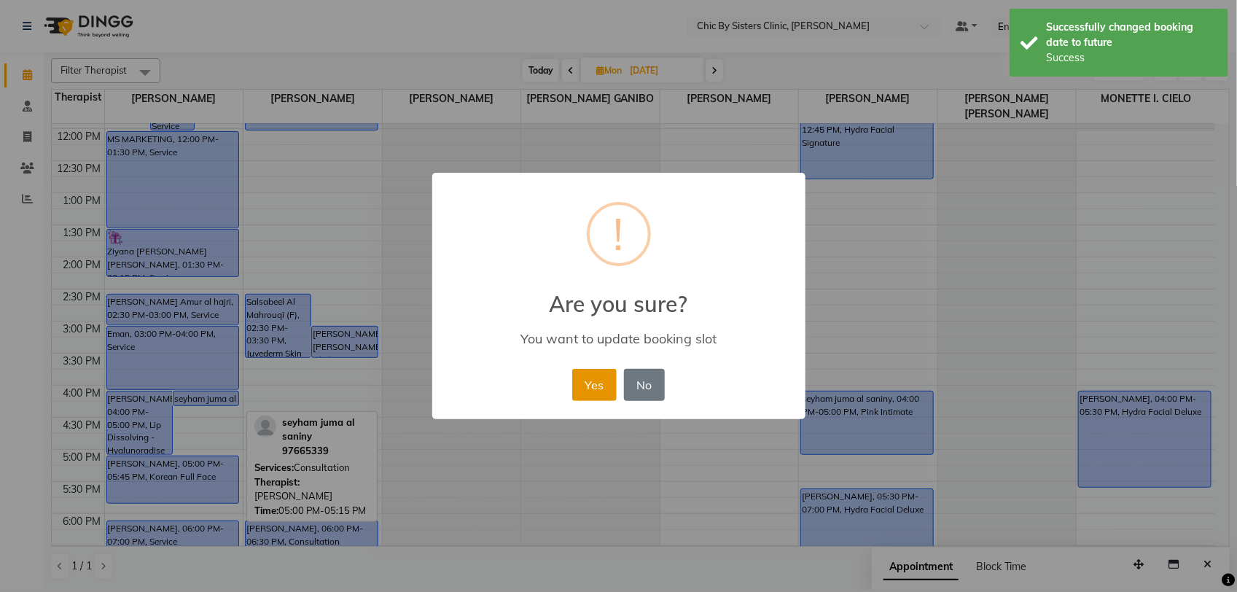
click at [580, 386] on button "Yes" at bounding box center [594, 385] width 44 height 32
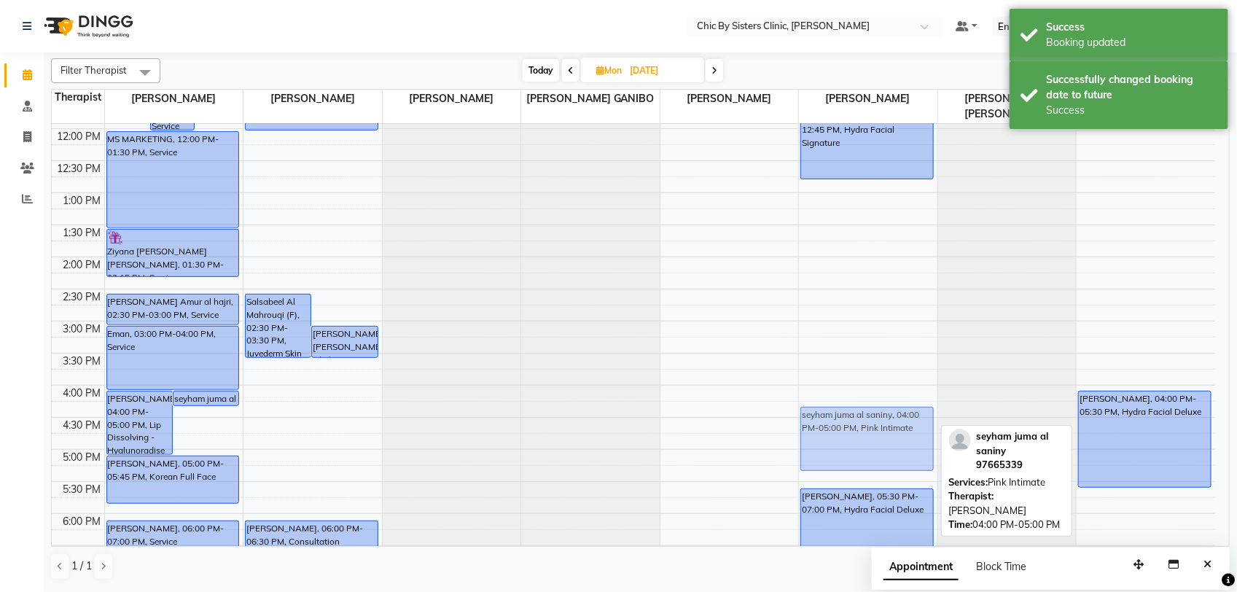
drag, startPoint x: 853, startPoint y: 413, endPoint x: 854, endPoint y: 436, distance: 23.4
click at [853, 428] on div "Fatma [PERSON_NAME] (DO NOT USE) [PERSON_NAME], 11:15 AM-12:45 PM, Hydra Facial…" at bounding box center [868, 384] width 138 height 1025
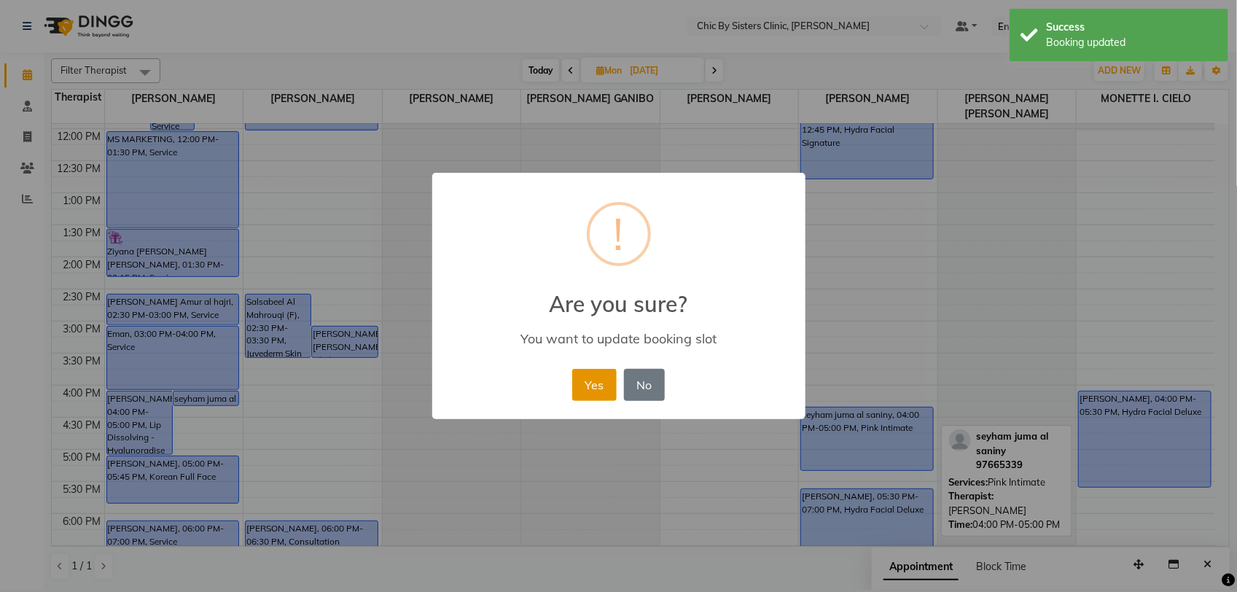
click at [593, 383] on button "Yes" at bounding box center [594, 385] width 44 height 32
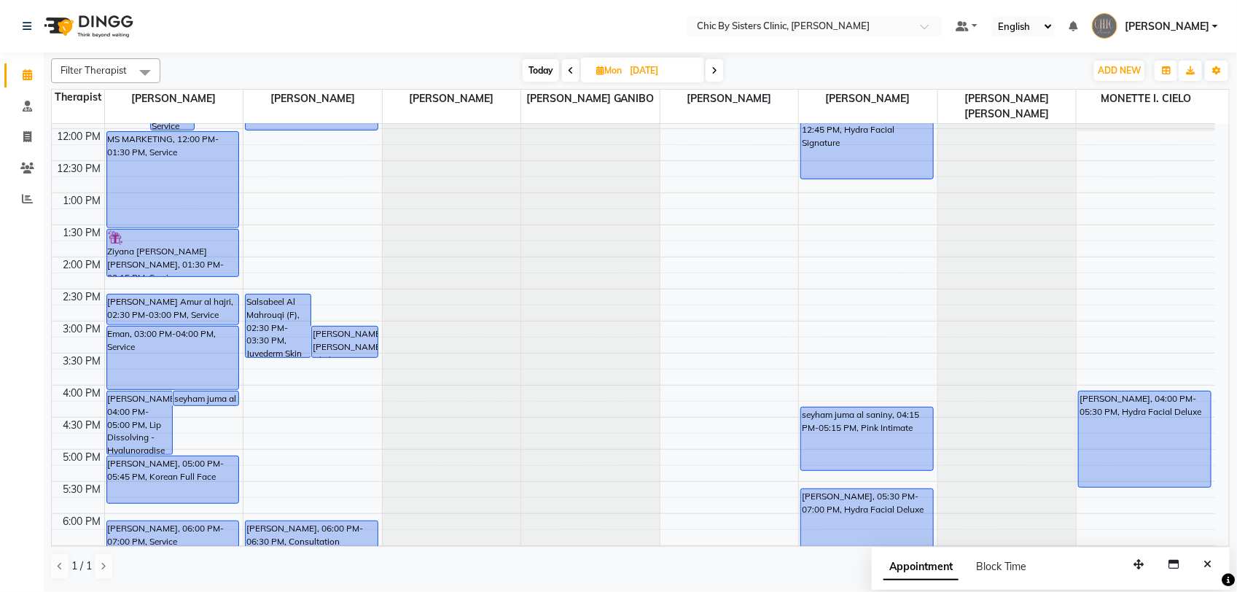
click at [534, 75] on span "Today" at bounding box center [541, 70] width 36 height 23
type input "02-09-2025"
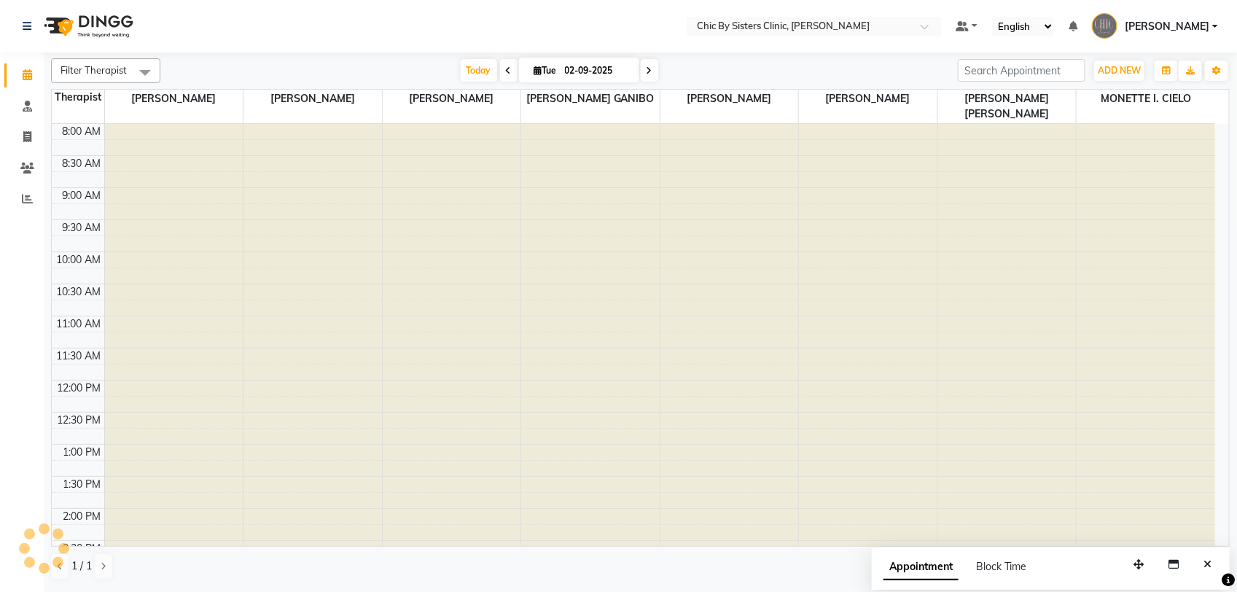
scroll to position [616, 0]
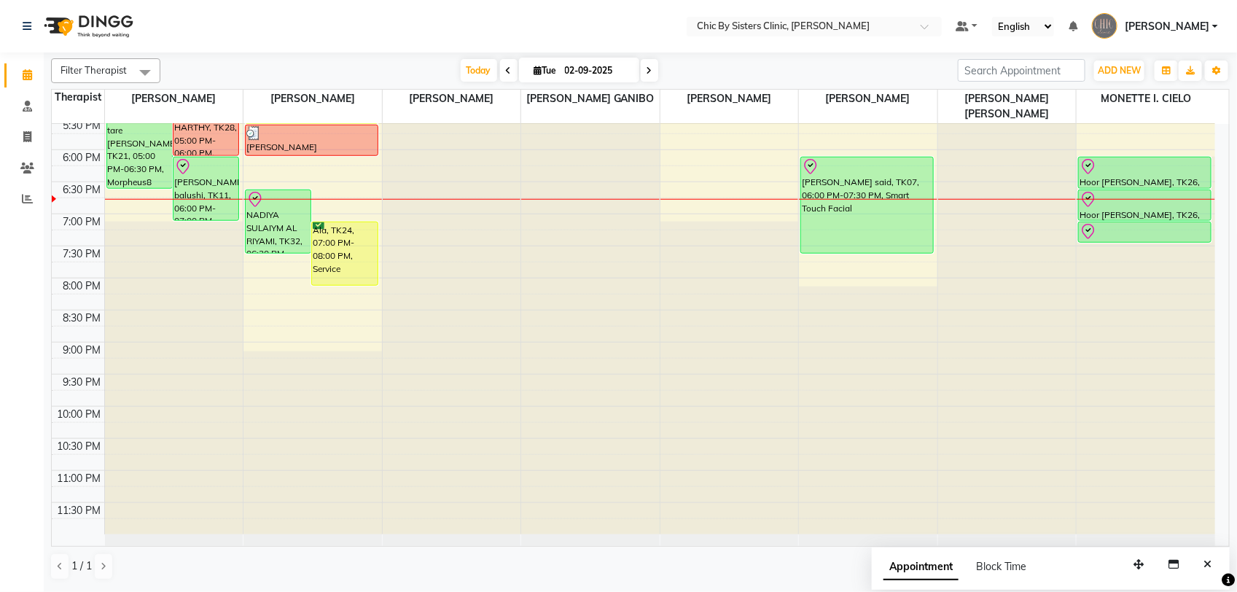
click at [569, 63] on input "02-09-2025" at bounding box center [596, 71] width 73 height 22
select select "9"
select select "2025"
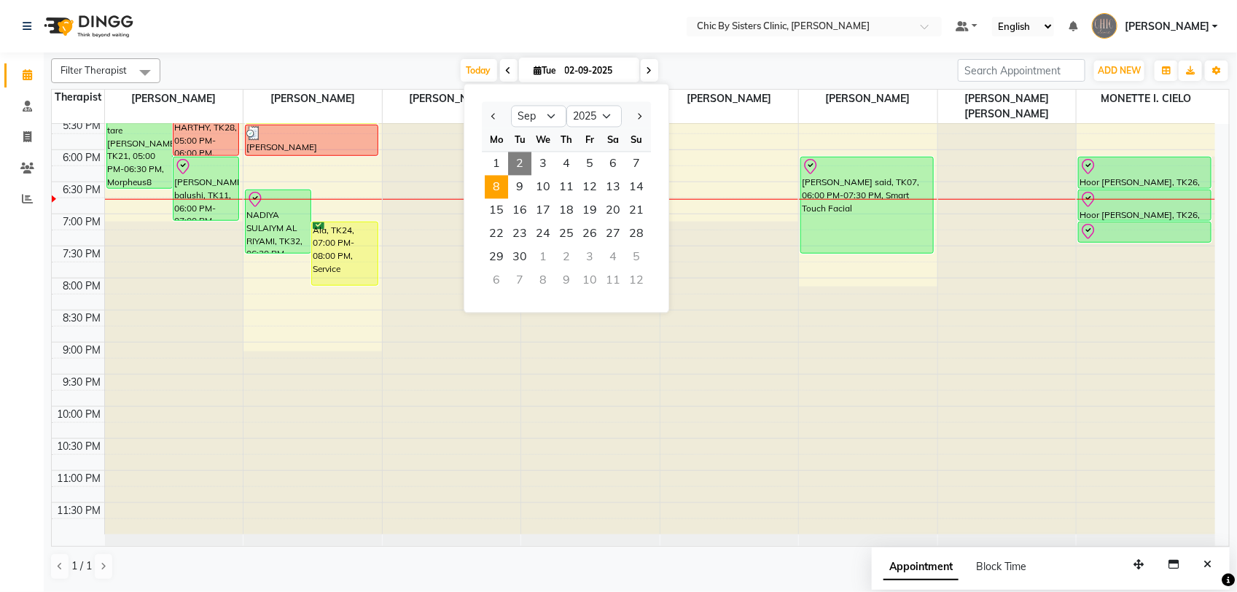
click at [496, 181] on span "8" at bounding box center [496, 187] width 23 height 23
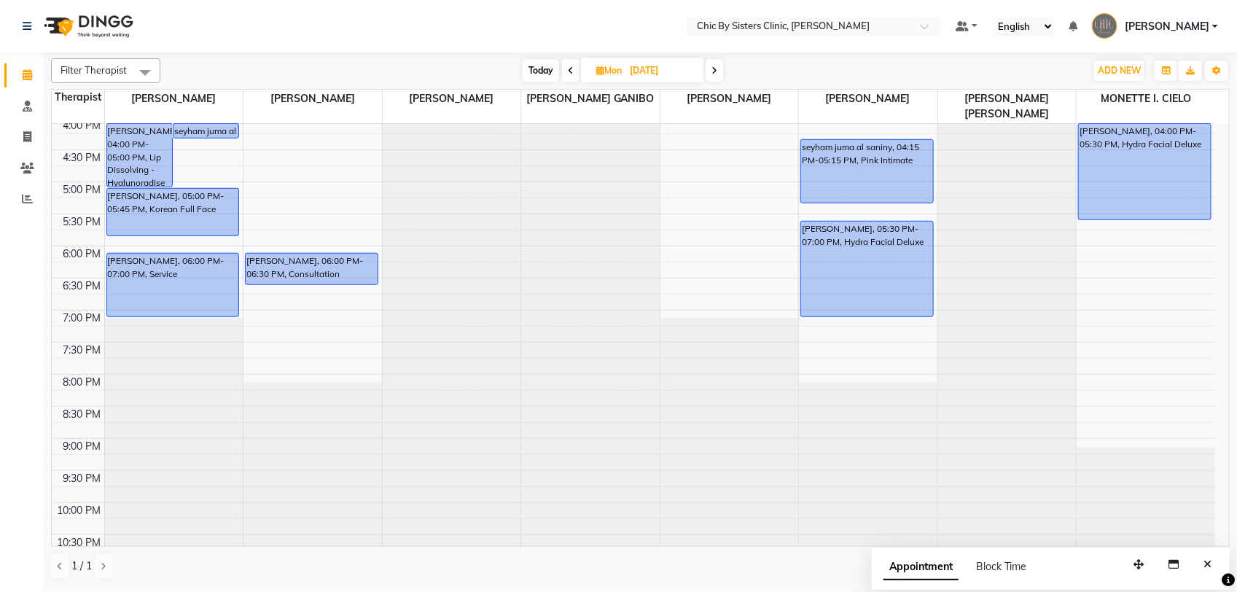
scroll to position [434, 0]
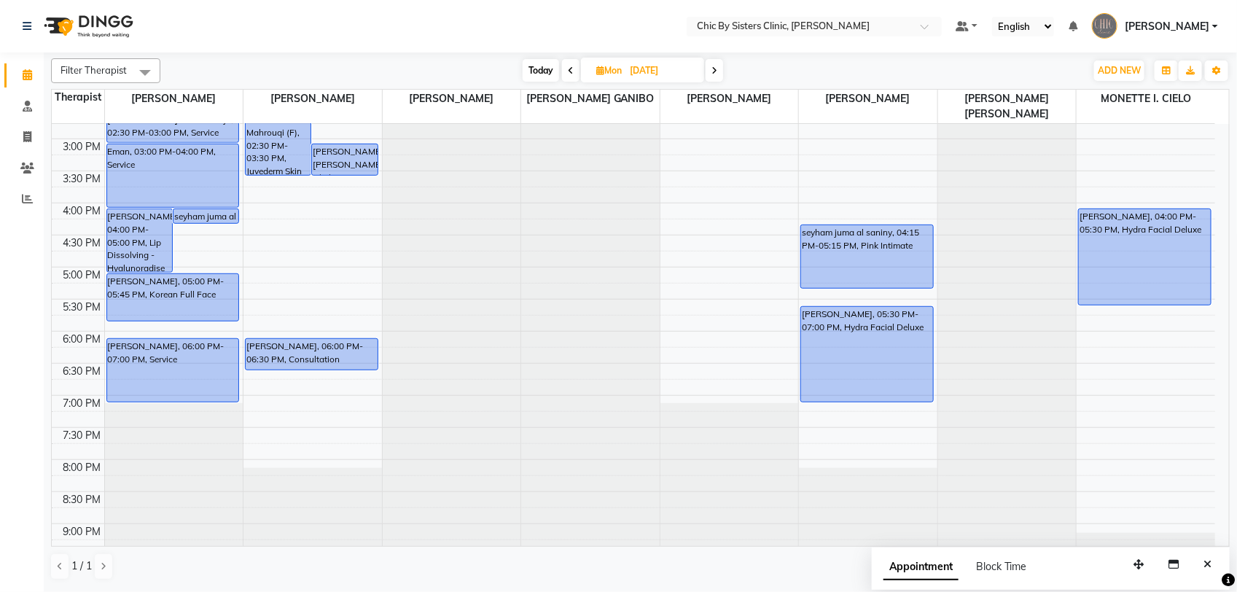
click at [547, 67] on span "Today" at bounding box center [541, 70] width 36 height 23
type input "02-09-2025"
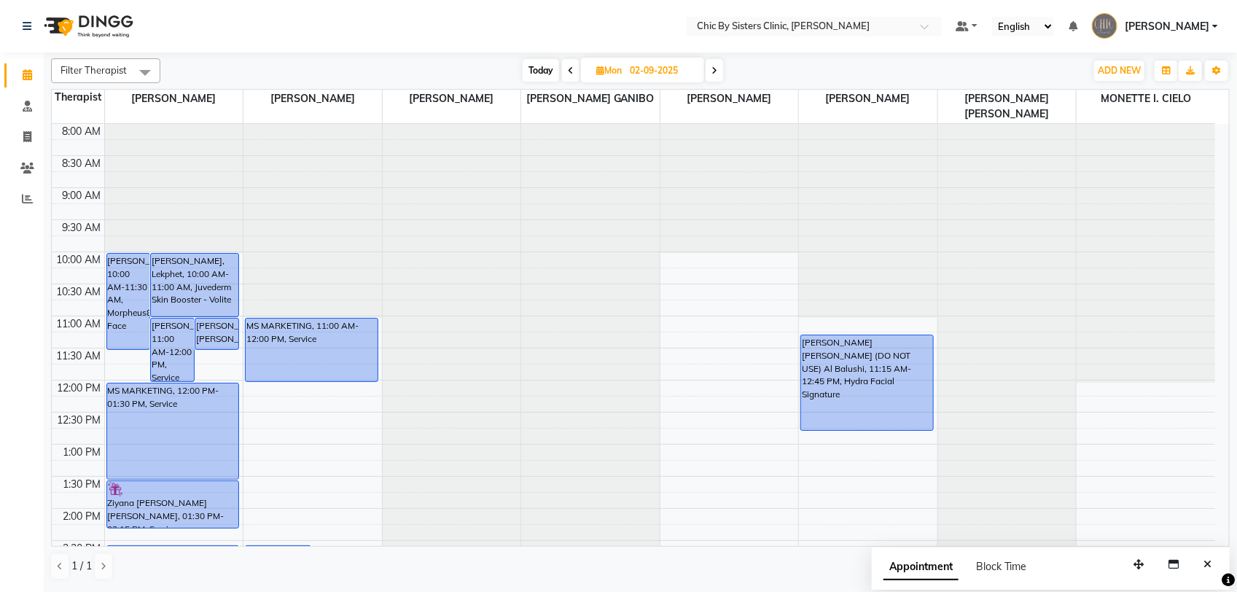
scroll to position [616, 0]
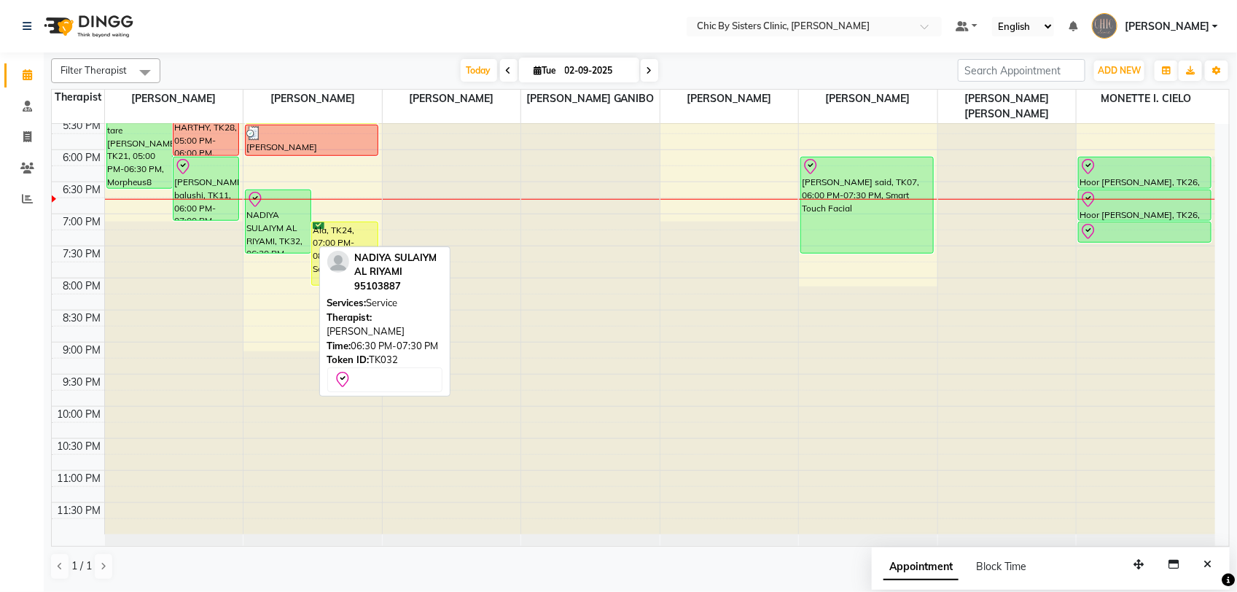
click at [289, 230] on div "NADIYA SULAIYM AL RIYAMI, TK32, 06:30 PM-07:30 PM, Service" at bounding box center [278, 221] width 65 height 63
click at [284, 226] on div "NADIYA SULAIYM AL RIYAMI, TK32, 06:30 PM-07:30 PM, Service" at bounding box center [278, 221] width 65 height 63
select select "8"
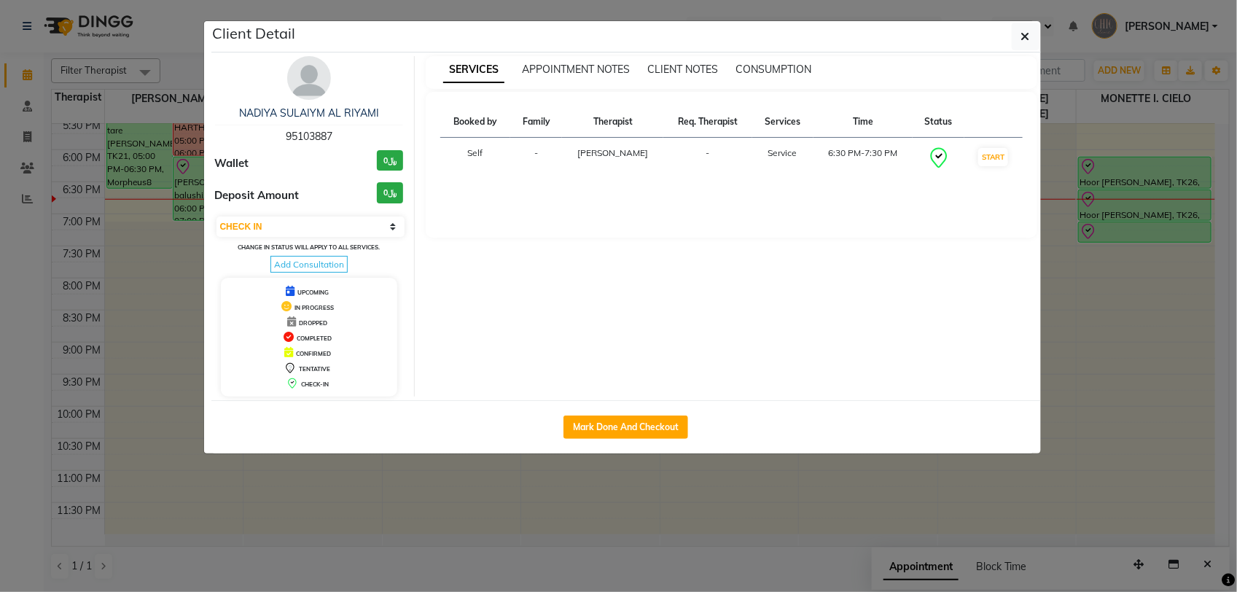
click at [308, 80] on img at bounding box center [309, 78] width 44 height 44
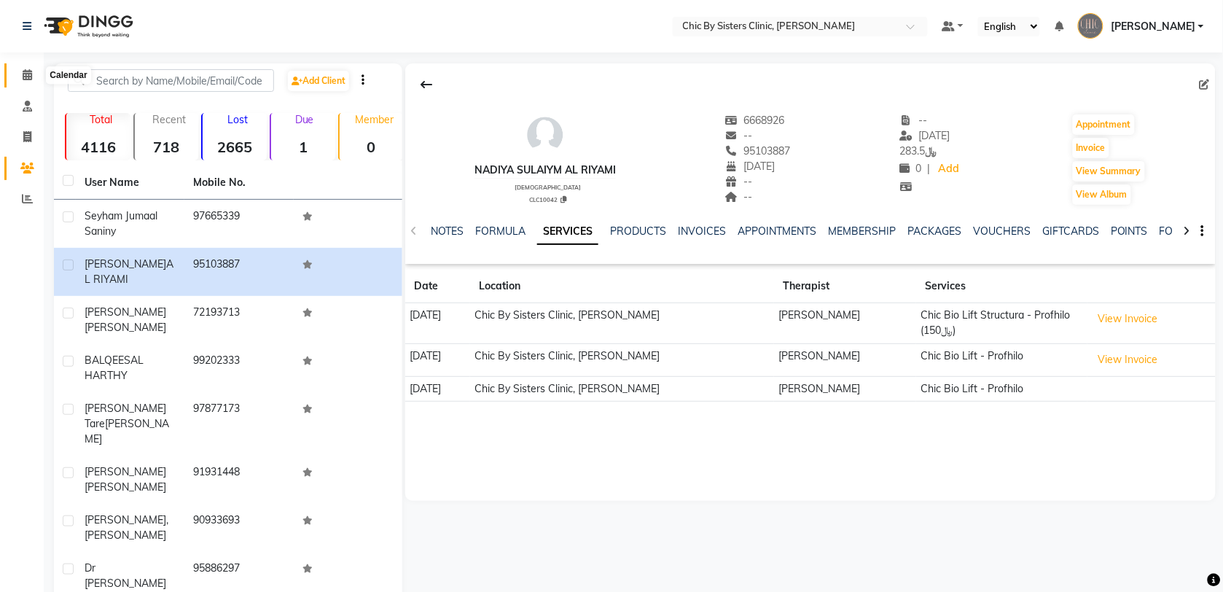
click at [26, 77] on icon at bounding box center [27, 74] width 9 height 11
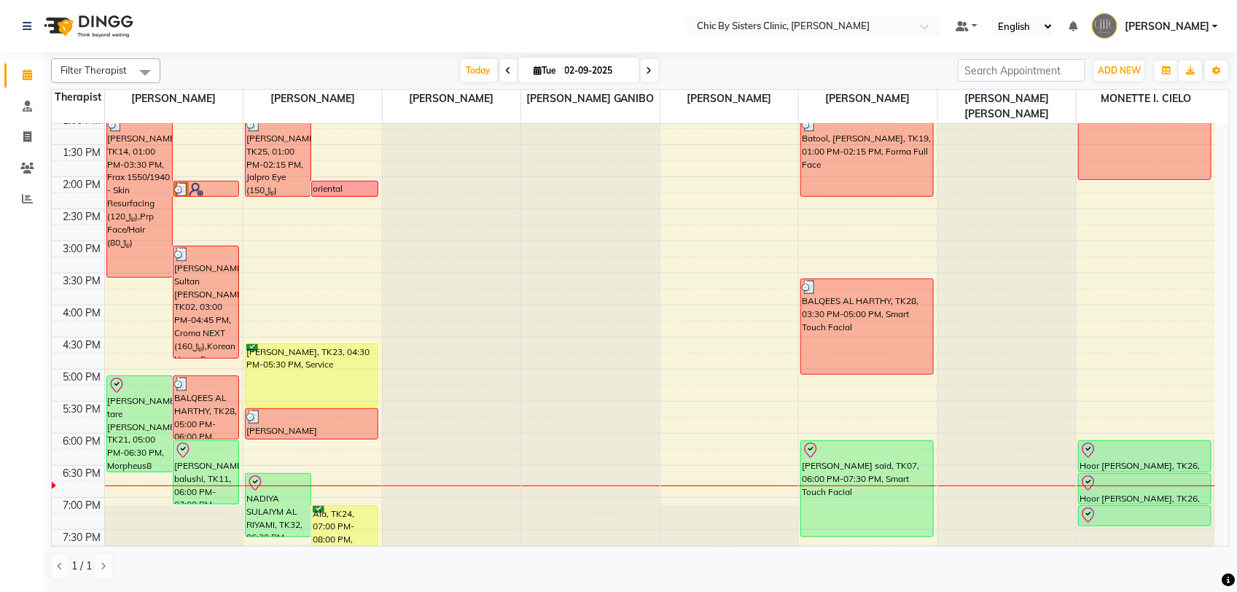
scroll to position [369, 0]
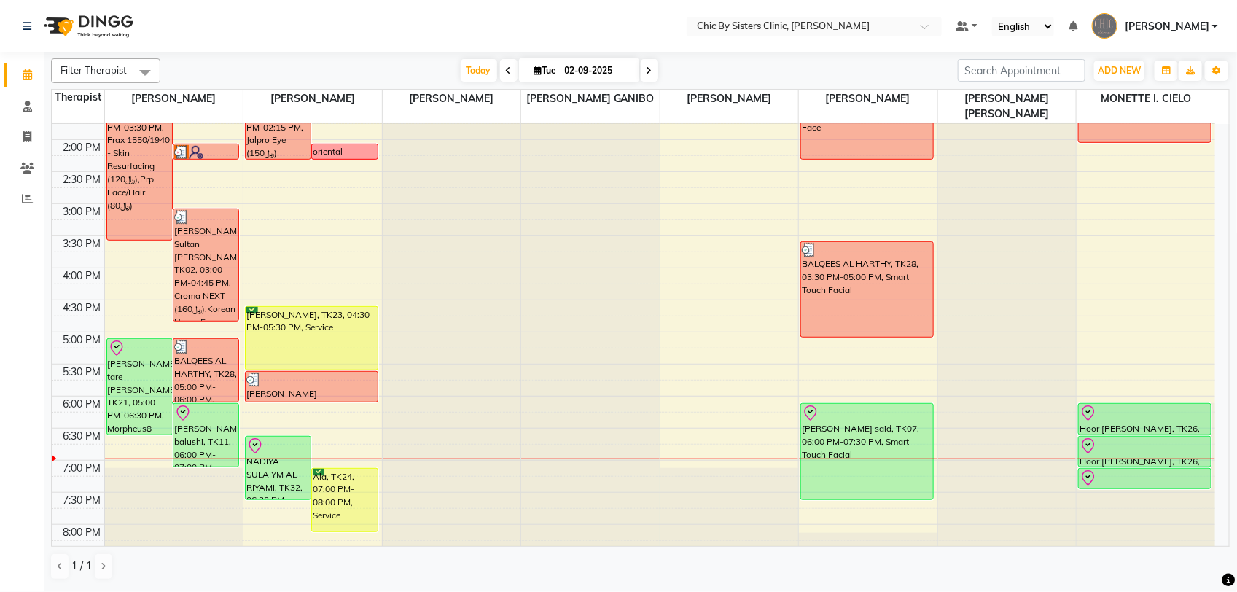
click at [646, 74] on icon at bounding box center [649, 70] width 6 height 9
type input "03-09-2025"
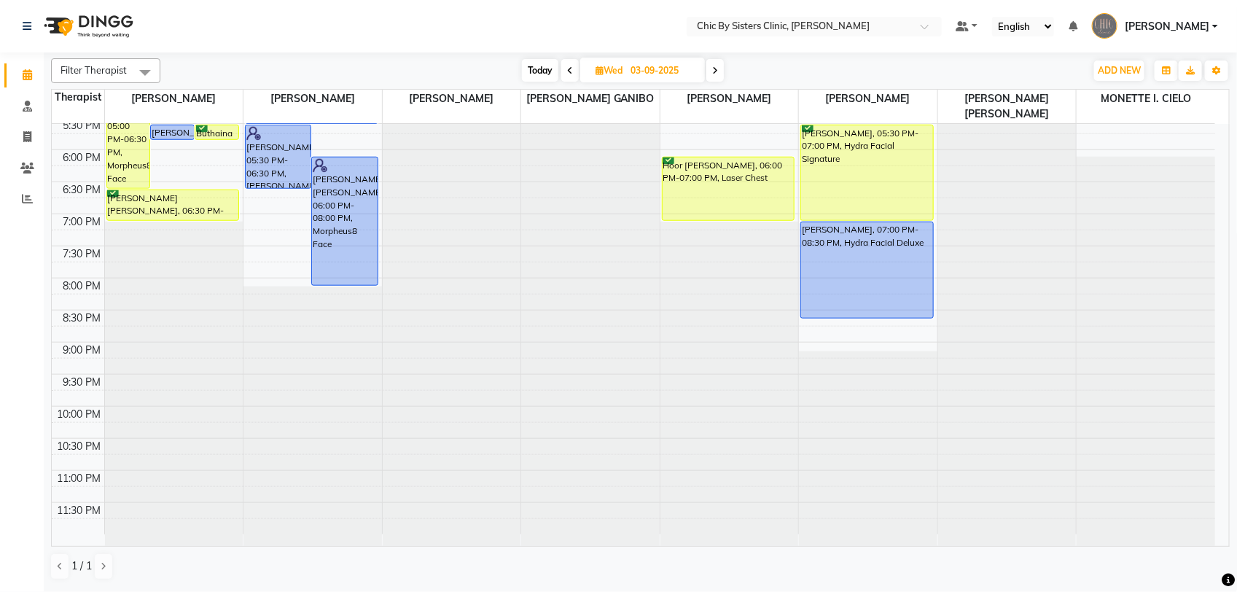
scroll to position [525, 0]
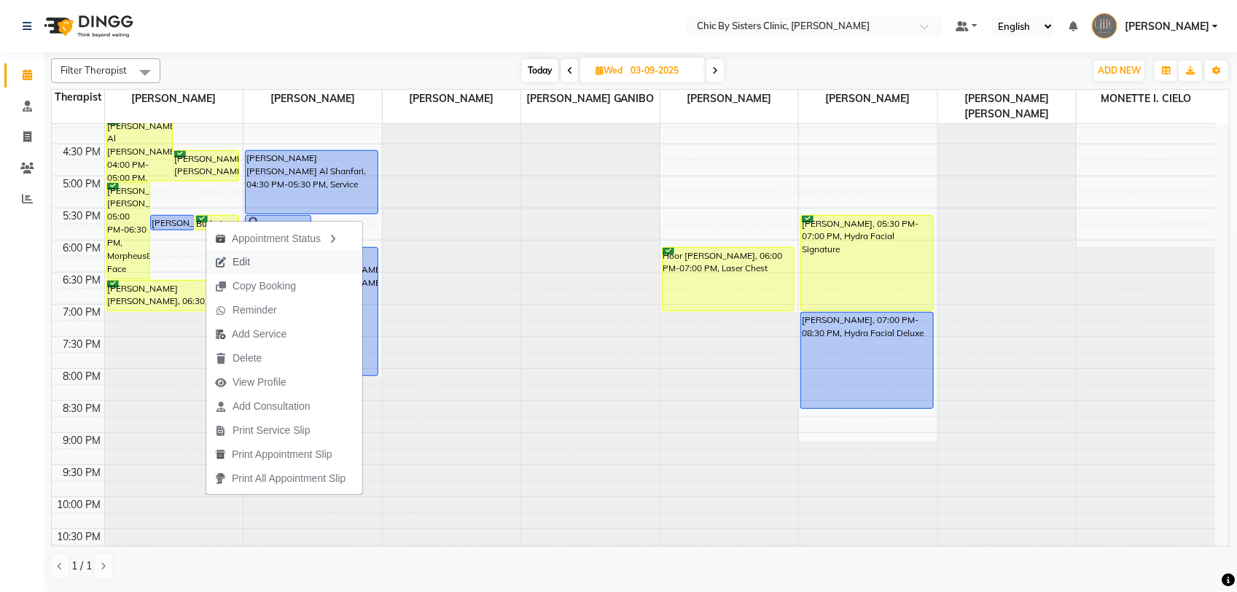
click at [241, 265] on span "Edit" at bounding box center [241, 261] width 17 height 15
select select "tentative"
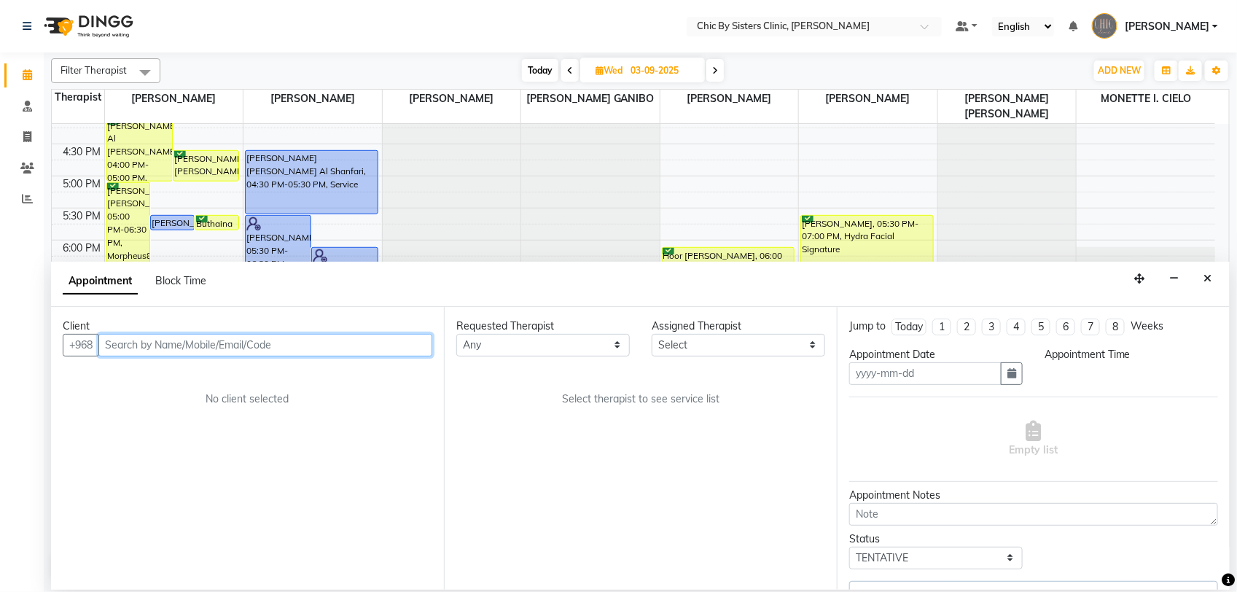
type input "03-09-2025"
select select "confirm booking"
select select "1050"
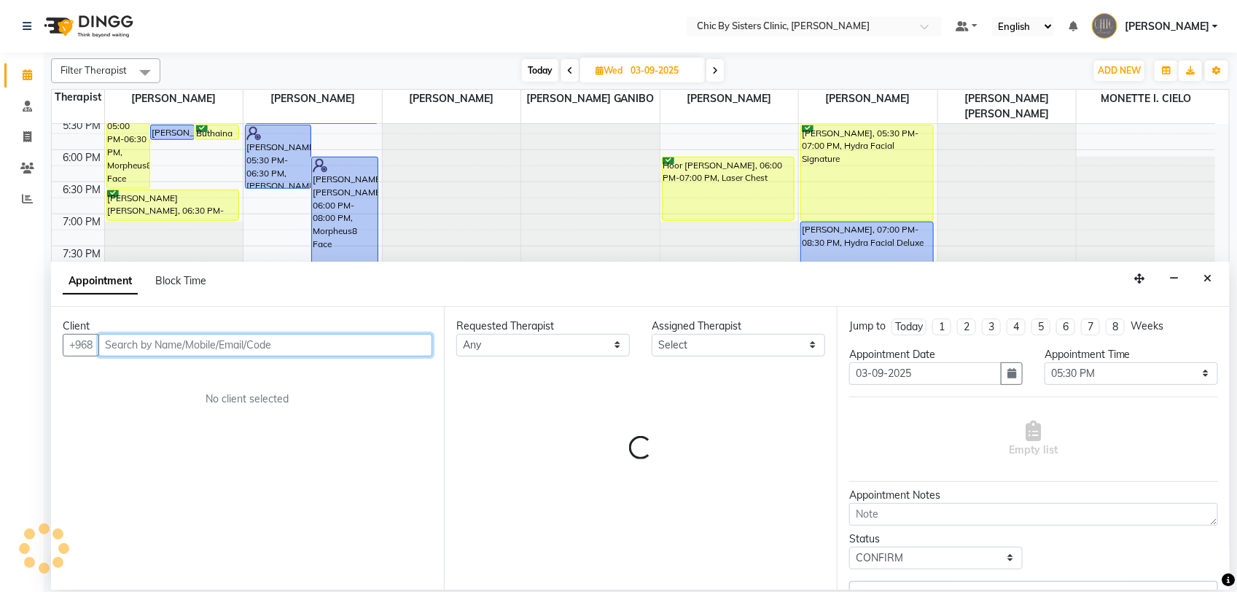
select select "49177"
select select "3125"
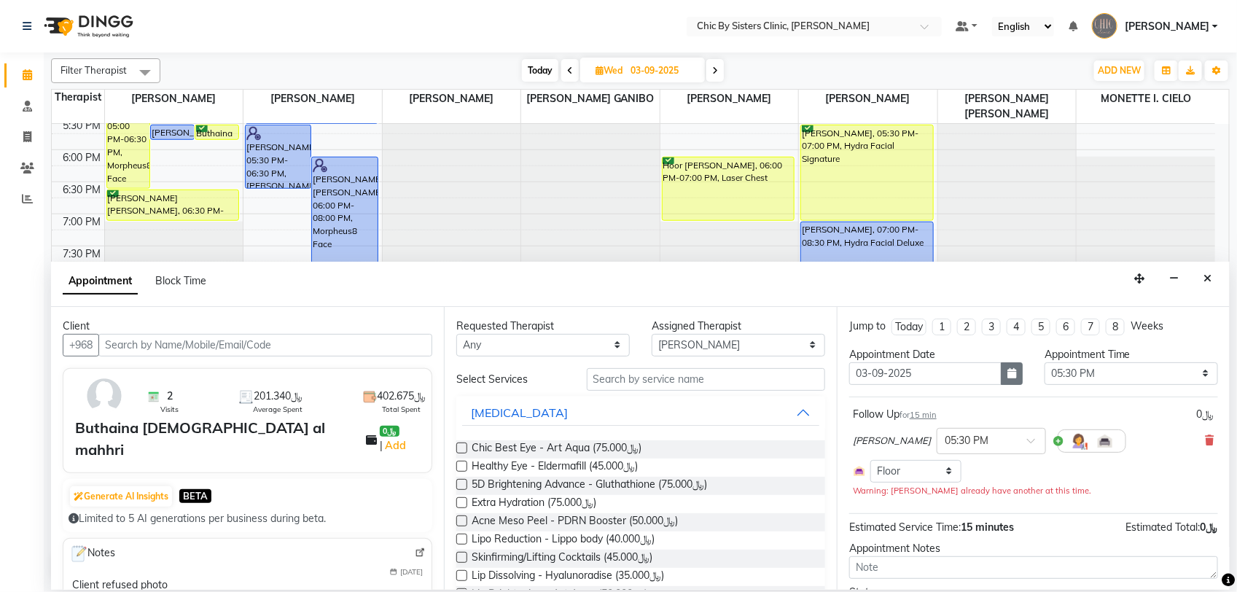
click at [1007, 376] on icon "button" at bounding box center [1011, 373] width 9 height 10
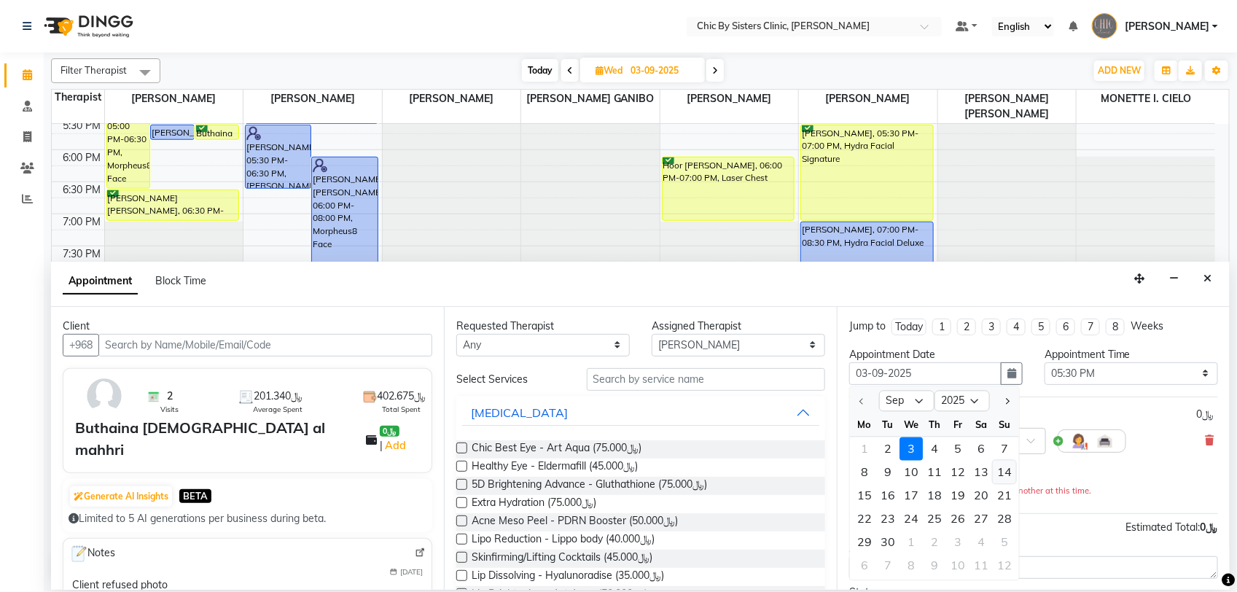
click at [1002, 471] on div "14" at bounding box center [1004, 471] width 23 height 23
type input "[DATE]"
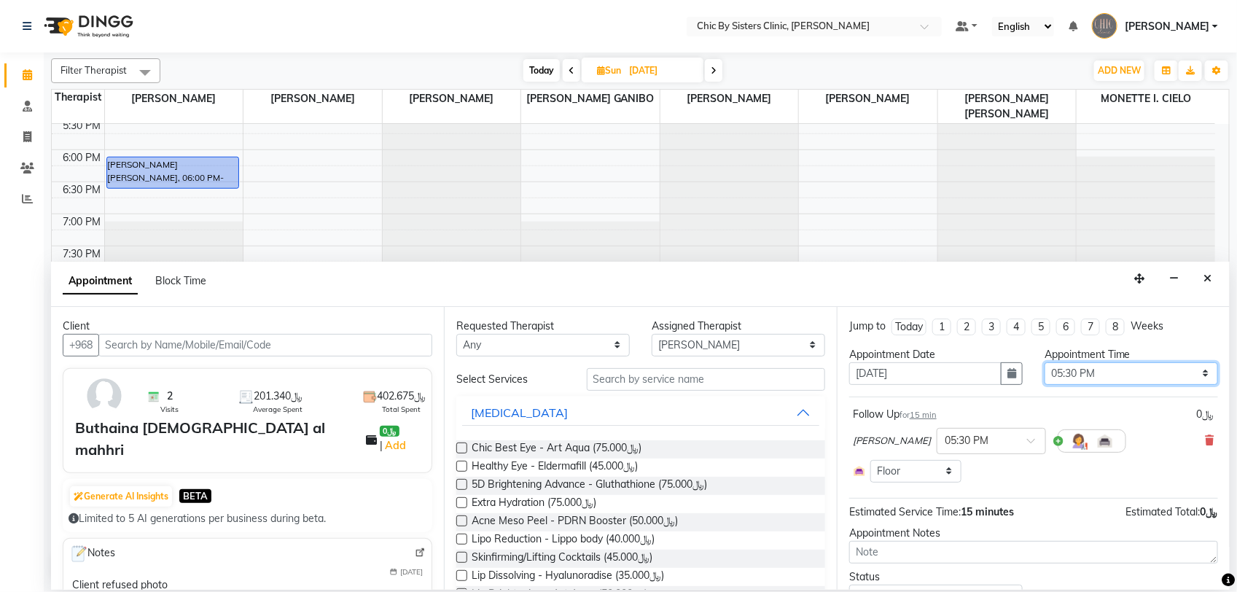
click at [1186, 374] on select "Select 09:00 AM 09:15 AM 09:30 AM 09:45 AM 10:00 AM 10:15 AM 10:30 AM 10:45 AM …" at bounding box center [1130, 373] width 173 height 23
select select "1080"
click at [1044, 362] on select "Select 09:00 AM 09:15 AM 09:30 AM 09:45 AM 10:00 AM 10:15 AM 10:30 AM 10:45 AM …" at bounding box center [1130, 373] width 173 height 23
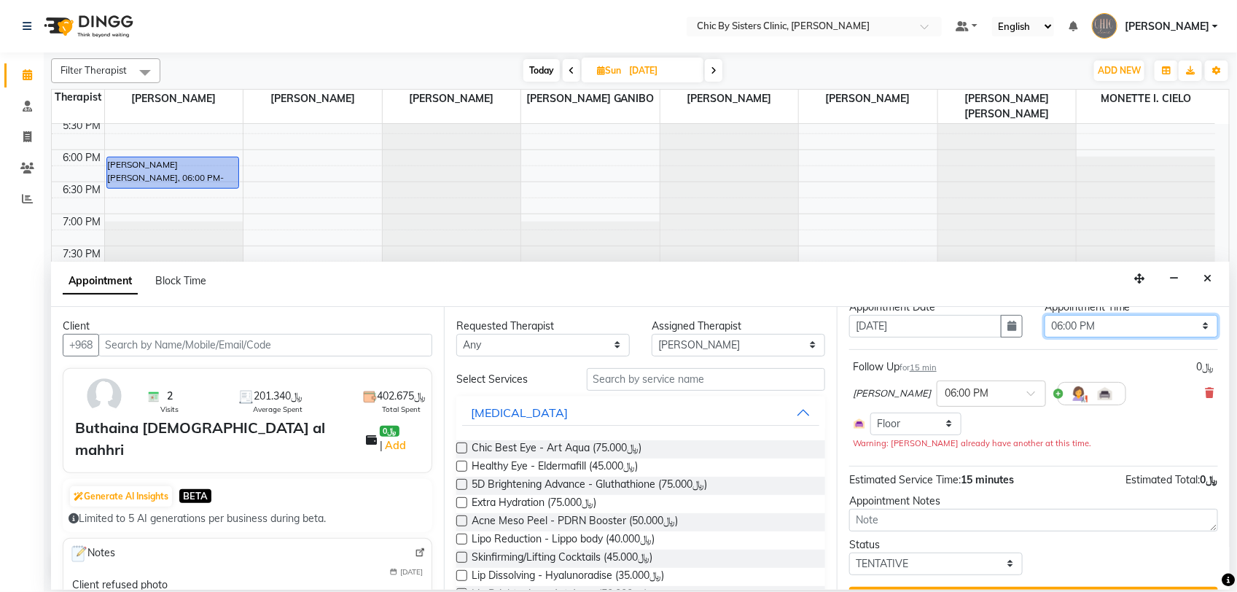
scroll to position [84, 0]
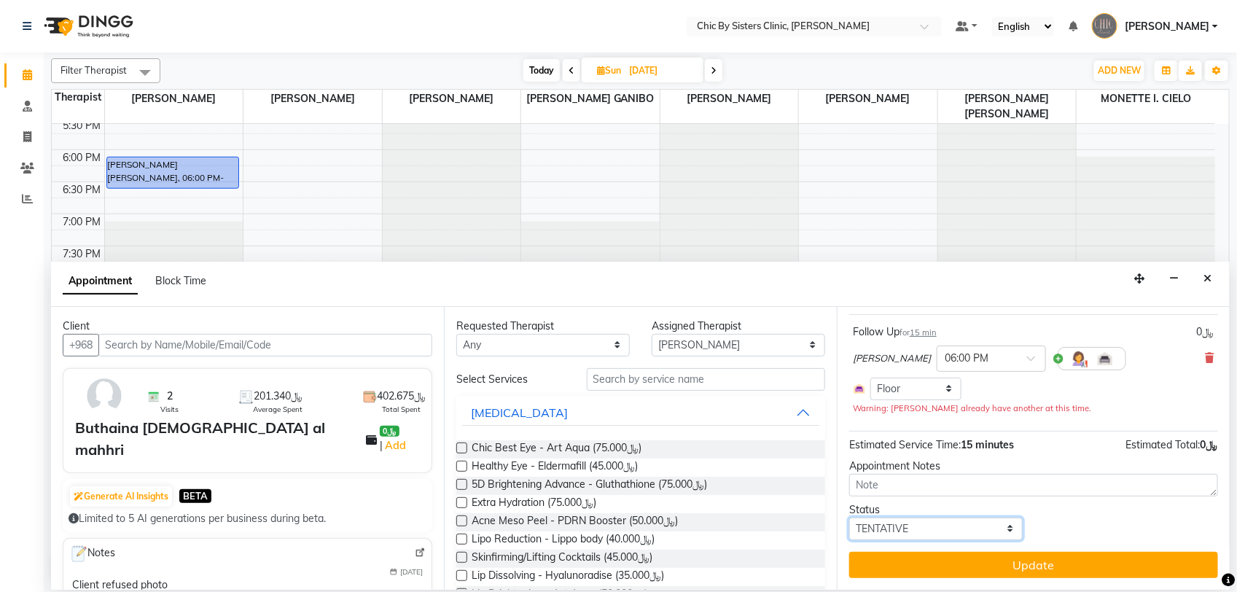
click at [941, 532] on select "Select TENTATIVE CONFIRM UPCOMING" at bounding box center [935, 528] width 173 height 23
select select "upcoming"
click at [849, 517] on select "Select TENTATIVE CONFIRM UPCOMING" at bounding box center [935, 528] width 173 height 23
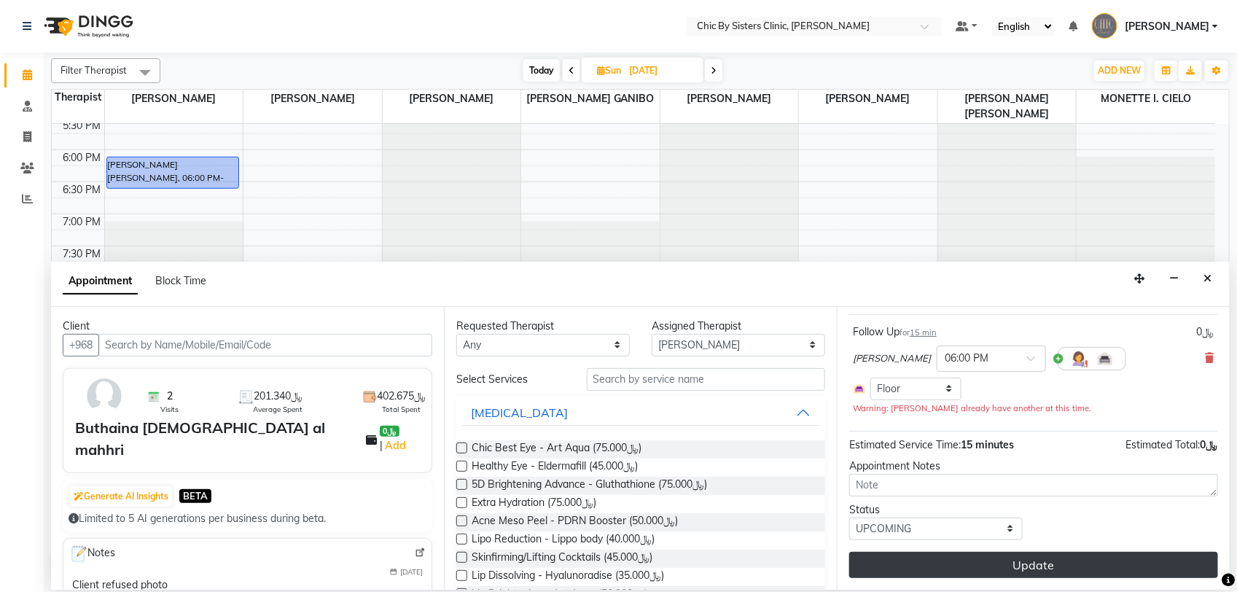
click at [974, 562] on button "Update" at bounding box center [1033, 565] width 369 height 26
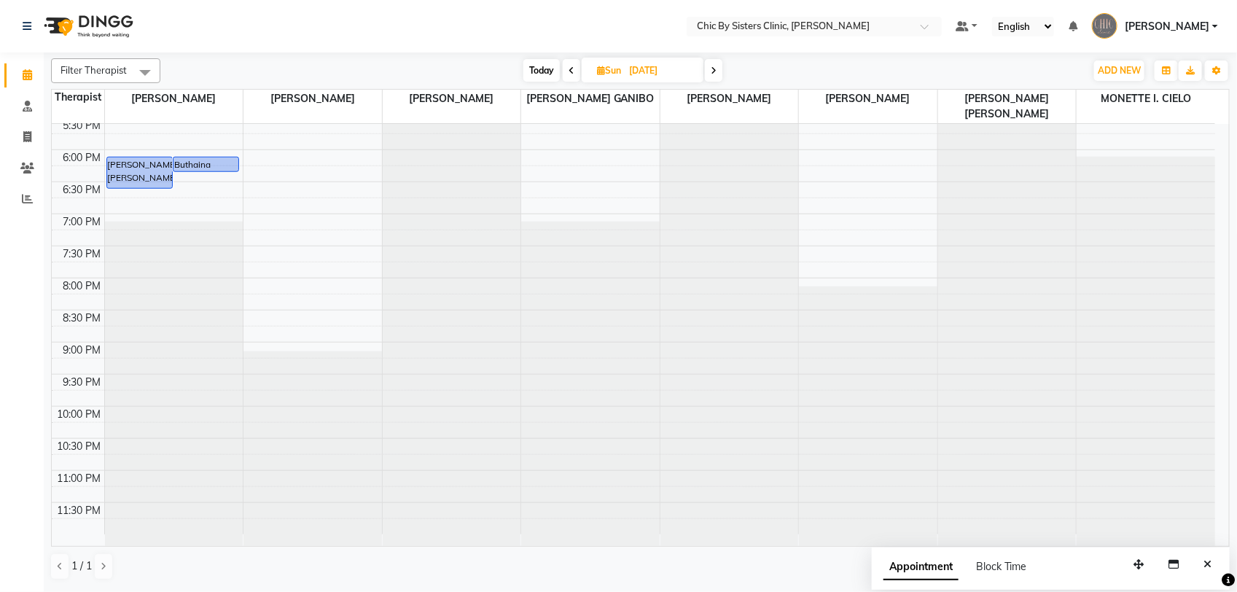
click at [569, 74] on icon at bounding box center [572, 70] width 6 height 9
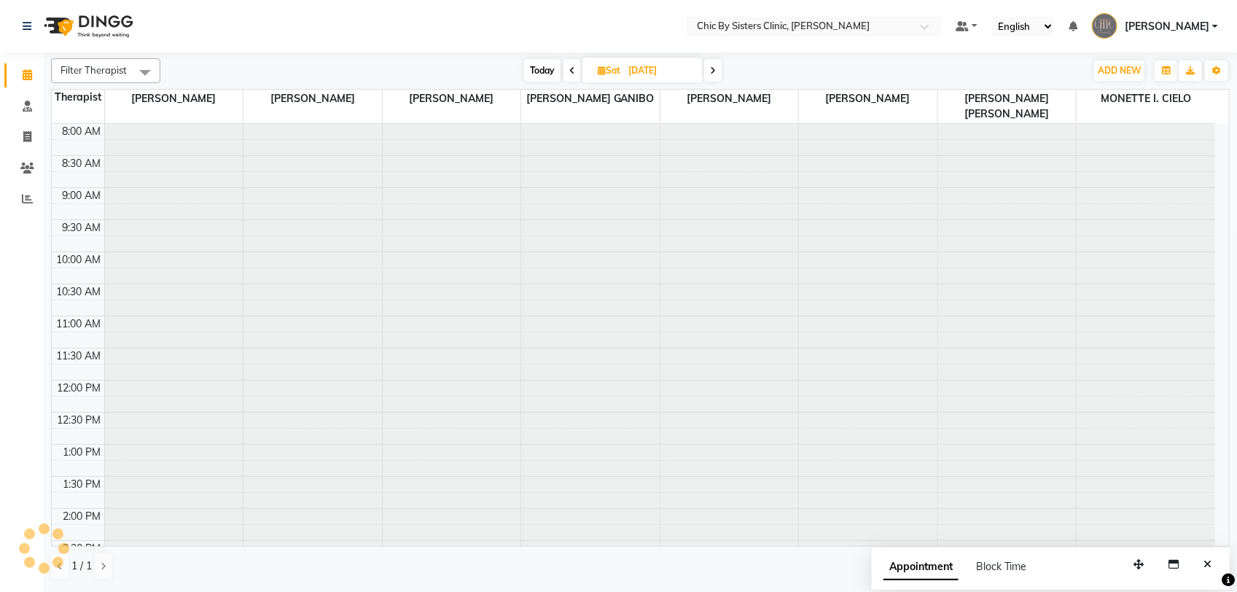
scroll to position [616, 0]
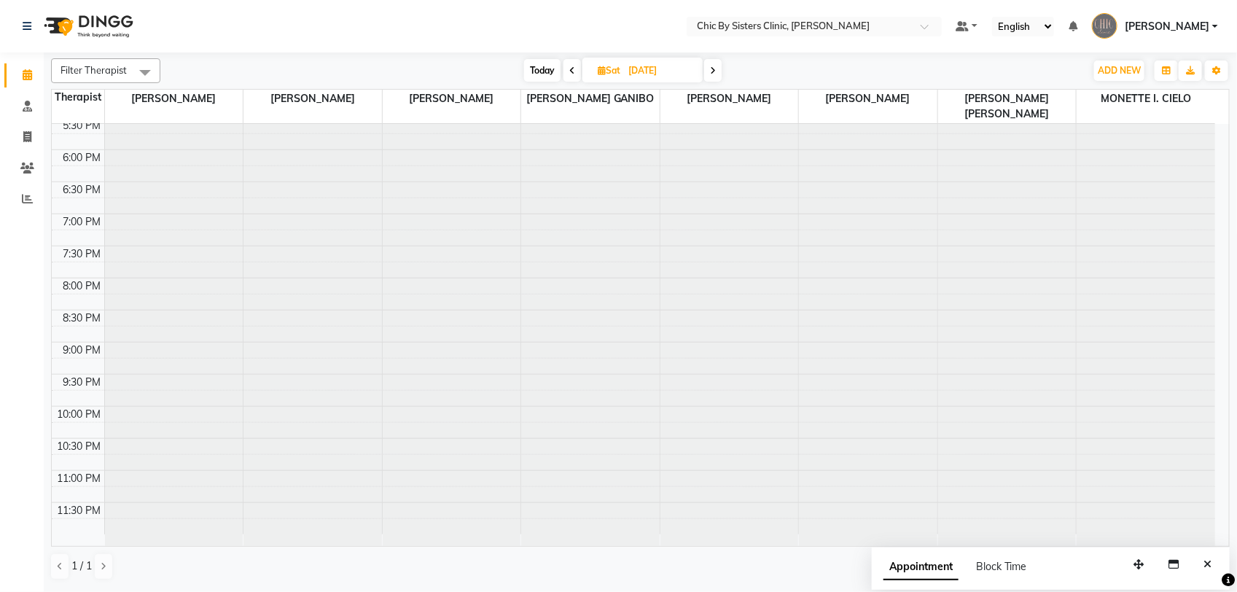
click at [708, 81] on span at bounding box center [712, 70] width 17 height 23
type input "[DATE]"
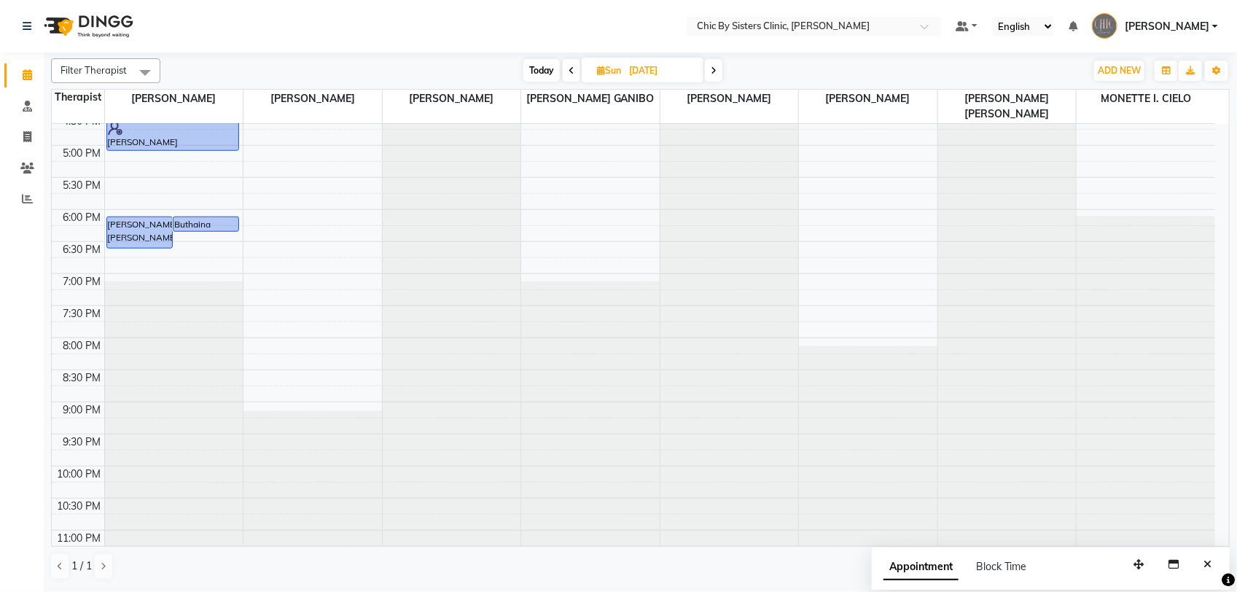
scroll to position [525, 0]
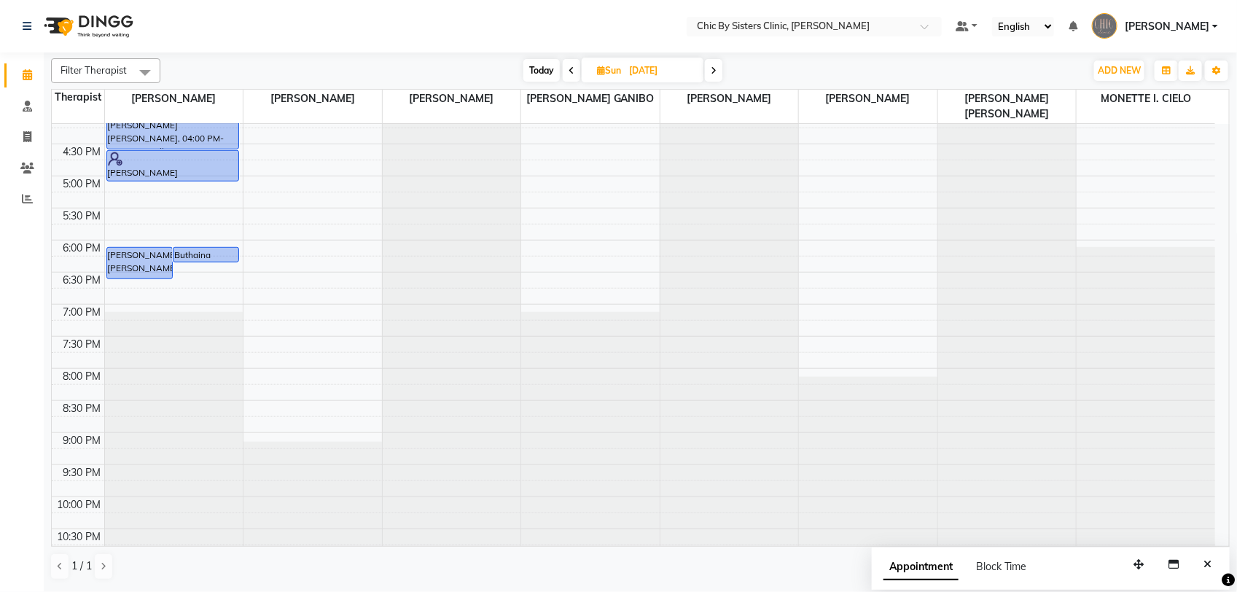
click at [300, 289] on div "8:00 AM 8:30 AM 9:00 AM 9:30 AM 10:00 AM 10:30 AM 11:00 AM 11:30 AM 12:00 PM 12…" at bounding box center [633, 111] width 1163 height 1025
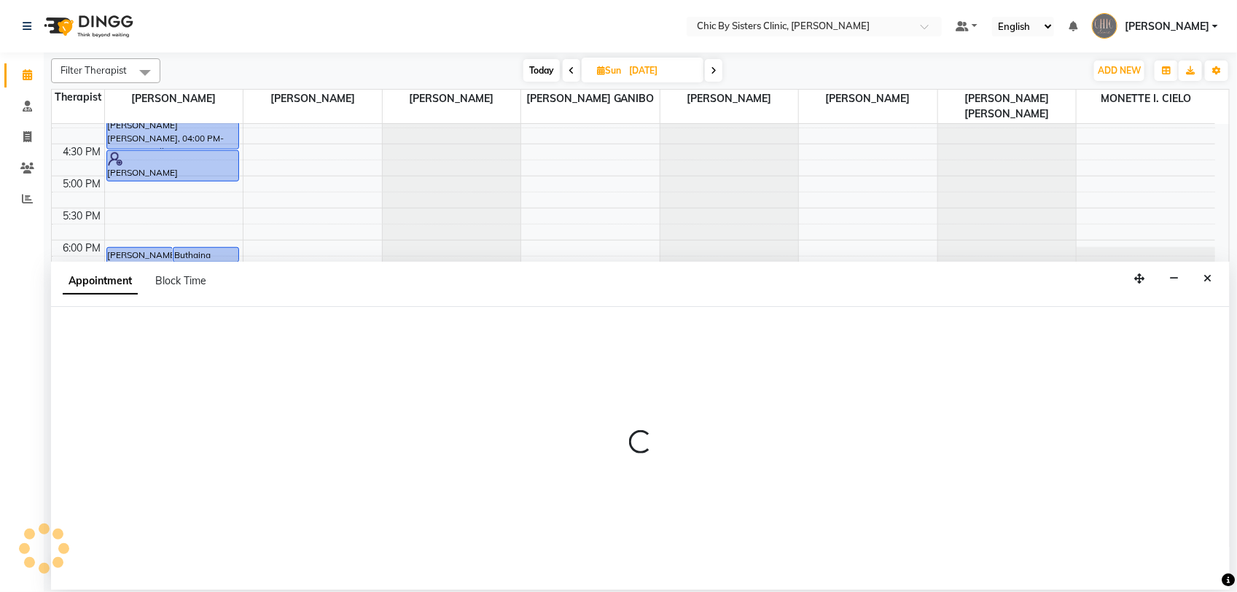
select select "49178"
select select "1110"
select select "tentative"
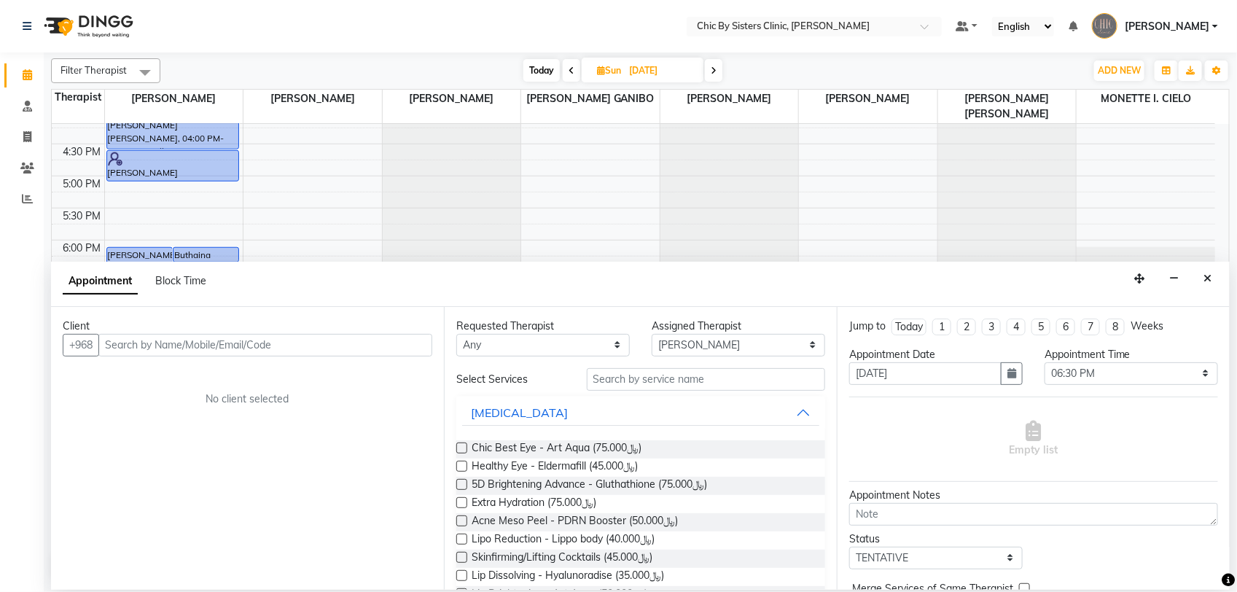
click at [335, 350] on input "text" at bounding box center [265, 345] width 334 height 23
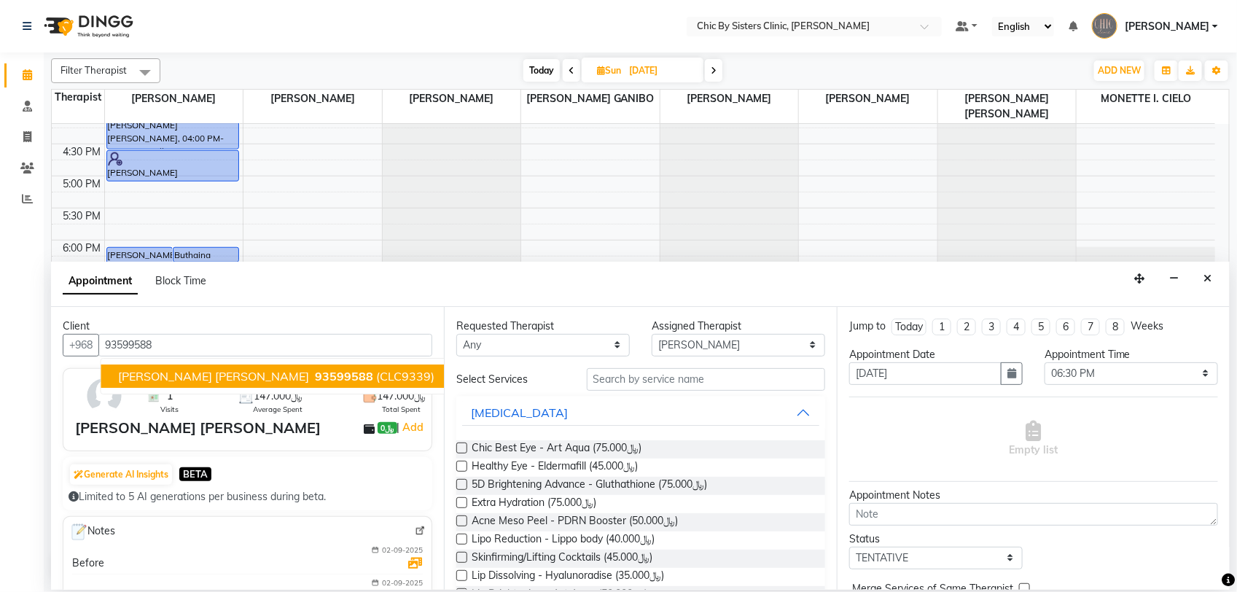
click at [261, 381] on span "[PERSON_NAME] [PERSON_NAME]" at bounding box center [214, 376] width 191 height 15
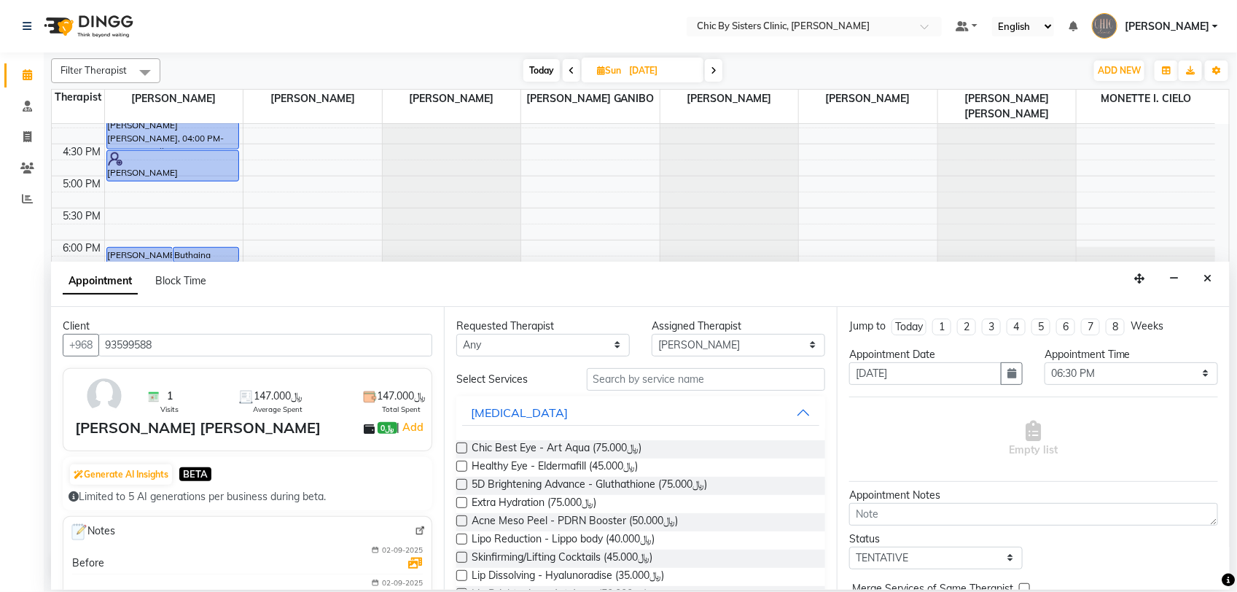
type input "93599588"
click at [660, 386] on input "text" at bounding box center [706, 379] width 238 height 23
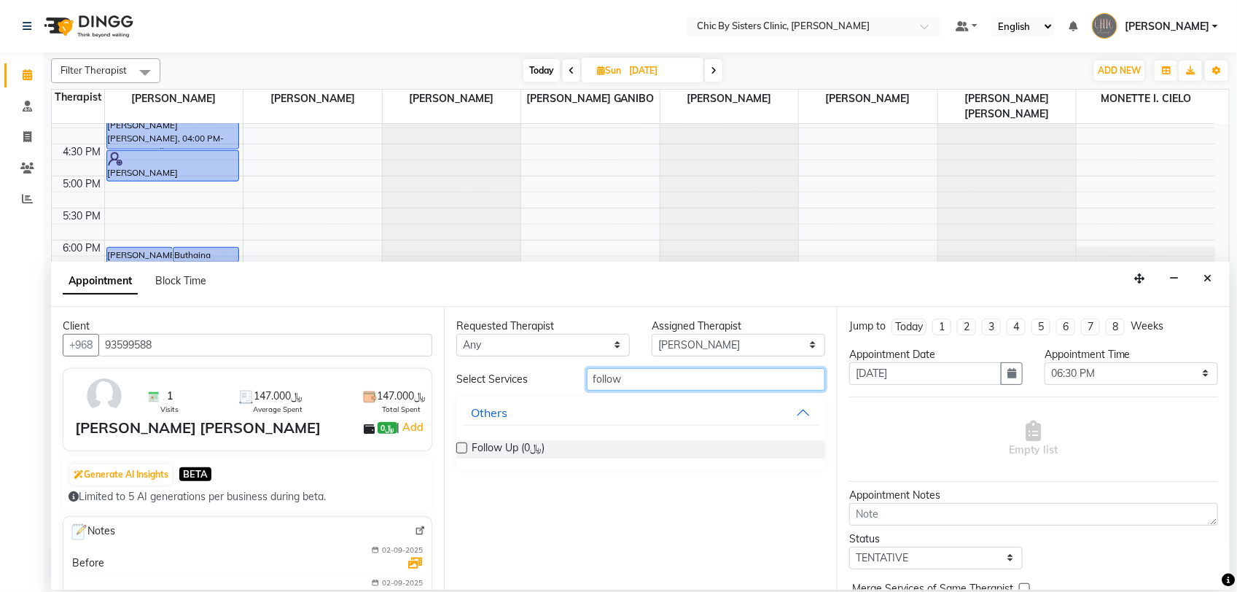
type input "follow"
click at [791, 343] on select "Select [PERSON_NAME] [PERSON_NAME] [PERSON_NAME] MAGO [PERSON_NAME] ONAS [PERSO…" at bounding box center [738, 345] width 173 height 23
select select "49177"
click at [652, 334] on select "Select [PERSON_NAME] [PERSON_NAME] [PERSON_NAME] MAGO [PERSON_NAME] ONAS [PERSO…" at bounding box center [738, 345] width 173 height 23
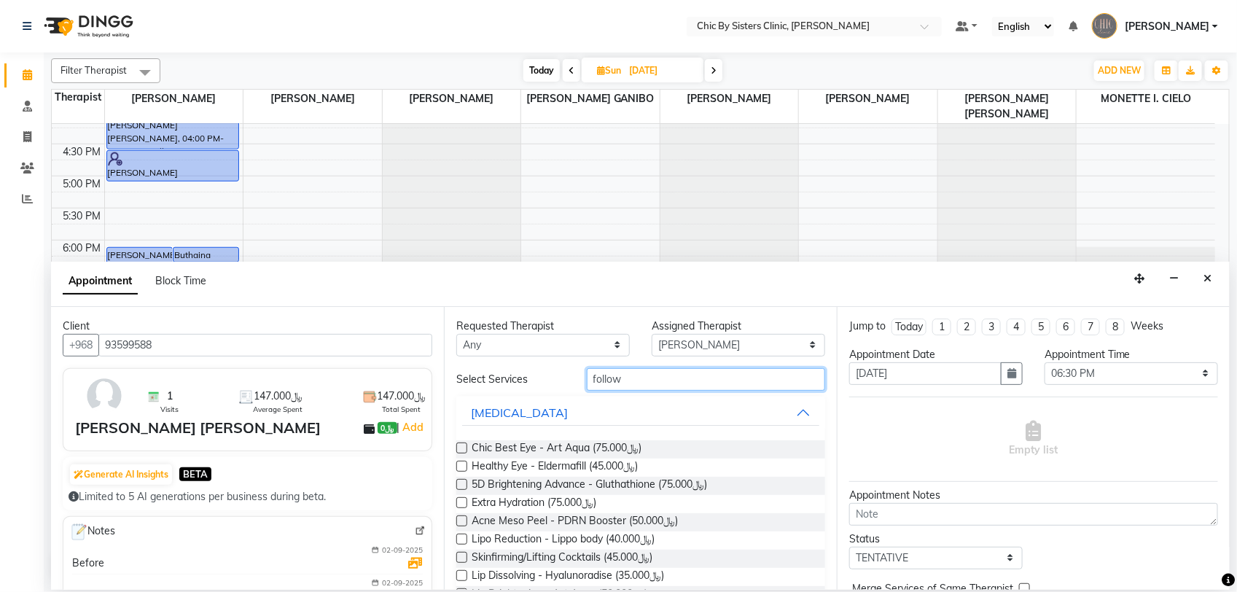
click at [612, 387] on input "follow" at bounding box center [706, 379] width 238 height 23
click at [654, 376] on input "follow" at bounding box center [706, 379] width 238 height 23
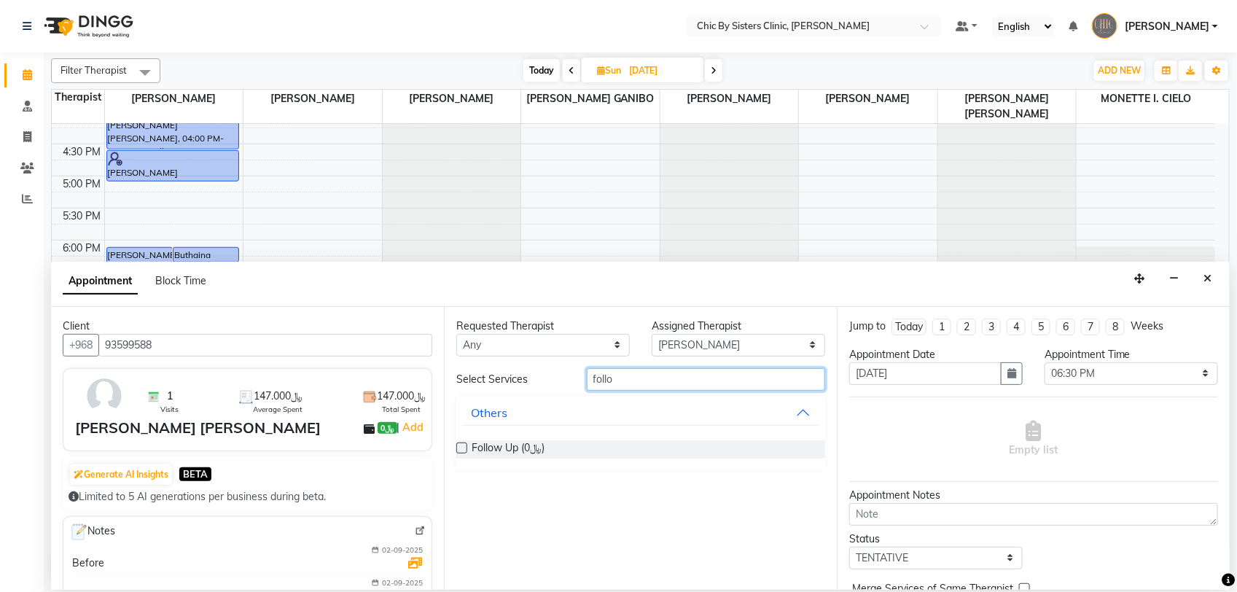
type input "follo"
click at [461, 450] on label at bounding box center [461, 447] width 11 height 11
click at [461, 450] on input "checkbox" at bounding box center [460, 449] width 9 height 9
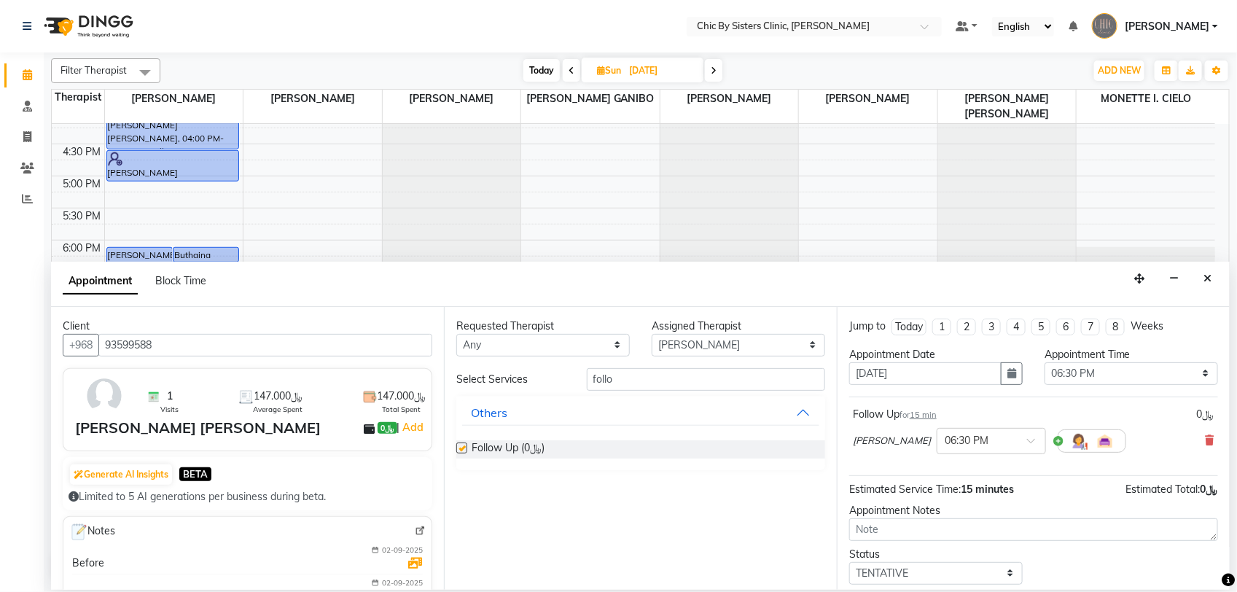
checkbox input "false"
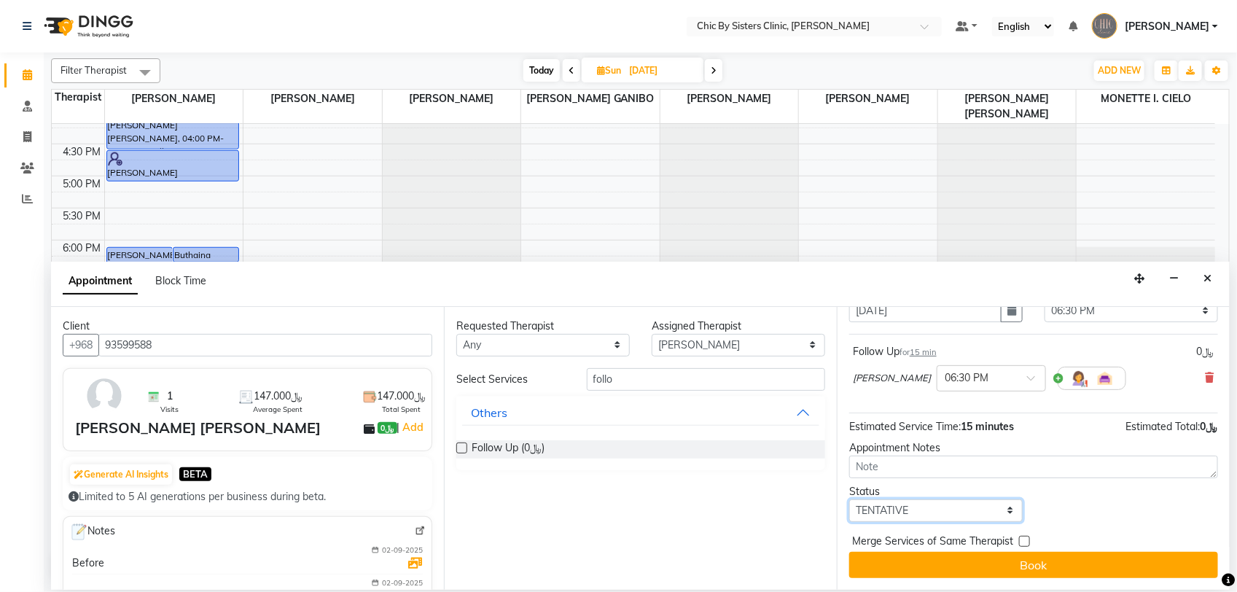
click at [993, 512] on select "Select TENTATIVE CONFIRM UPCOMING" at bounding box center [935, 510] width 173 height 23
select select "upcoming"
click at [849, 499] on select "Select TENTATIVE CONFIRM UPCOMING" at bounding box center [935, 510] width 173 height 23
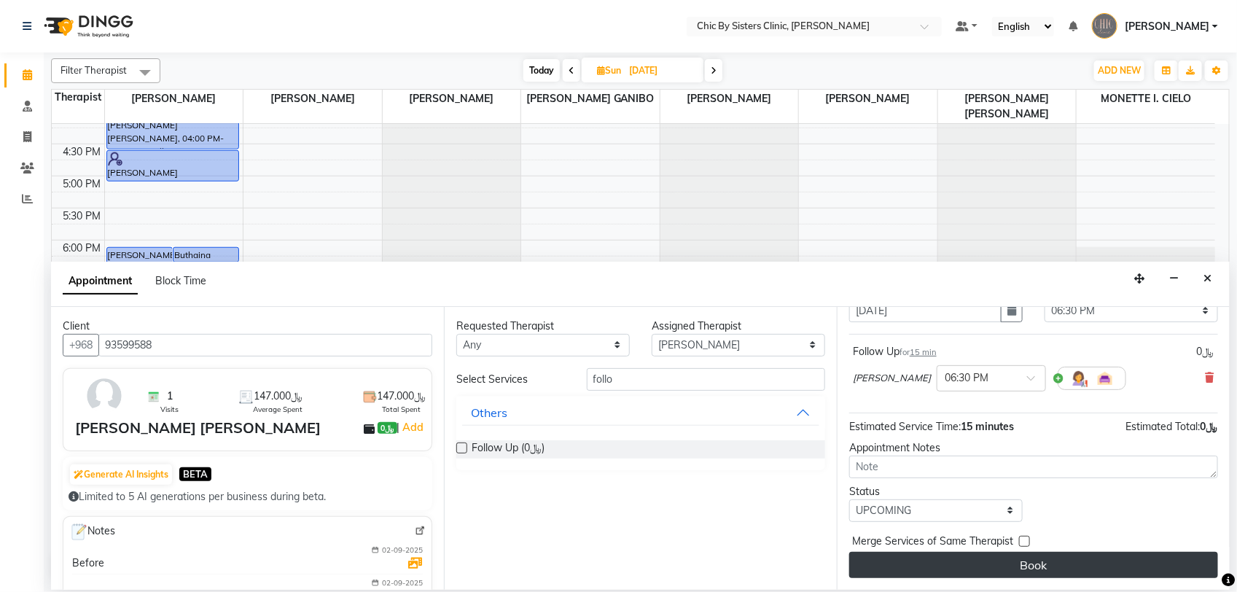
click at [1036, 565] on button "Book" at bounding box center [1033, 565] width 369 height 26
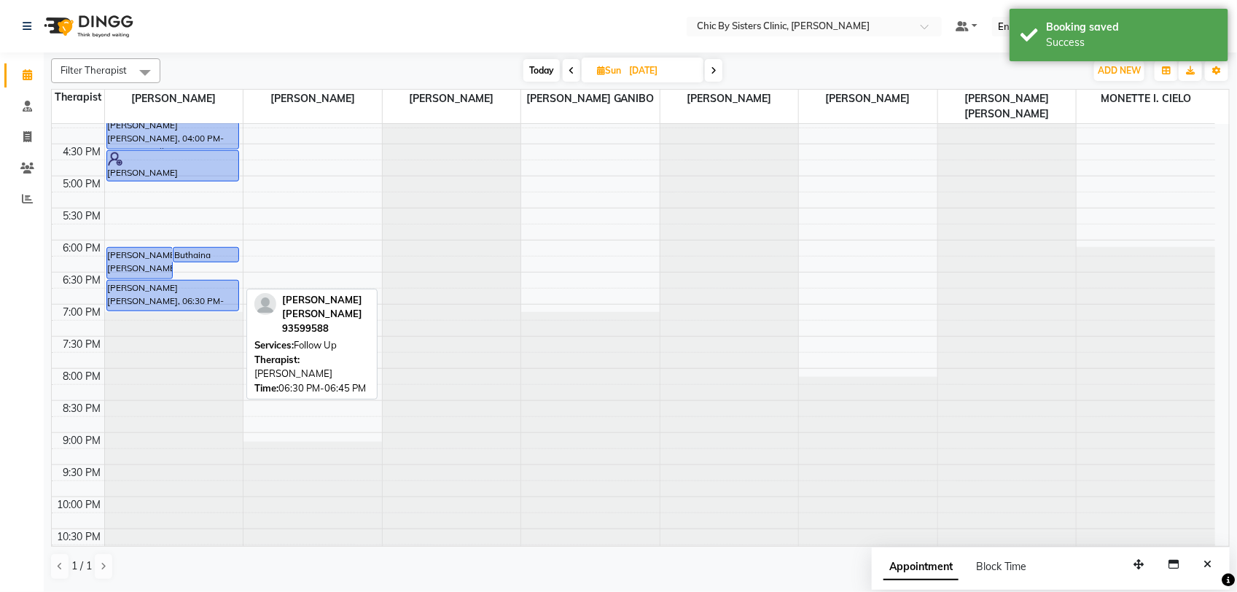
drag, startPoint x: 182, startPoint y: 294, endPoint x: 319, endPoint y: 289, distance: 137.1
click at [186, 301] on div "[PERSON_NAME] [PERSON_NAME], 06:00 PM-06:30 PM, Service Buthaina Muslim al mahh…" at bounding box center [174, 111] width 138 height 1025
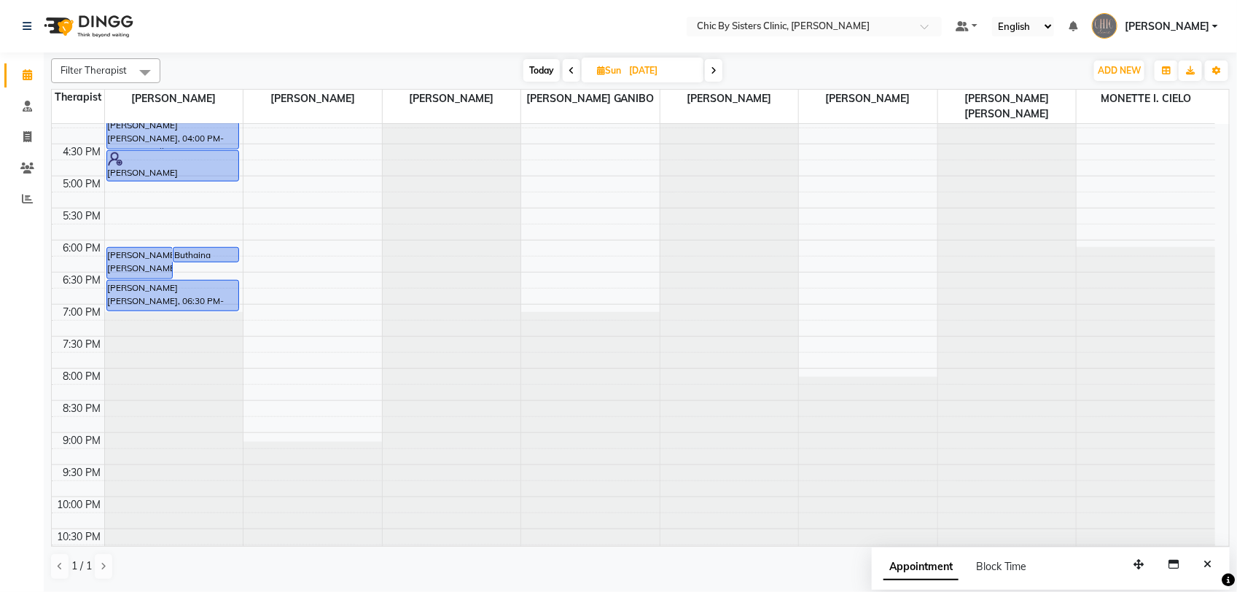
click at [527, 77] on span "Today" at bounding box center [541, 70] width 36 height 23
type input "02-09-2025"
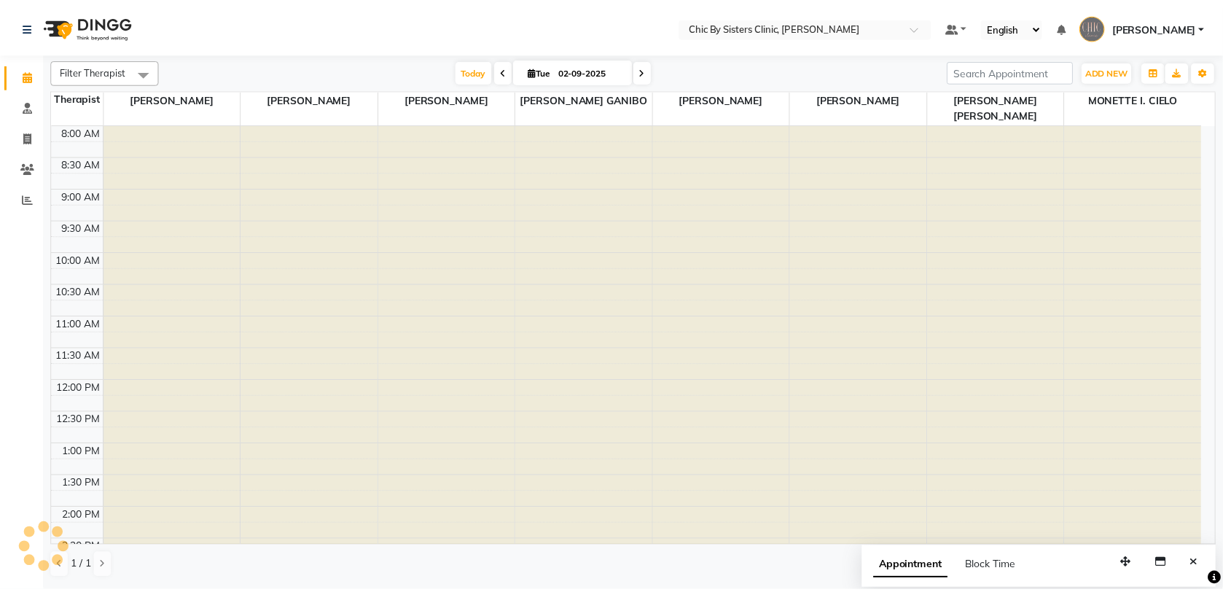
scroll to position [616, 0]
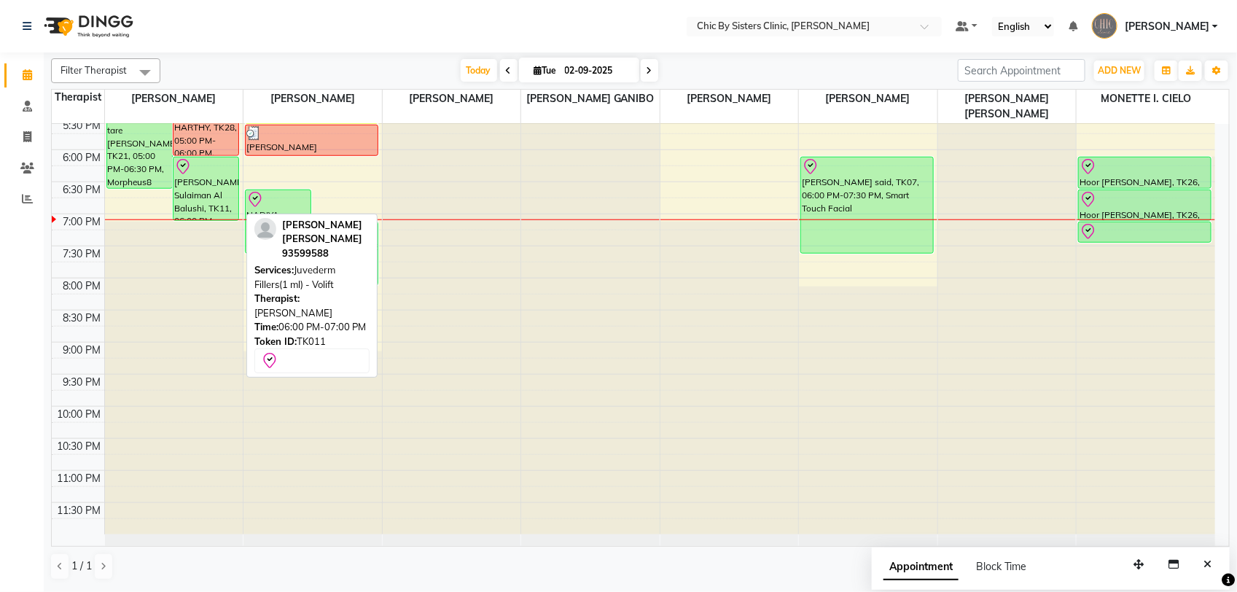
click at [206, 190] on div "[PERSON_NAME] Sulaiman Al Balushi, TK11, 06:00 PM-07:00 PM, Juvederm Fillers(1 …" at bounding box center [205, 188] width 65 height 63
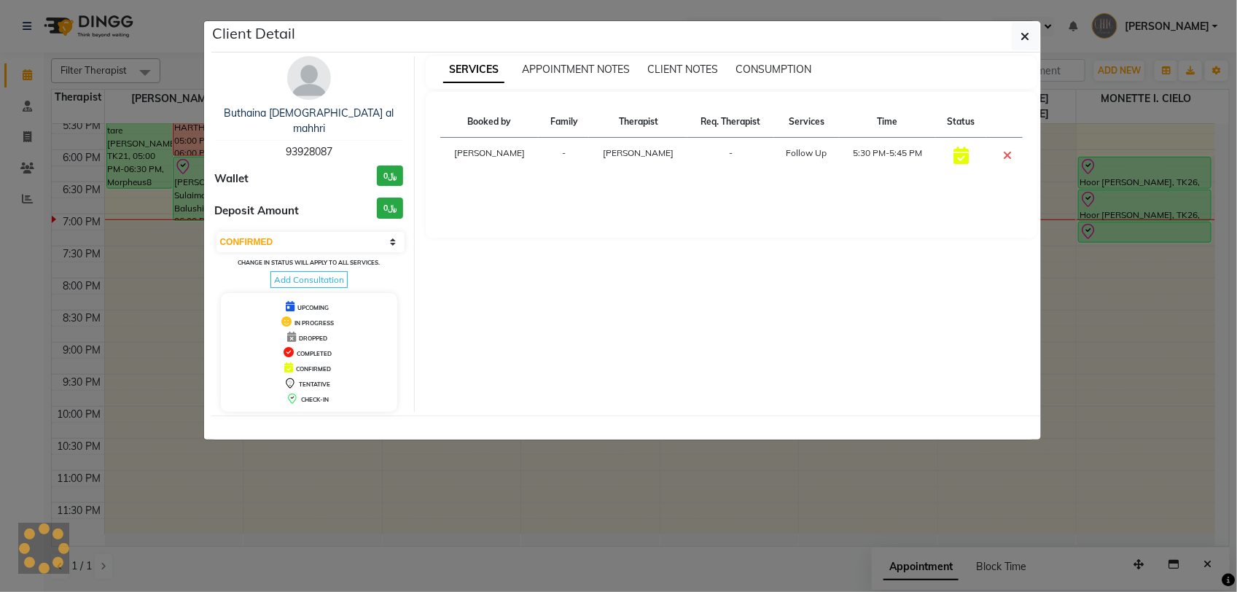
select select "8"
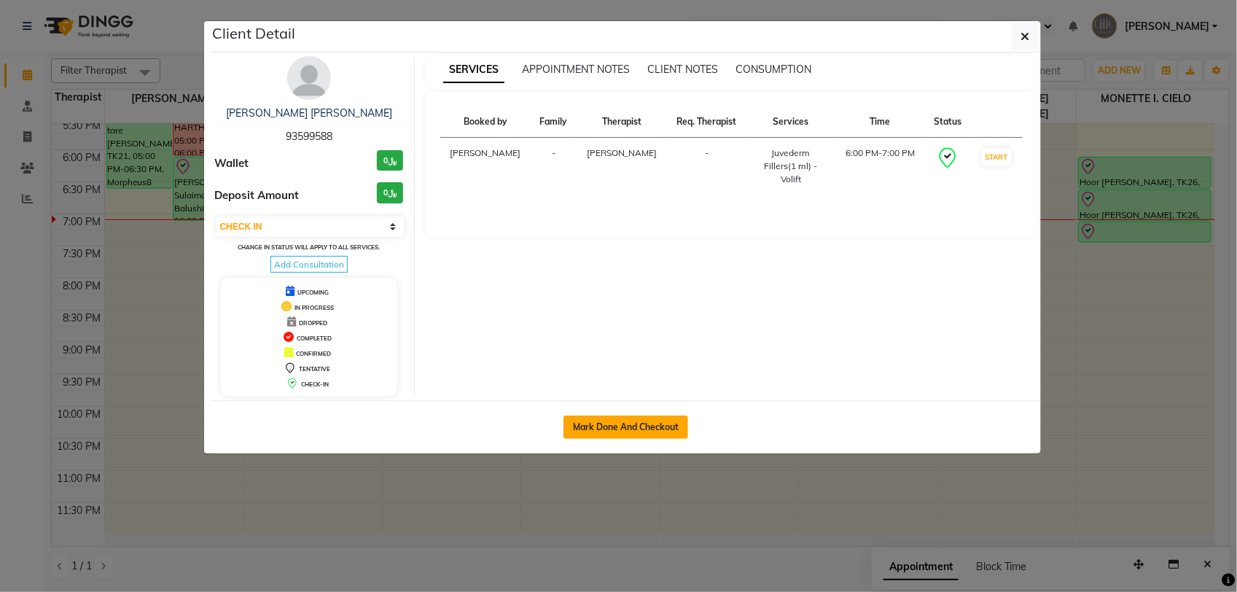
click at [643, 423] on button "Mark Done And Checkout" at bounding box center [625, 426] width 125 height 23
select select "6348"
select select "service"
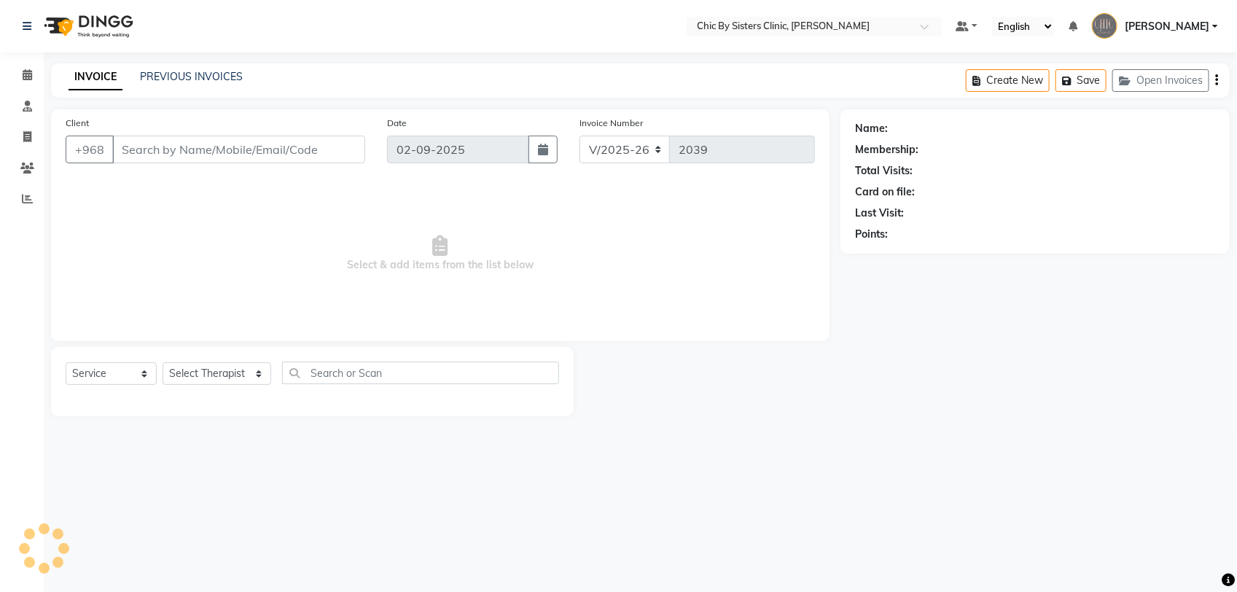
type input "93599588"
select select "49177"
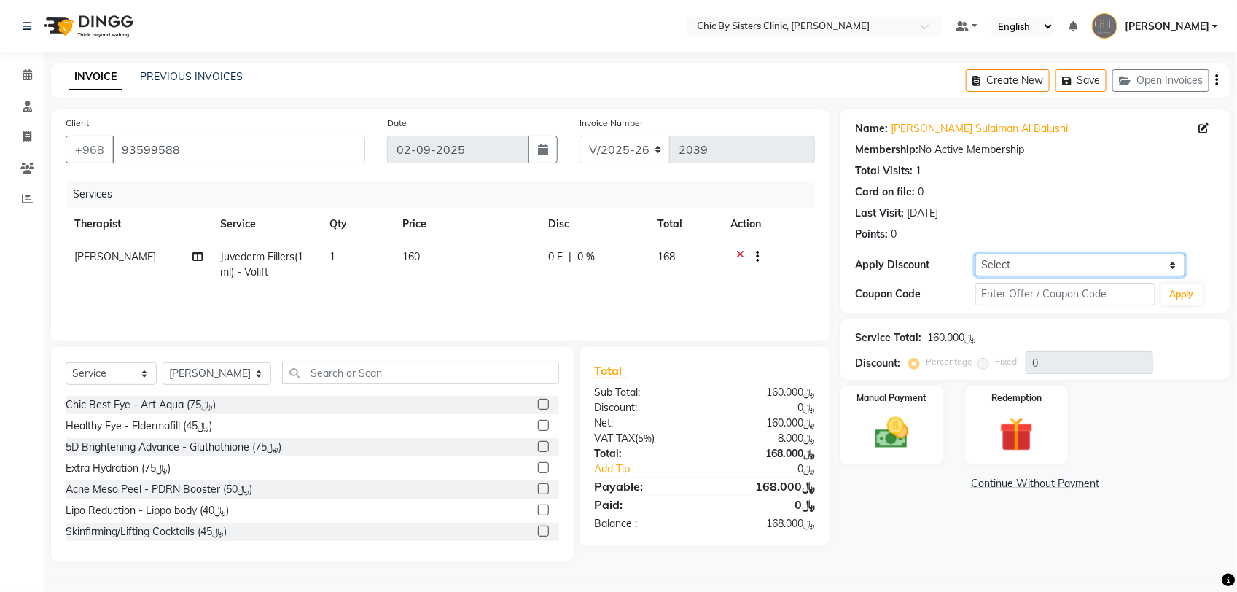
click at [1130, 263] on select "Select Coupon → Forma - Full Face (Summer Offer) - Redemption Code Coupon → Ems…" at bounding box center [1080, 265] width 210 height 23
select select "3: Object"
click at [975, 254] on select "Select Coupon → Forma - Full Face (Summer Offer) - Redemption Code Coupon → Ems…" at bounding box center [1080, 265] width 210 height 23
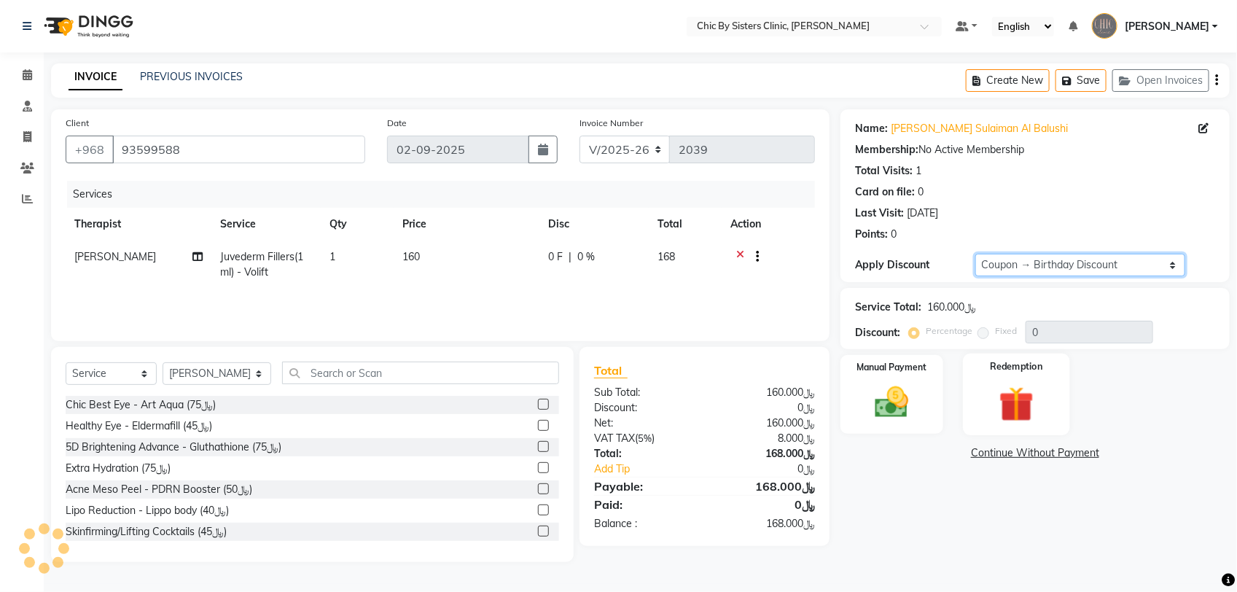
type input "20"
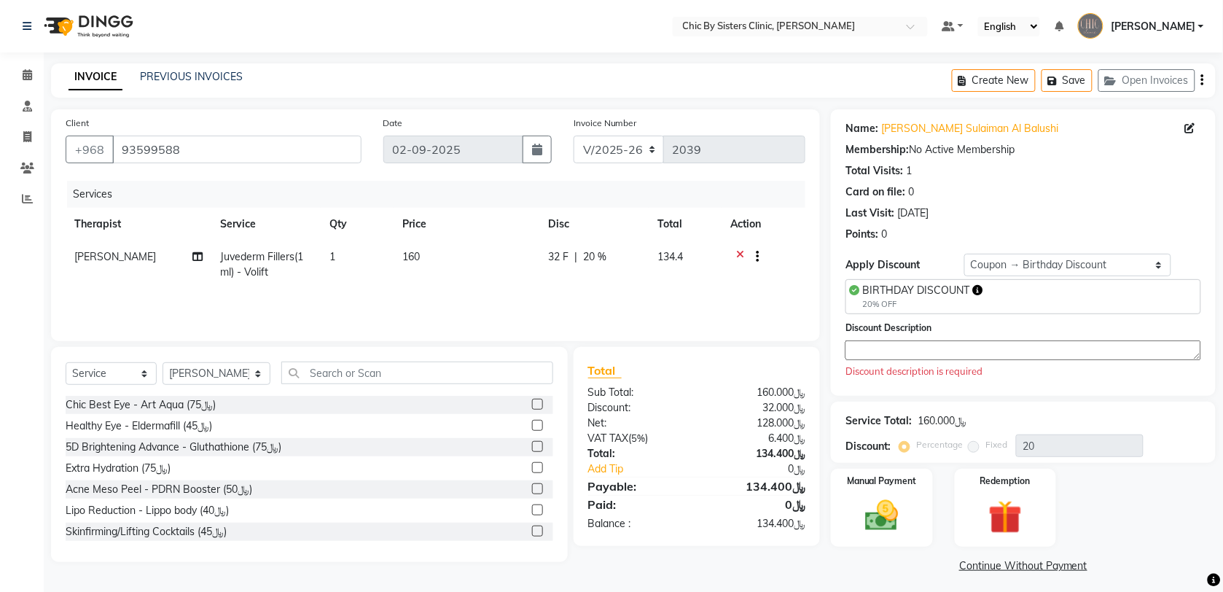
click at [910, 351] on textarea at bounding box center [1023, 350] width 356 height 20
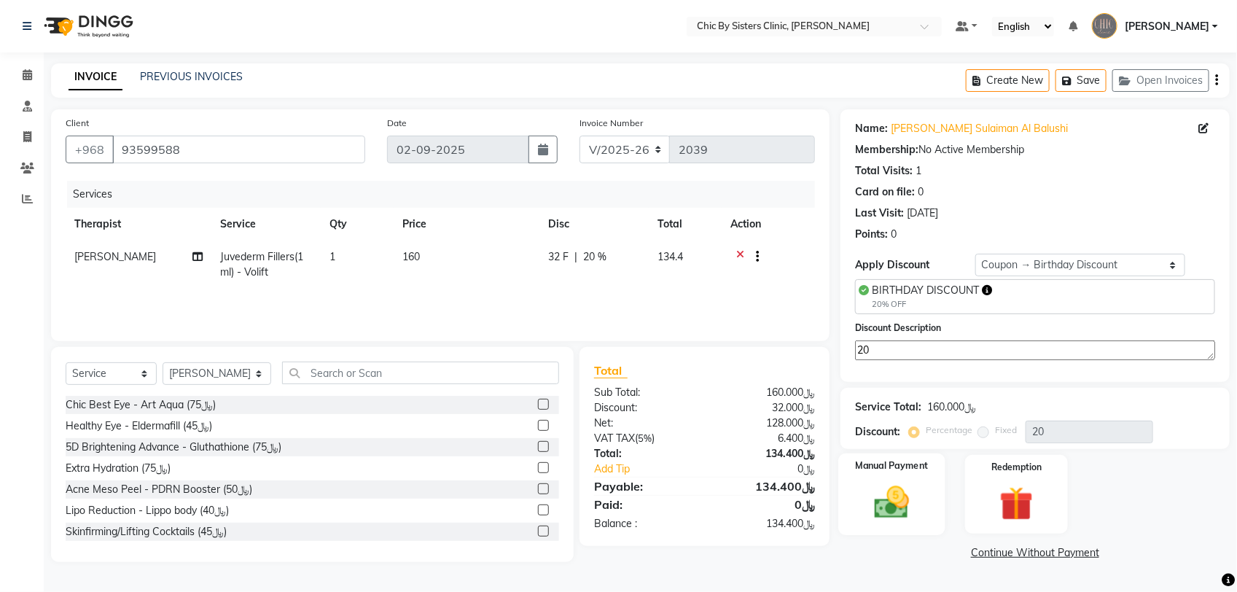
type textarea "20"
click at [907, 485] on img at bounding box center [892, 502] width 58 height 41
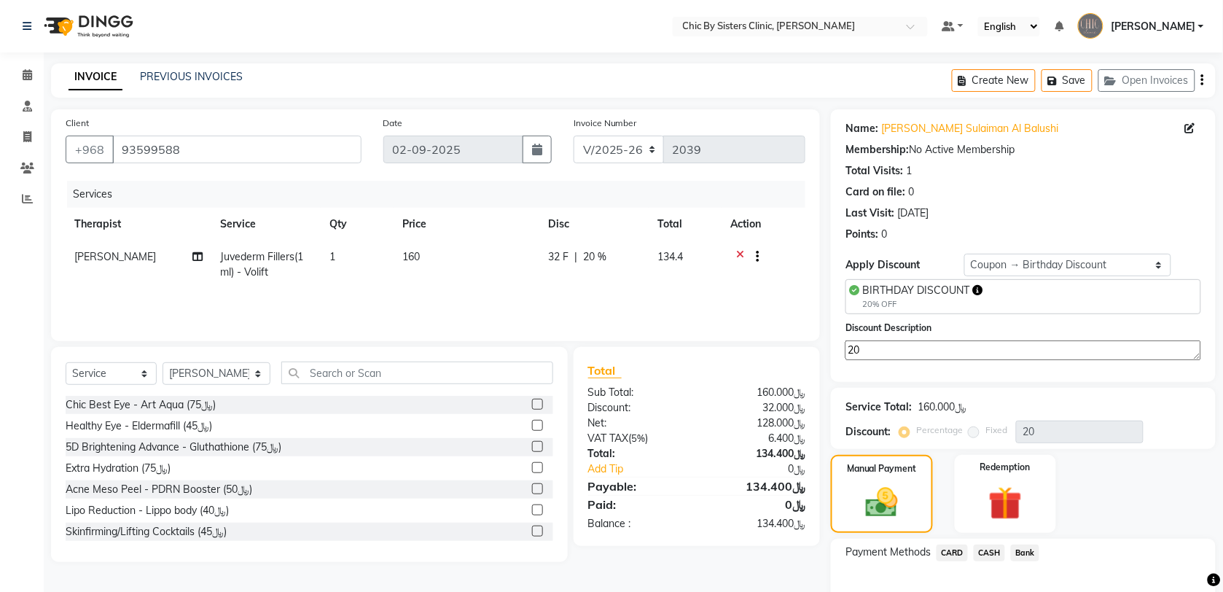
click at [948, 550] on span "CARD" at bounding box center [952, 552] width 31 height 17
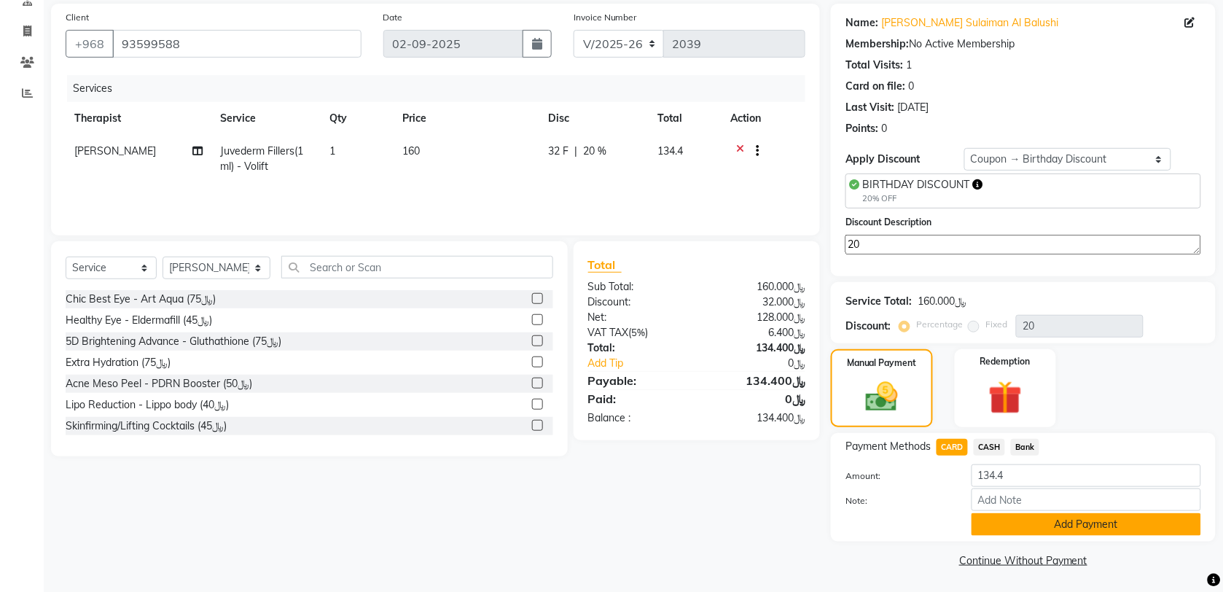
click at [1123, 523] on button "Add Payment" at bounding box center [1087, 524] width 230 height 23
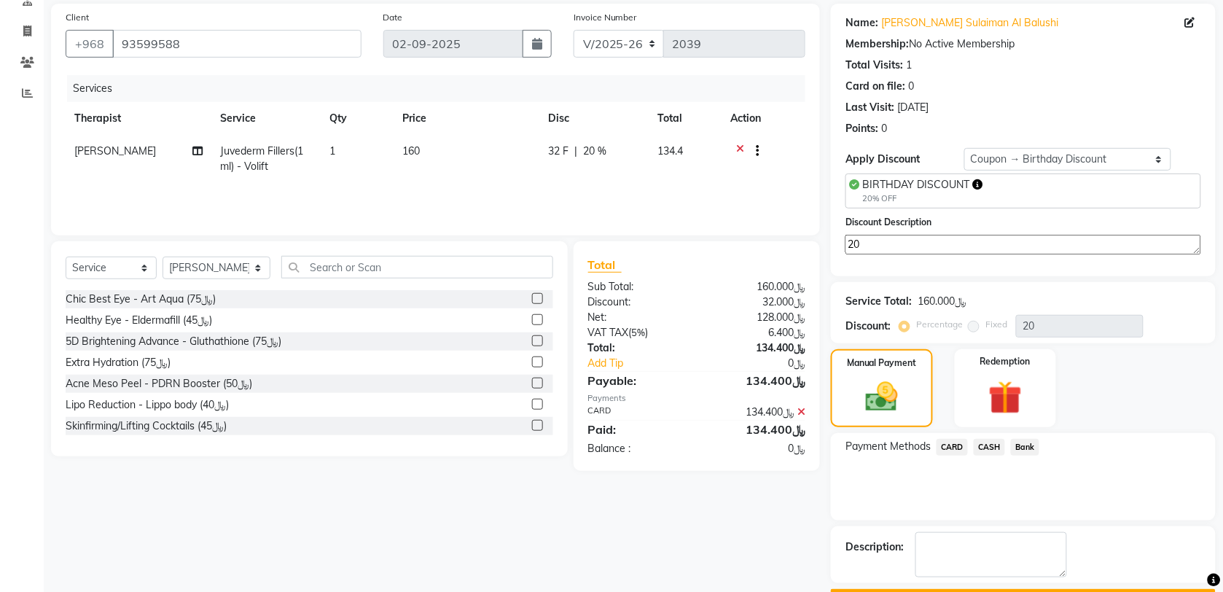
scroll to position [147, 0]
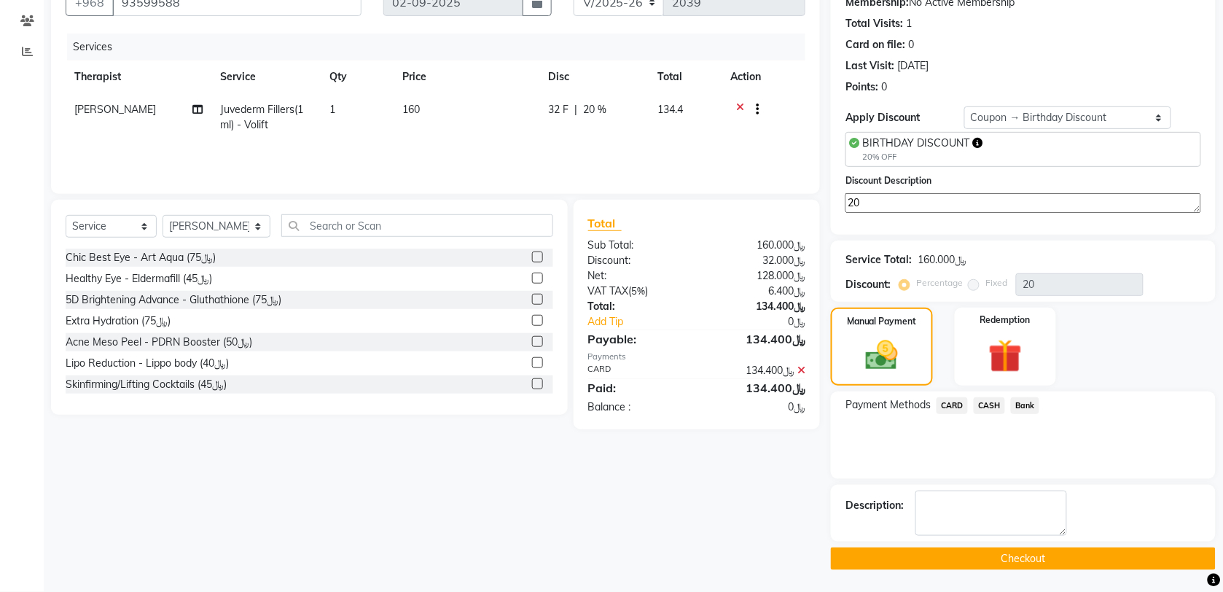
click at [1154, 566] on button "Checkout" at bounding box center [1023, 558] width 385 height 23
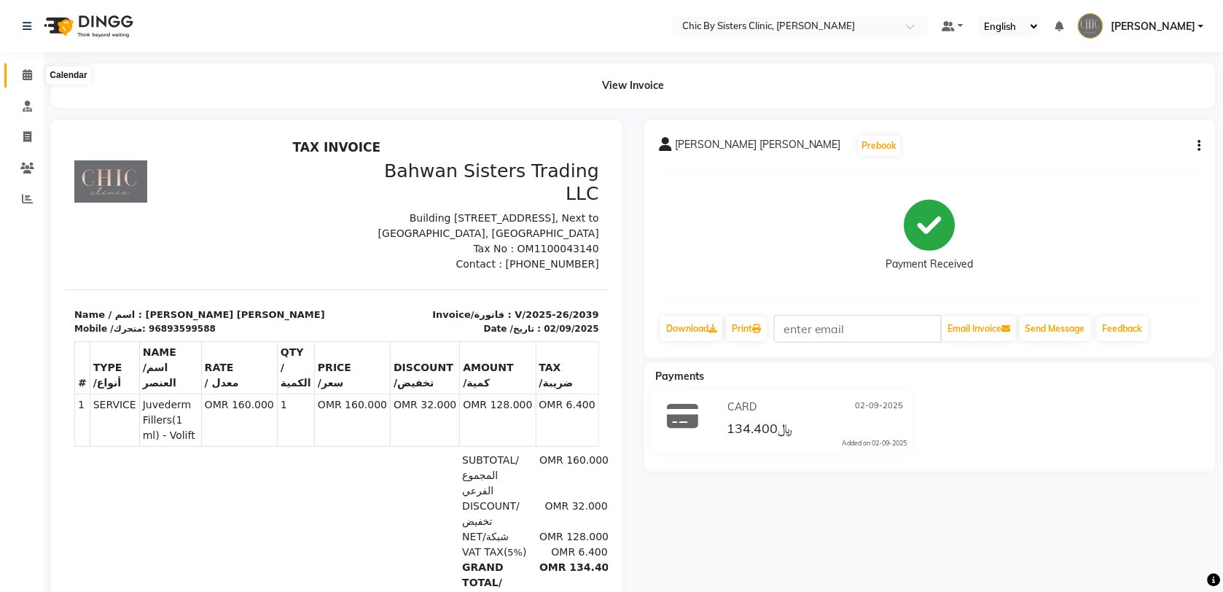
click at [26, 75] on icon at bounding box center [27, 74] width 9 height 11
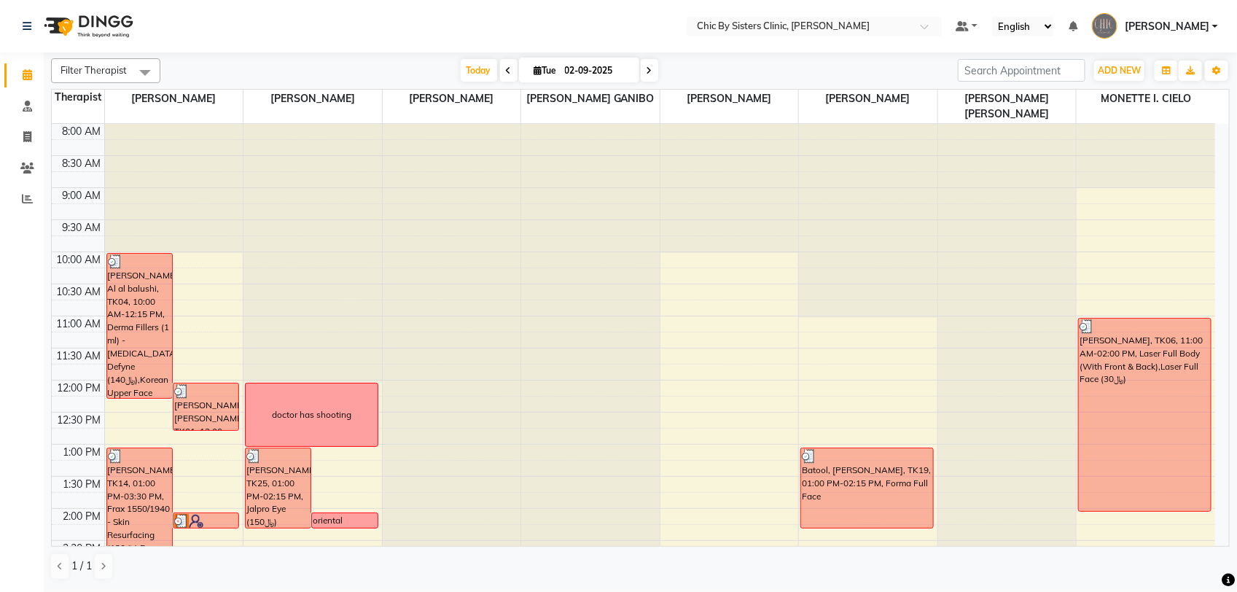
click at [579, 77] on input "02-09-2025" at bounding box center [596, 71] width 73 height 22
select select "9"
select select "2025"
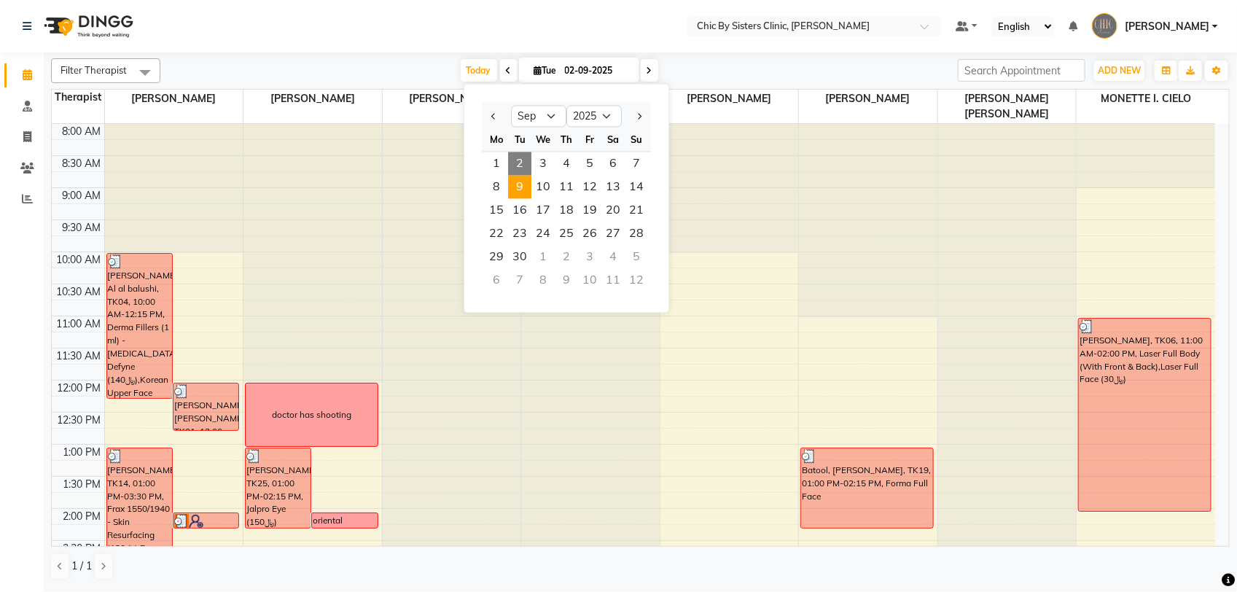
click at [519, 183] on span "9" at bounding box center [519, 187] width 23 height 23
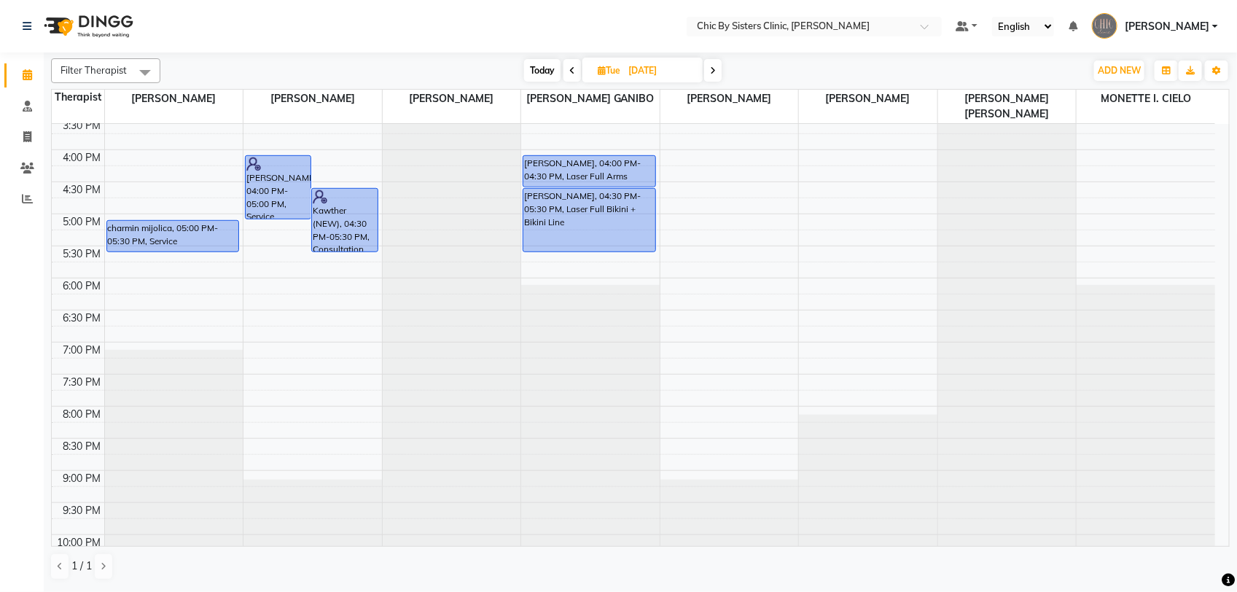
scroll to position [343, 0]
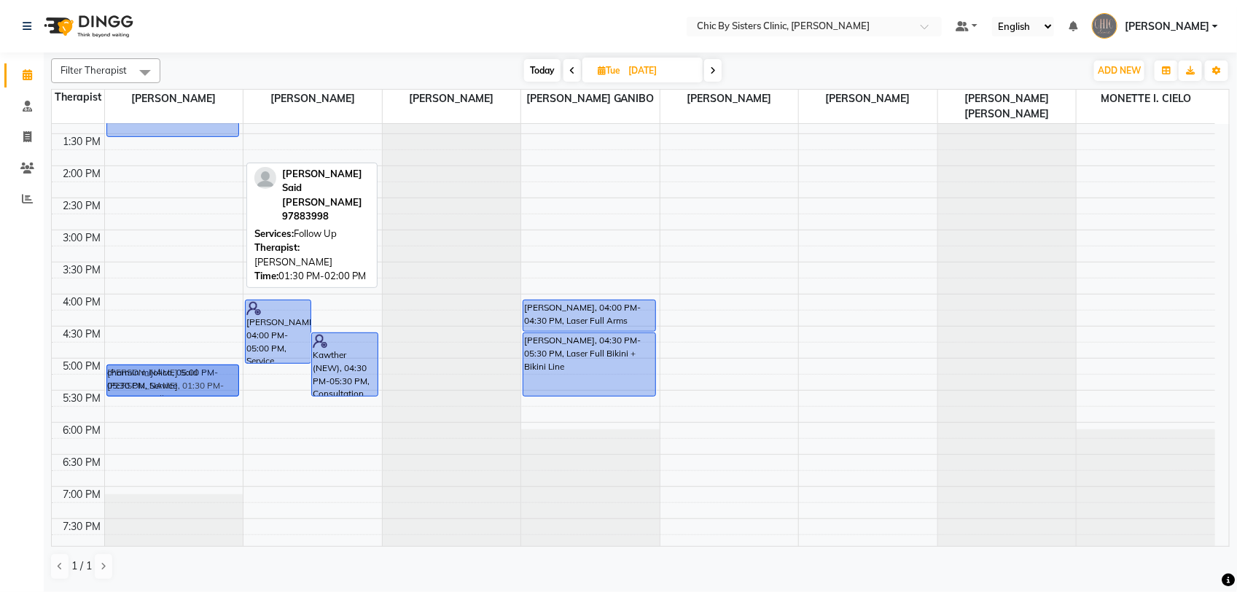
drag, startPoint x: 198, startPoint y: 157, endPoint x: 215, endPoint y: 374, distance: 217.8
click at [212, 376] on div "[PERSON_NAME] [PERSON_NAME], 10:00 AM-10:30 AM, Follow Up Nawras [PERSON_NAME],…" at bounding box center [174, 293] width 138 height 1025
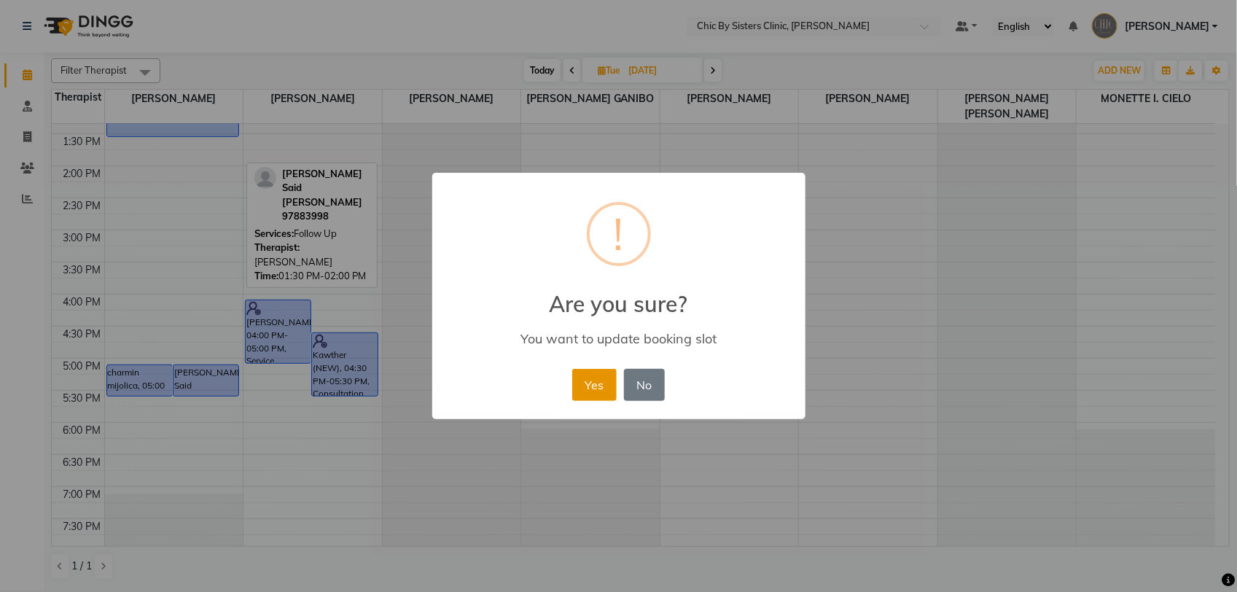
click at [595, 385] on button "Yes" at bounding box center [594, 385] width 44 height 32
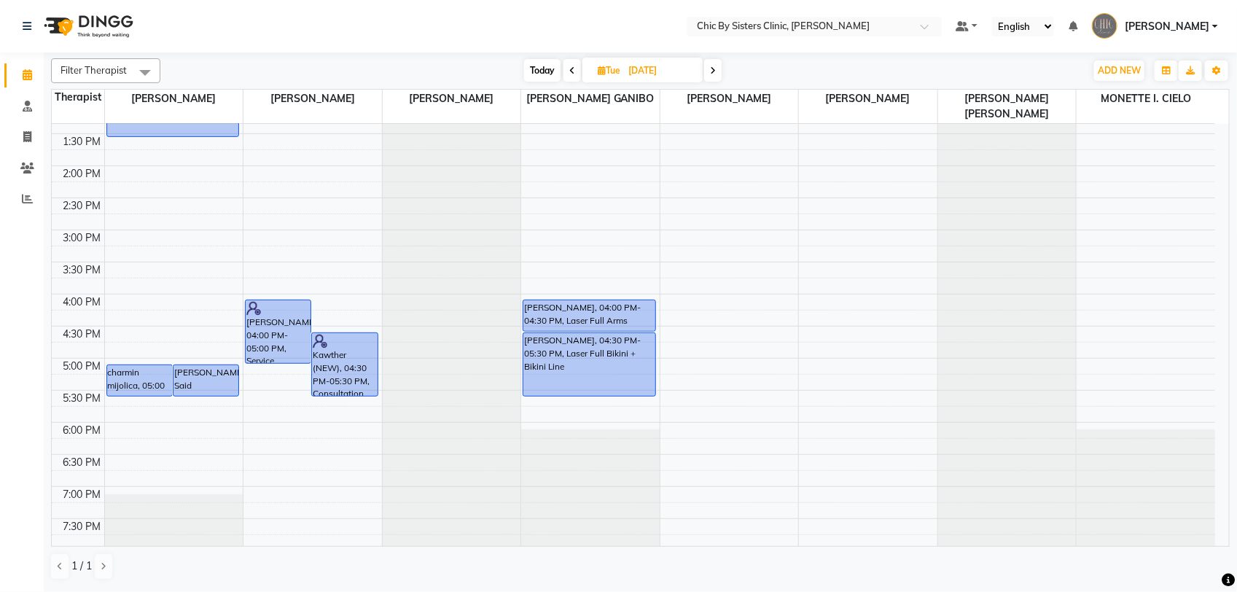
click at [552, 66] on span "Today" at bounding box center [542, 70] width 36 height 23
type input "02-09-2025"
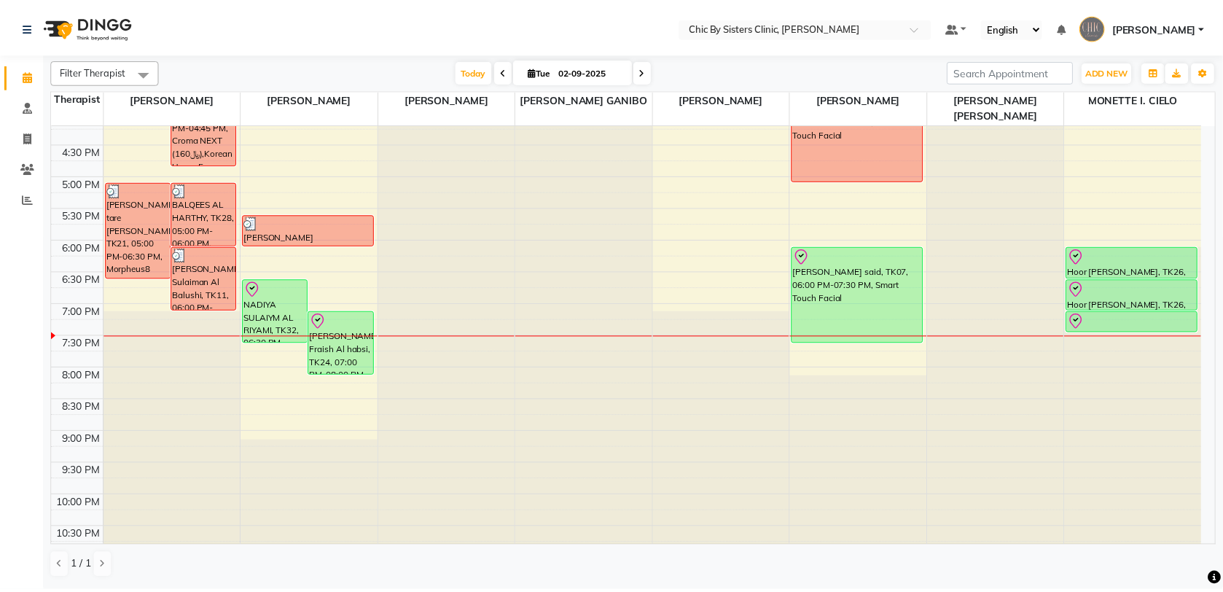
scroll to position [525, 0]
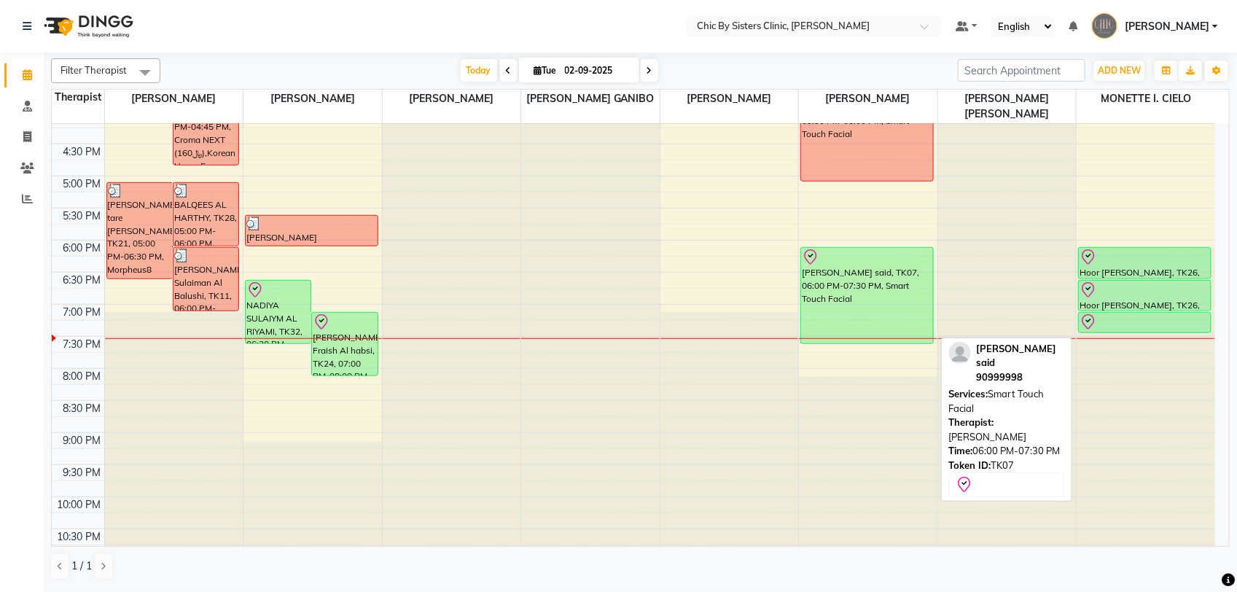
click at [851, 297] on div "[PERSON_NAME] said, TK07, 06:00 PM-07:30 PM, Smart Touch Facial" at bounding box center [867, 295] width 132 height 95
click at [886, 311] on div "[PERSON_NAME] said, TK07, 06:00 PM-07:30 PM, Smart Touch Facial" at bounding box center [867, 295] width 132 height 95
select select "8"
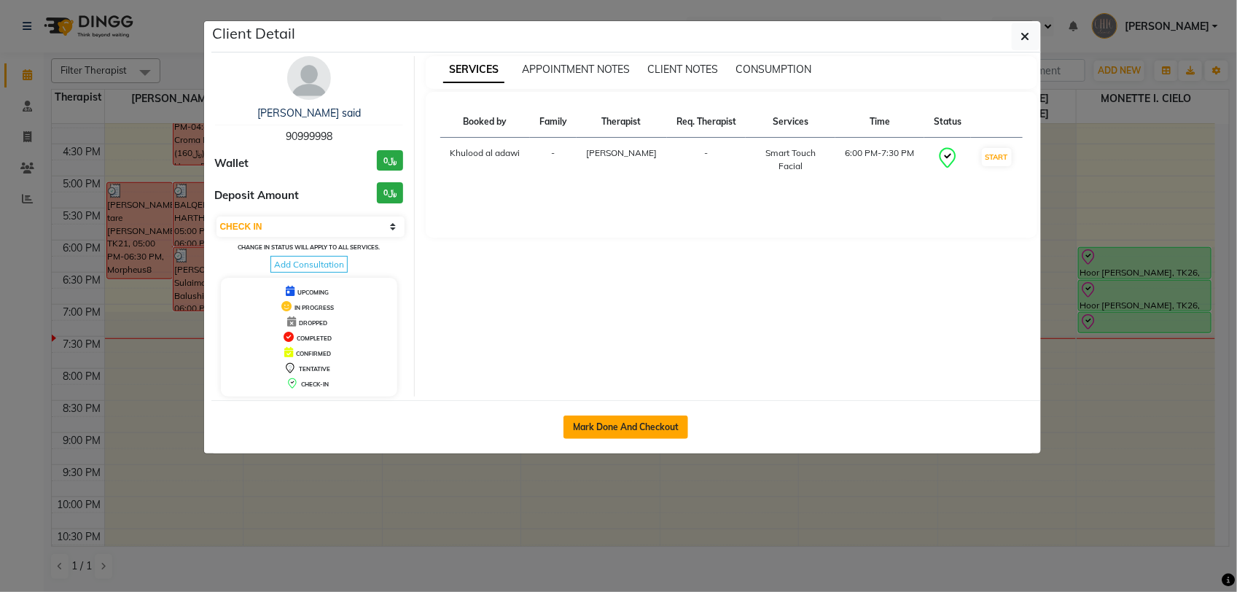
click at [614, 432] on button "Mark Done And Checkout" at bounding box center [625, 426] width 125 height 23
select select "service"
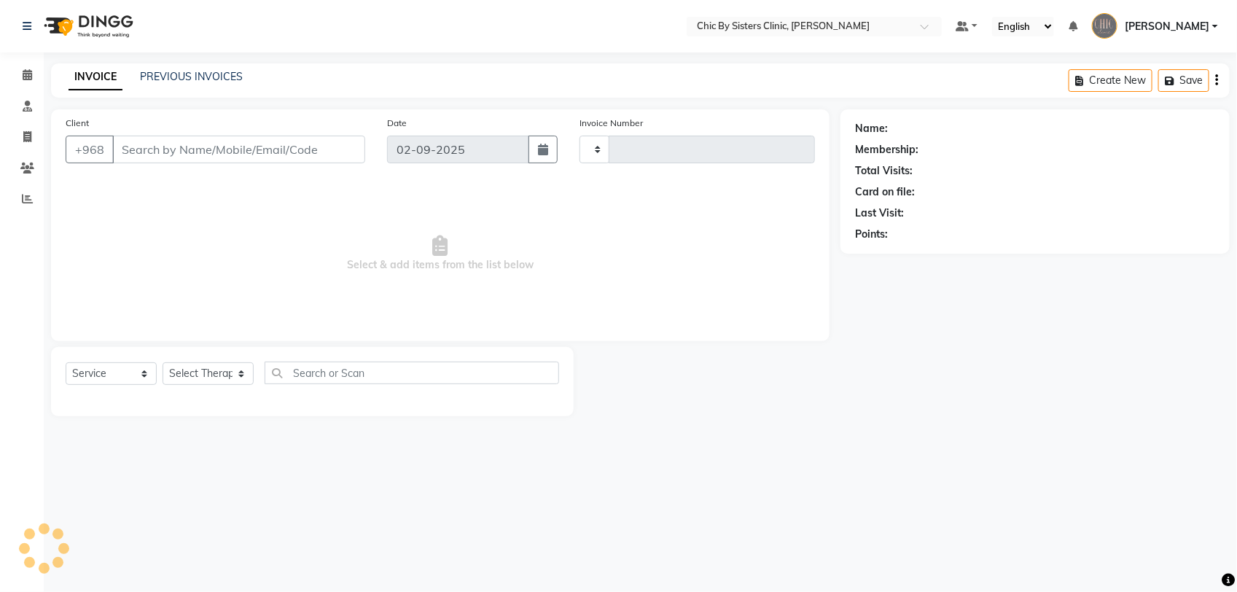
type input "2041"
select select "6348"
type input "90999998"
select select "49183"
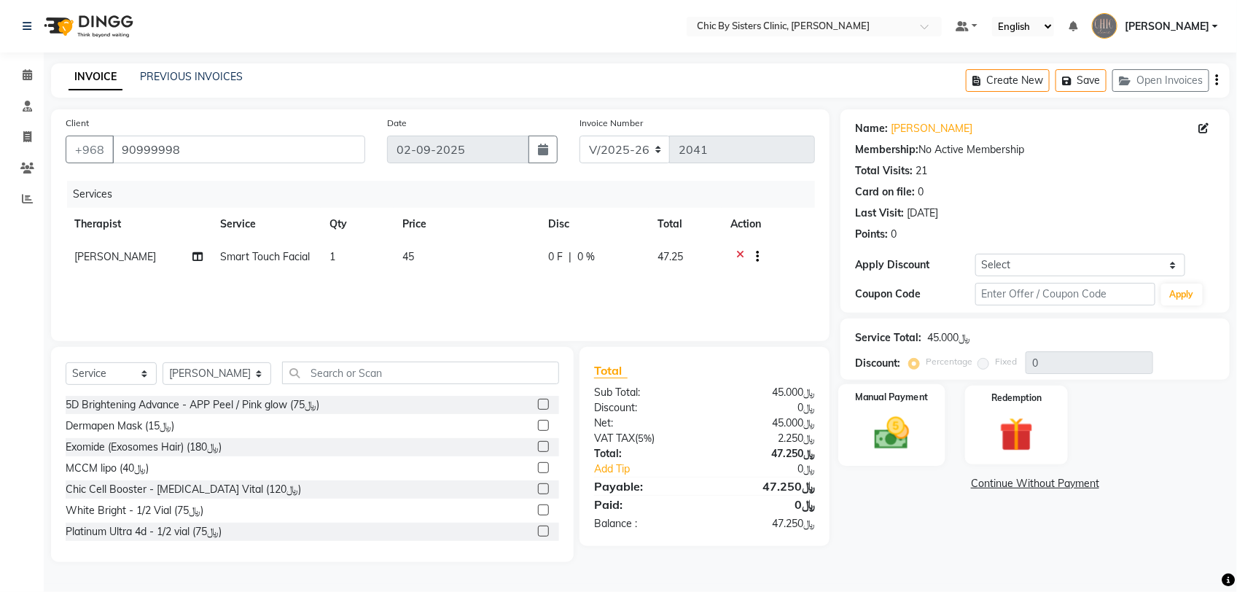
click at [920, 413] on img at bounding box center [892, 433] width 58 height 41
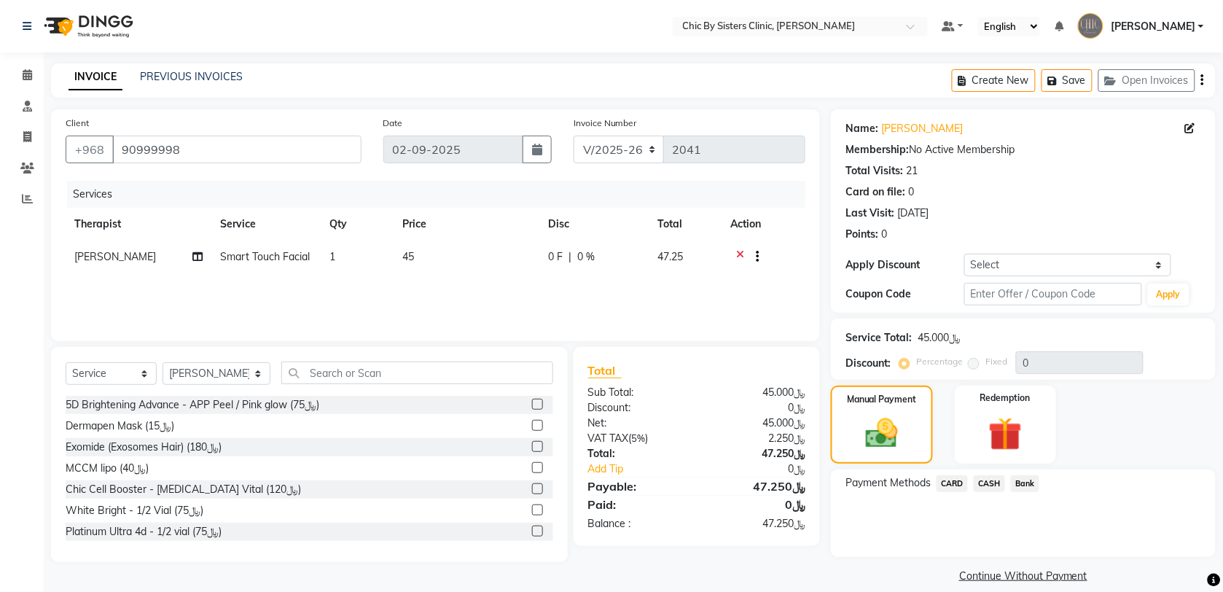
click at [958, 482] on span "CARD" at bounding box center [952, 483] width 31 height 17
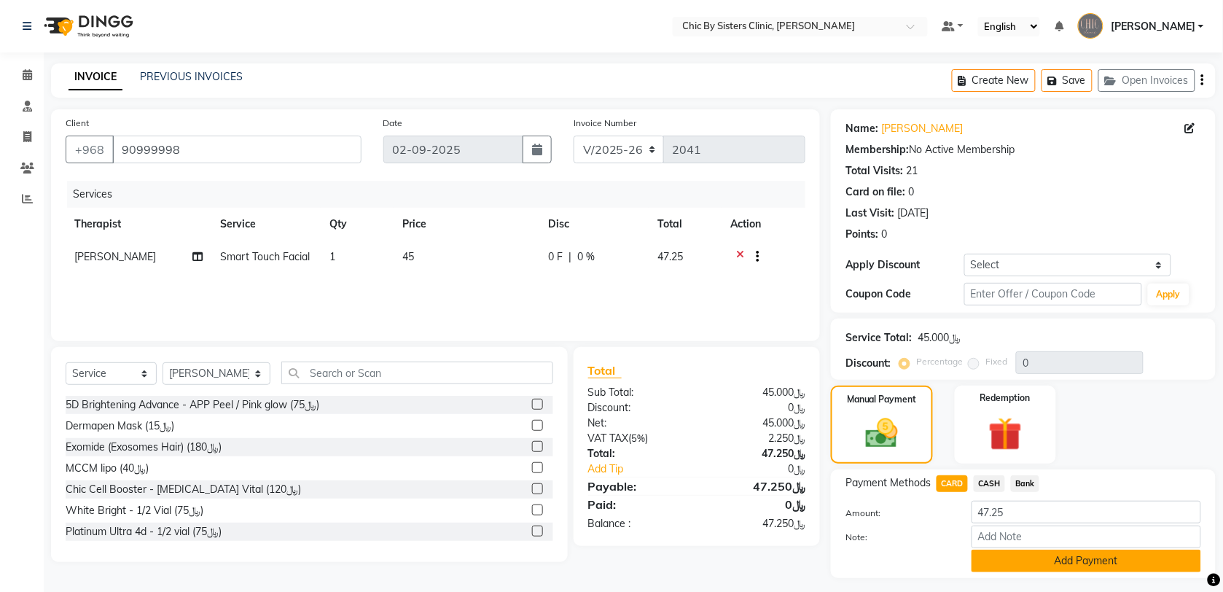
click at [1068, 563] on button "Add Payment" at bounding box center [1087, 561] width 230 height 23
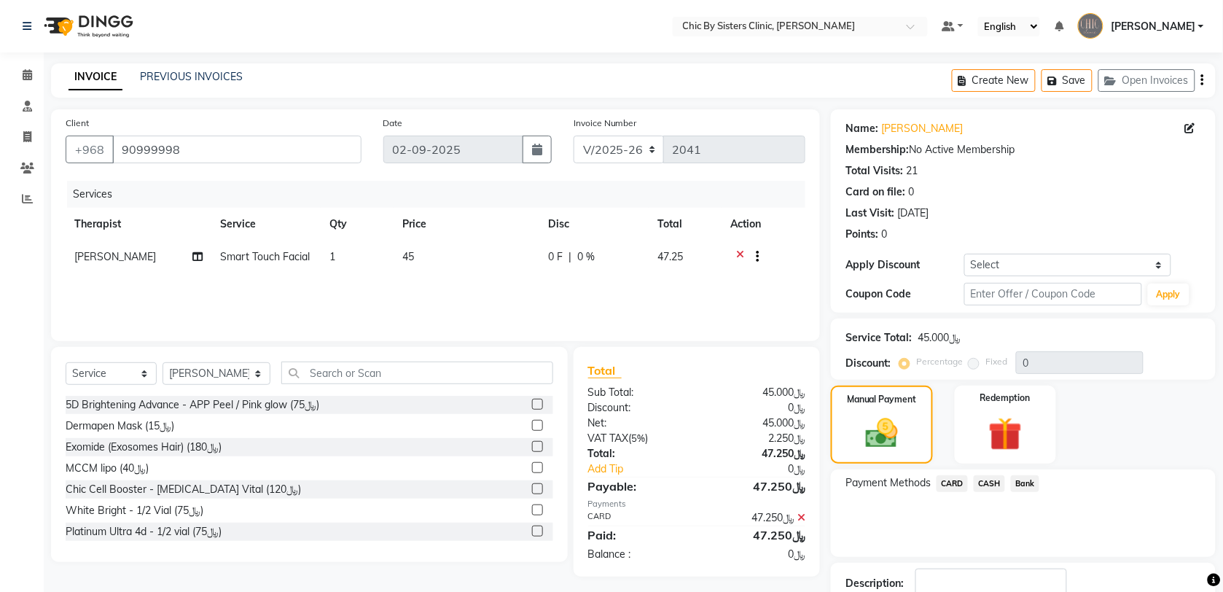
scroll to position [78, 0]
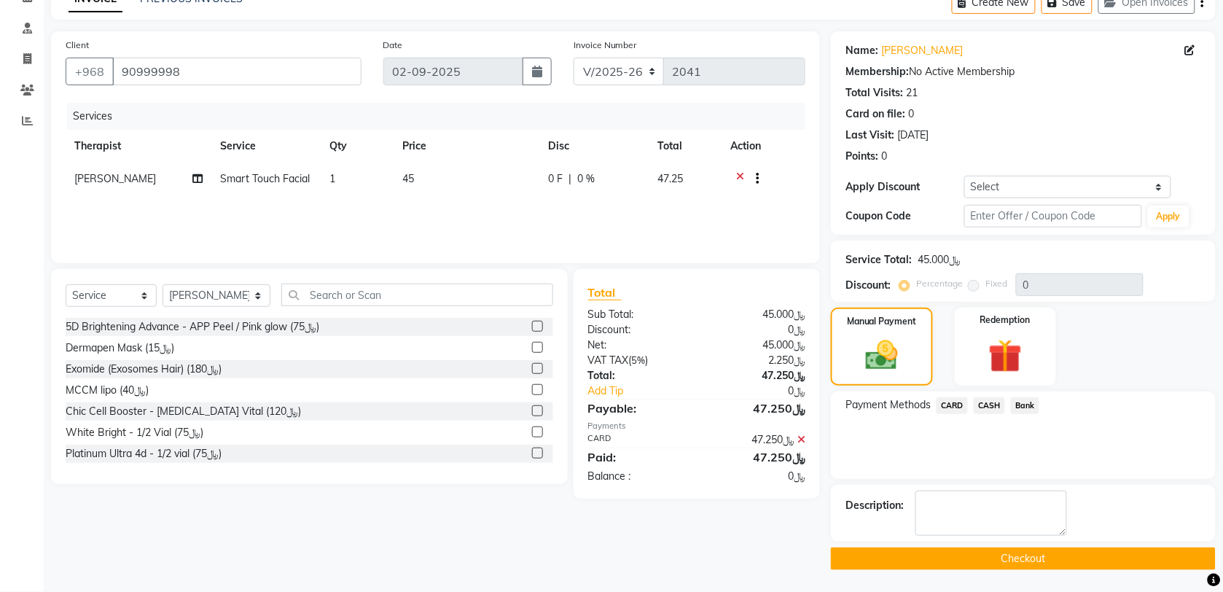
click at [1134, 563] on button "Checkout" at bounding box center [1023, 558] width 385 height 23
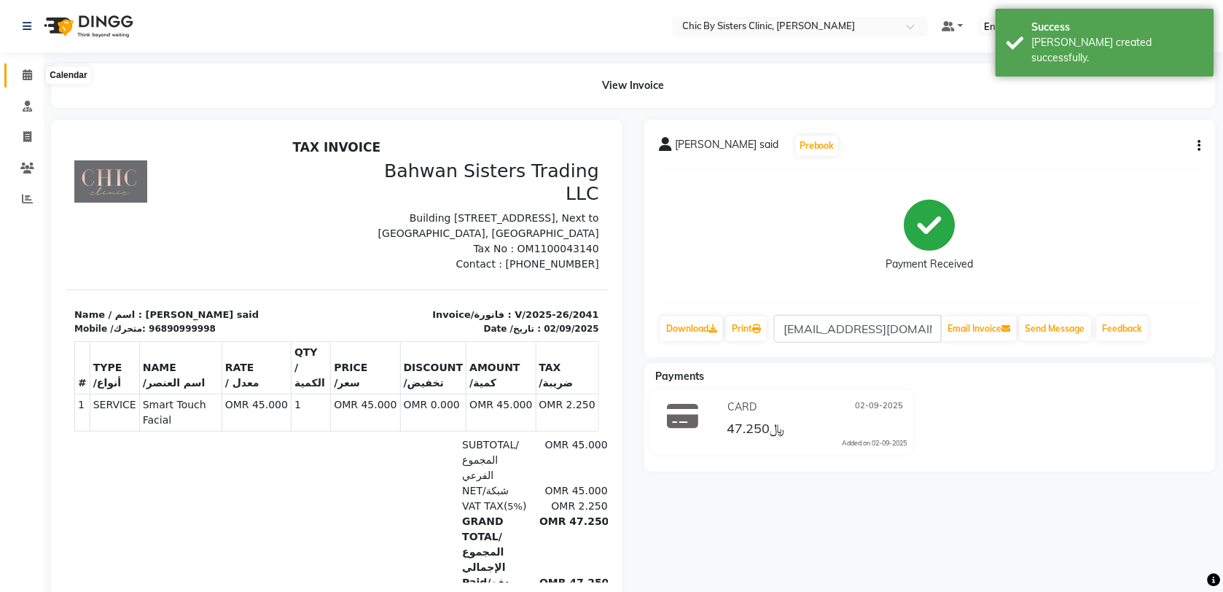
click at [31, 77] on icon at bounding box center [27, 74] width 9 height 11
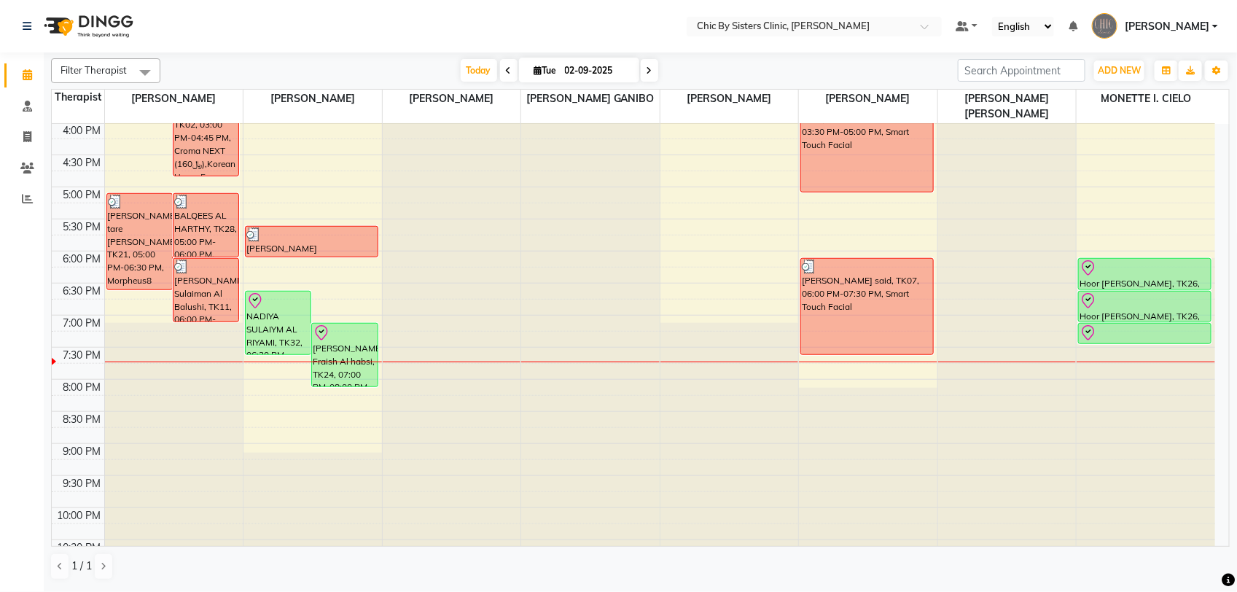
scroll to position [519, 0]
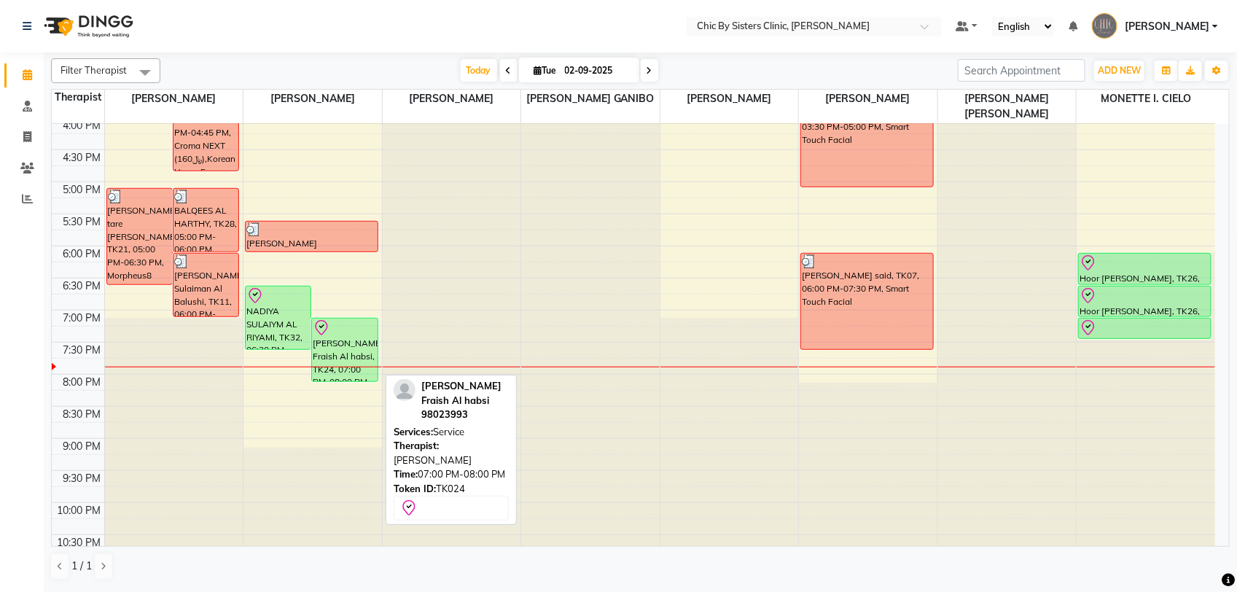
click at [359, 323] on div at bounding box center [344, 327] width 63 height 17
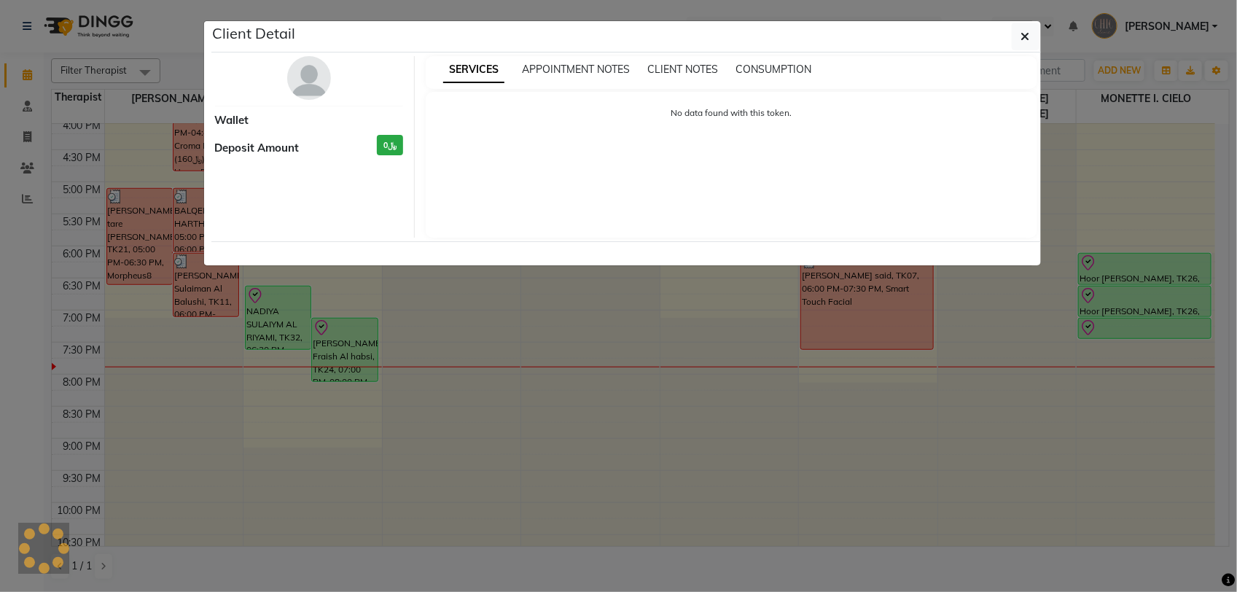
select select "3"
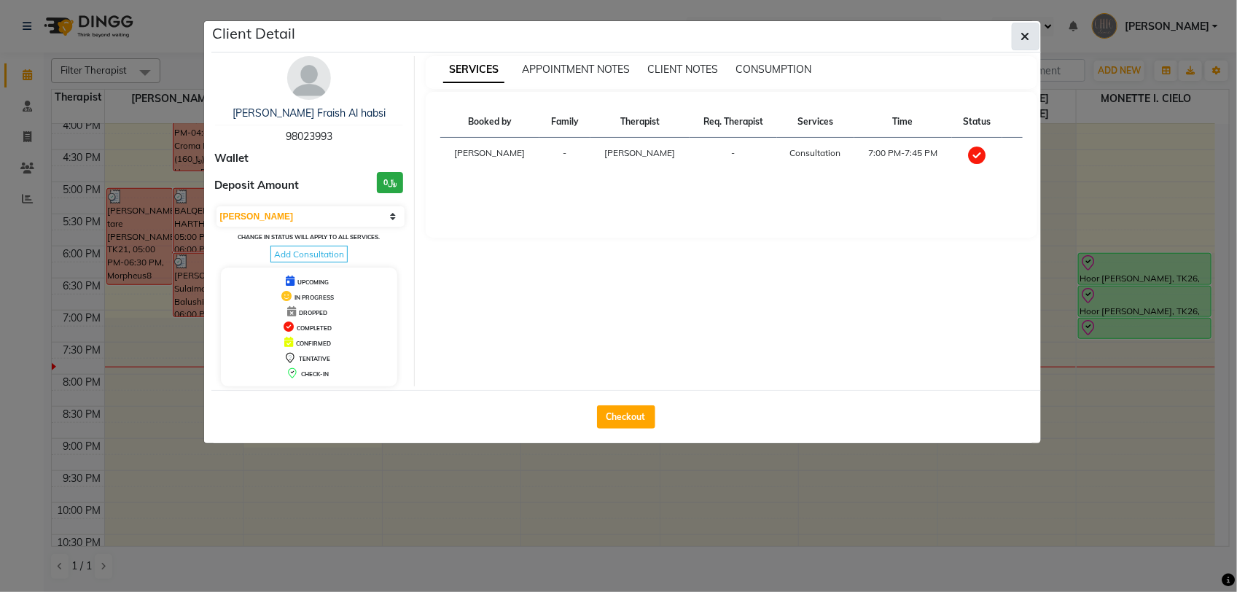
click at [1031, 41] on button "button" at bounding box center [1026, 37] width 28 height 28
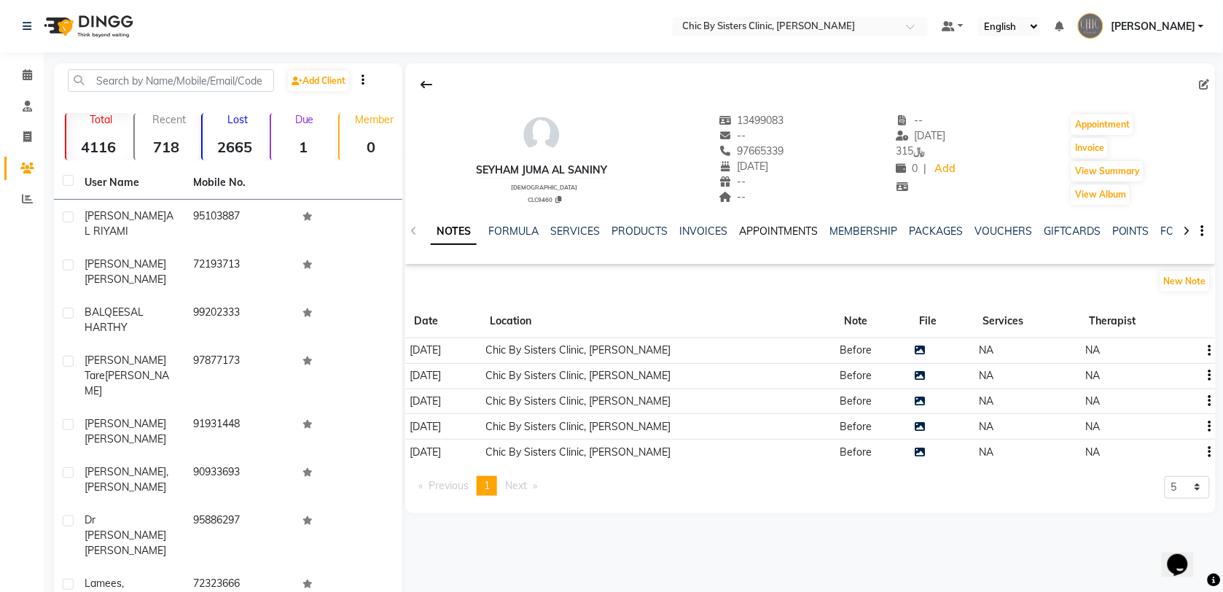
click at [770, 234] on link "APPOINTMENTS" at bounding box center [778, 230] width 79 height 13
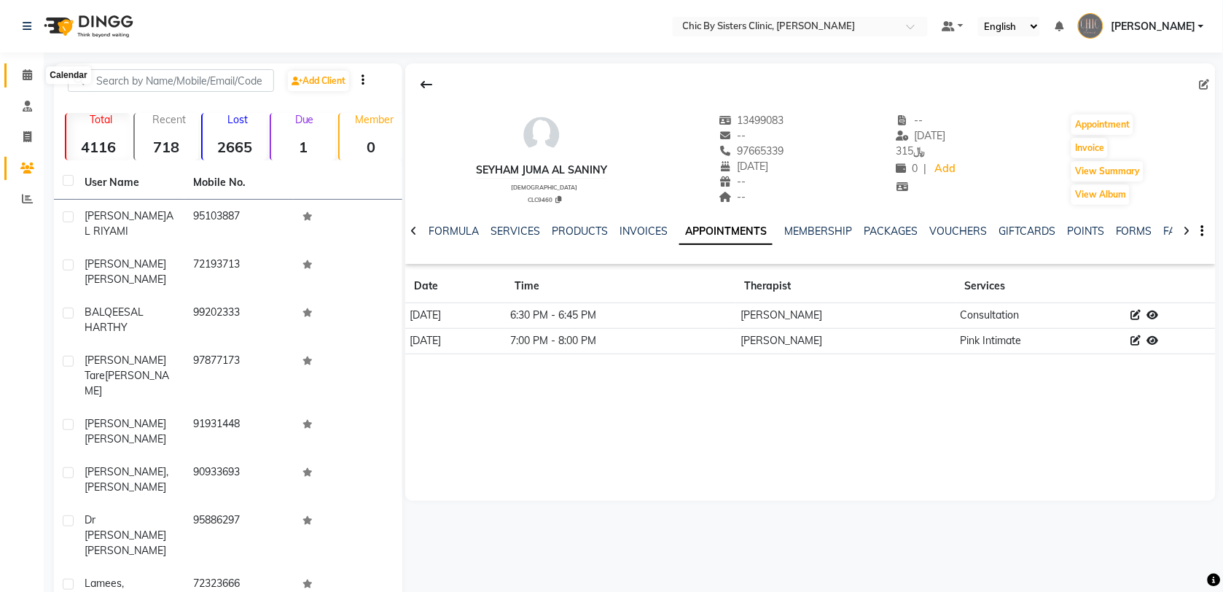
click at [24, 80] on icon at bounding box center [27, 74] width 9 height 11
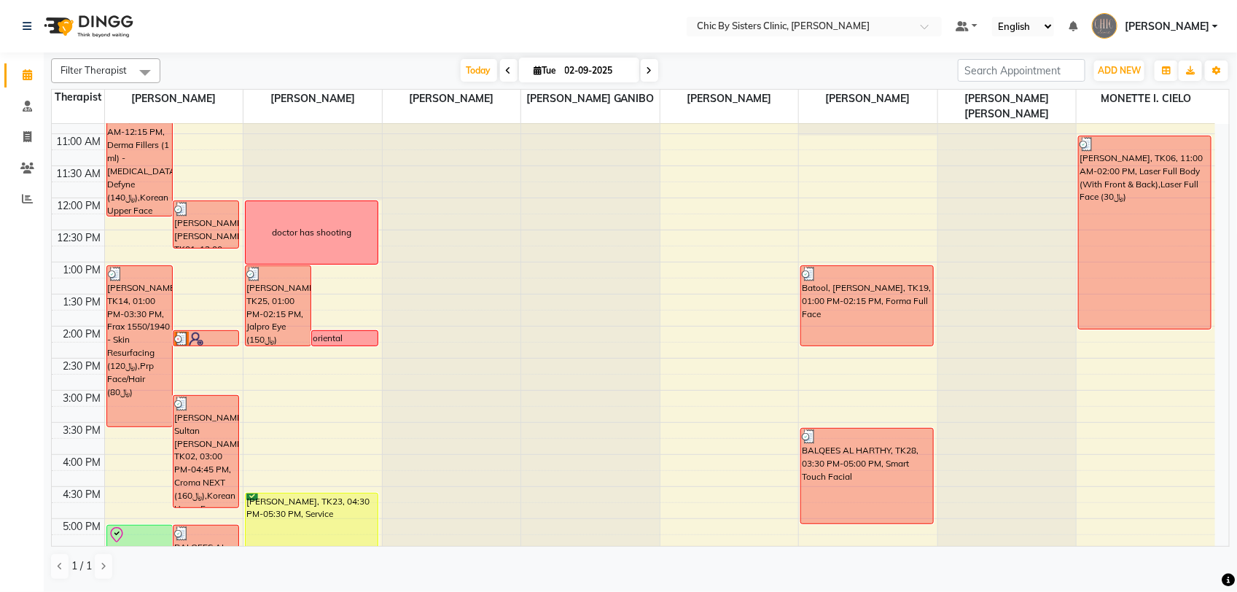
scroll to position [456, 0]
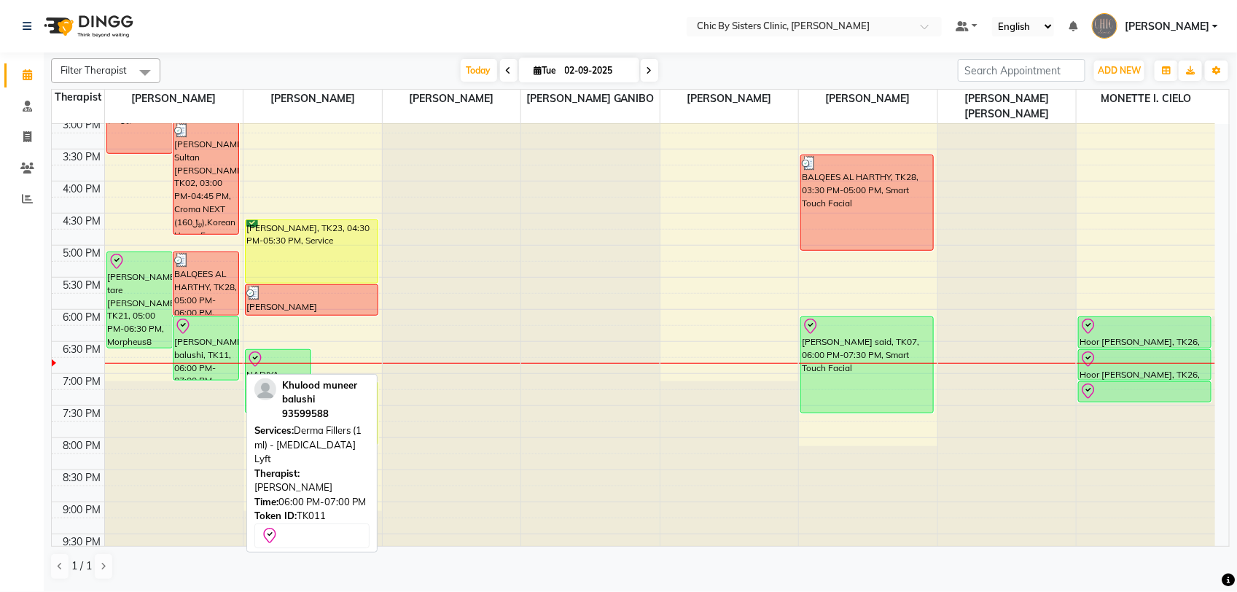
click at [202, 339] on div "[PERSON_NAME] balushi, TK11, 06:00 PM-07:00 PM, Derma Fillers (1 ml) - [MEDICAL…" at bounding box center [205, 348] width 65 height 63
select select "8"
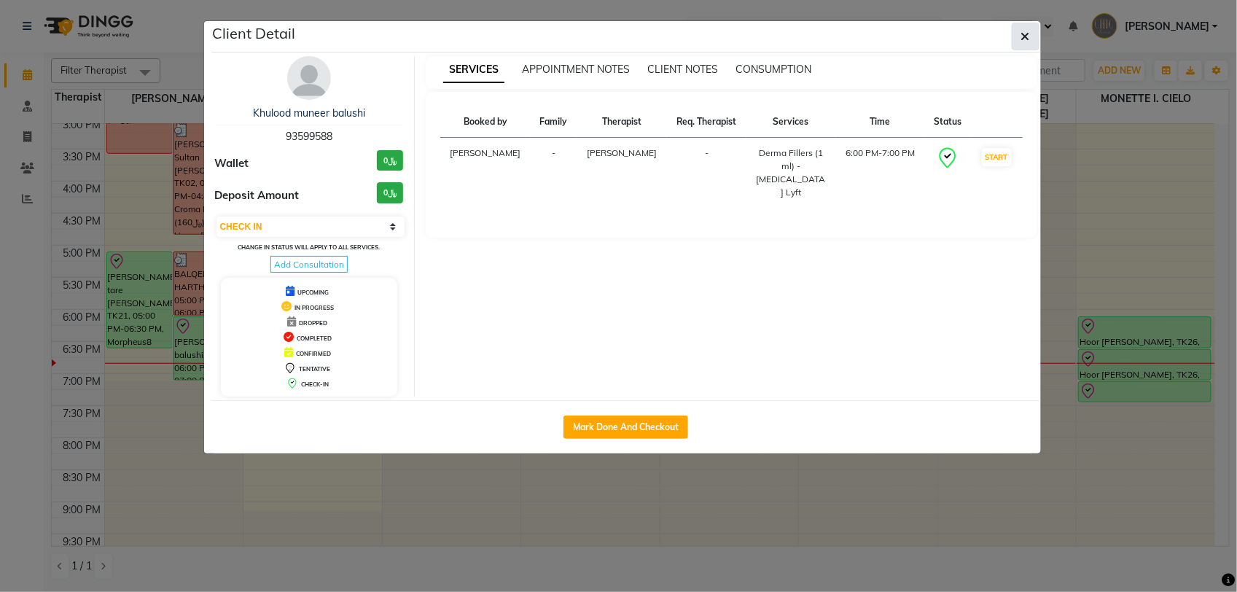
click at [1028, 37] on icon "button" at bounding box center [1025, 37] width 9 height 12
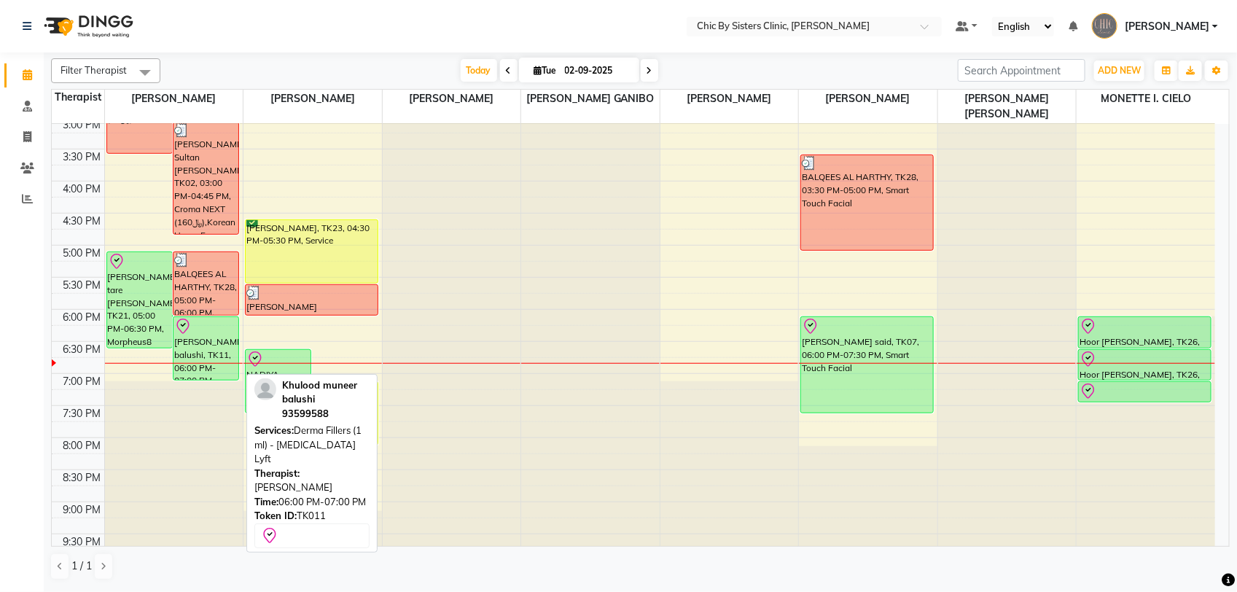
click at [217, 351] on div "[PERSON_NAME] balushi, TK11, 06:00 PM-07:00 PM, Derma Fillers (1 ml) - [MEDICAL…" at bounding box center [205, 348] width 65 height 63
select select "8"
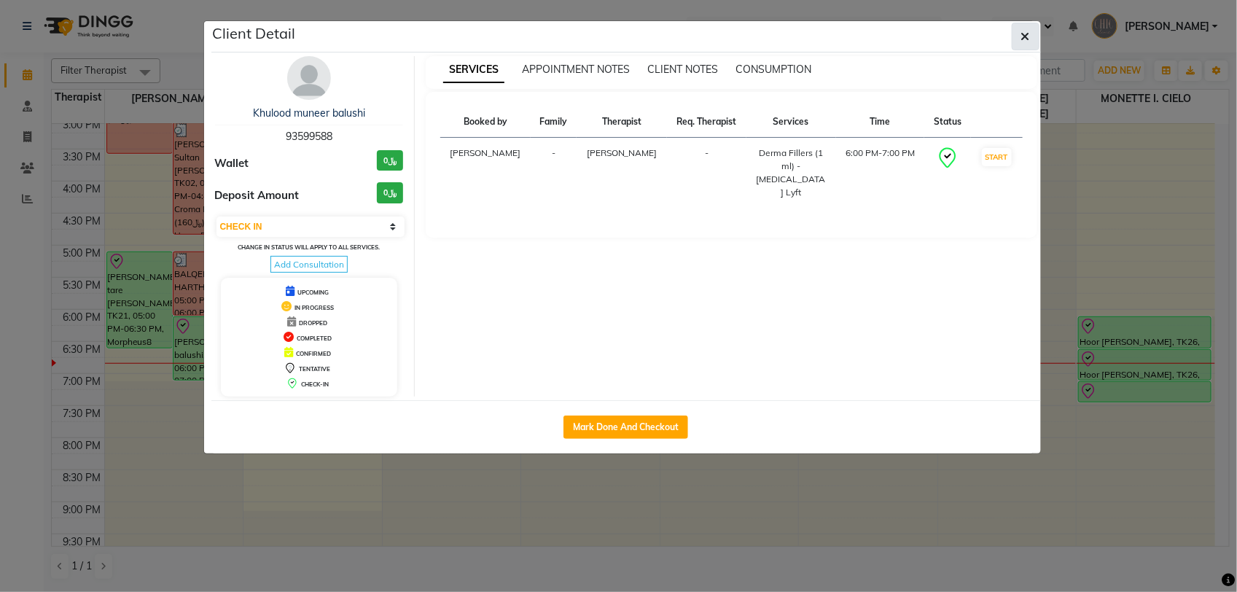
click at [1022, 46] on button "button" at bounding box center [1026, 37] width 28 height 28
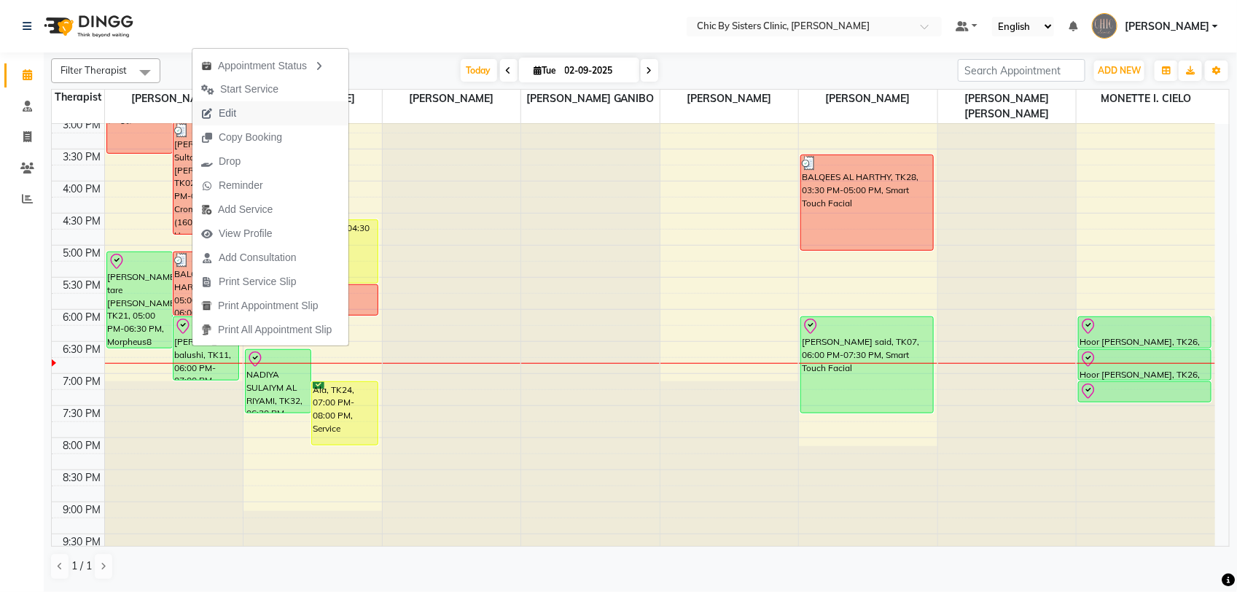
click at [252, 114] on button "Edit" at bounding box center [270, 113] width 156 height 24
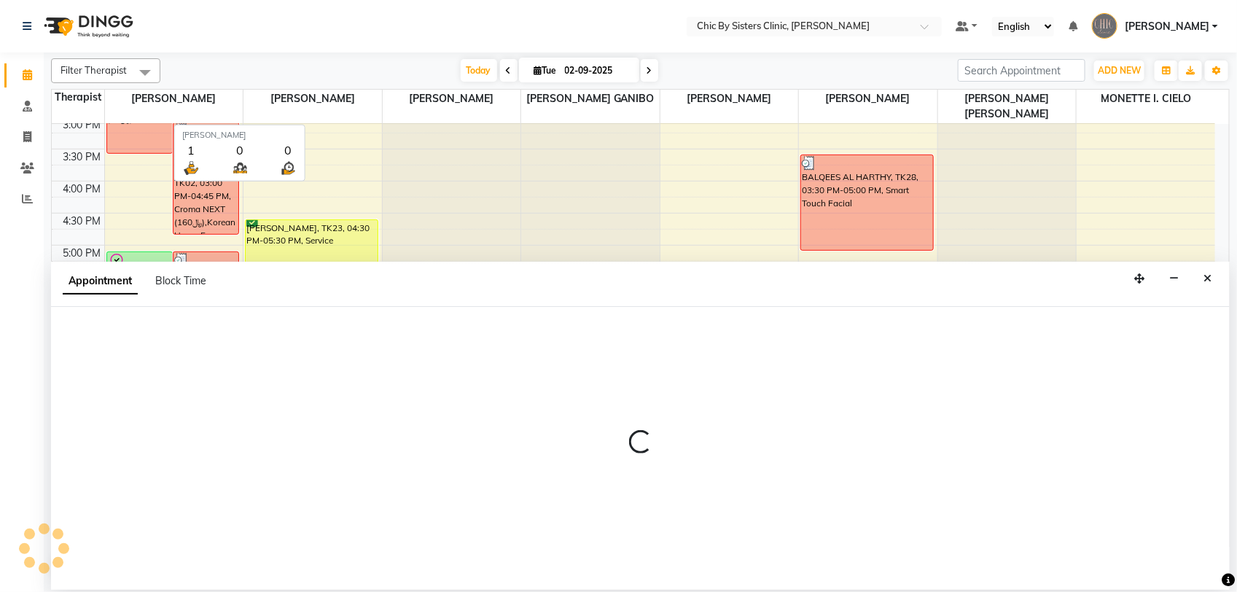
select select "tentative"
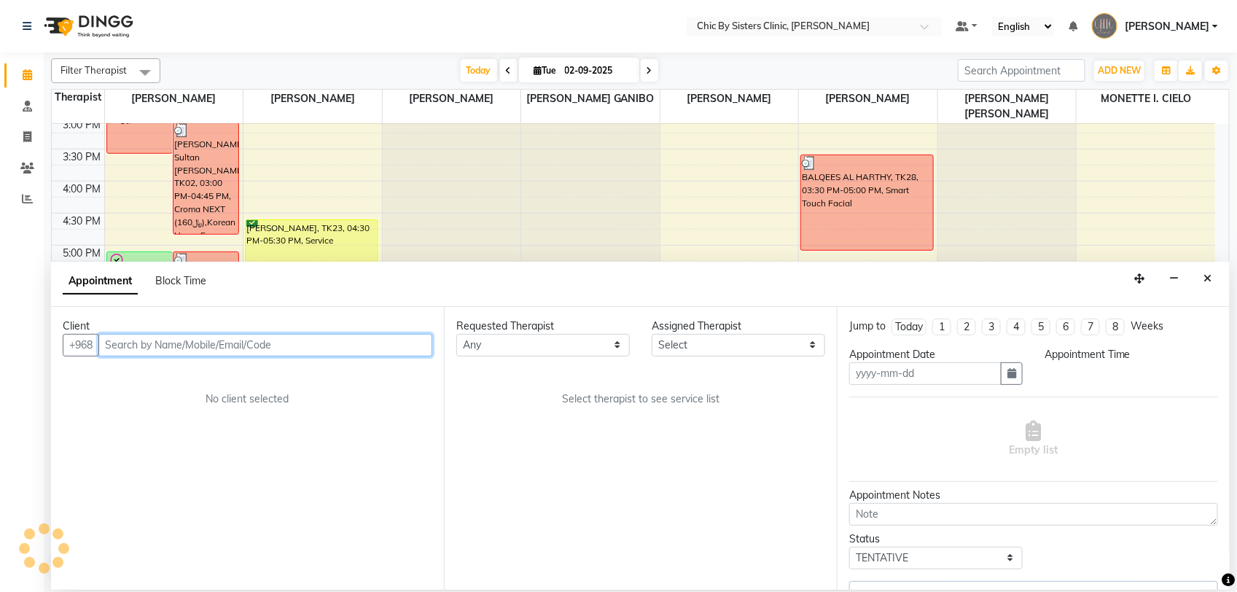
type input "02-09-2025"
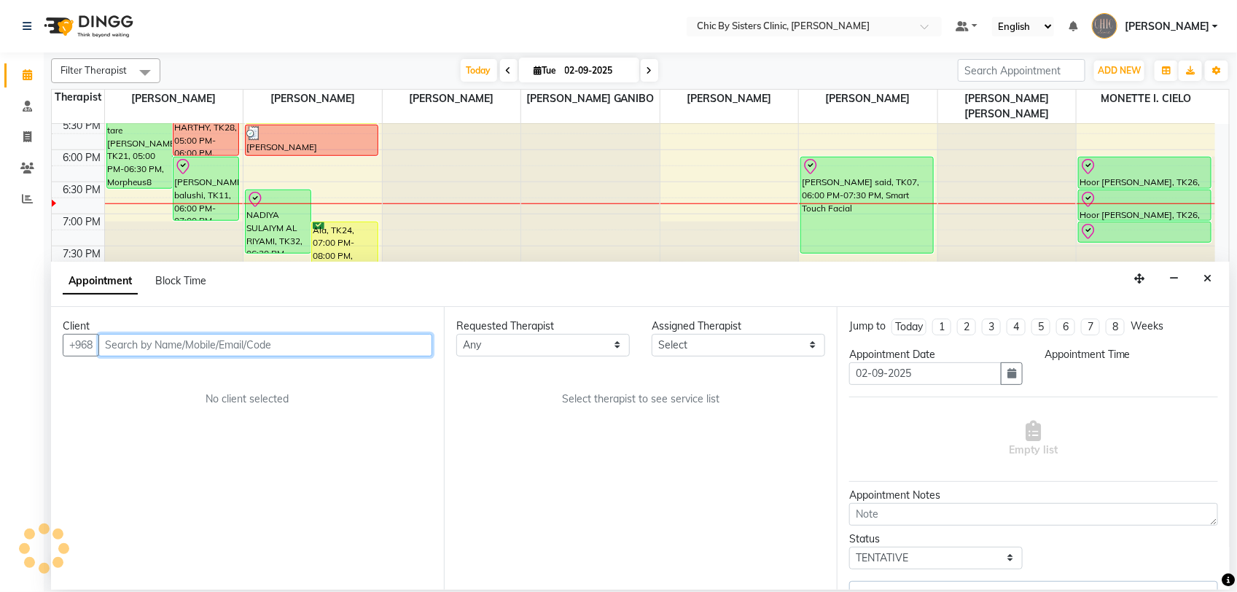
select select "49177"
select select "check-in"
select select "1080"
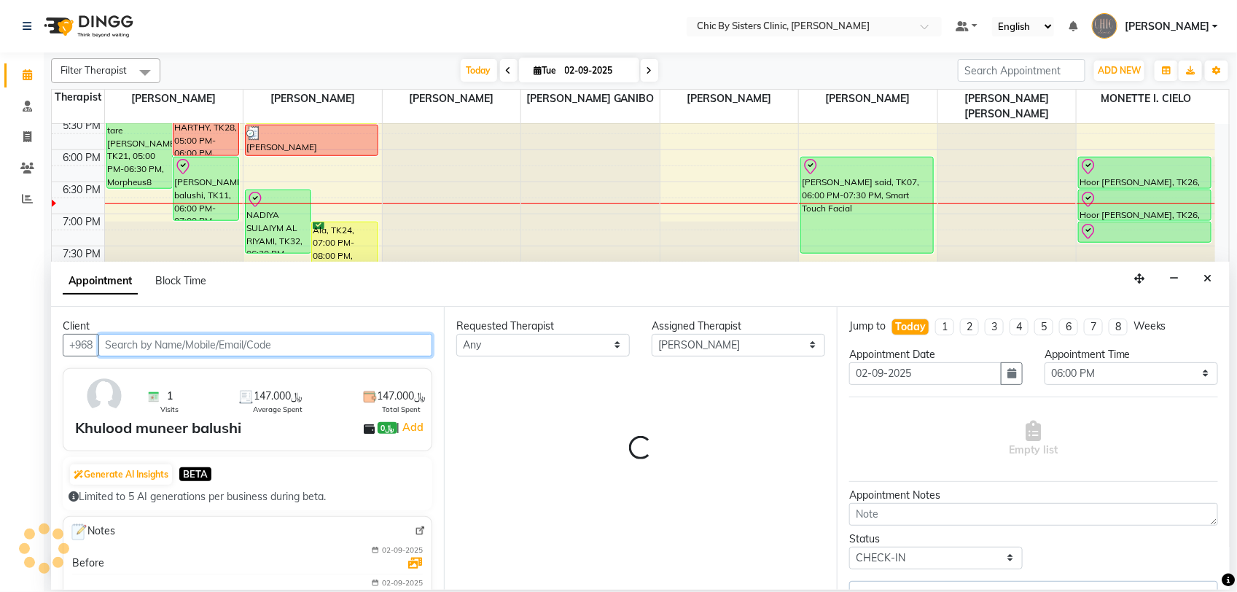
select select "3125"
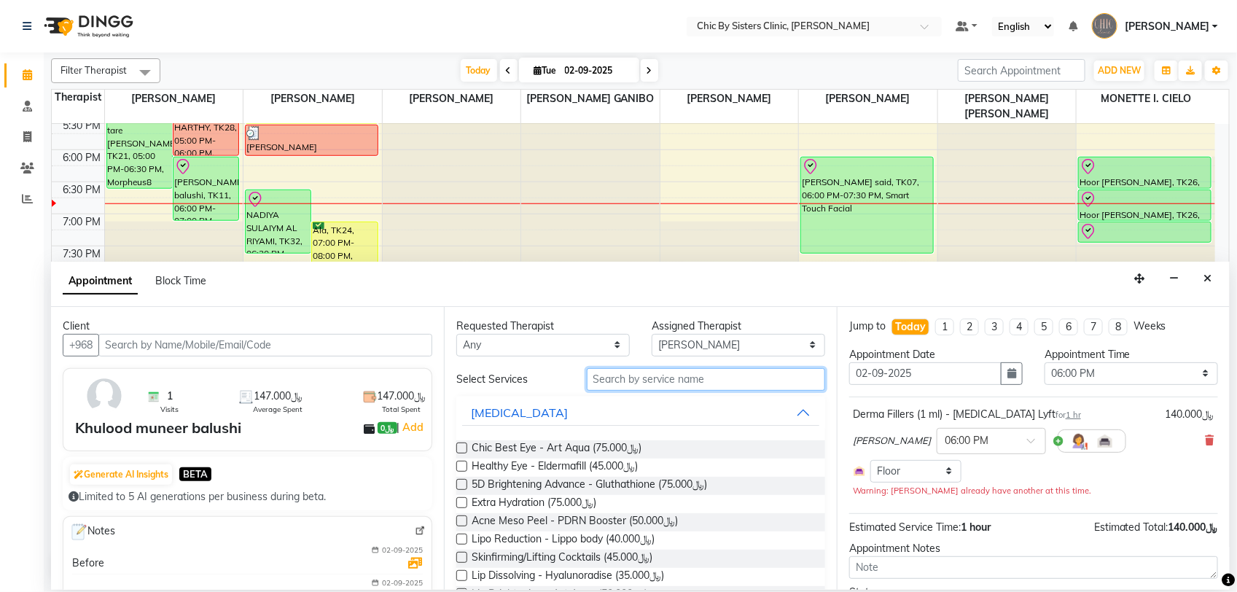
click at [627, 376] on input "text" at bounding box center [706, 379] width 238 height 23
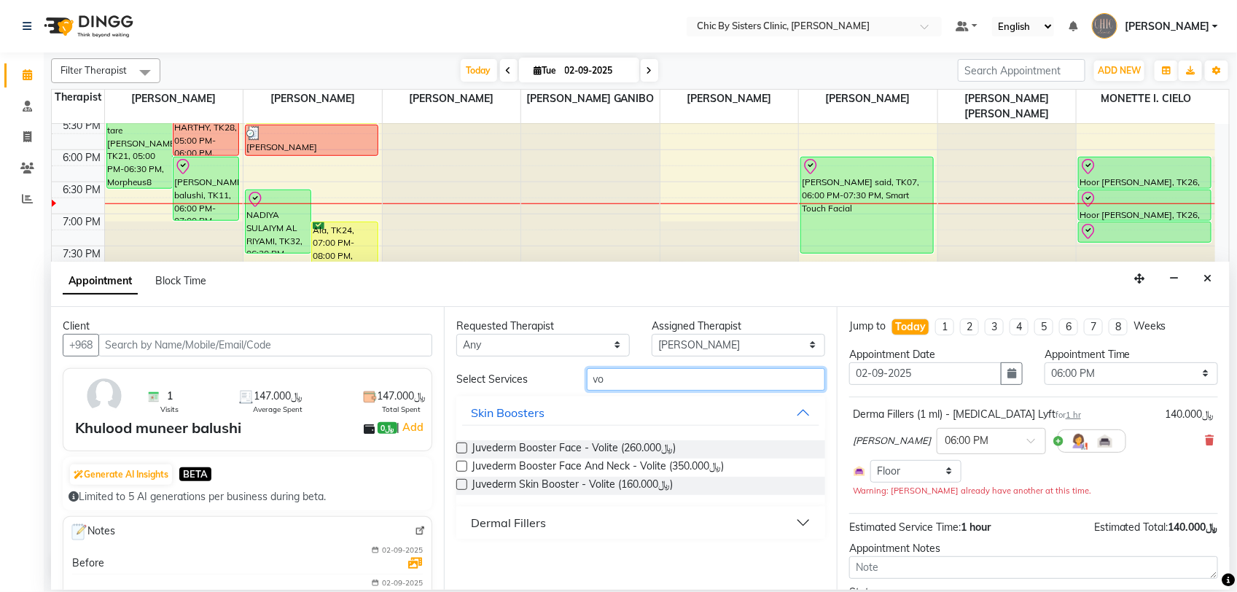
type input "v"
click at [792, 515] on button "Dermal Fillers" at bounding box center [640, 522] width 357 height 26
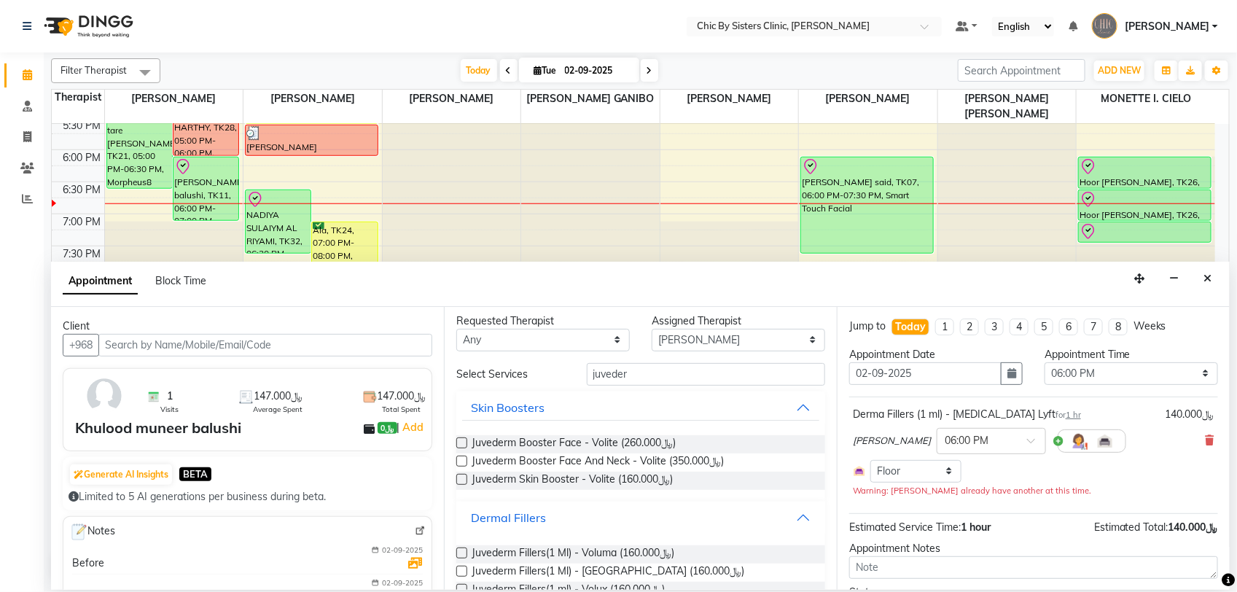
scroll to position [0, 0]
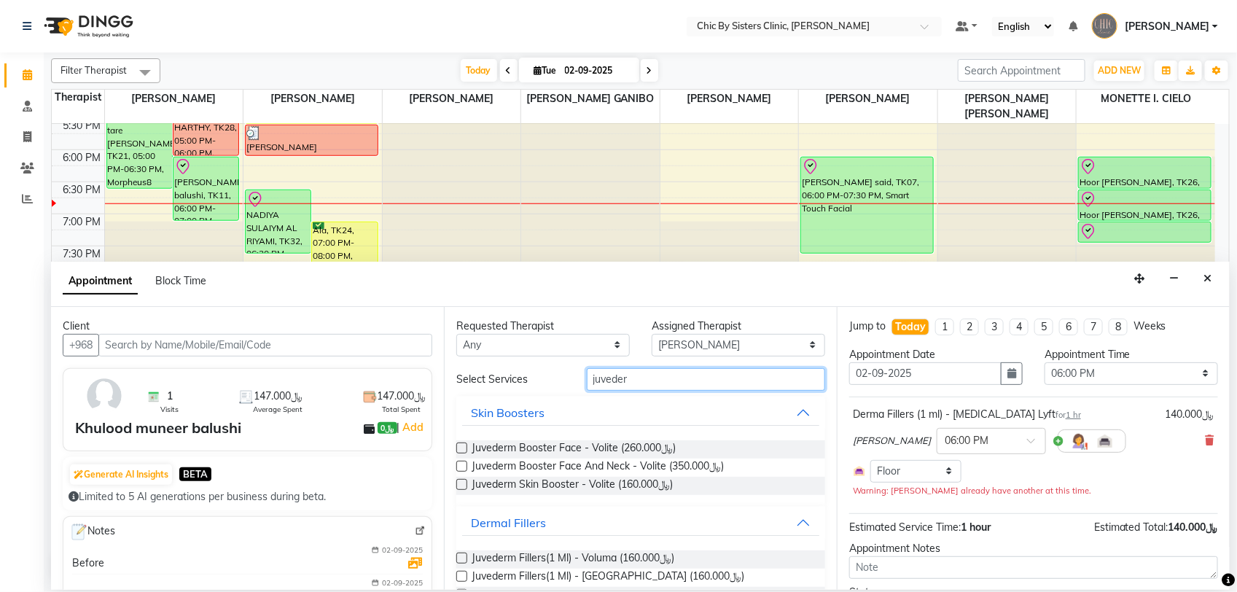
click at [643, 381] on input "juveder" at bounding box center [706, 379] width 238 height 23
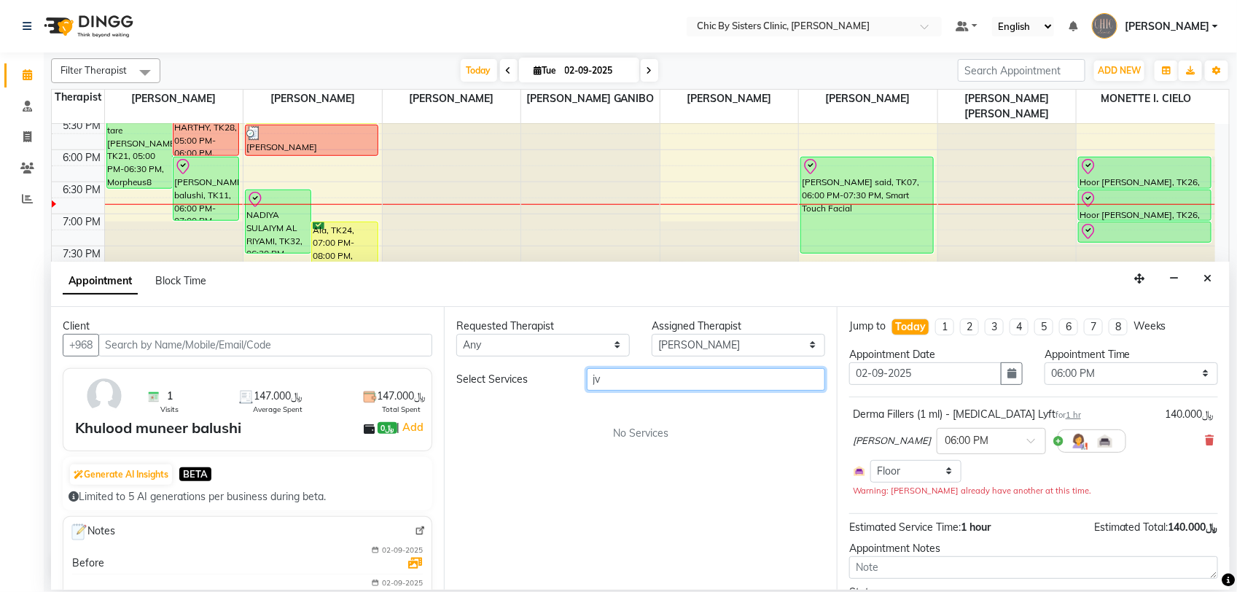
type input "j"
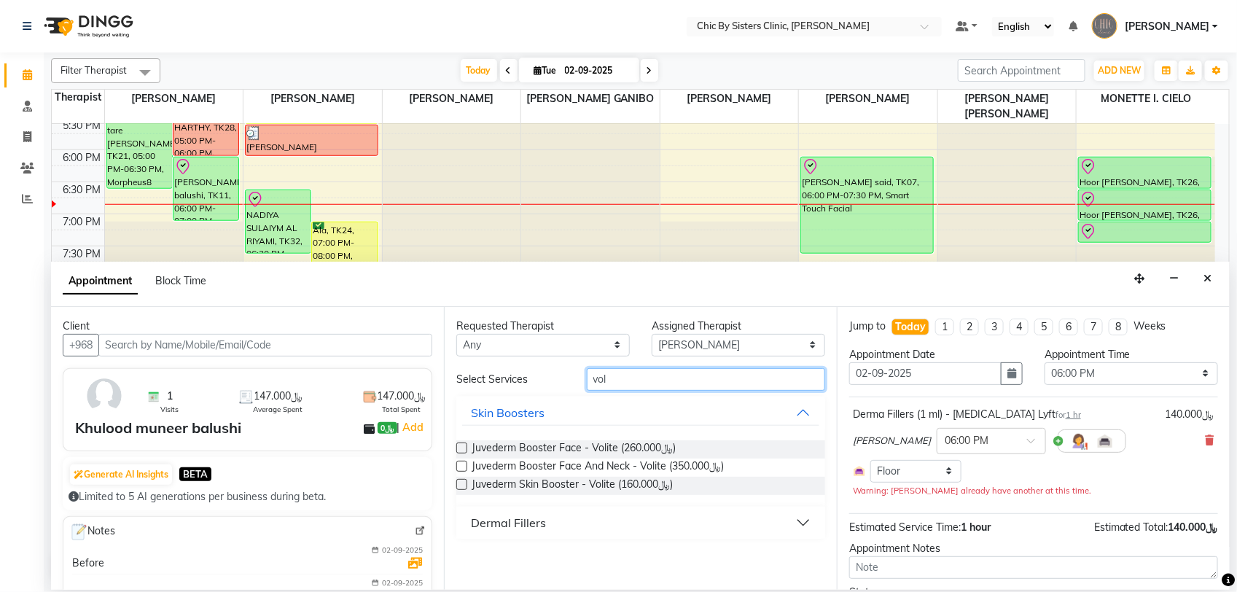
type input "vol"
click at [773, 528] on button "Dermal Fillers" at bounding box center [640, 522] width 357 height 26
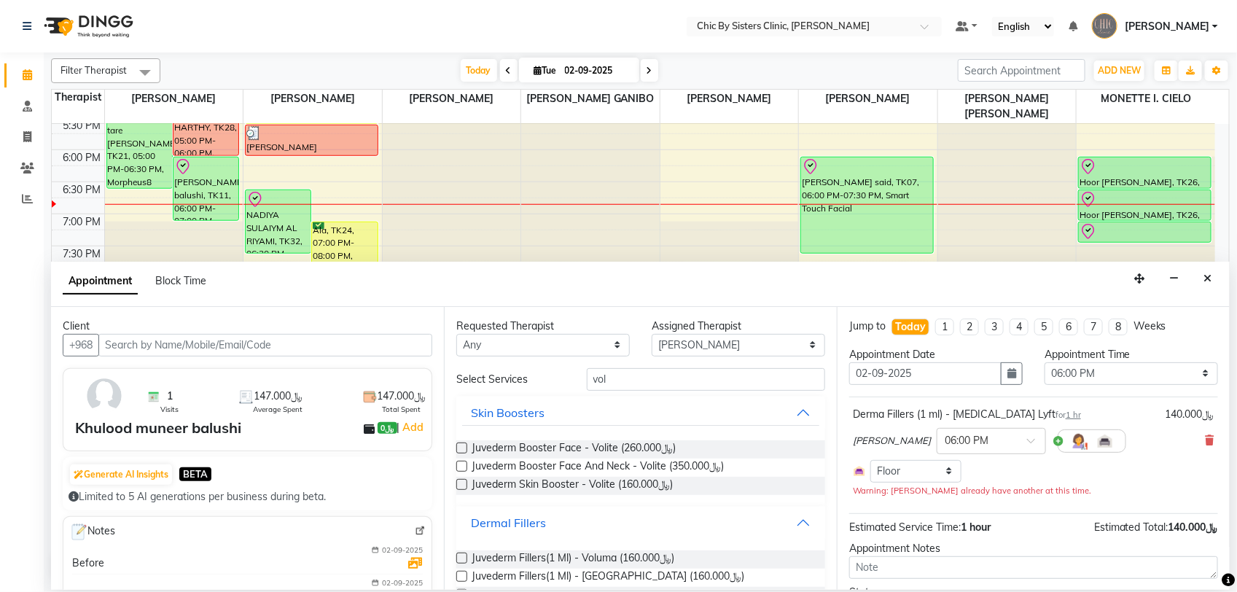
scroll to position [111, 0]
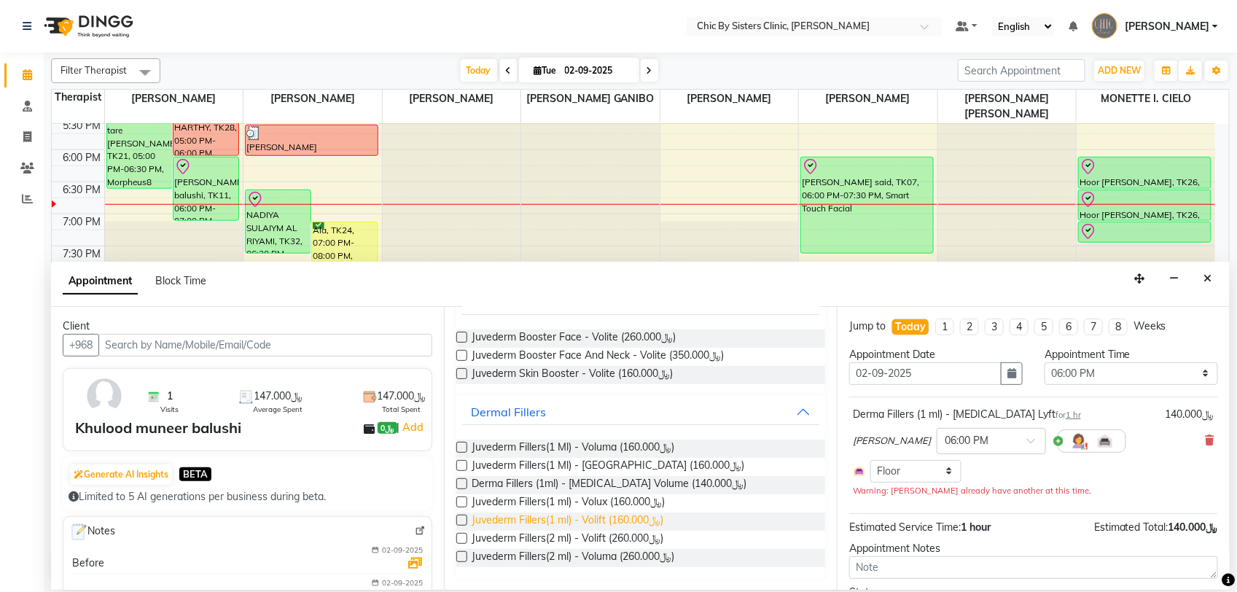
click at [552, 522] on span "Juvederm Fillers(1 ml) - Volift (﷼160.000)" at bounding box center [568, 521] width 192 height 18
checkbox input "false"
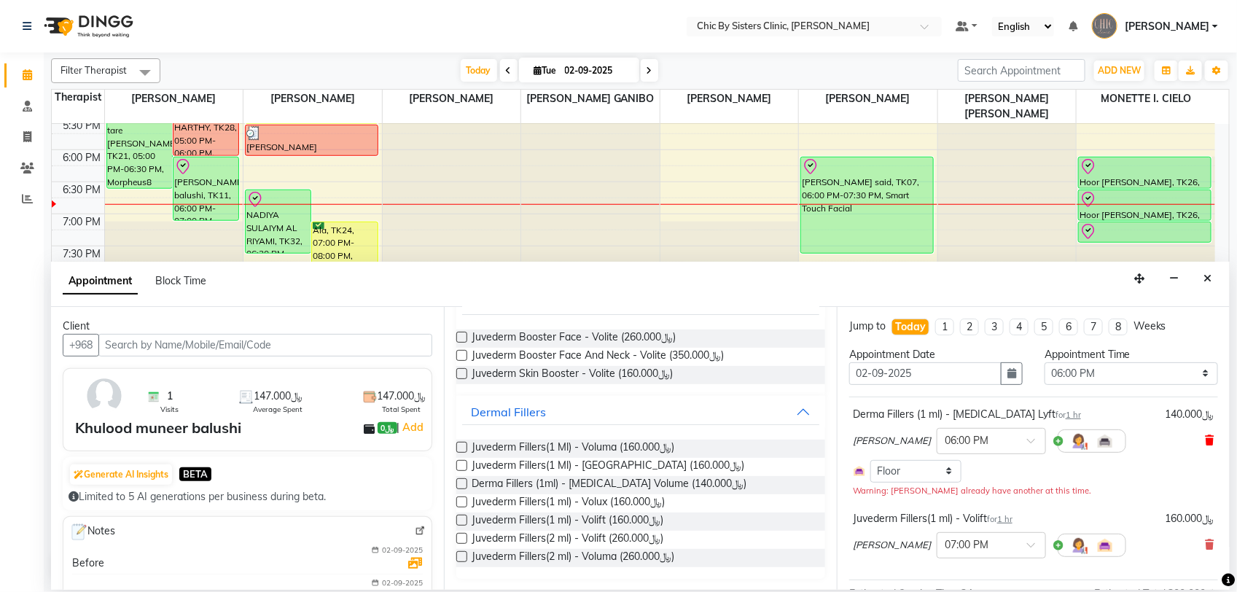
click at [1206, 443] on icon at bounding box center [1210, 440] width 9 height 10
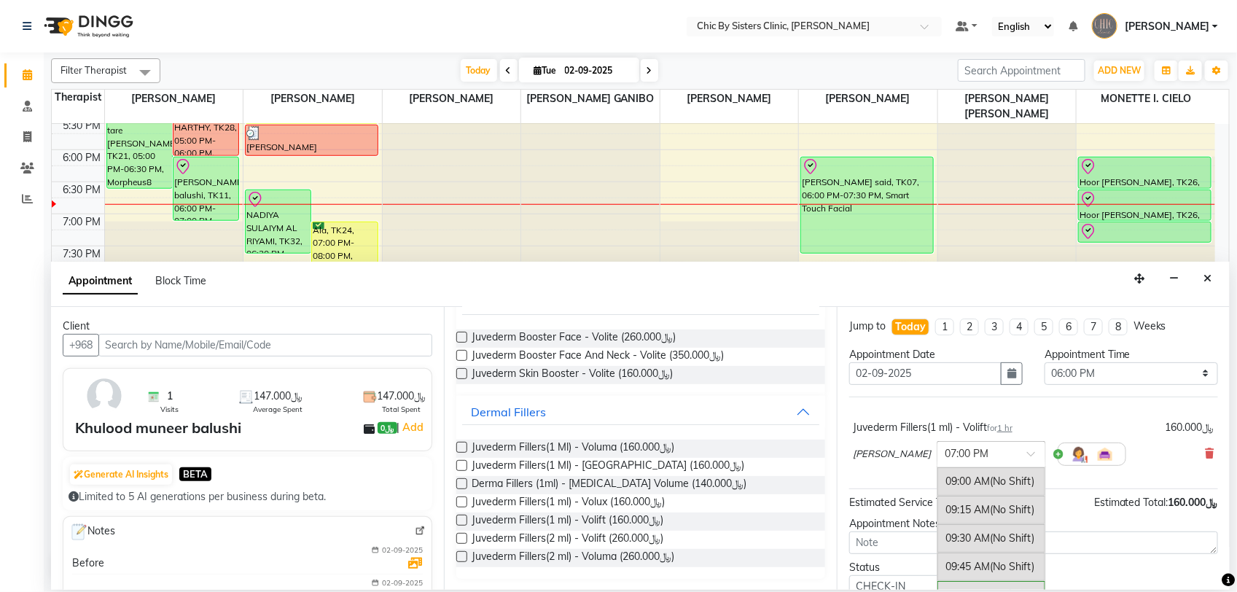
click at [1045, 453] on span at bounding box center [1036, 457] width 18 height 15
click at [1030, 555] on div "06:00 PM (Booked)" at bounding box center [991, 541] width 108 height 28
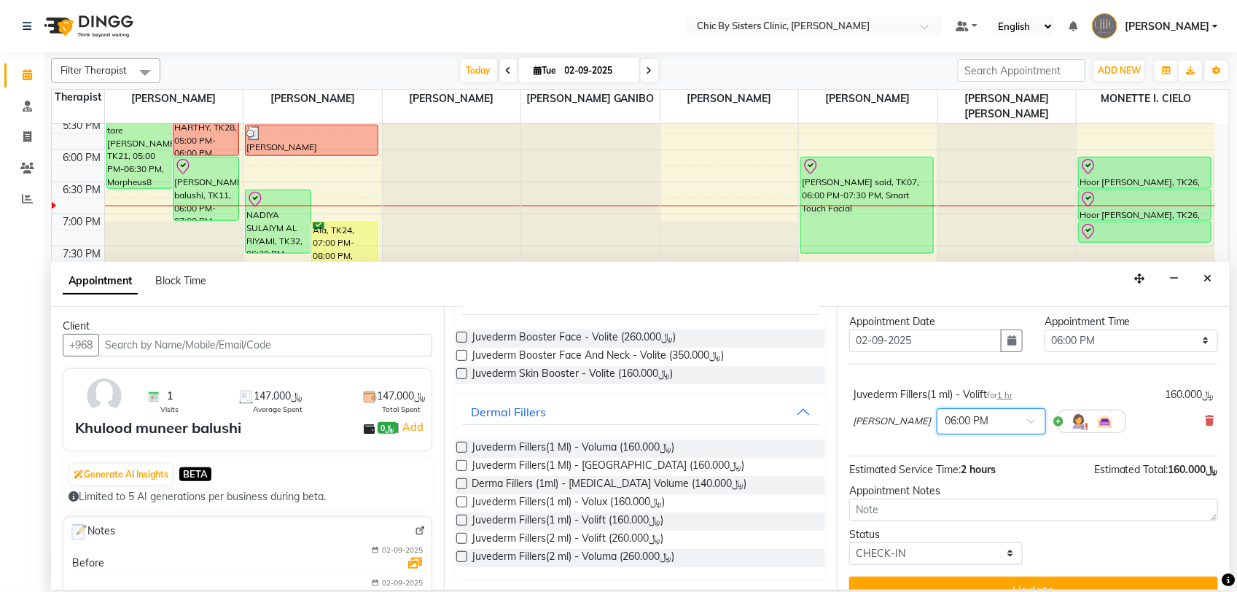
scroll to position [59, 0]
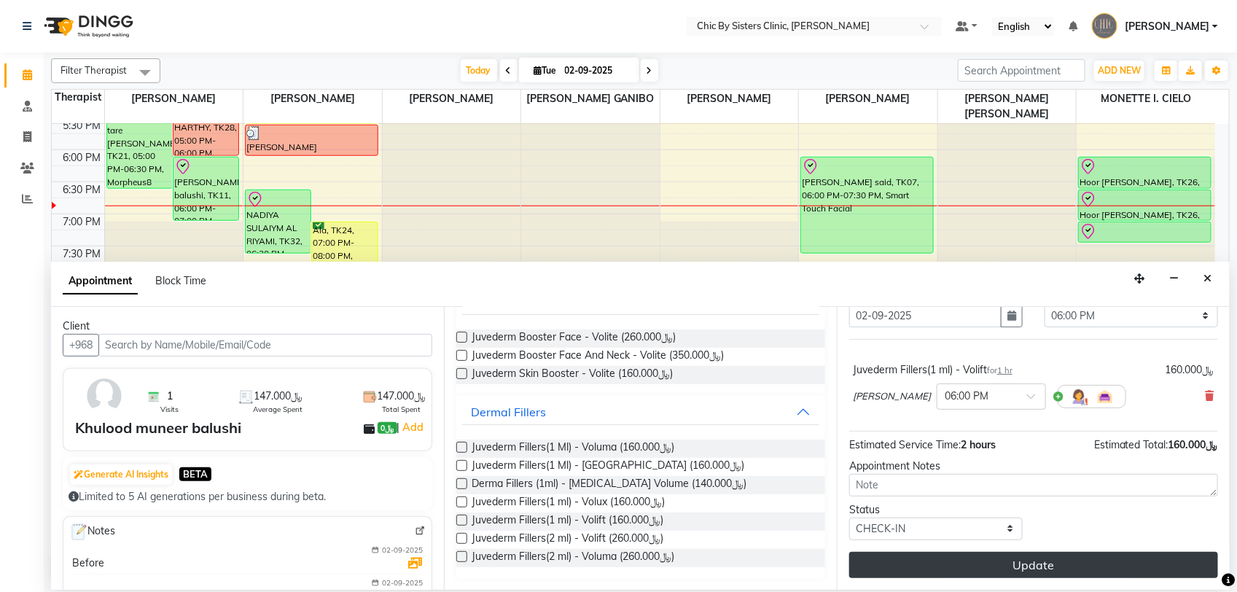
click at [989, 571] on button "Update" at bounding box center [1033, 565] width 369 height 26
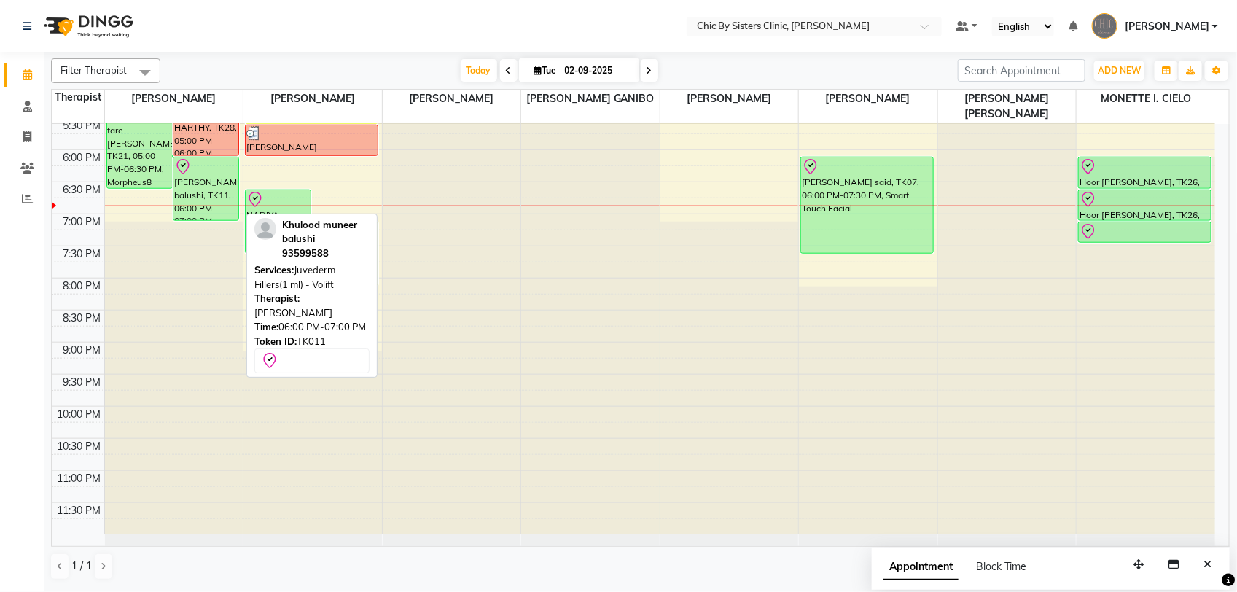
click at [197, 172] on div at bounding box center [205, 166] width 63 height 17
select select "8"
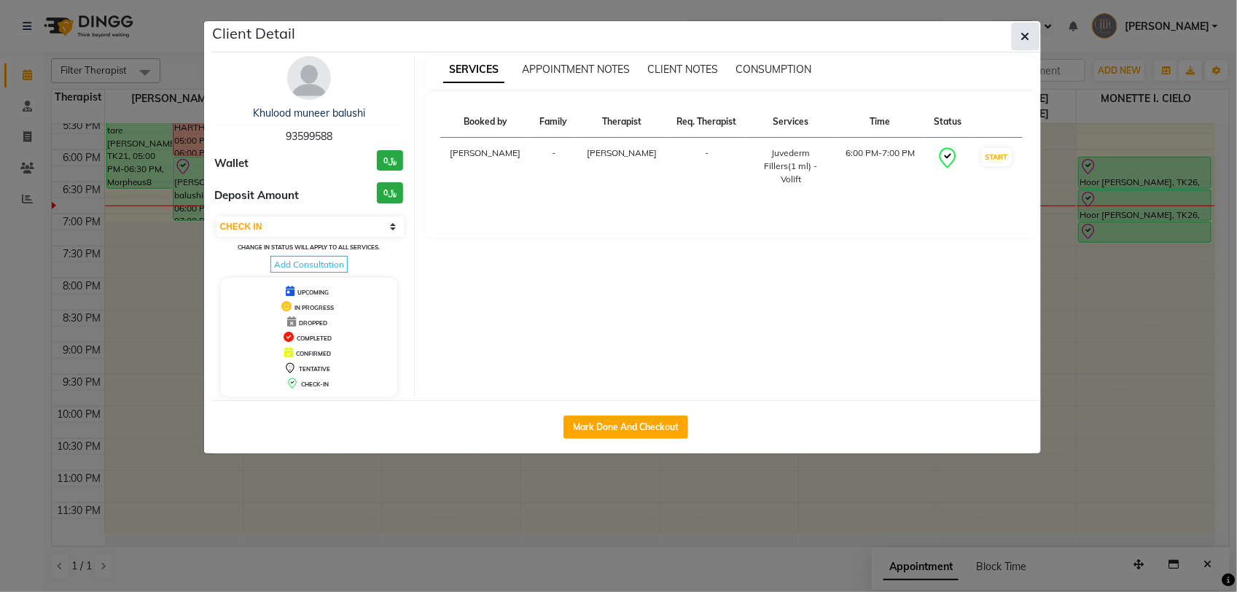
click at [1030, 34] on button "button" at bounding box center [1026, 37] width 28 height 28
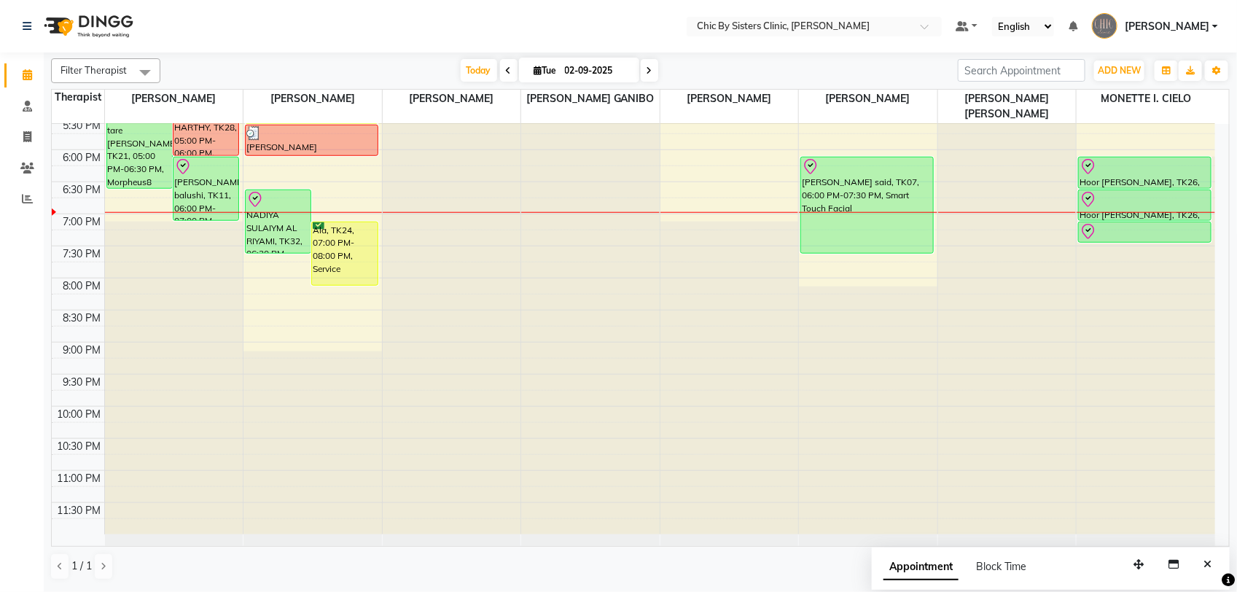
click at [585, 71] on input "02-09-2025" at bounding box center [596, 71] width 73 height 22
select select "9"
select select "2025"
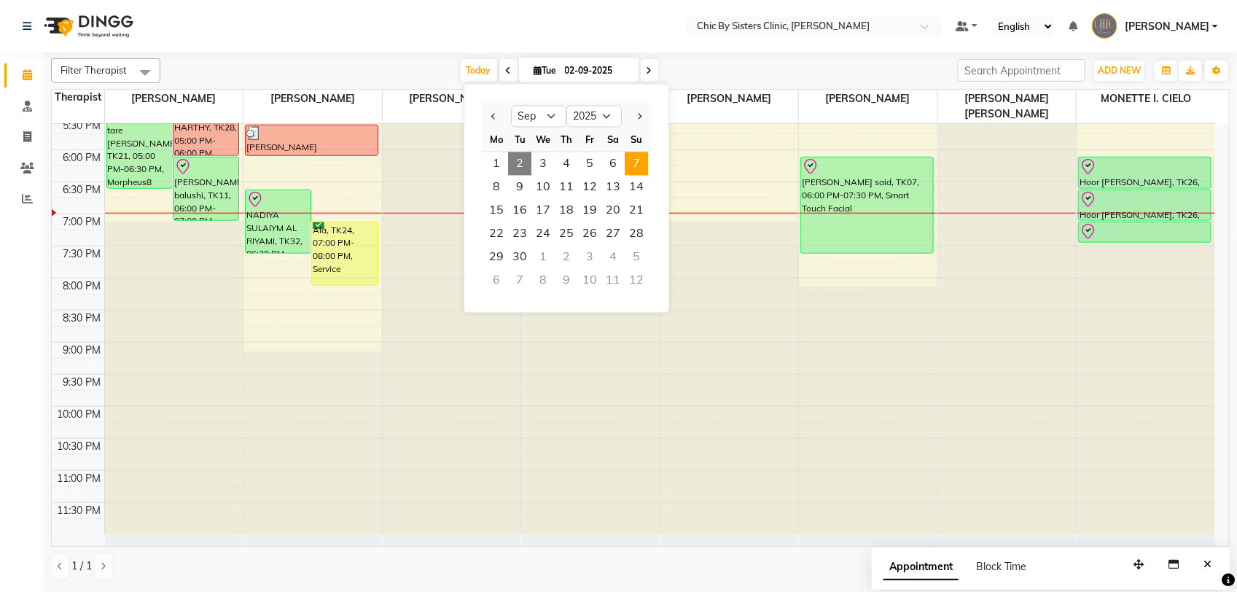
click at [638, 160] on span "7" at bounding box center [636, 163] width 23 height 23
type input "[DATE]"
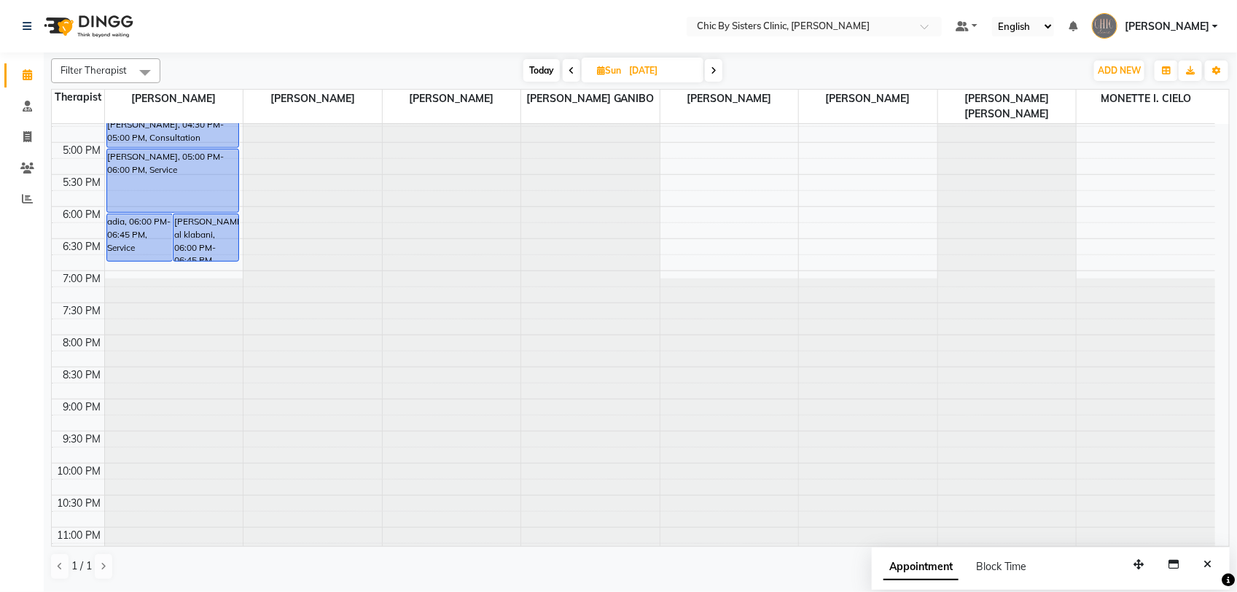
scroll to position [569, 0]
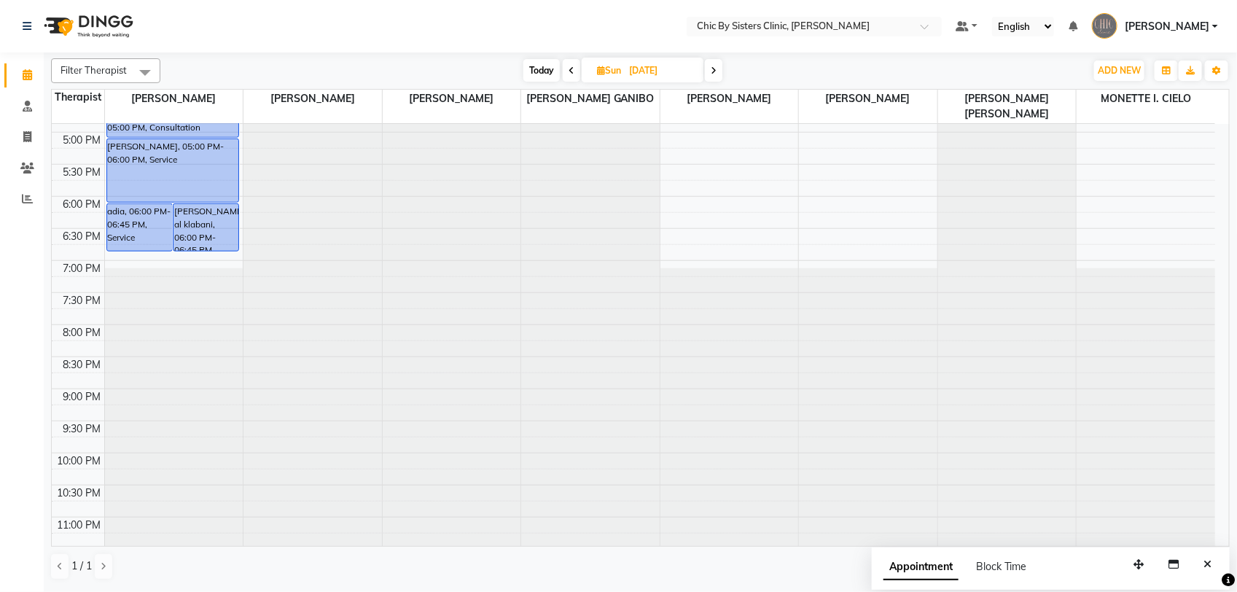
click at [638, 70] on input "[DATE]" at bounding box center [661, 71] width 73 height 22
select select "9"
select select "2025"
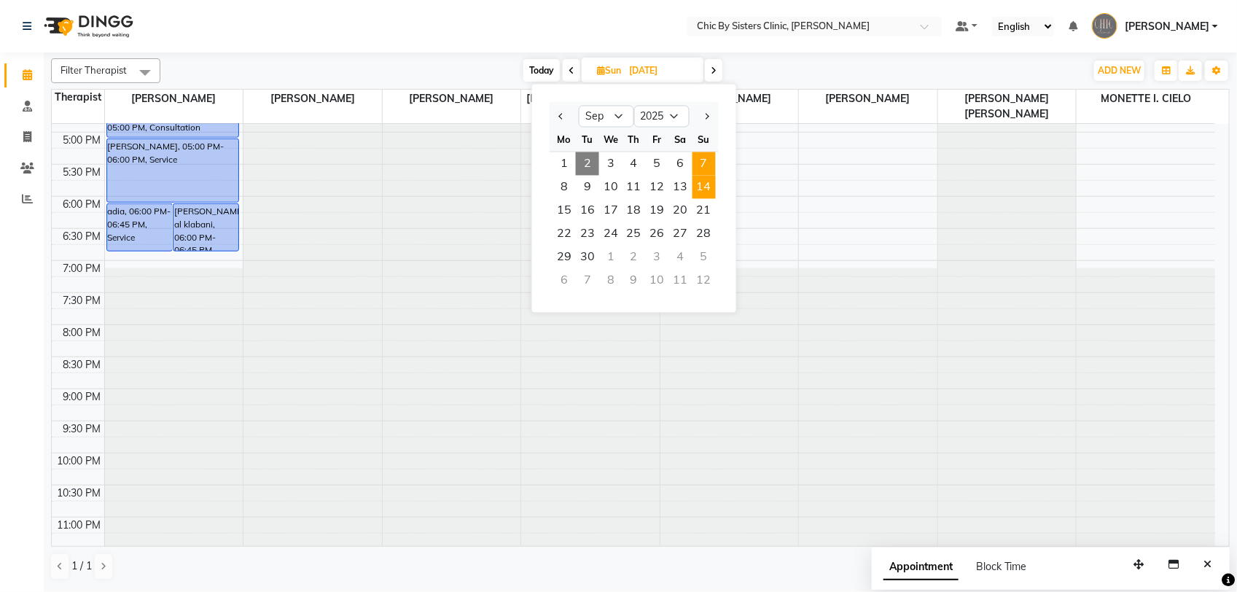
click at [702, 191] on span "14" at bounding box center [703, 187] width 23 height 23
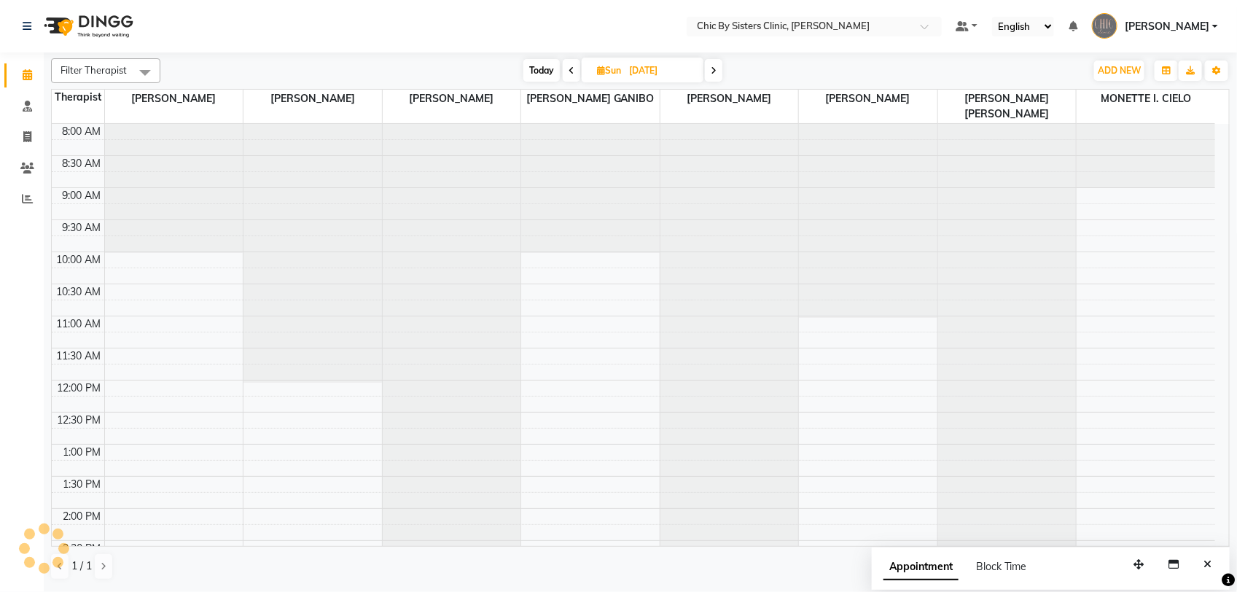
scroll to position [616, 0]
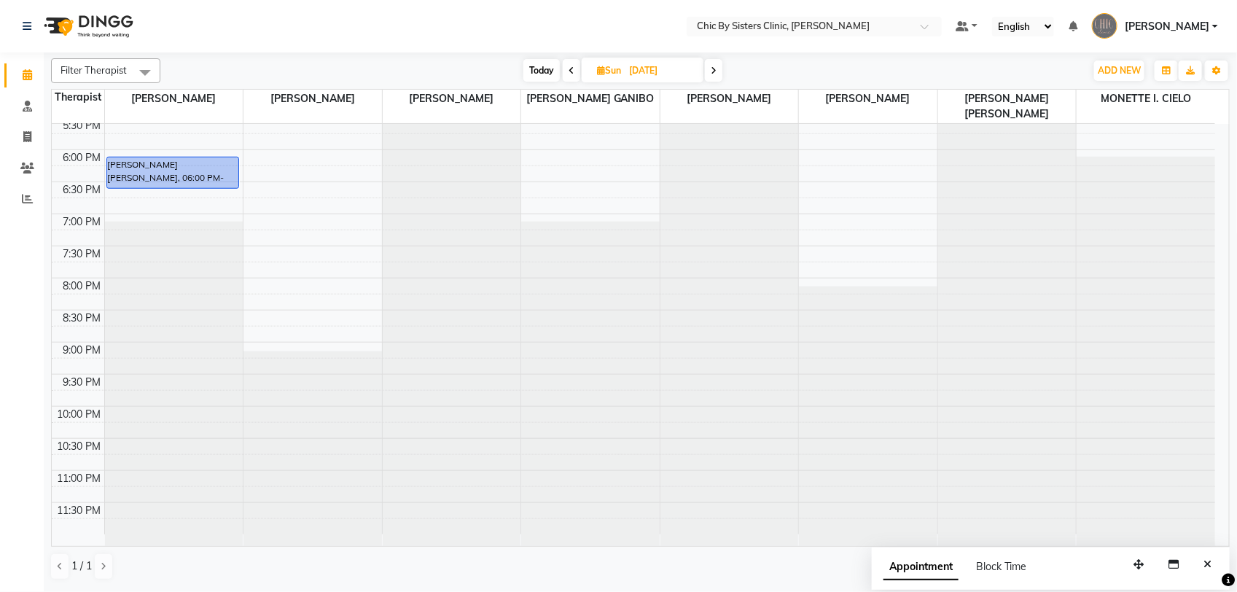
click at [544, 64] on span "Today" at bounding box center [541, 70] width 36 height 23
type input "02-09-2025"
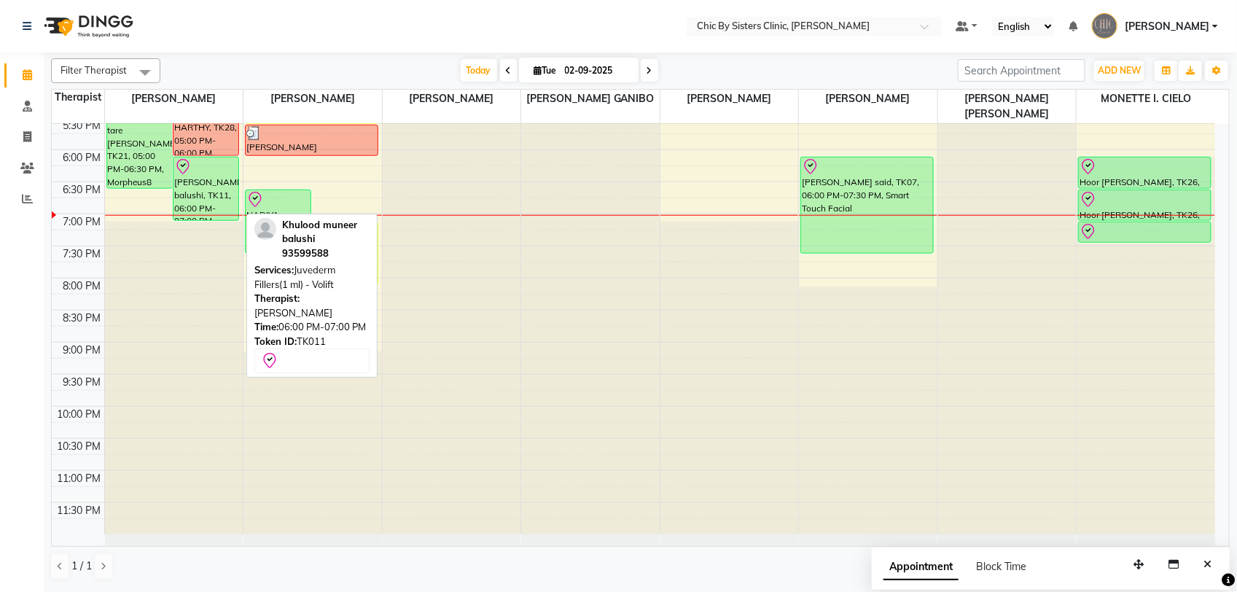
click at [184, 194] on div "[PERSON_NAME] balushi, TK11, 06:00 PM-07:00 PM, Juvederm Fillers(1 ml) - Volift" at bounding box center [205, 188] width 65 height 63
select select "8"
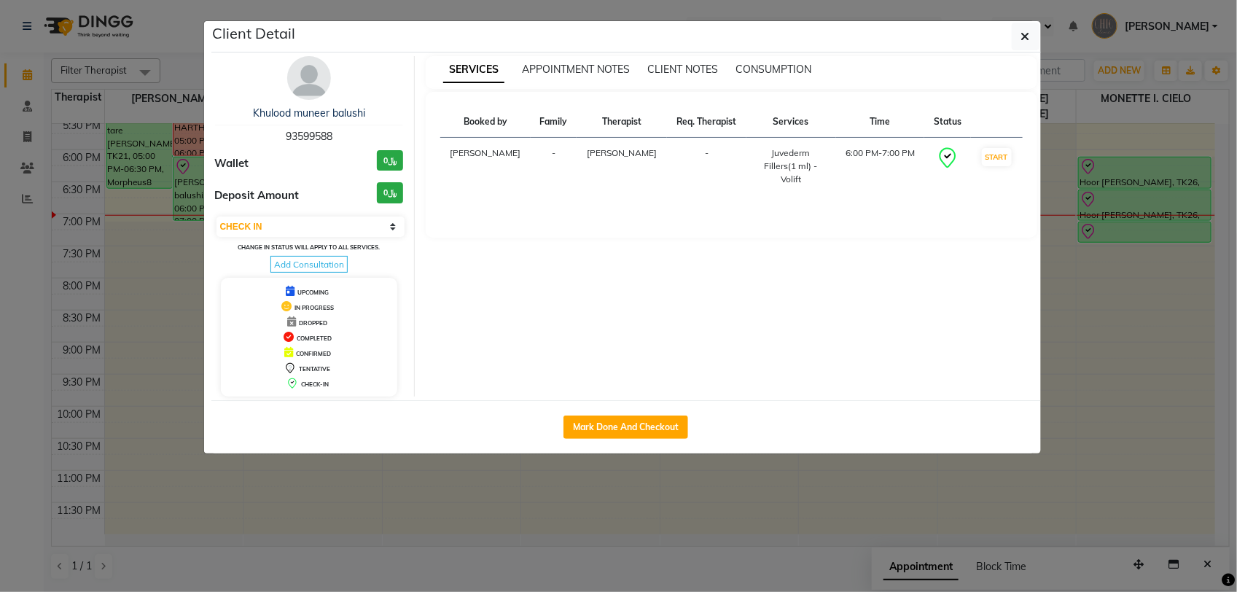
click at [306, 73] on img at bounding box center [309, 78] width 44 height 44
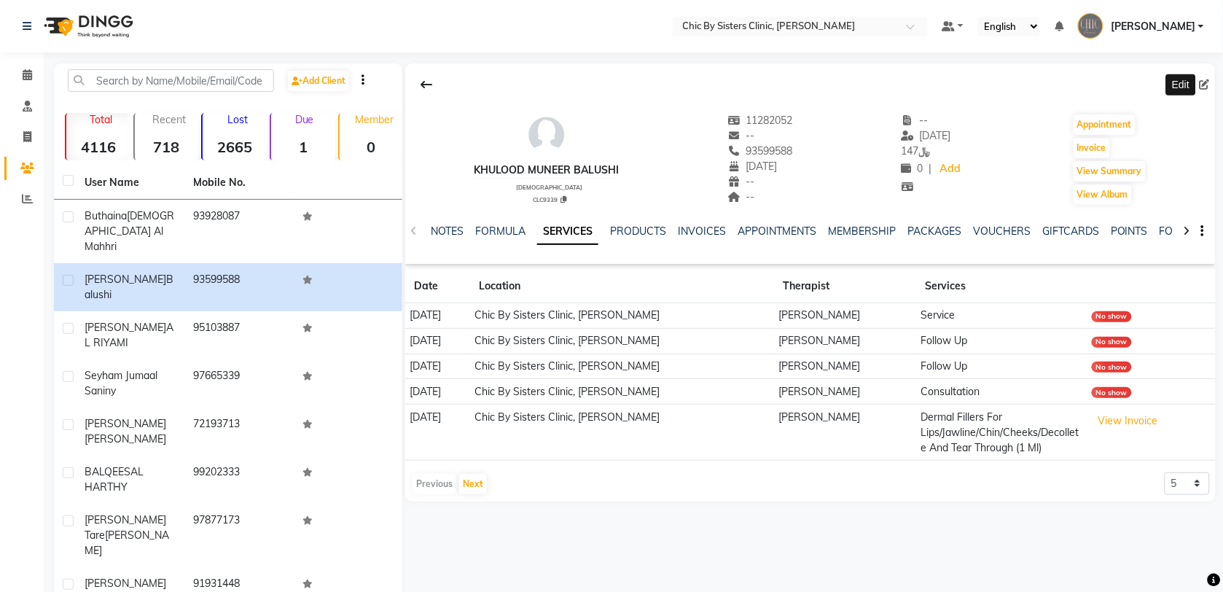
click at [1208, 85] on icon at bounding box center [1205, 84] width 10 height 10
select select "08"
select select "09"
select select "1991"
select select "[DEMOGRAPHIC_DATA]"
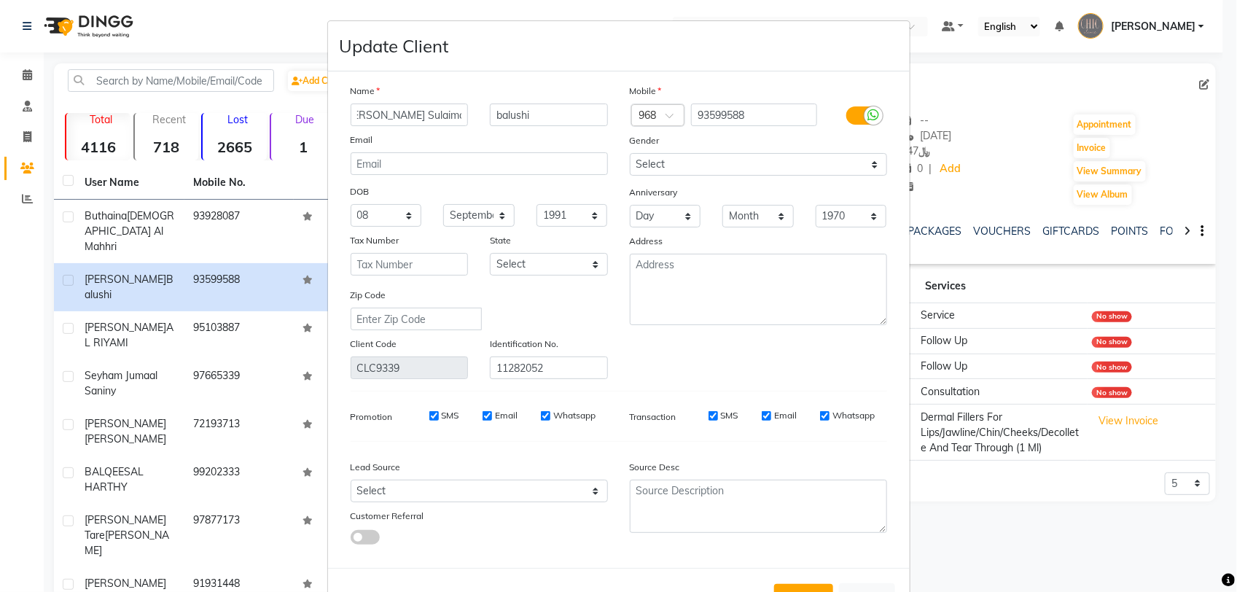
scroll to position [0, 19]
type input "[PERSON_NAME] Sulaiman"
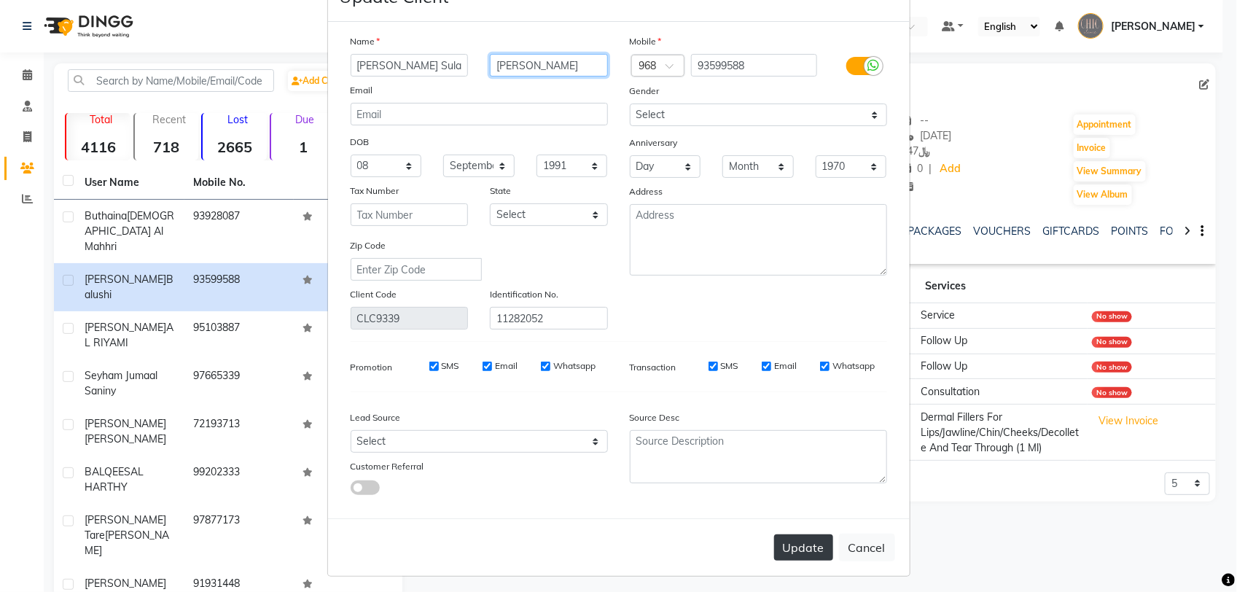
type input "[PERSON_NAME]"
click at [791, 544] on button "Update" at bounding box center [803, 547] width 59 height 26
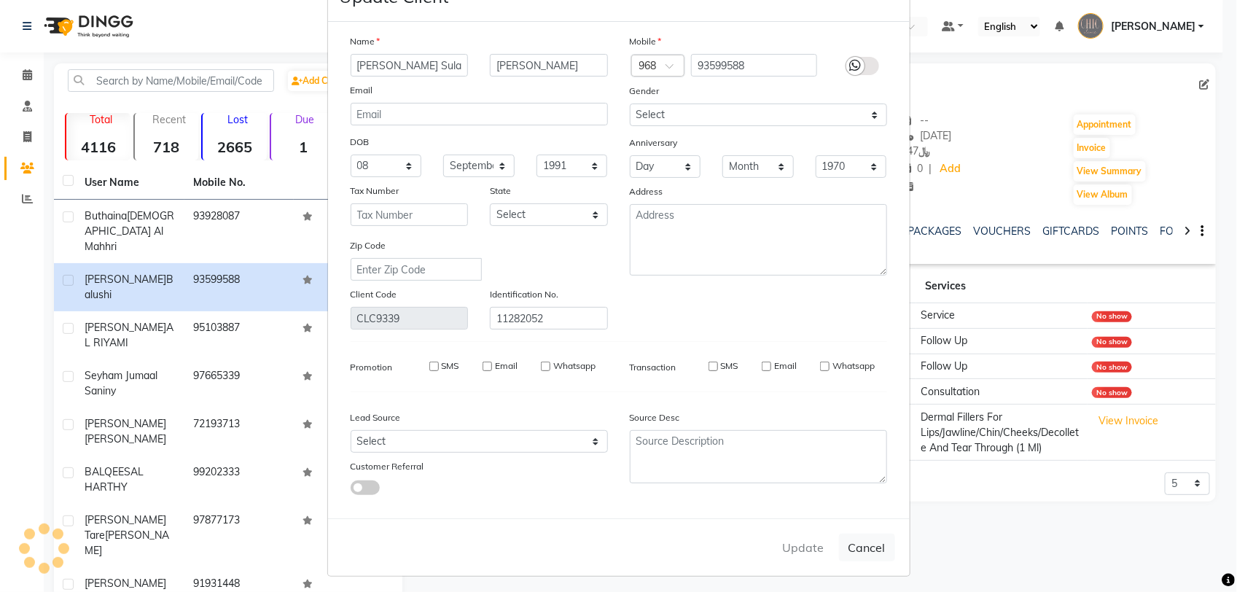
select select
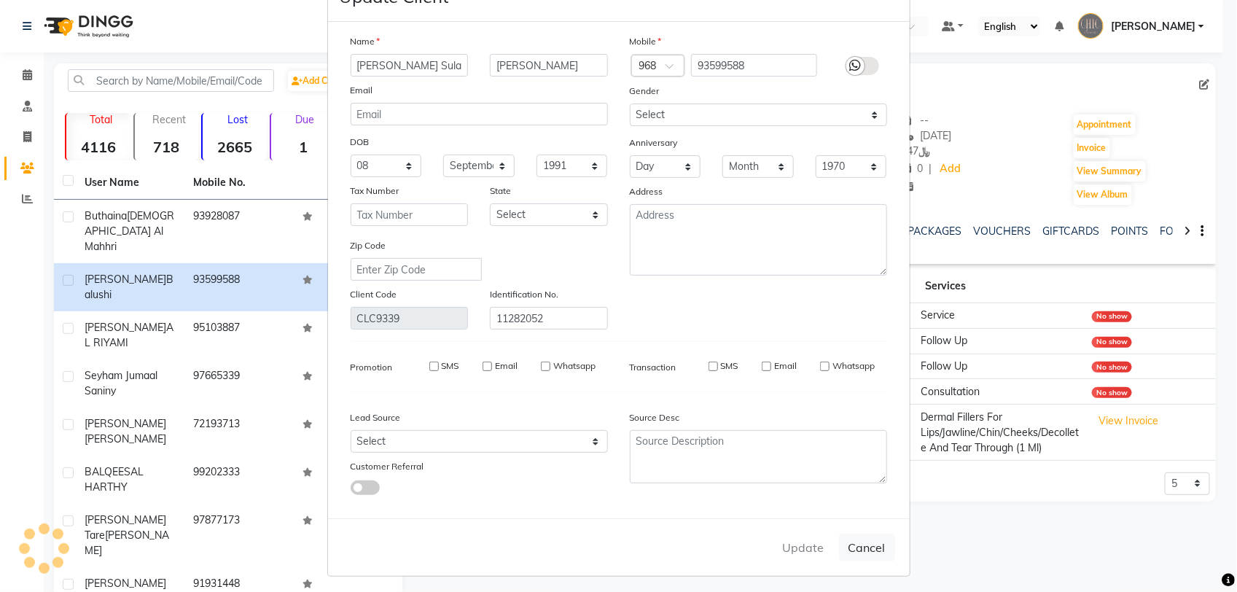
select select
checkbox input "false"
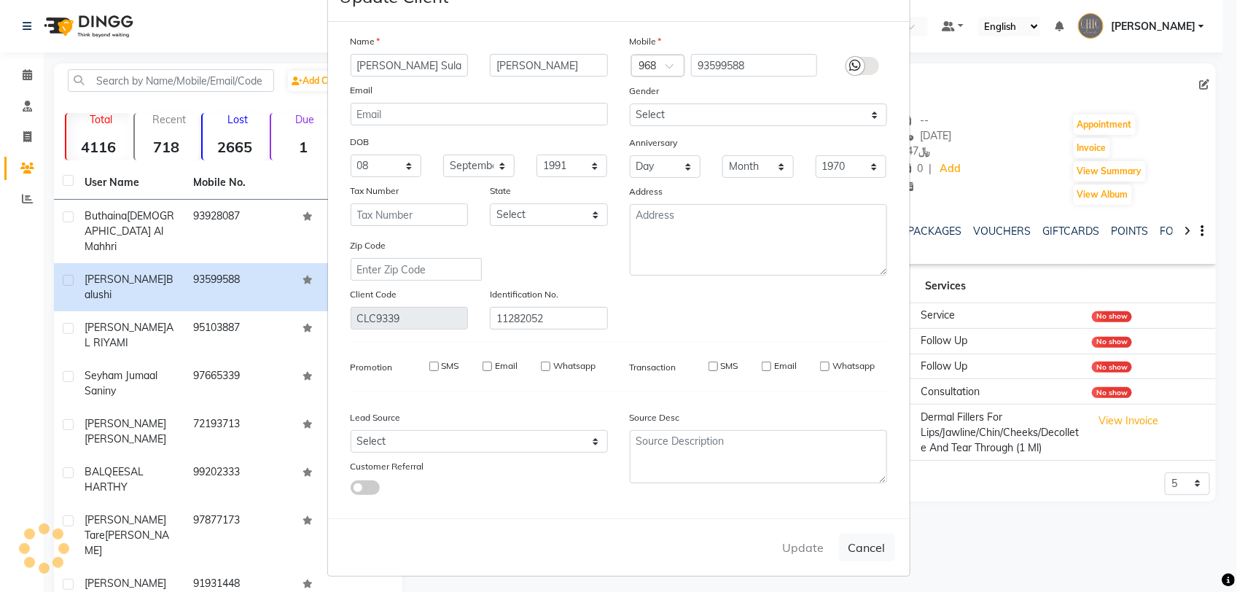
checkbox input "false"
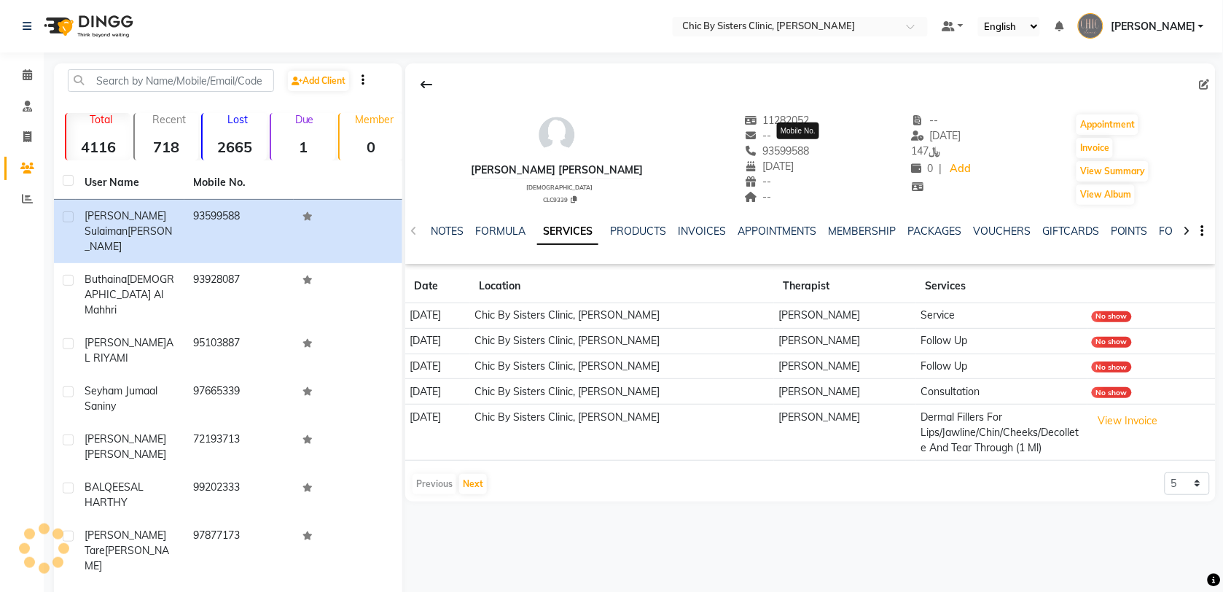
click at [810, 153] on span "93599588" at bounding box center [777, 150] width 66 height 13
copy span "93599588"
drag, startPoint x: 27, startPoint y: 71, endPoint x: 50, endPoint y: 71, distance: 22.6
click at [27, 71] on icon at bounding box center [27, 74] width 9 height 11
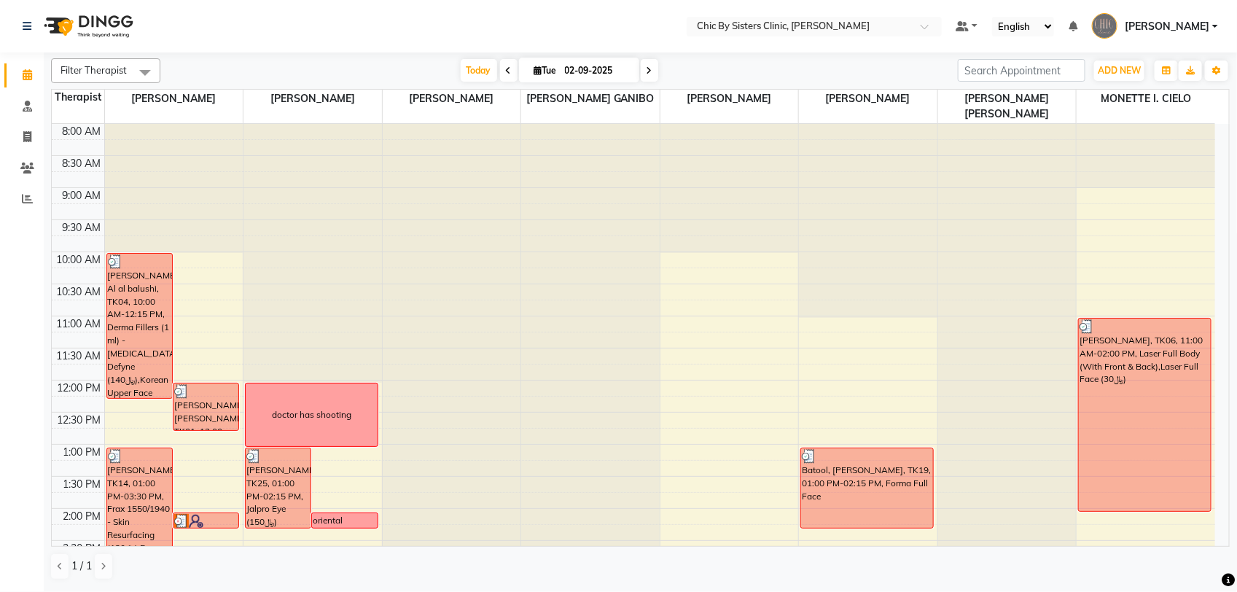
click at [603, 74] on input "02-09-2025" at bounding box center [596, 71] width 73 height 22
select select "9"
select select "2025"
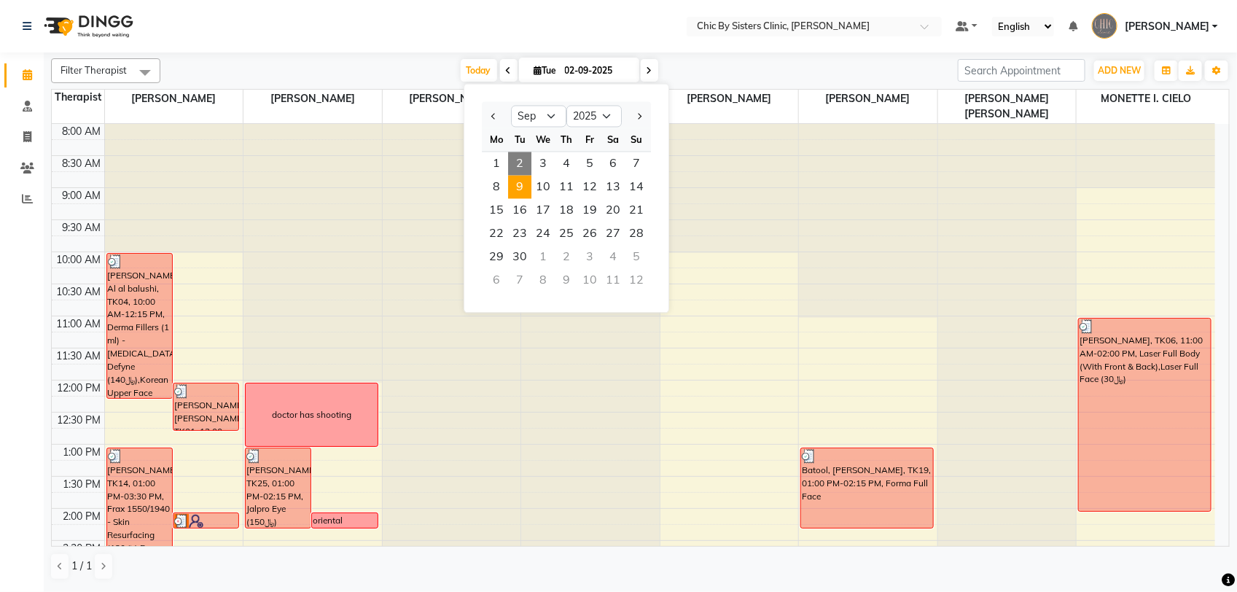
click at [515, 190] on span "9" at bounding box center [519, 187] width 23 height 23
type input "[DATE]"
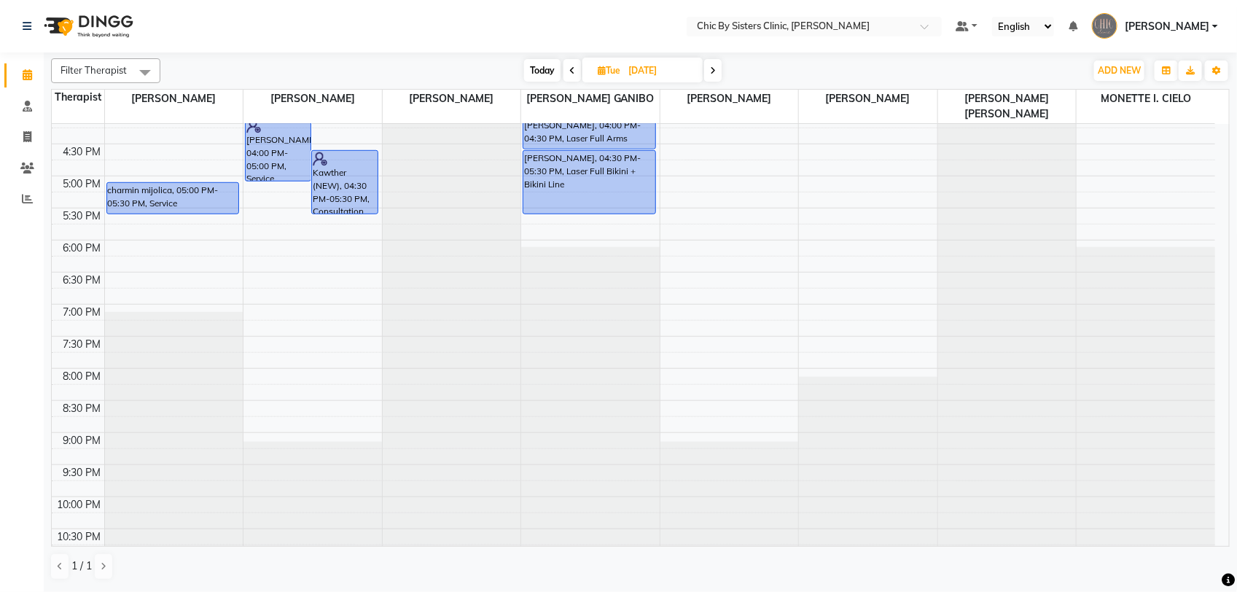
scroll to position [251, 0]
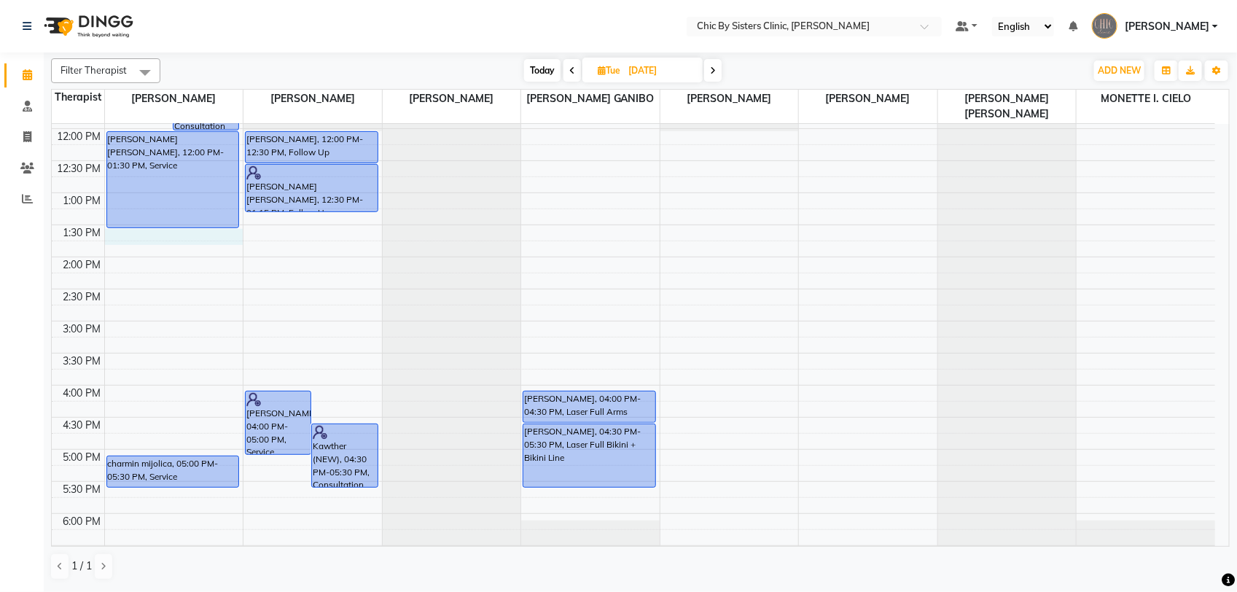
click at [177, 237] on div "8:00 AM 8:30 AM 9:00 AM 9:30 AM 10:00 AM 10:30 AM 11:00 AM 11:30 AM 12:00 PM 12…" at bounding box center [633, 384] width 1163 height 1025
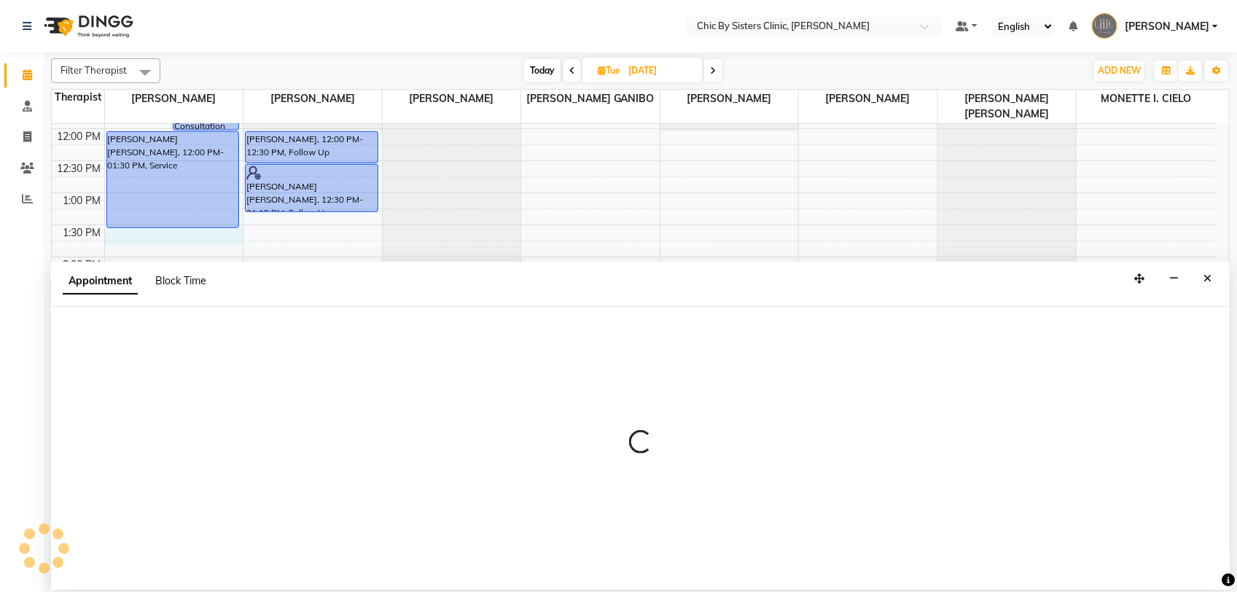
select select "49177"
select select "810"
select select "tentative"
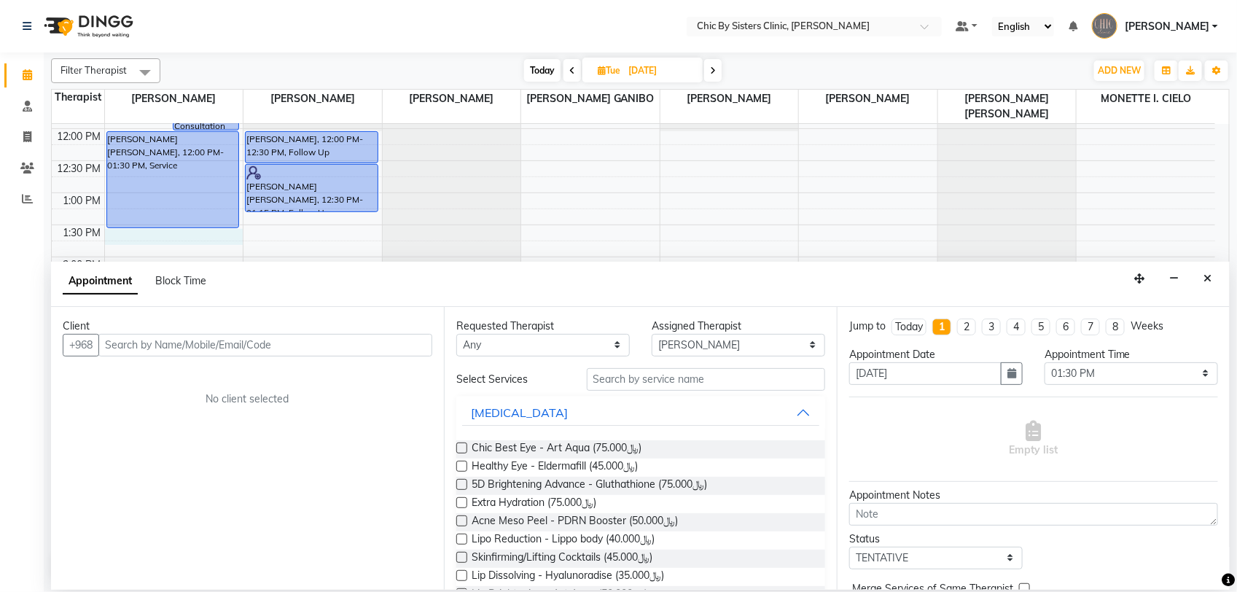
click at [162, 347] on input "text" at bounding box center [265, 345] width 334 height 23
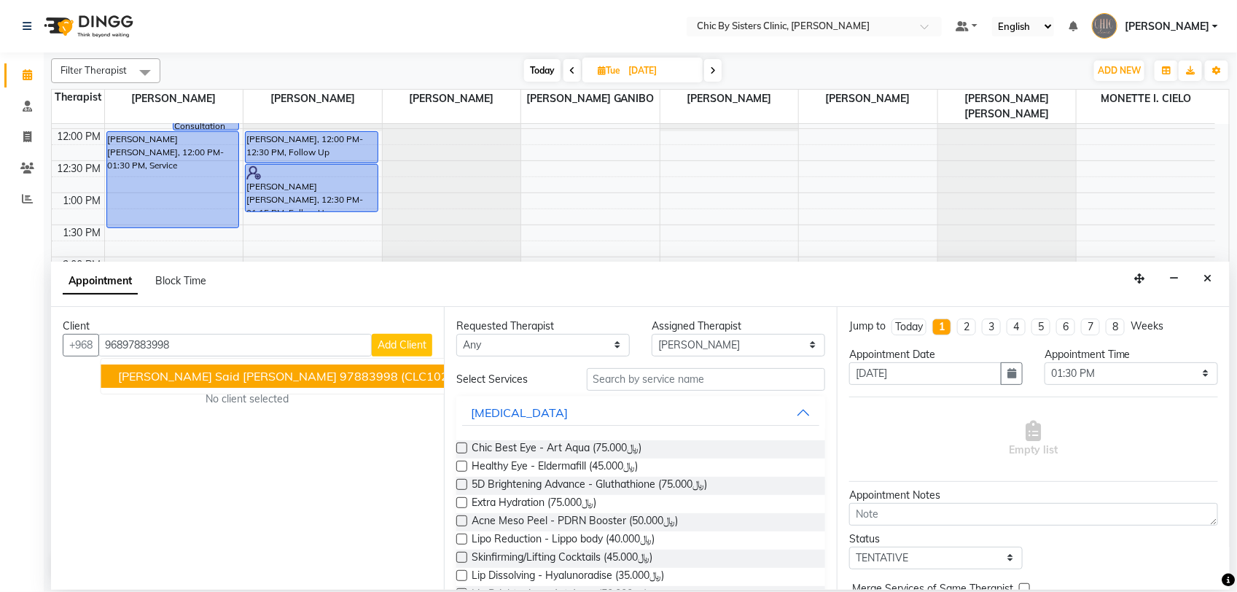
click at [212, 380] on span "[PERSON_NAME] Said [PERSON_NAME]" at bounding box center [228, 376] width 219 height 15
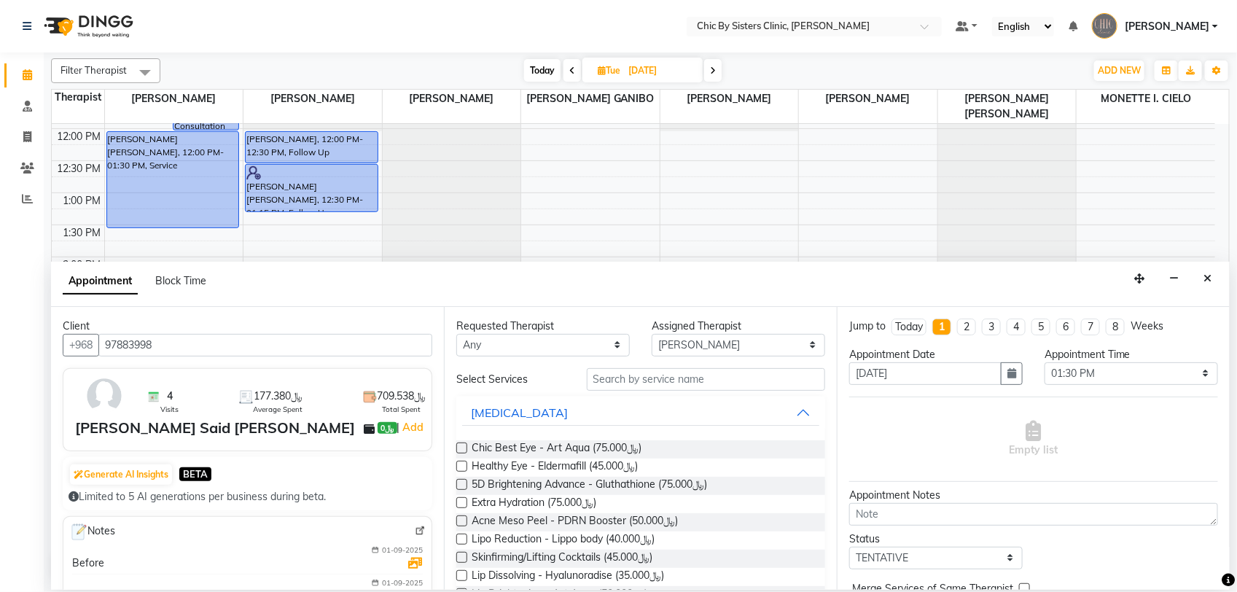
type input "97883998"
click at [682, 370] on input "text" at bounding box center [706, 379] width 238 height 23
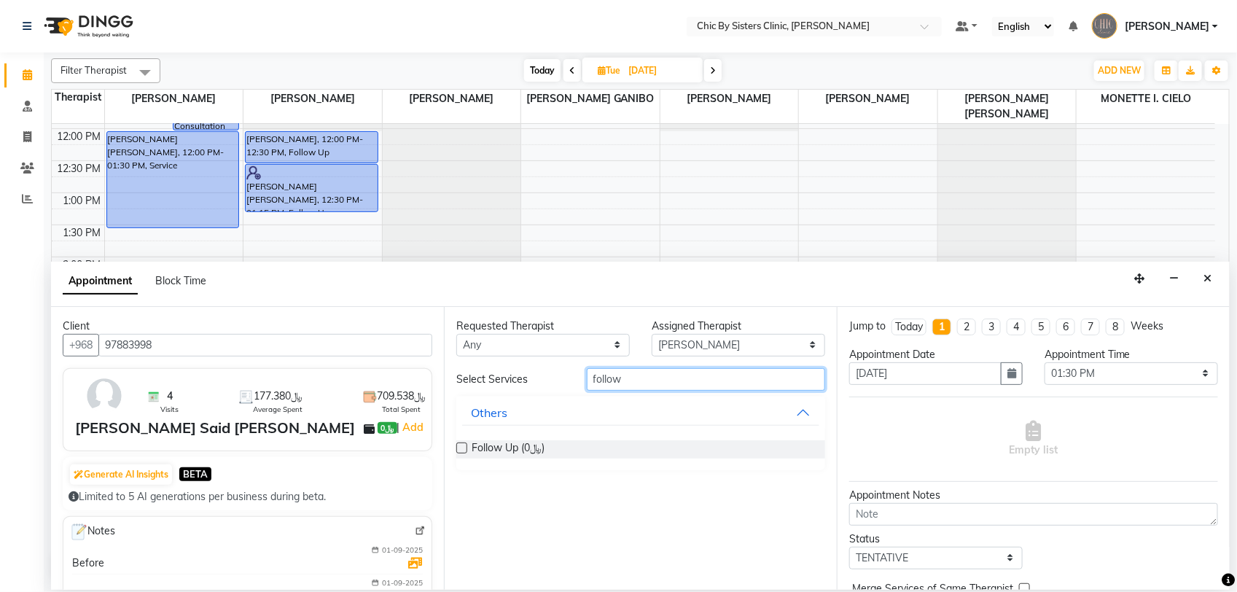
type input "follow"
click at [460, 446] on label at bounding box center [461, 447] width 11 height 11
click at [460, 446] on input "checkbox" at bounding box center [460, 449] width 9 height 9
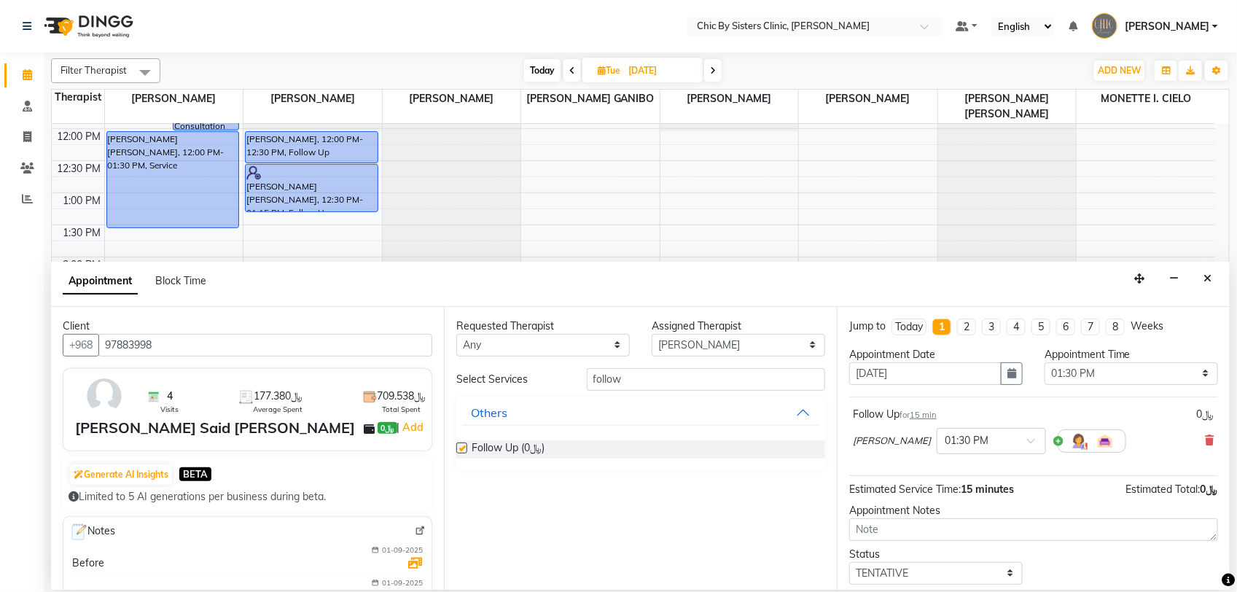
checkbox input "false"
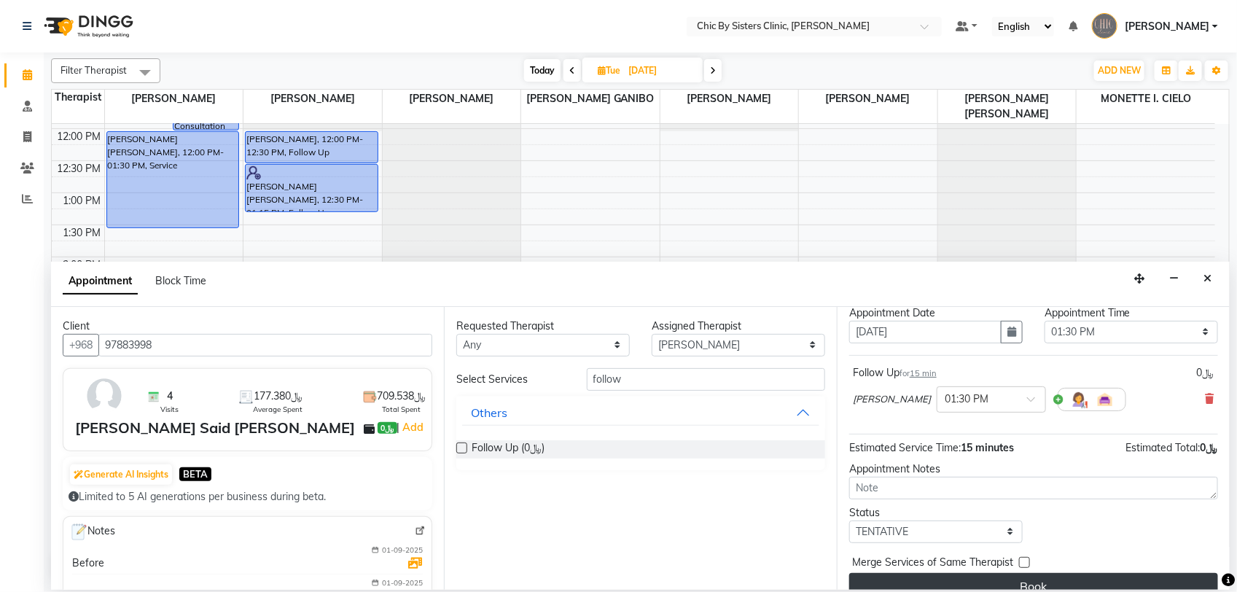
scroll to position [64, 0]
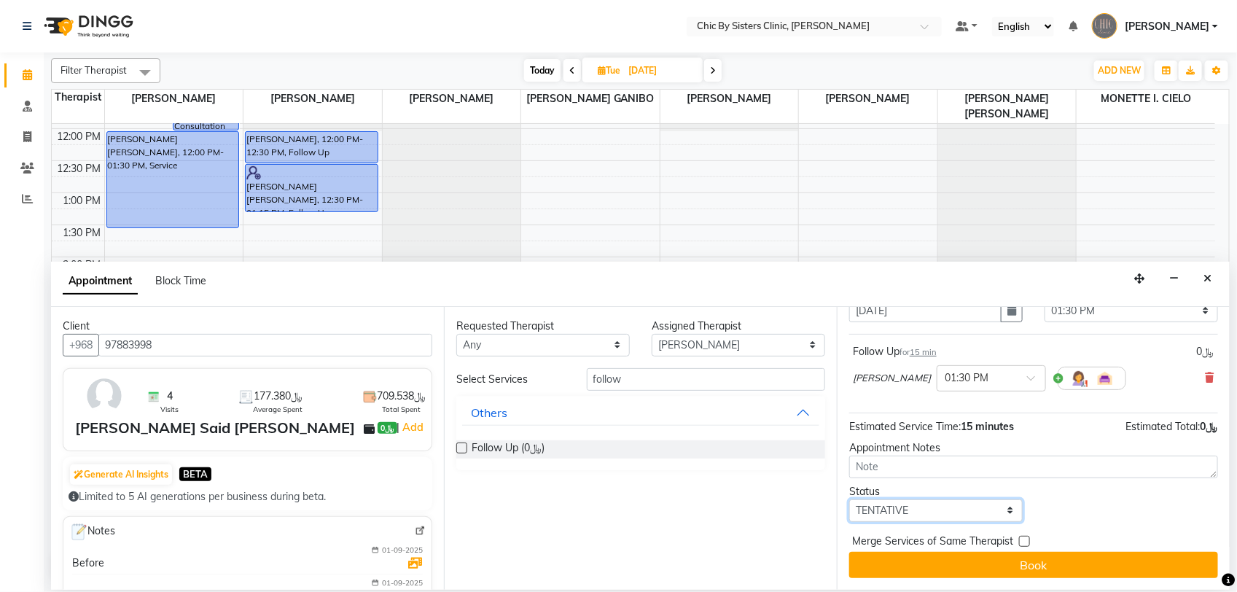
click at [997, 512] on select "Select TENTATIVE CONFIRM UPCOMING" at bounding box center [935, 510] width 173 height 23
select select "upcoming"
click at [849, 499] on select "Select TENTATIVE CONFIRM UPCOMING" at bounding box center [935, 510] width 173 height 23
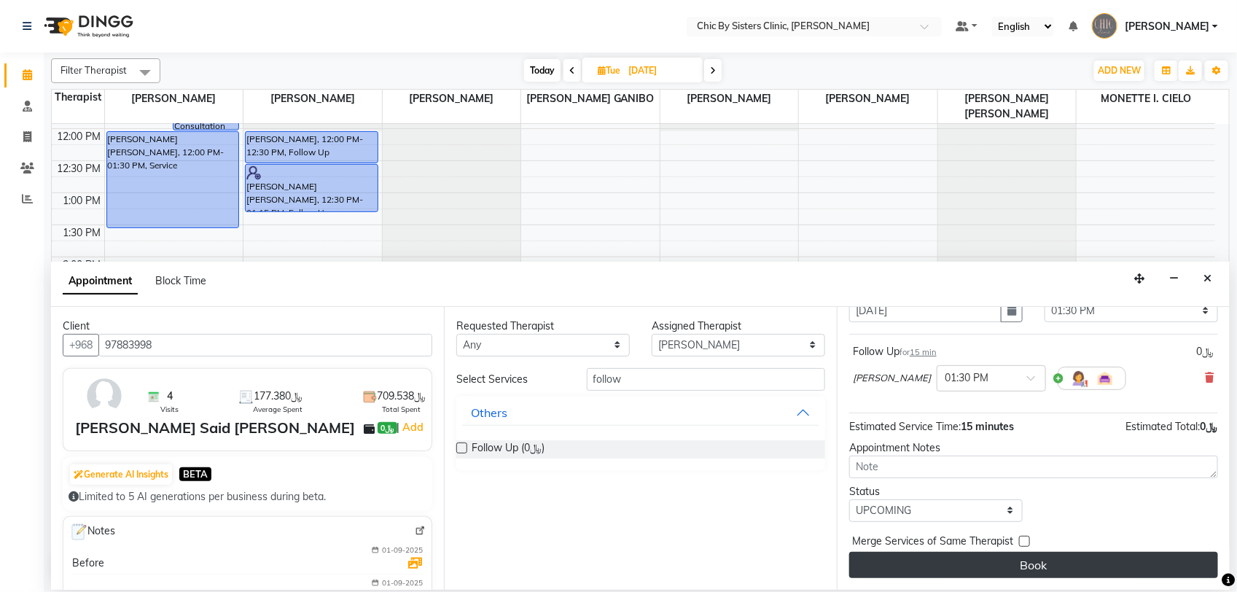
click at [1008, 569] on button "Book" at bounding box center [1033, 565] width 369 height 26
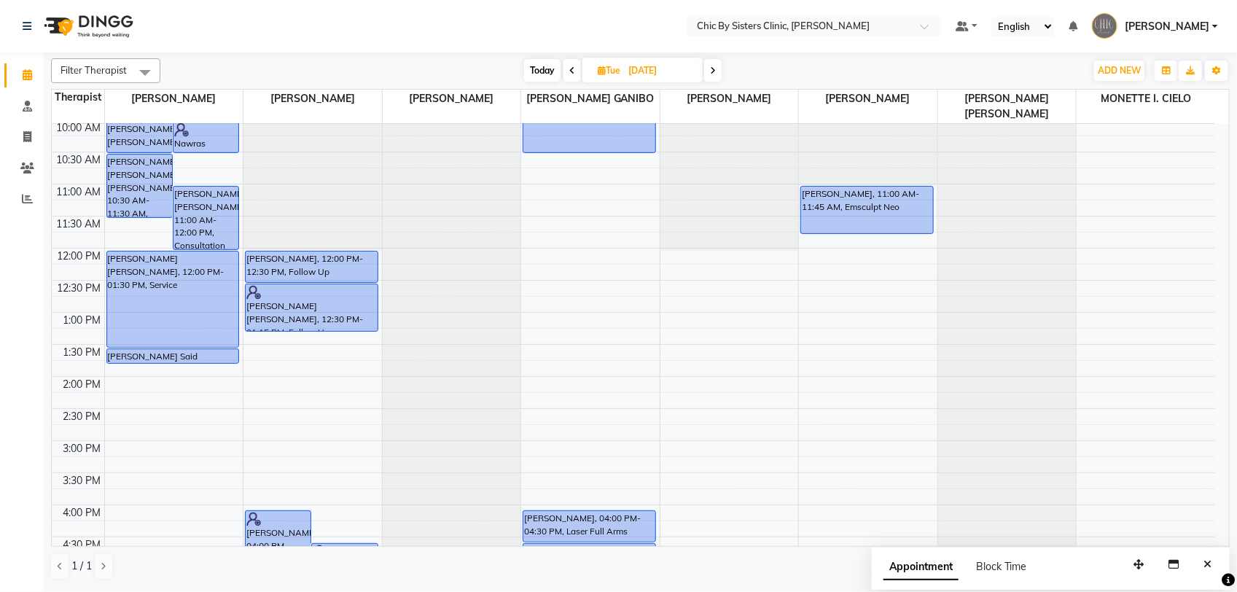
scroll to position [194, 0]
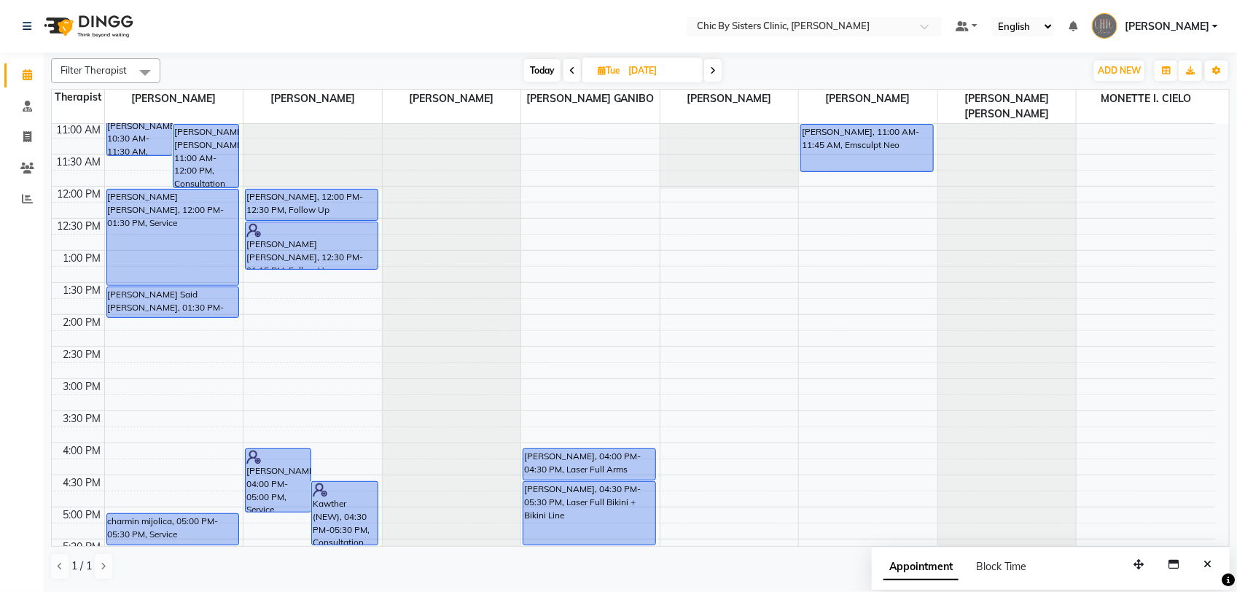
drag, startPoint x: 206, startPoint y: 299, endPoint x: 255, endPoint y: 289, distance: 50.5
click at [206, 308] on div "[PERSON_NAME] [PERSON_NAME], 10:00 AM-10:30 AM, Follow Up Nawras [PERSON_NAME],…" at bounding box center [174, 442] width 138 height 1025
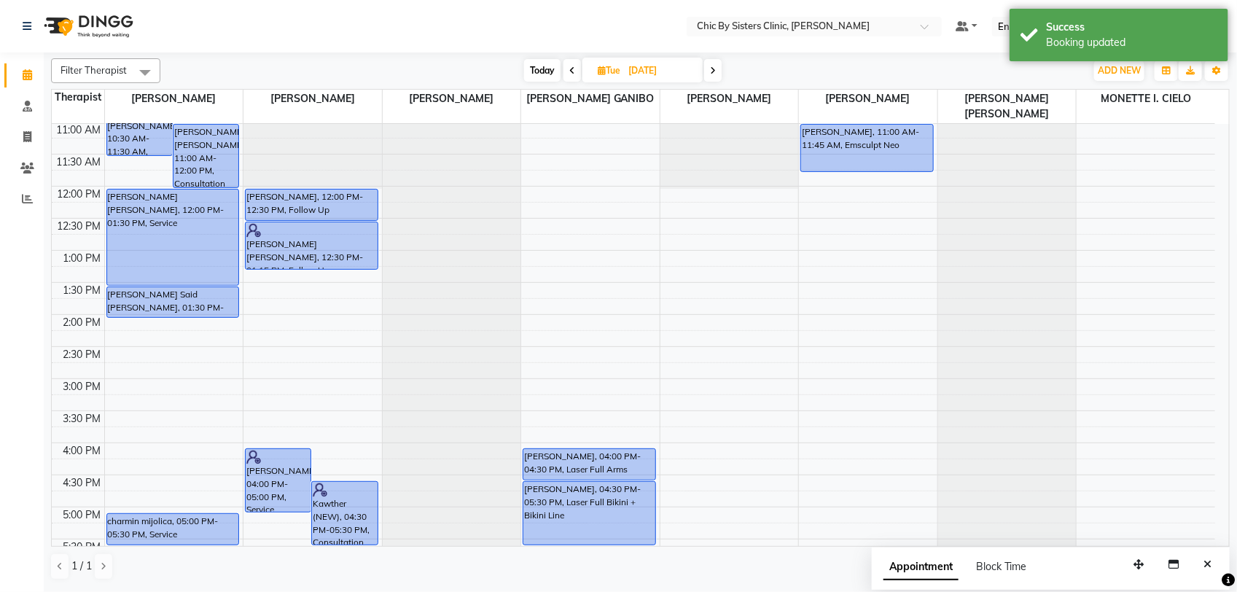
click at [534, 66] on span "Today" at bounding box center [542, 70] width 36 height 23
type input "02-09-2025"
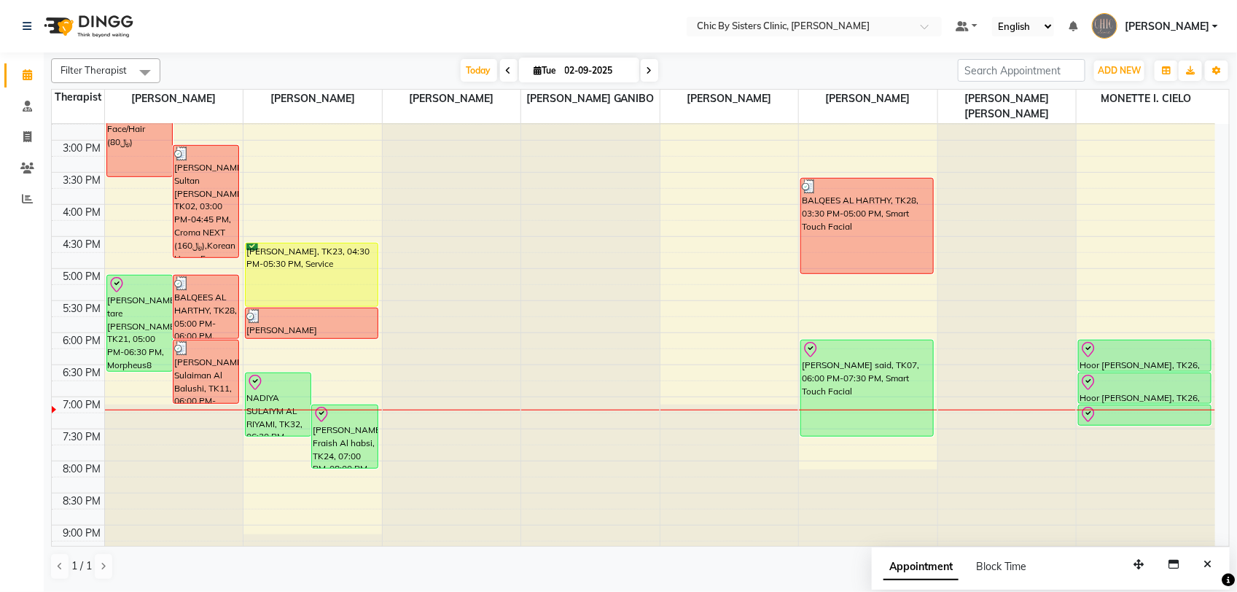
scroll to position [454, 0]
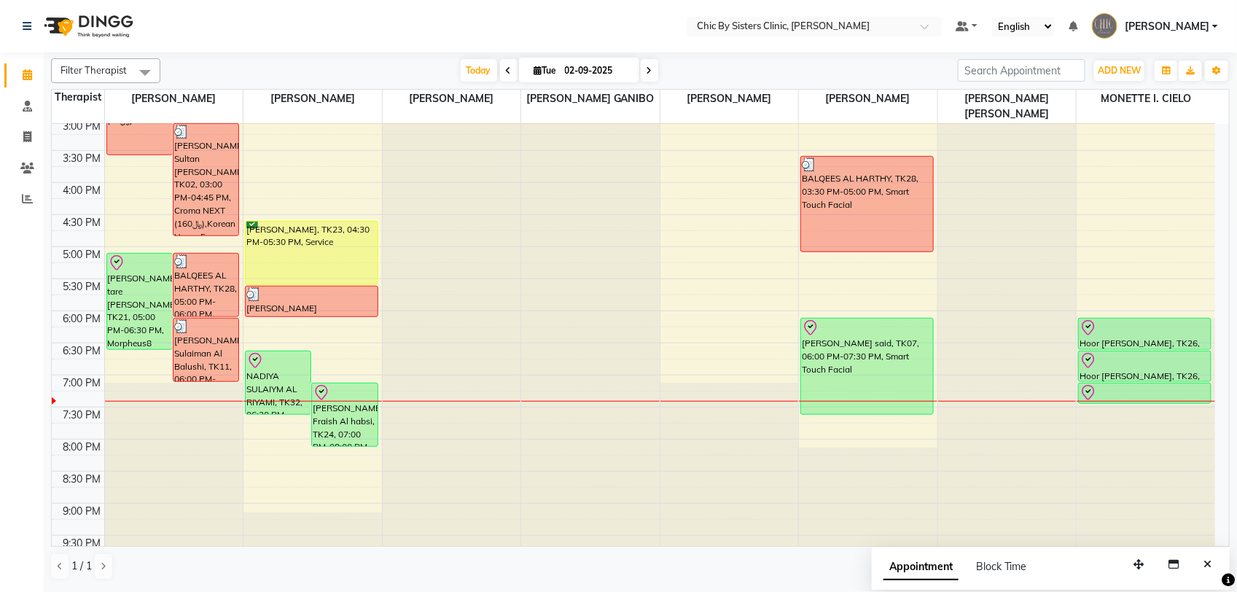
click at [585, 78] on input "02-09-2025" at bounding box center [596, 71] width 73 height 22
select select "9"
select select "2025"
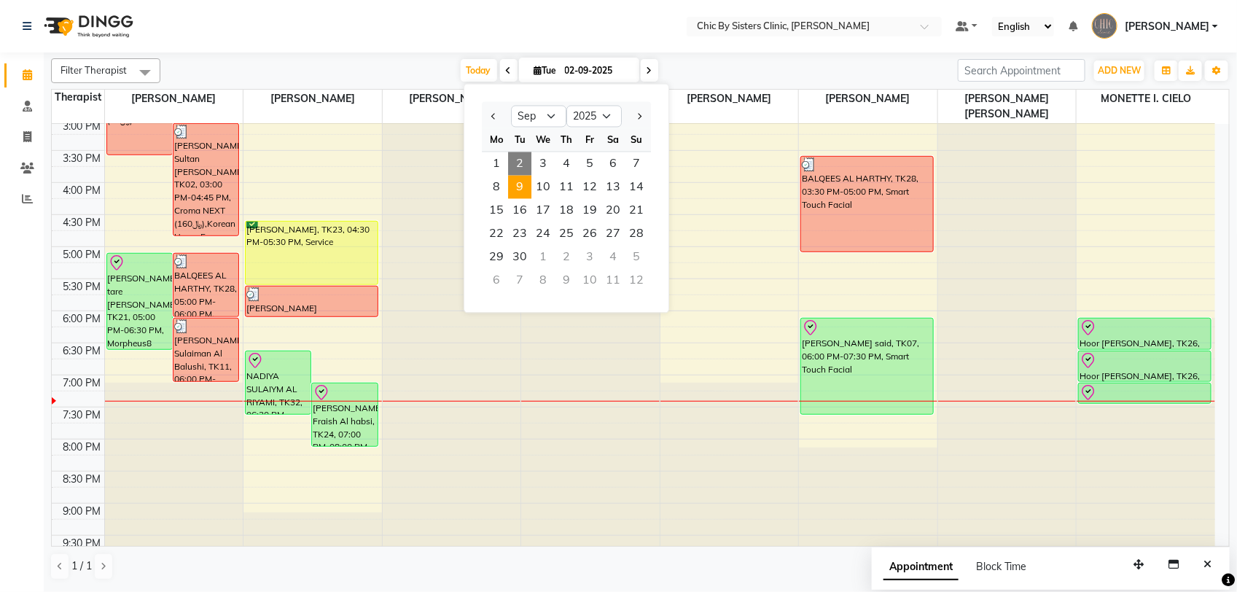
click at [515, 184] on span "9" at bounding box center [519, 187] width 23 height 23
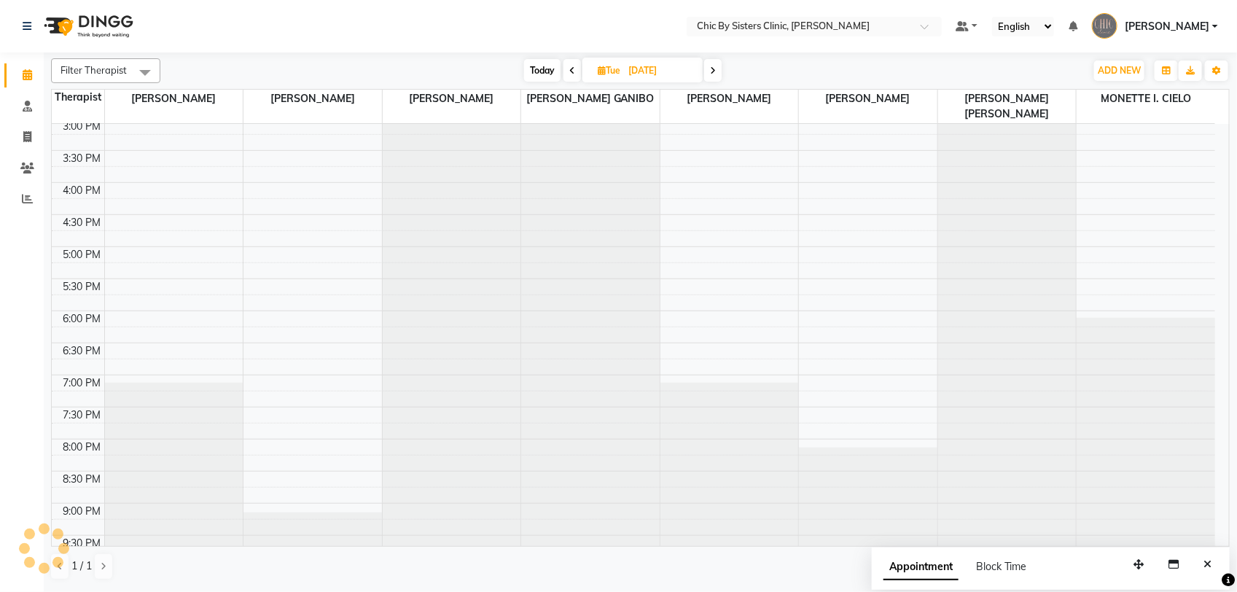
scroll to position [616, 0]
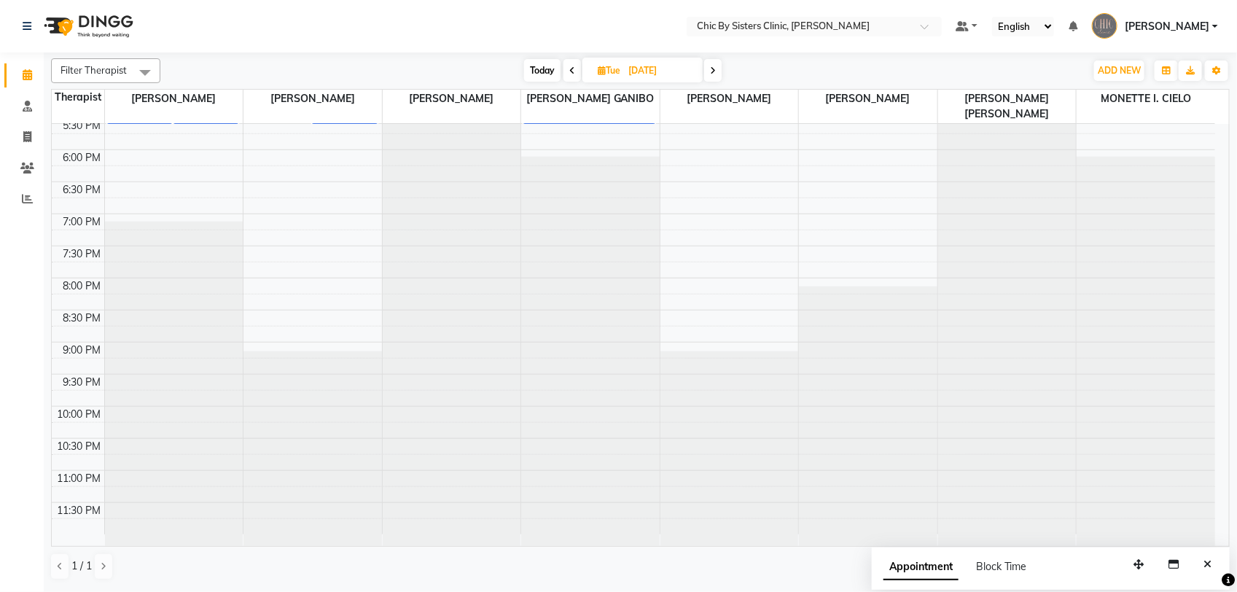
click at [534, 73] on span "Today" at bounding box center [542, 70] width 36 height 23
type input "02-09-2025"
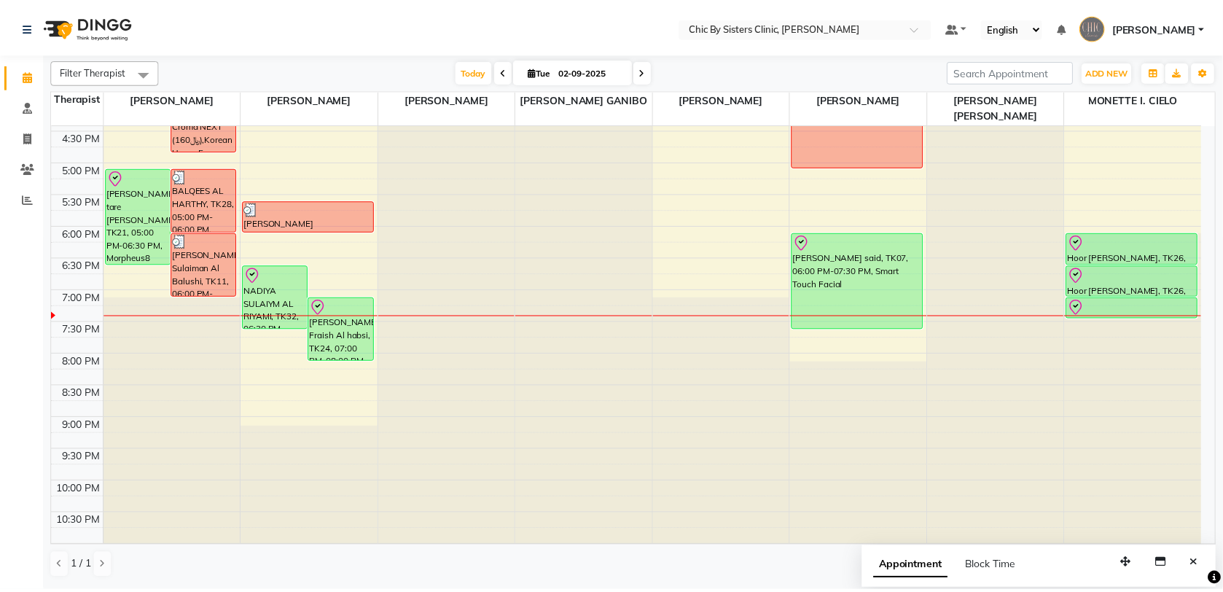
scroll to position [434, 0]
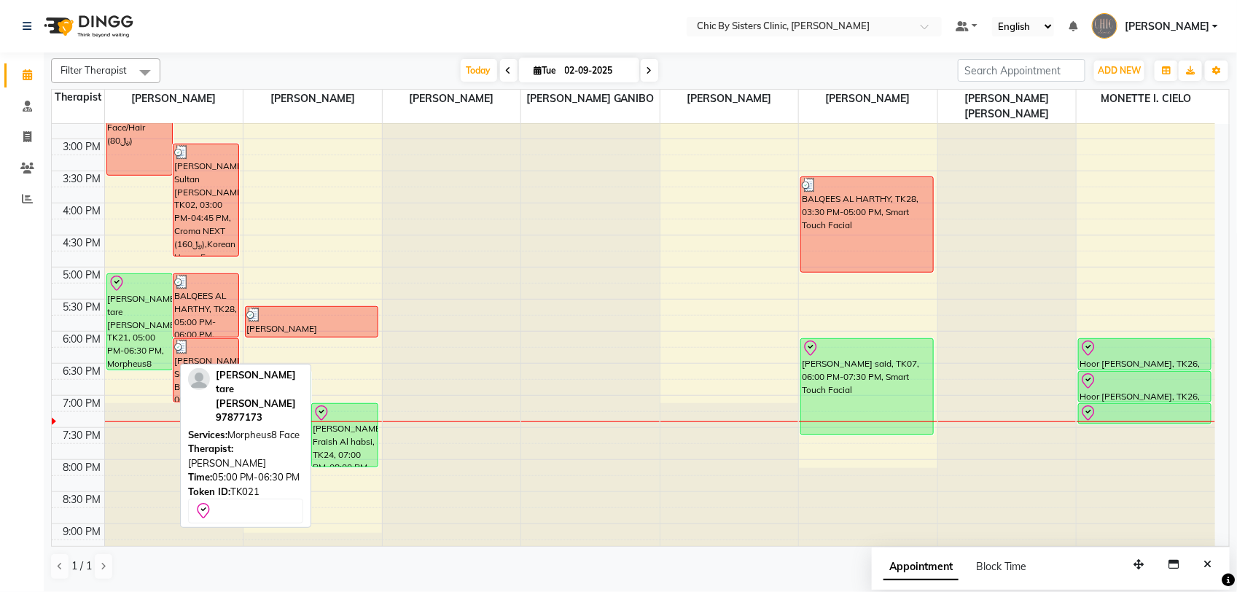
click at [128, 322] on div "[PERSON_NAME] tare [PERSON_NAME], TK21, 05:00 PM-06:30 PM, Morpheus8 Face" at bounding box center [139, 321] width 65 height 95
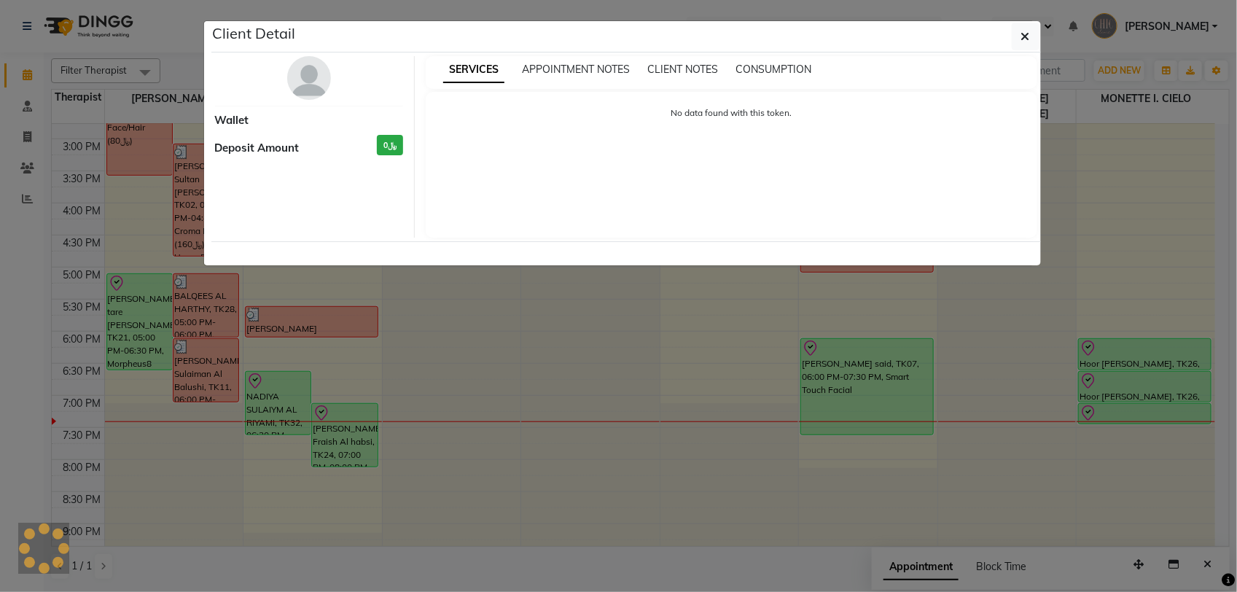
select select "8"
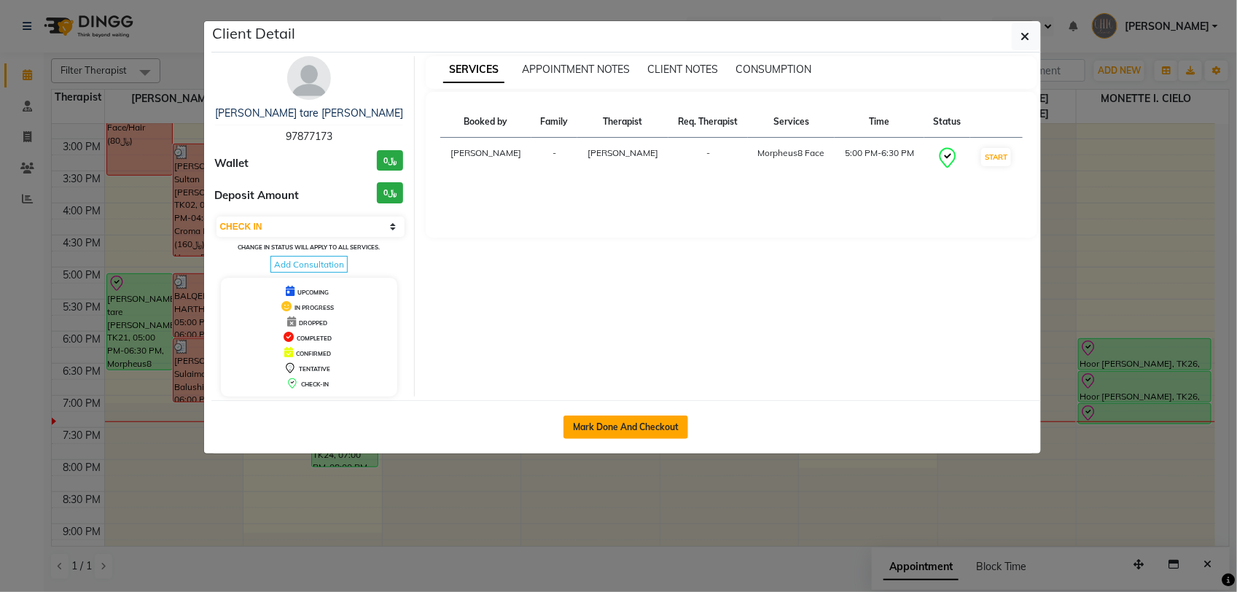
click at [660, 432] on button "Mark Done And Checkout" at bounding box center [625, 426] width 125 height 23
select select "service"
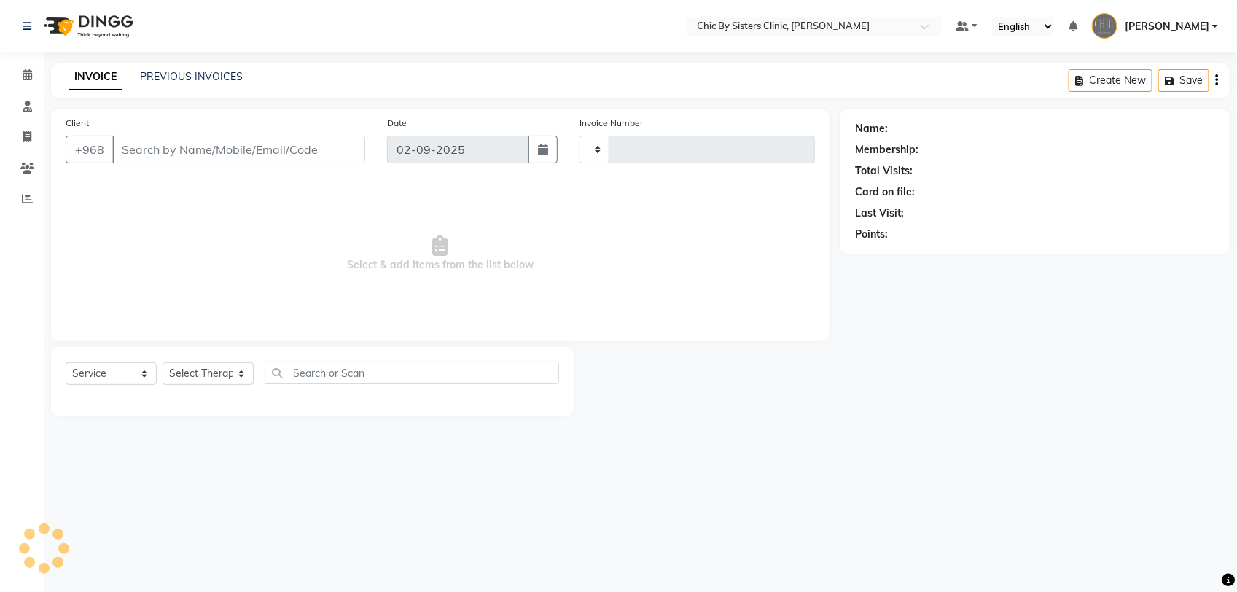
type input "2040"
select select "6348"
type input "97877173"
select select "49177"
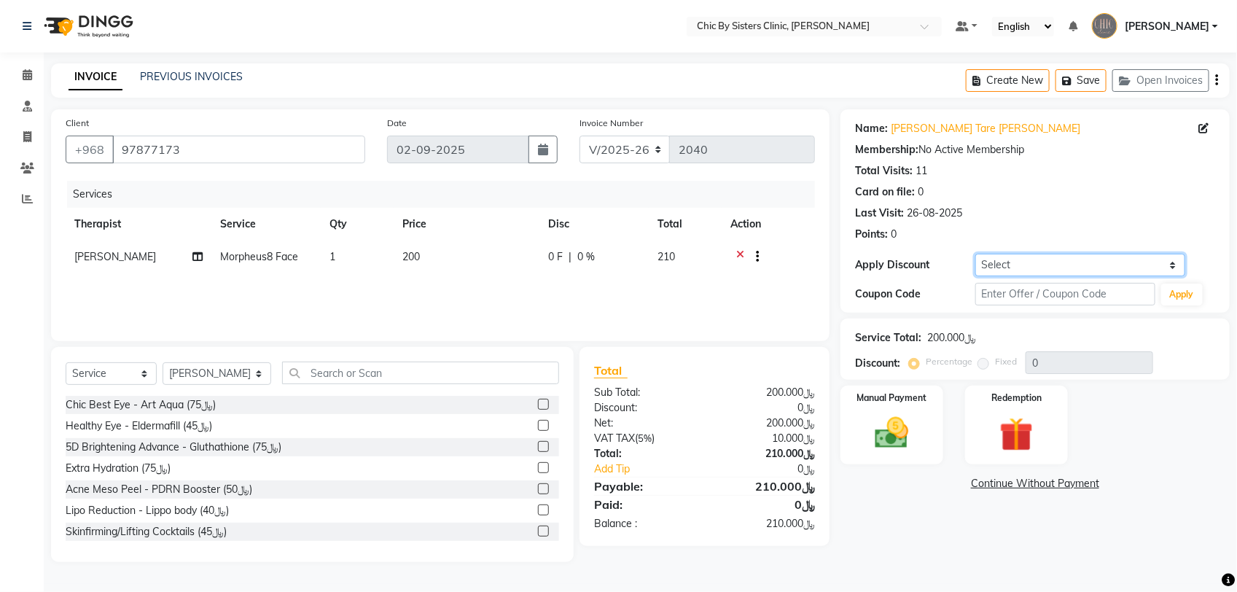
click at [1041, 268] on select "Select Coupon → Forma - Full Face (Summer Offer) - Redemption Code Coupon → Ems…" at bounding box center [1080, 265] width 210 height 23
select select "4: Object"
click at [975, 254] on select "Select Coupon → Forma - Full Face (Summer Offer) - Redemption Code Coupon → Ems…" at bounding box center [1080, 265] width 210 height 23
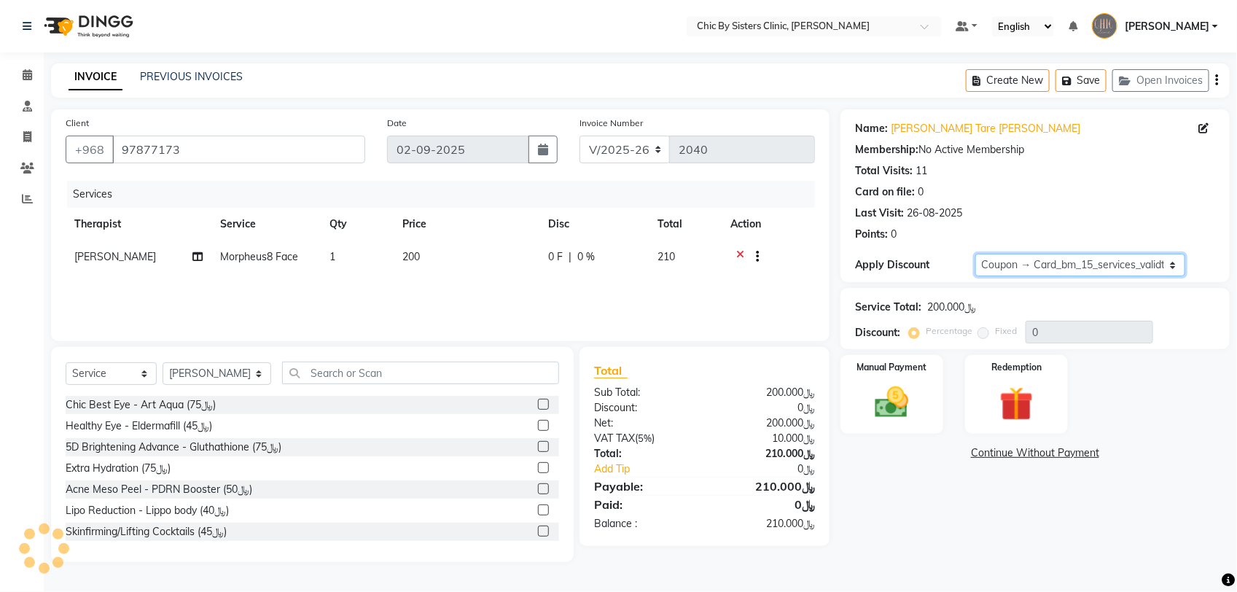
type input "15"
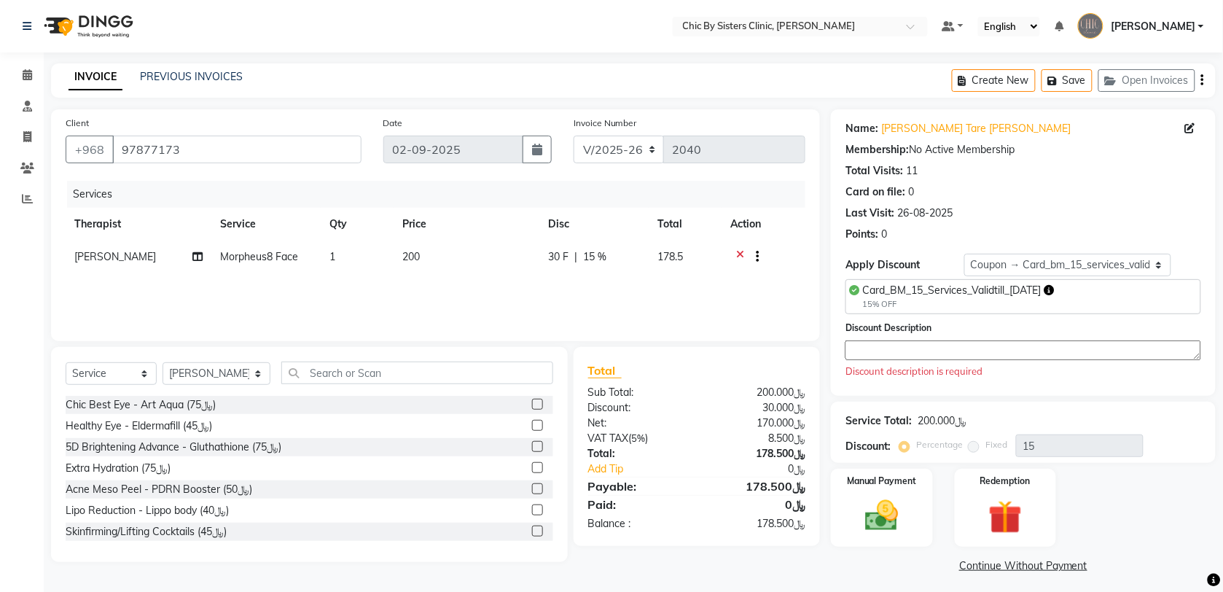
click at [915, 351] on textarea at bounding box center [1023, 350] width 356 height 20
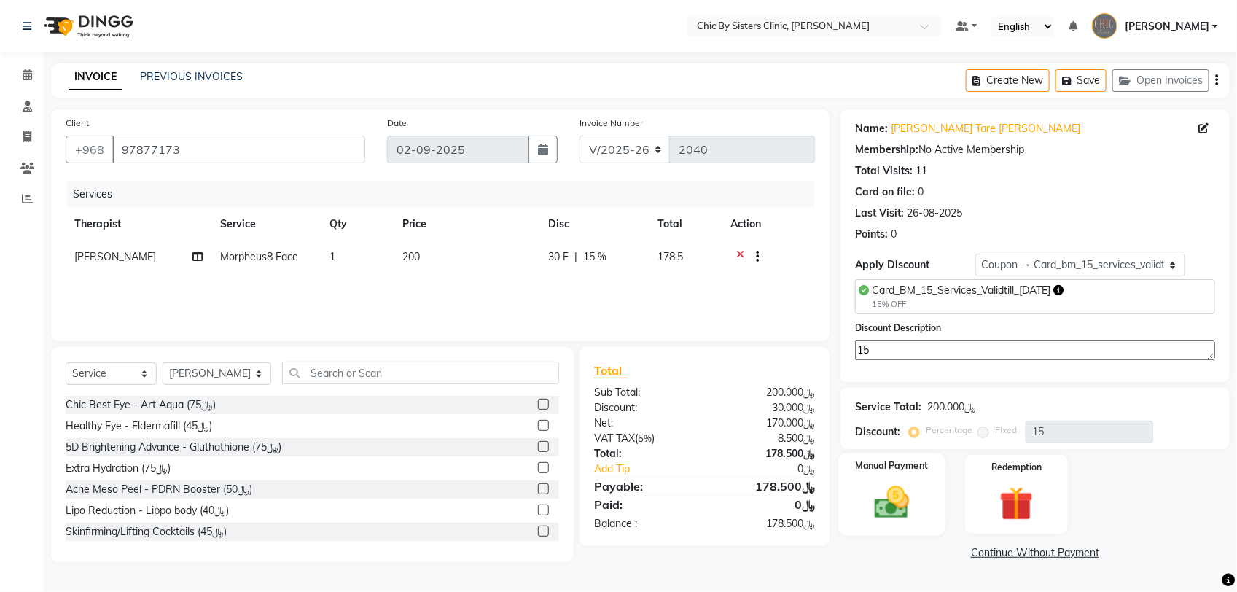
type textarea "15"
click at [926, 486] on div "Manual Payment" at bounding box center [891, 494] width 107 height 82
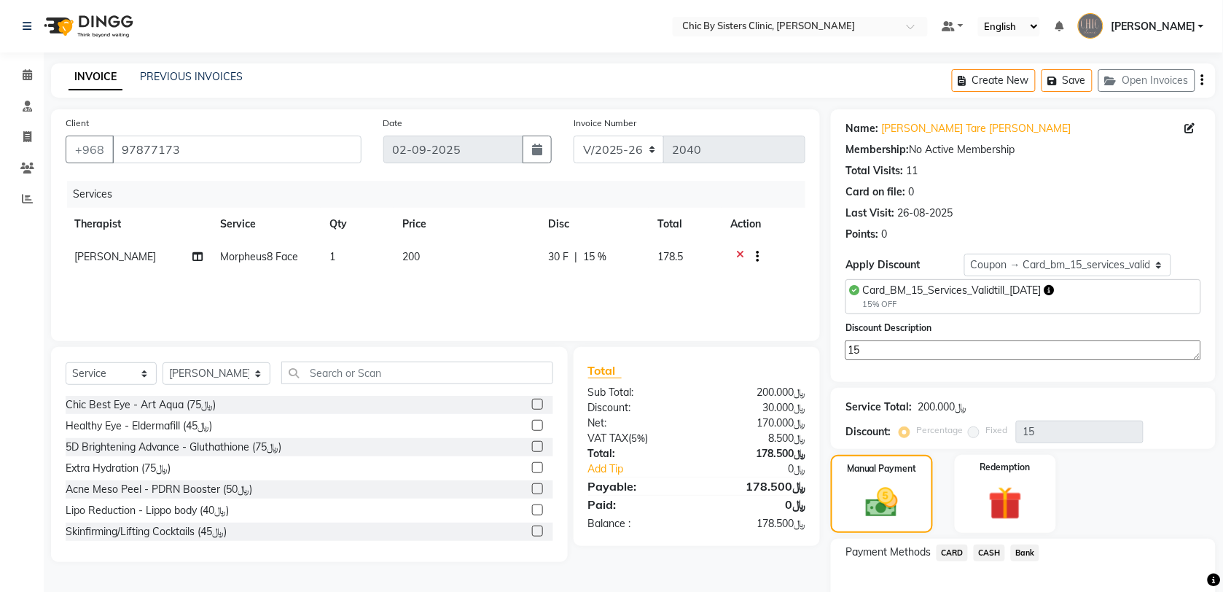
click at [944, 555] on span "CARD" at bounding box center [952, 552] width 31 height 17
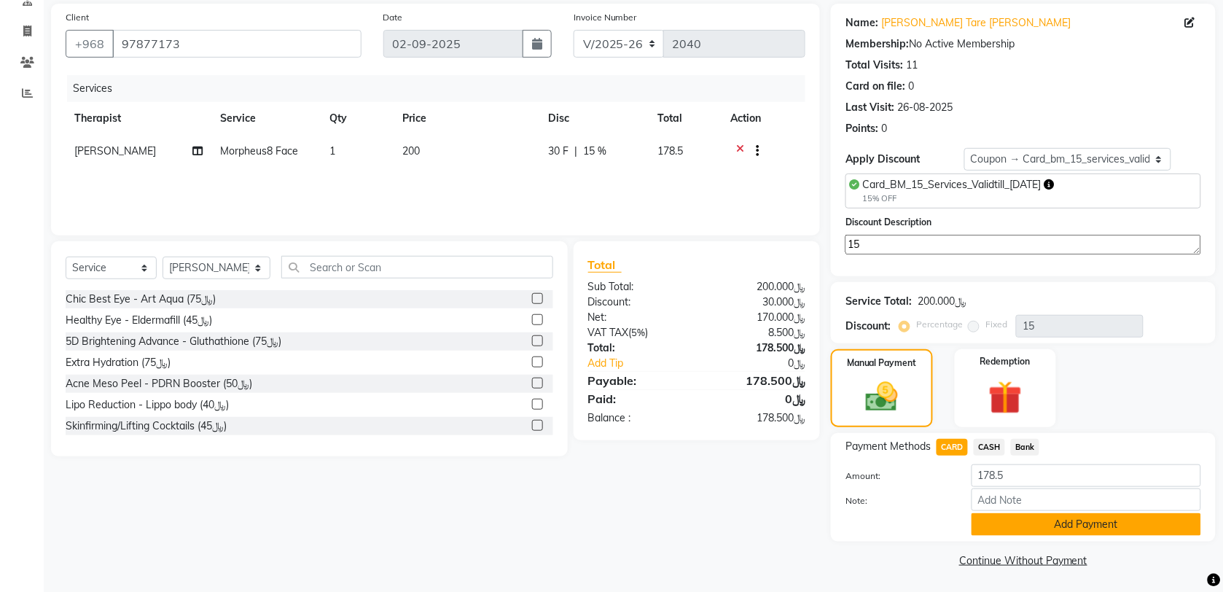
click at [1092, 523] on button "Add Payment" at bounding box center [1087, 524] width 230 height 23
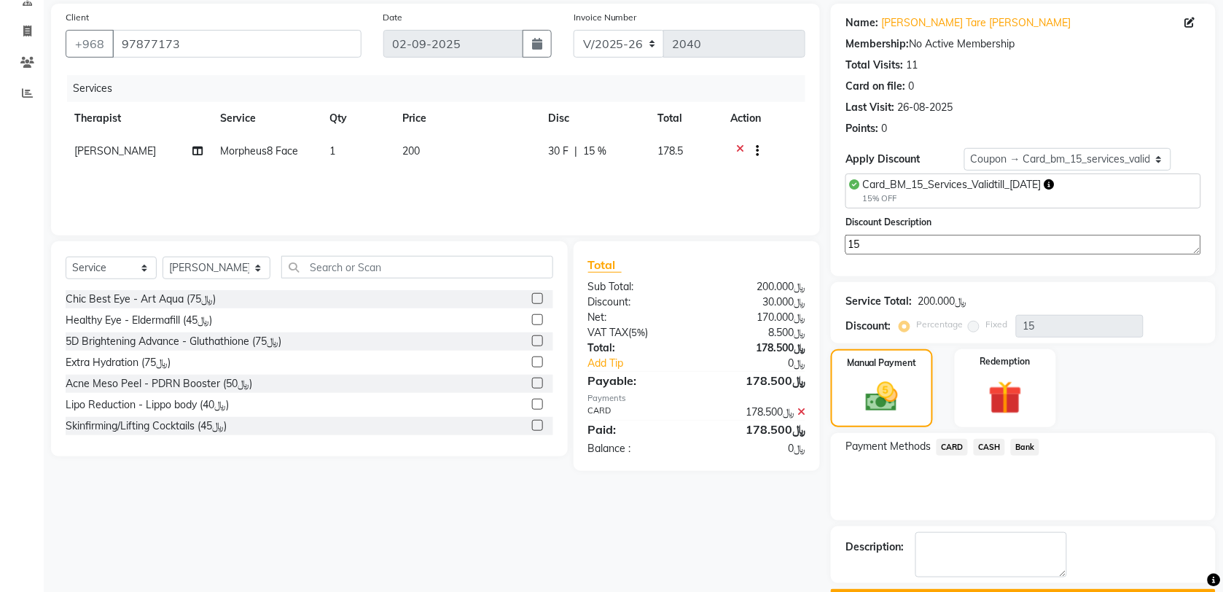
scroll to position [147, 0]
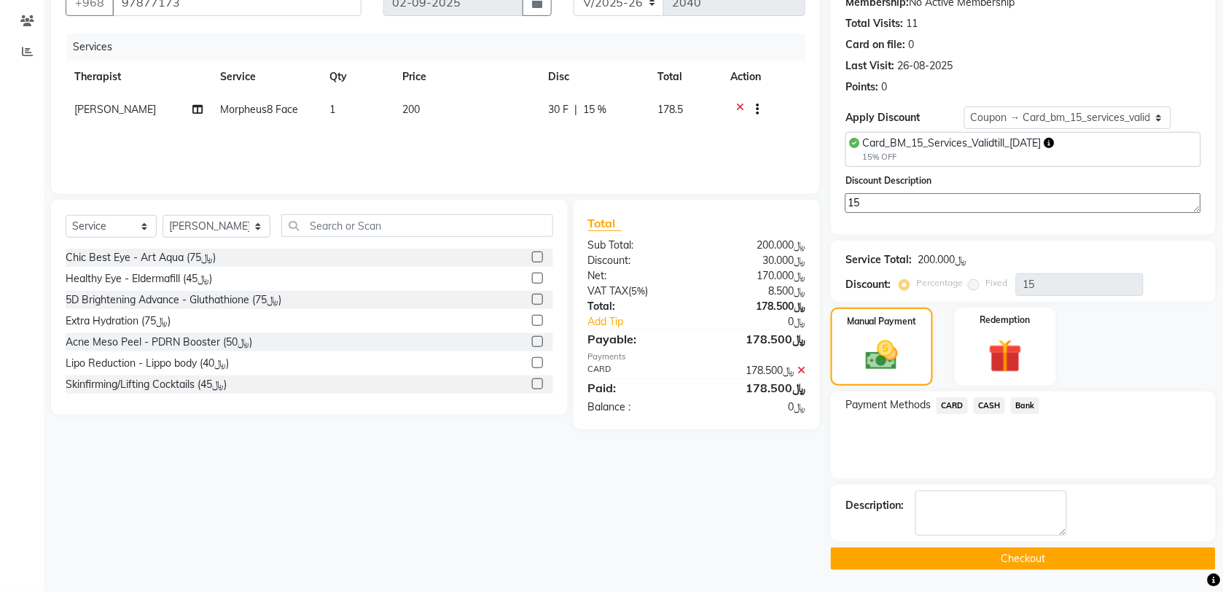
click at [1117, 563] on button "Checkout" at bounding box center [1023, 558] width 385 height 23
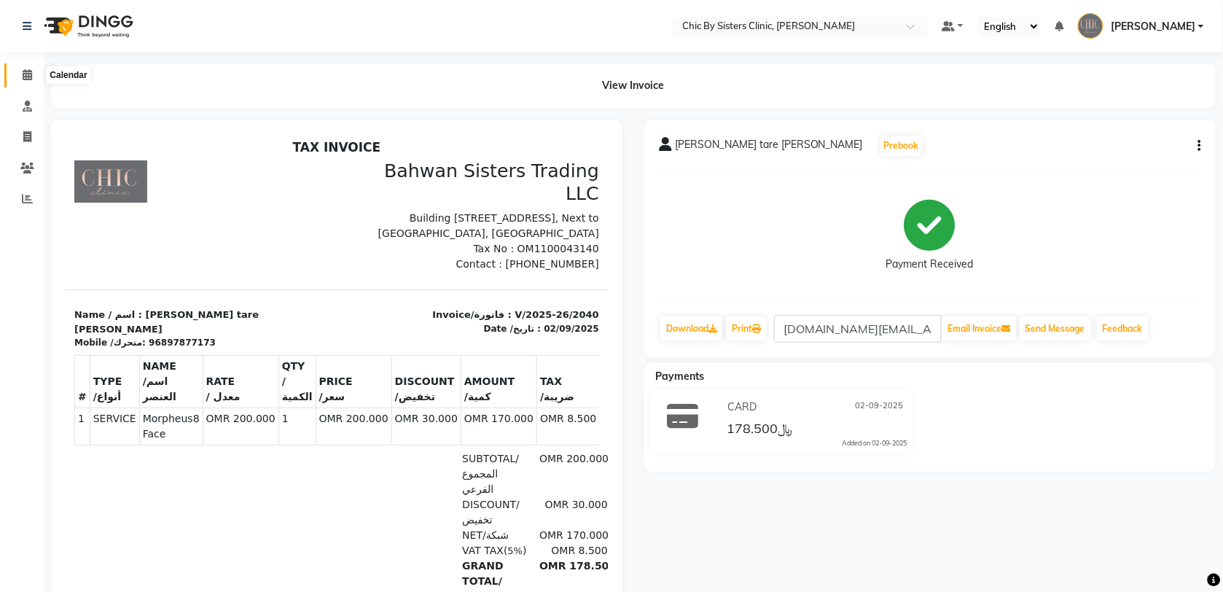
click at [24, 75] on icon at bounding box center [27, 74] width 9 height 11
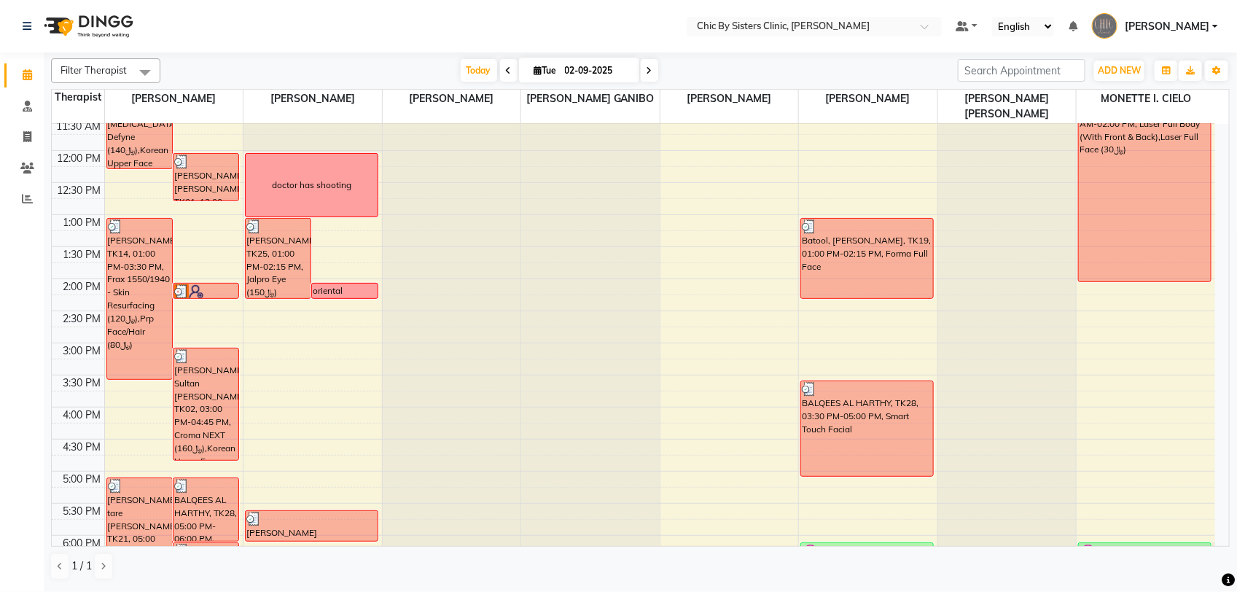
scroll to position [142, 0]
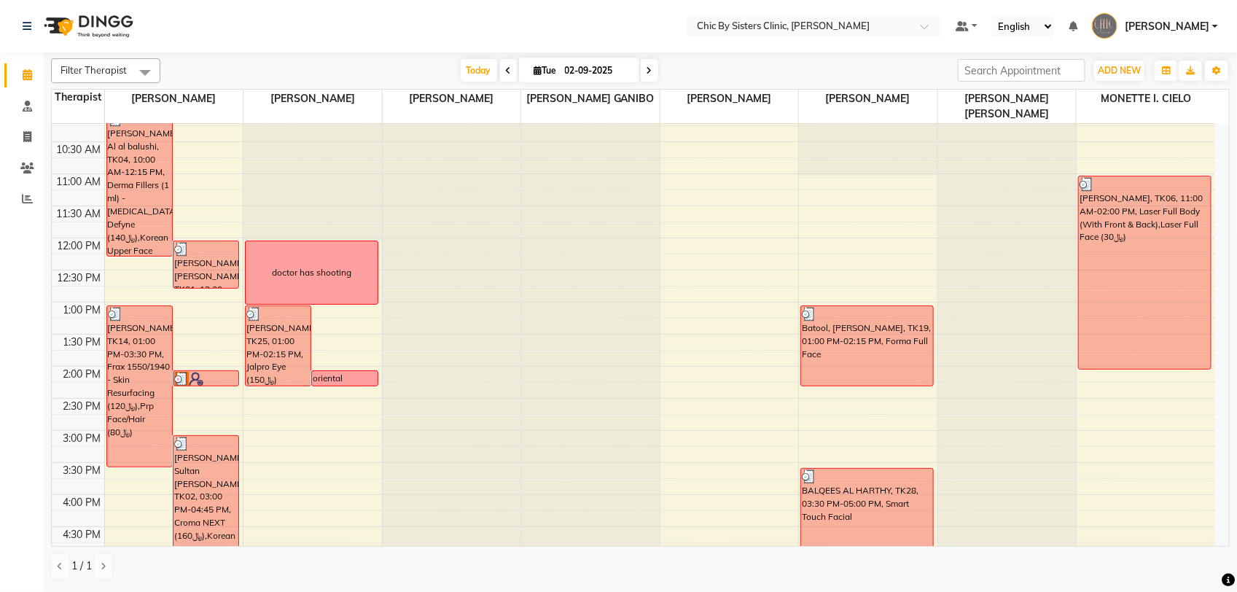
click at [590, 71] on input "02-09-2025" at bounding box center [596, 71] width 73 height 22
select select "9"
select select "2025"
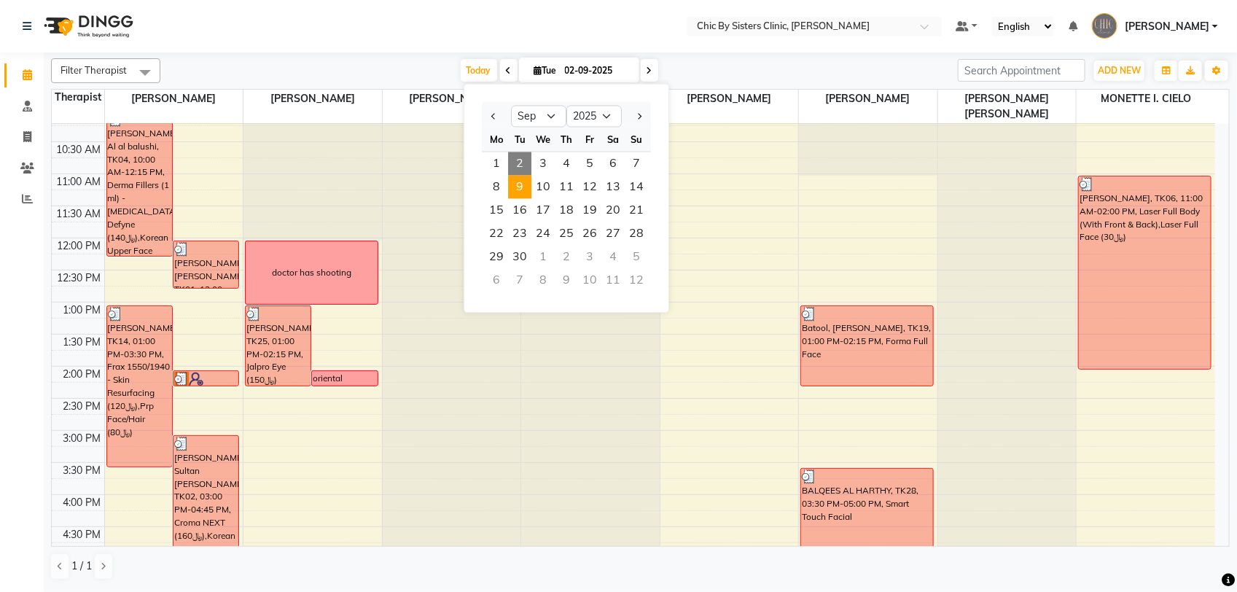
click at [526, 187] on span "9" at bounding box center [519, 187] width 23 height 23
type input "[DATE]"
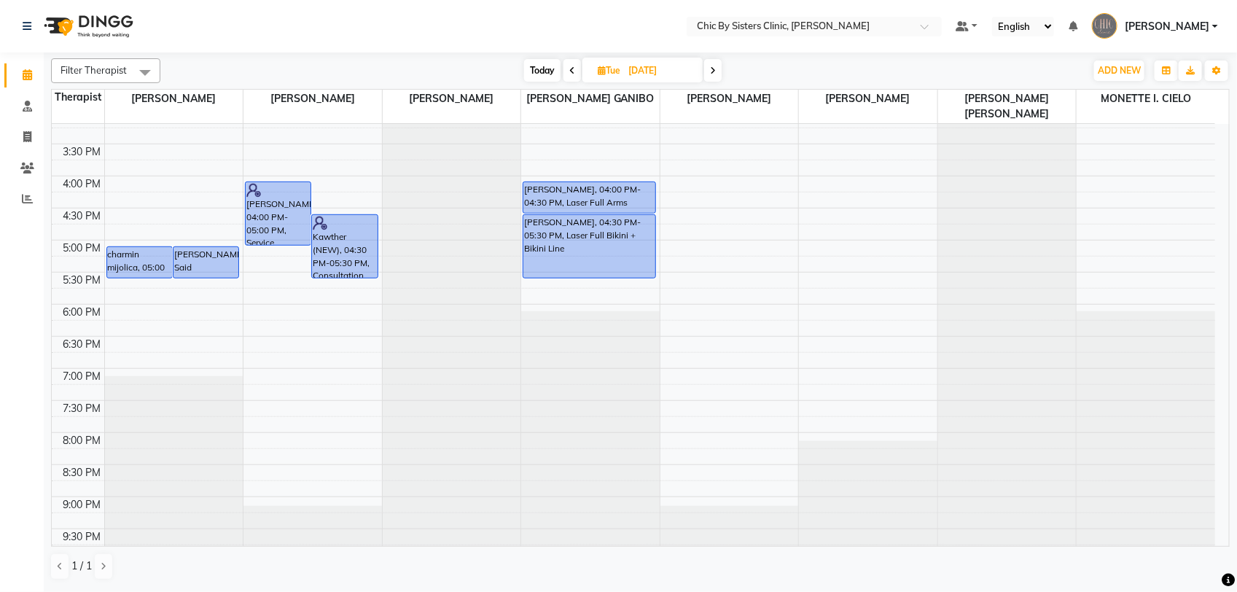
scroll to position [251, 0]
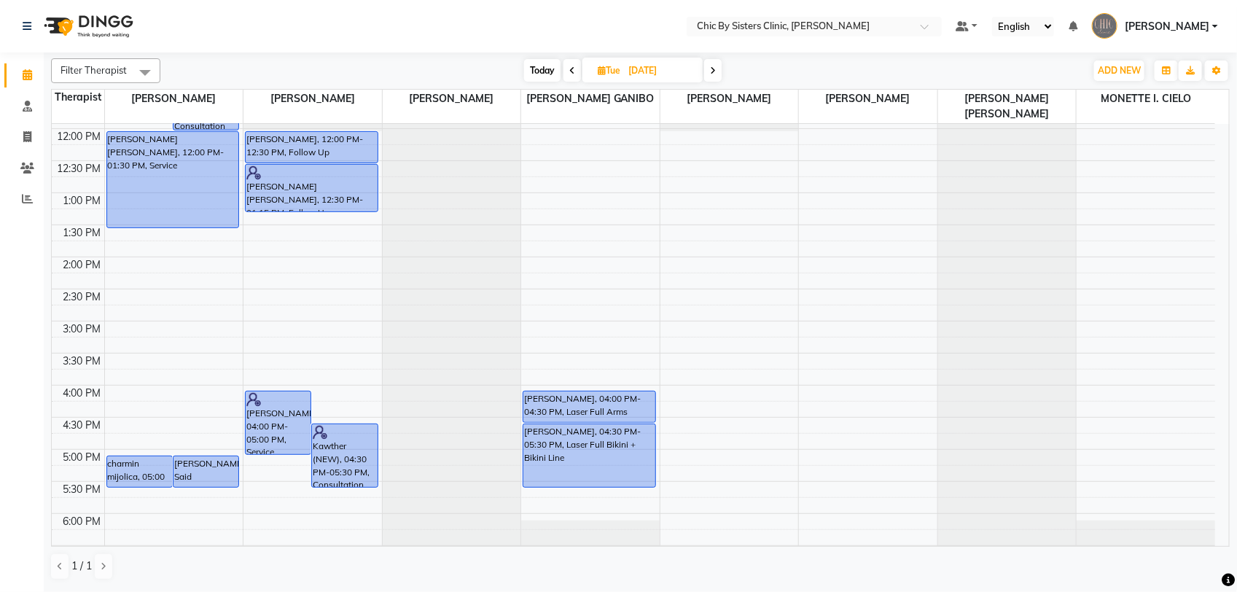
click at [660, 71] on input "[DATE]" at bounding box center [660, 71] width 73 height 22
select select "9"
select select "2025"
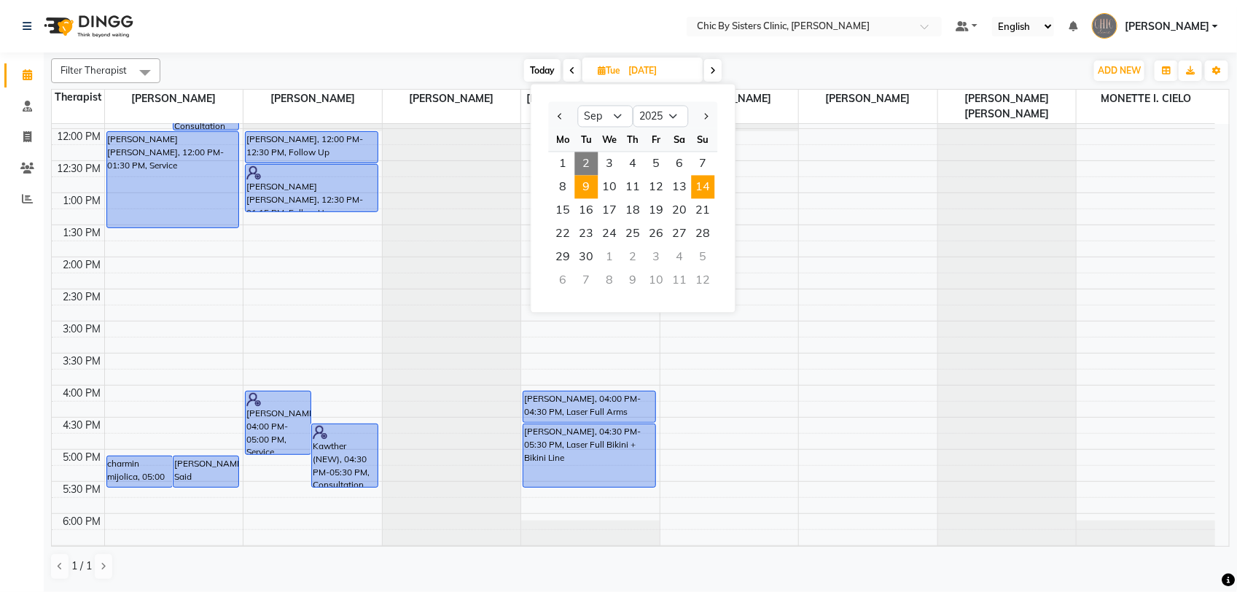
drag, startPoint x: 660, startPoint y: 71, endPoint x: 695, endPoint y: 184, distance: 118.1
click at [695, 184] on span "14" at bounding box center [703, 187] width 23 height 23
type input "[DATE]"
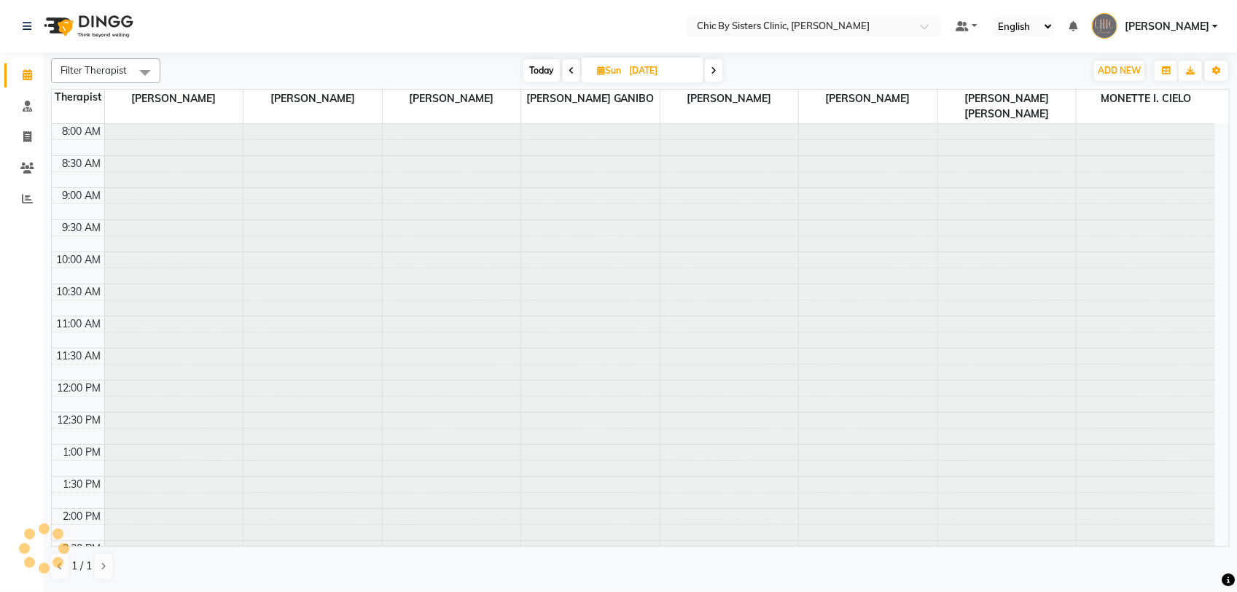
scroll to position [616, 0]
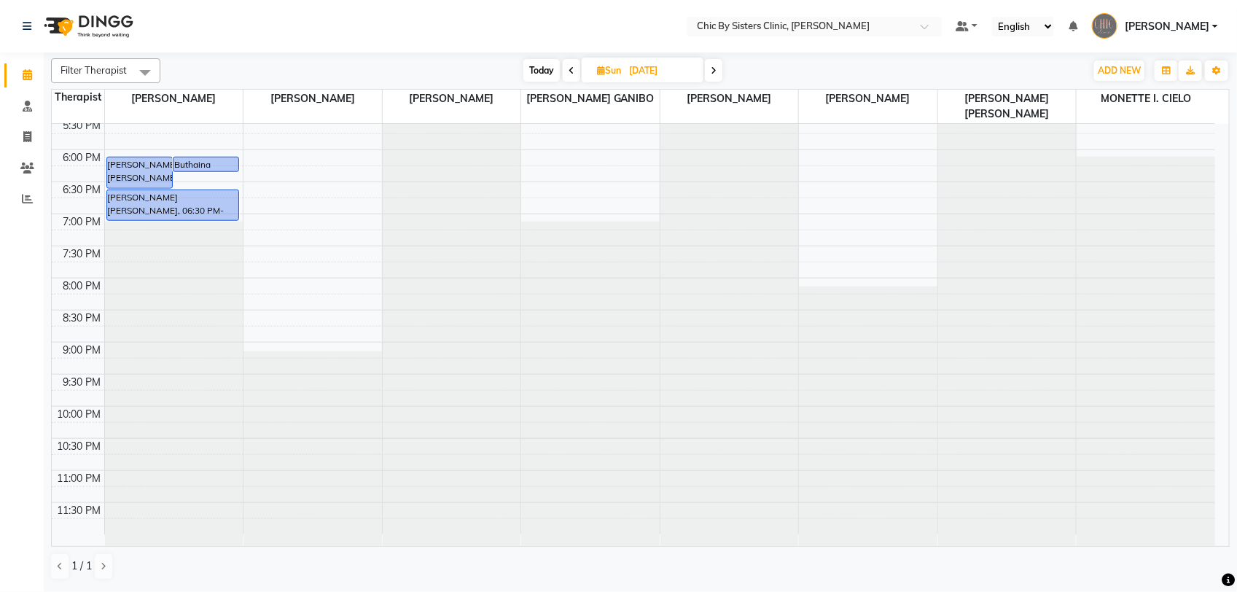
click at [656, 67] on input "[DATE]" at bounding box center [661, 71] width 73 height 22
select select "9"
select select "2025"
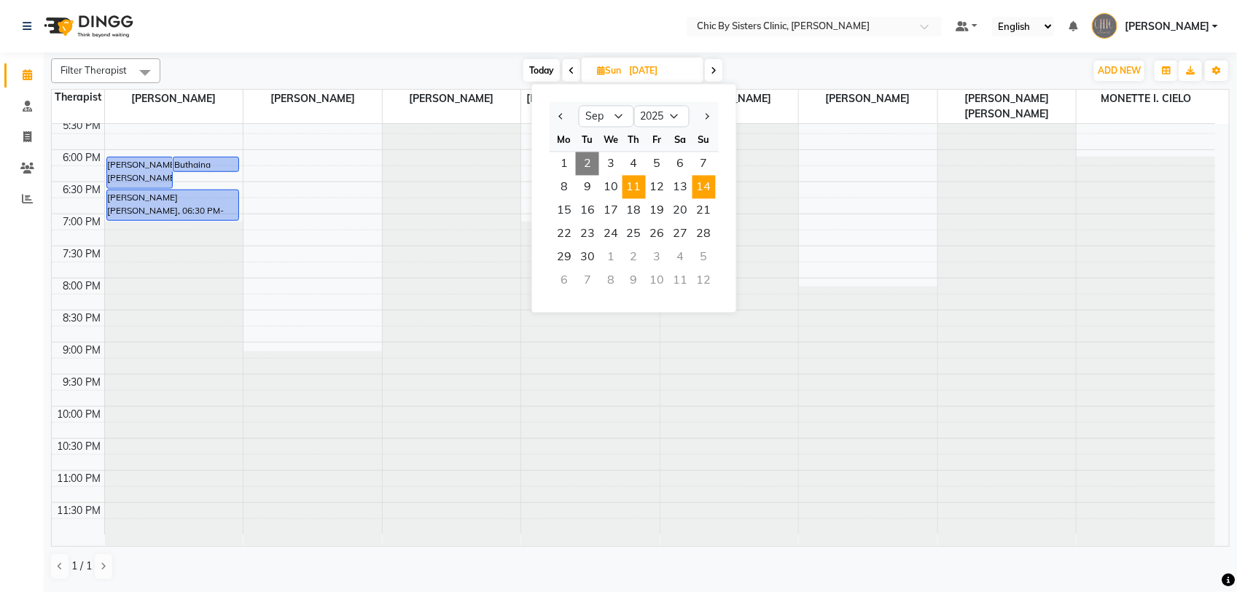
click at [623, 183] on span "11" at bounding box center [633, 187] width 23 height 23
type input "[DATE]"
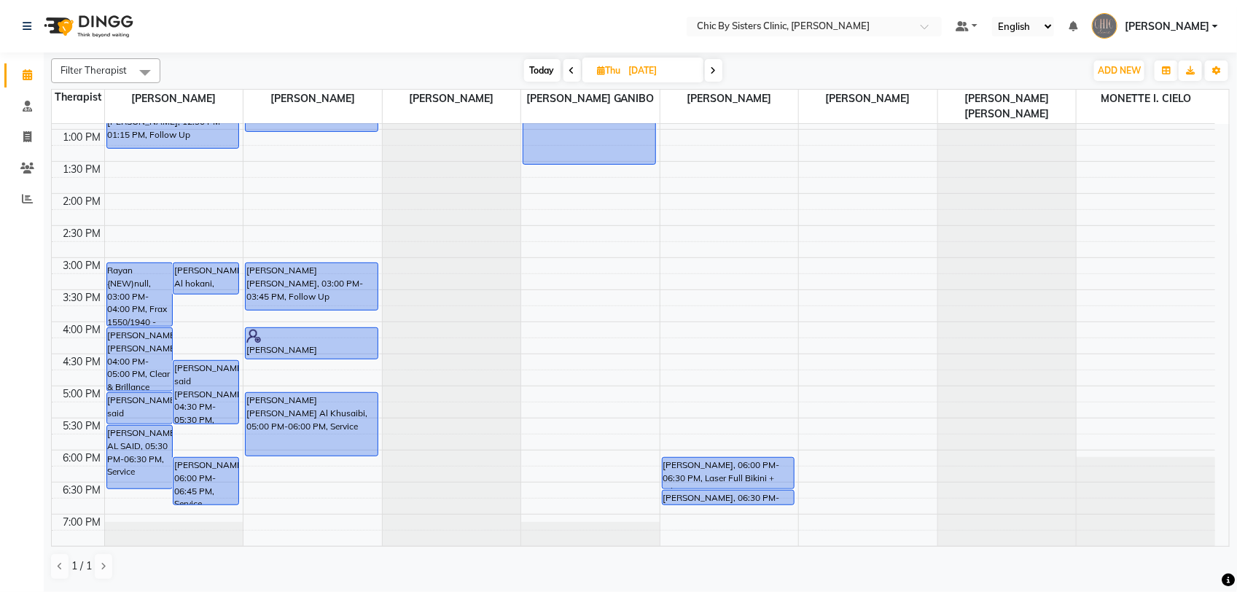
scroll to position [314, 0]
click at [270, 467] on div "8:00 AM 8:30 AM 9:00 AM 9:30 AM 10:00 AM 10:30 AM 11:00 AM 11:30 AM 12:00 PM 12…" at bounding box center [633, 322] width 1163 height 1025
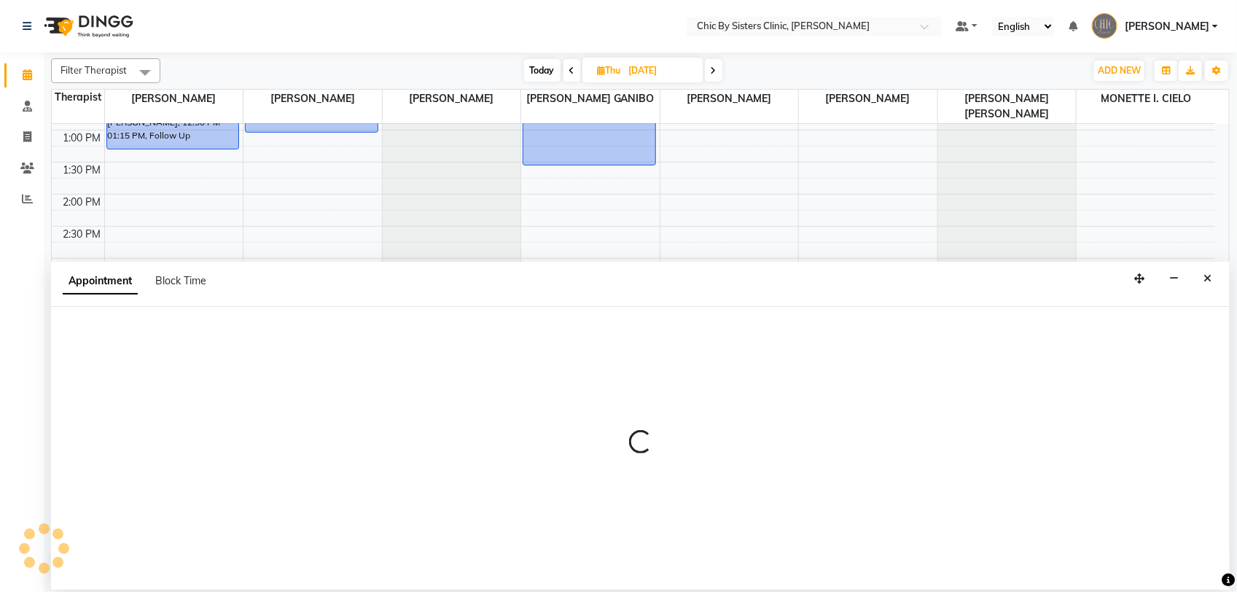
select select "49178"
select select "1080"
select select "tentative"
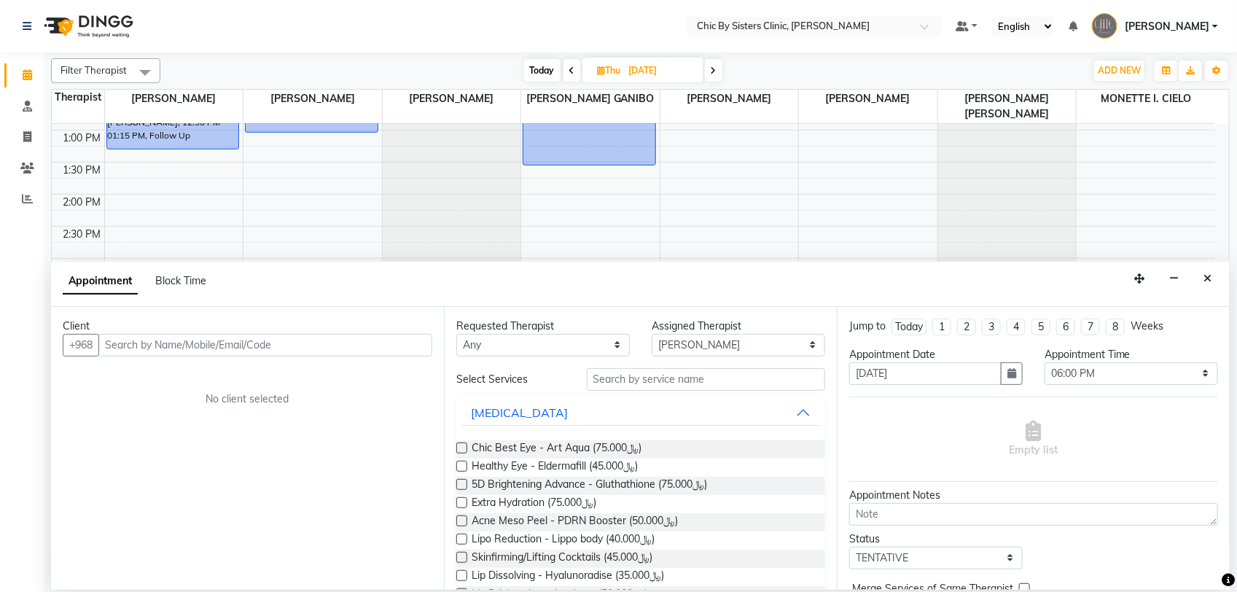
click at [179, 346] on input "text" at bounding box center [265, 345] width 334 height 23
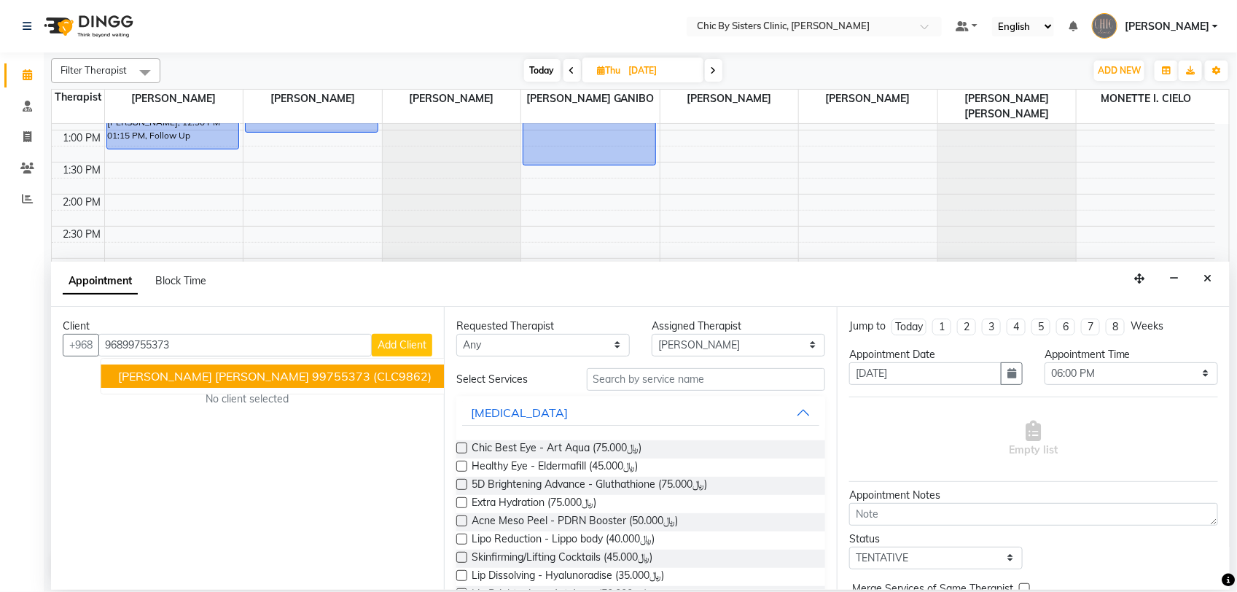
click at [155, 378] on span "[PERSON_NAME] [PERSON_NAME]" at bounding box center [214, 376] width 191 height 15
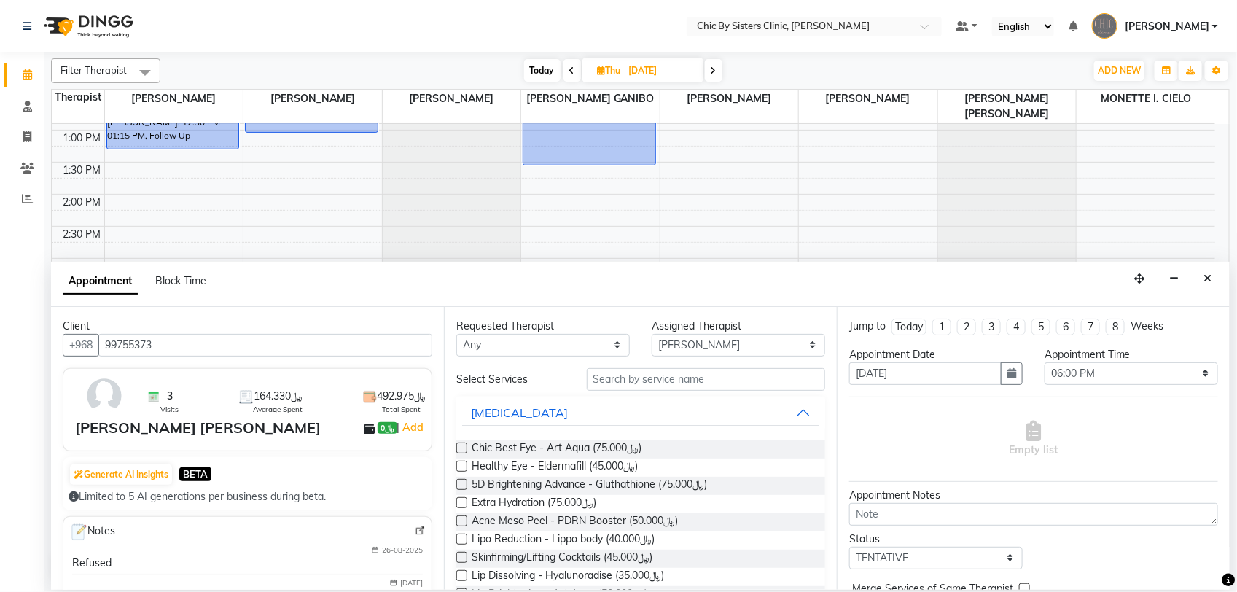
type input "99755373"
click at [668, 375] on input "text" at bounding box center [706, 379] width 238 height 23
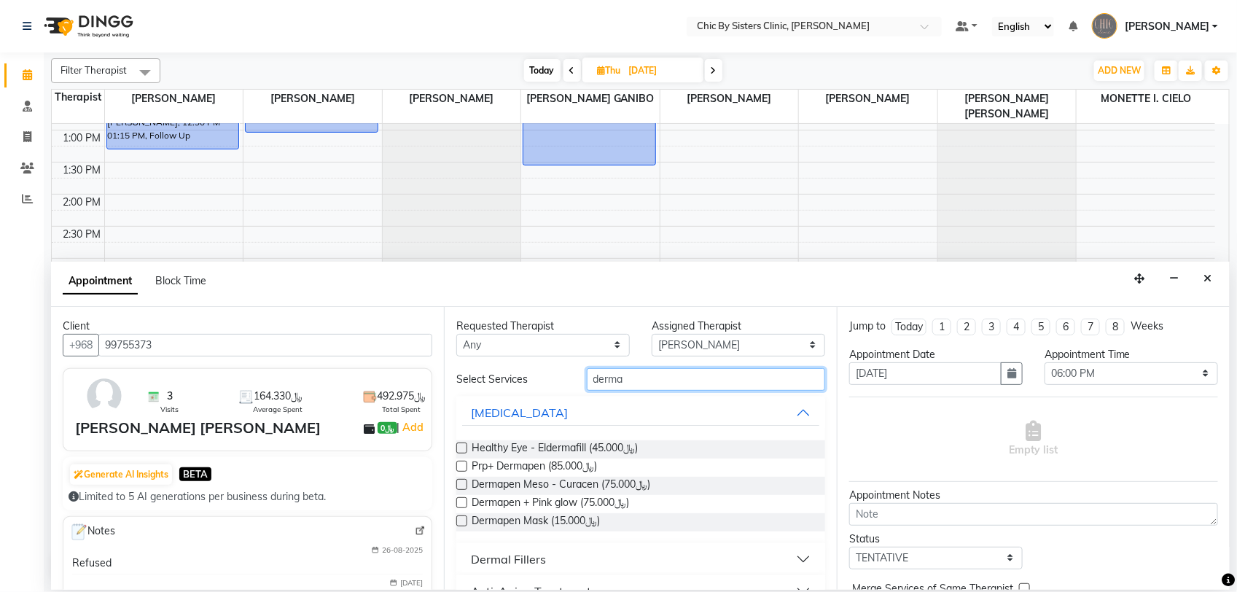
type input "derma"
click at [461, 503] on label at bounding box center [461, 502] width 11 height 11
click at [461, 503] on input "checkbox" at bounding box center [460, 503] width 9 height 9
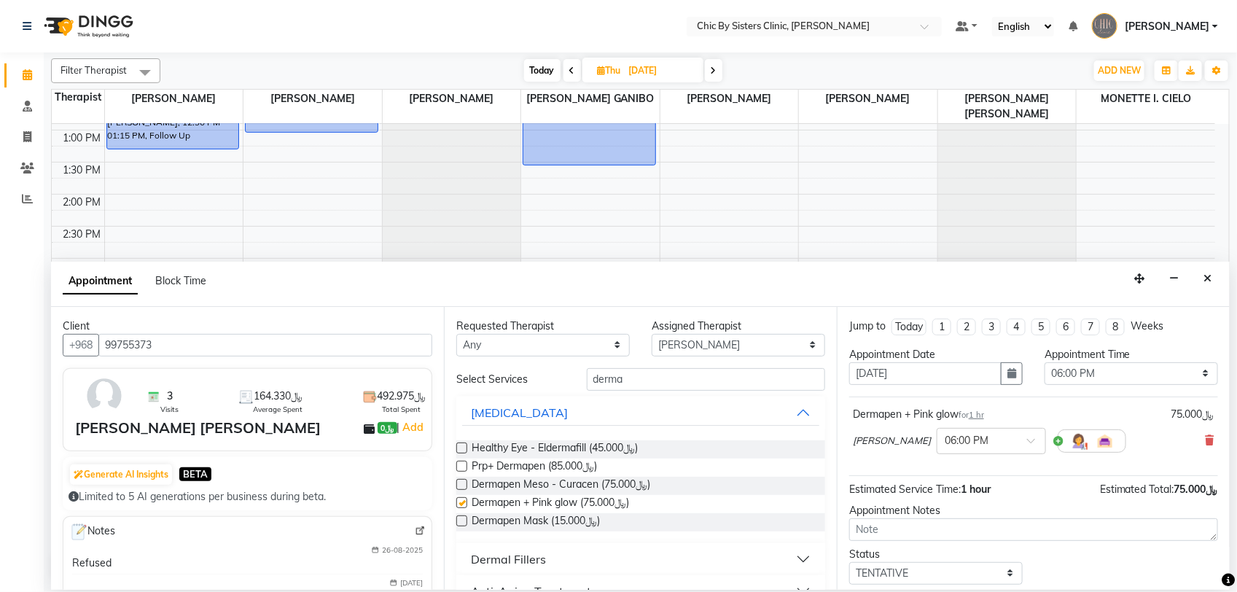
checkbox input "false"
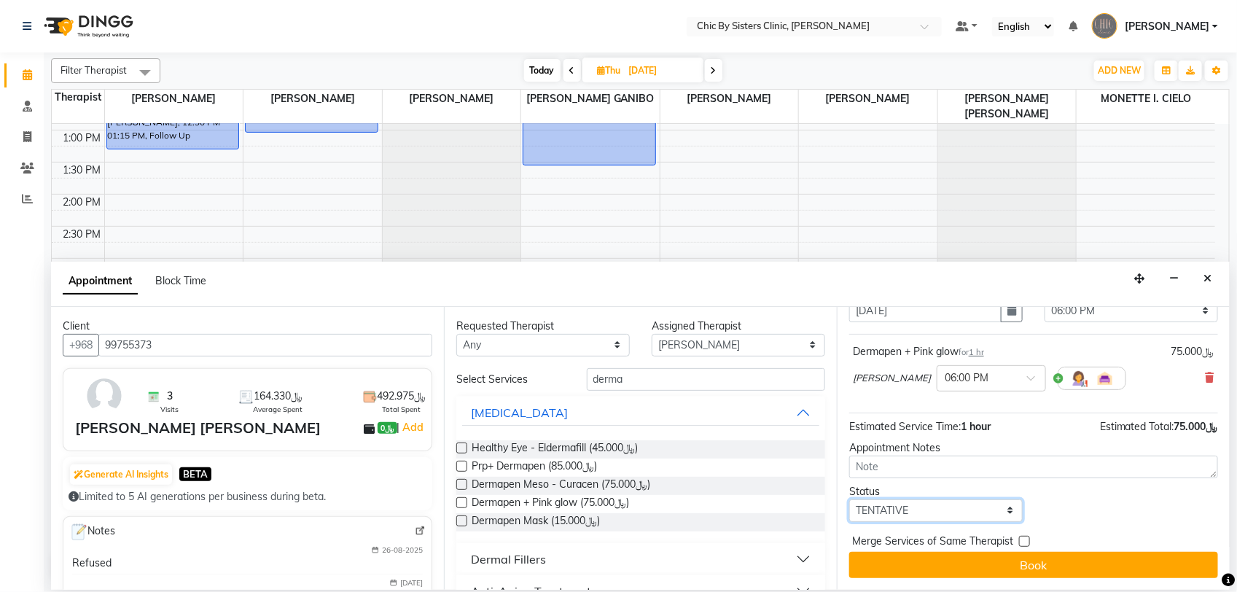
click at [969, 515] on select "Select TENTATIVE CONFIRM UPCOMING" at bounding box center [935, 510] width 173 height 23
select select "upcoming"
click at [849, 499] on select "Select TENTATIVE CONFIRM UPCOMING" at bounding box center [935, 510] width 173 height 23
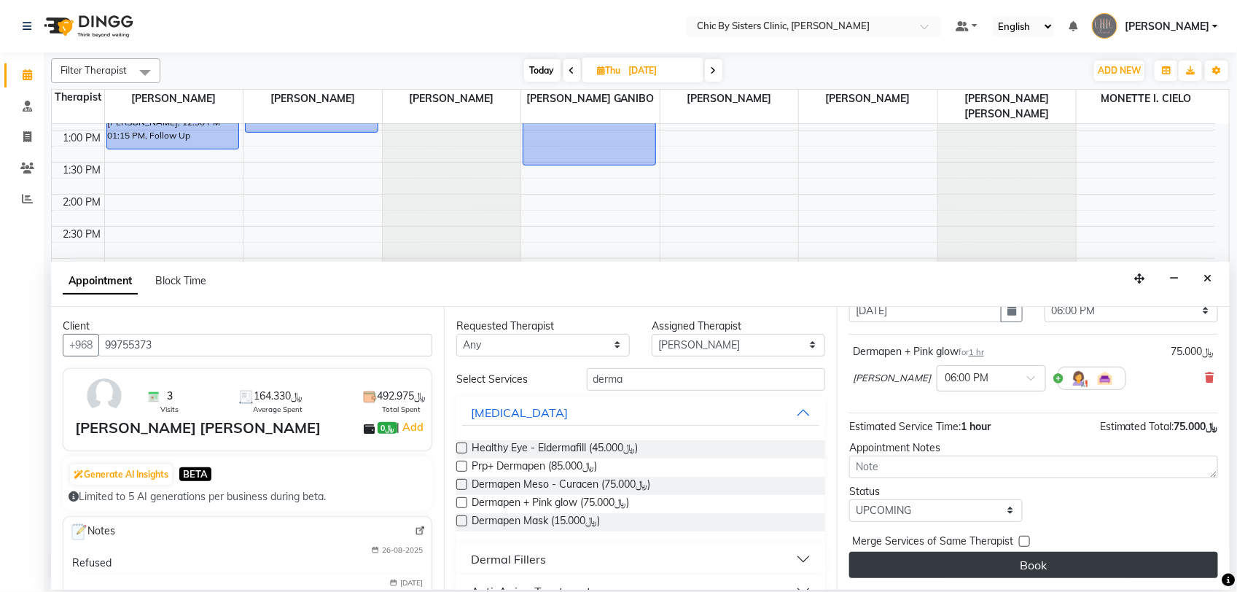
click at [993, 569] on button "Book" at bounding box center [1033, 565] width 369 height 26
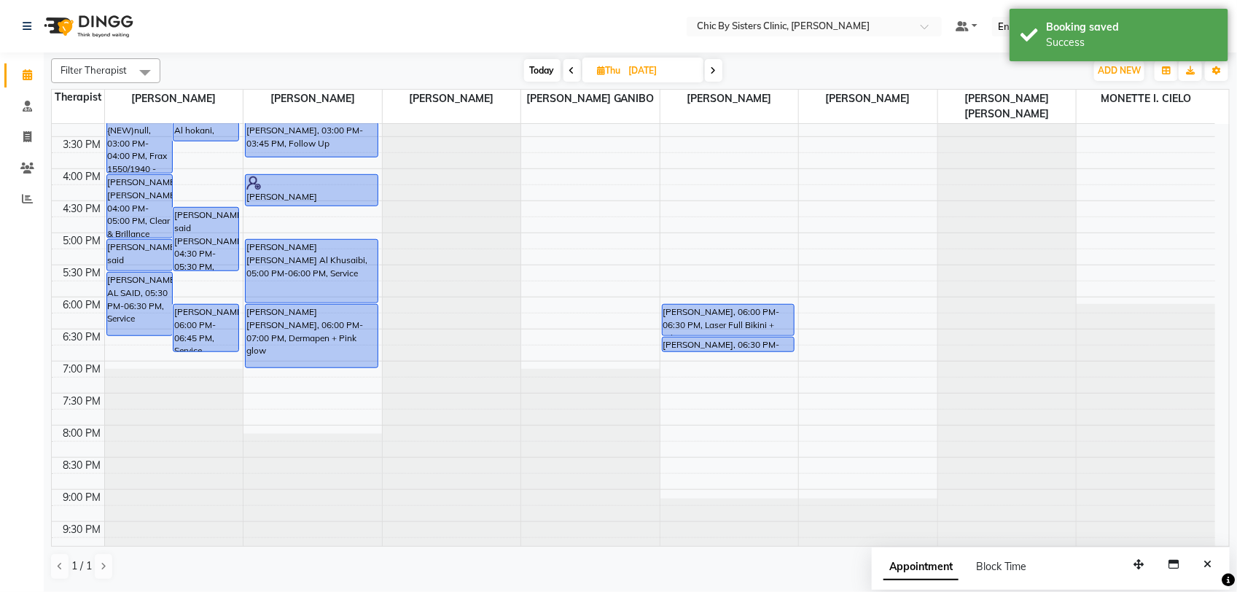
scroll to position [616, 0]
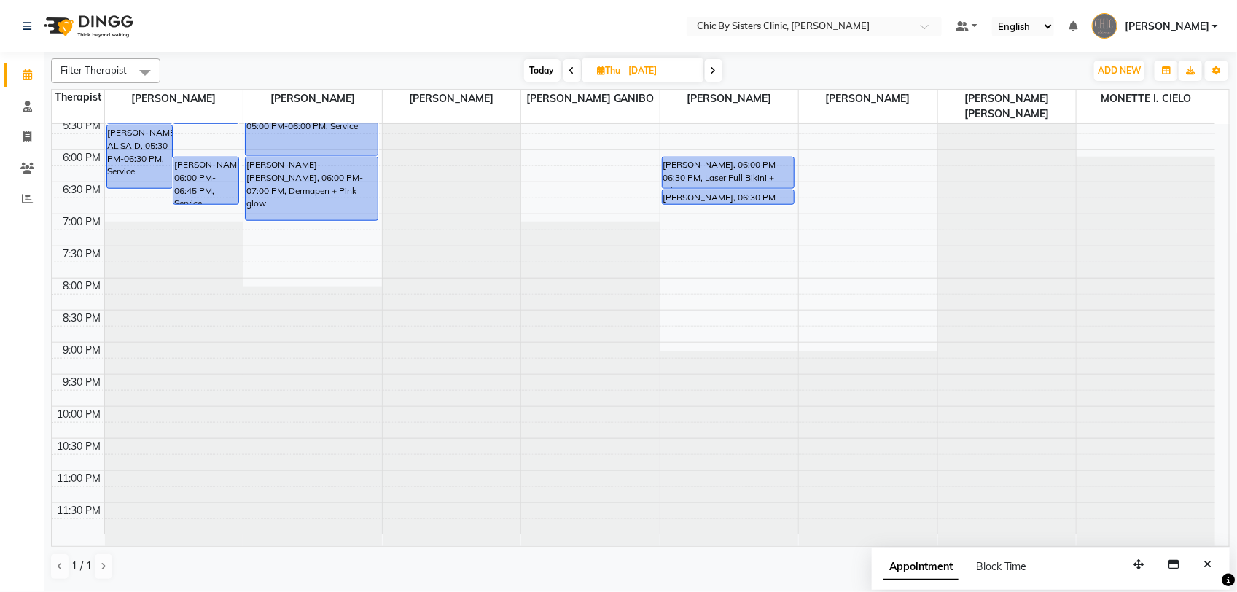
click at [550, 74] on span "Today" at bounding box center [542, 70] width 36 height 23
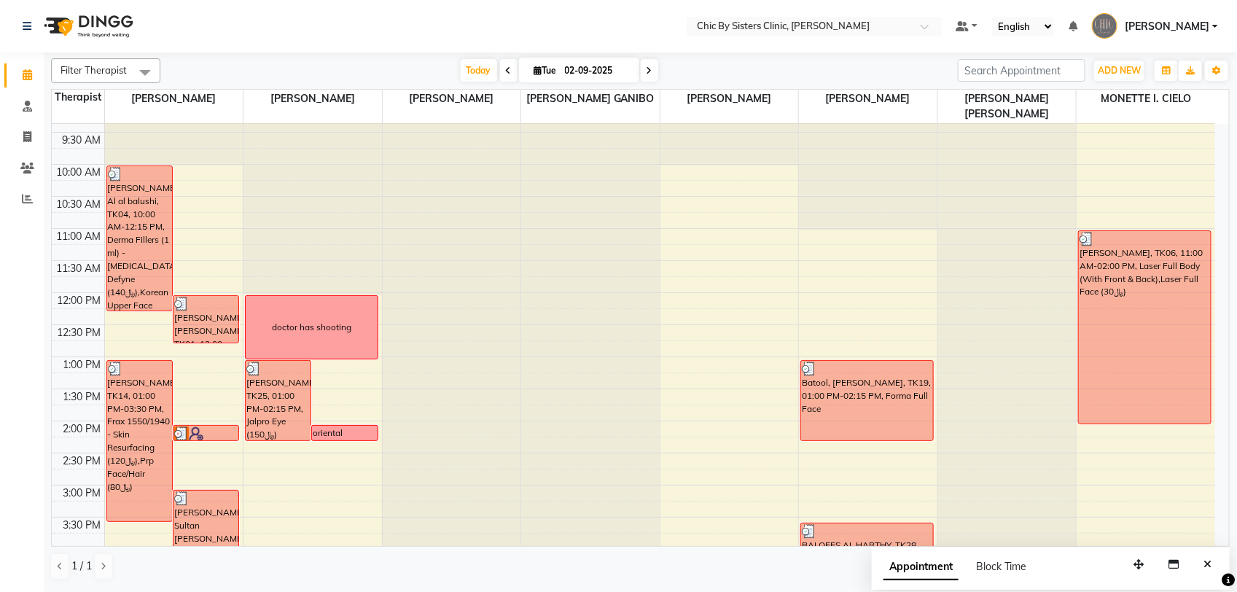
scroll to position [42, 0]
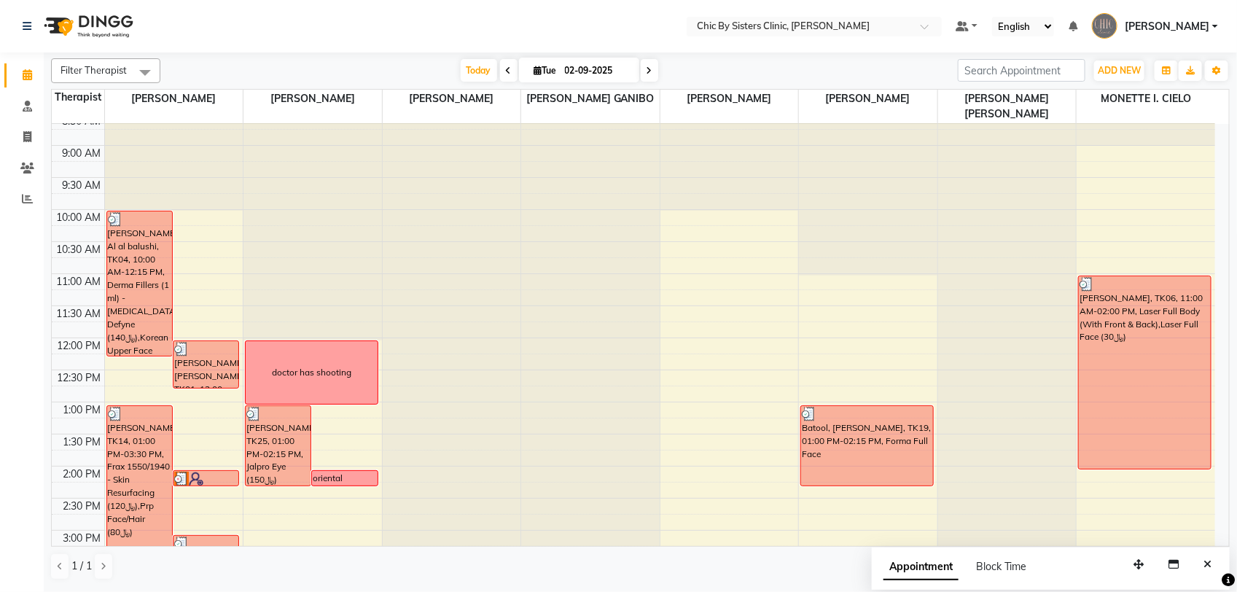
click at [642, 69] on span at bounding box center [649, 70] width 17 height 23
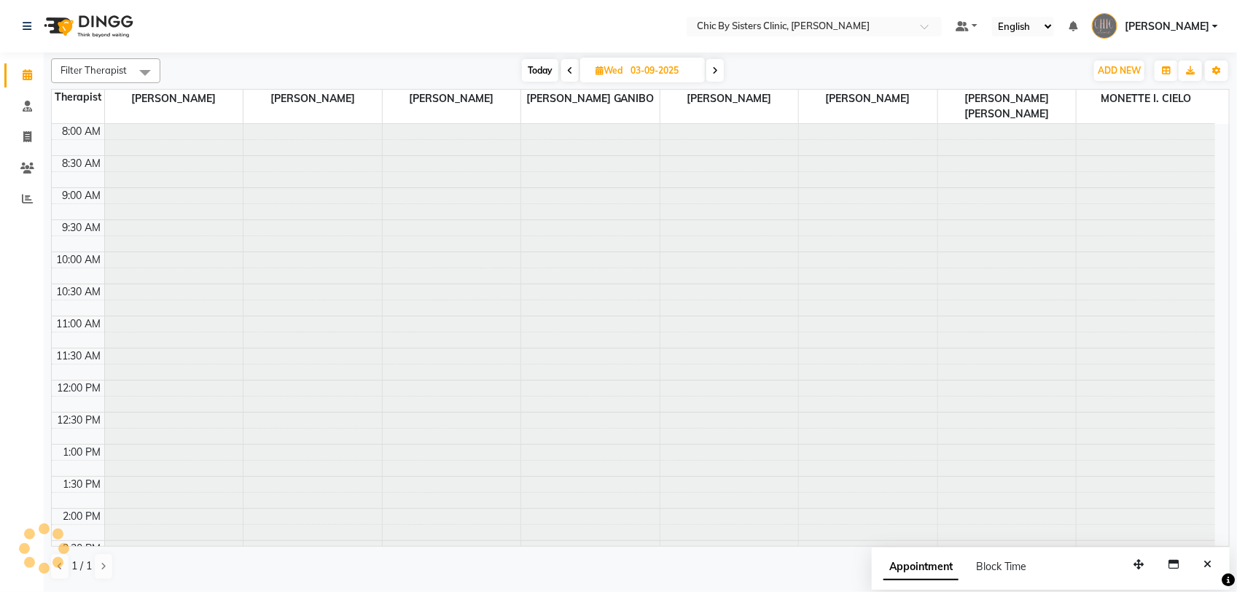
scroll to position [616, 0]
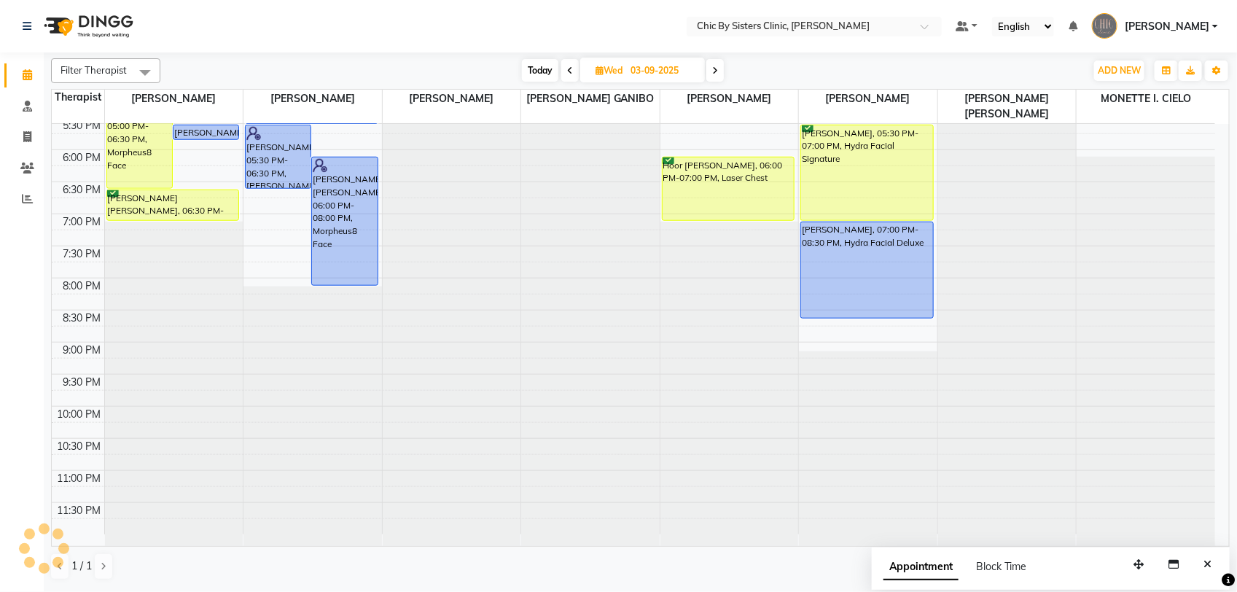
click at [716, 75] on icon at bounding box center [715, 70] width 6 height 9
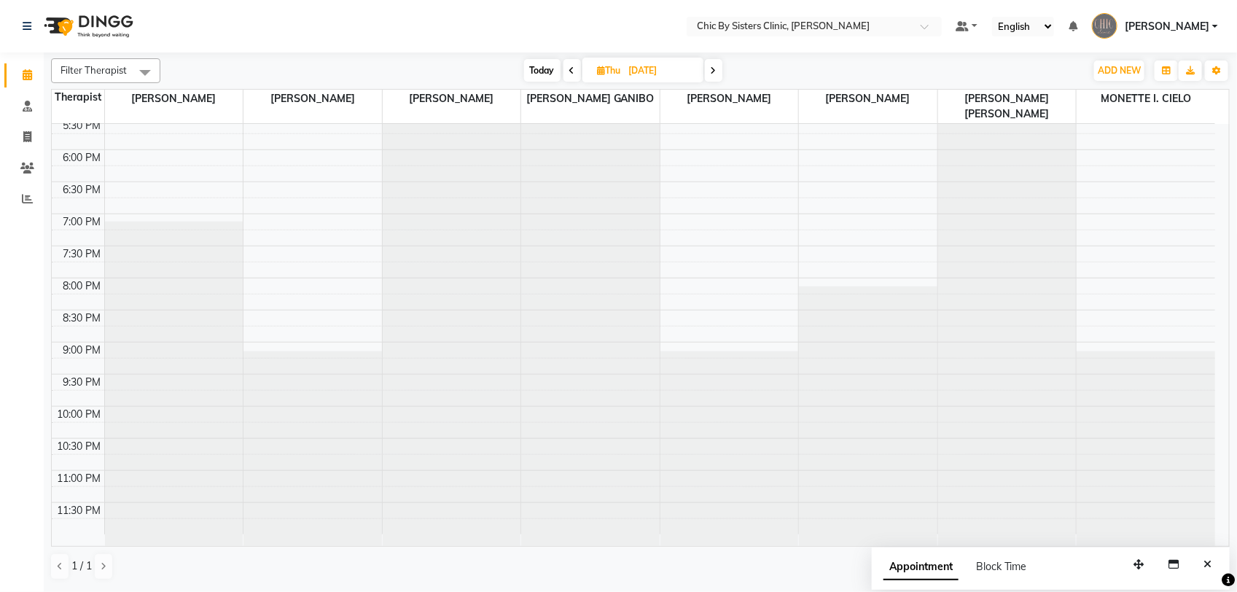
click at [716, 75] on icon at bounding box center [714, 70] width 6 height 9
type input "[DATE]"
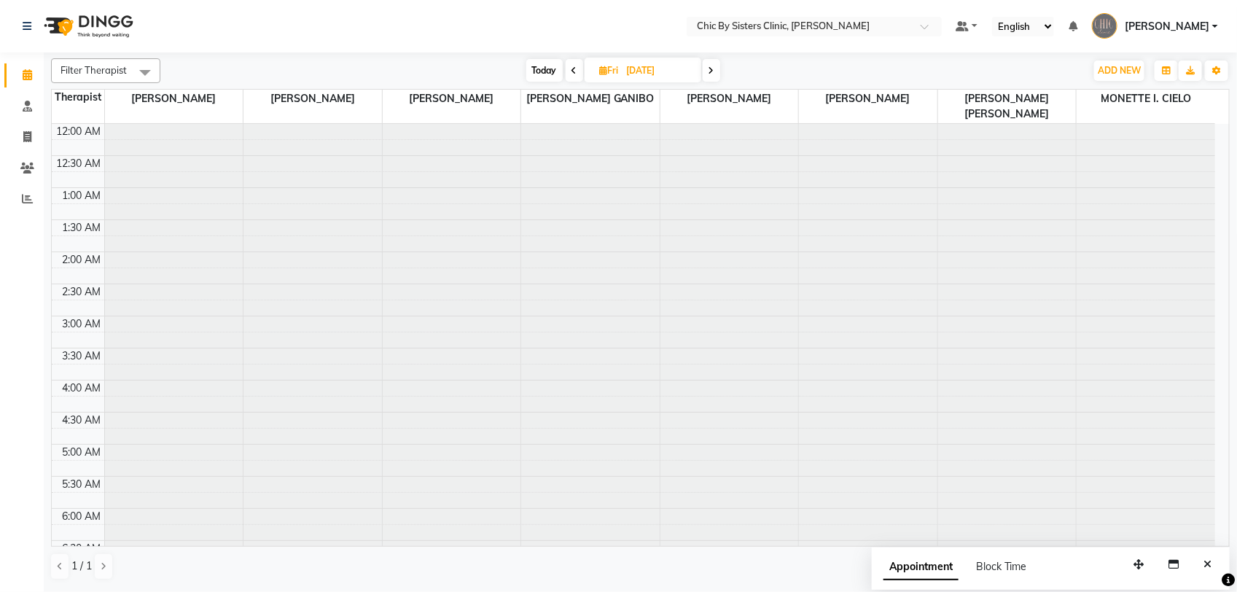
scroll to position [1135, 0]
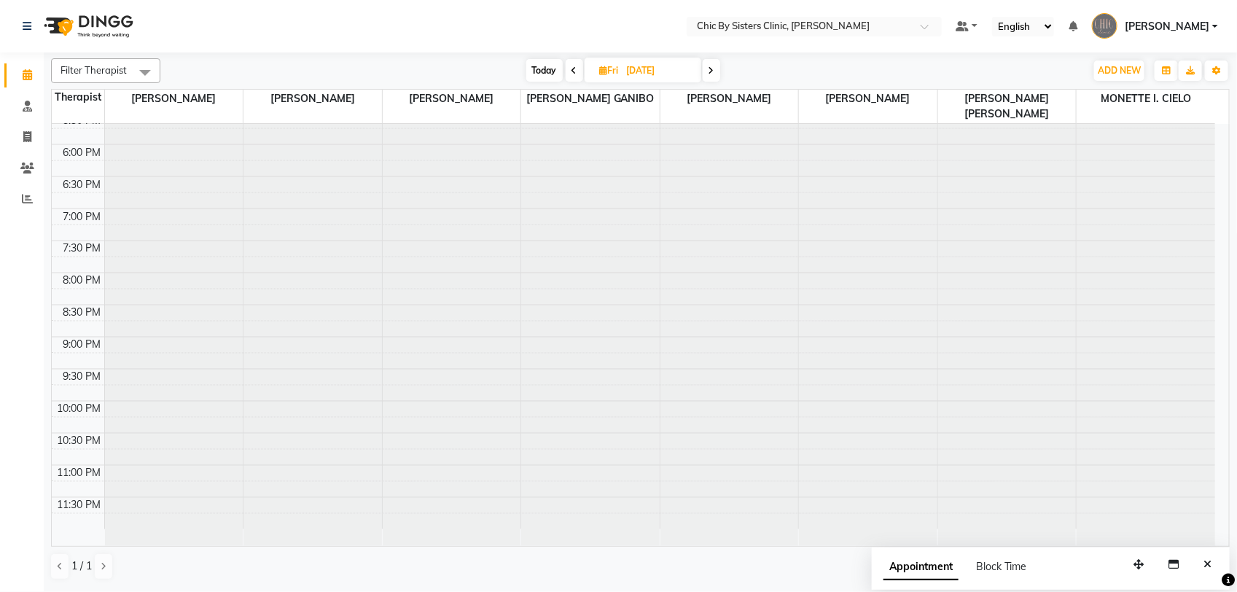
click at [652, 74] on input "[DATE]" at bounding box center [658, 71] width 73 height 22
select select "9"
select select "2025"
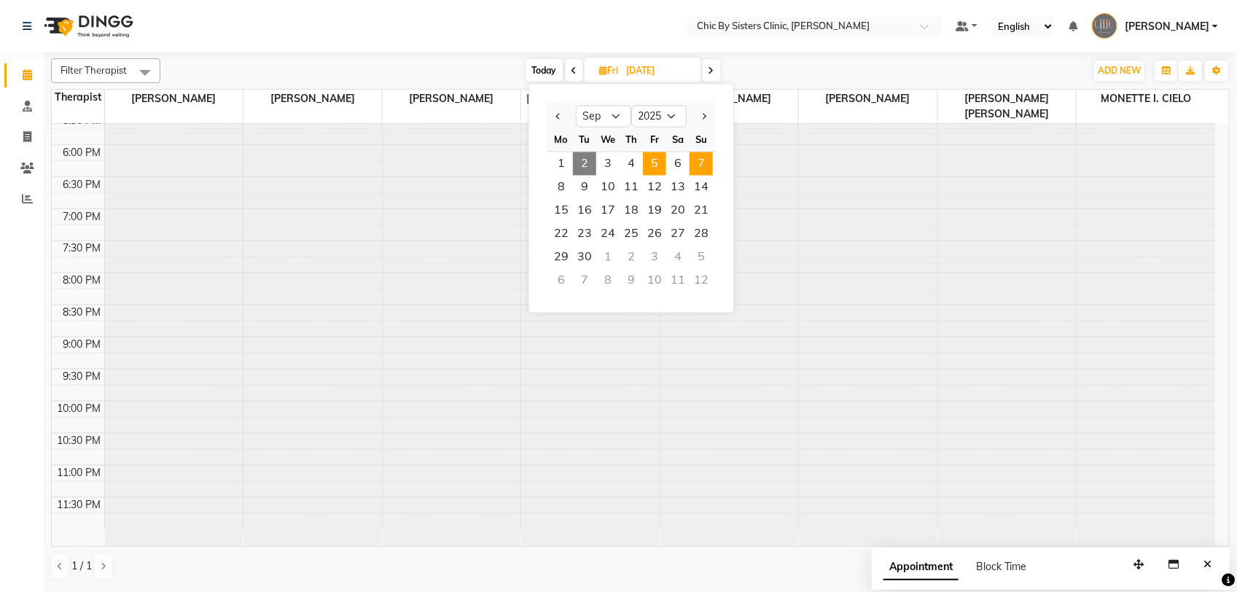
click at [703, 163] on span "7" at bounding box center [700, 163] width 23 height 23
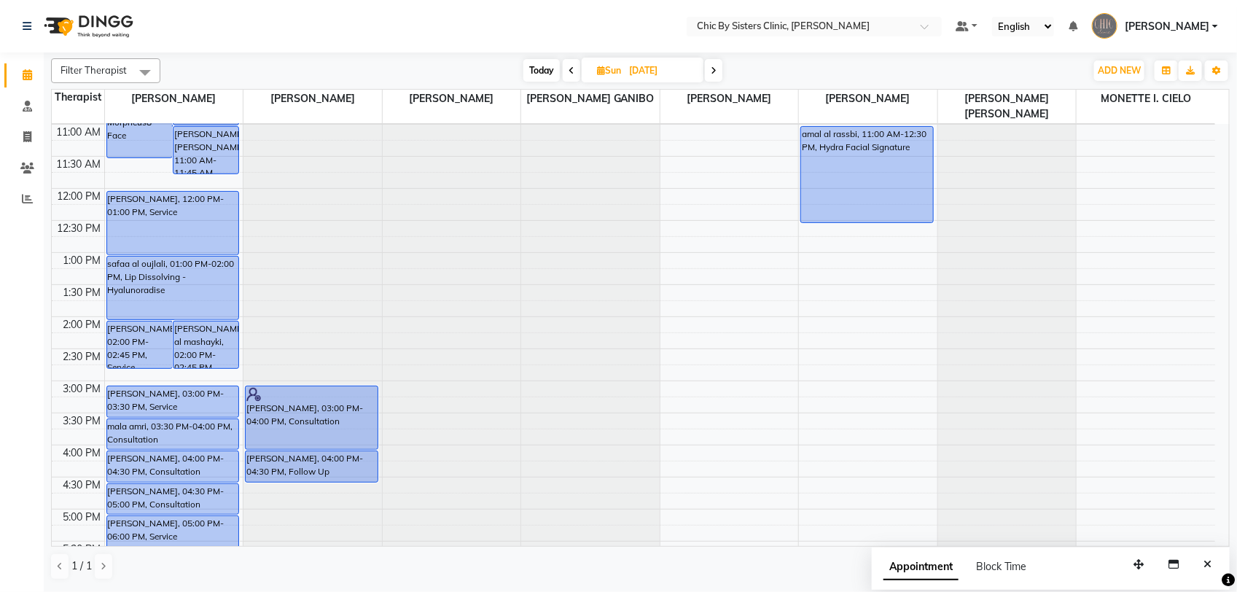
scroll to position [0, 0]
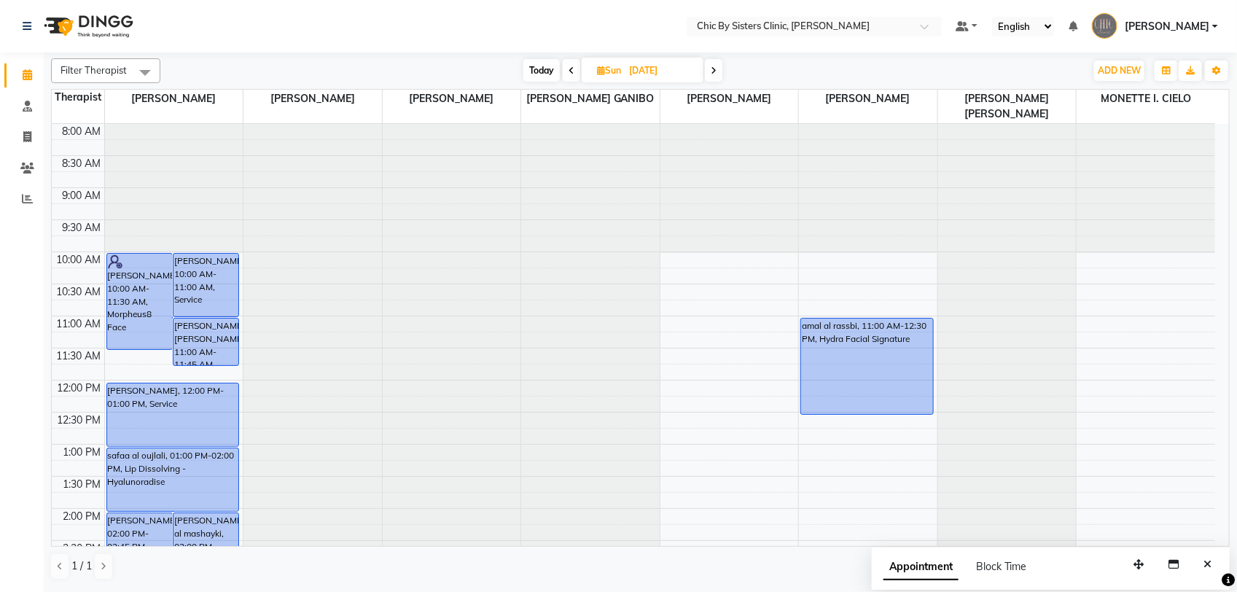
click at [716, 77] on span at bounding box center [713, 70] width 17 height 23
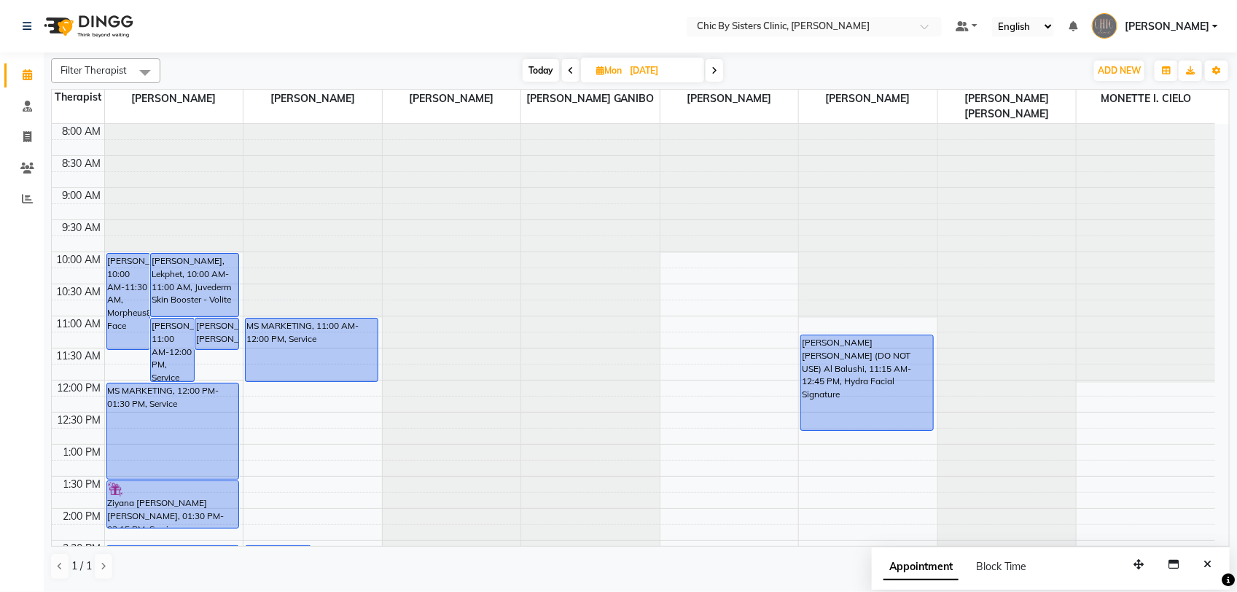
click at [722, 74] on span at bounding box center [714, 70] width 17 height 23
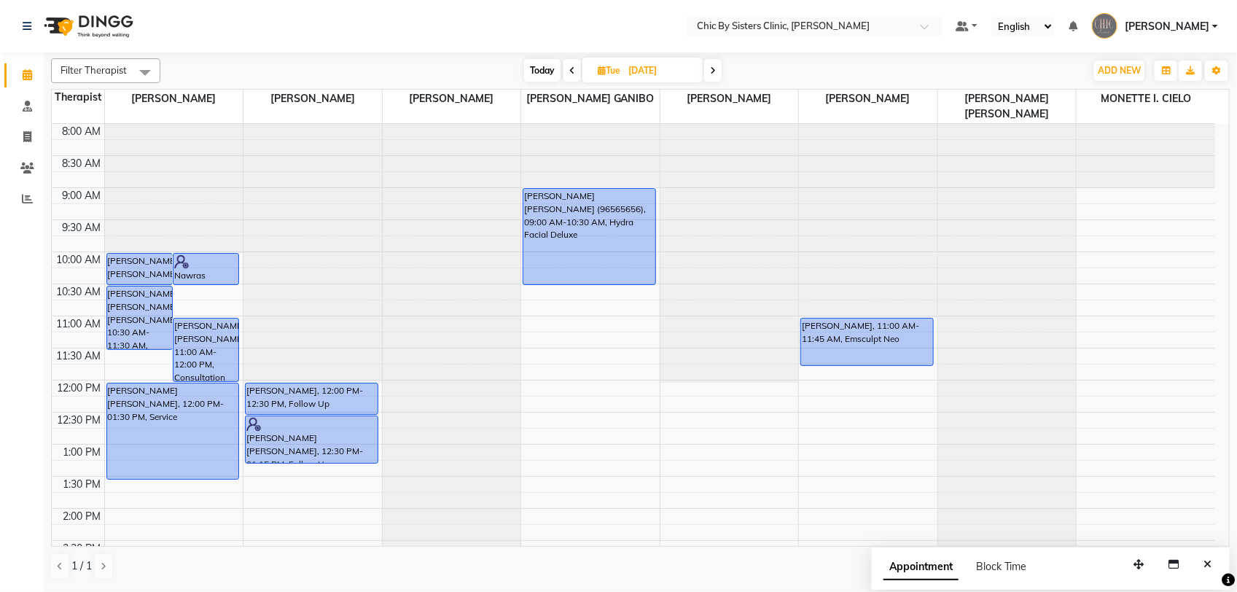
click at [706, 68] on span at bounding box center [712, 70] width 17 height 23
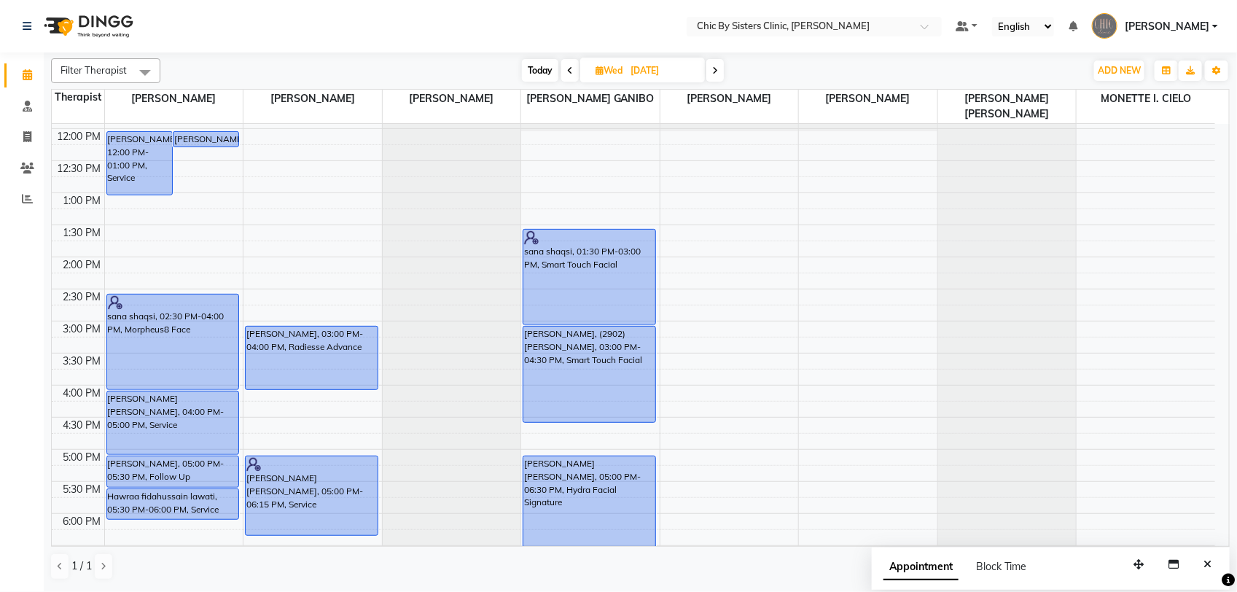
scroll to position [69, 0]
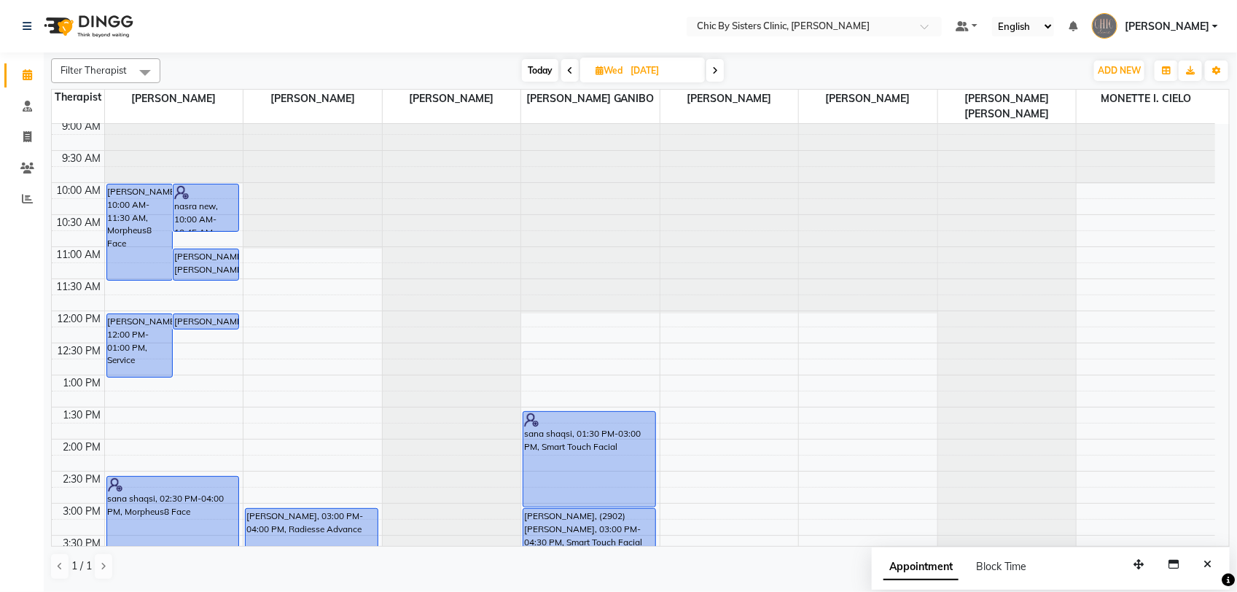
click at [715, 70] on icon at bounding box center [715, 70] width 6 height 9
type input "[DATE]"
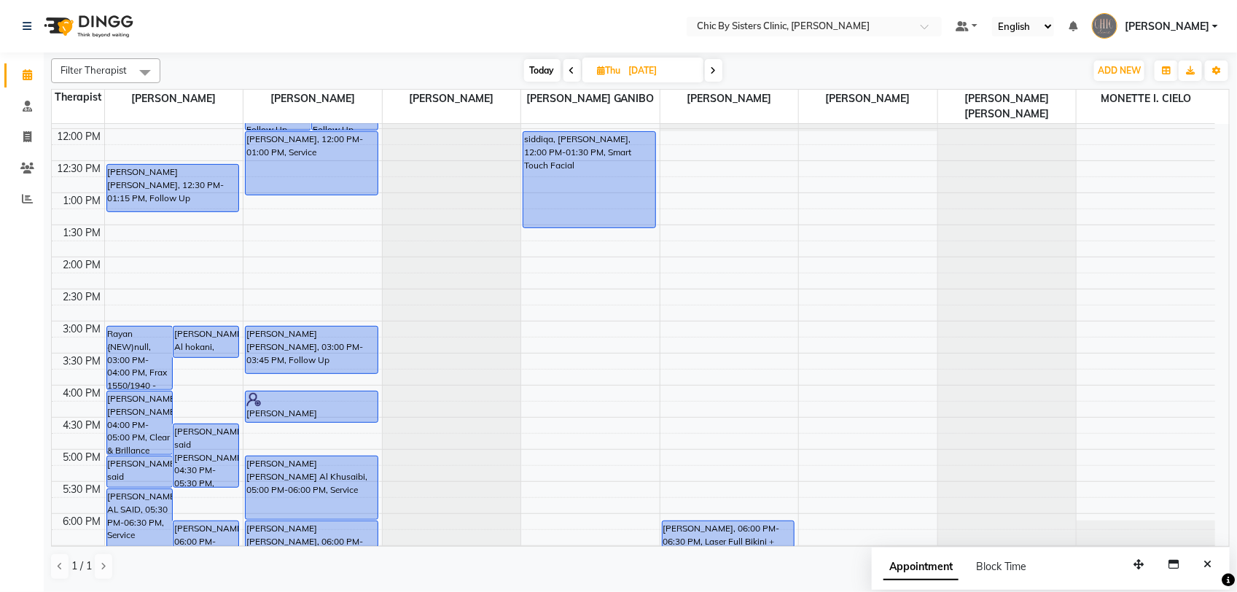
scroll to position [0, 0]
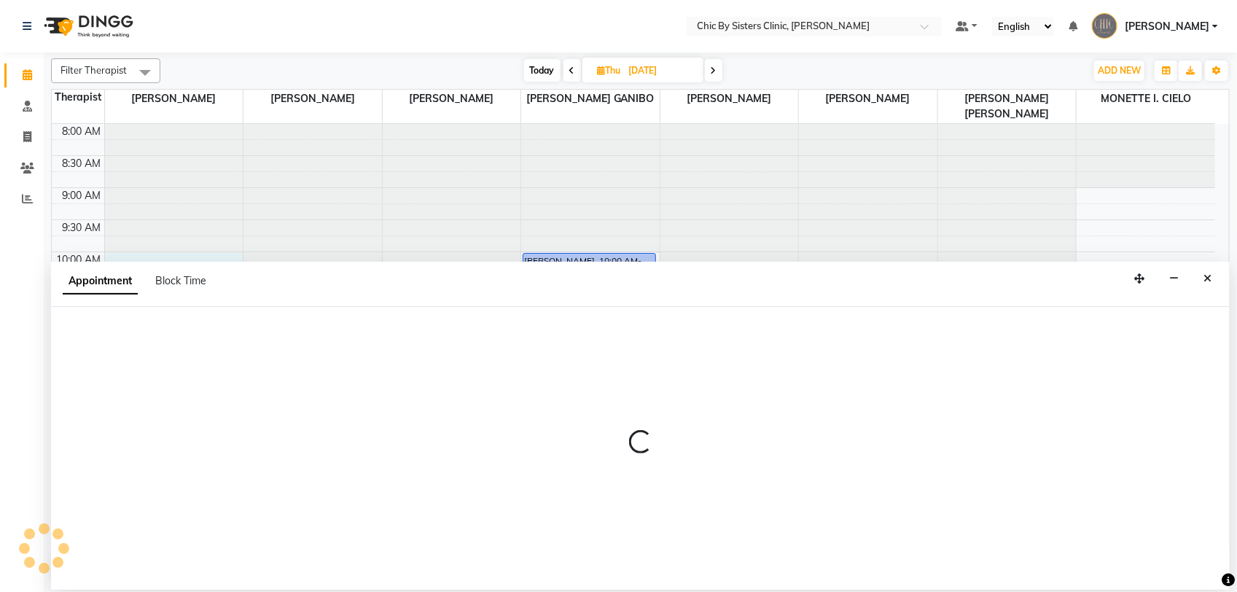
select select "49177"
select select "600"
select select "tentative"
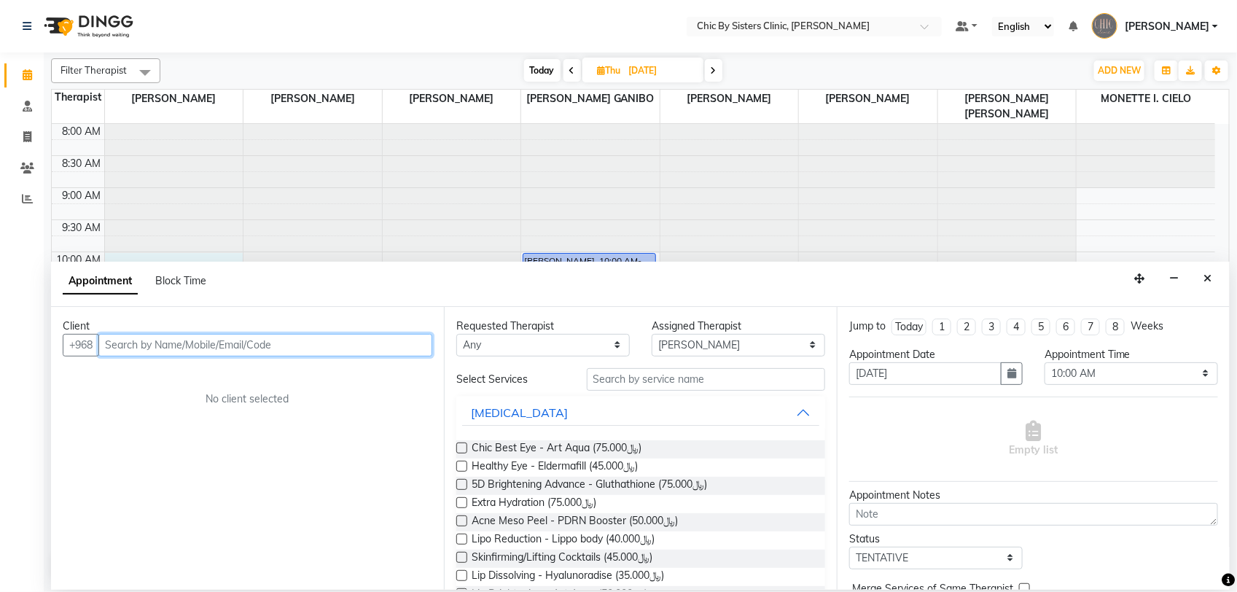
click at [183, 340] on input "text" at bounding box center [265, 345] width 334 height 23
paste input "96877370749"
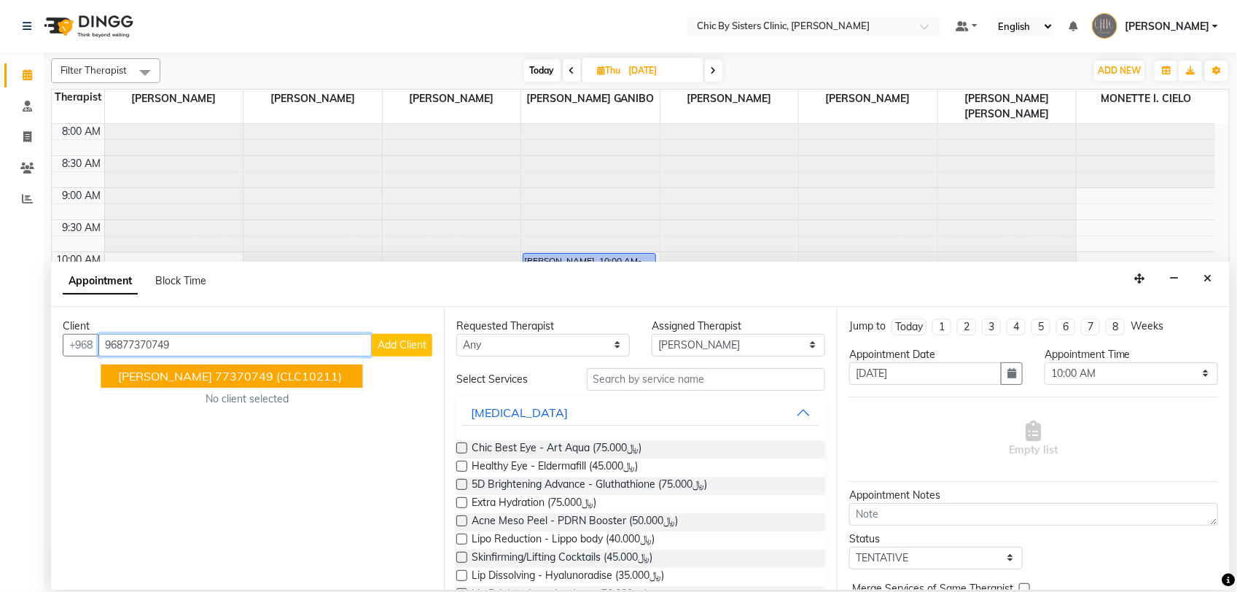
click at [213, 378] on span "[PERSON_NAME]" at bounding box center [166, 376] width 94 height 15
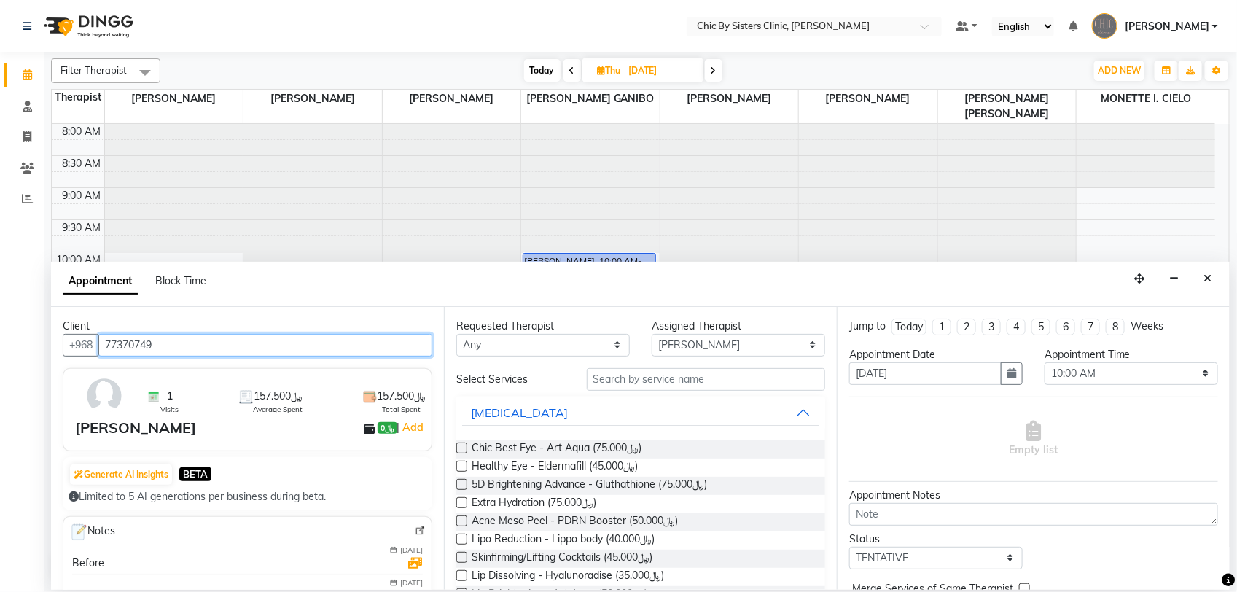
type input "77370749"
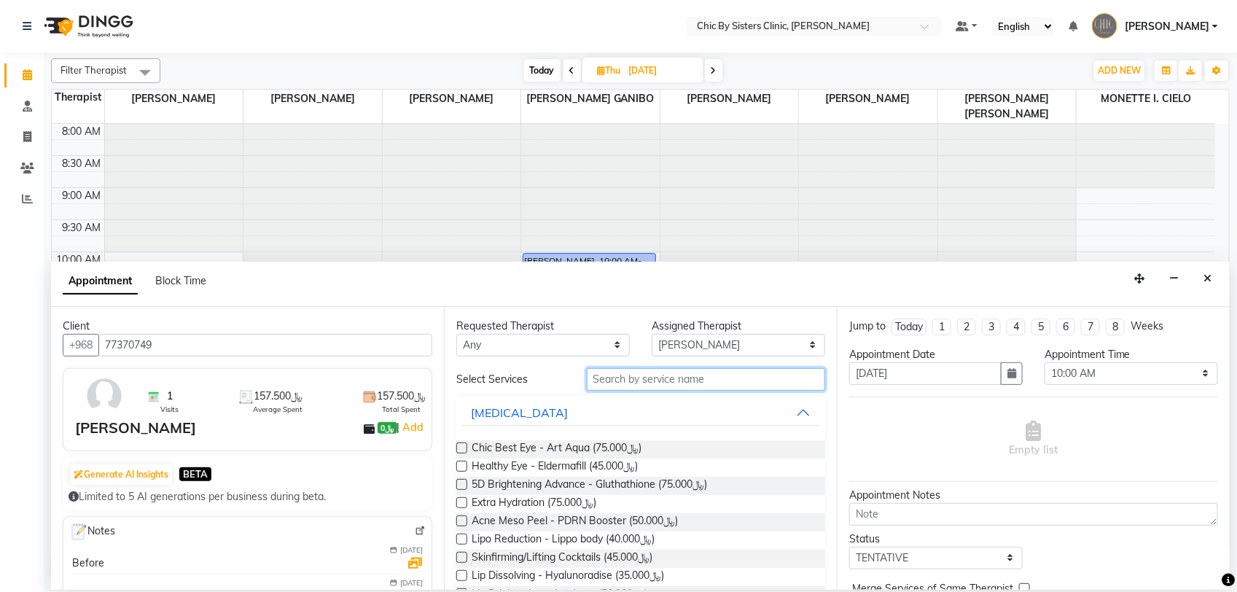
click at [617, 380] on input "text" at bounding box center [706, 379] width 238 height 23
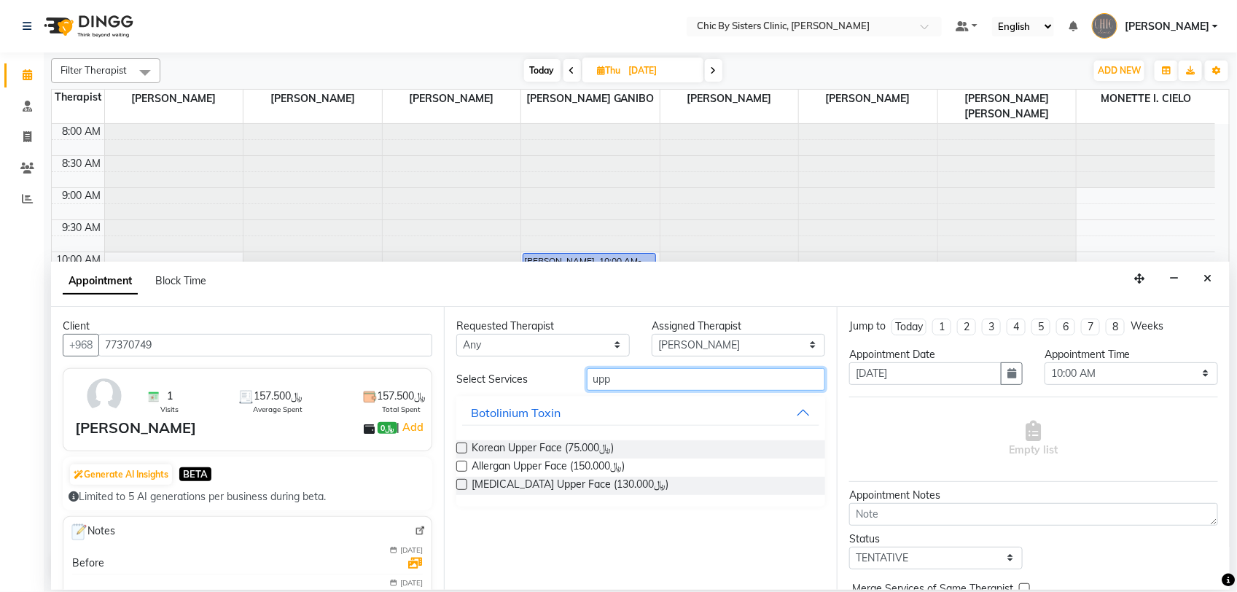
type input "upp"
click at [465, 468] on label at bounding box center [461, 466] width 11 height 11
click at [465, 468] on input "checkbox" at bounding box center [460, 467] width 9 height 9
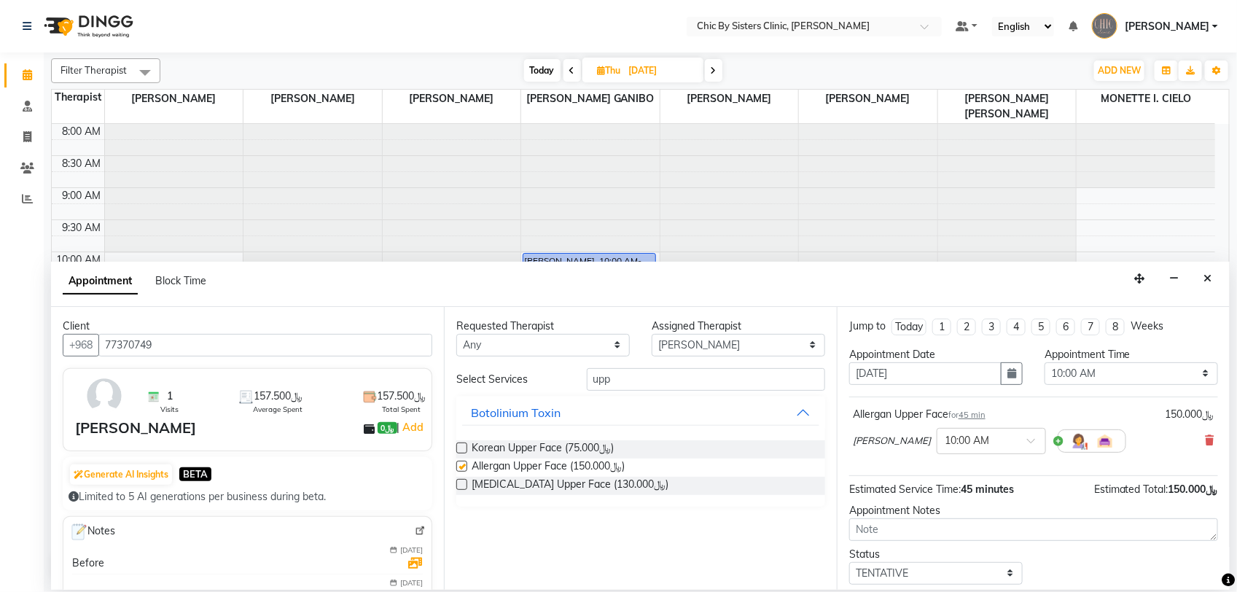
checkbox input "false"
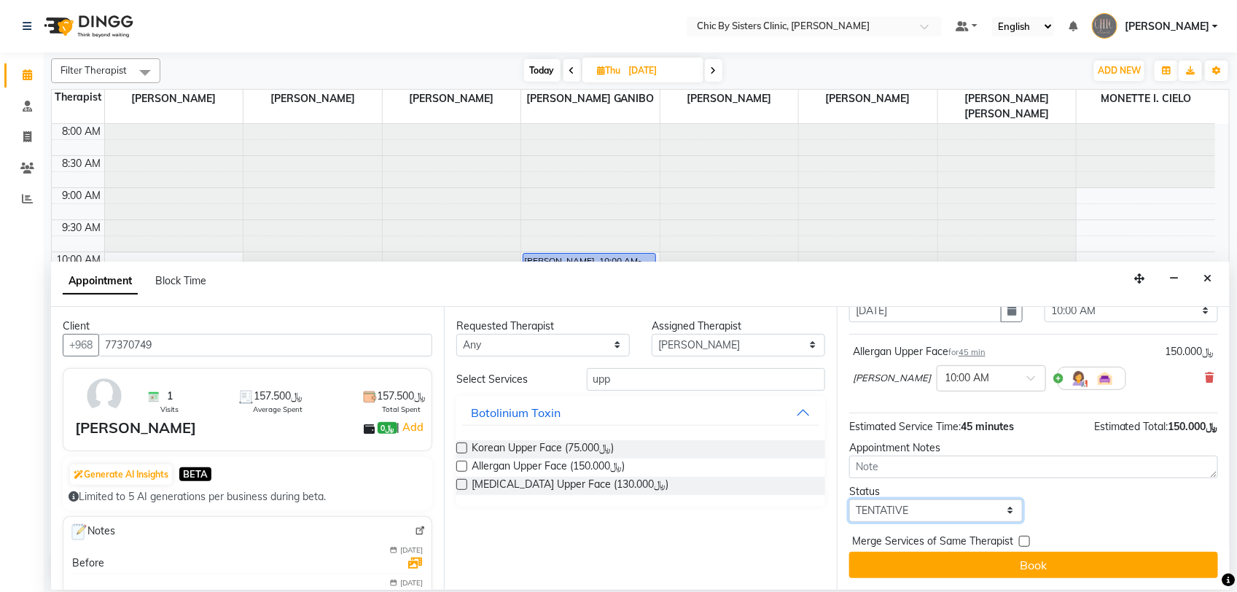
click at [963, 507] on select "Select TENTATIVE CONFIRM UPCOMING" at bounding box center [935, 510] width 173 height 23
select select "upcoming"
click at [849, 499] on select "Select TENTATIVE CONFIRM UPCOMING" at bounding box center [935, 510] width 173 height 23
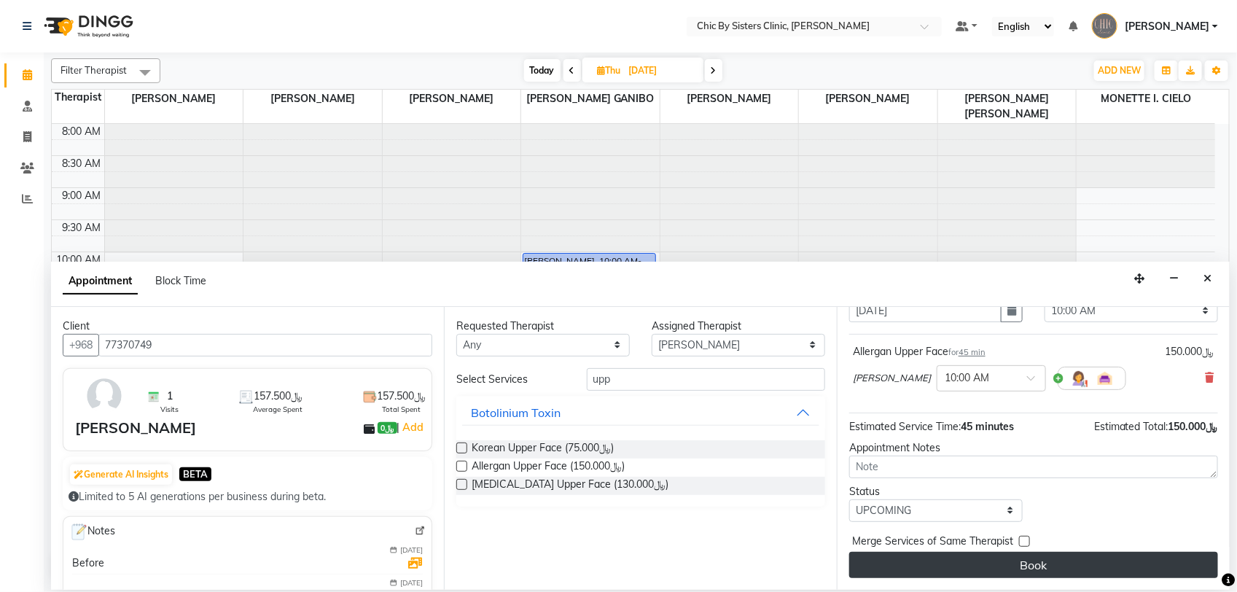
click at [1007, 563] on button "Book" at bounding box center [1033, 565] width 369 height 26
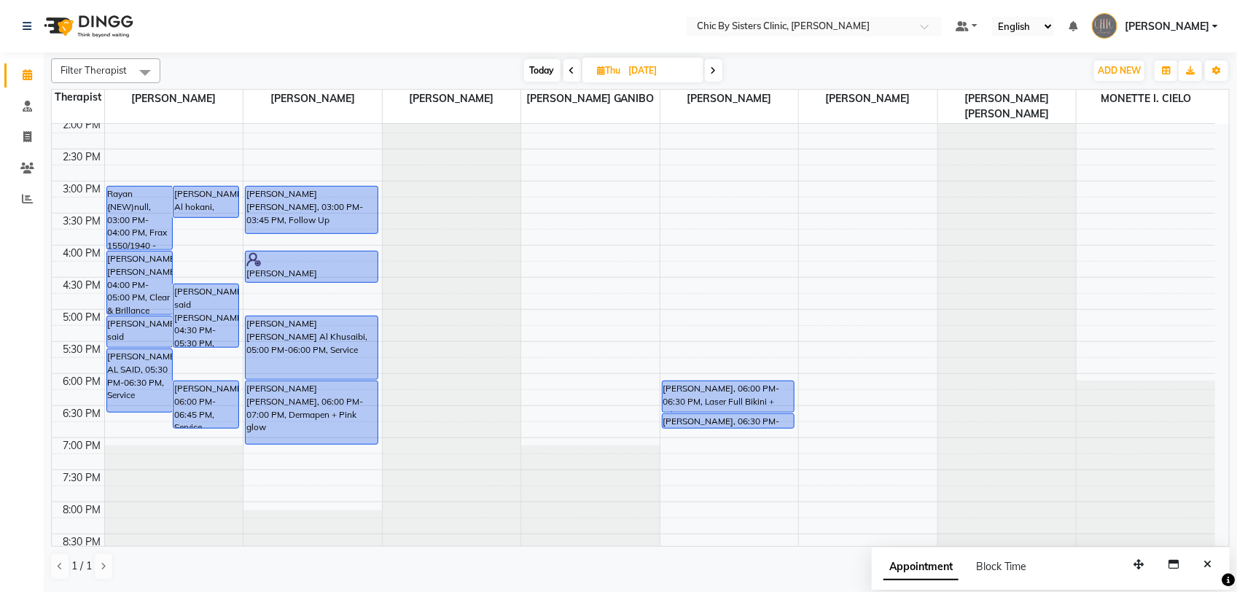
scroll to position [406, 0]
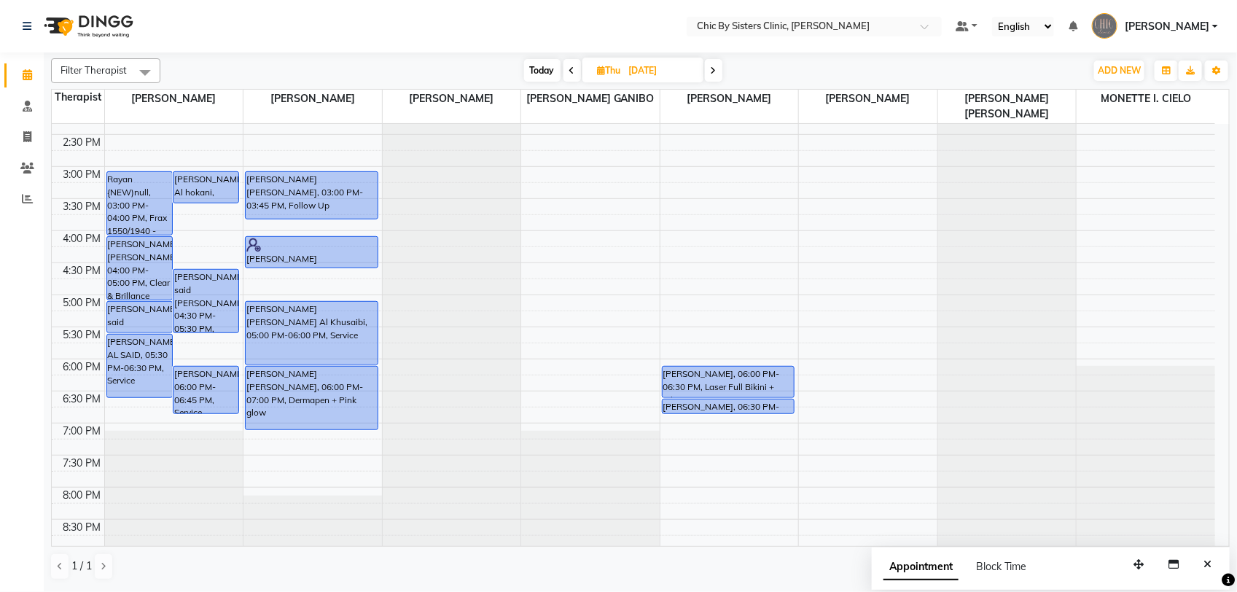
click at [544, 78] on span "Today" at bounding box center [542, 70] width 36 height 23
type input "02-09-2025"
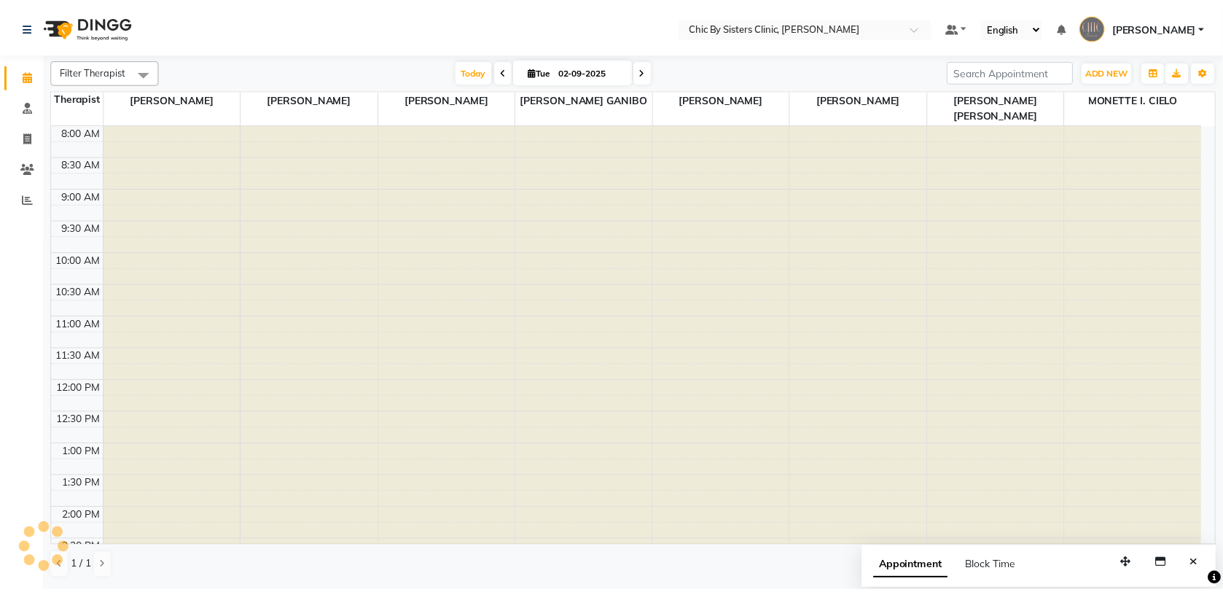
scroll to position [616, 0]
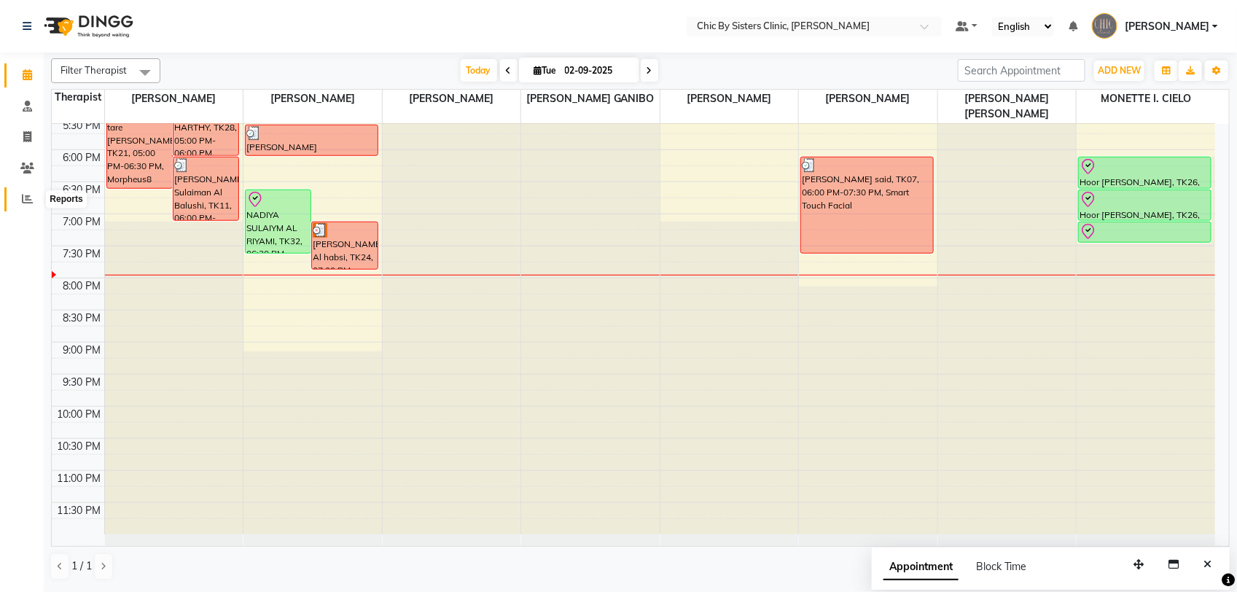
click at [24, 200] on icon at bounding box center [27, 198] width 11 height 11
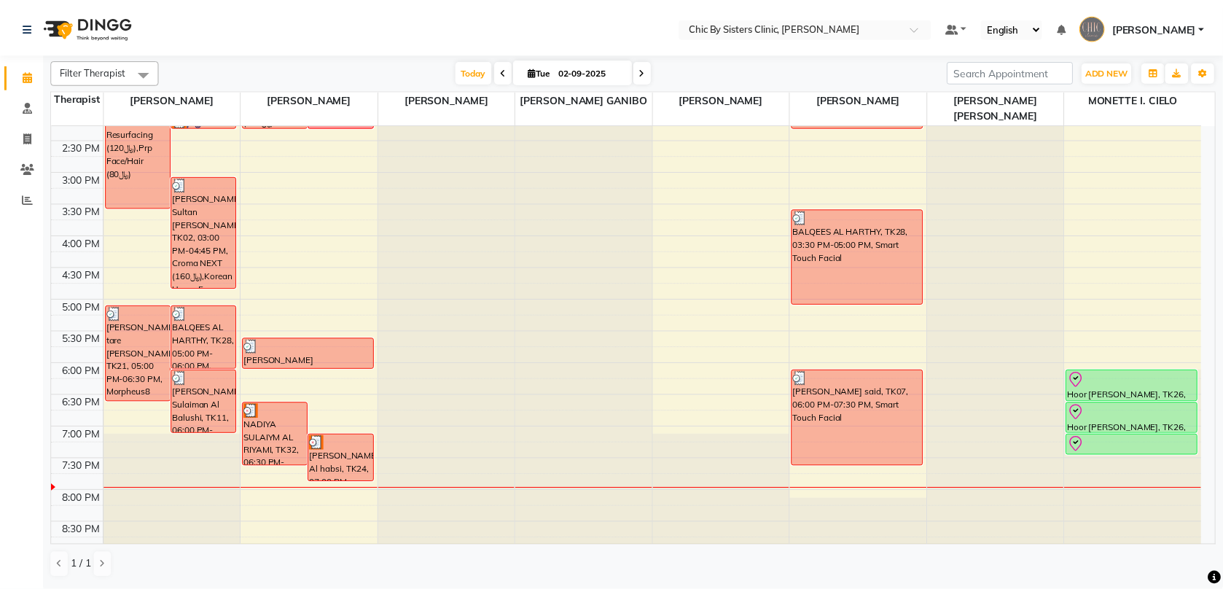
scroll to position [446, 0]
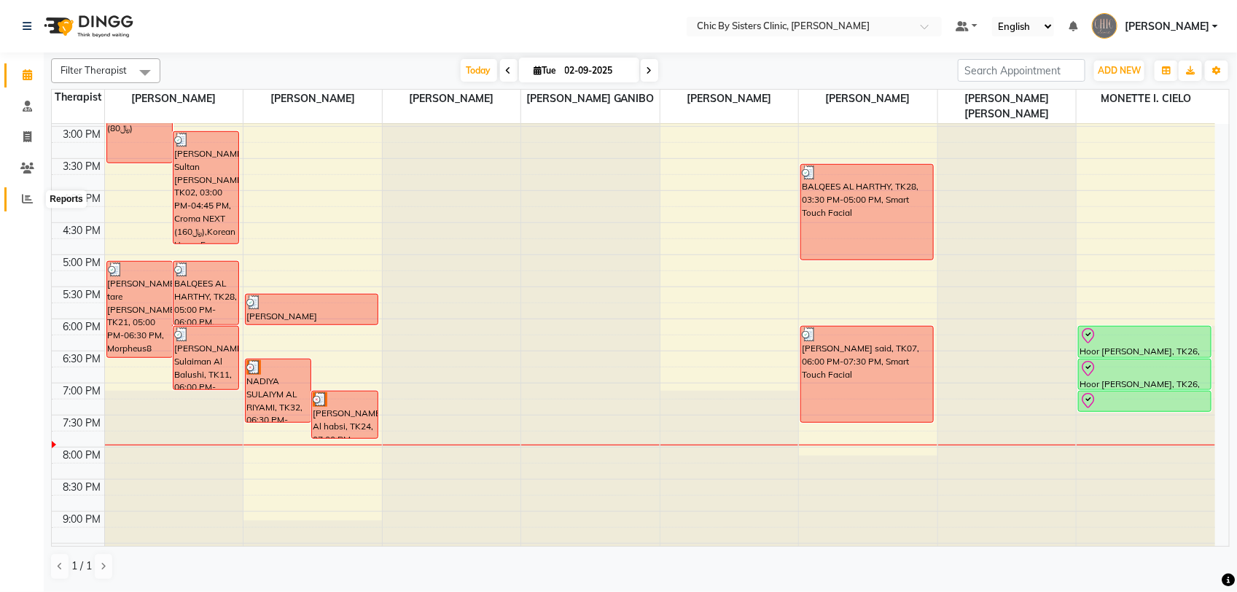
click at [24, 202] on icon at bounding box center [27, 198] width 11 height 11
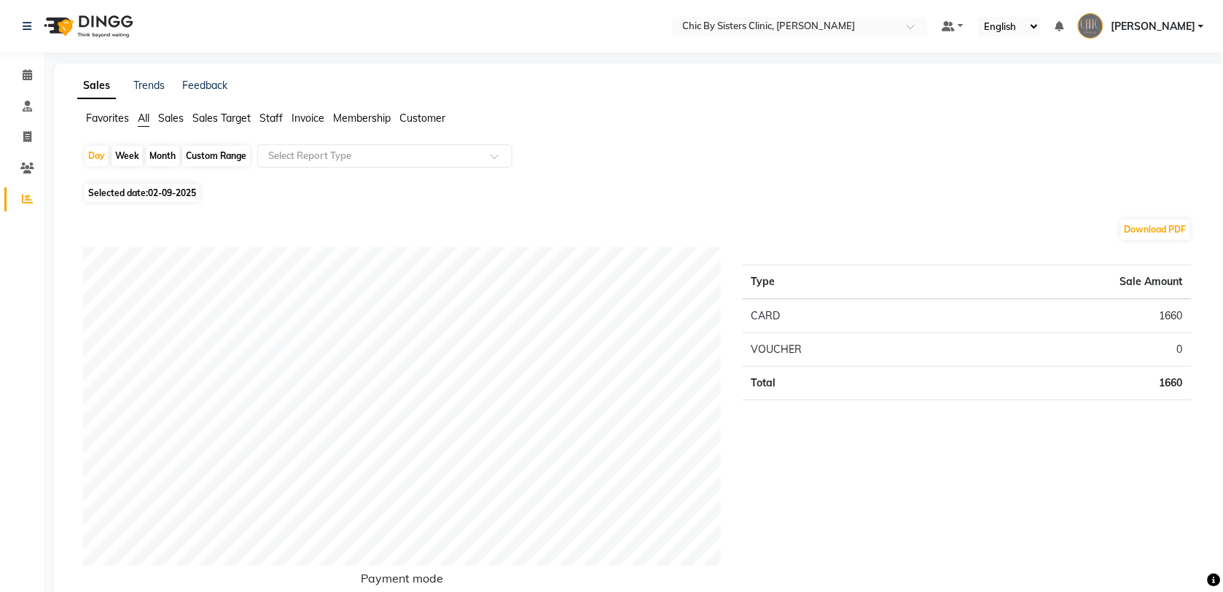
click at [279, 118] on span "Staff" at bounding box center [270, 118] width 23 height 13
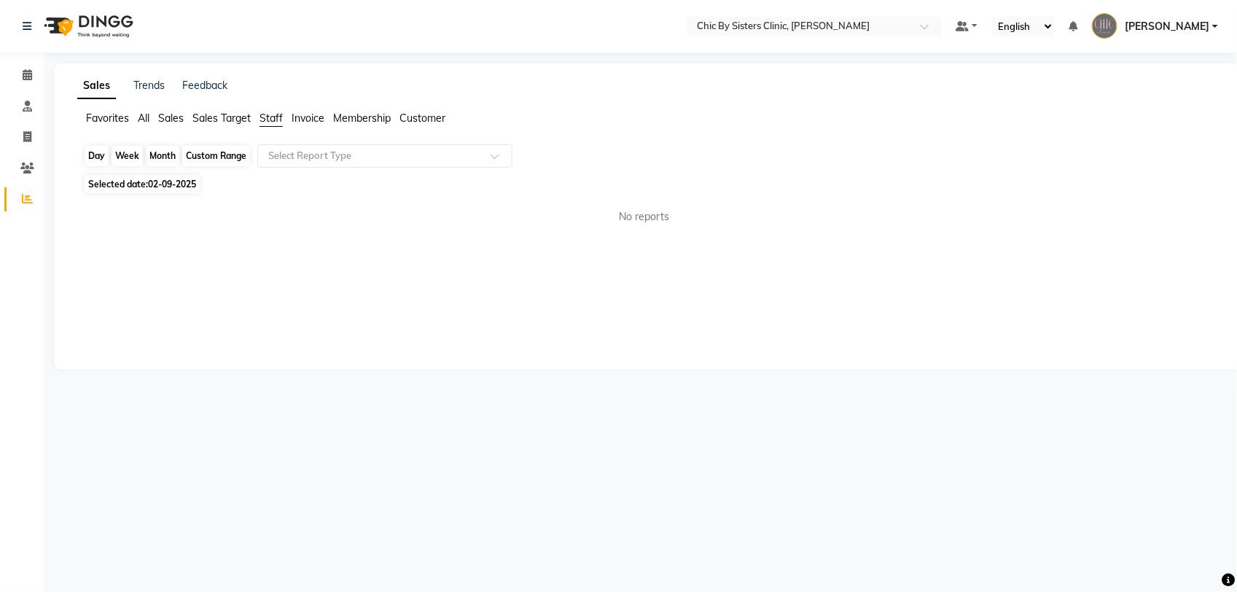
click at [102, 155] on div "Day" at bounding box center [97, 156] width 24 height 20
select select "9"
select select "2025"
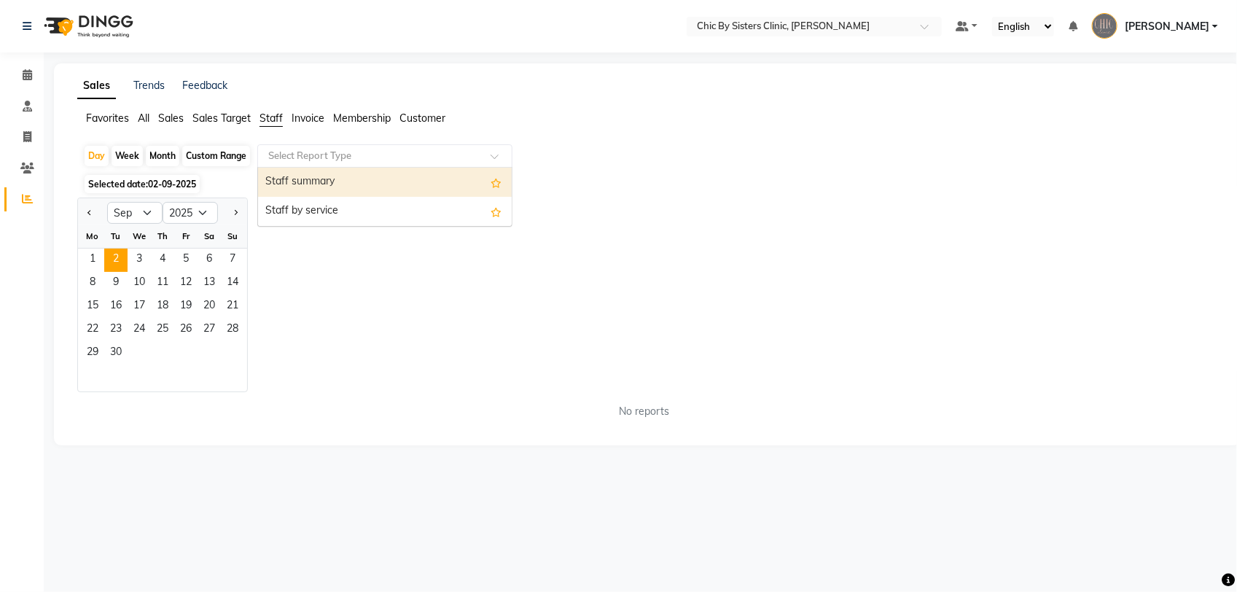
click at [300, 157] on input "text" at bounding box center [370, 156] width 210 height 15
click at [289, 182] on div "Staff summary" at bounding box center [385, 182] width 254 height 29
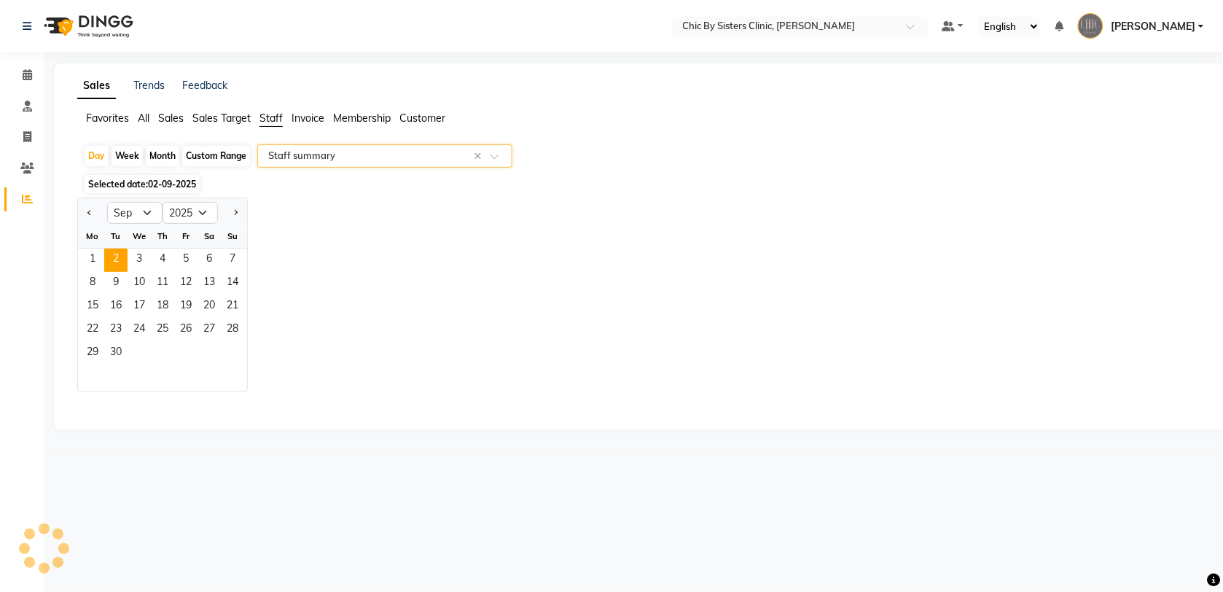
select select "full_report"
select select "csv"
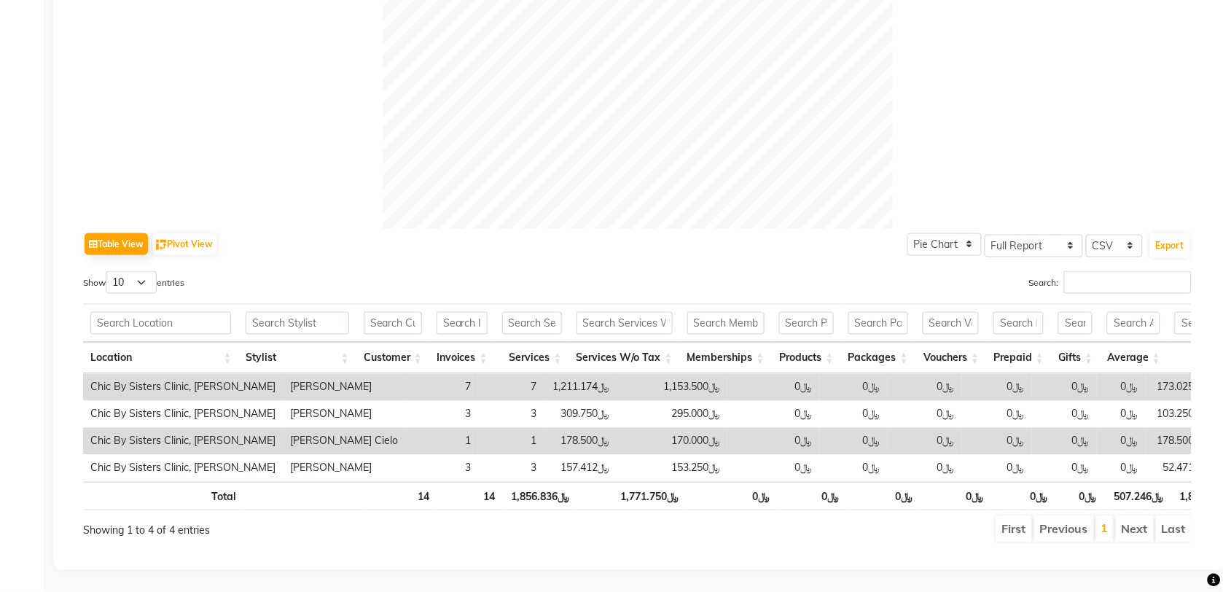
scroll to position [537, 0]
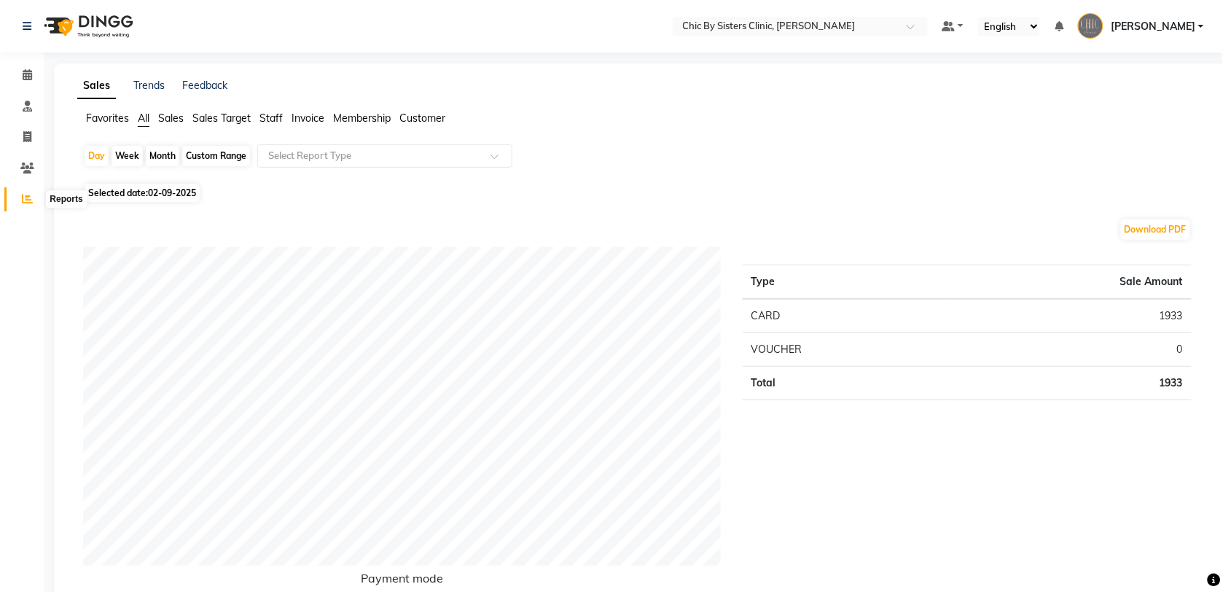
click at [22, 204] on icon at bounding box center [27, 198] width 11 height 11
click at [266, 117] on span "Staff" at bounding box center [270, 118] width 23 height 13
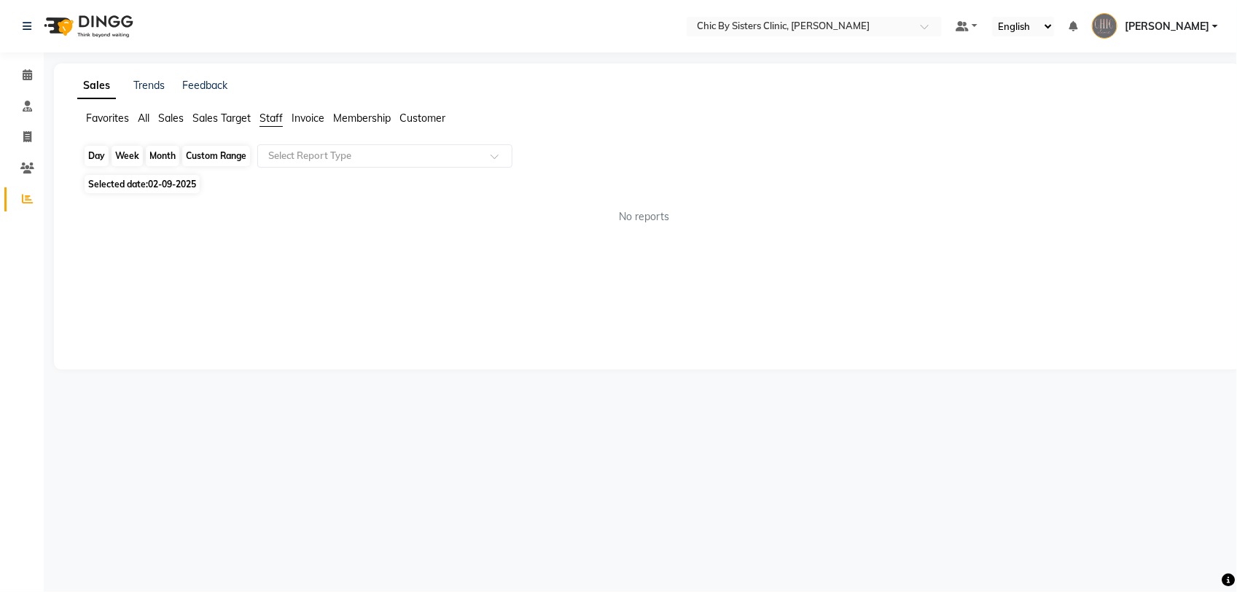
click at [99, 157] on div "Day" at bounding box center [97, 156] width 24 height 20
select select "9"
select select "2025"
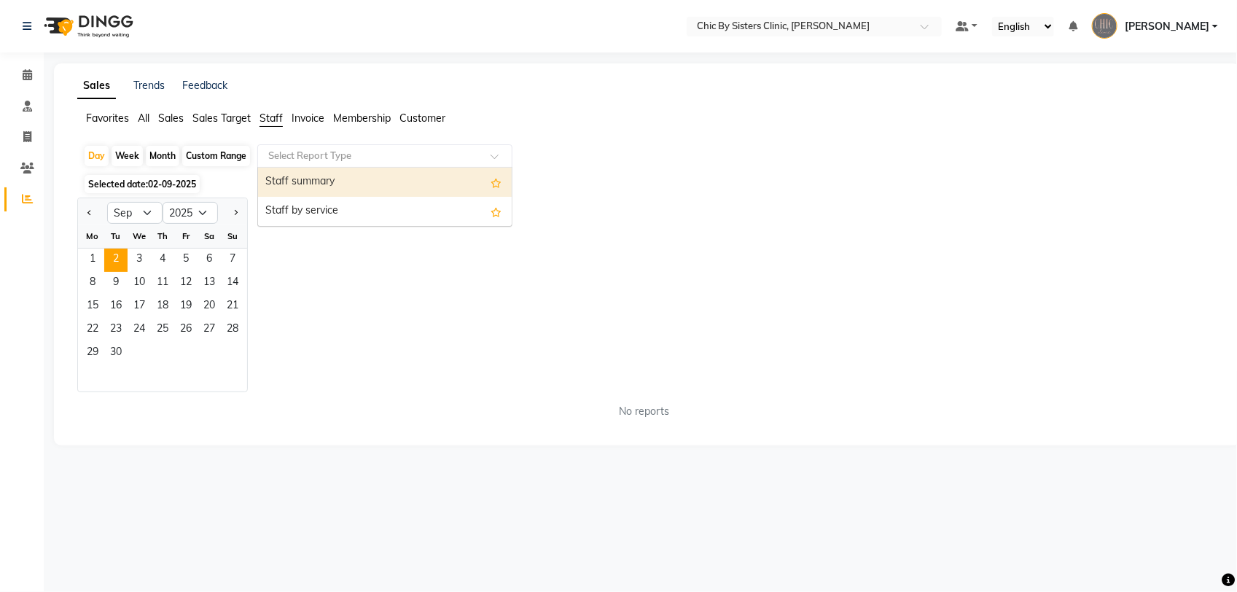
click at [337, 157] on input "text" at bounding box center [370, 156] width 210 height 15
click at [317, 181] on div "Staff summary" at bounding box center [385, 182] width 254 height 29
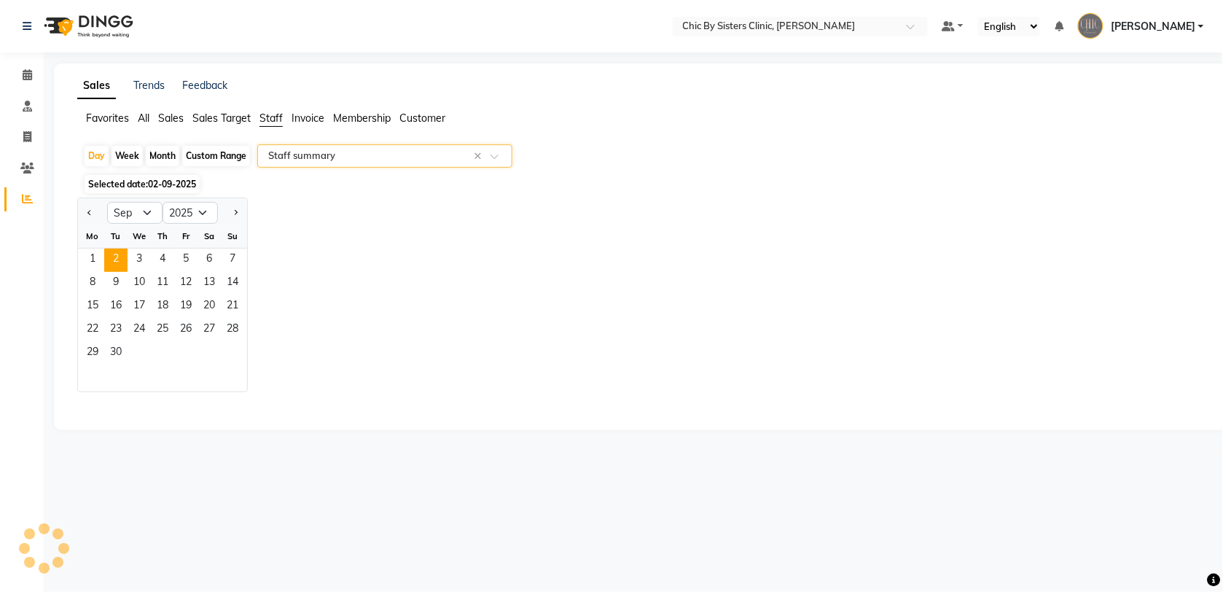
select select "full_report"
select select "csv"
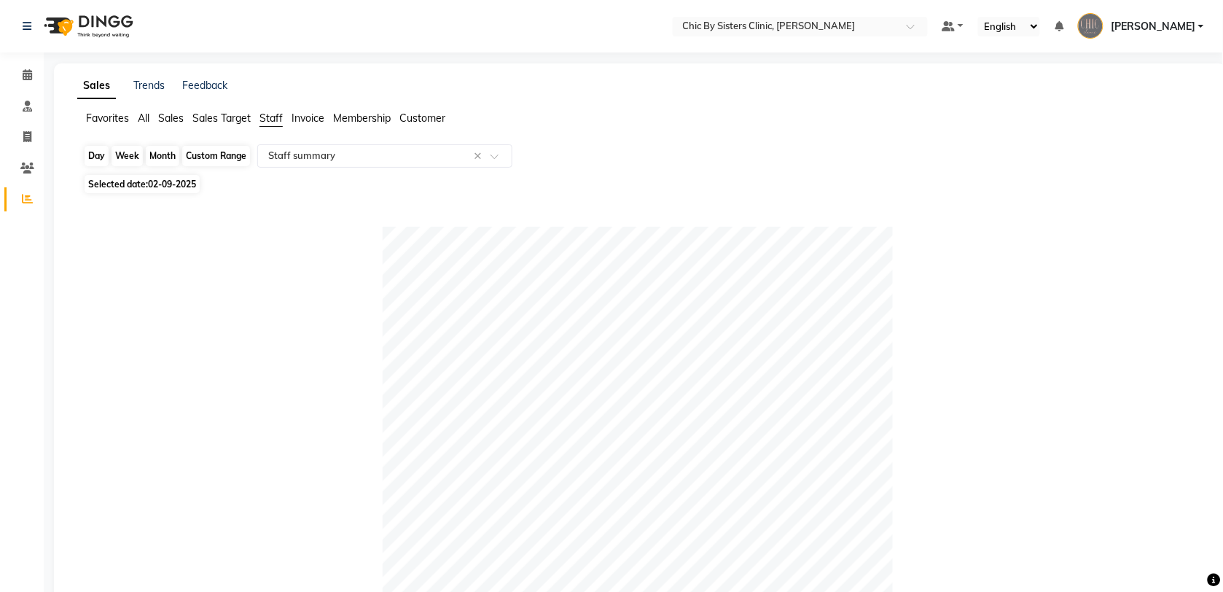
click at [96, 148] on div "Day" at bounding box center [97, 156] width 24 height 20
select select "9"
select select "2025"
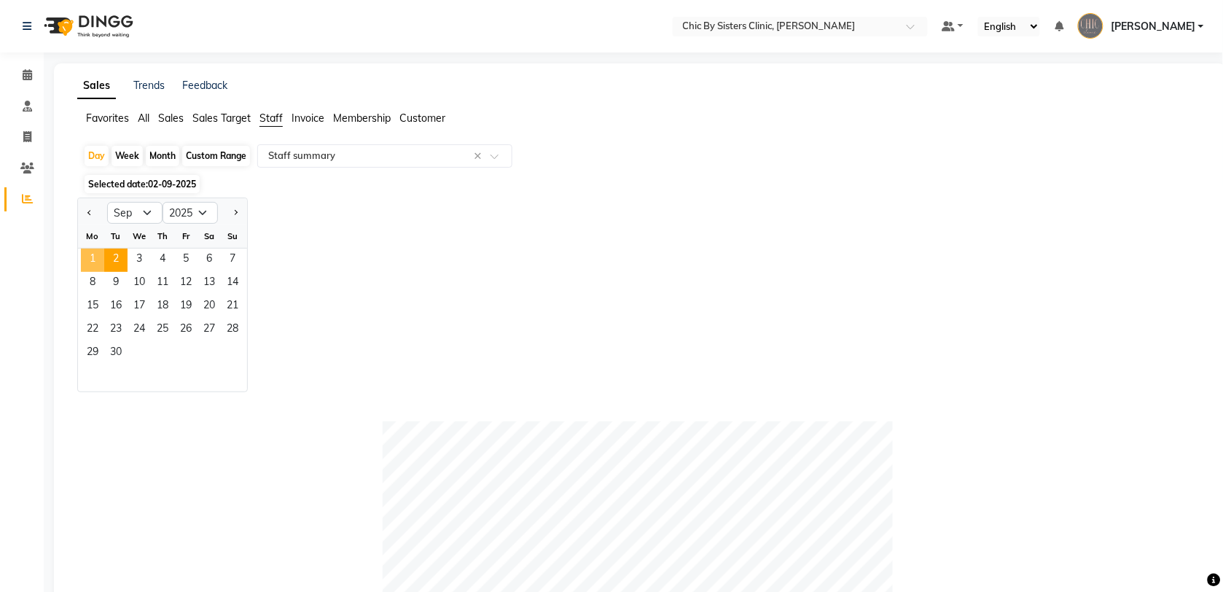
click at [87, 257] on span "1" at bounding box center [92, 260] width 23 height 23
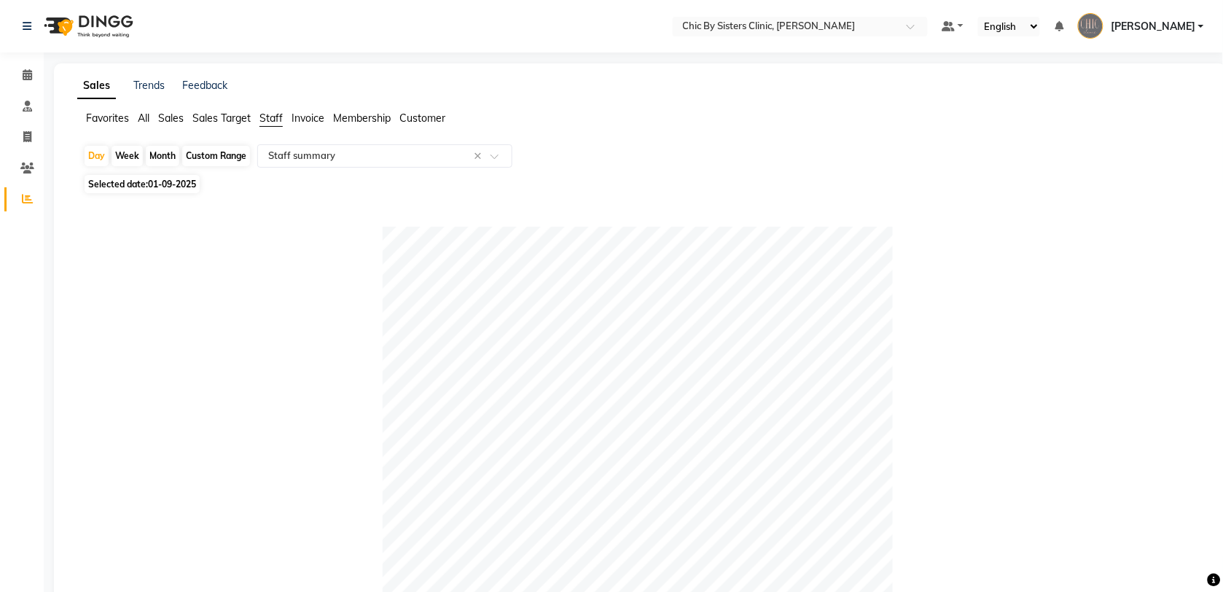
click at [113, 259] on div at bounding box center [637, 482] width 1109 height 510
click at [95, 155] on div "Day" at bounding box center [97, 156] width 24 height 20
select select "9"
select select "2025"
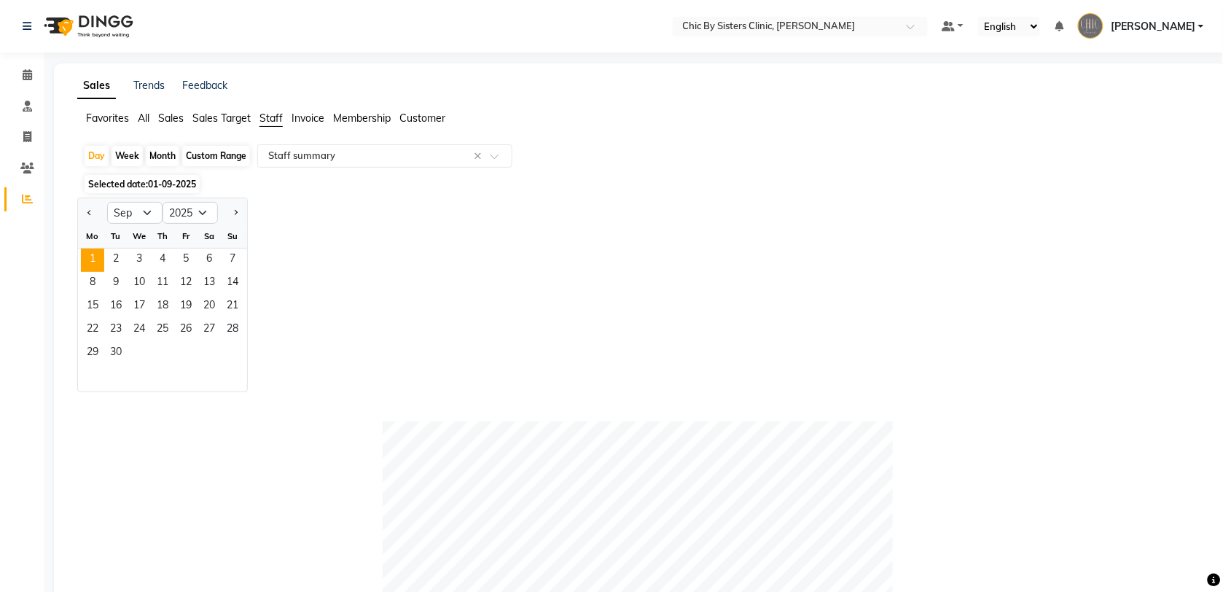
click at [216, 148] on div "Custom Range" at bounding box center [216, 156] width 68 height 20
select select "9"
select select "2025"
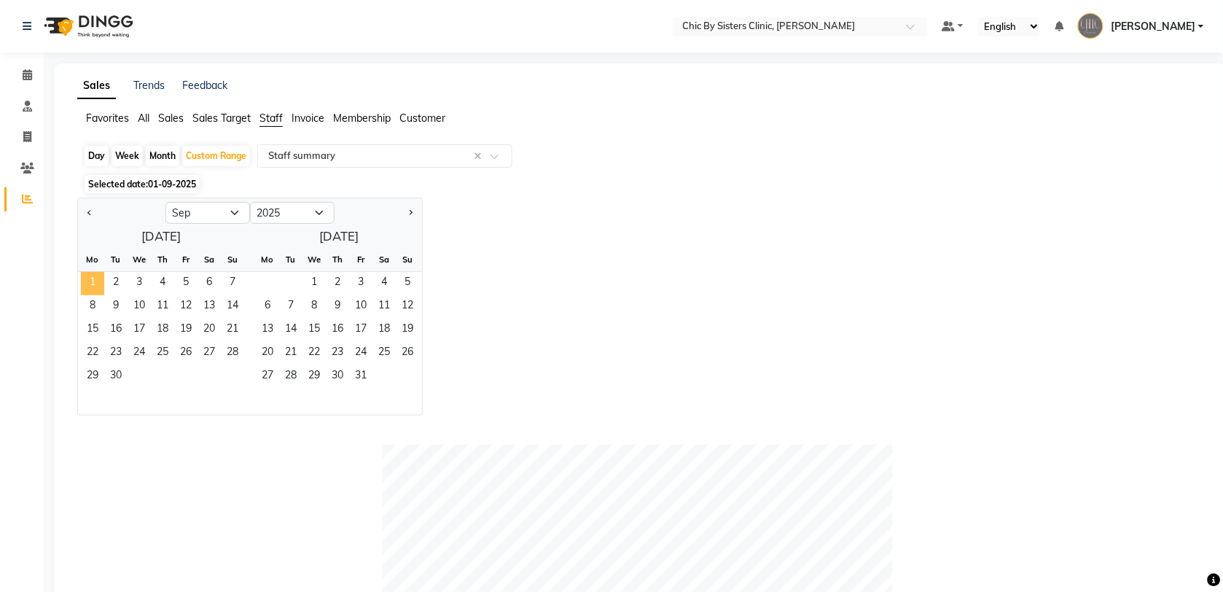
click at [99, 281] on span "1" at bounding box center [92, 283] width 23 height 23
click at [114, 284] on span "2" at bounding box center [115, 283] width 23 height 23
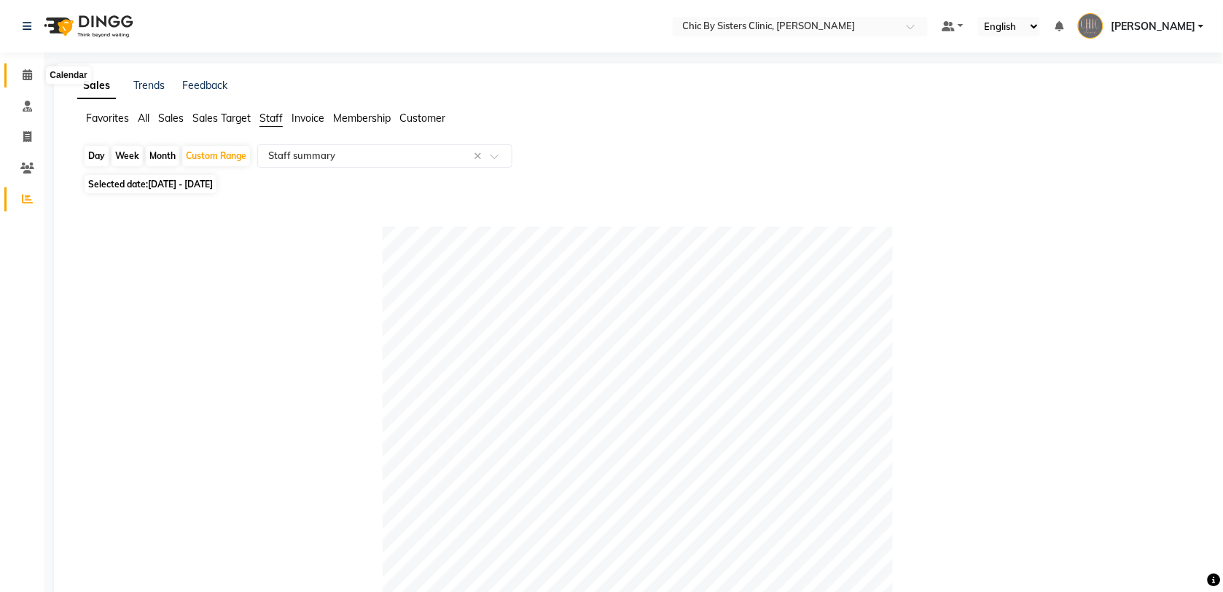
click at [28, 74] on icon at bounding box center [27, 74] width 9 height 11
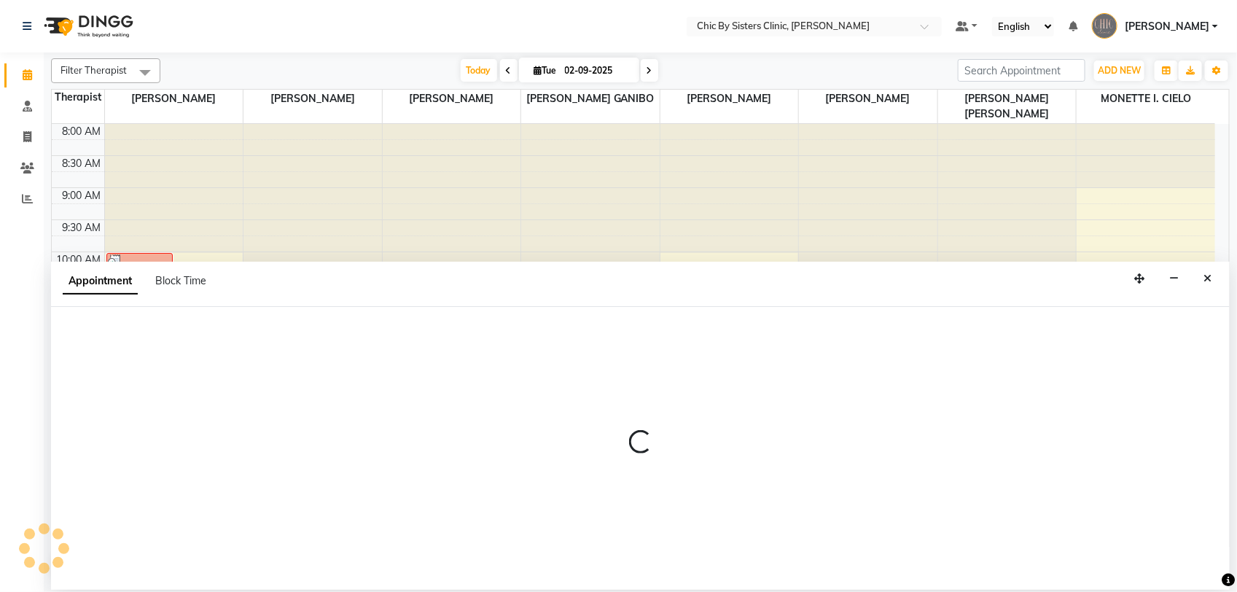
select select "49186"
select select "660"
select select "tentative"
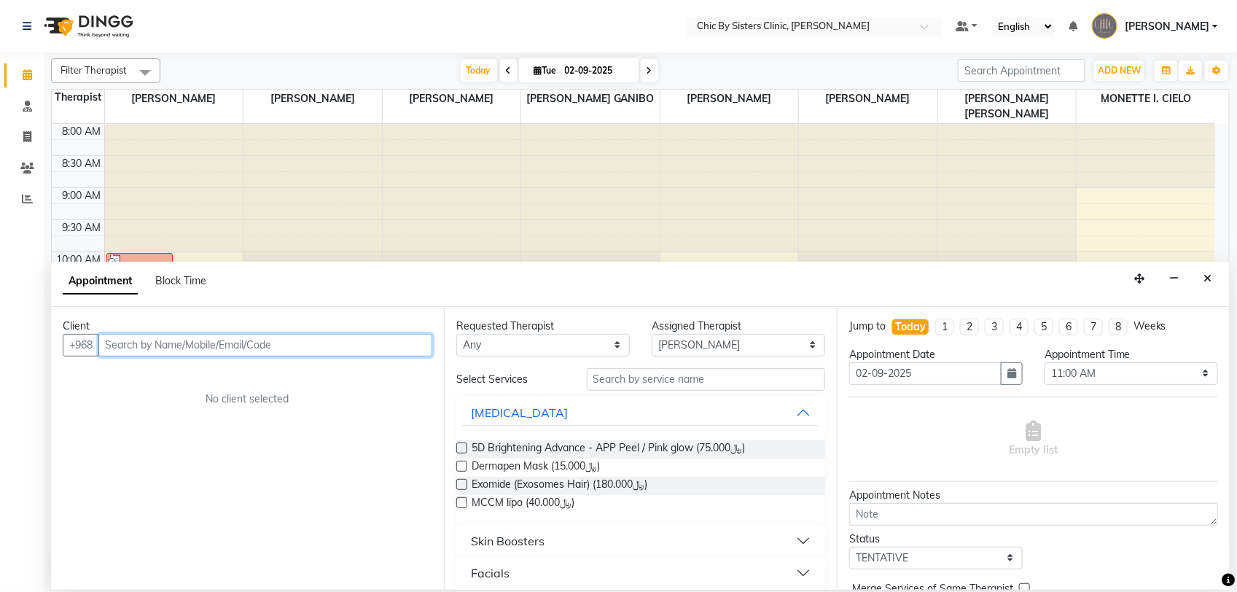
click at [351, 343] on input "text" at bounding box center [265, 345] width 334 height 23
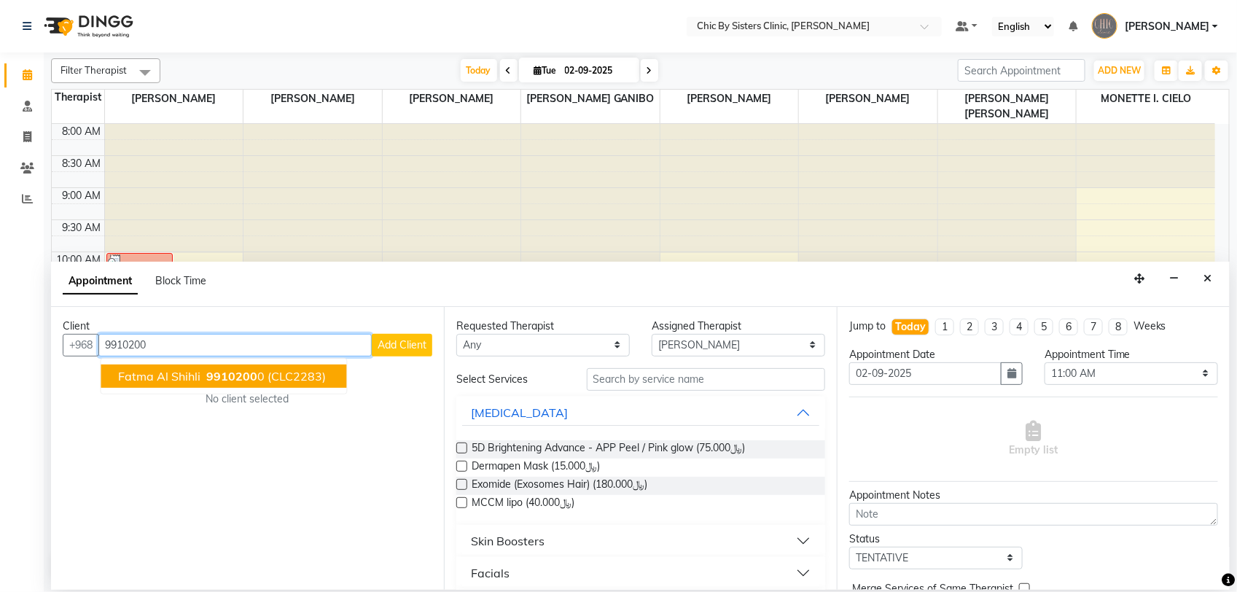
click at [209, 379] on span "9910200" at bounding box center [232, 376] width 51 height 15
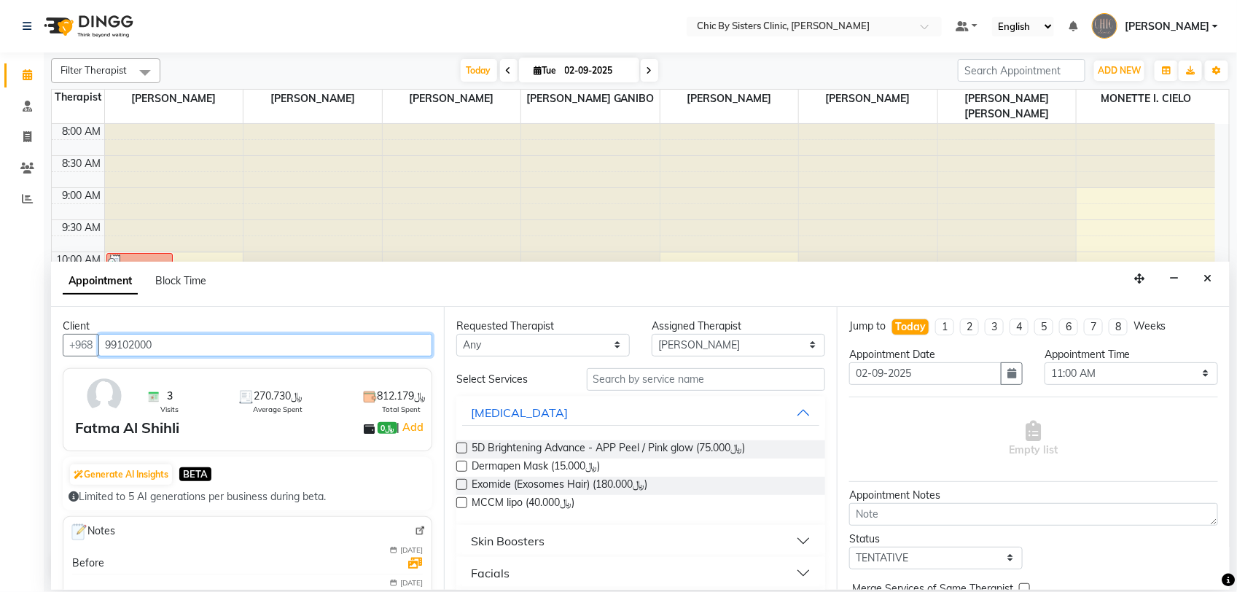
type input "99102000"
click at [415, 533] on img at bounding box center [420, 531] width 11 height 11
click at [1211, 274] on button "Close" at bounding box center [1207, 278] width 21 height 23
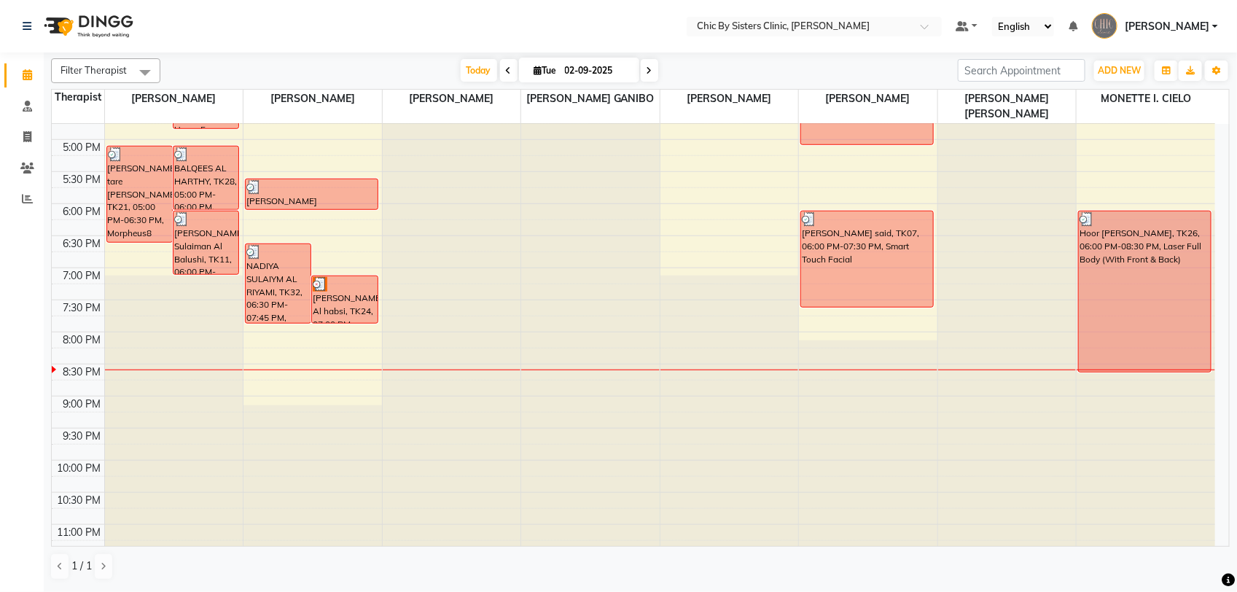
scroll to position [616, 0]
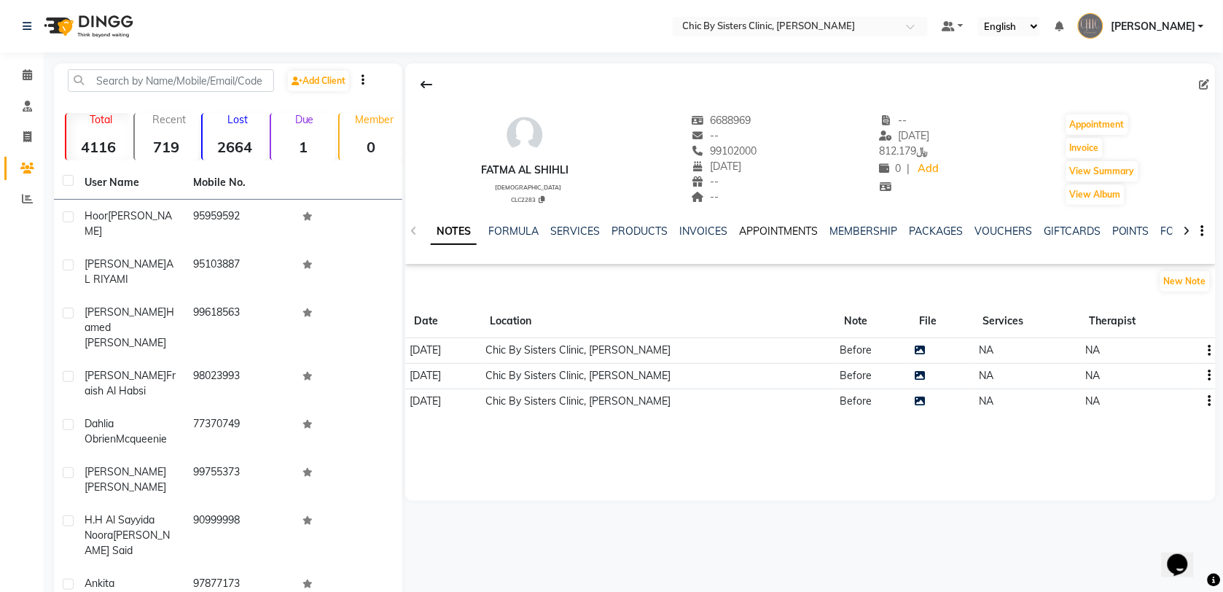
click at [780, 235] on link "APPOINTMENTS" at bounding box center [778, 230] width 79 height 13
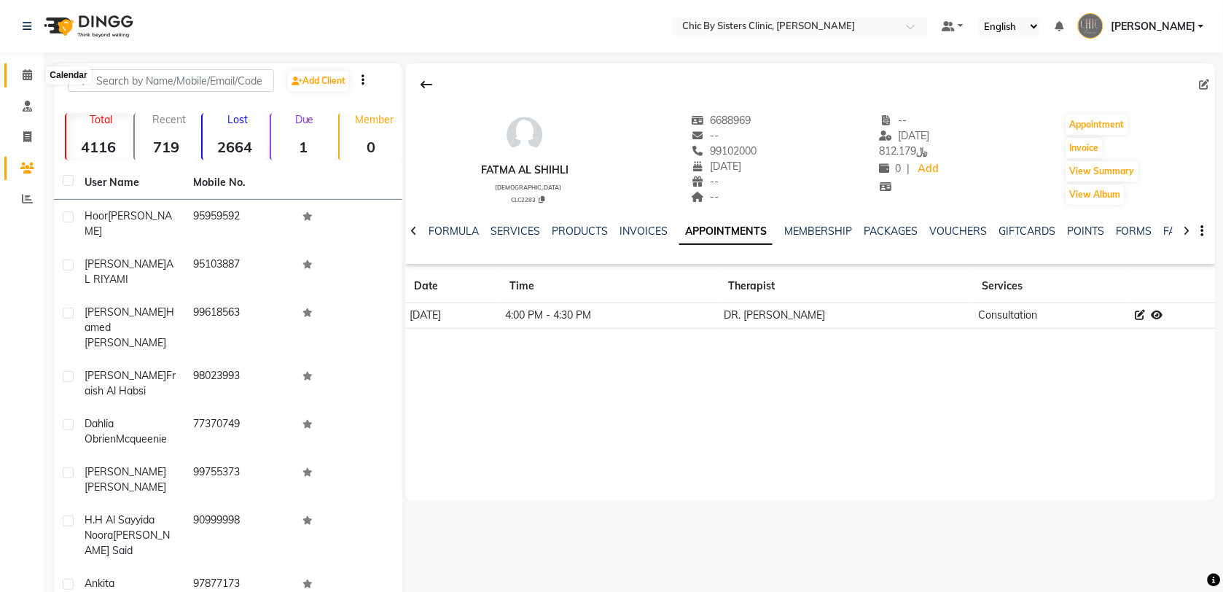
click at [24, 78] on icon at bounding box center [27, 74] width 9 height 11
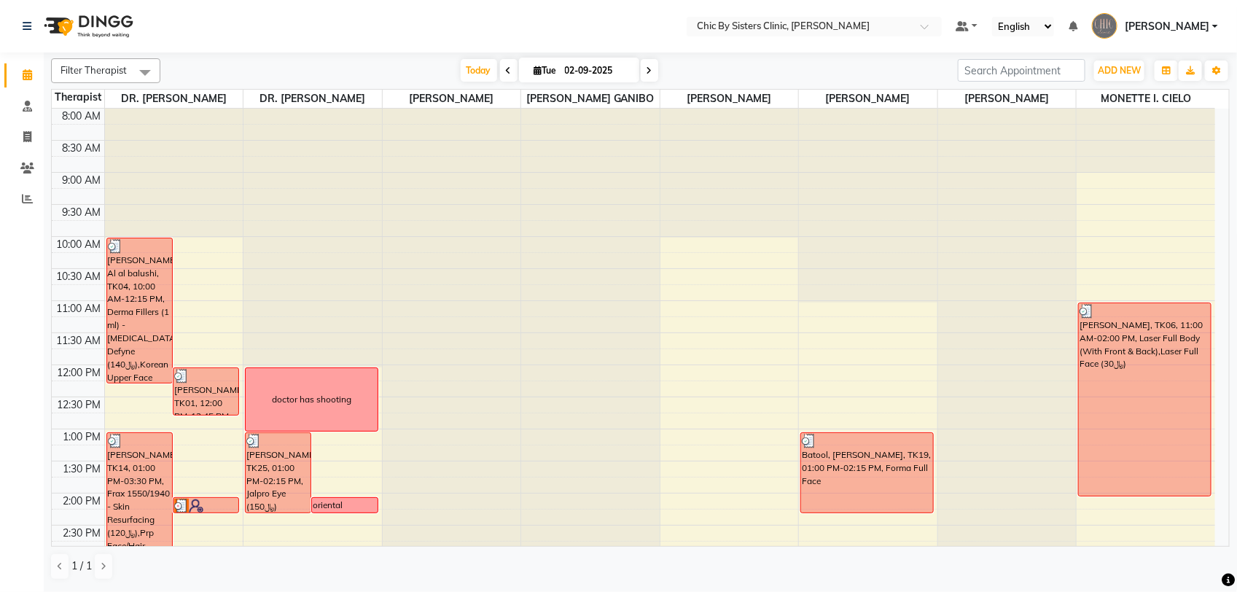
click at [589, 71] on input "02-09-2025" at bounding box center [596, 71] width 73 height 22
select select "9"
select select "2025"
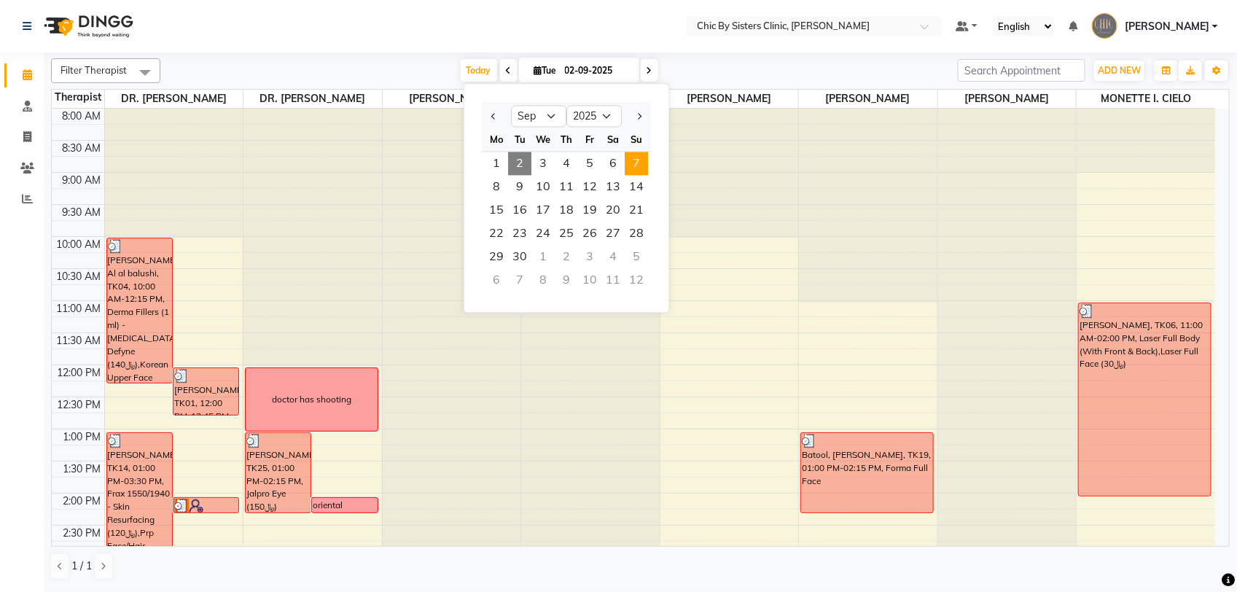
click at [640, 161] on span "7" at bounding box center [636, 163] width 23 height 23
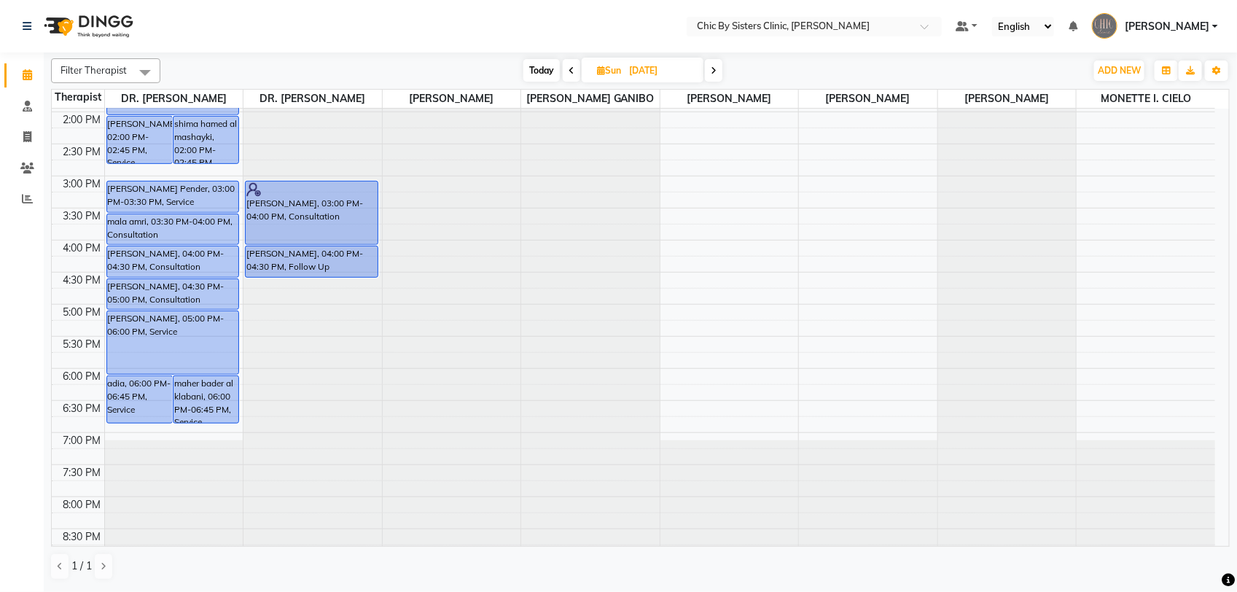
scroll to position [413, 0]
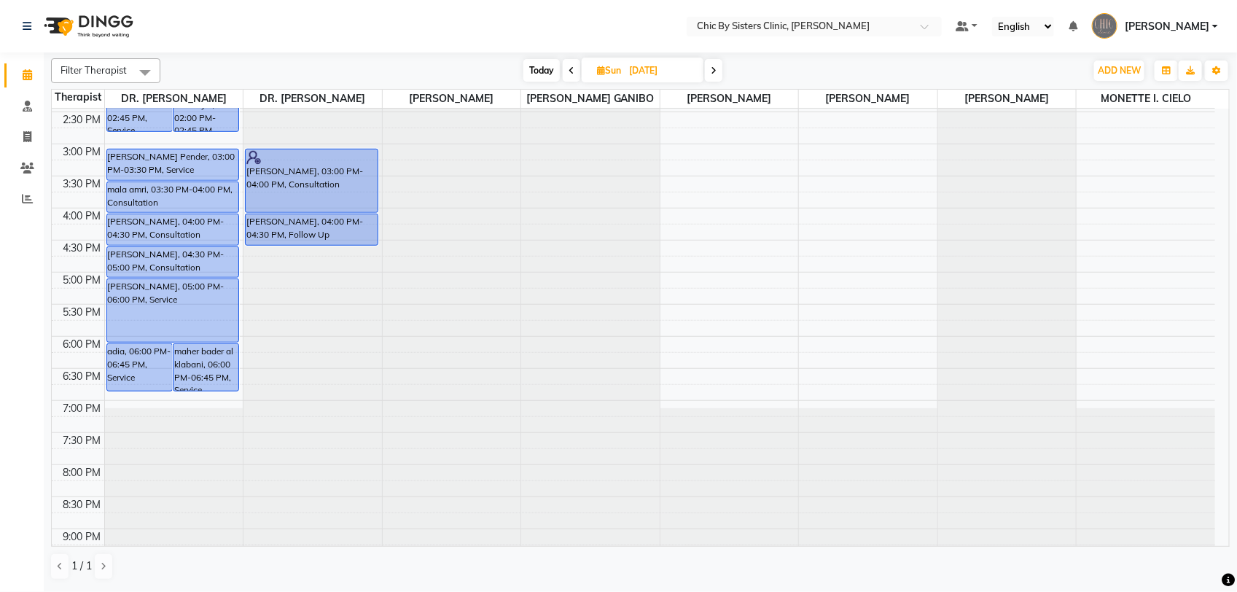
click at [536, 73] on span "Today" at bounding box center [541, 70] width 36 height 23
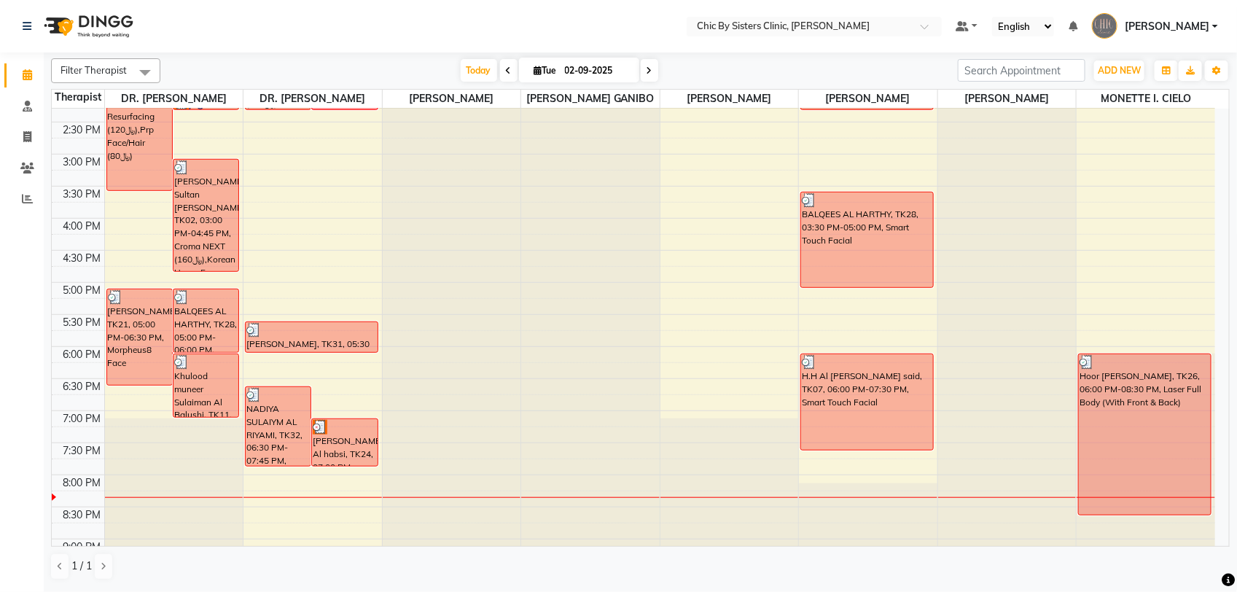
scroll to position [402, 0]
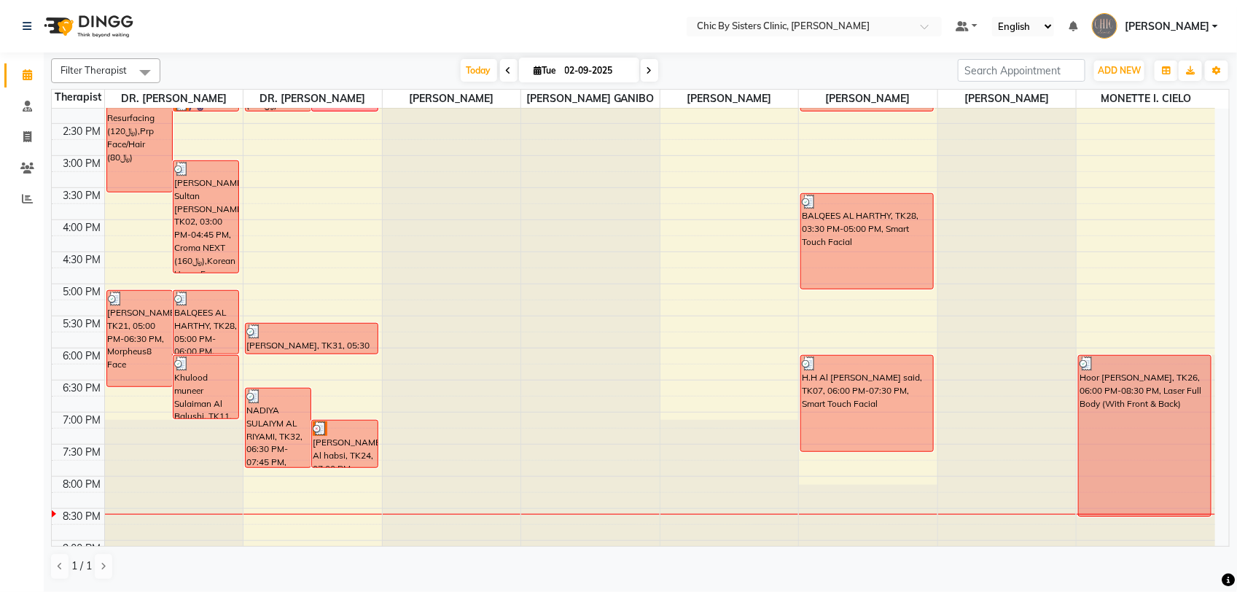
click at [649, 73] on icon at bounding box center [649, 70] width 6 height 9
type input "03-09-2025"
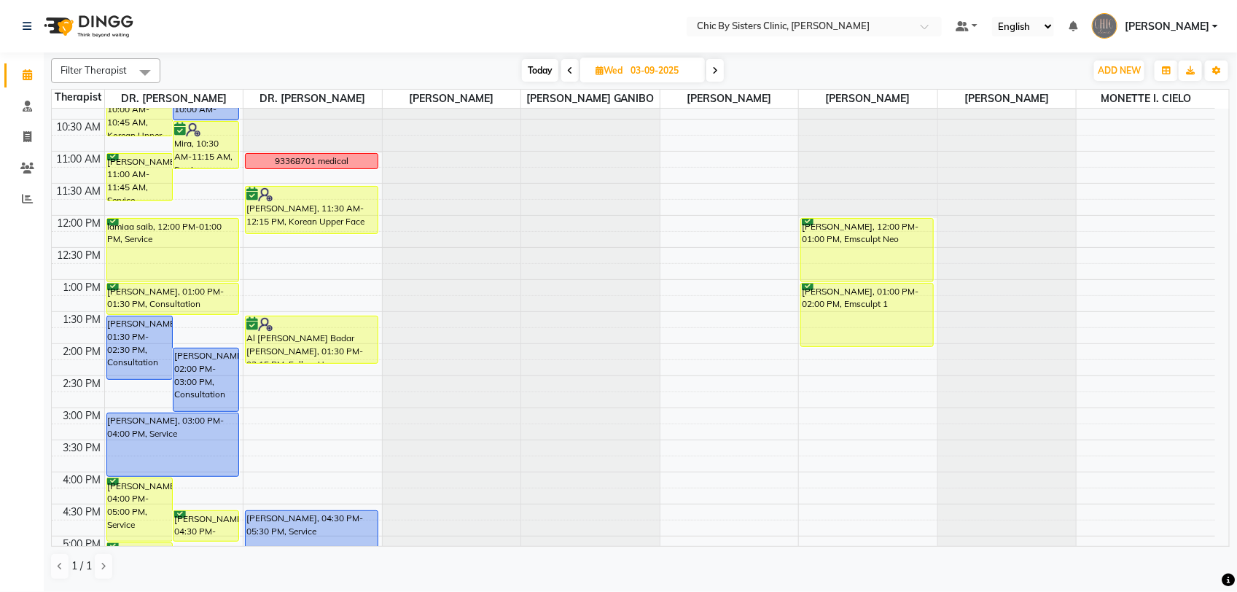
scroll to position [152, 0]
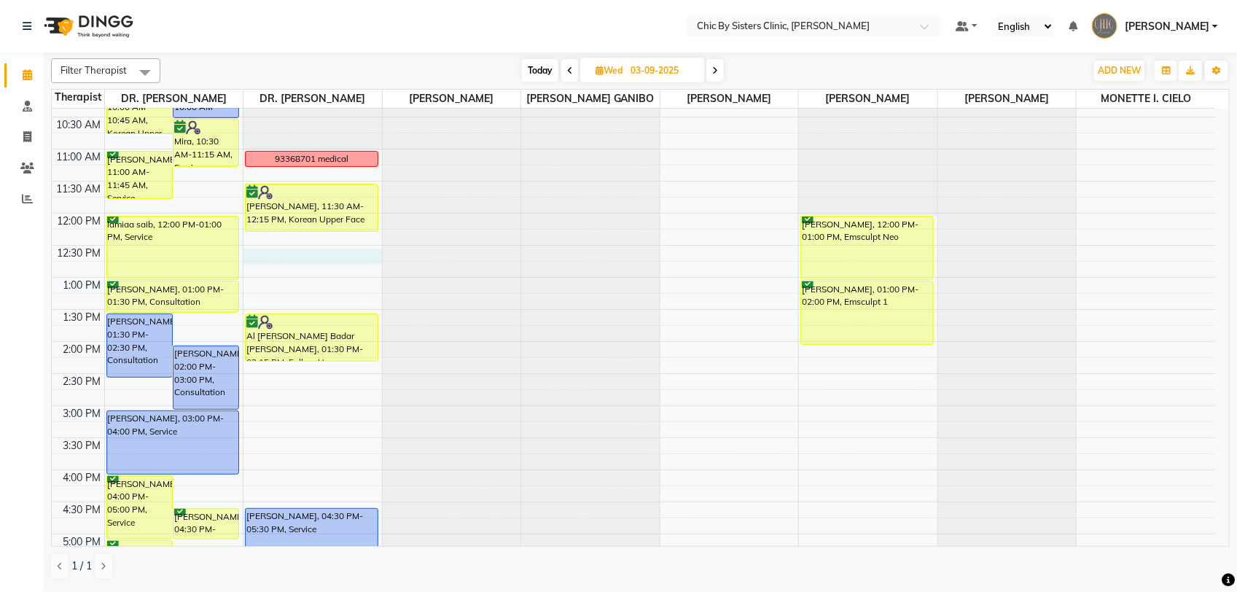
click at [281, 270] on div "8:00 AM 8:30 AM 9:00 AM 9:30 AM 10:00 AM 10:30 AM 11:00 AM 11:30 AM 12:00 PM 12…" at bounding box center [633, 469] width 1163 height 1025
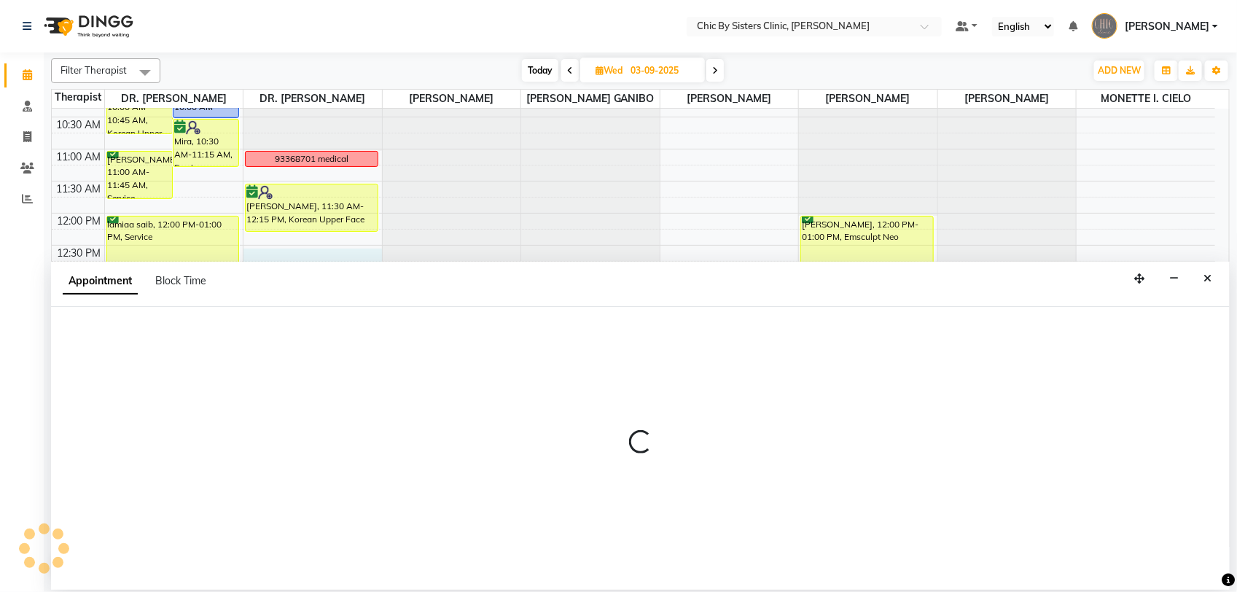
select select "49178"
select select "750"
select select "tentative"
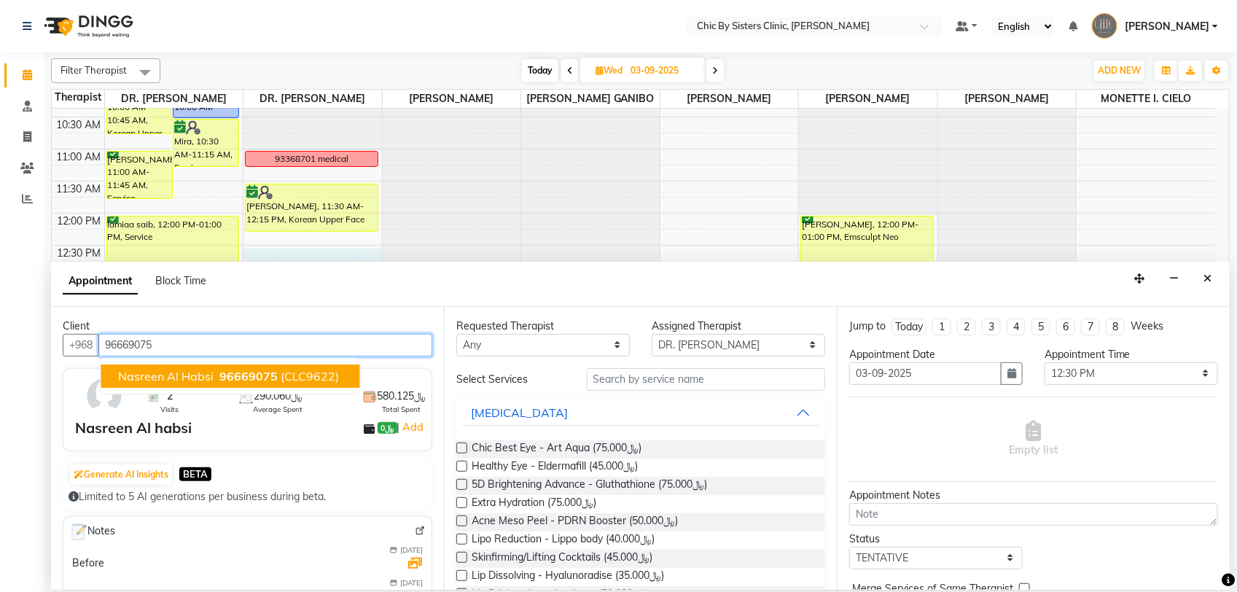
click at [242, 376] on span "96669075" at bounding box center [249, 376] width 58 height 15
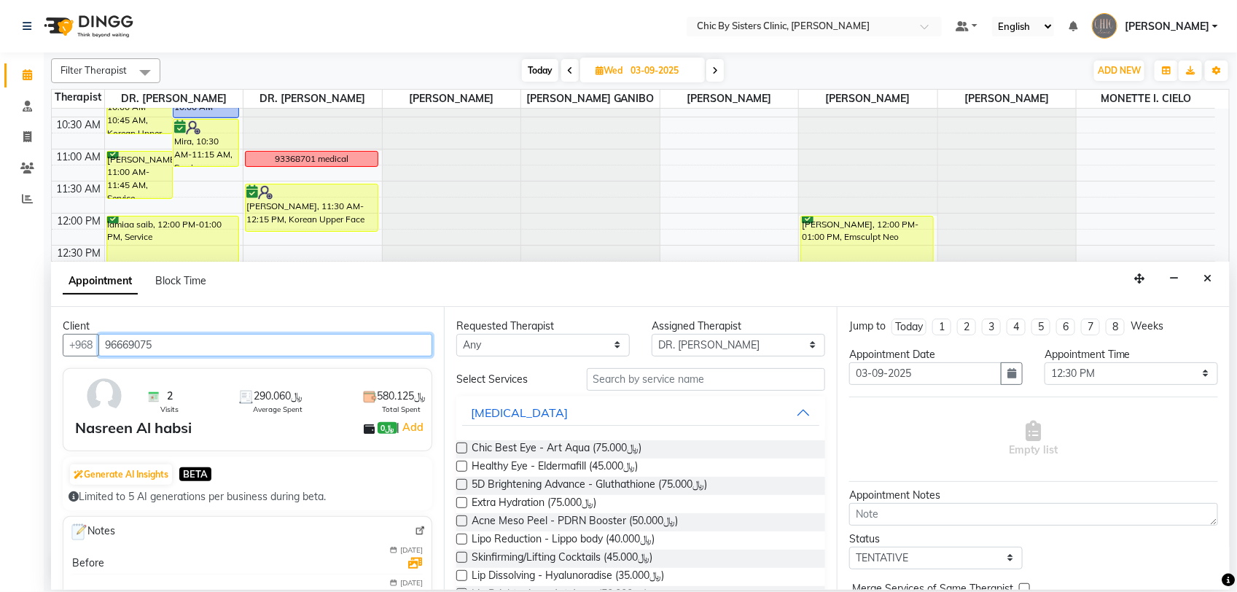
type input "96669075"
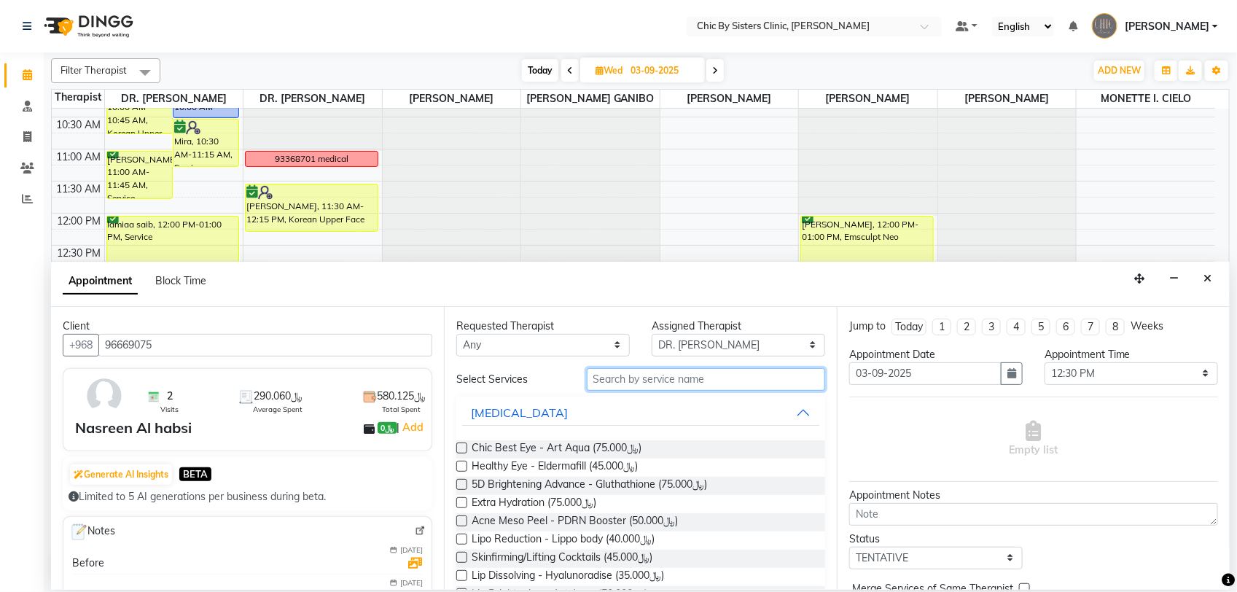
click at [649, 377] on input "text" at bounding box center [706, 379] width 238 height 23
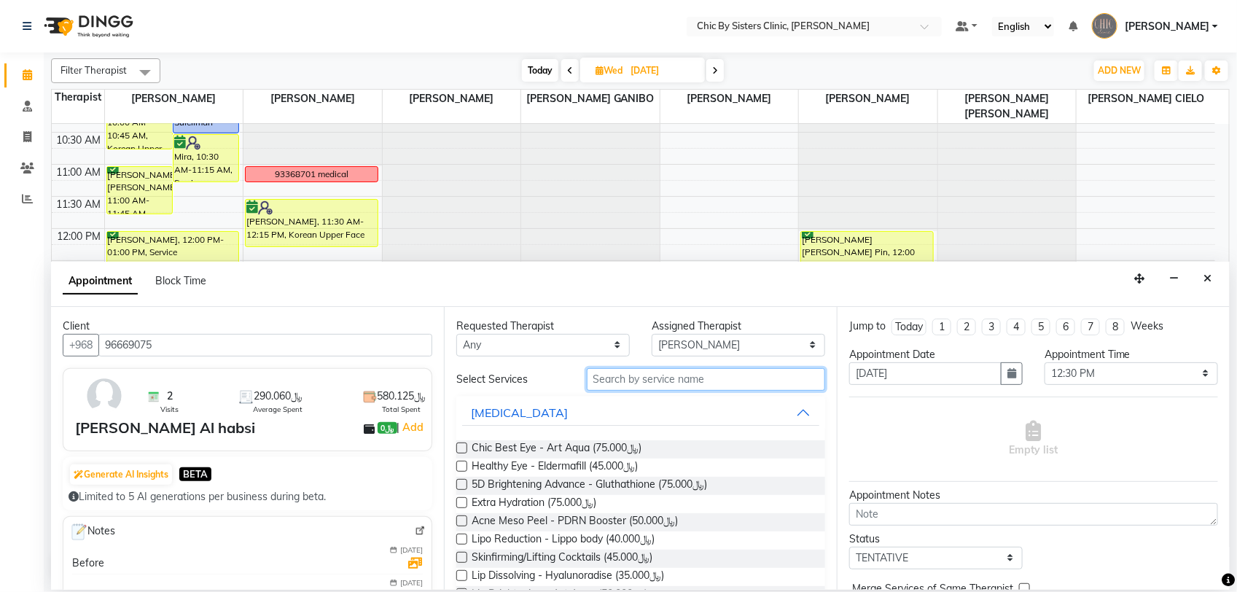
type input "c"
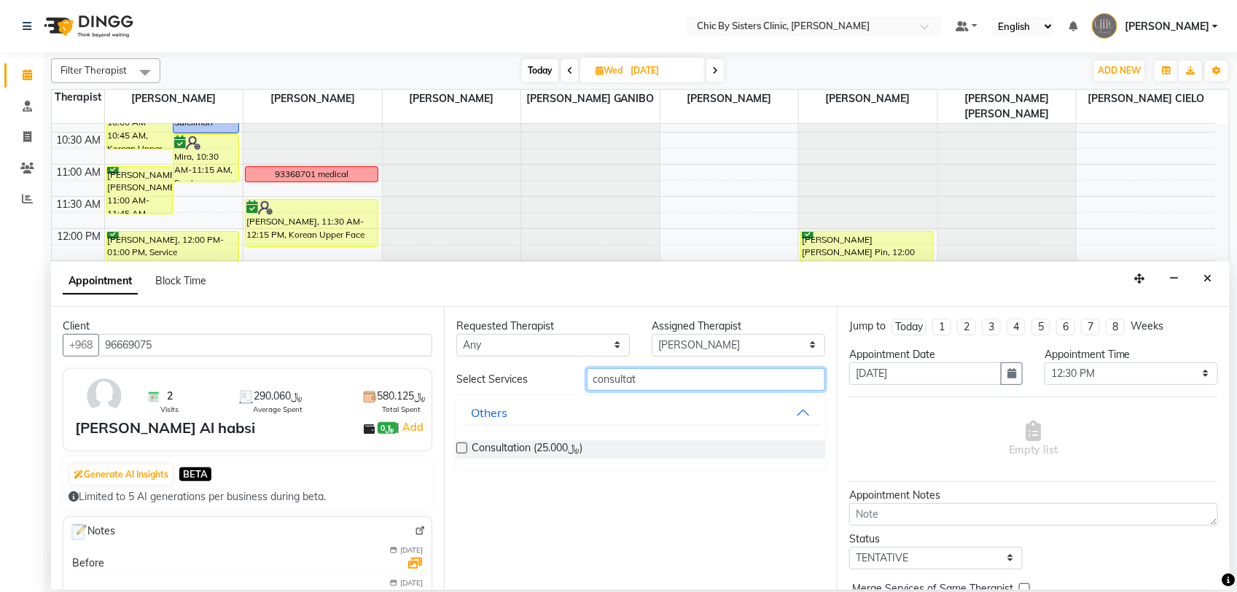
type input "consultat"
click label
click input "checkbox"
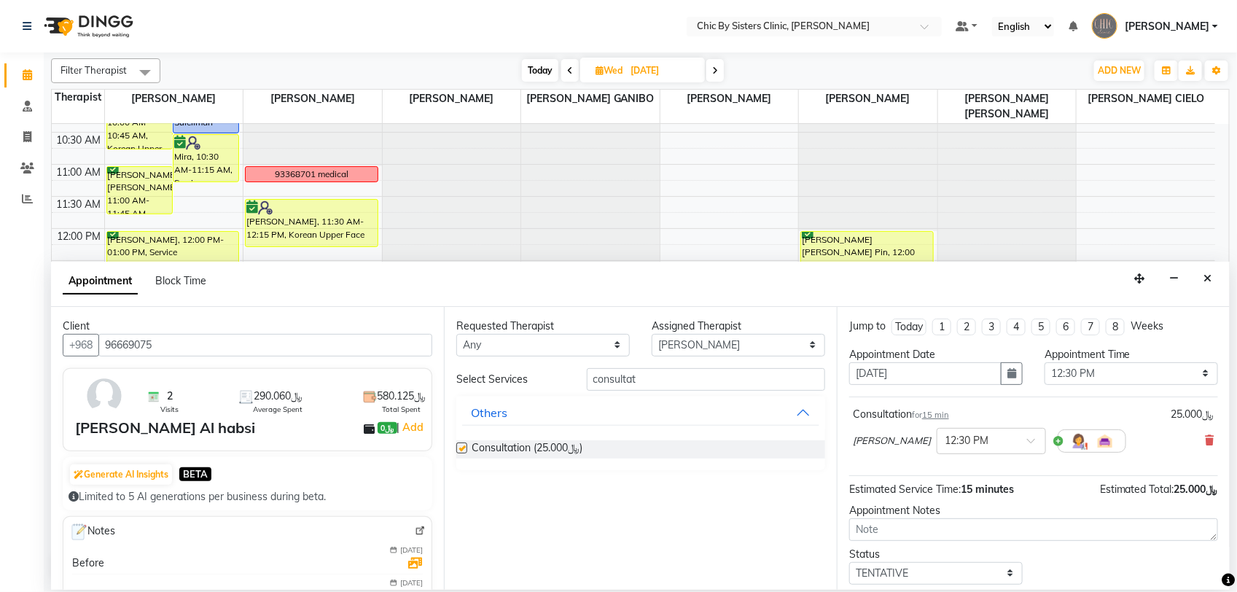
checkbox input "false"
click select "Select TENTATIVE CONFIRM UPCOMING"
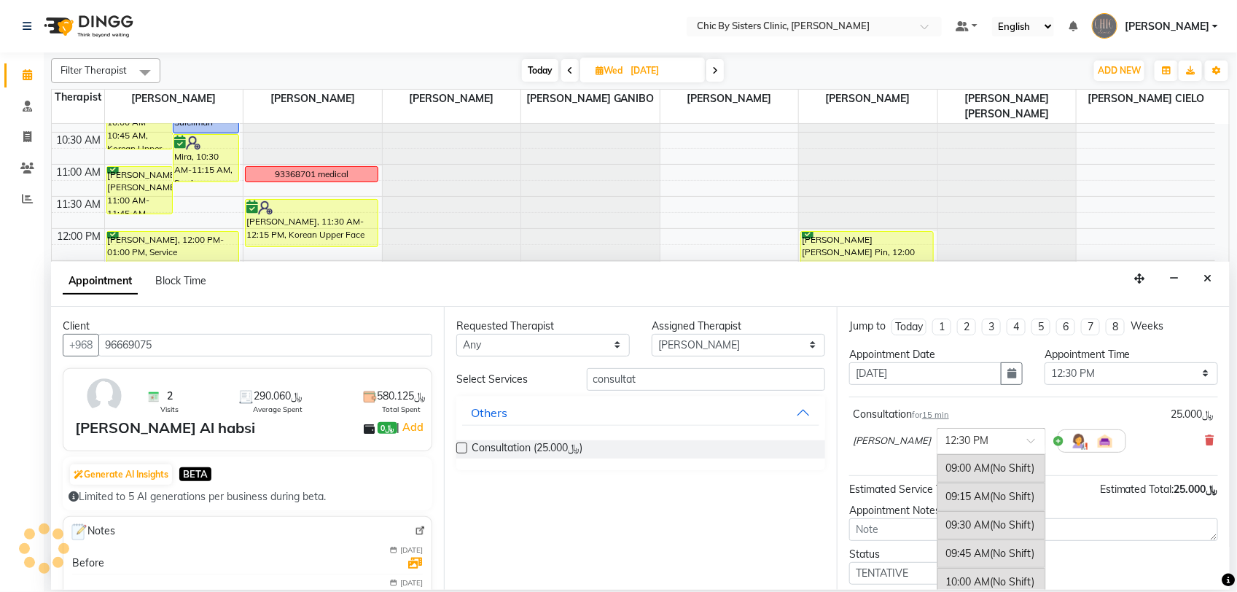
click div
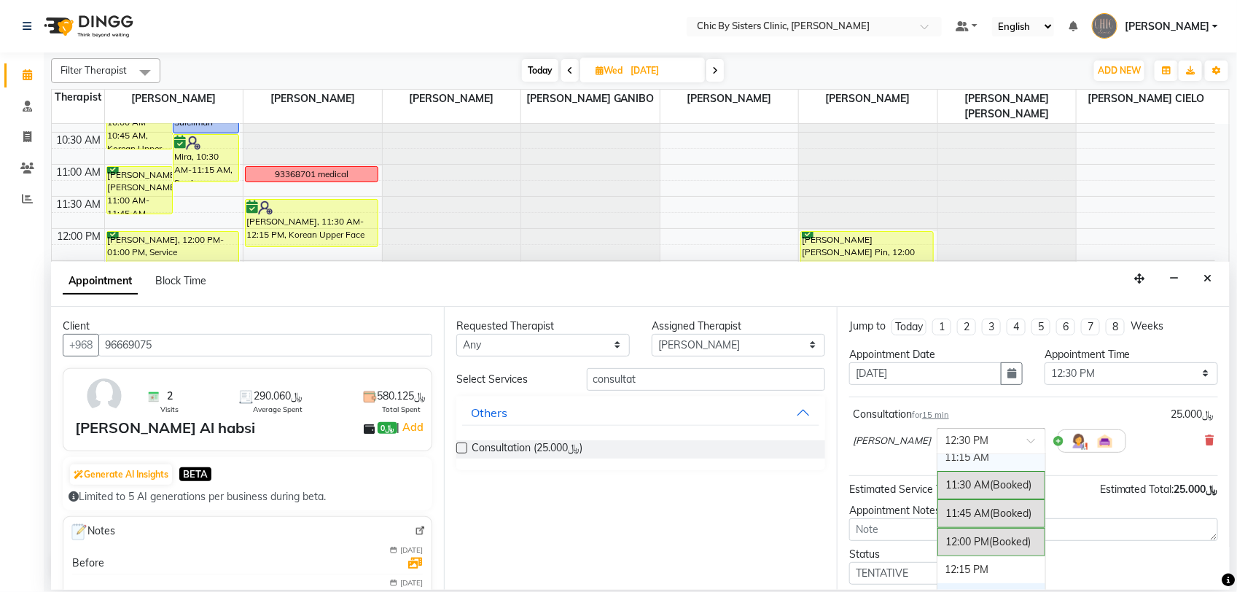
scroll to position [308, 0]
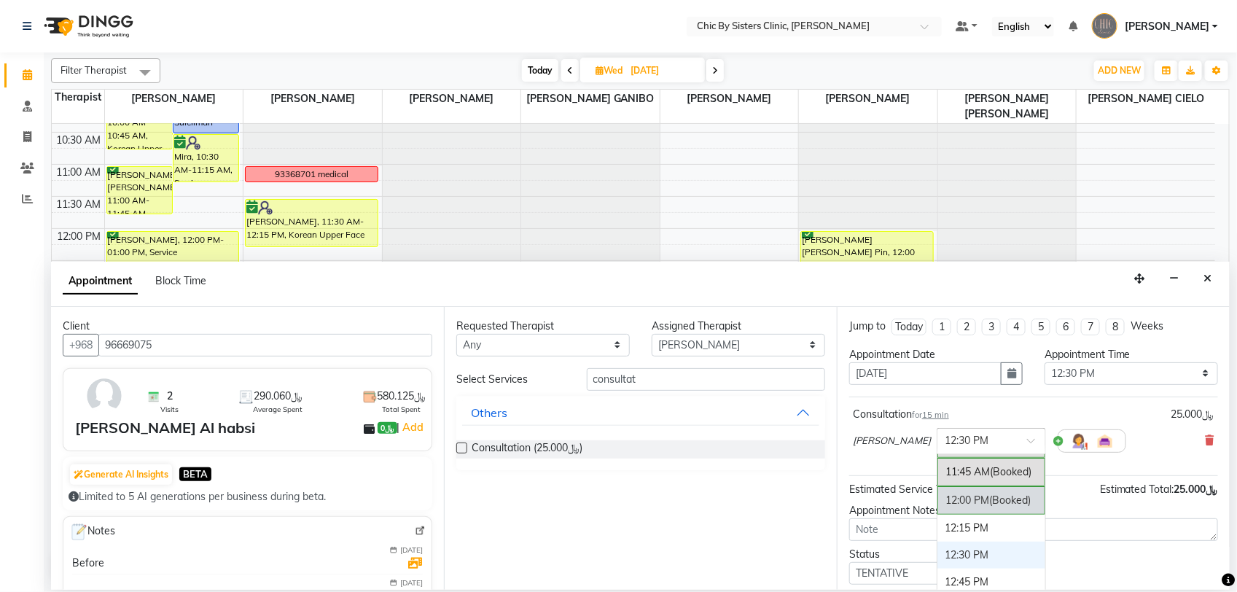
click div "12:00 PM (Booked)"
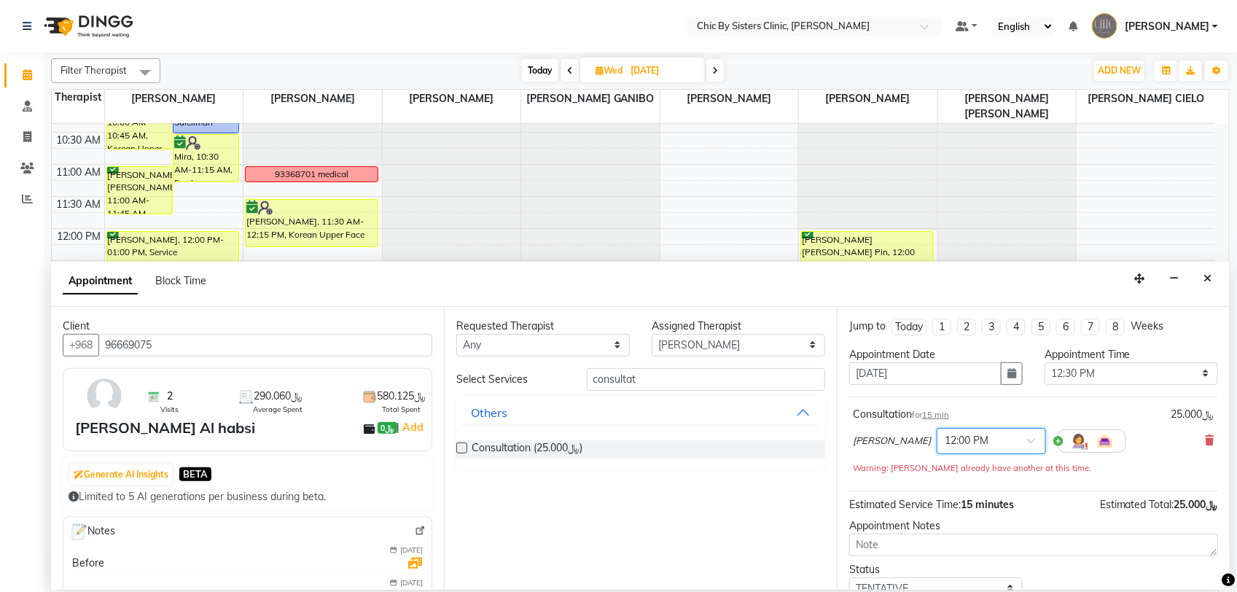
scroll to position [79, 0]
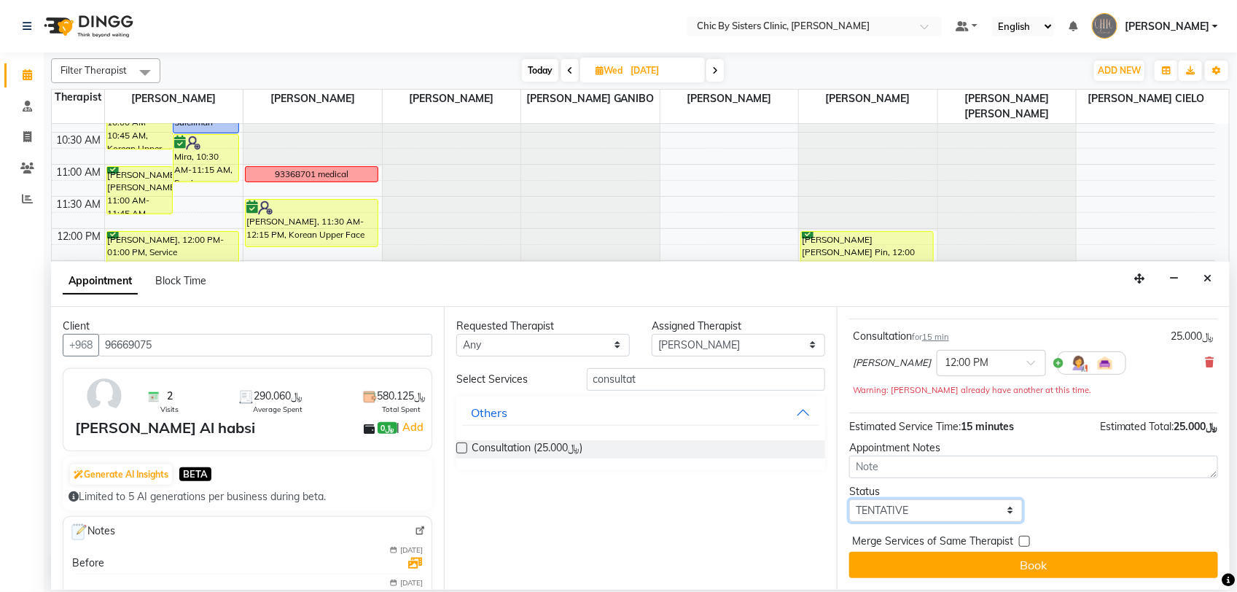
click select "Select TENTATIVE CONFIRM UPCOMING"
select select "confirm booking"
click select "Select TENTATIVE CONFIRM UPCOMING"
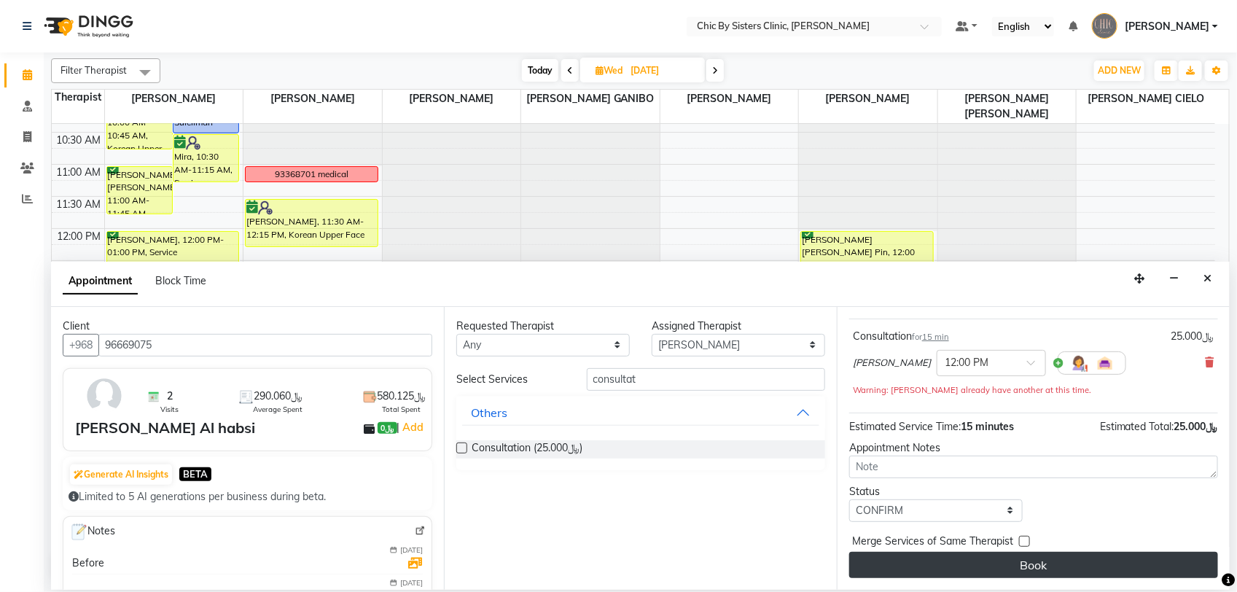
click button "Book"
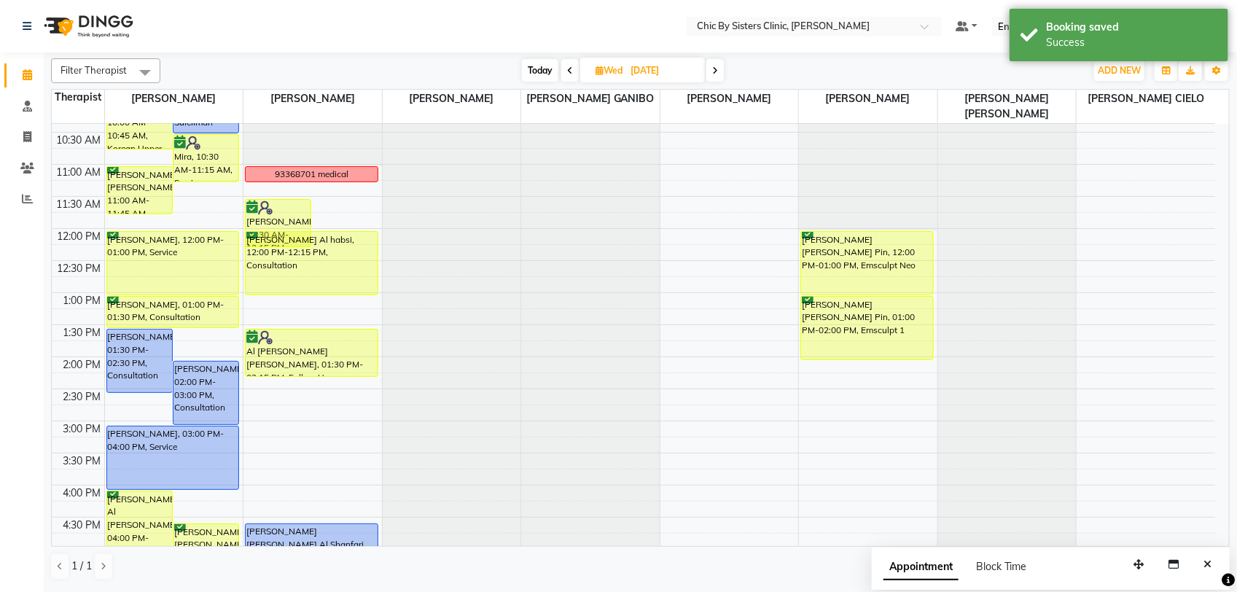
drag, startPoint x: 348, startPoint y: 246, endPoint x: 351, endPoint y: 293, distance: 46.7
click div "lubna nasar, 11:30 AM-12:15 PM, Korean Upper Face Nasreen Al habsi, 12:00 PM-12…"
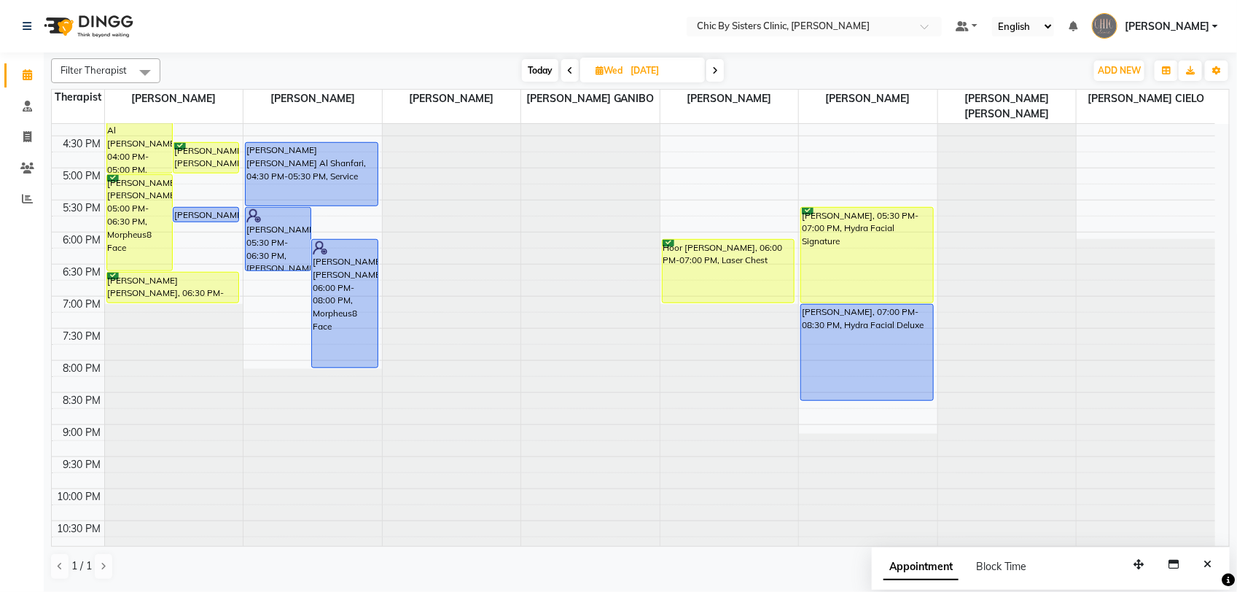
scroll to position [511, 0]
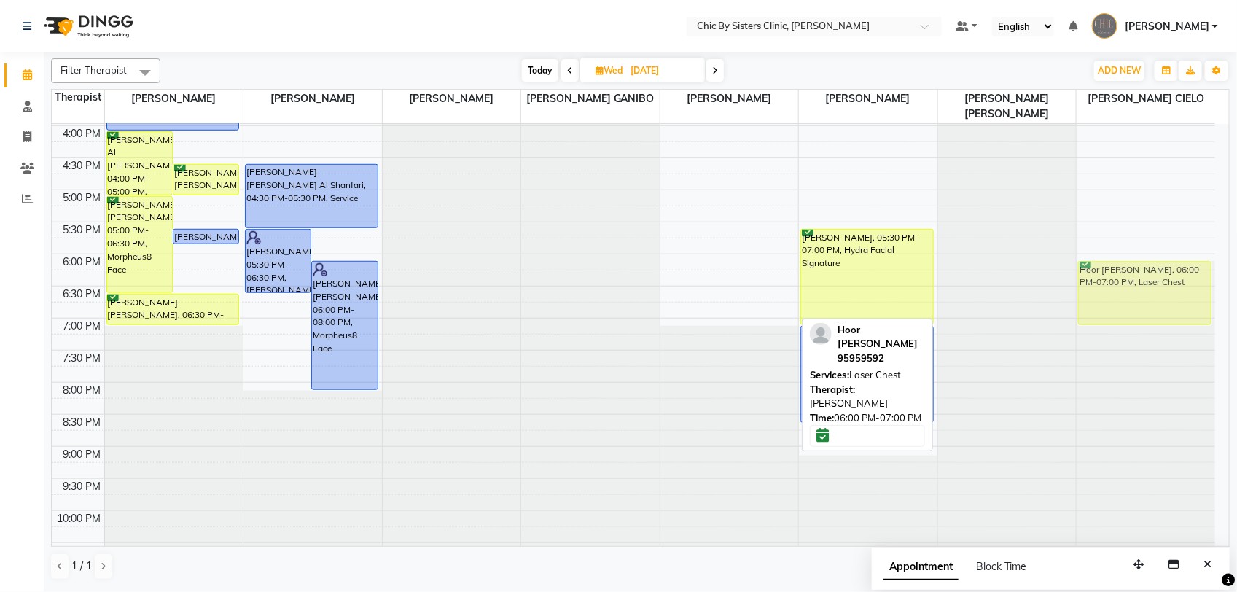
drag, startPoint x: 701, startPoint y: 284, endPoint x: 1101, endPoint y: 285, distance: 399.4
click tr "[PERSON_NAME], 10:00 AM-10:45 AM, [DEMOGRAPHIC_DATA] Upper Face [PERSON_NAME], …"
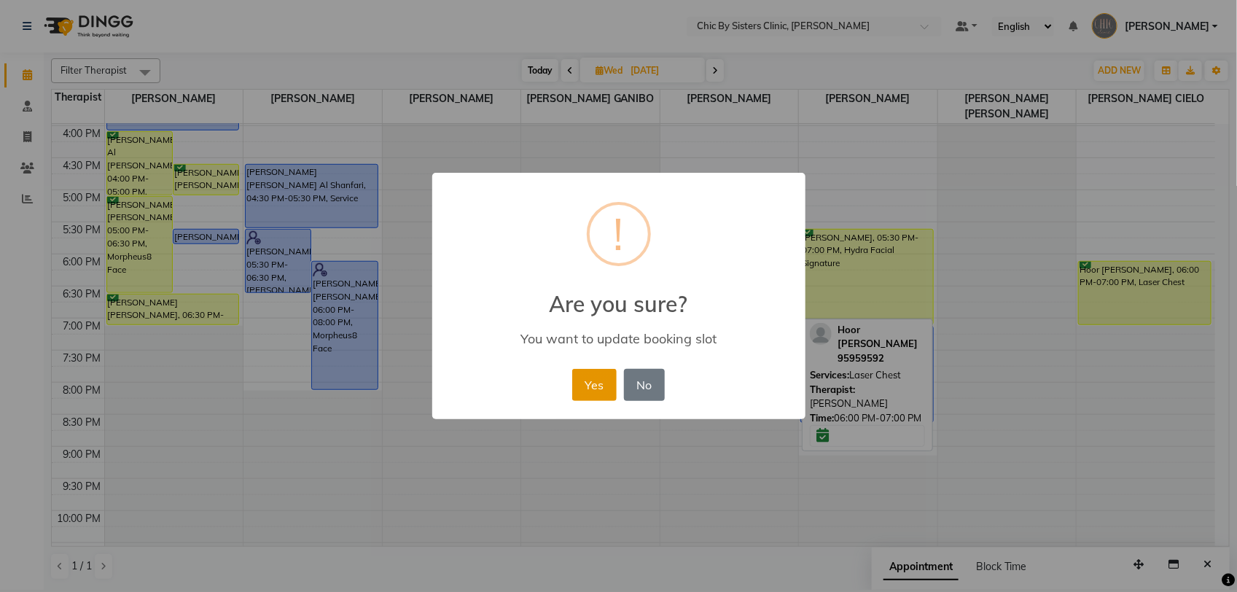
click button "Yes"
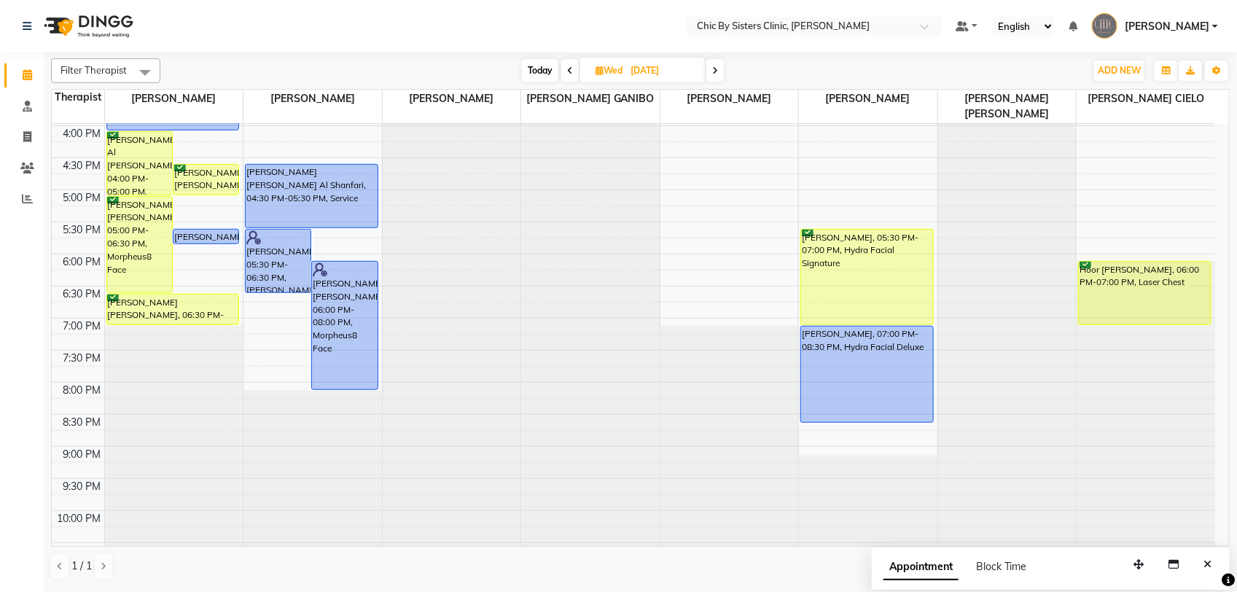
click span "[PERSON_NAME]"
click link "Sign out"
